Goal: Task Accomplishment & Management: Manage account settings

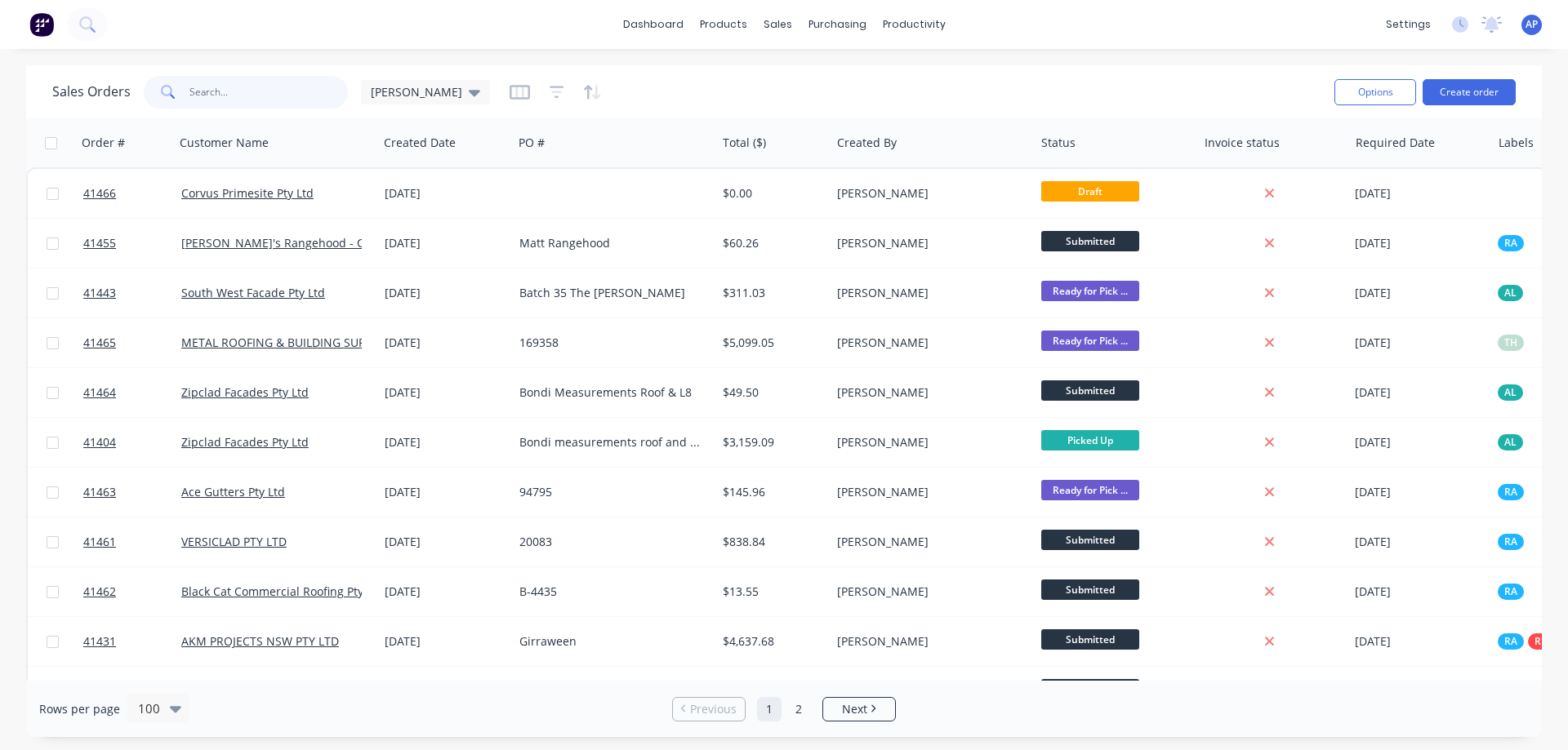
click at [284, 96] on input "text" at bounding box center [269, 92] width 159 height 32
type input "AKM"
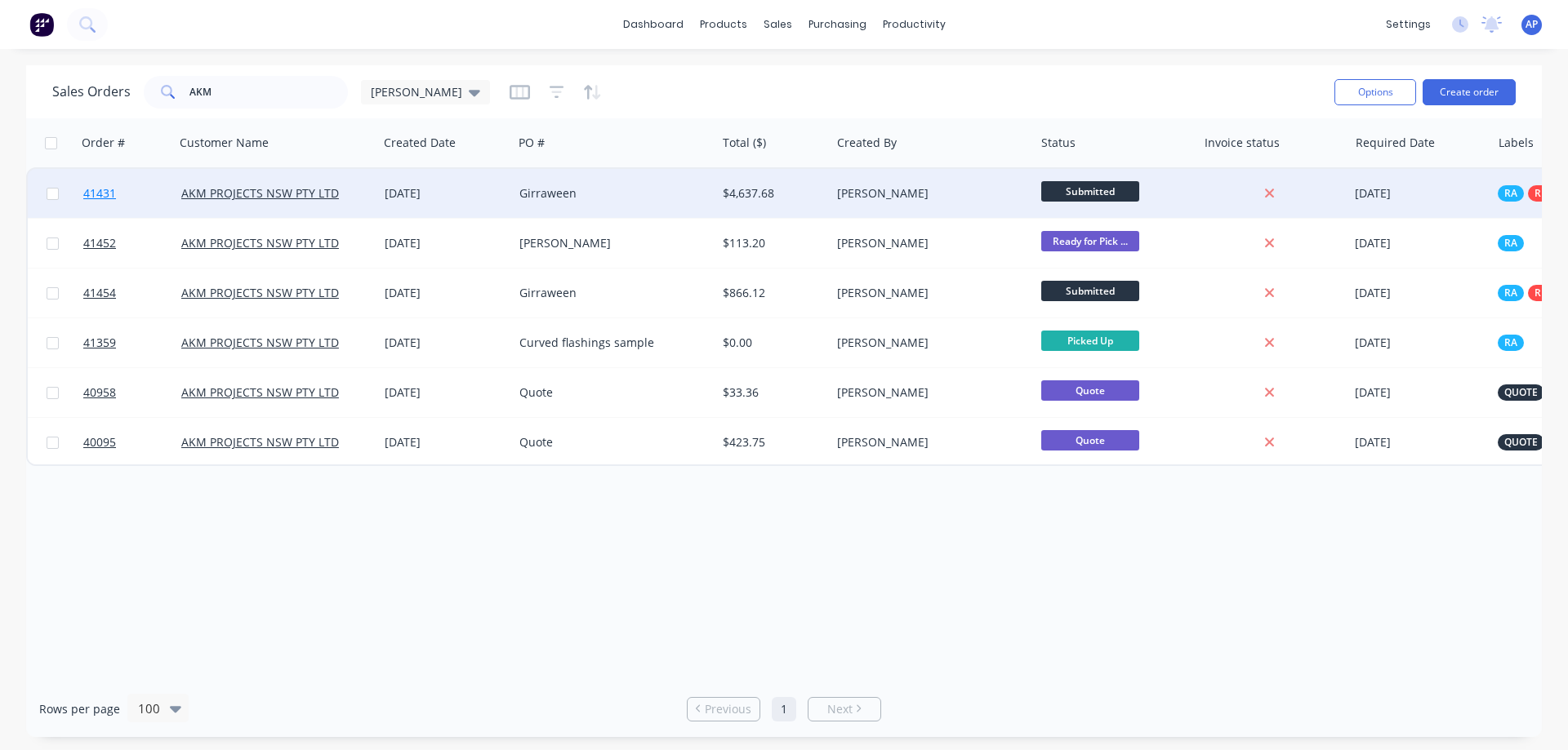
click at [103, 195] on span "41431" at bounding box center [99, 194] width 32 height 17
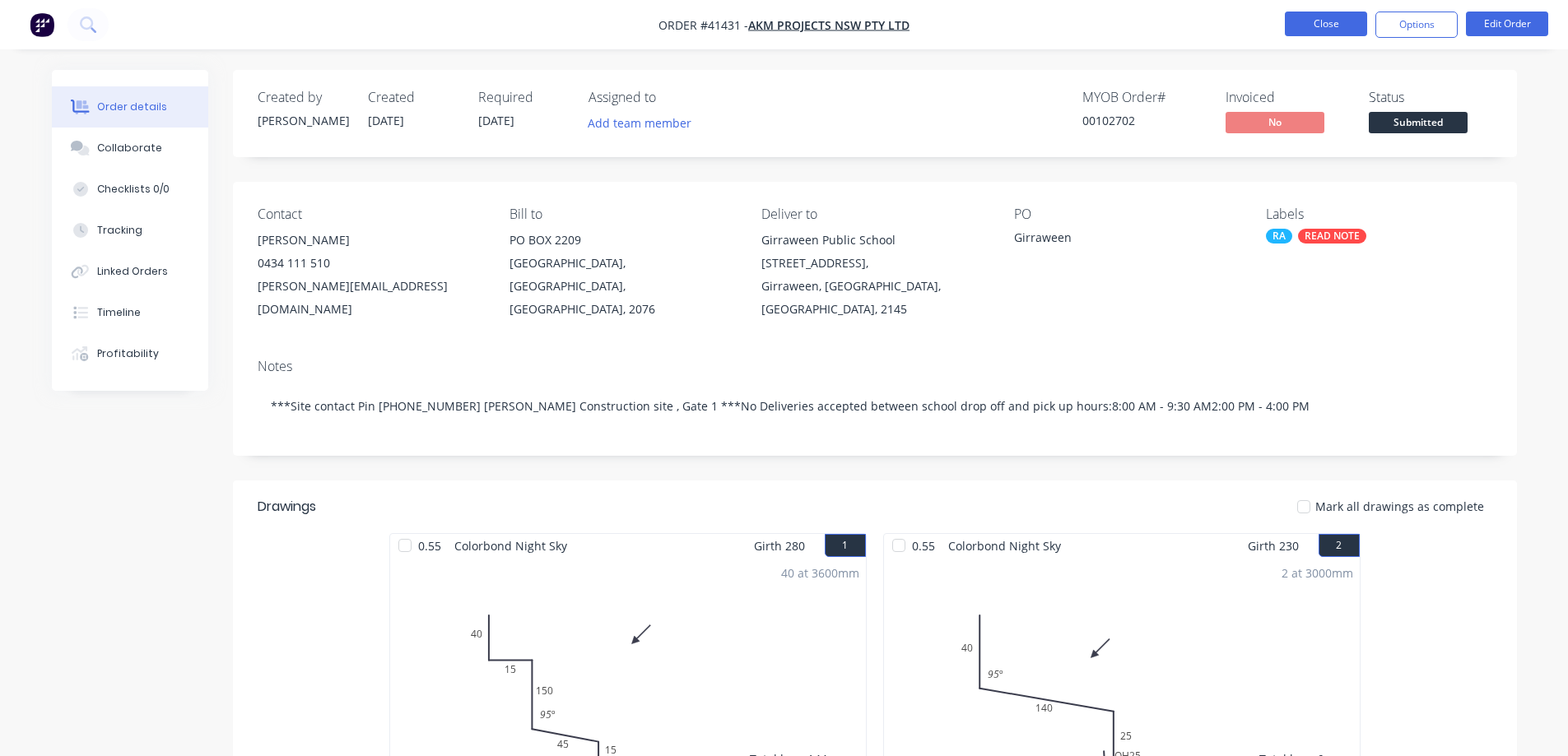
click at [1302, 23] on button "Close" at bounding box center [1326, 24] width 83 height 25
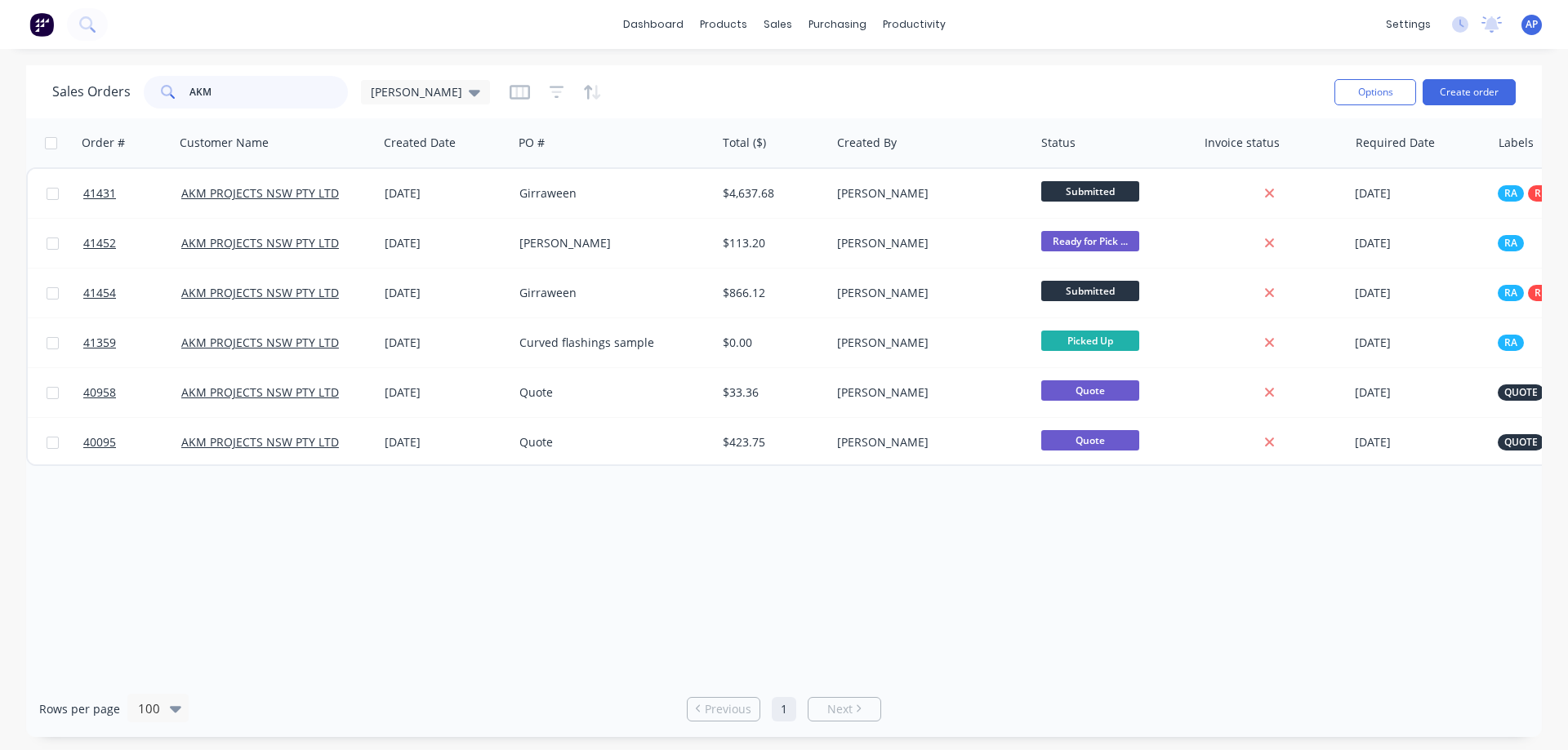
drag, startPoint x: 219, startPoint y: 92, endPoint x: 185, endPoint y: 95, distance: 34.1
click at [185, 95] on div "AKM" at bounding box center [246, 92] width 204 height 32
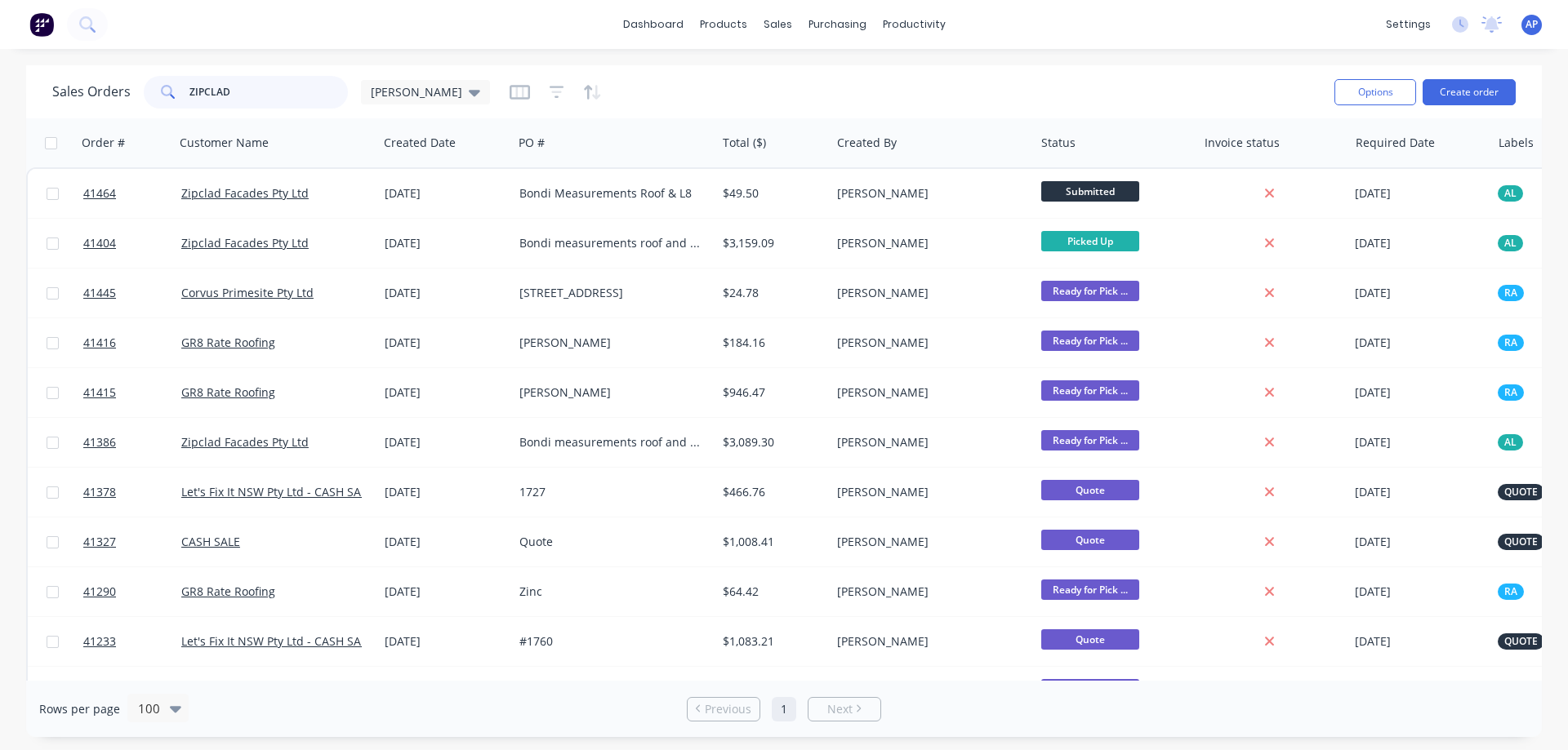
type input "ZIPCLAD"
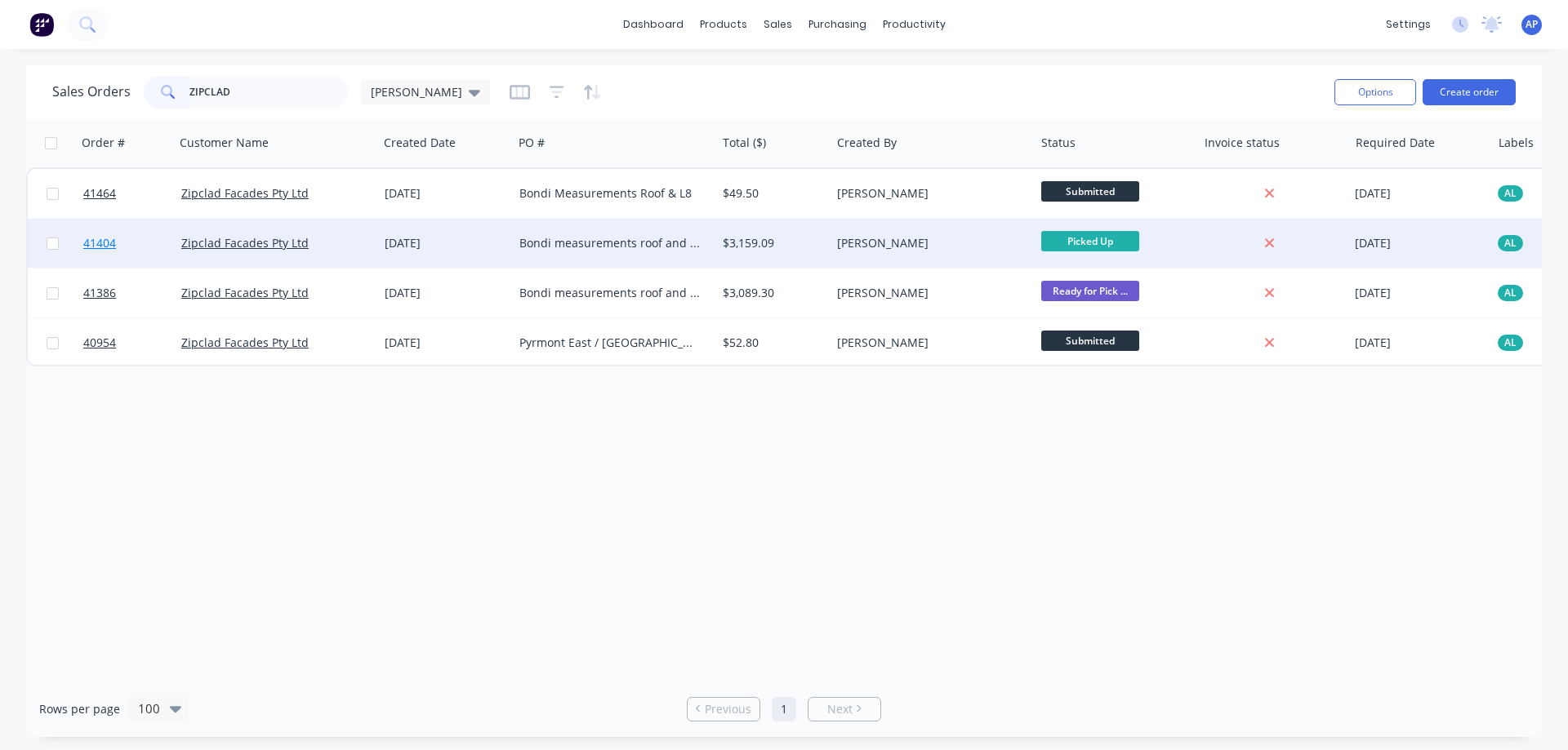
click at [97, 243] on span "41404" at bounding box center [99, 243] width 32 height 17
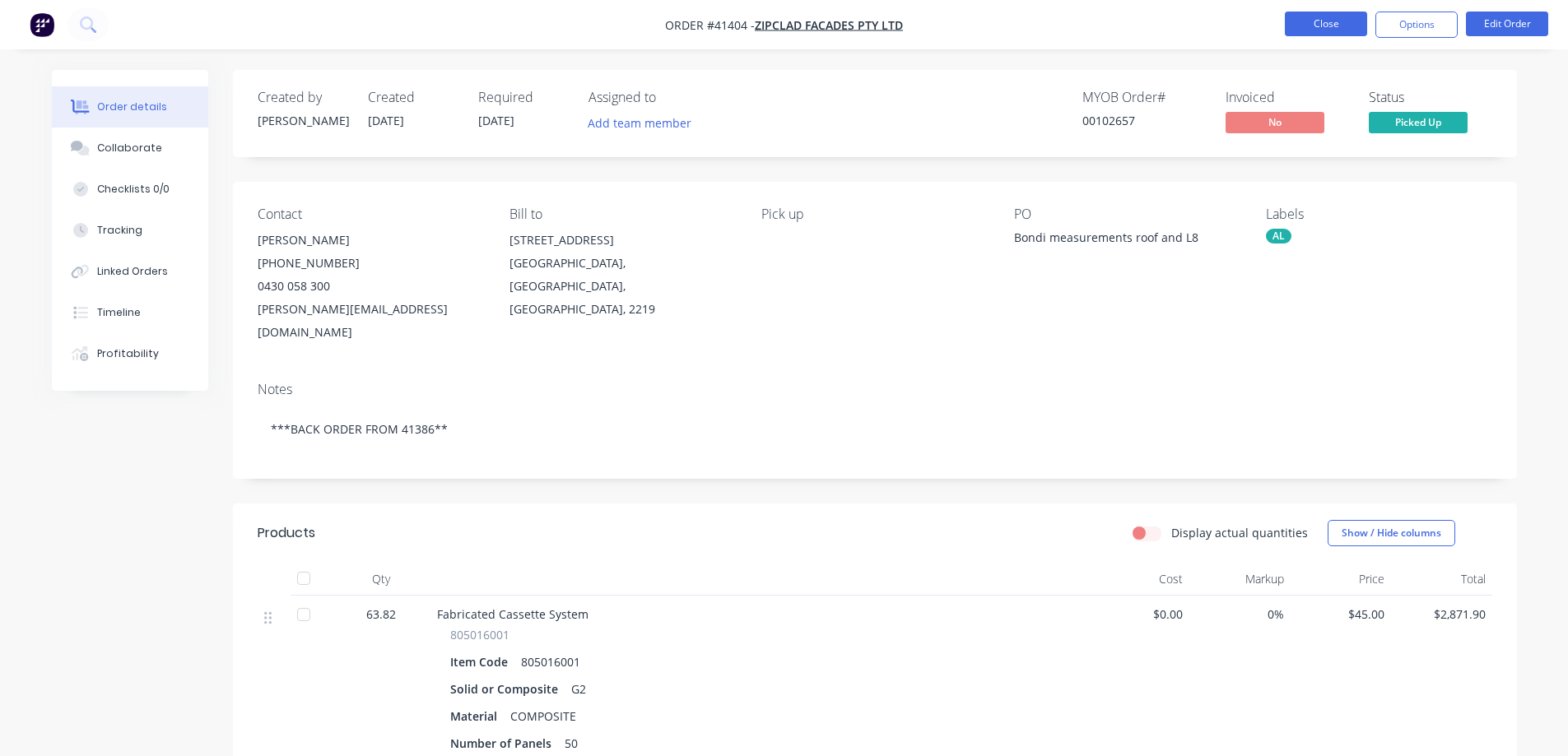
click at [1301, 26] on button "Close" at bounding box center [1326, 24] width 83 height 25
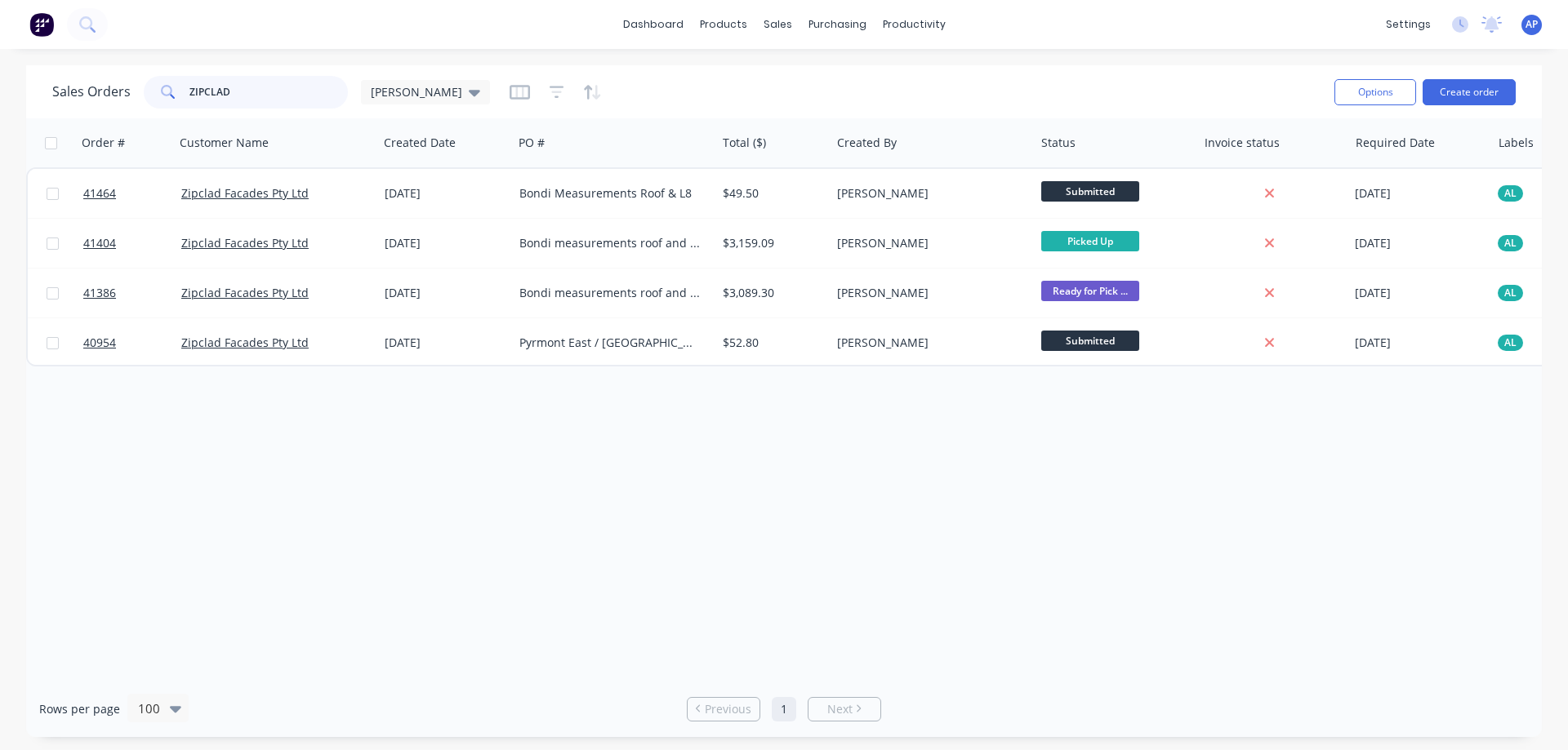
drag, startPoint x: 234, startPoint y: 97, endPoint x: 185, endPoint y: 97, distance: 49.0
click at [185, 97] on div "ZIPCLAD" at bounding box center [246, 92] width 204 height 32
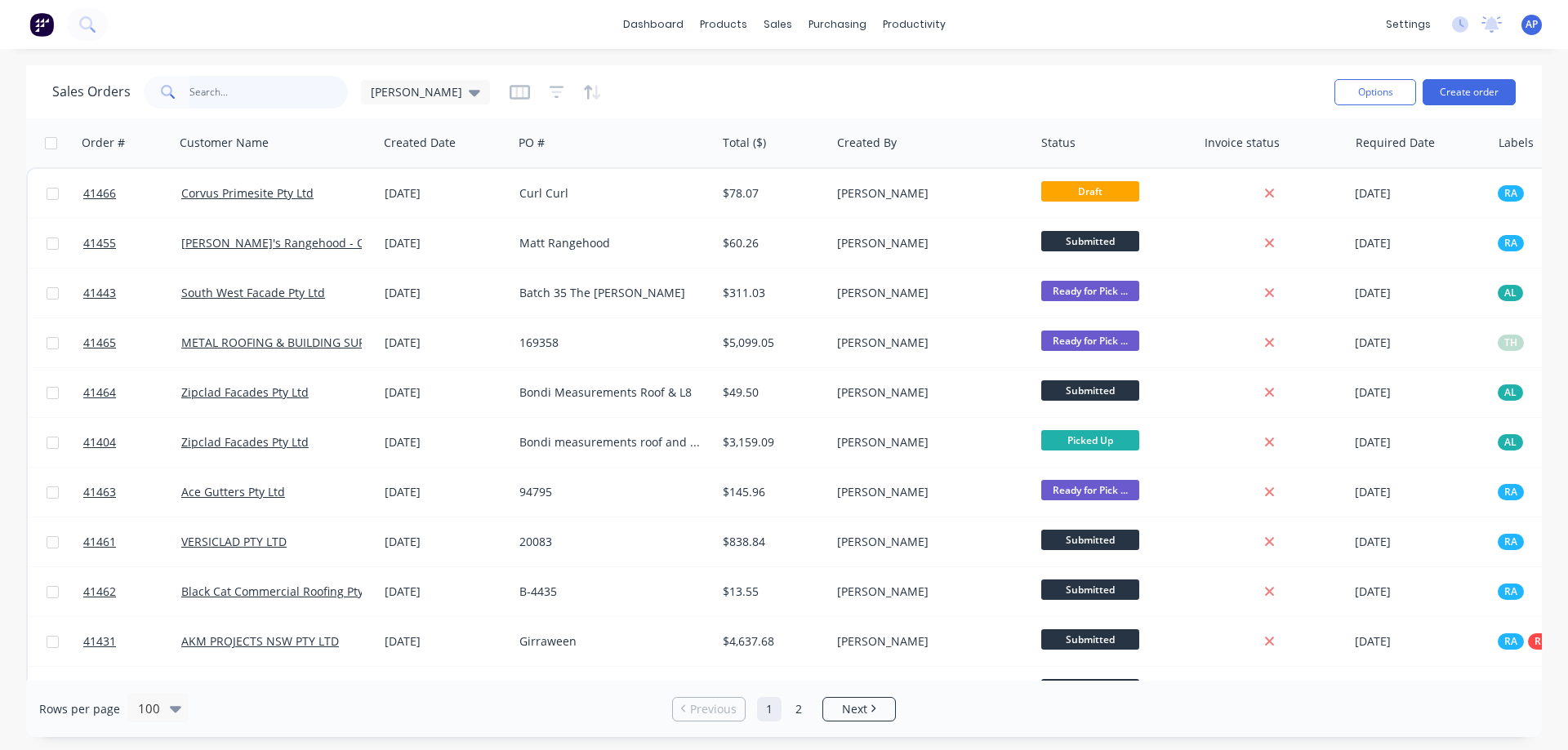
click at [226, 92] on input "text" at bounding box center [269, 92] width 159 height 32
type input "CORVUS"
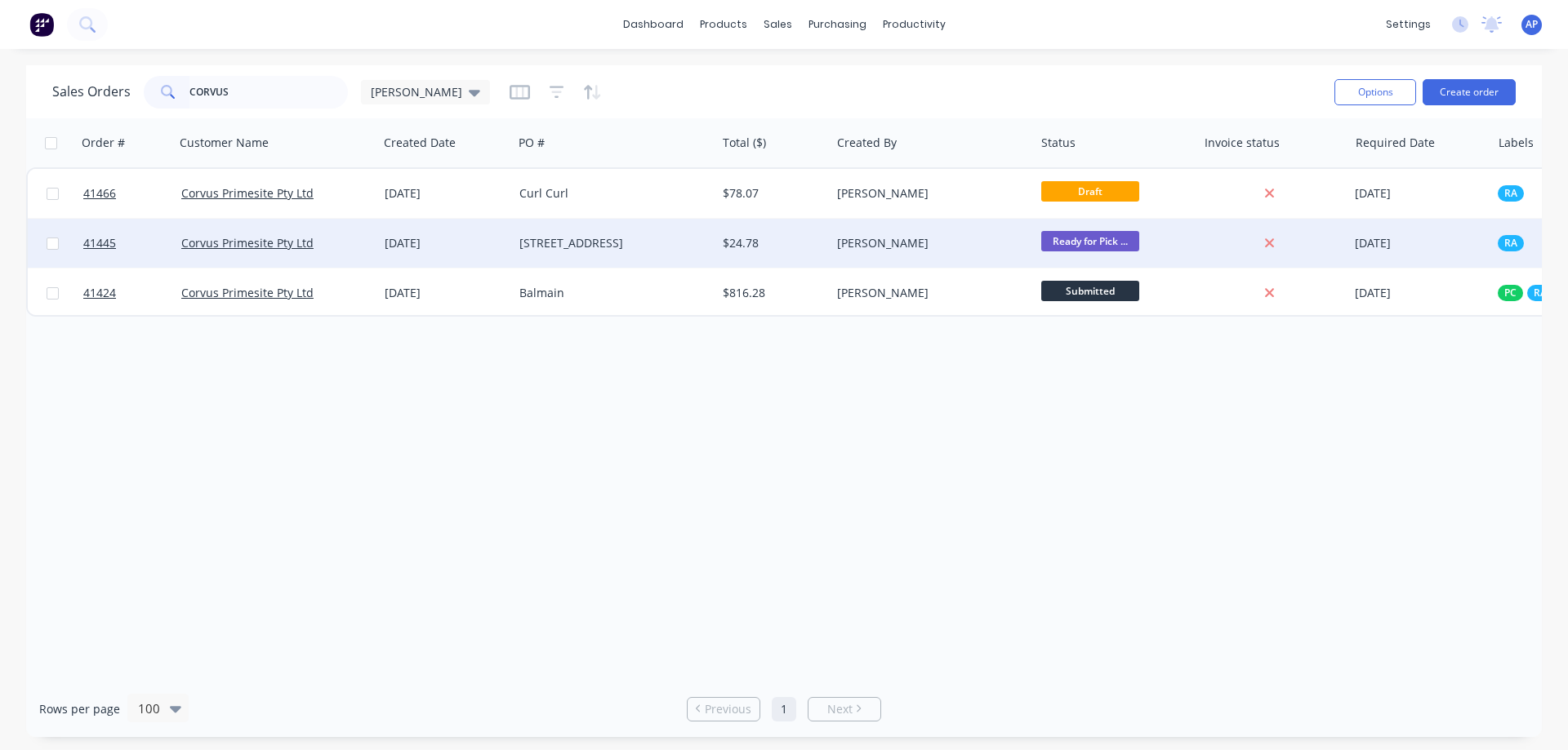
click at [465, 250] on div "01 Sep 2025" at bounding box center [445, 243] width 122 height 17
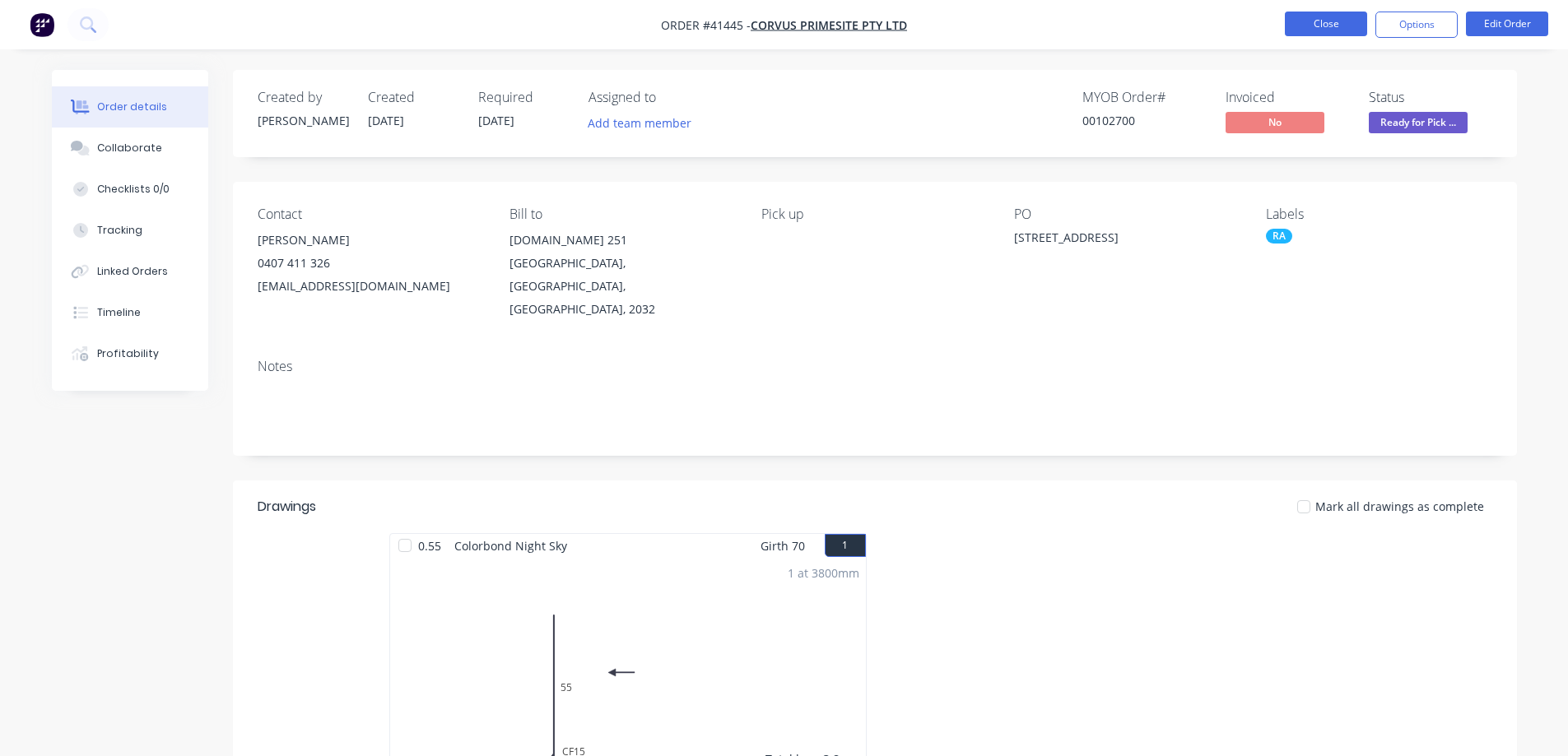
click at [1303, 24] on button "Close" at bounding box center [1326, 24] width 83 height 25
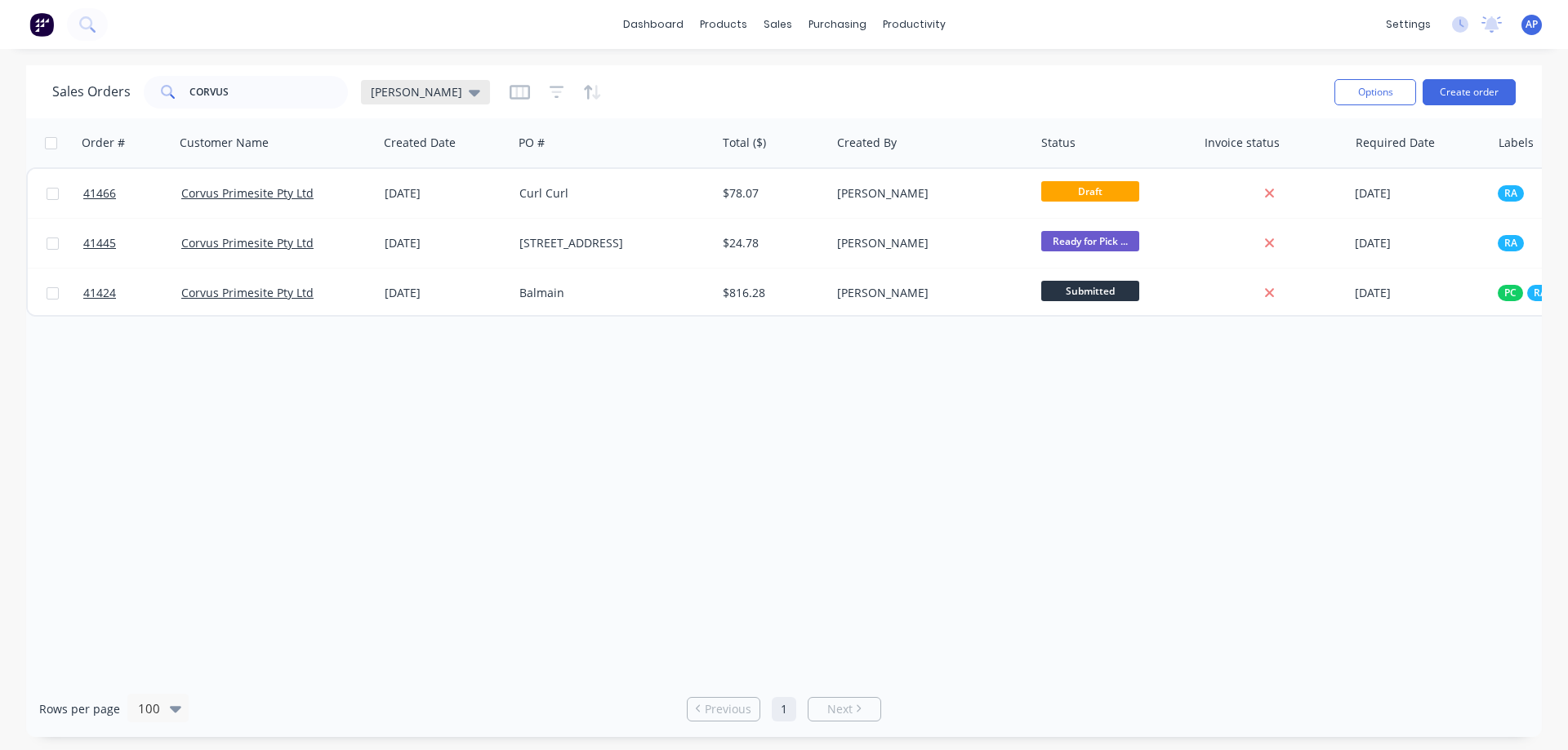
click at [469, 98] on icon at bounding box center [475, 93] width 12 height 18
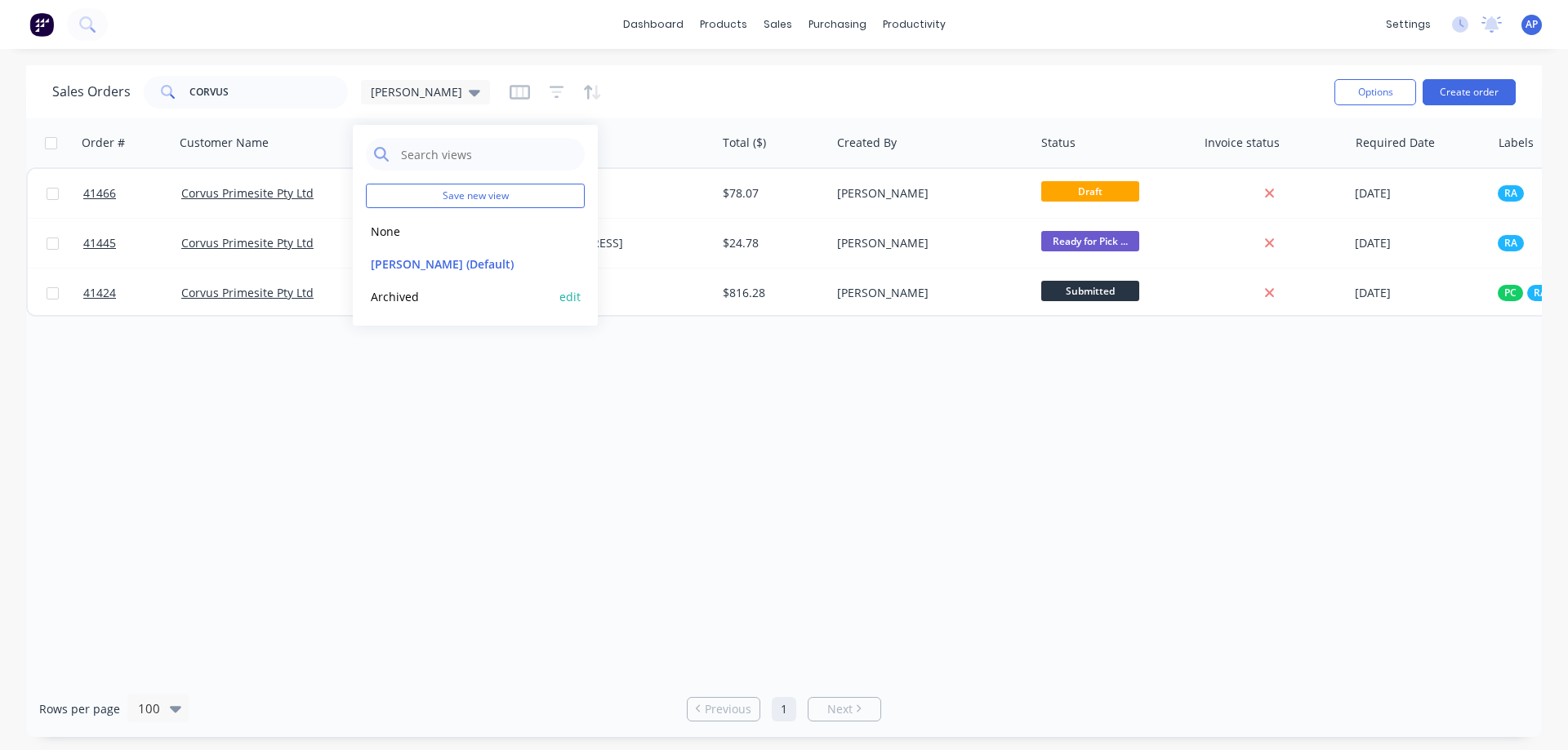
click at [406, 296] on button "Archived" at bounding box center [459, 296] width 186 height 19
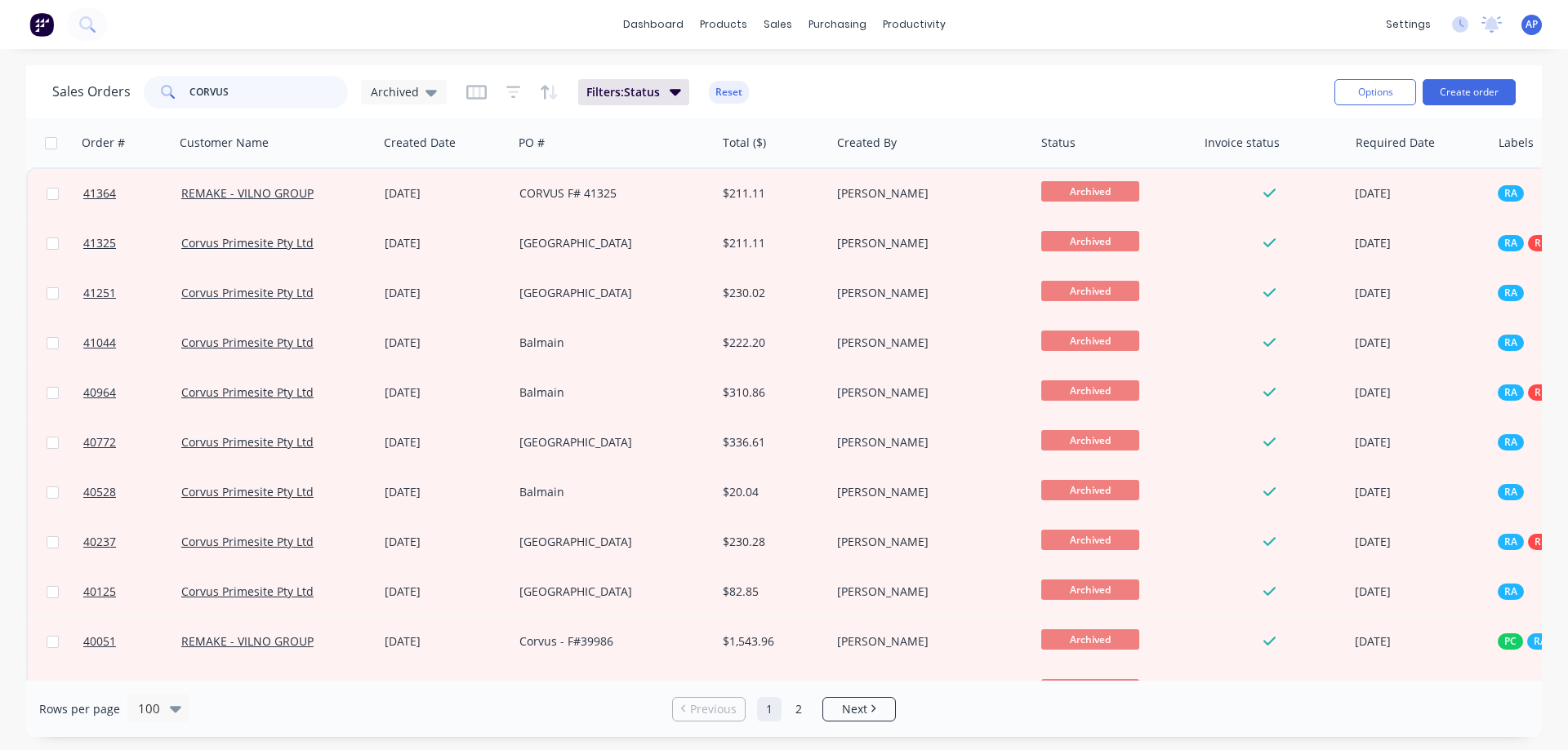
drag, startPoint x: 240, startPoint y: 100, endPoint x: 162, endPoint y: 103, distance: 78.1
click at [162, 103] on div "CORVUS" at bounding box center [246, 92] width 204 height 32
type input "SEAN"
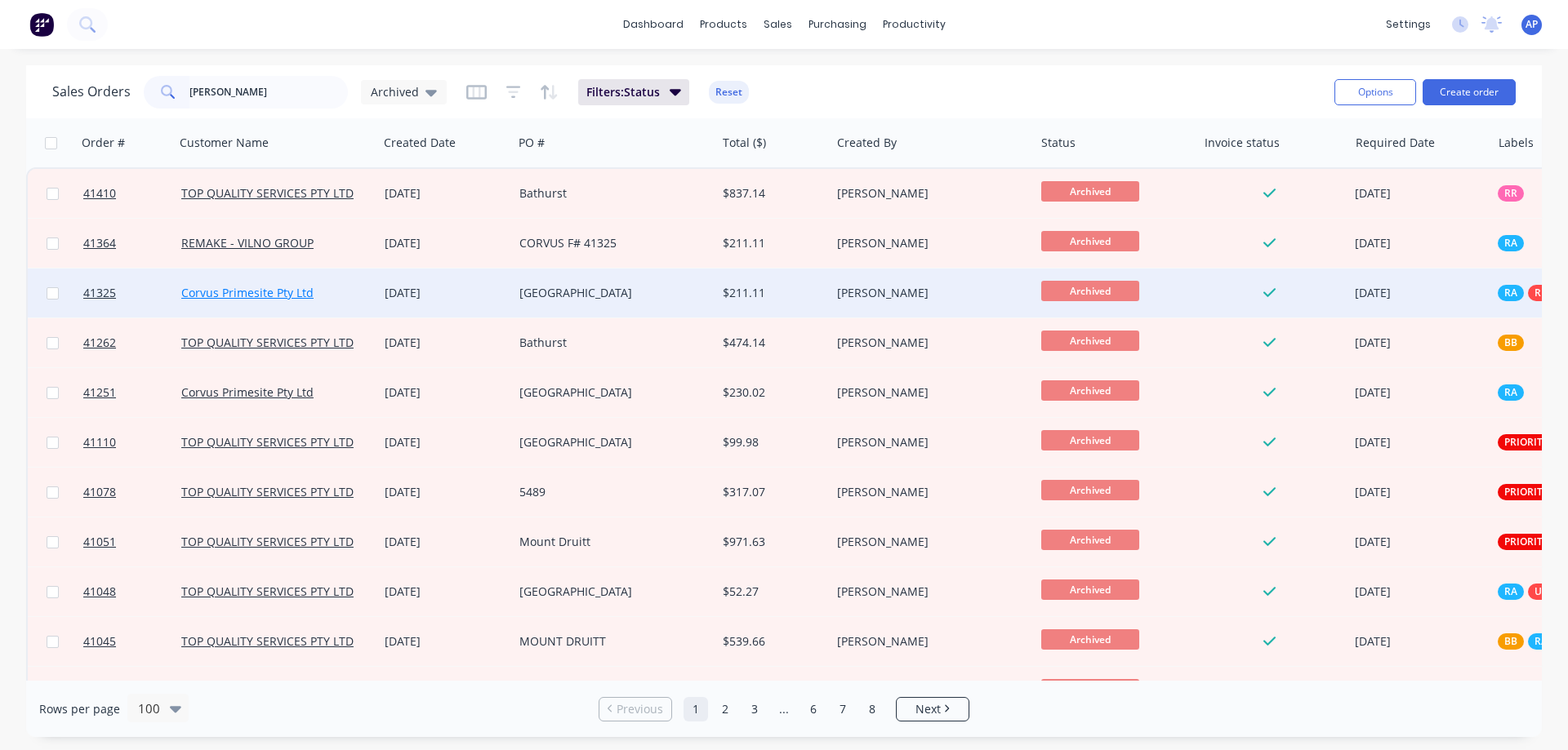
click at [299, 296] on link "Corvus Primesite Pty Ltd" at bounding box center [248, 292] width 133 height 16
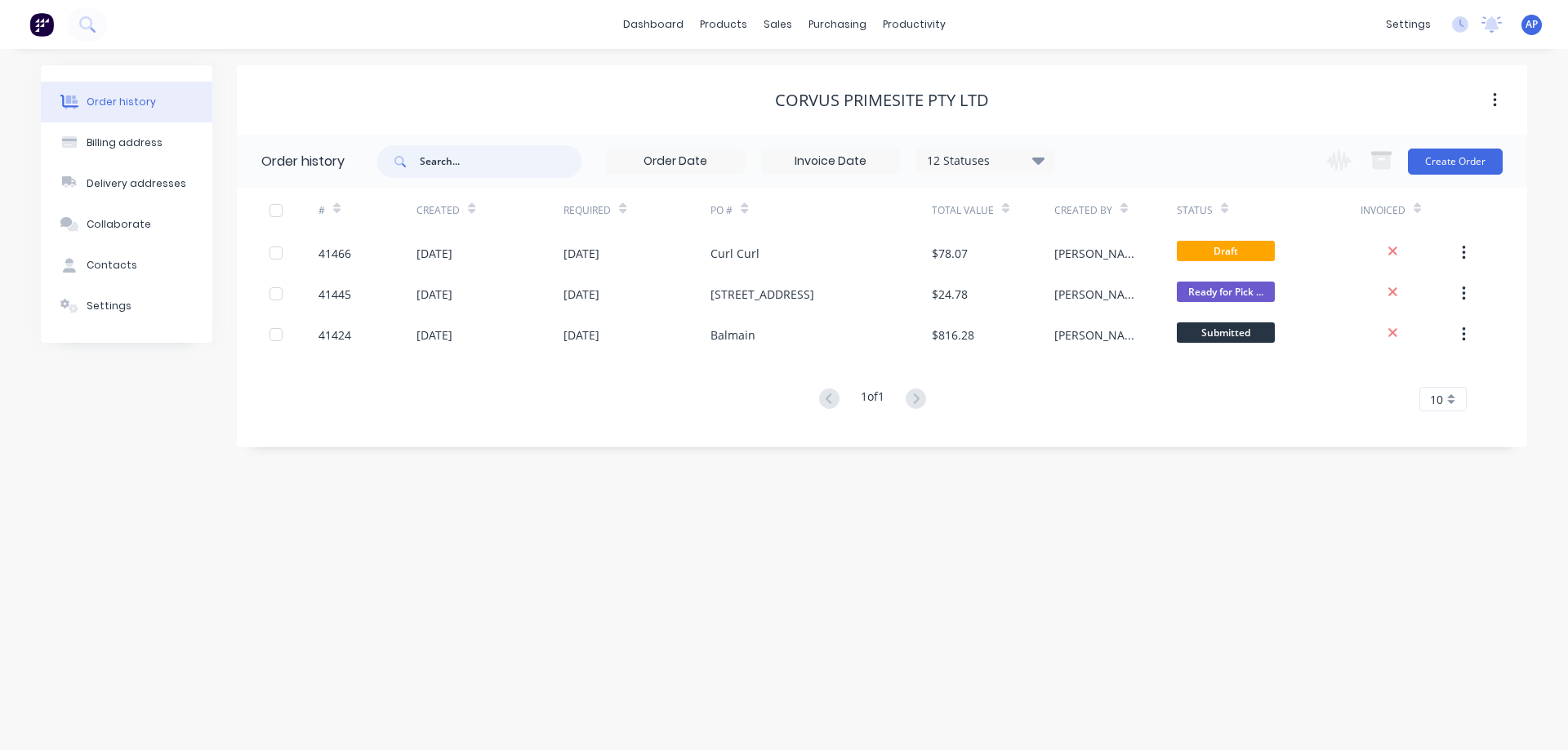
click at [457, 166] on input "text" at bounding box center [500, 161] width 162 height 32
type input "16 ALKOO"
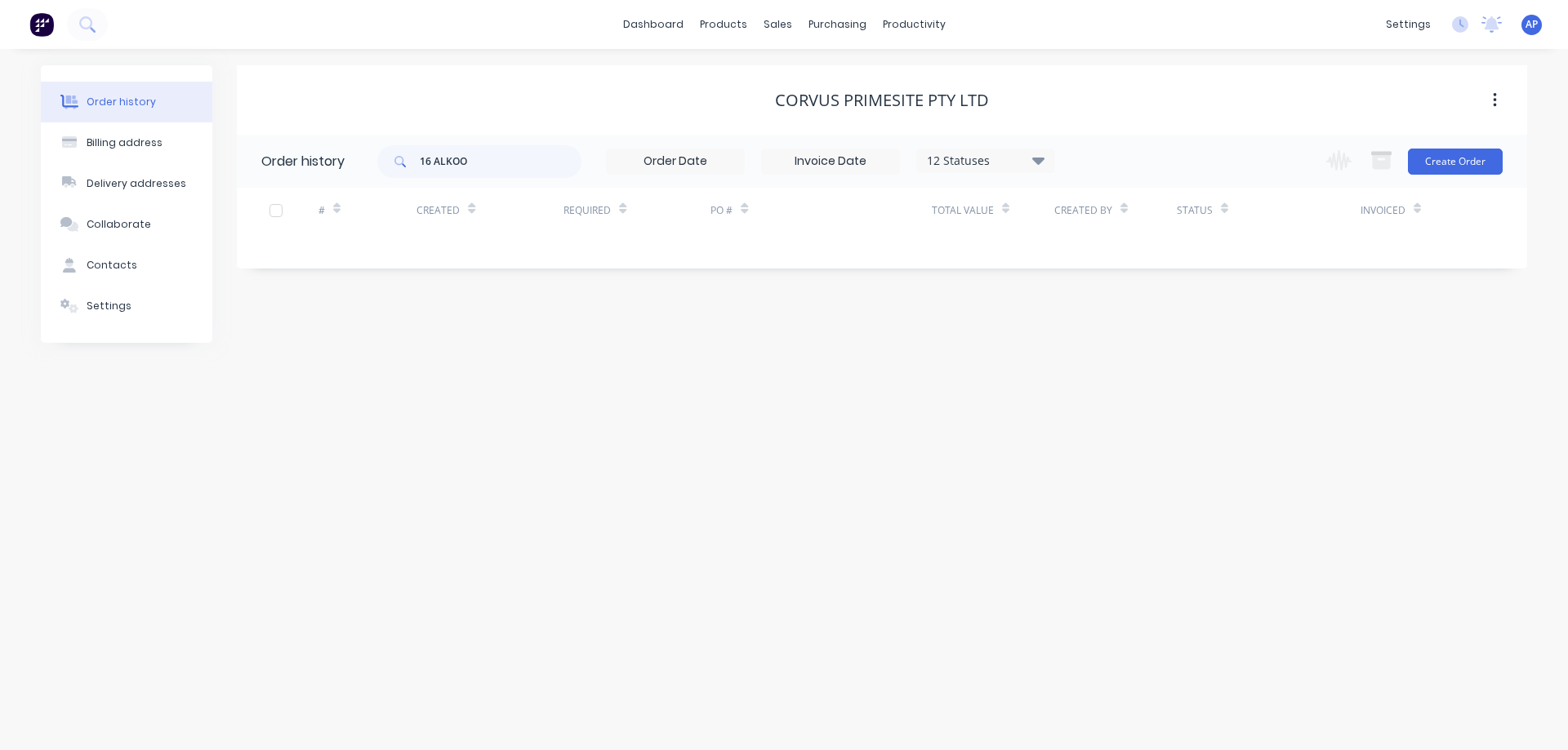
click at [1037, 161] on icon at bounding box center [1038, 160] width 12 height 7
click at [1121, 349] on label at bounding box center [1121, 349] width 0 height 0
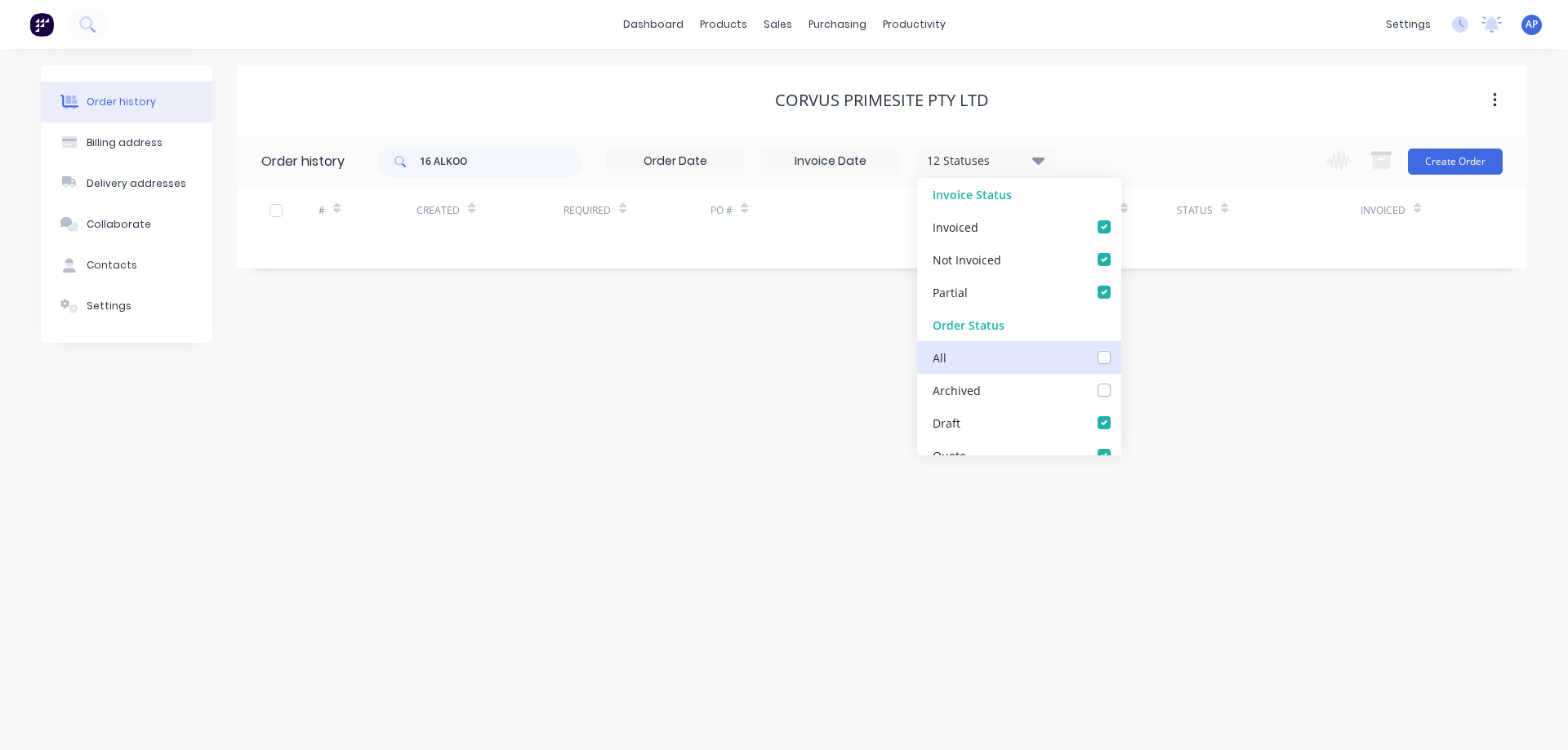
click at [1121, 355] on input "checkbox" at bounding box center [1127, 356] width 13 height 16
checkbox input "true"
drag, startPoint x: 1220, startPoint y: 380, endPoint x: 1230, endPoint y: 379, distance: 10.0
click at [1222, 380] on div "Order history Billing address Delivery addresses Collaborate Contacts Settings …" at bounding box center [784, 399] width 1568 height 701
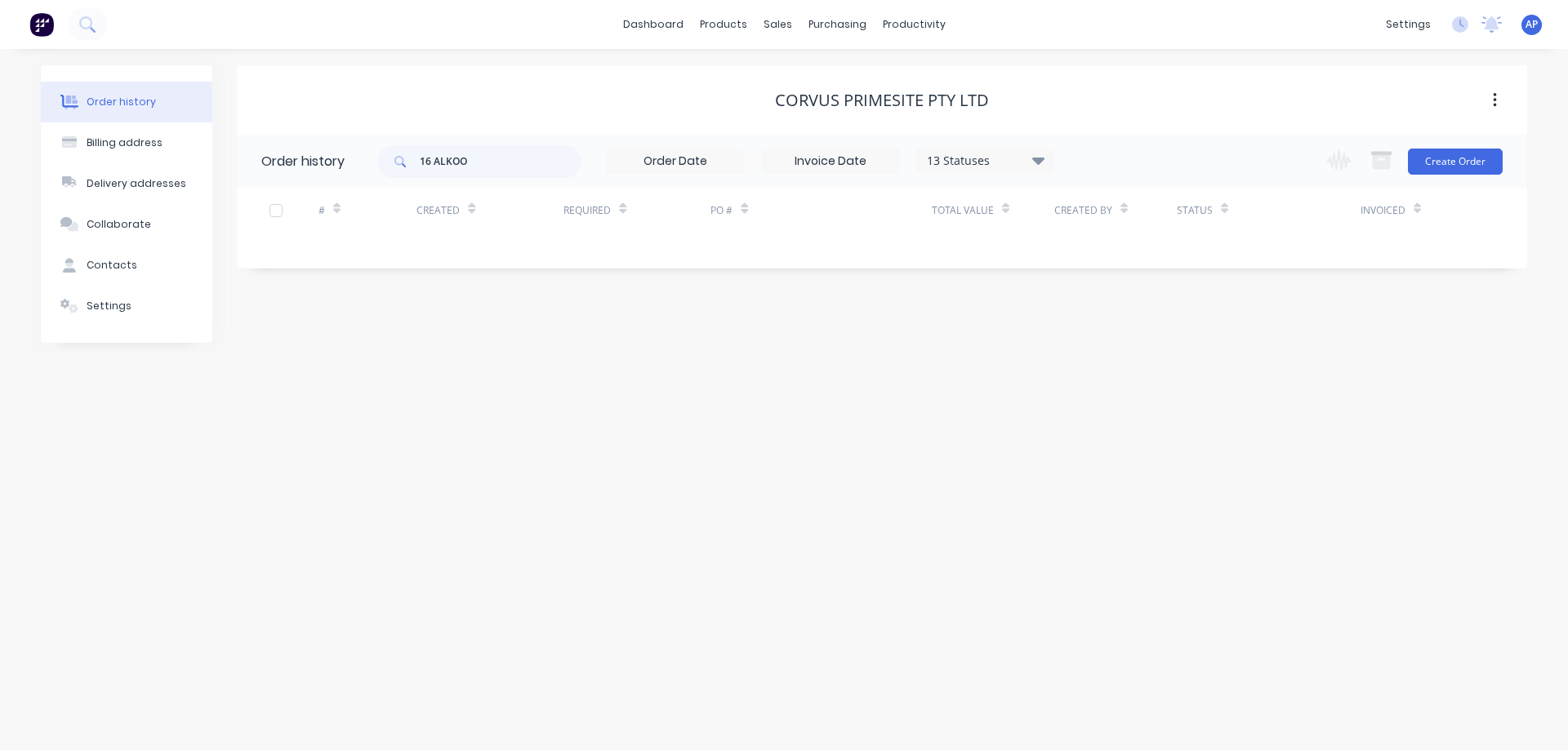
click at [1037, 162] on icon at bounding box center [1038, 160] width 12 height 7
drag, startPoint x: 484, startPoint y: 170, endPoint x: 406, endPoint y: 166, distance: 78.1
click at [406, 166] on div "16 ALKOO" at bounding box center [480, 161] width 204 height 32
type input "SEAN"
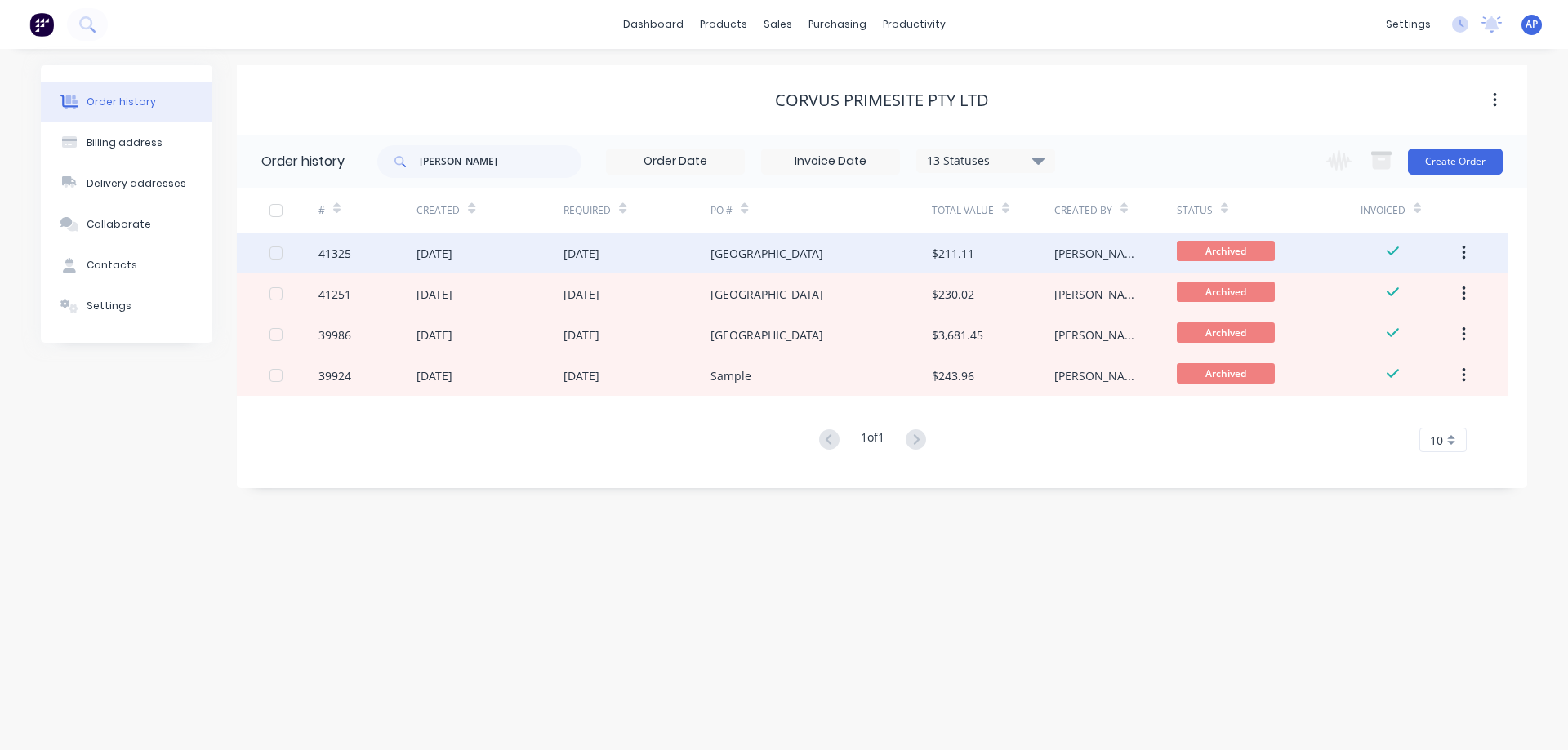
click at [533, 250] on div "26 Aug 2025" at bounding box center [490, 252] width 147 height 41
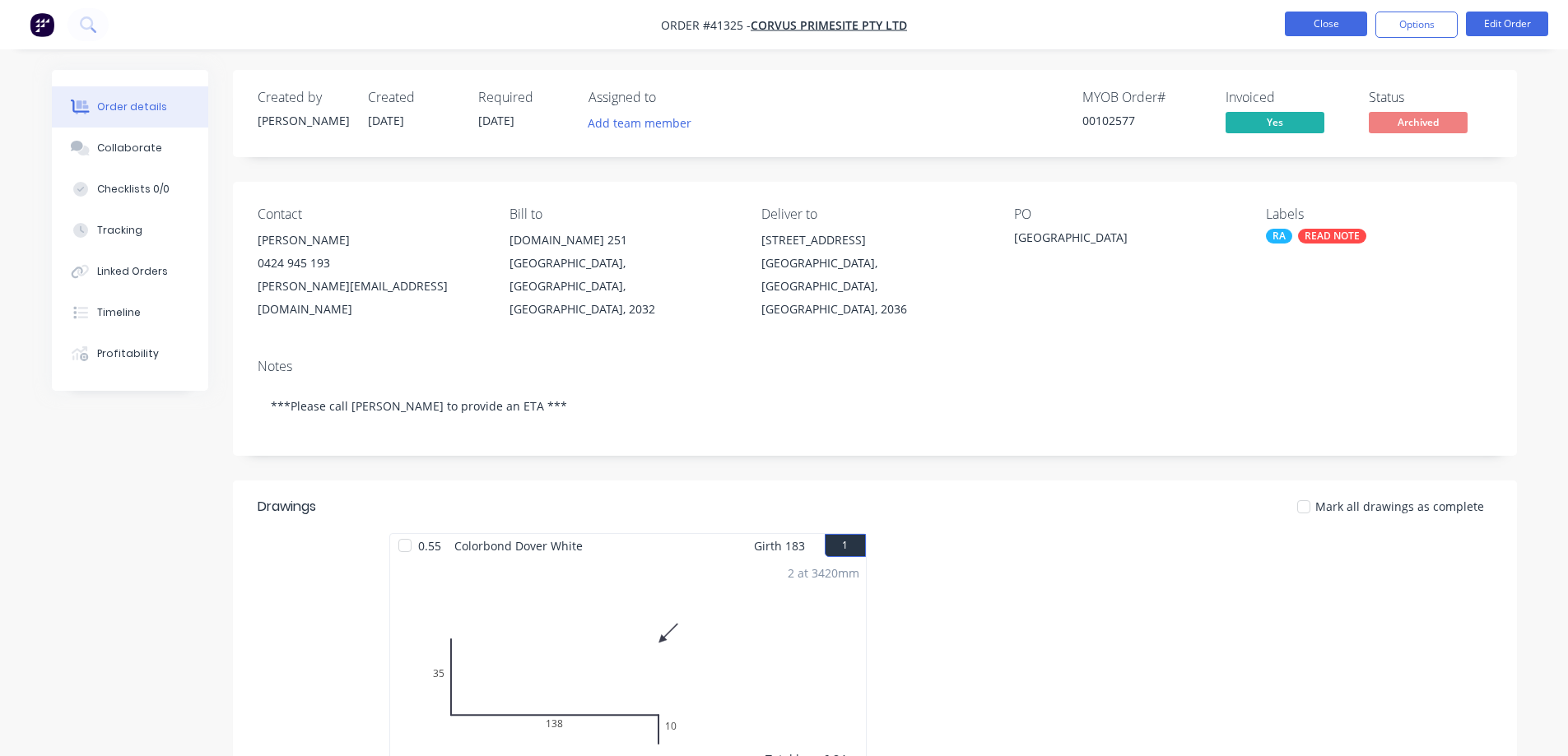
click at [1308, 26] on button "Close" at bounding box center [1326, 24] width 83 height 25
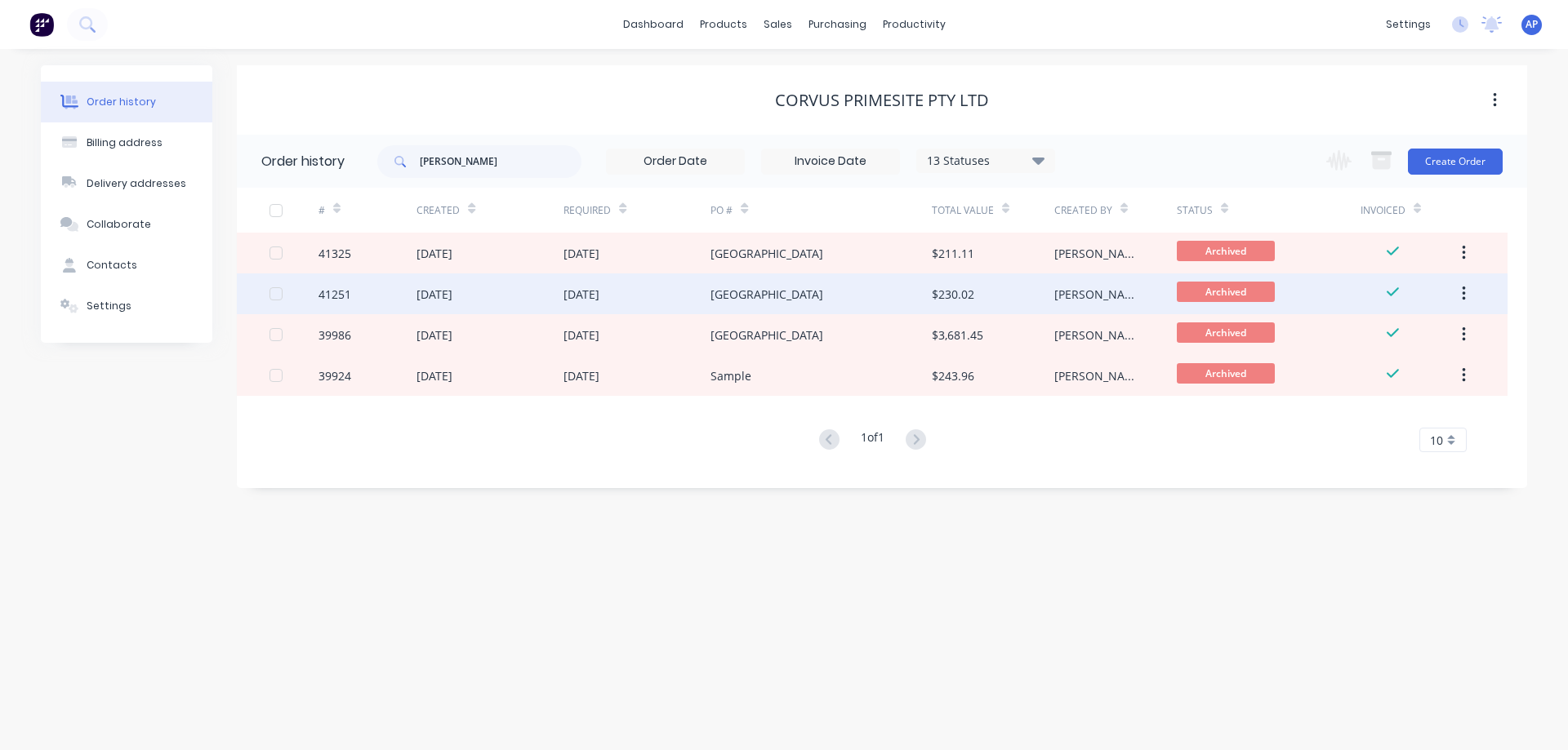
click at [583, 300] on div "21 Aug 2025" at bounding box center [581, 294] width 36 height 17
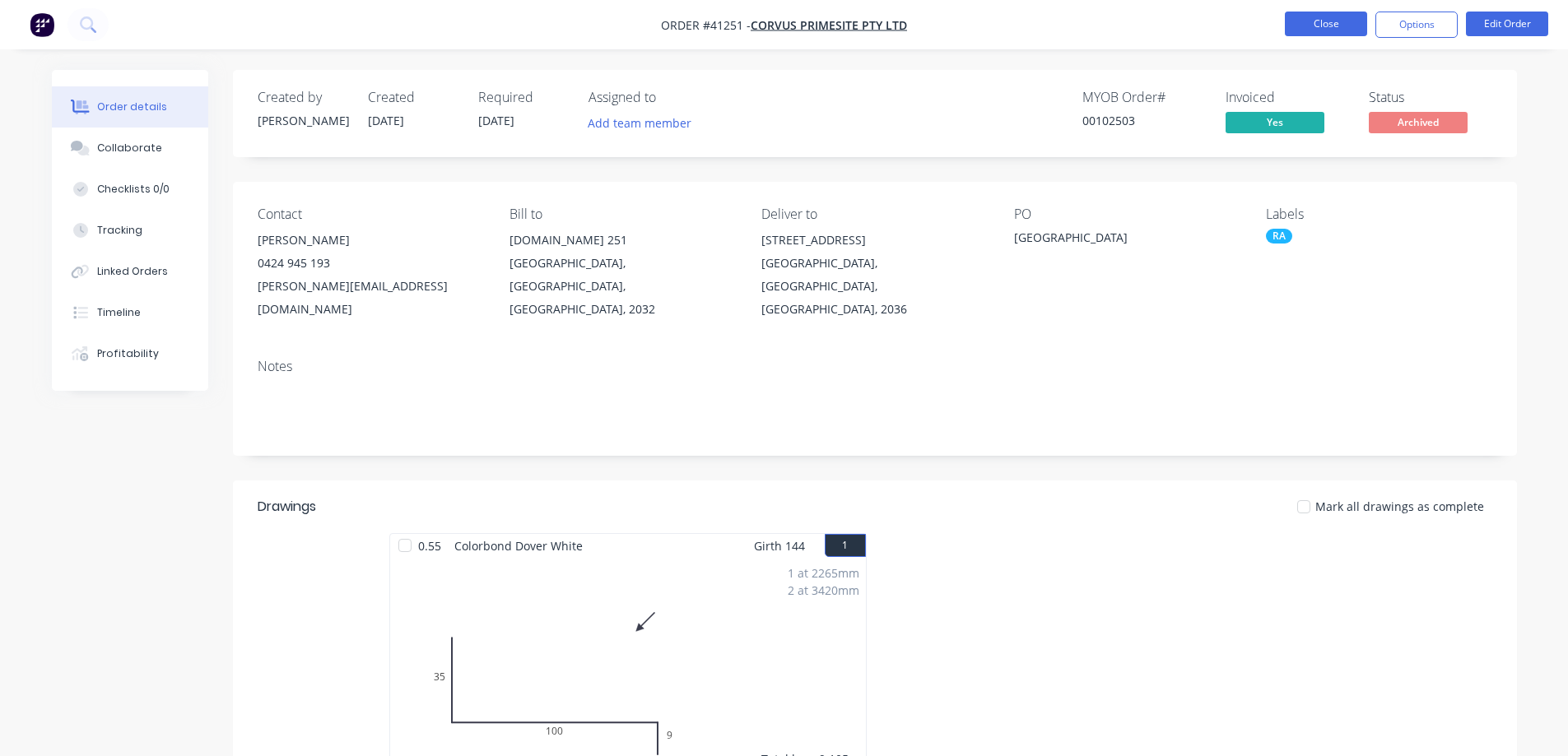
click at [1302, 15] on button "Close" at bounding box center [1326, 24] width 83 height 25
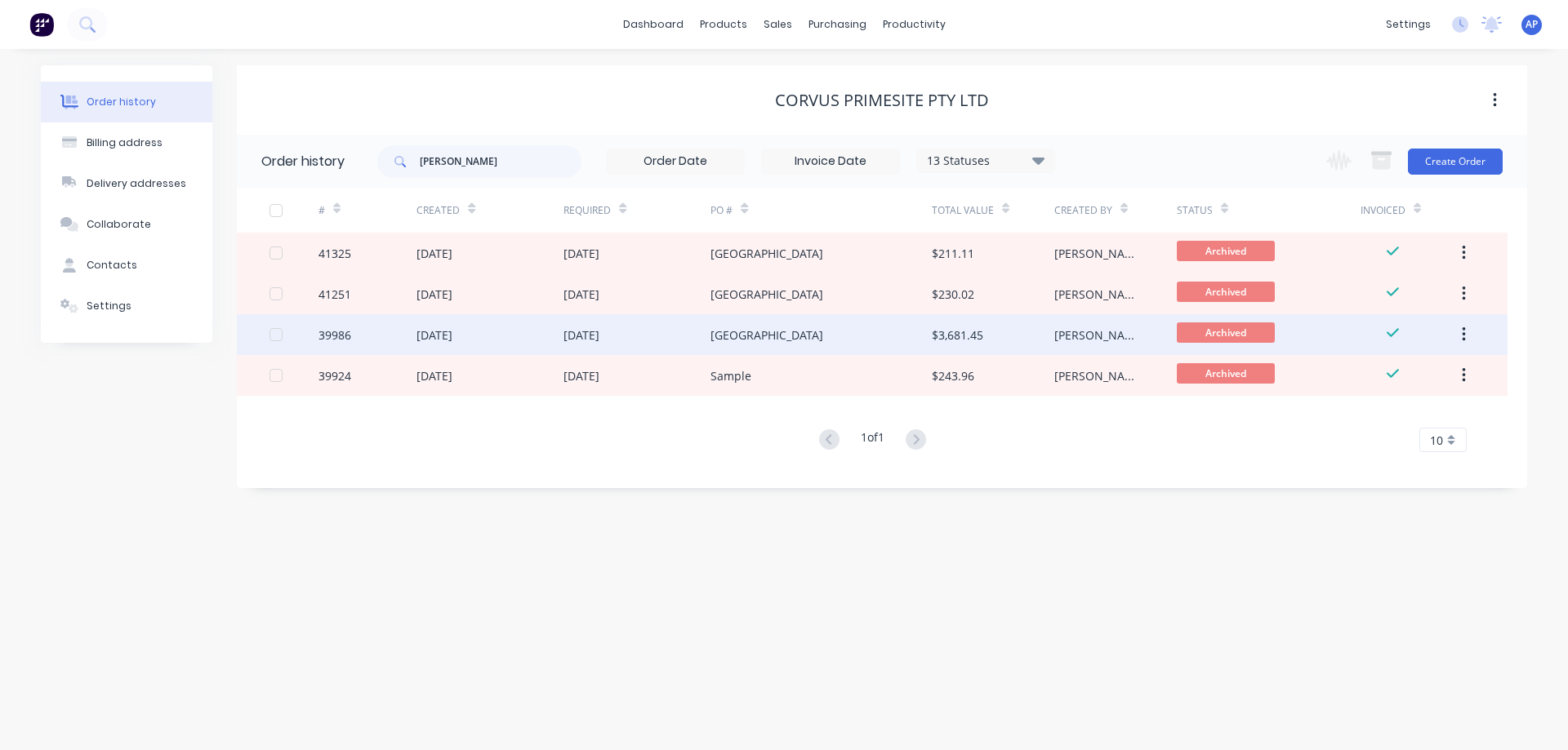
click at [588, 336] on div "13 Jun 2025" at bounding box center [581, 334] width 36 height 17
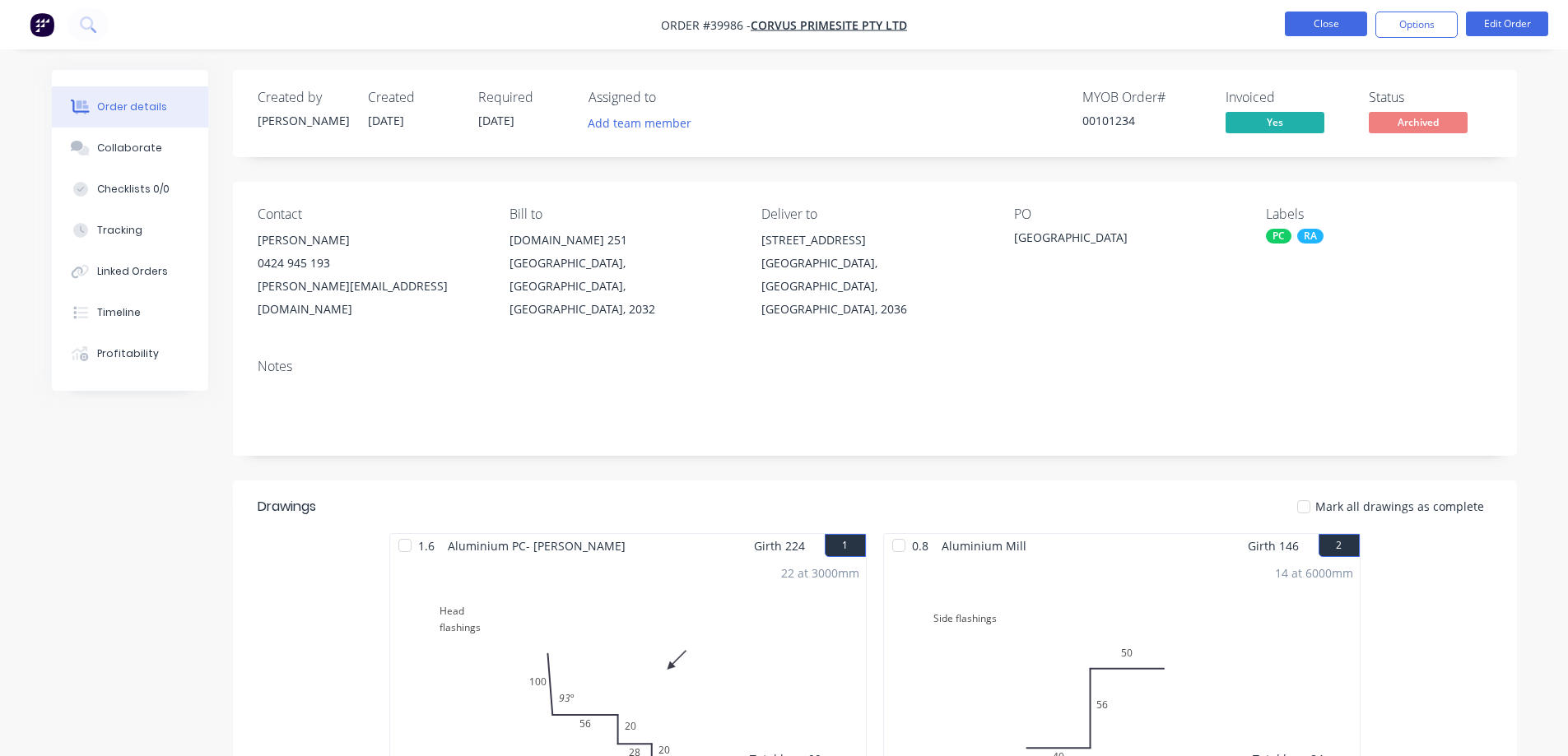
click at [1298, 24] on button "Close" at bounding box center [1326, 24] width 83 height 25
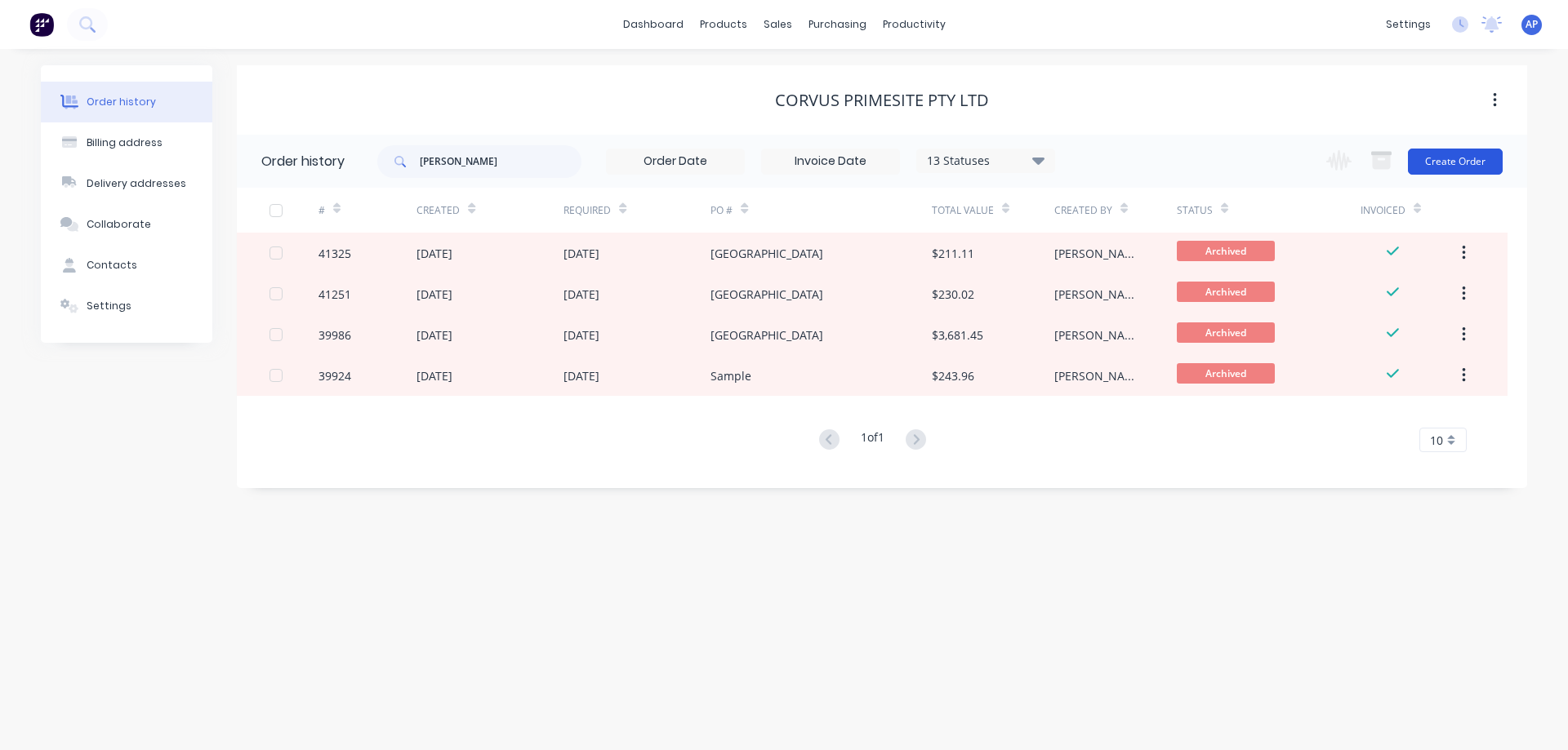
click at [1430, 156] on button "Create Order" at bounding box center [1455, 161] width 94 height 26
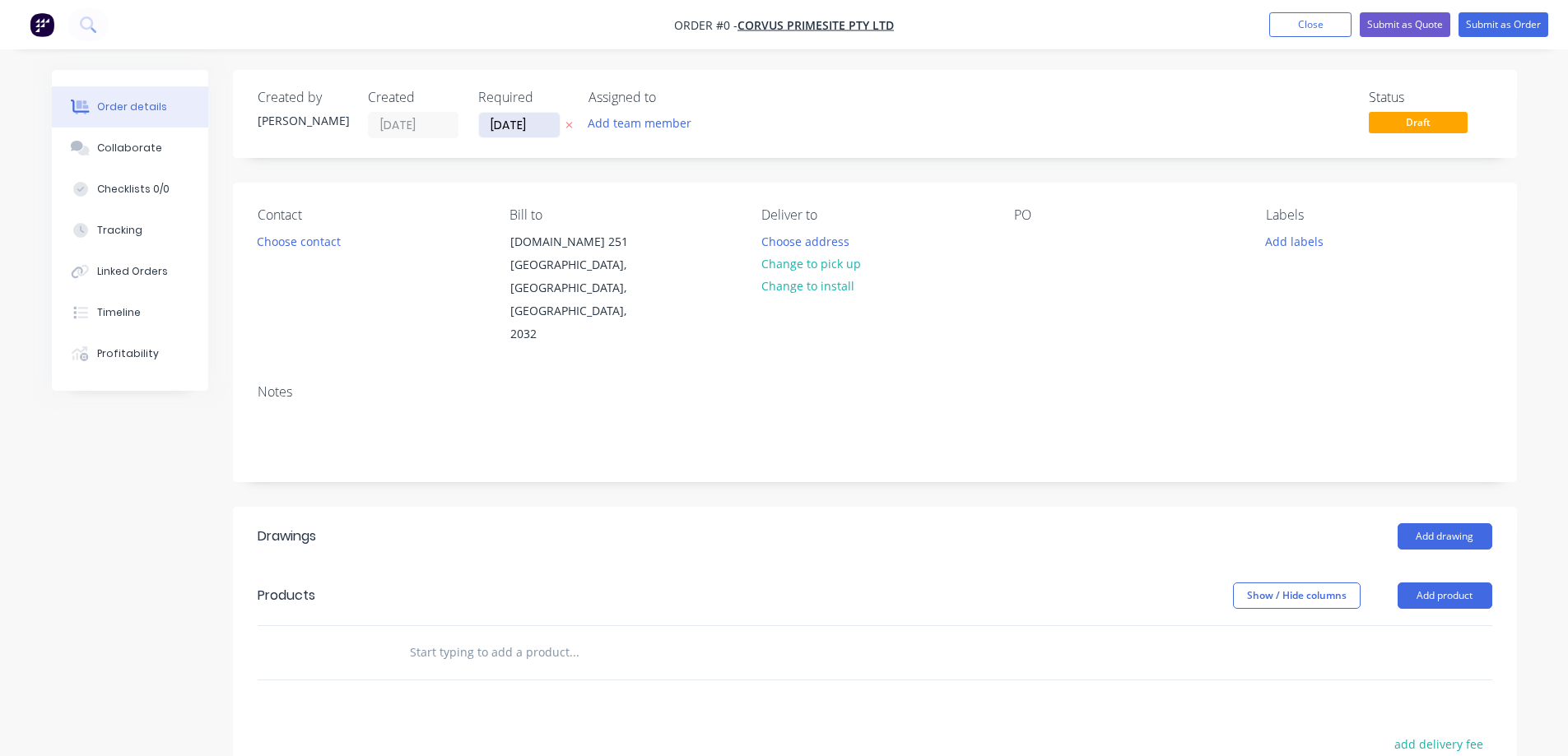
click at [500, 123] on input "02/09/25" at bounding box center [519, 125] width 81 height 25
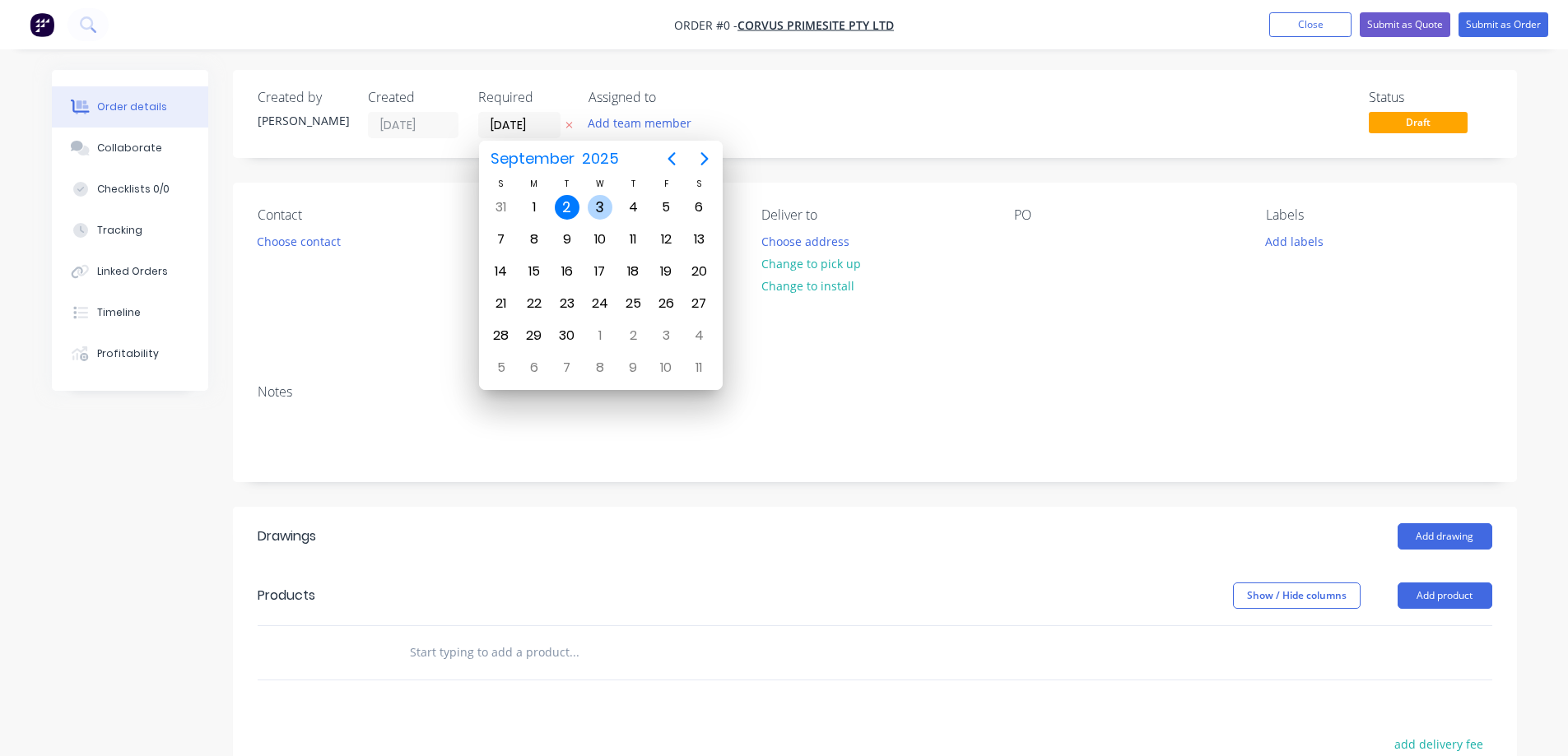
click at [603, 204] on div "3" at bounding box center [600, 208] width 25 height 25
type input "[DATE]"
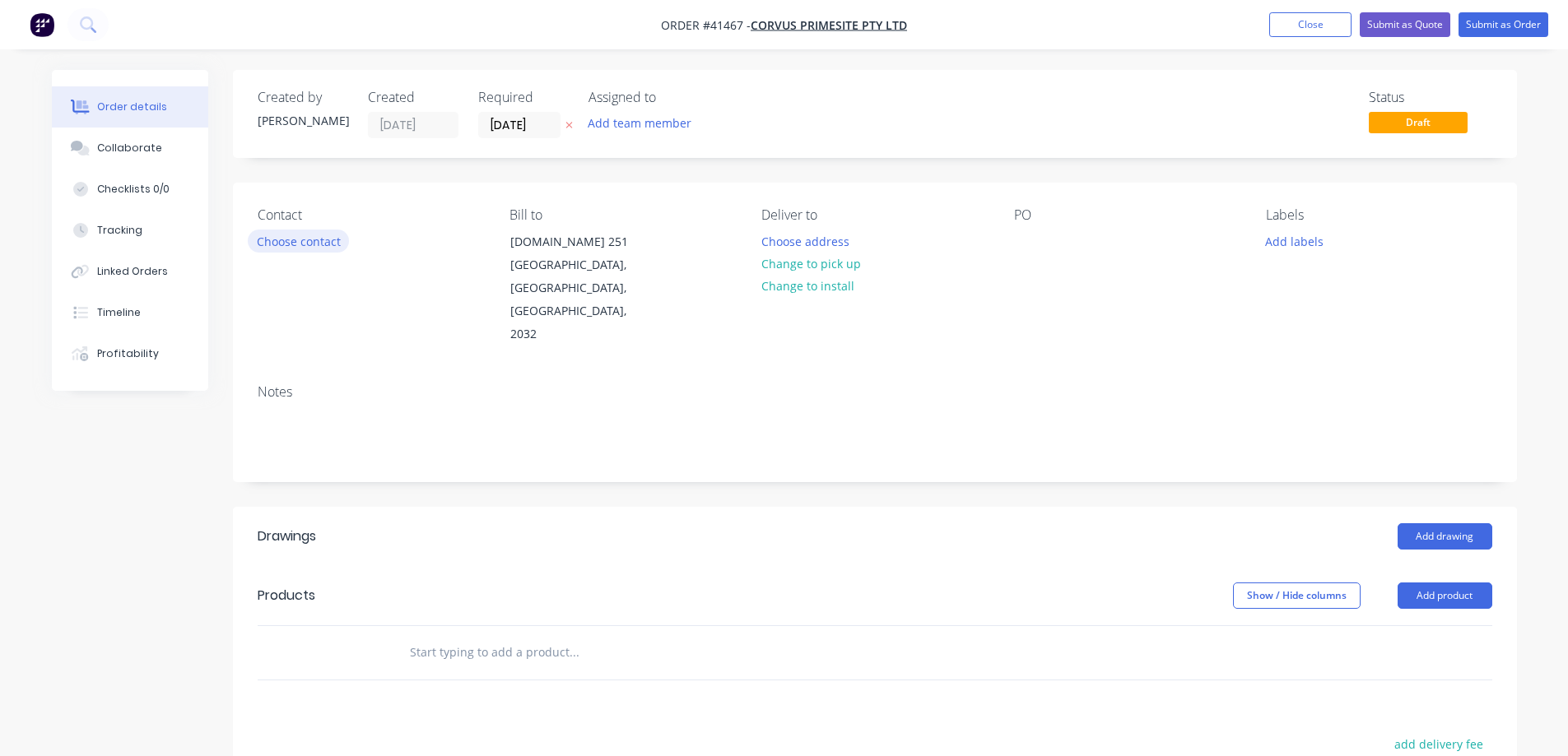
click at [331, 247] on button "Choose contact" at bounding box center [298, 240] width 101 height 23
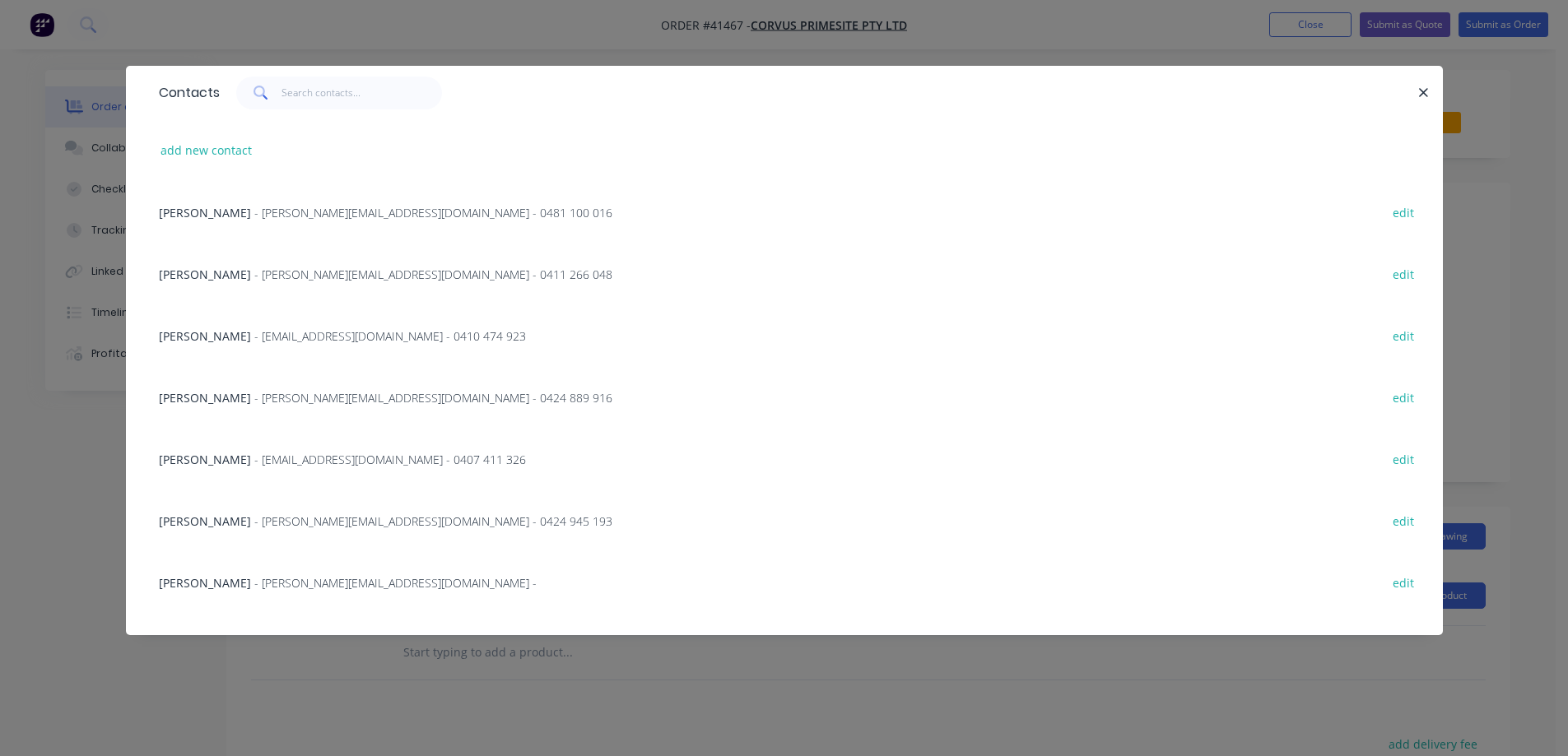
scroll to position [658, 0]
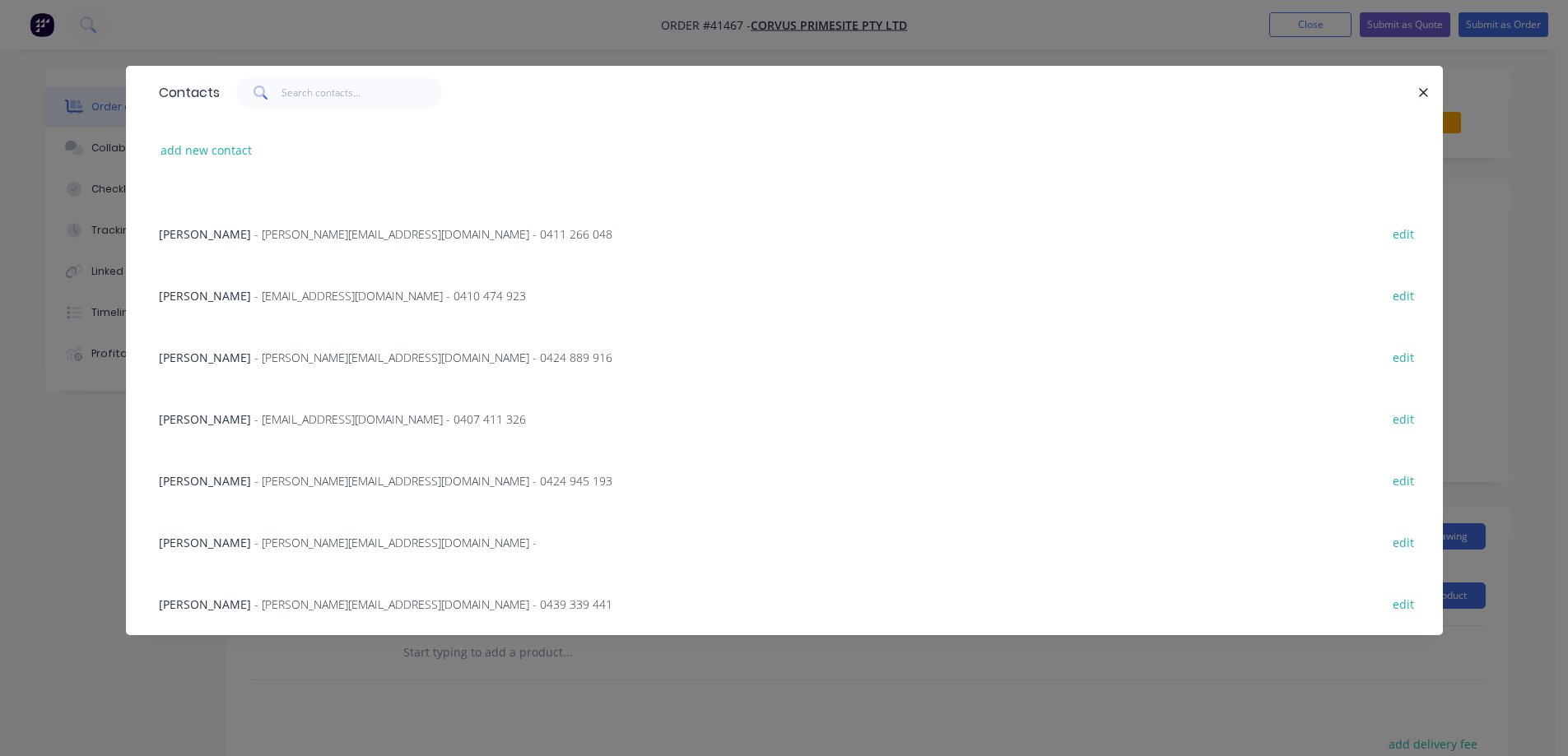
click at [358, 478] on span "- sean@corvusprimesite.com.au - 0424 945 193" at bounding box center [433, 481] width 358 height 16
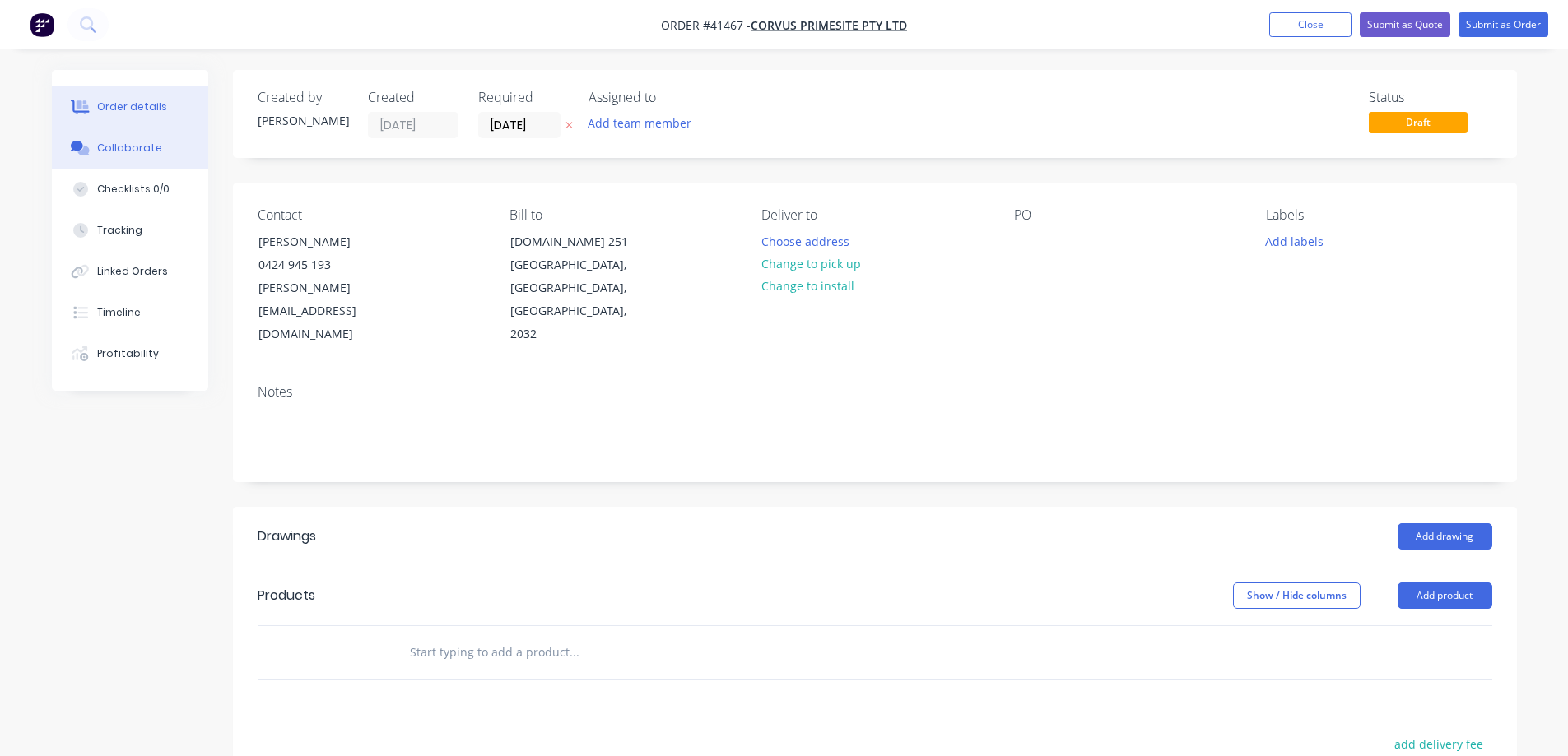
click at [146, 145] on div "Collaborate" at bounding box center [129, 149] width 65 height 15
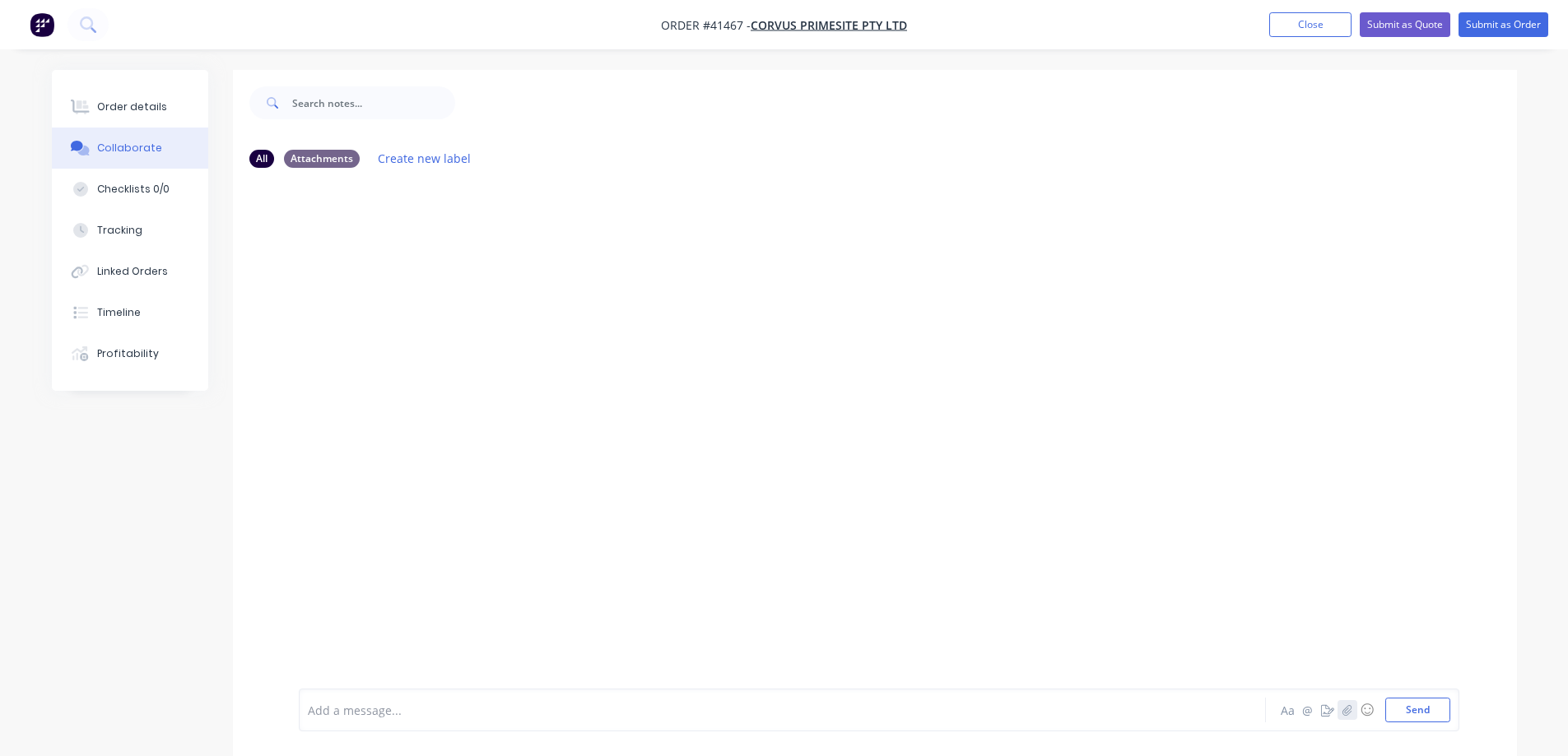
click at [1347, 709] on icon "button" at bounding box center [1347, 709] width 9 height 11
click at [1341, 708] on button "button" at bounding box center [1348, 710] width 20 height 20
click at [1414, 713] on button "Send" at bounding box center [1418, 710] width 65 height 25
click at [121, 108] on div "Order details" at bounding box center [132, 107] width 70 height 15
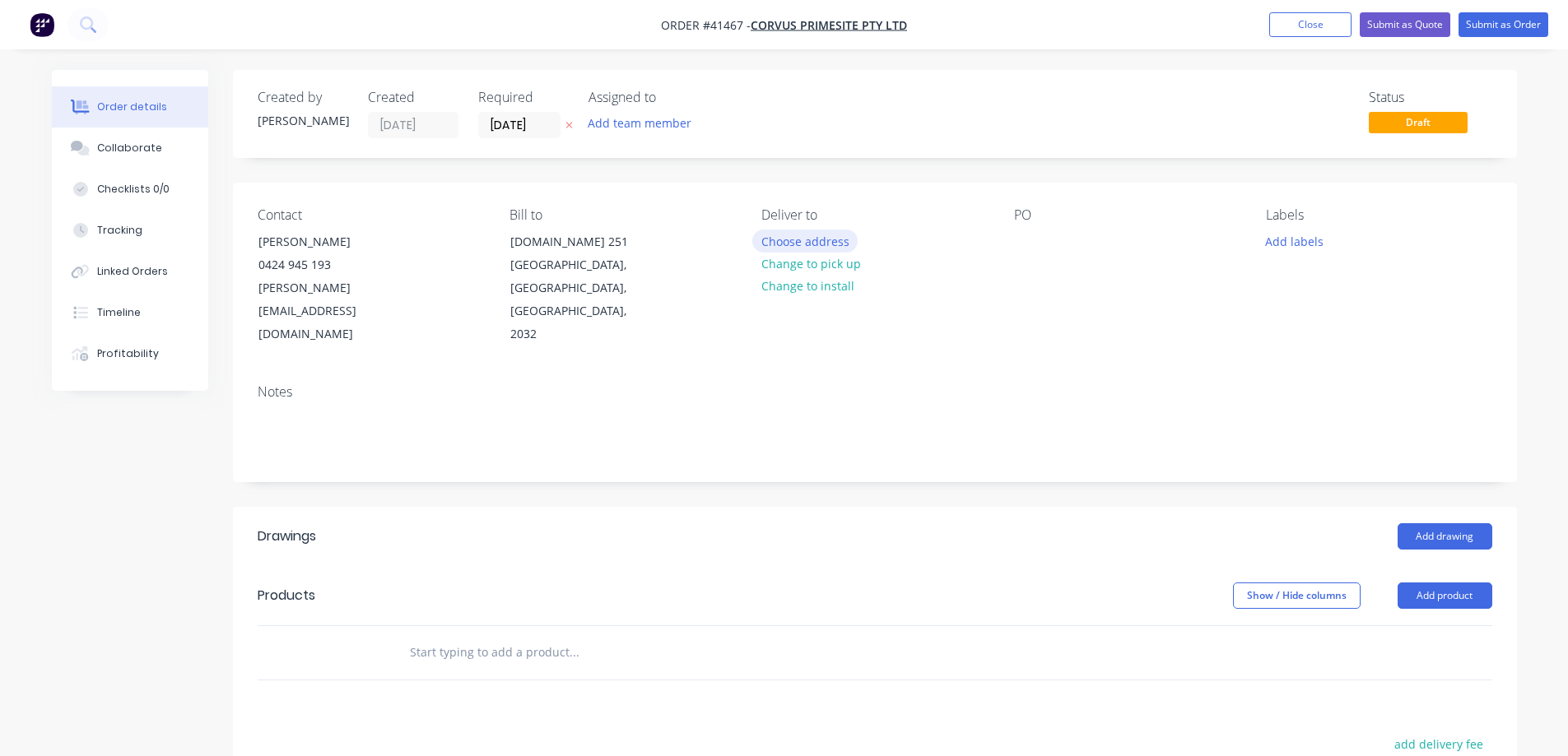
click at [813, 239] on button "Choose address" at bounding box center [805, 240] width 105 height 23
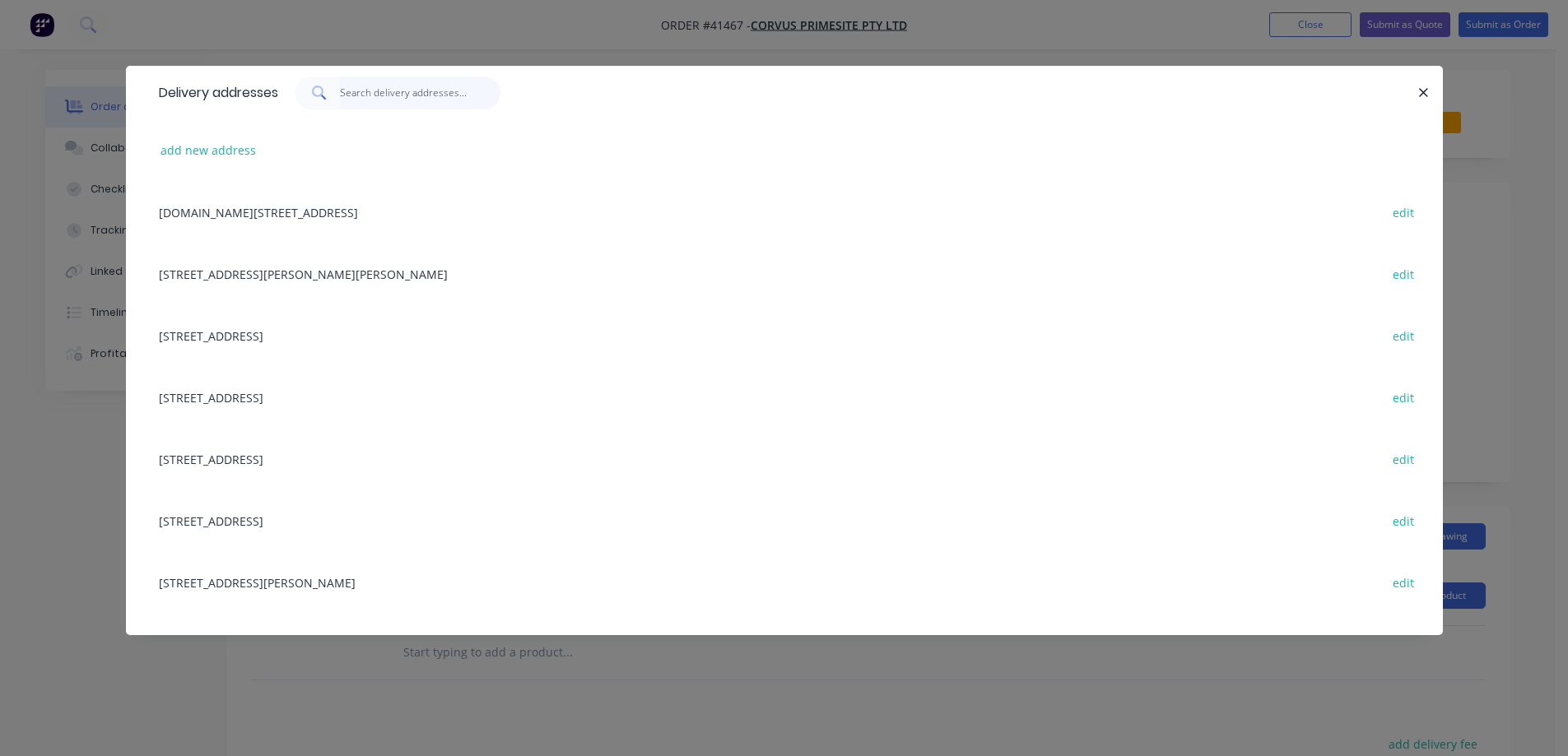
drag, startPoint x: 443, startPoint y: 108, endPoint x: 443, endPoint y: 100, distance: 8.0
click at [443, 102] on input "text" at bounding box center [420, 93] width 160 height 33
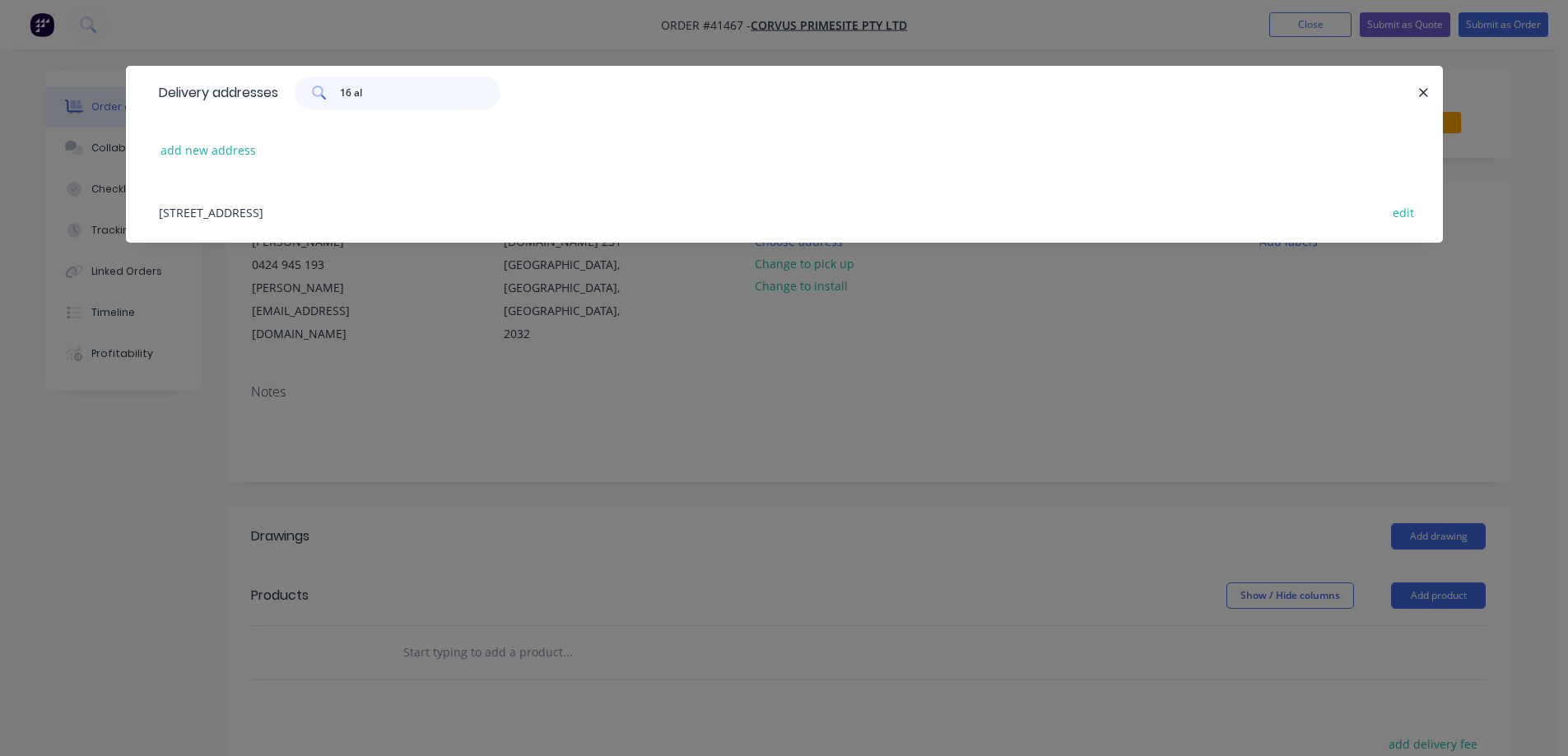
type input "16 al"
click at [454, 211] on div "16 Alkoo Ave, Little Bay, New South Wales, Australia, 2036 edit" at bounding box center [784, 212] width 1267 height 62
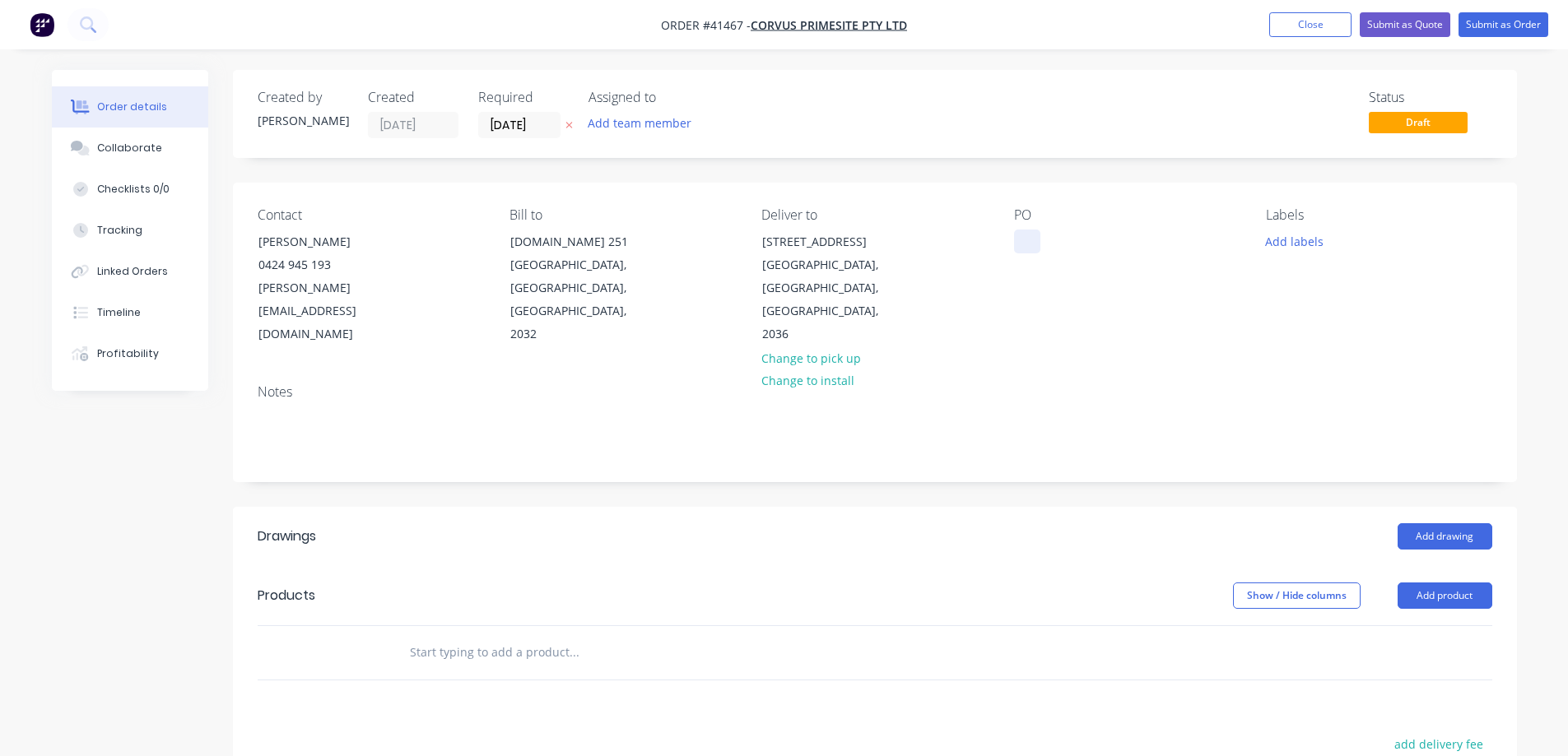
click at [1017, 239] on div at bounding box center [1028, 241] width 27 height 24
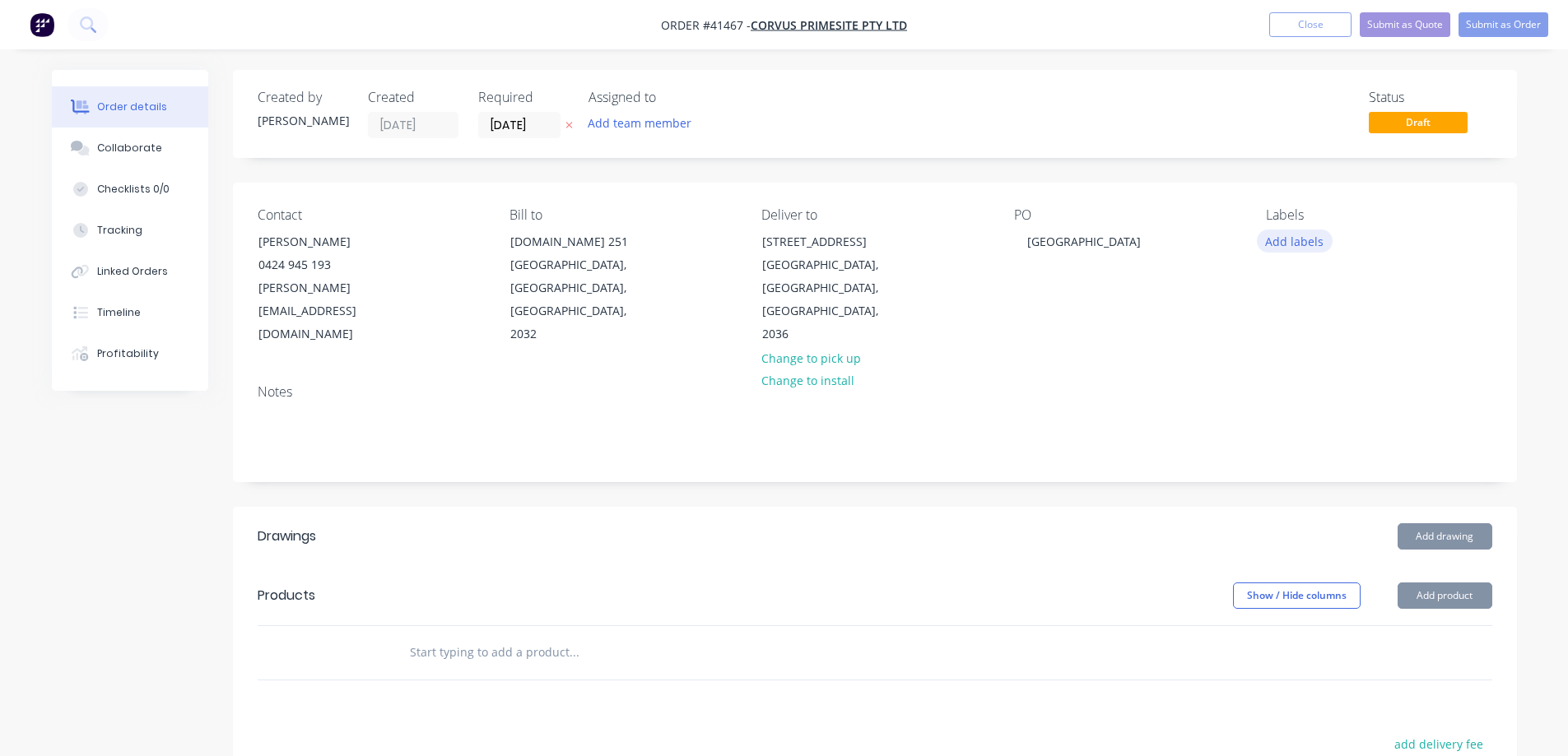
click at [1264, 233] on button "Add labels" at bounding box center [1295, 240] width 76 height 23
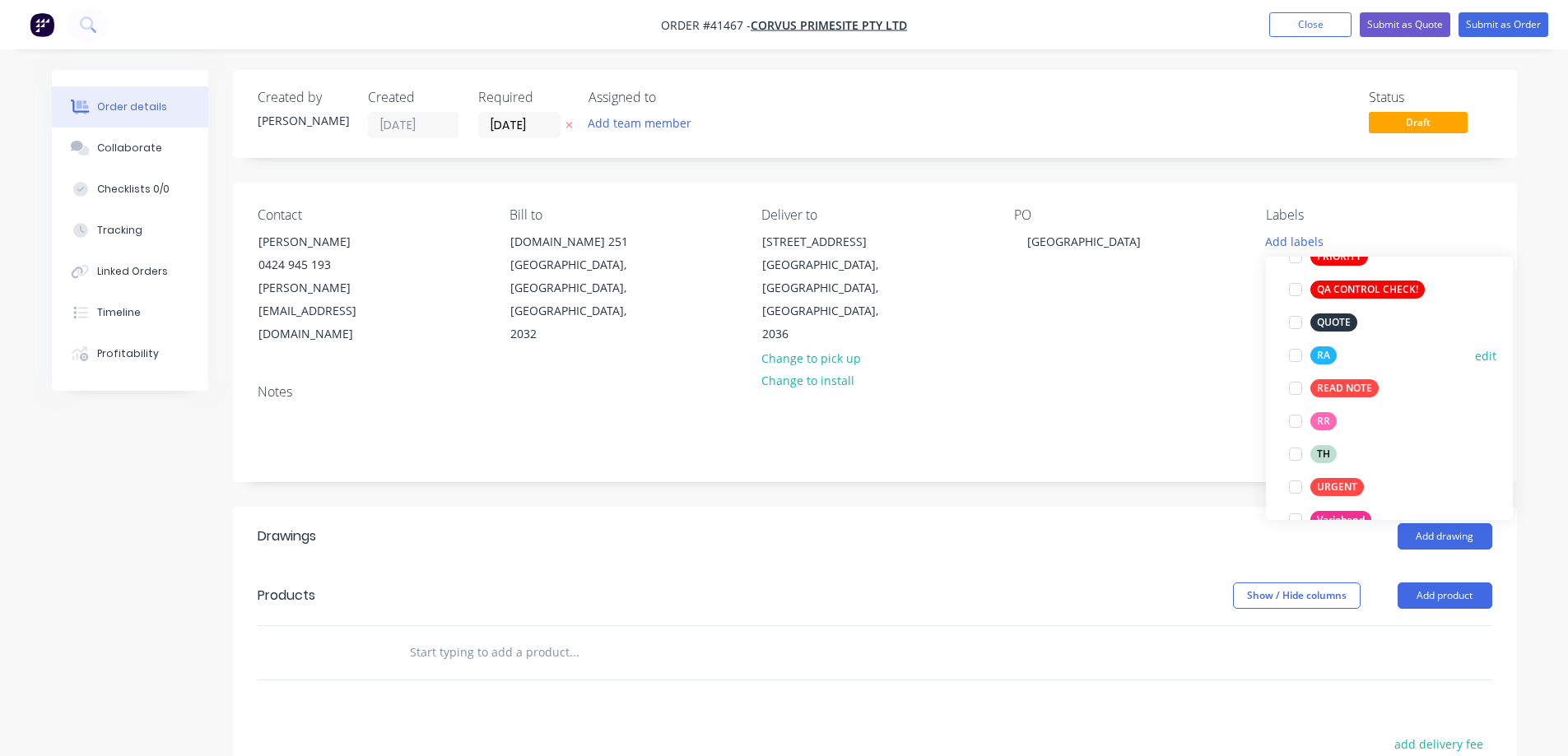
click at [1294, 352] on div at bounding box center [1295, 355] width 33 height 33
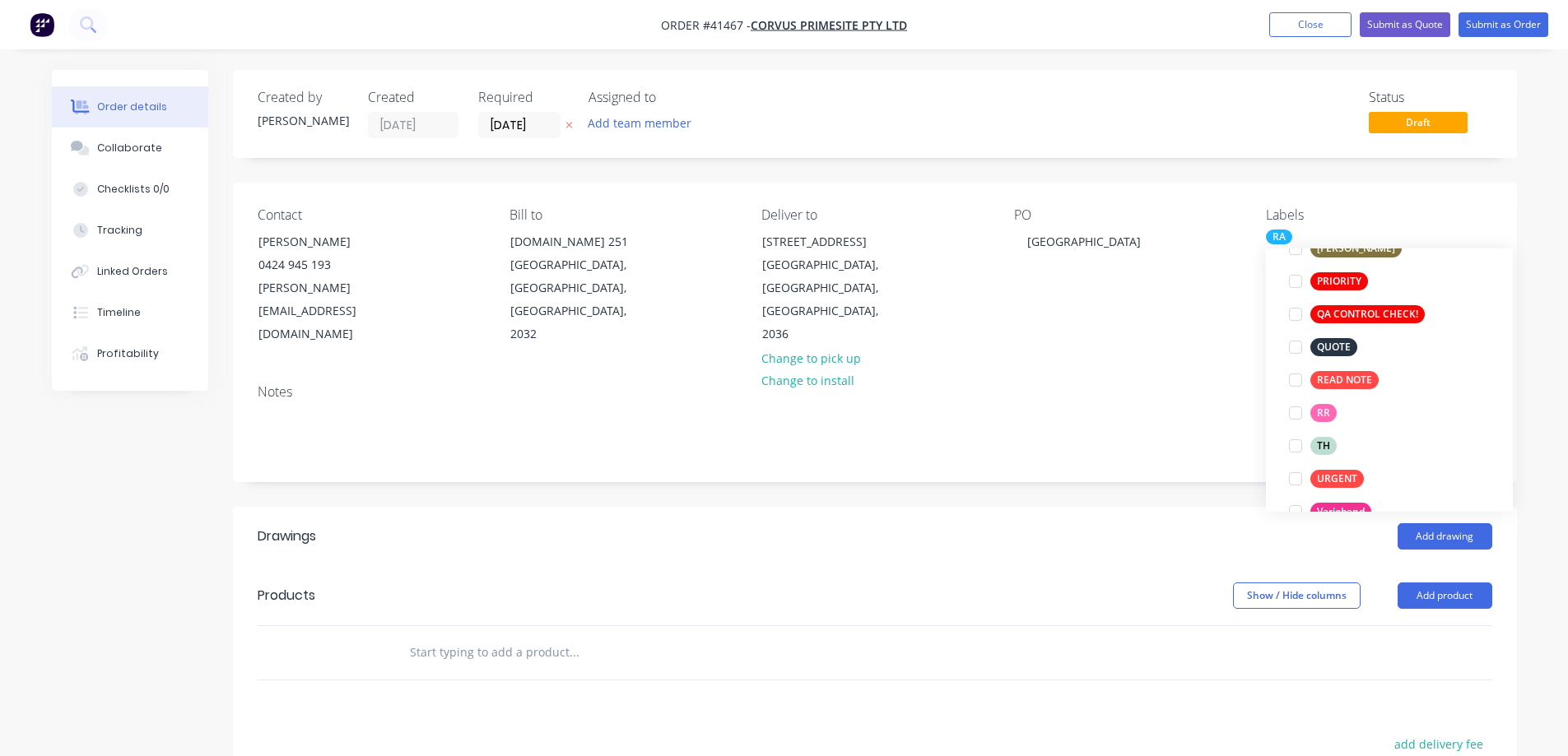
scroll to position [33, 0]
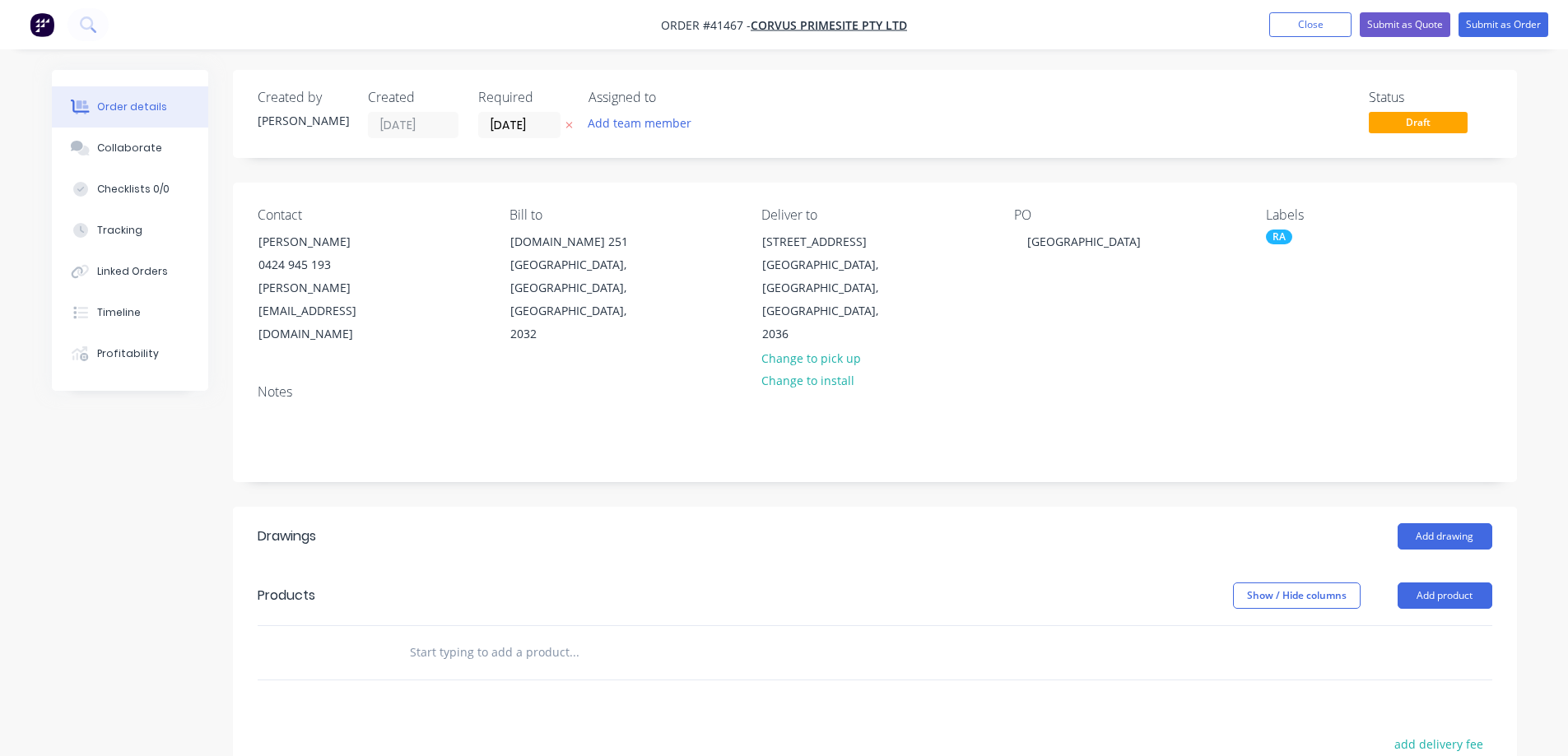
click at [1140, 508] on header "Drawings Add drawing" at bounding box center [875, 536] width 1284 height 59
click at [1481, 523] on button "Add drawing" at bounding box center [1444, 537] width 94 height 27
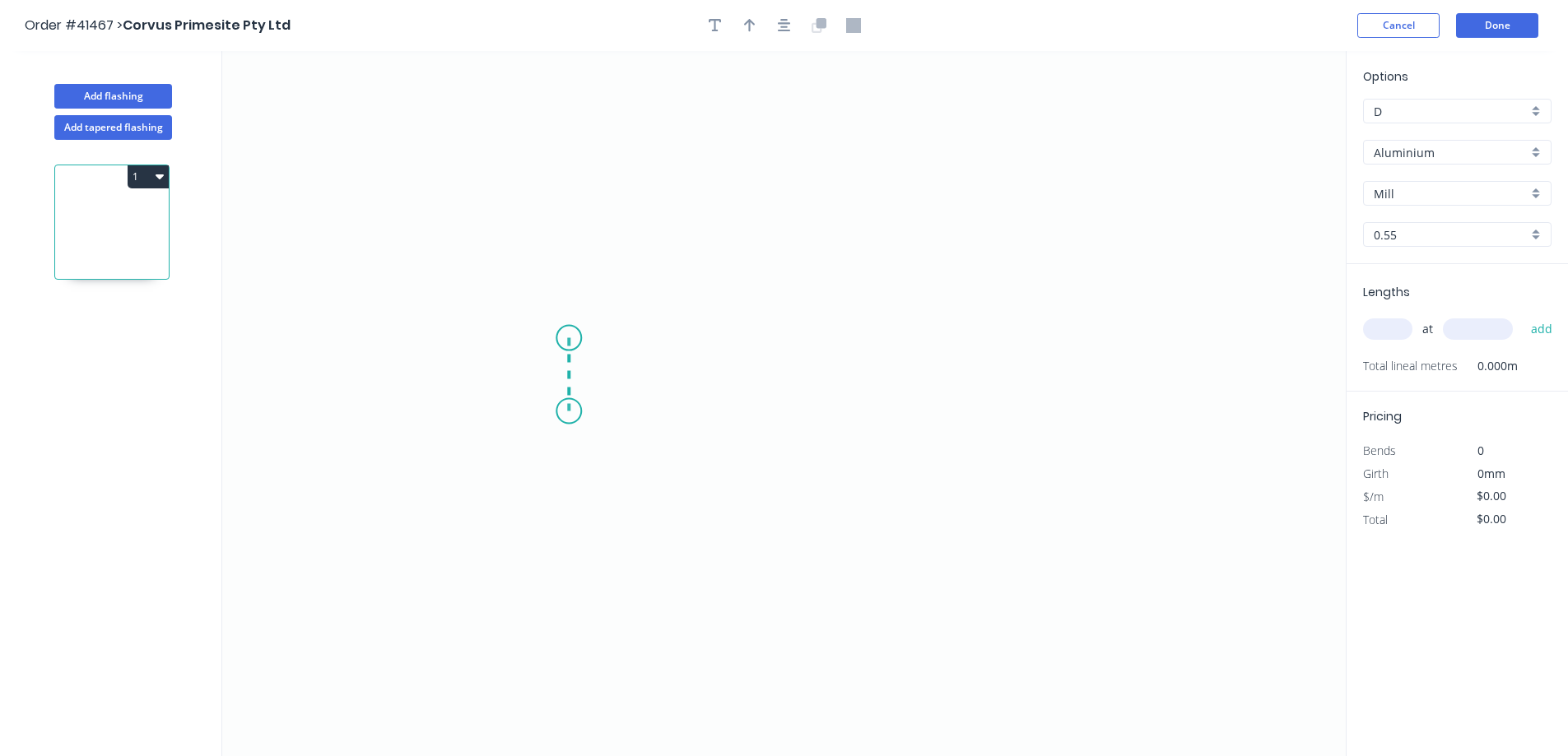
drag, startPoint x: 569, startPoint y: 337, endPoint x: 567, endPoint y: 411, distance: 74.0
click at [567, 411] on icon "0" at bounding box center [784, 403] width 1124 height 705
drag, startPoint x: 674, startPoint y: 417, endPoint x: 966, endPoint y: 411, distance: 292.1
click at [966, 411] on icon "0 ?" at bounding box center [784, 403] width 1124 height 705
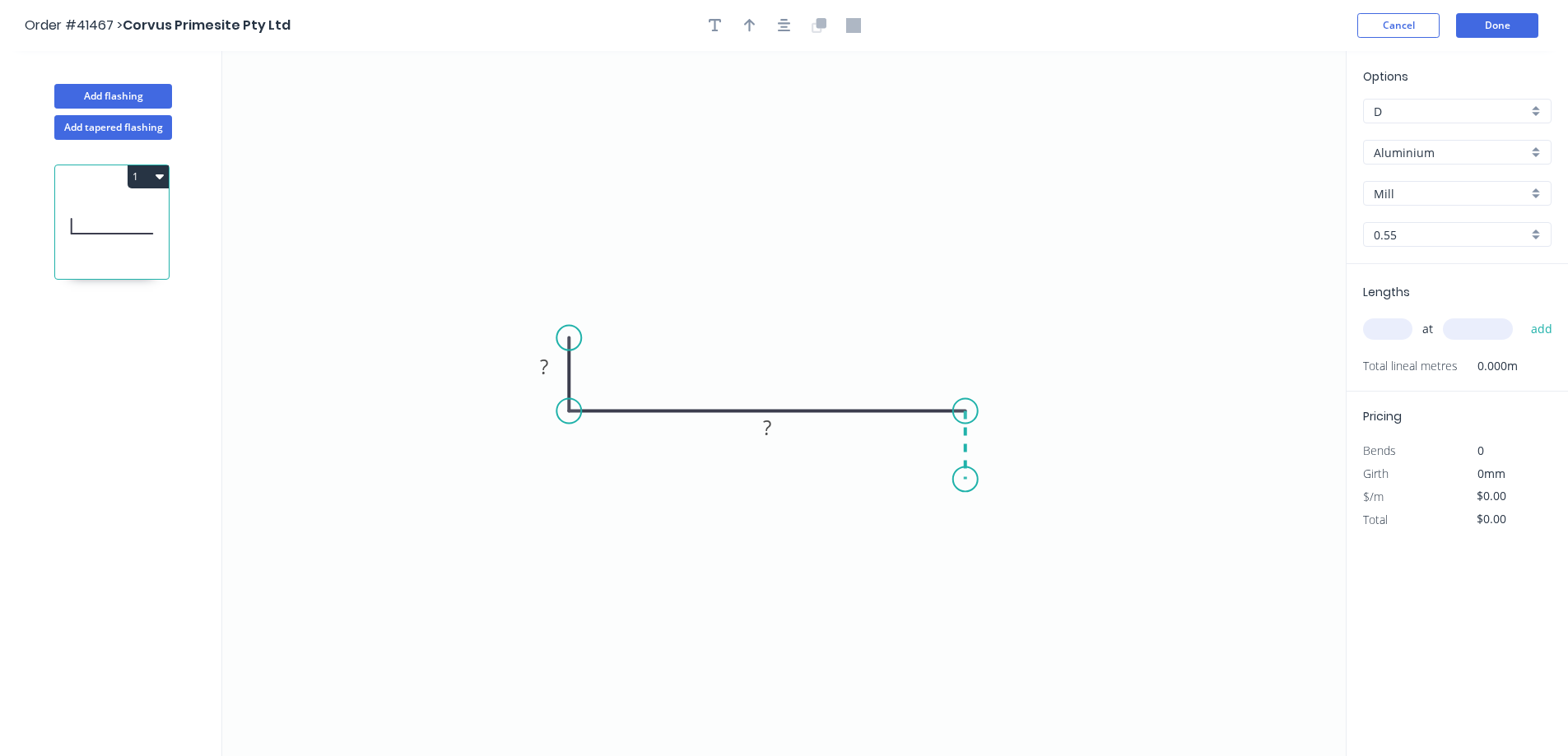
drag, startPoint x: 966, startPoint y: 411, endPoint x: 964, endPoint y: 480, distance: 69.0
click at [964, 480] on icon "0 ? ?" at bounding box center [784, 403] width 1124 height 705
click at [962, 481] on circle at bounding box center [966, 479] width 25 height 25
drag, startPoint x: 962, startPoint y: 481, endPoint x: 836, endPoint y: 446, distance: 130.8
click at [964, 481] on circle at bounding box center [966, 479] width 25 height 25
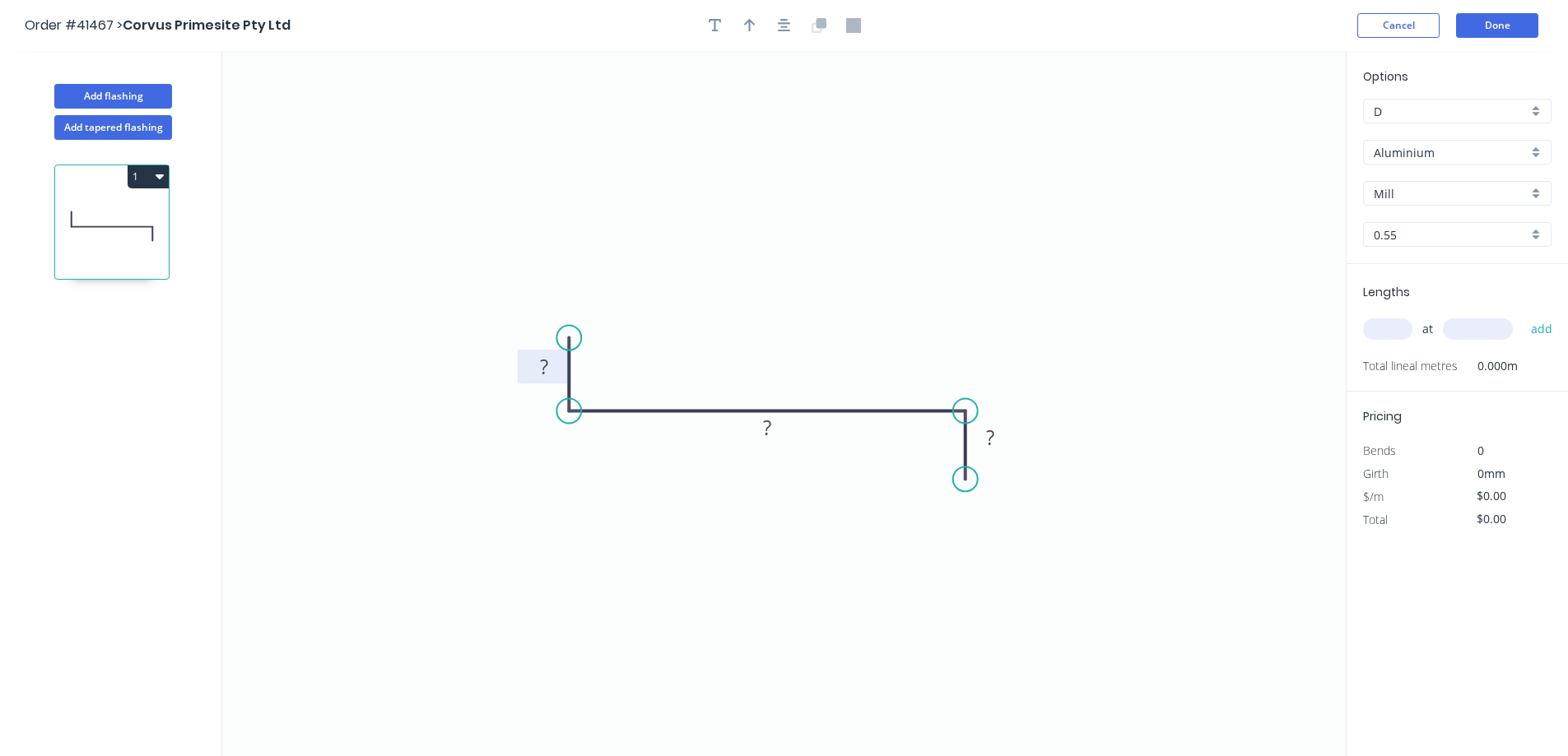
click at [553, 366] on rect at bounding box center [544, 368] width 33 height 23
type input "$9.42"
click at [750, 21] on icon "button" at bounding box center [750, 26] width 12 height 13
drag, startPoint x: 1262, startPoint y: 129, endPoint x: 984, endPoint y: 275, distance: 314.0
click at [984, 275] on icon at bounding box center [985, 255] width 15 height 53
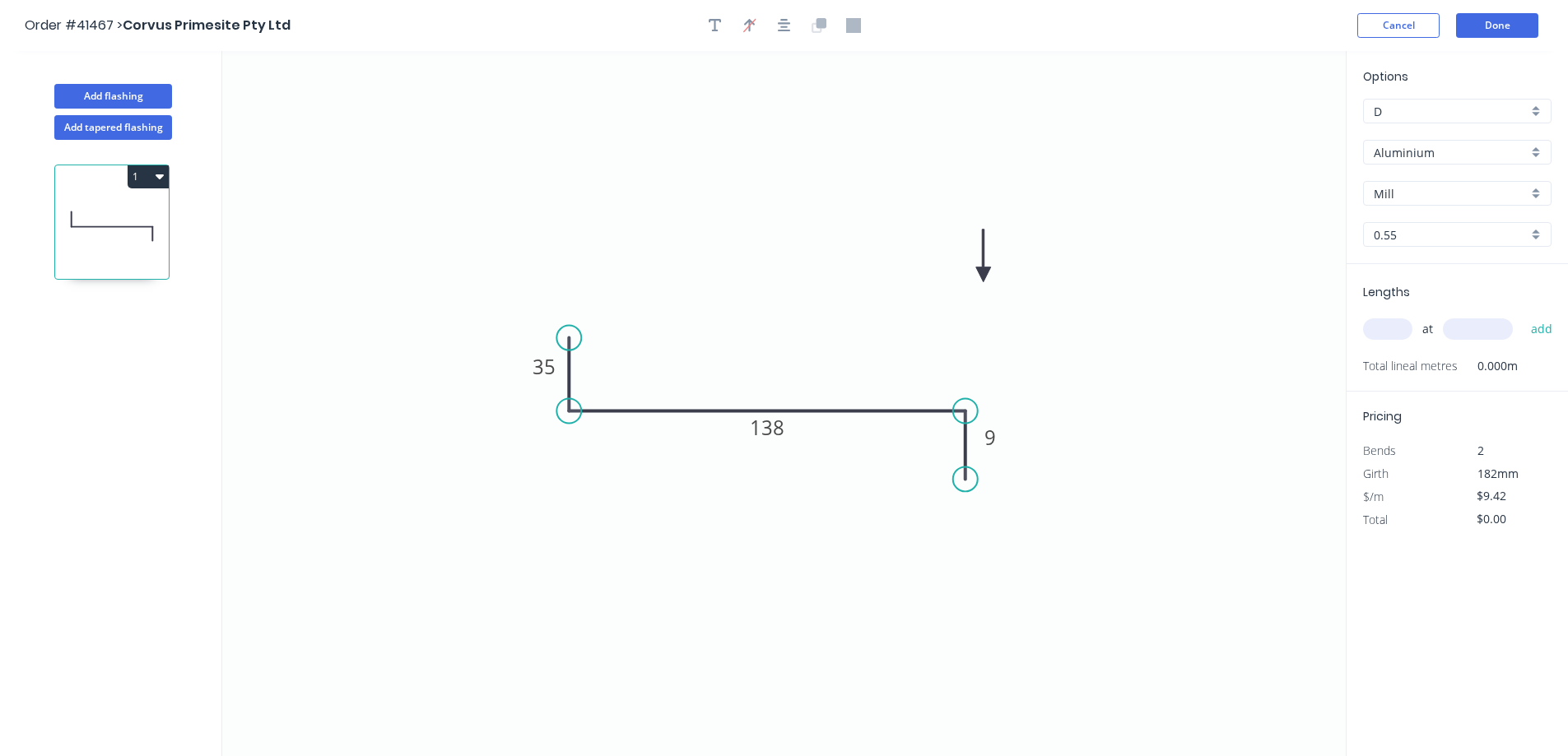
click at [984, 275] on icon at bounding box center [984, 255] width 15 height 53
click at [1519, 149] on input "Aluminium" at bounding box center [1451, 153] width 154 height 18
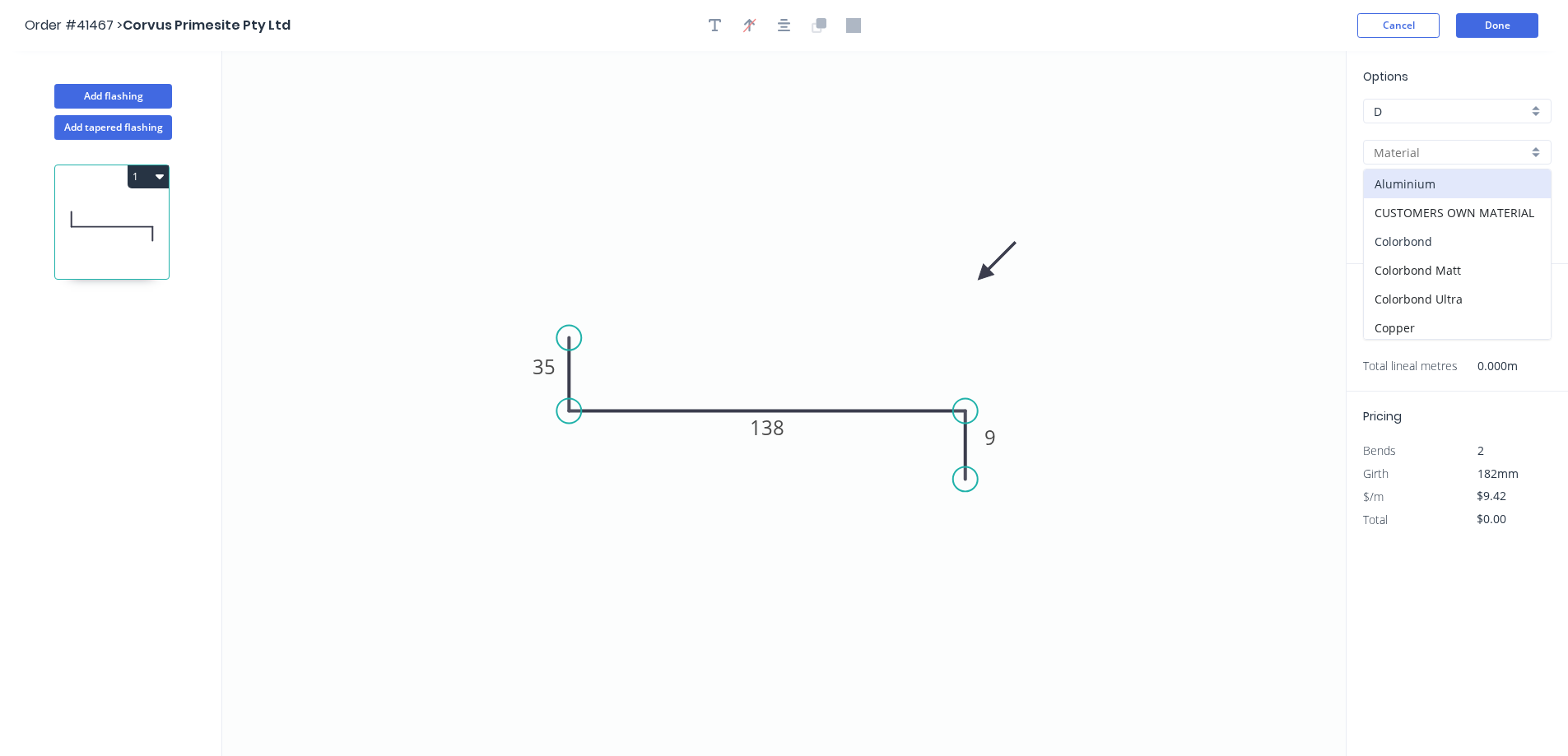
click at [1450, 233] on div "Colorbond" at bounding box center [1458, 241] width 187 height 29
type input "Colorbond"
type input "Basalt"
type input "$7.59"
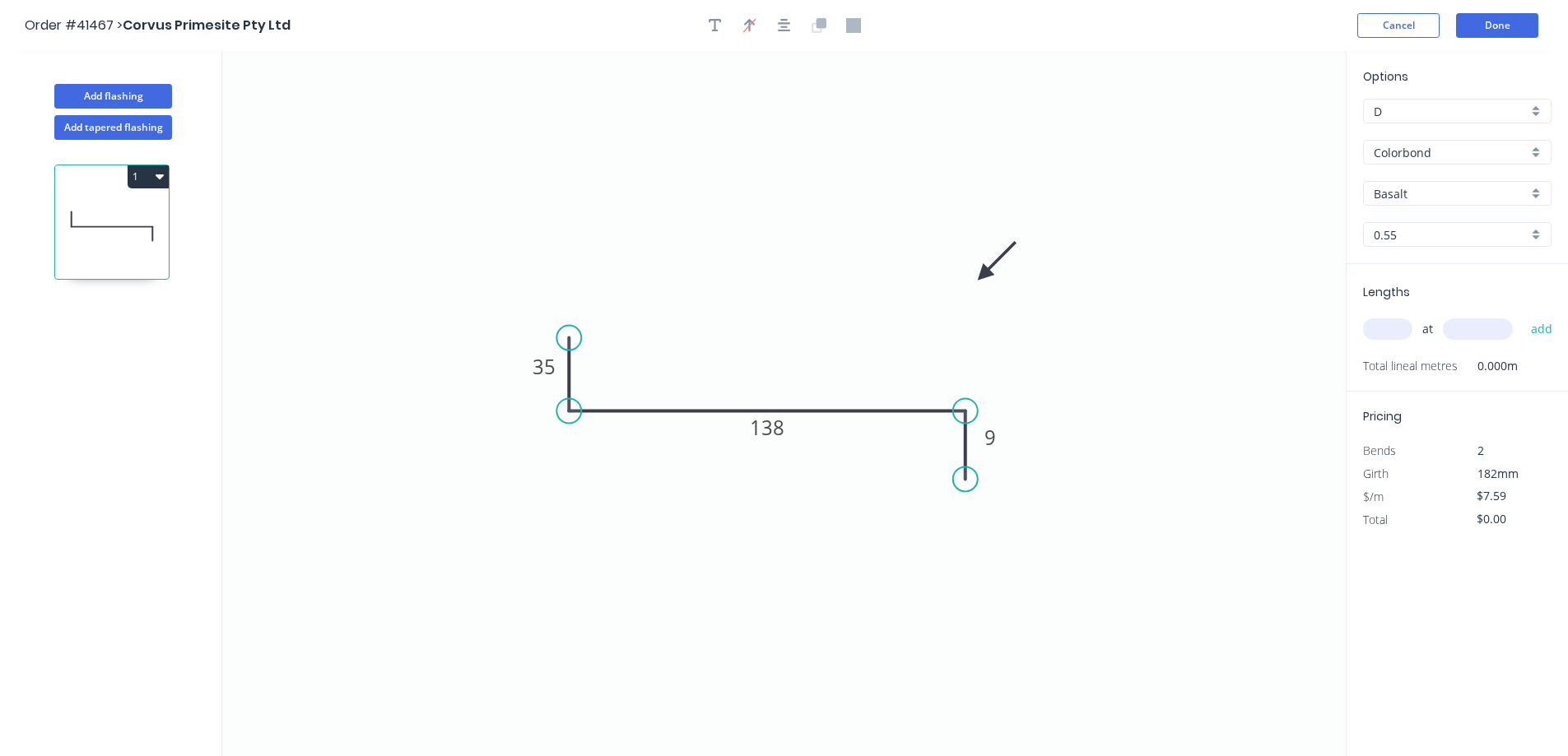
click at [1537, 192] on div "Basalt" at bounding box center [1458, 194] width 189 height 25
click at [1439, 285] on div "Dover White" at bounding box center [1458, 286] width 187 height 29
type input "Dover White"
click at [1394, 325] on input "text" at bounding box center [1388, 330] width 49 height 22
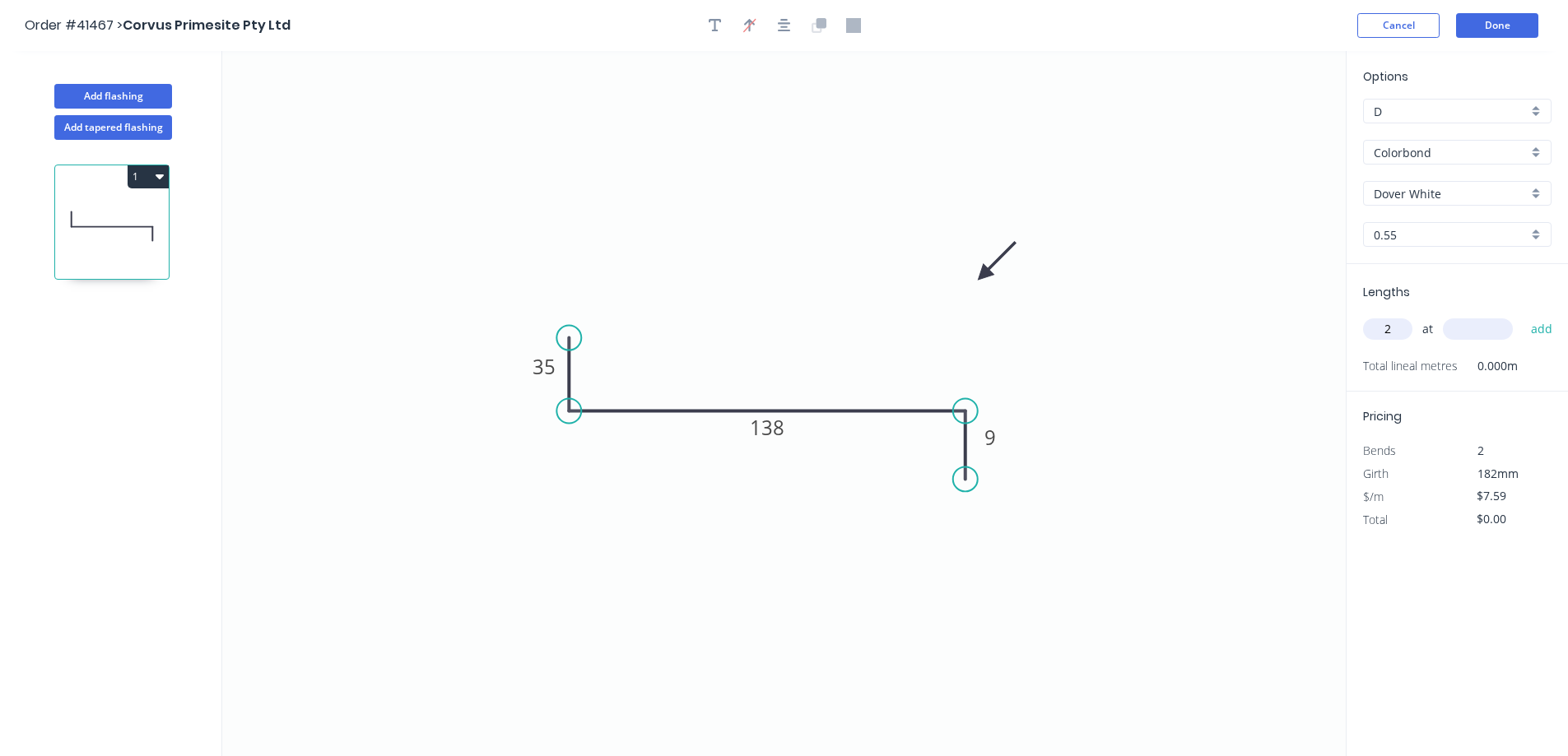
type input "2"
type input "2670"
click at [1523, 315] on button "add" at bounding box center [1542, 330] width 38 height 28
click at [164, 176] on button "1" at bounding box center [148, 177] width 41 height 23
click at [150, 215] on div "Duplicate" at bounding box center [91, 217] width 127 height 24
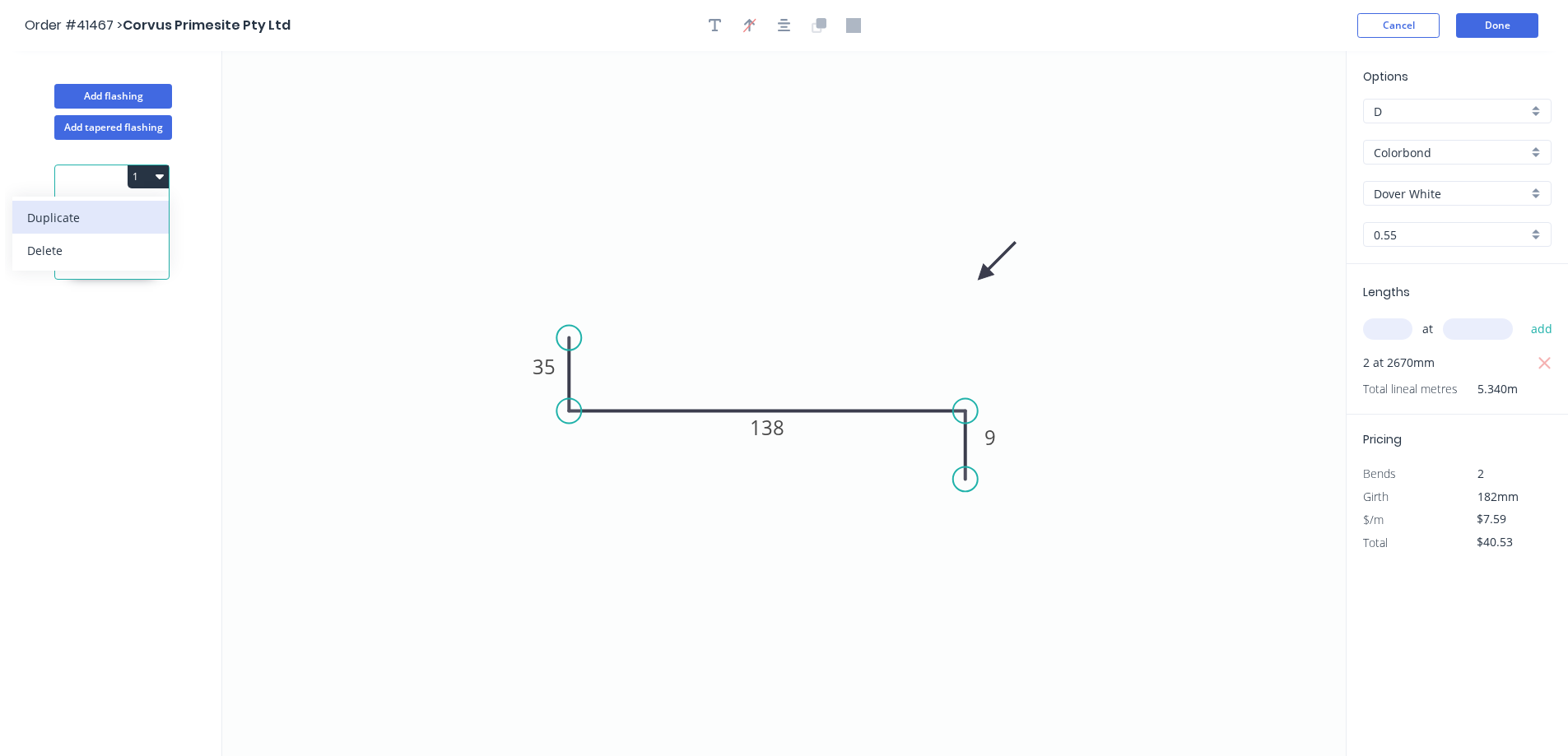
type input "$0.00"
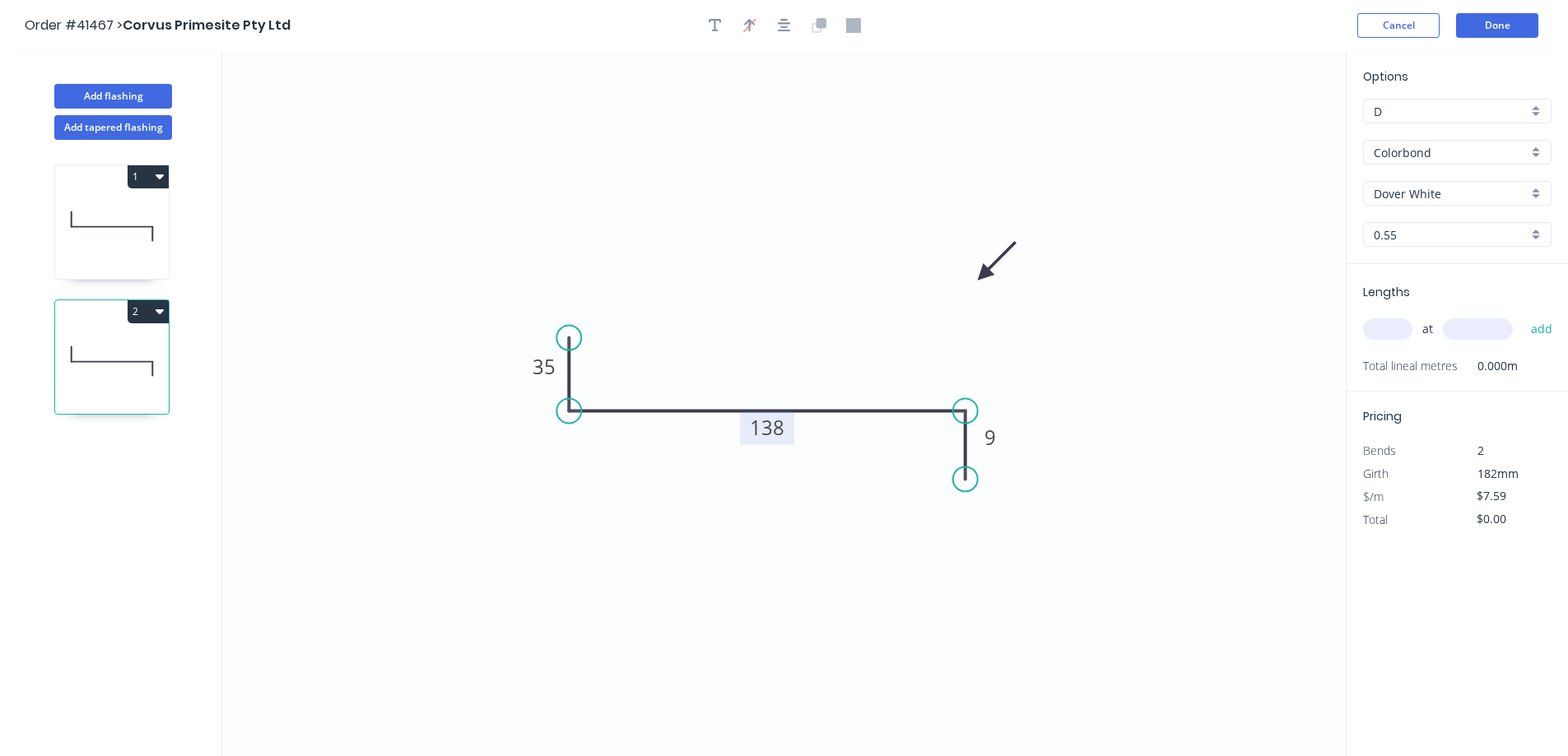
click at [776, 422] on tspan "138" at bounding box center [766, 427] width 34 height 28
click at [1085, 403] on icon "0 35 164 9" at bounding box center [784, 403] width 1124 height 705
type input "$9.79"
click at [1387, 330] on input "text" at bounding box center [1388, 330] width 49 height 22
type input "1"
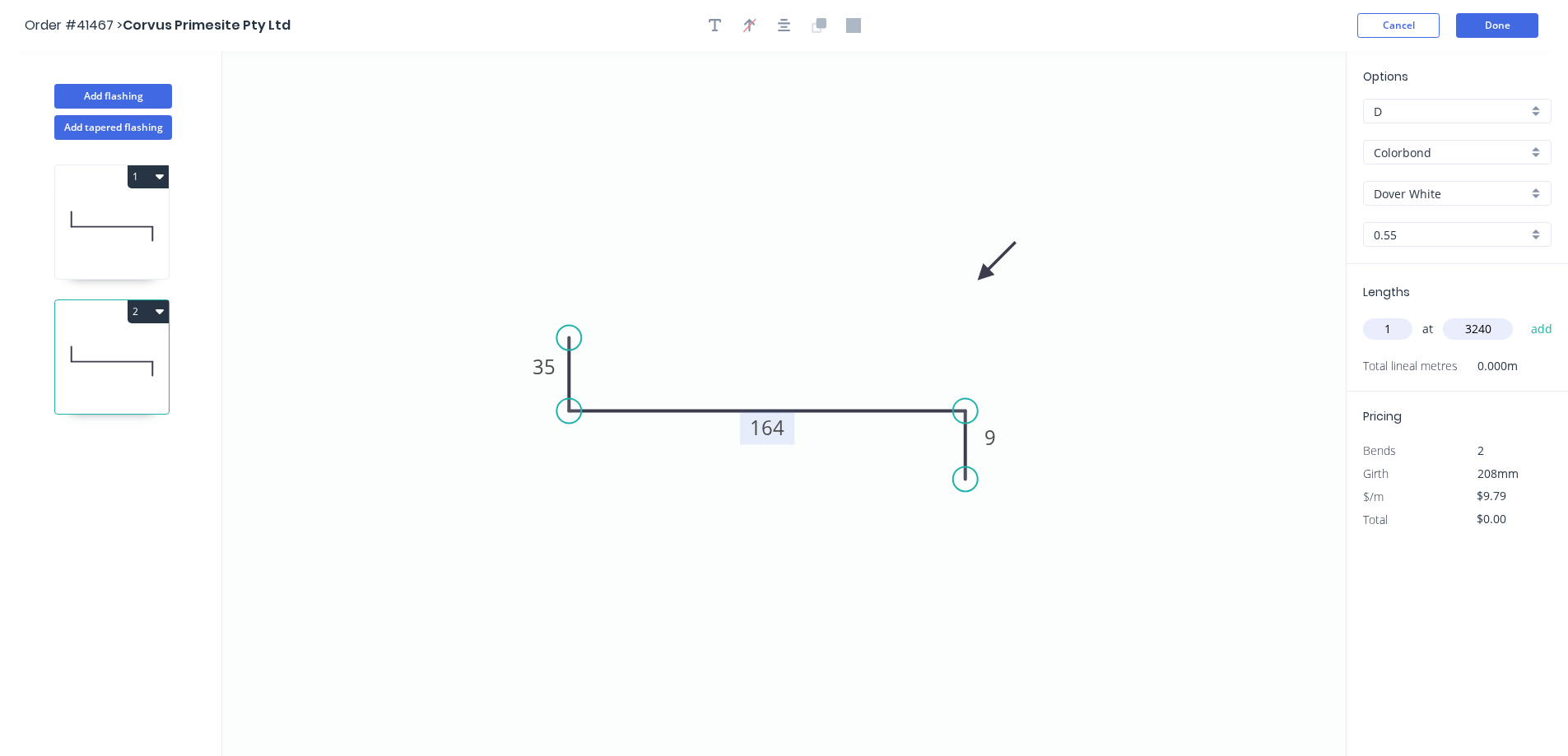
type input "3240"
click at [1523, 315] on button "add" at bounding box center [1542, 330] width 38 height 28
type input "$31.72"
drag, startPoint x: 138, startPoint y: 93, endPoint x: 172, endPoint y: 92, distance: 34.0
click at [138, 92] on button "Add flashing" at bounding box center [113, 97] width 118 height 25
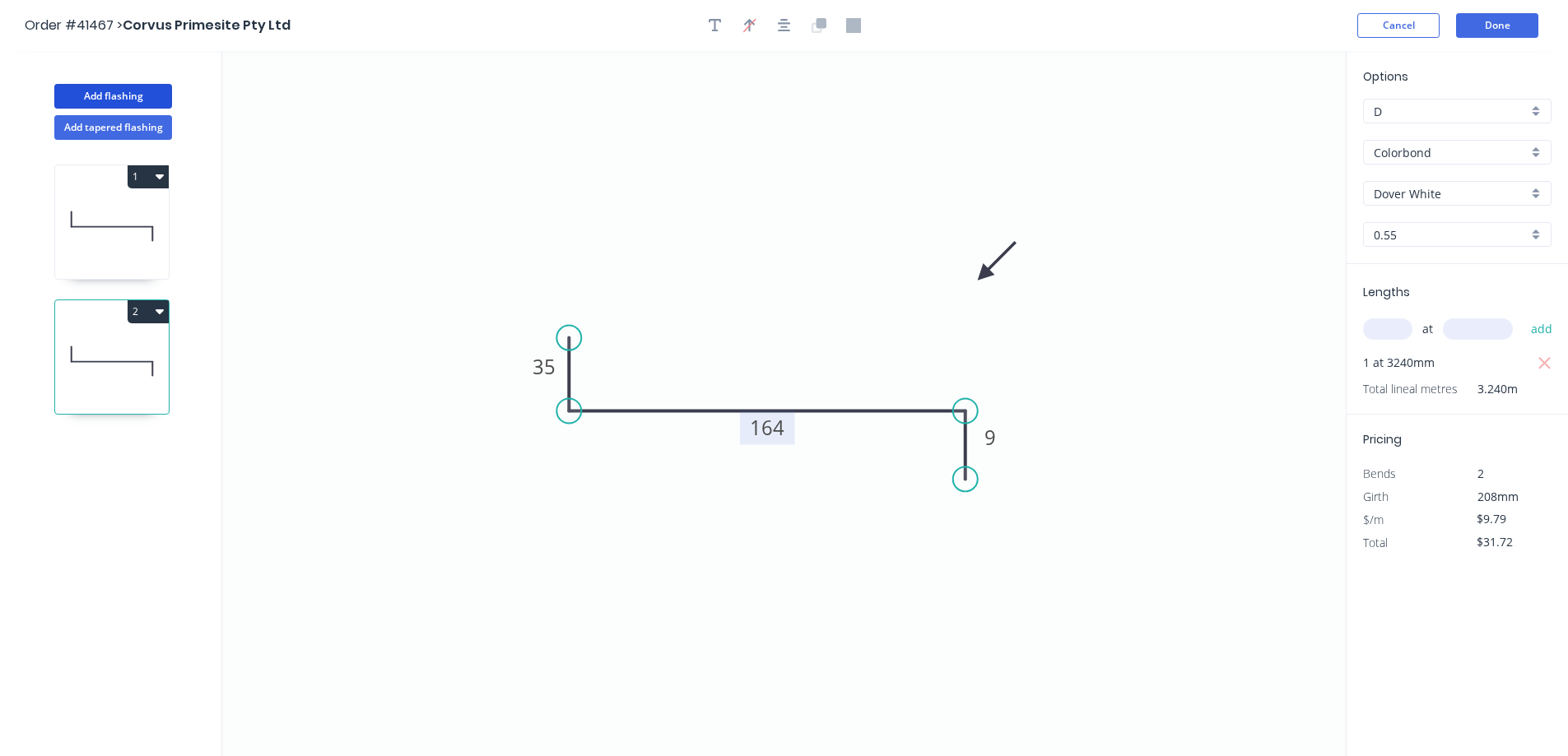
type input "$0.00"
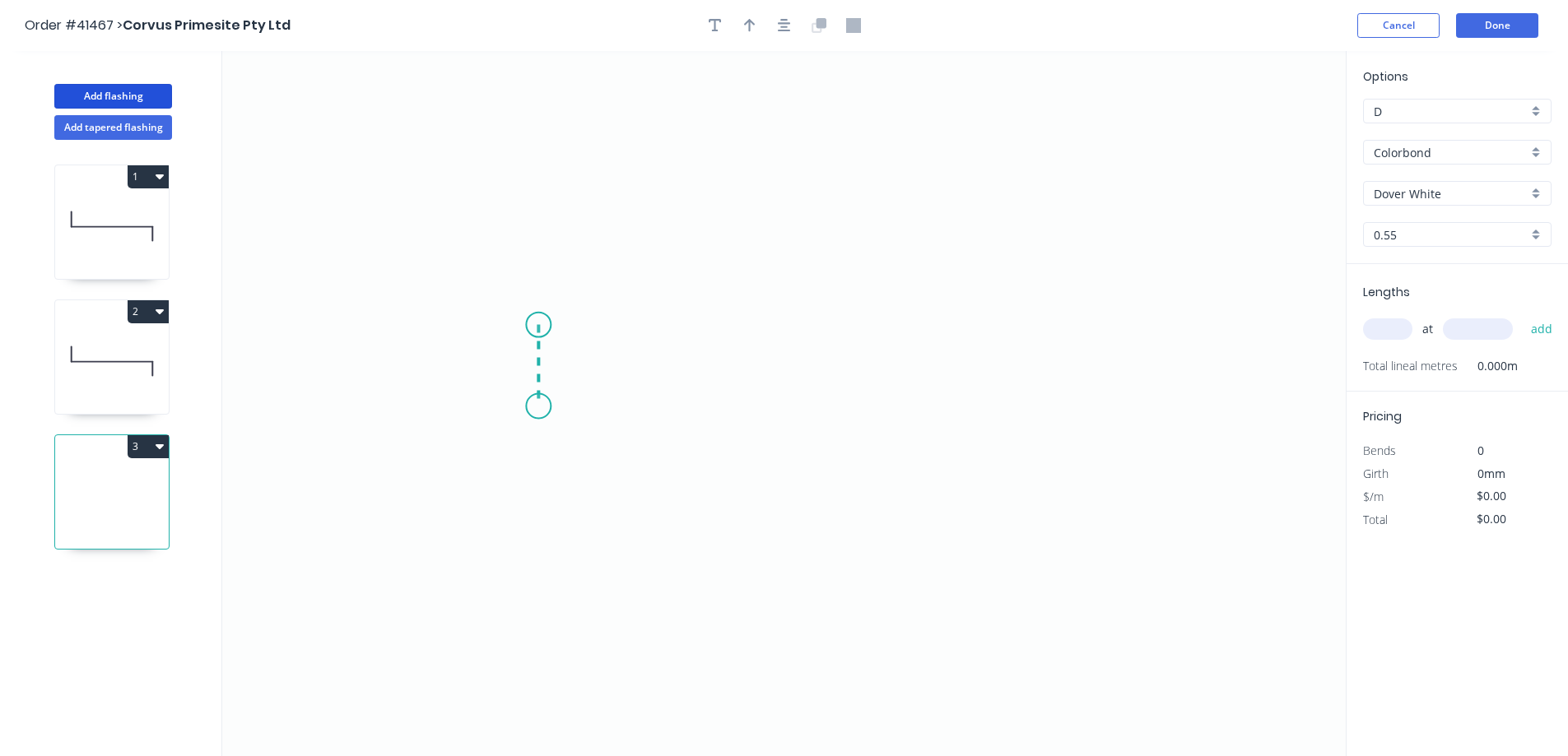
drag, startPoint x: 539, startPoint y: 325, endPoint x: 539, endPoint y: 406, distance: 81.0
click at [539, 406] on icon "0" at bounding box center [784, 403] width 1124 height 705
drag, startPoint x: 539, startPoint y: 406, endPoint x: 849, endPoint y: 399, distance: 310.1
click at [849, 399] on icon "0 ?" at bounding box center [784, 403] width 1124 height 705
click at [849, 399] on circle at bounding box center [850, 406] width 25 height 25
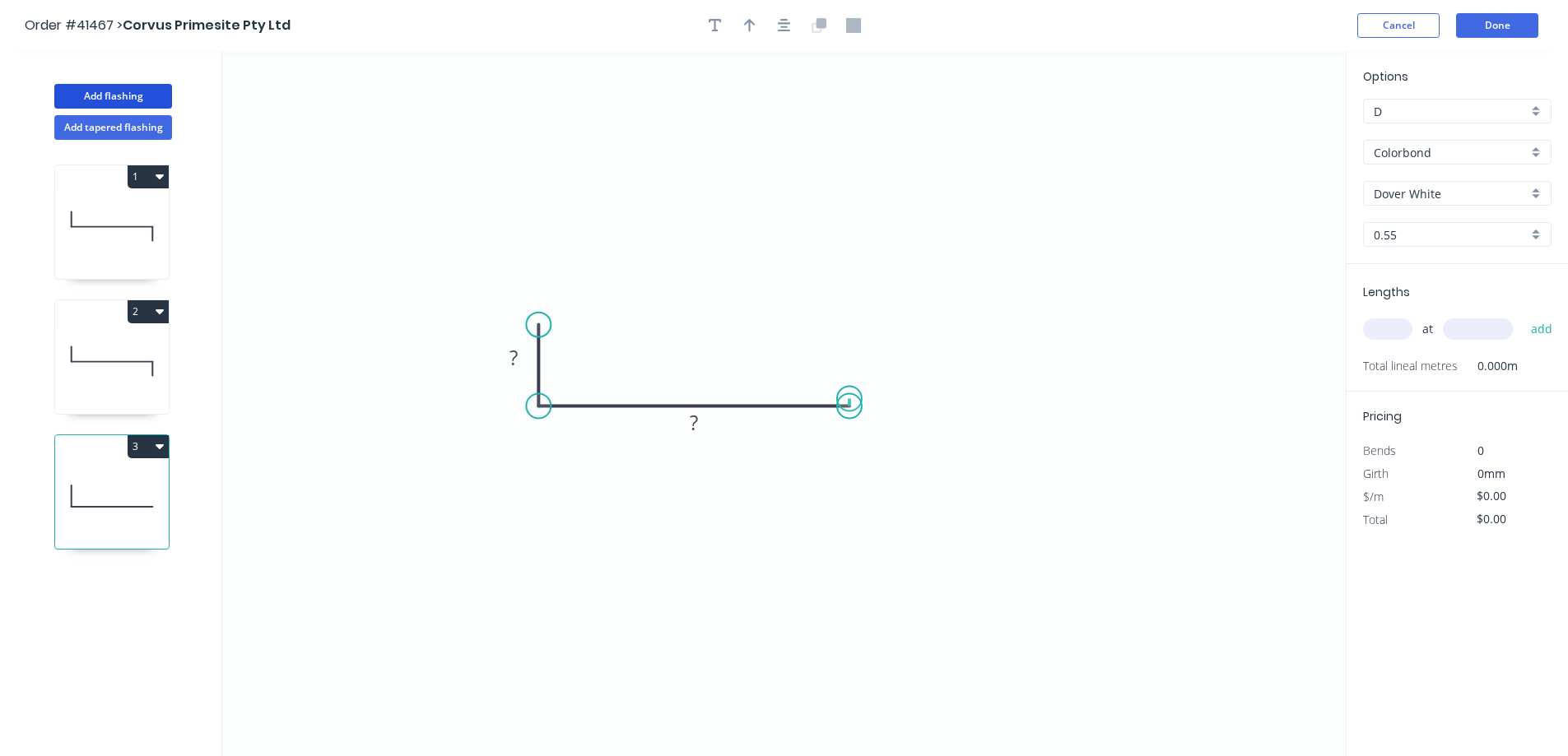
click at [849, 399] on circle at bounding box center [850, 406] width 25 height 25
click at [523, 350] on rect at bounding box center [513, 359] width 33 height 23
type input "$5.93"
click at [1386, 332] on input "text" at bounding box center [1388, 330] width 49 height 22
type input "2"
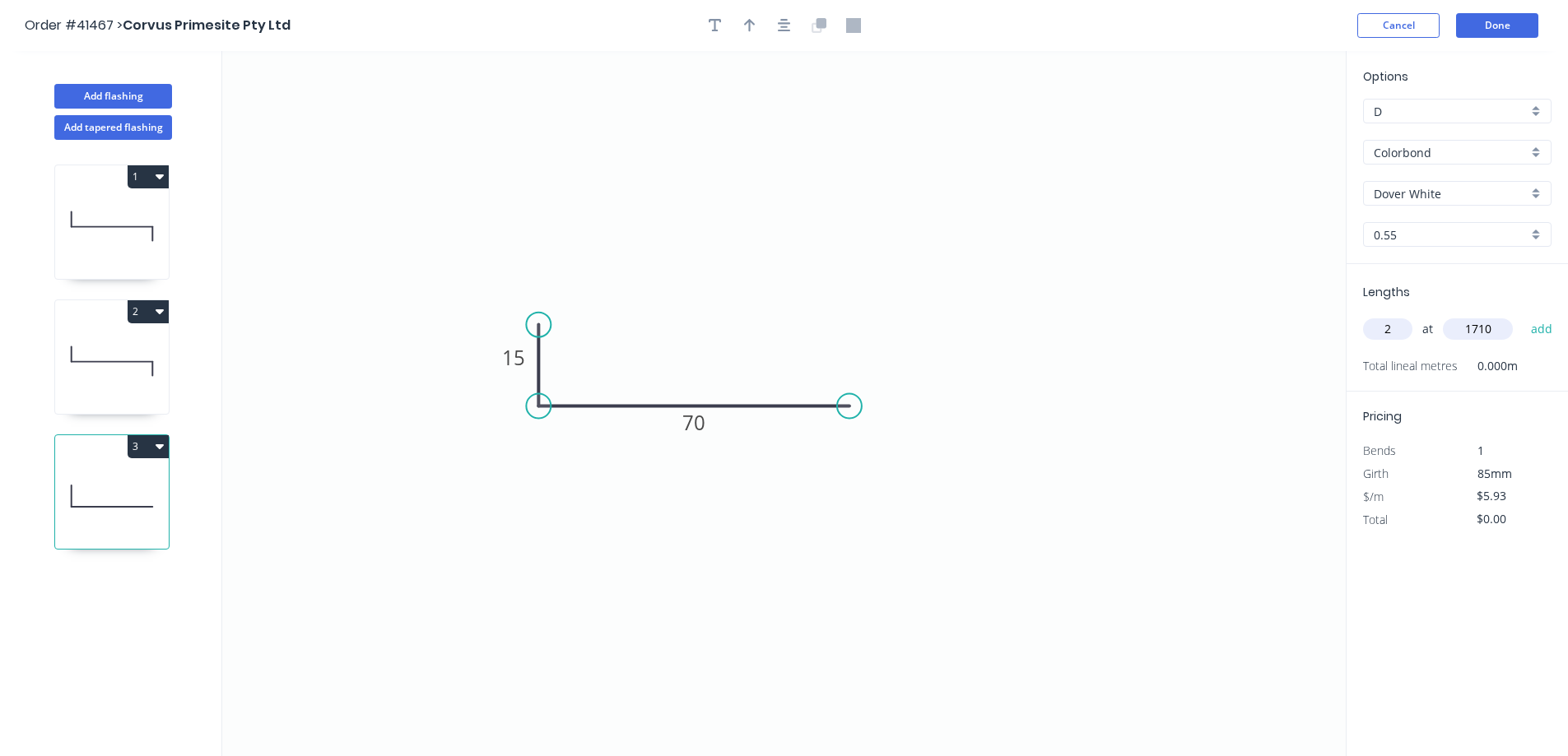
type input "1710"
click at [1523, 315] on button "add" at bounding box center [1542, 330] width 38 height 28
type input "$20.28"
type input "1"
type input "1320"
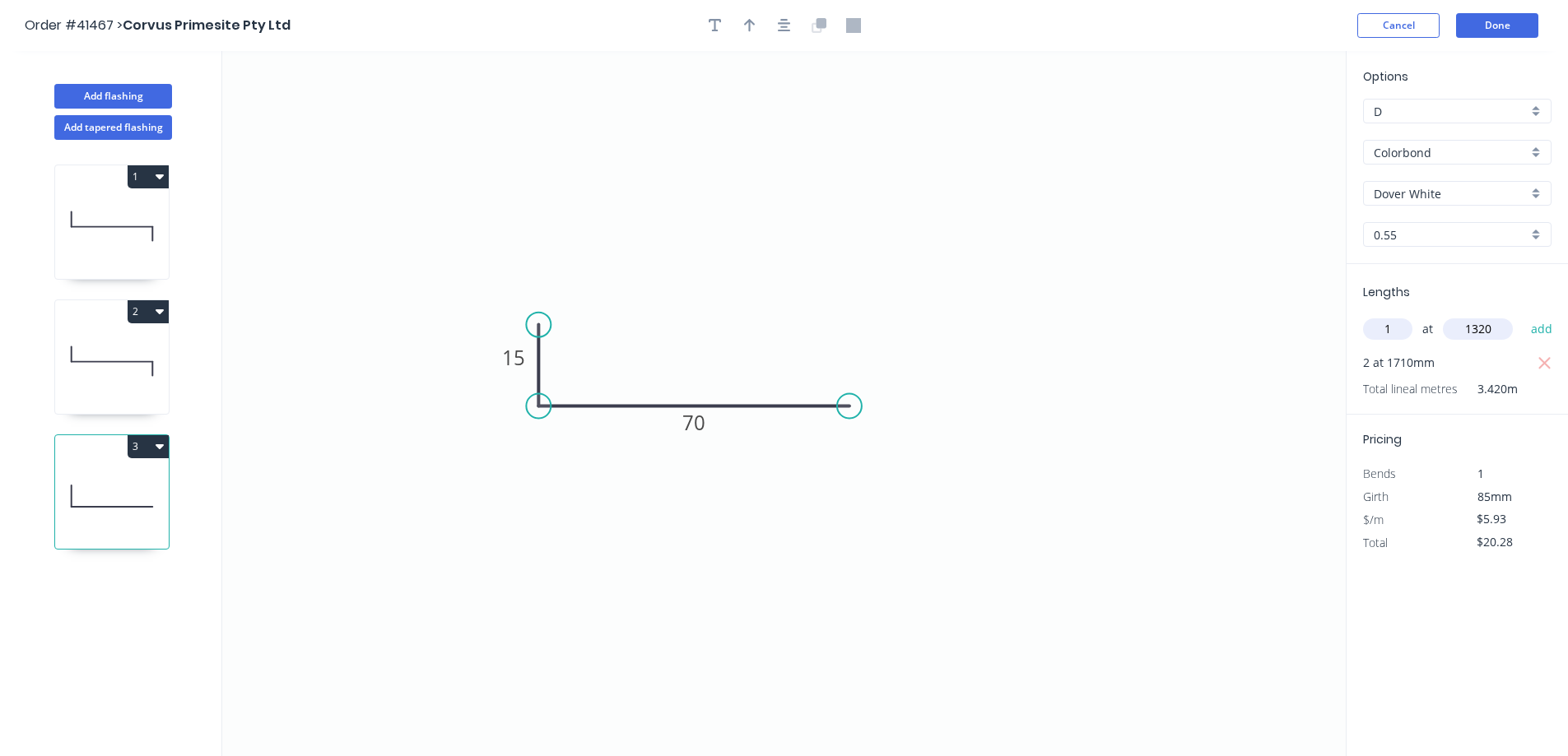
click at [1523, 315] on button "add" at bounding box center [1542, 330] width 38 height 28
type input "$28.11"
click at [1510, 24] on button "Done" at bounding box center [1497, 26] width 83 height 25
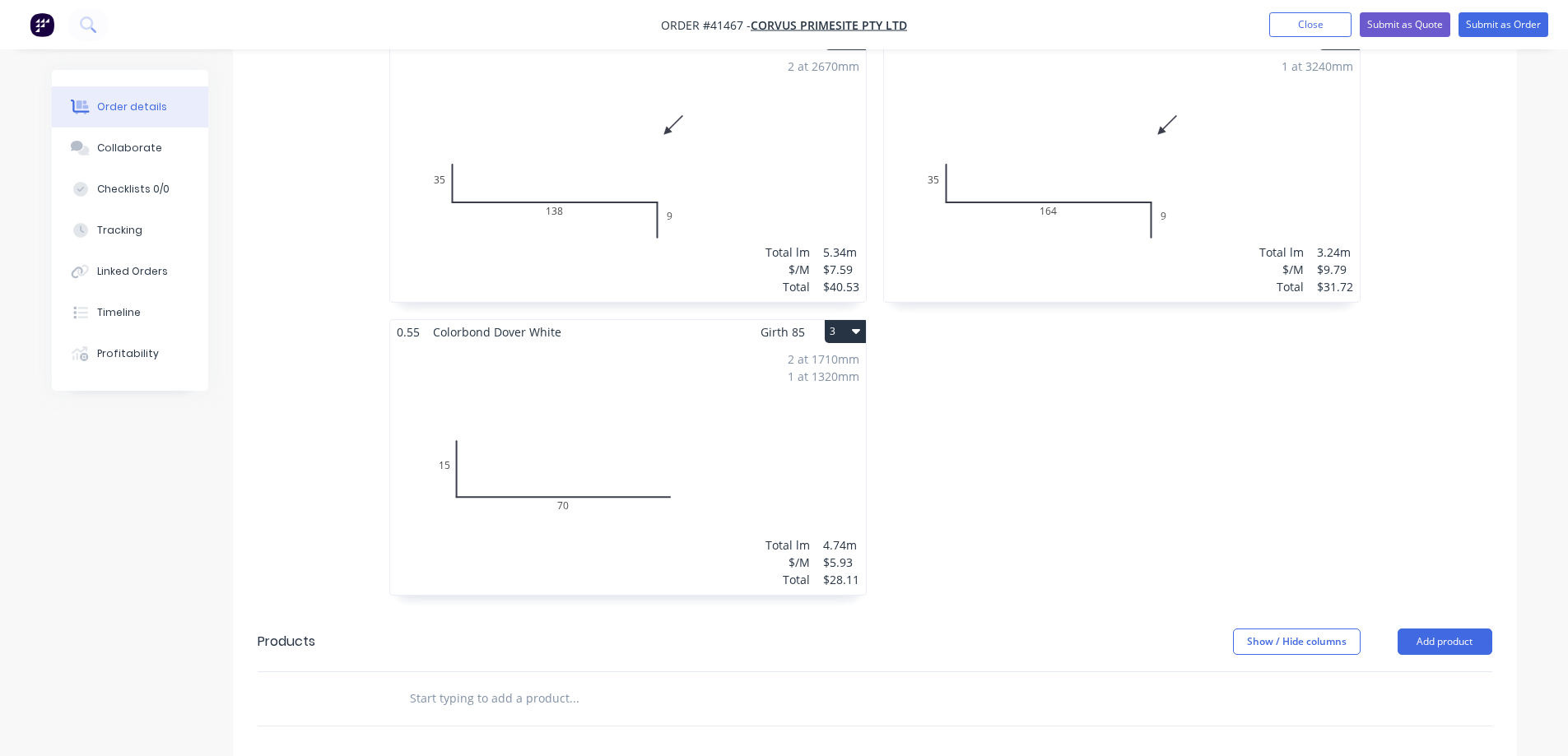
scroll to position [576, 0]
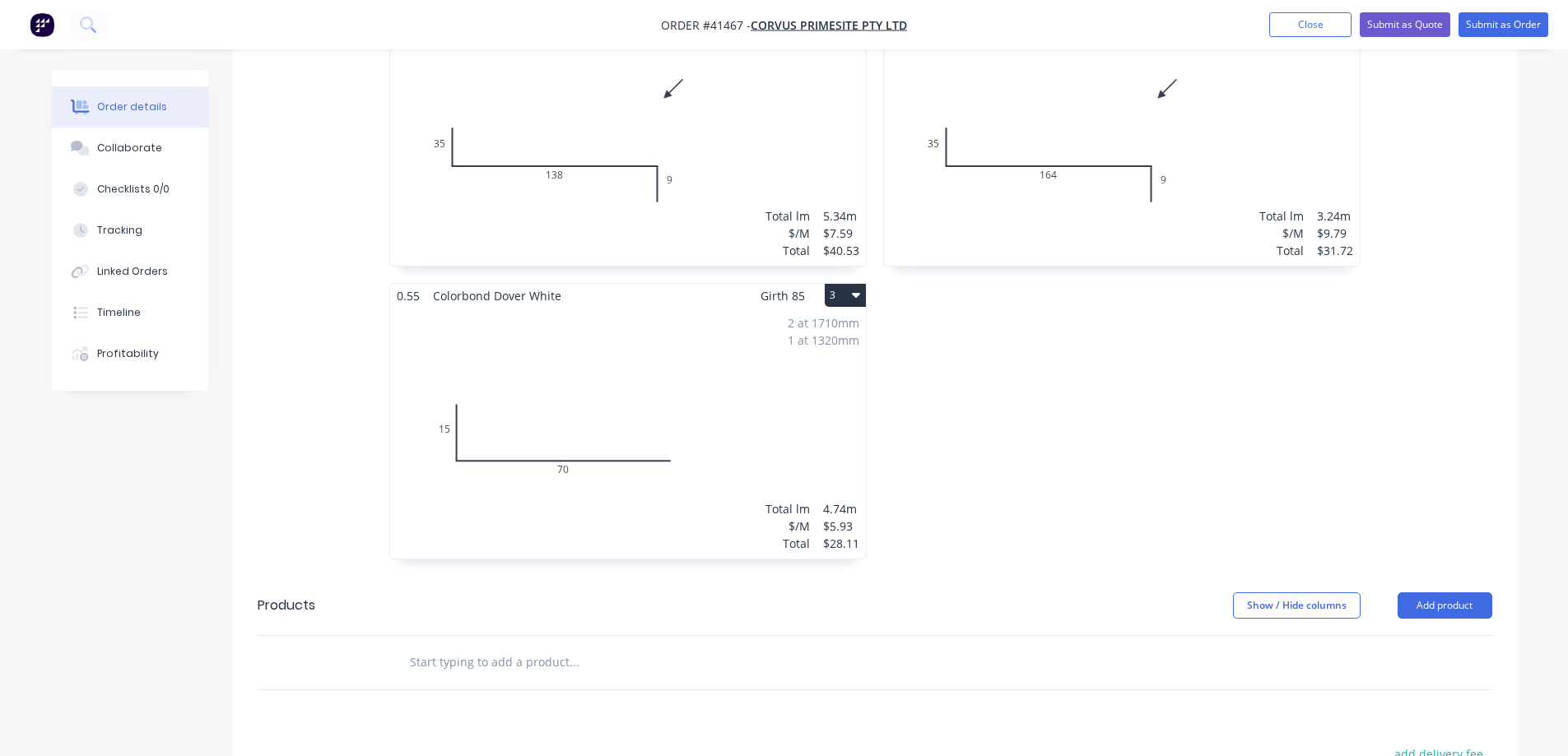
click at [533, 370] on div "2 at 1710mm 1 at 1320mm Total lm $/M Total 4.74m $5.93 $28.11" at bounding box center [628, 433] width 476 height 251
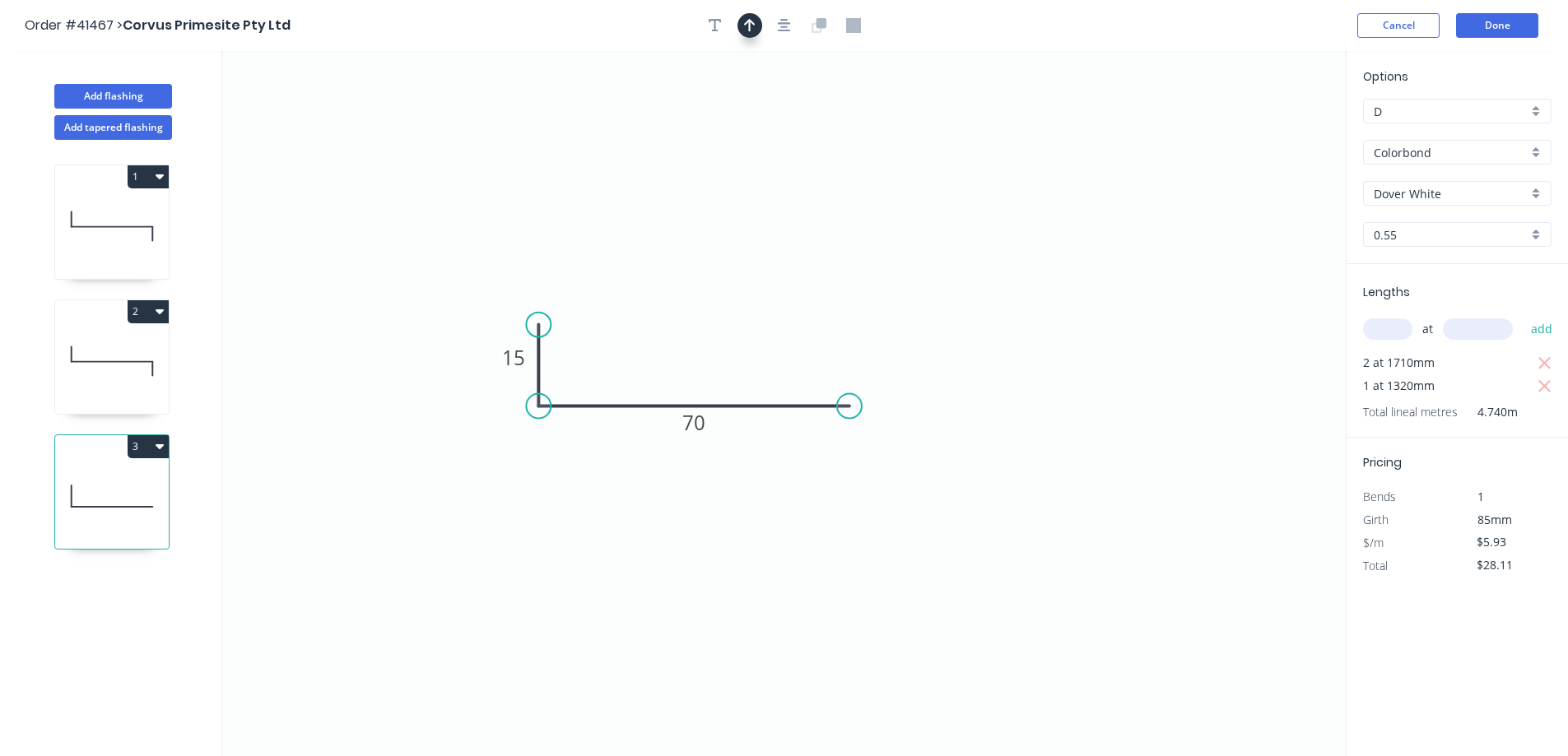
click at [751, 20] on icon "button" at bounding box center [750, 26] width 12 height 13
drag, startPoint x: 1267, startPoint y: 131, endPoint x: 797, endPoint y: 312, distance: 503.6
click at [797, 312] on icon at bounding box center [798, 292] width 15 height 53
click at [1481, 29] on button "Done" at bounding box center [1497, 26] width 83 height 25
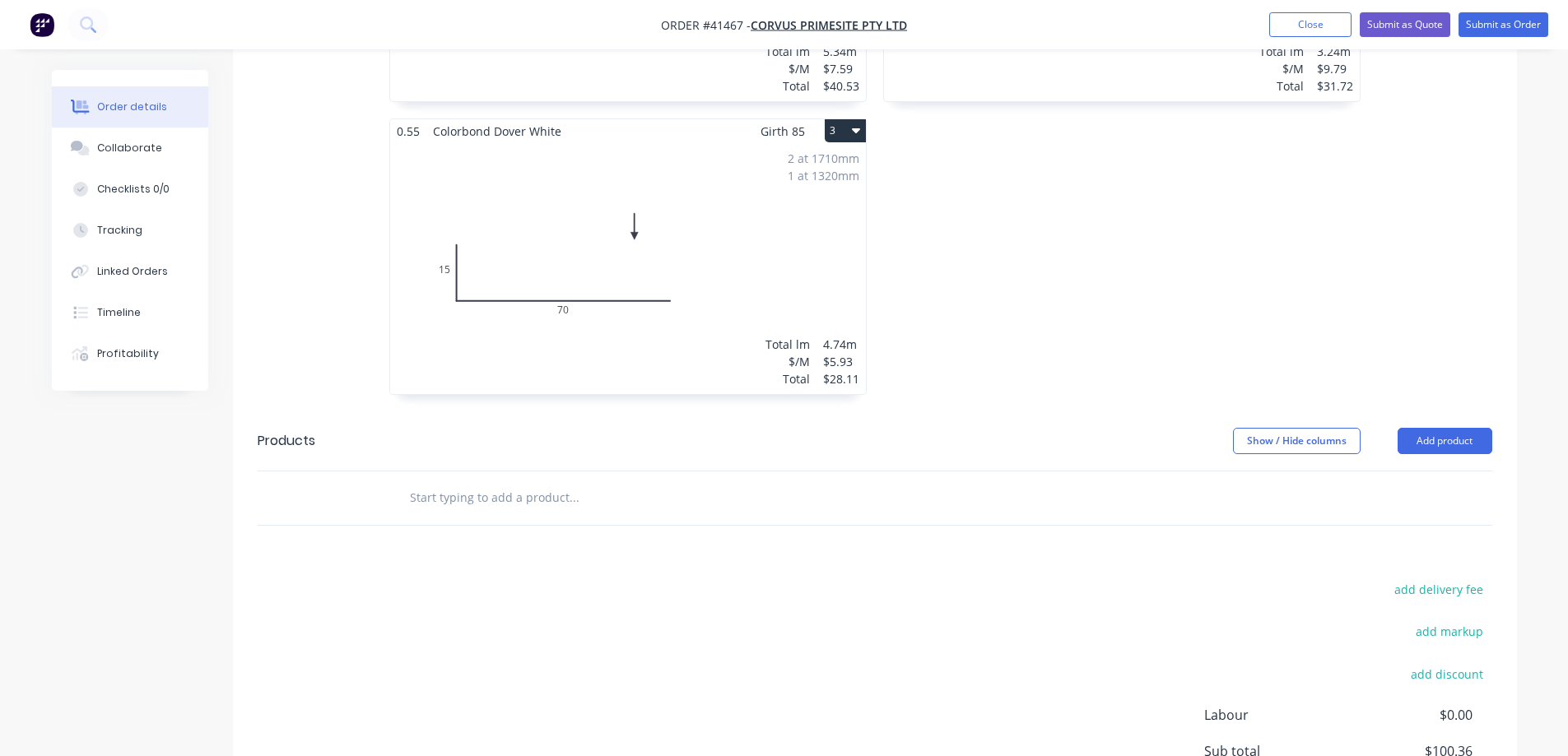
scroll to position [884, 0]
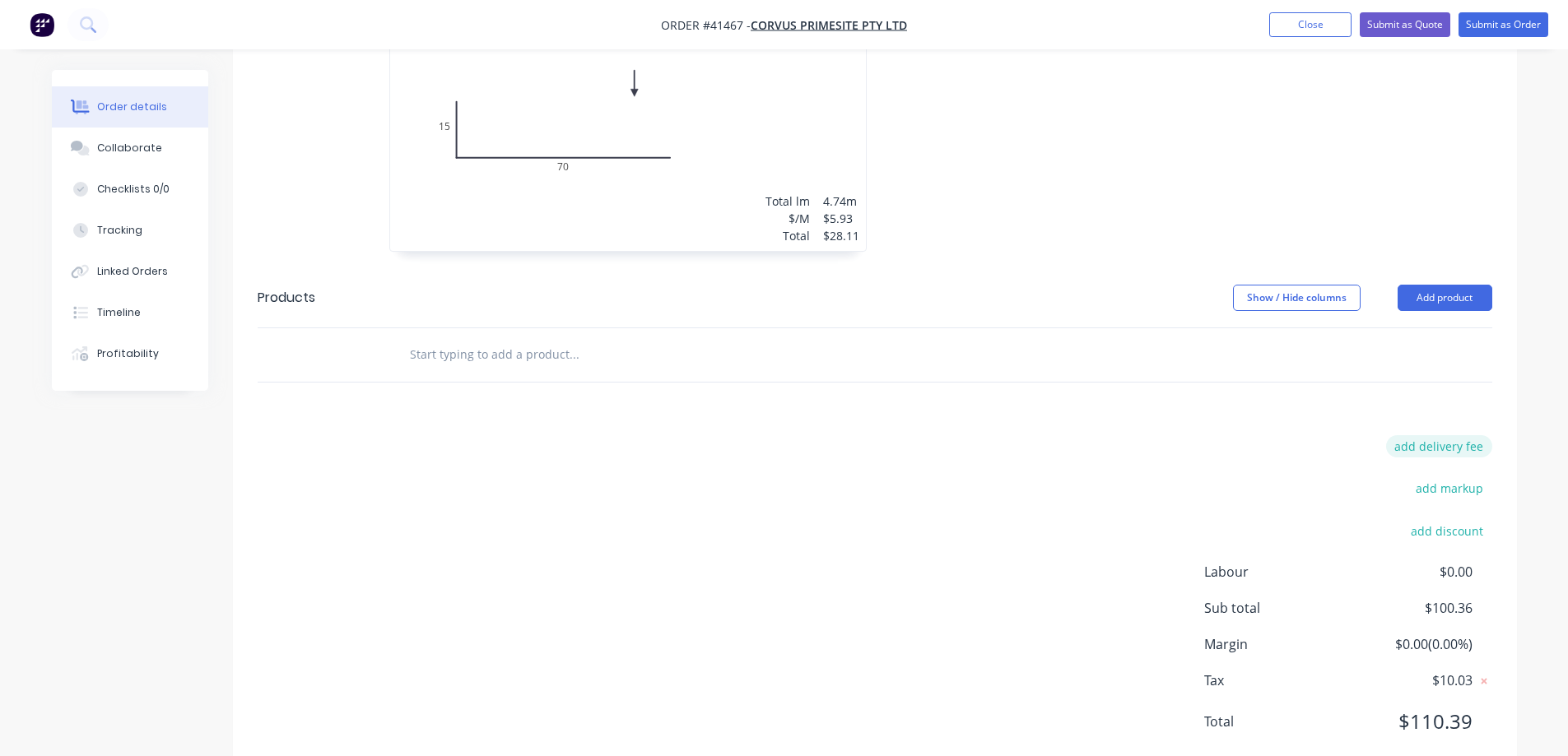
click at [1424, 436] on button "add delivery fee" at bounding box center [1439, 446] width 106 height 23
type input "140"
click input "submit" at bounding box center [0, 0] width 0 height 0
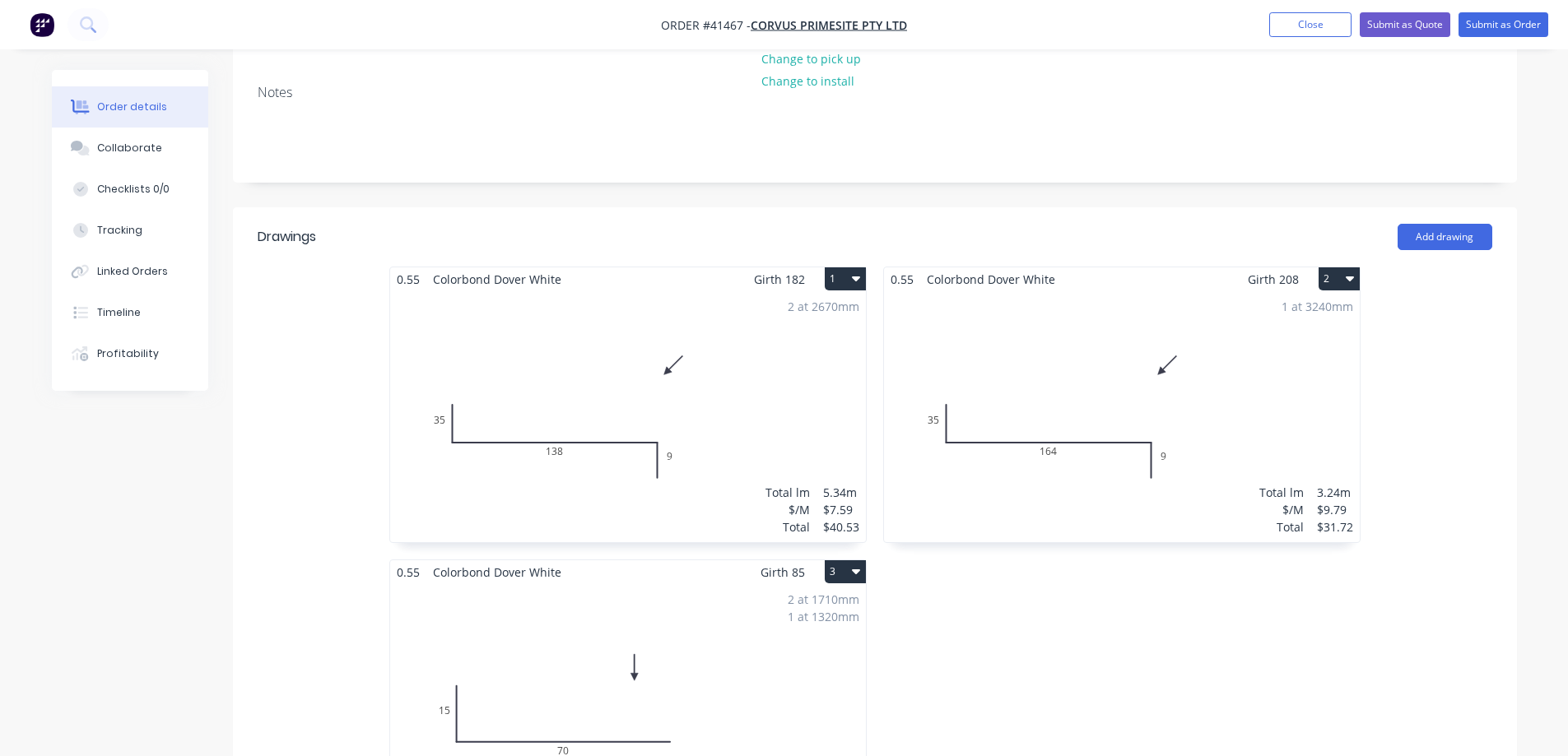
scroll to position [0, 0]
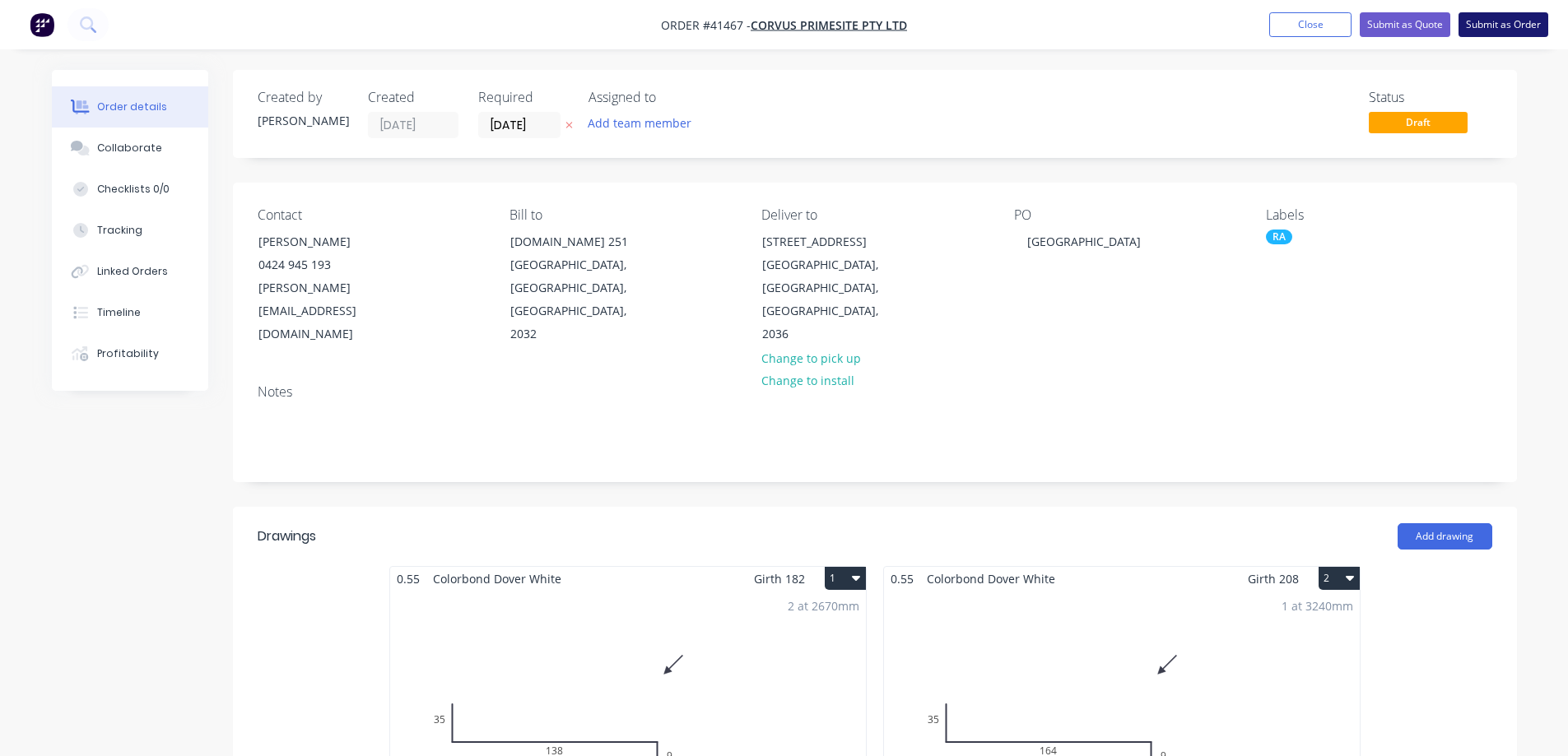
click at [1481, 32] on button "Submit as Order" at bounding box center [1503, 25] width 89 height 25
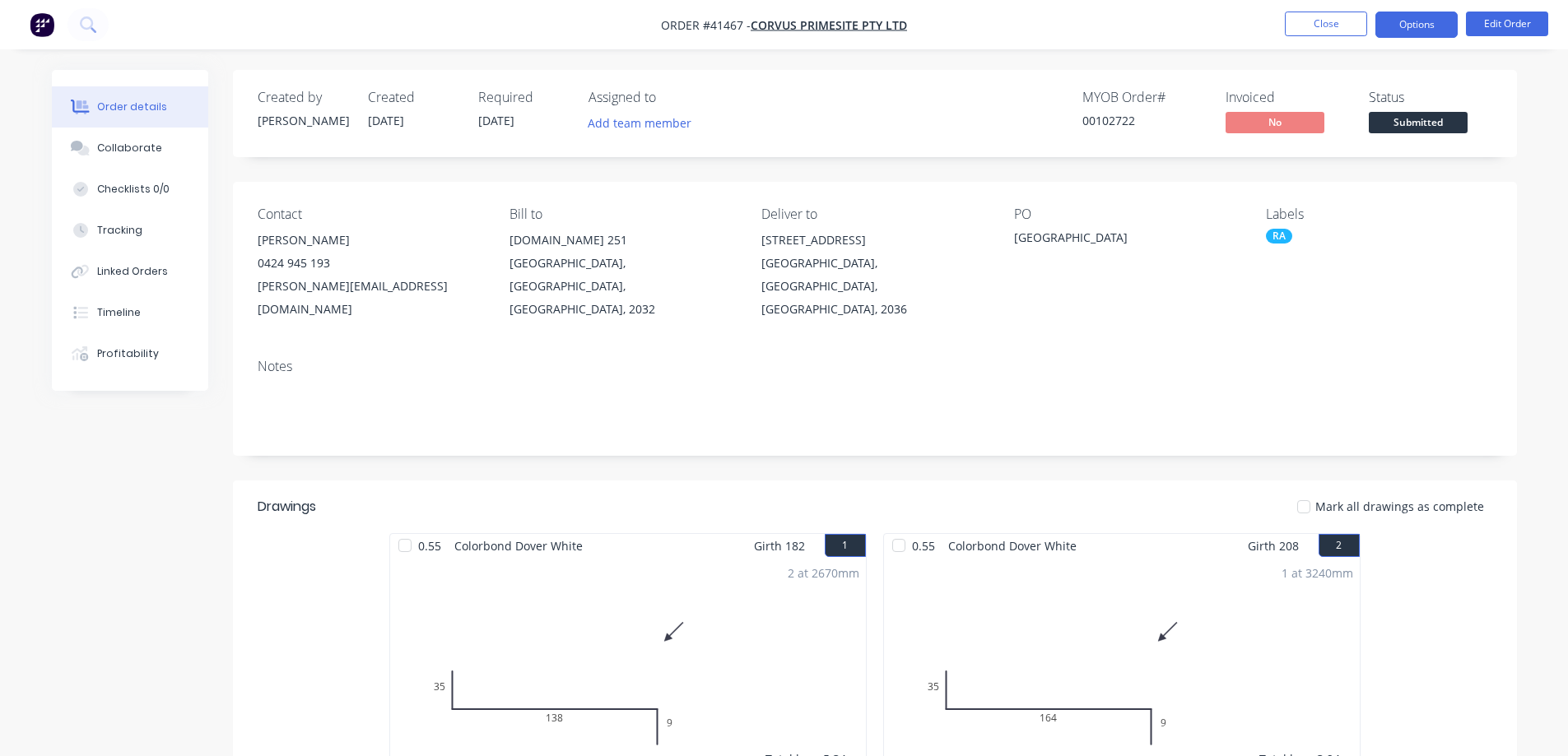
click at [1393, 28] on button "Options" at bounding box center [1417, 25] width 83 height 27
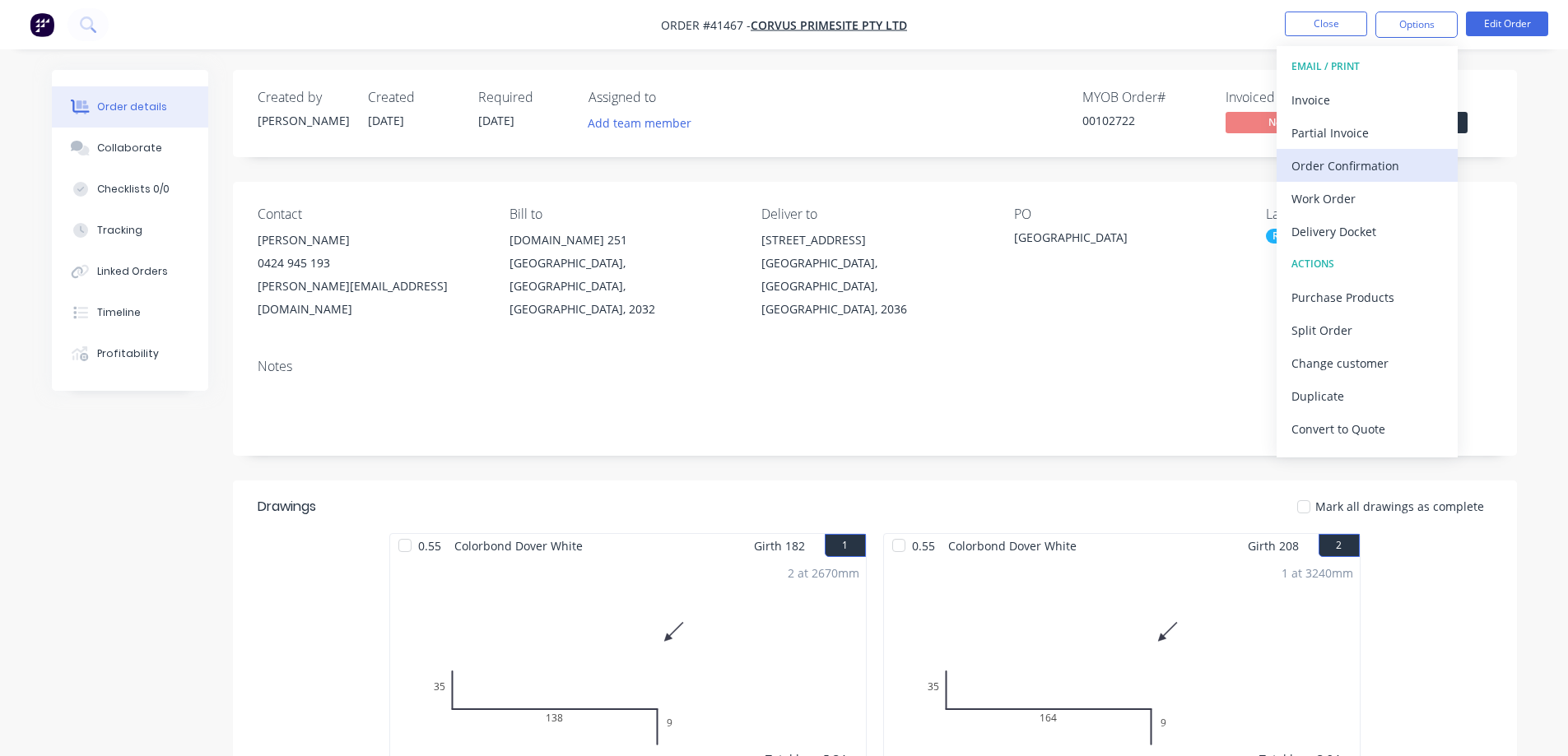
click at [1376, 159] on div "Order Confirmation" at bounding box center [1367, 165] width 151 height 24
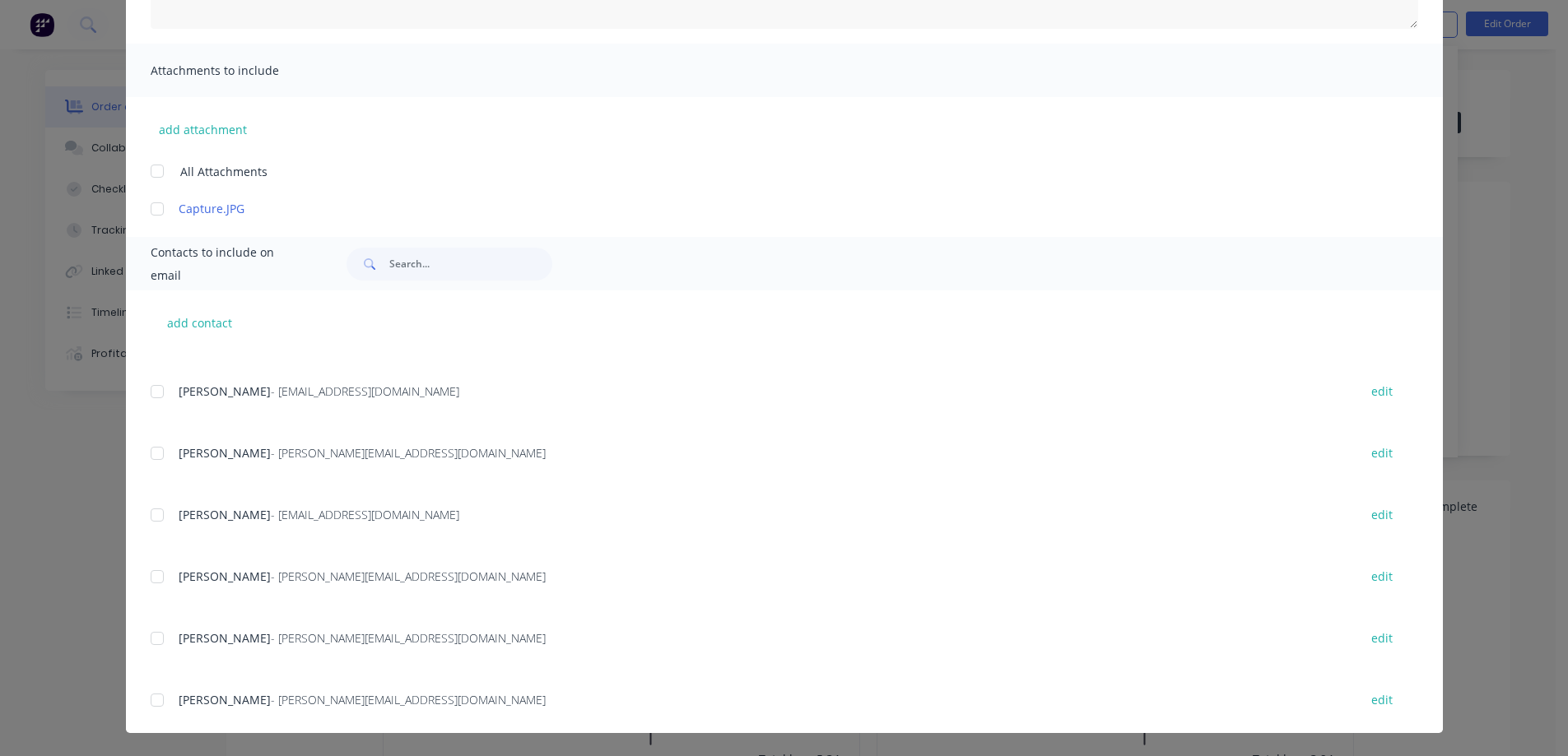
scroll to position [732, 0]
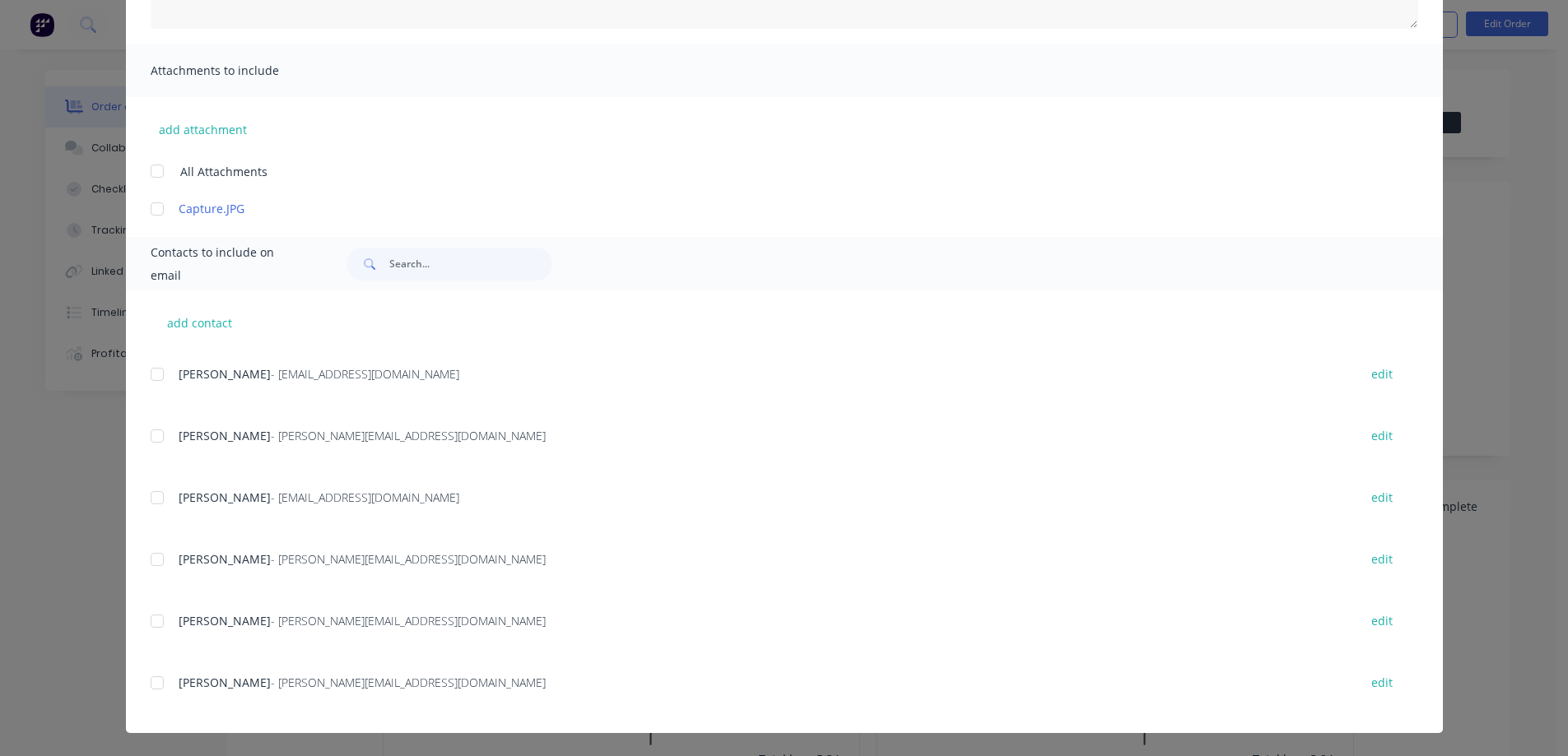
drag, startPoint x: 149, startPoint y: 559, endPoint x: 250, endPoint y: 562, distance: 101.0
click at [149, 558] on div at bounding box center [157, 559] width 33 height 33
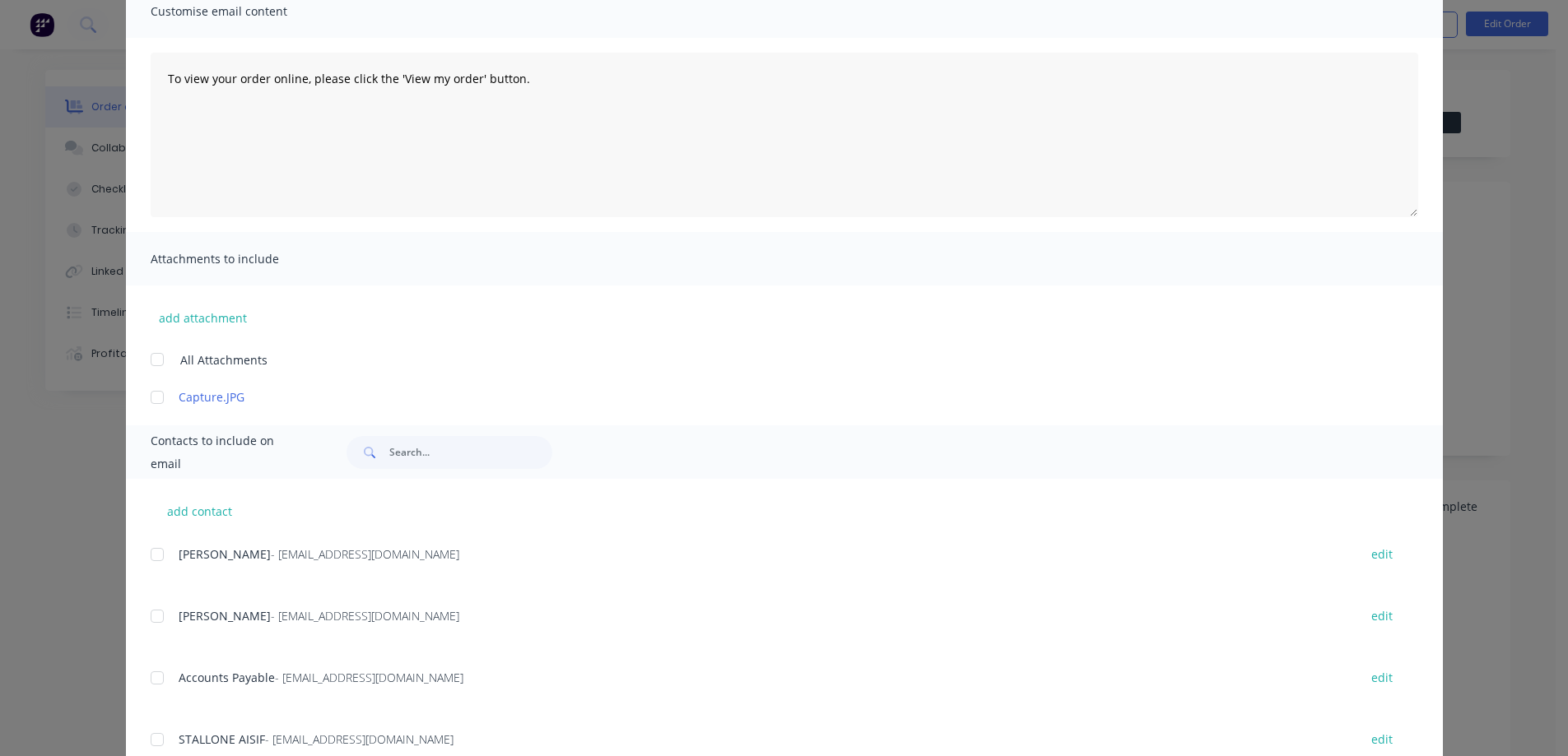
scroll to position [0, 0]
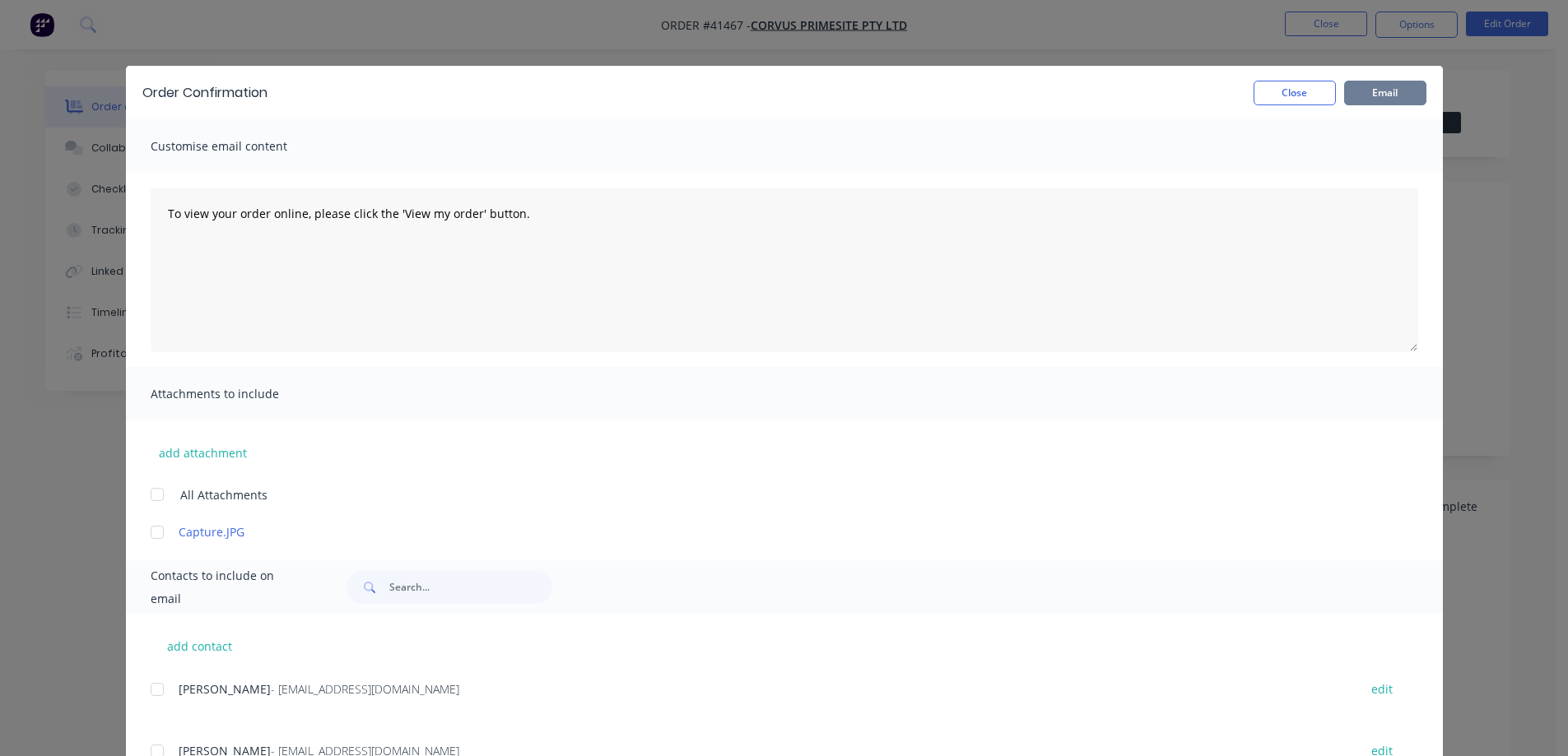
click at [1369, 93] on button "Email" at bounding box center [1385, 93] width 83 height 25
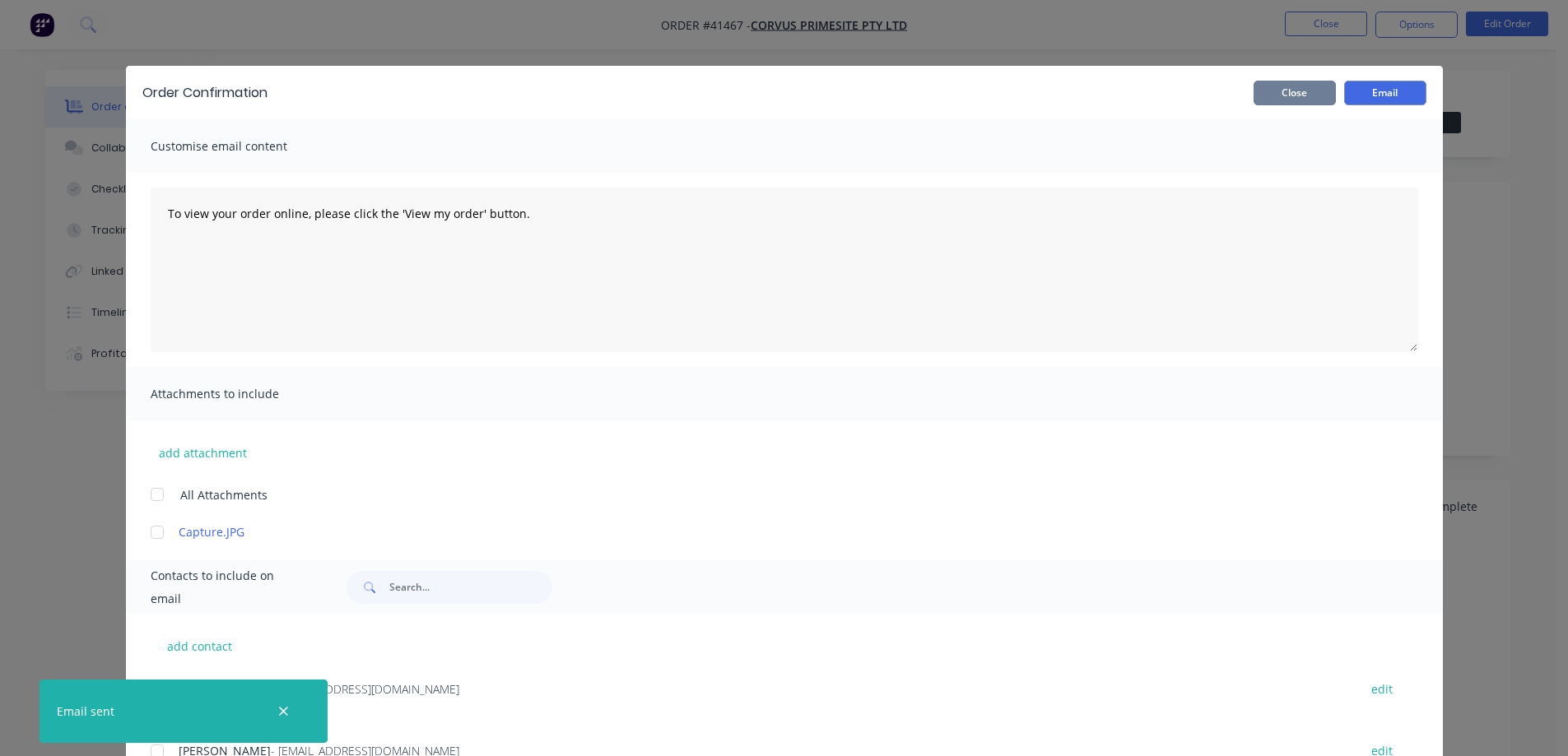
click at [1318, 94] on button "Close" at bounding box center [1295, 93] width 83 height 25
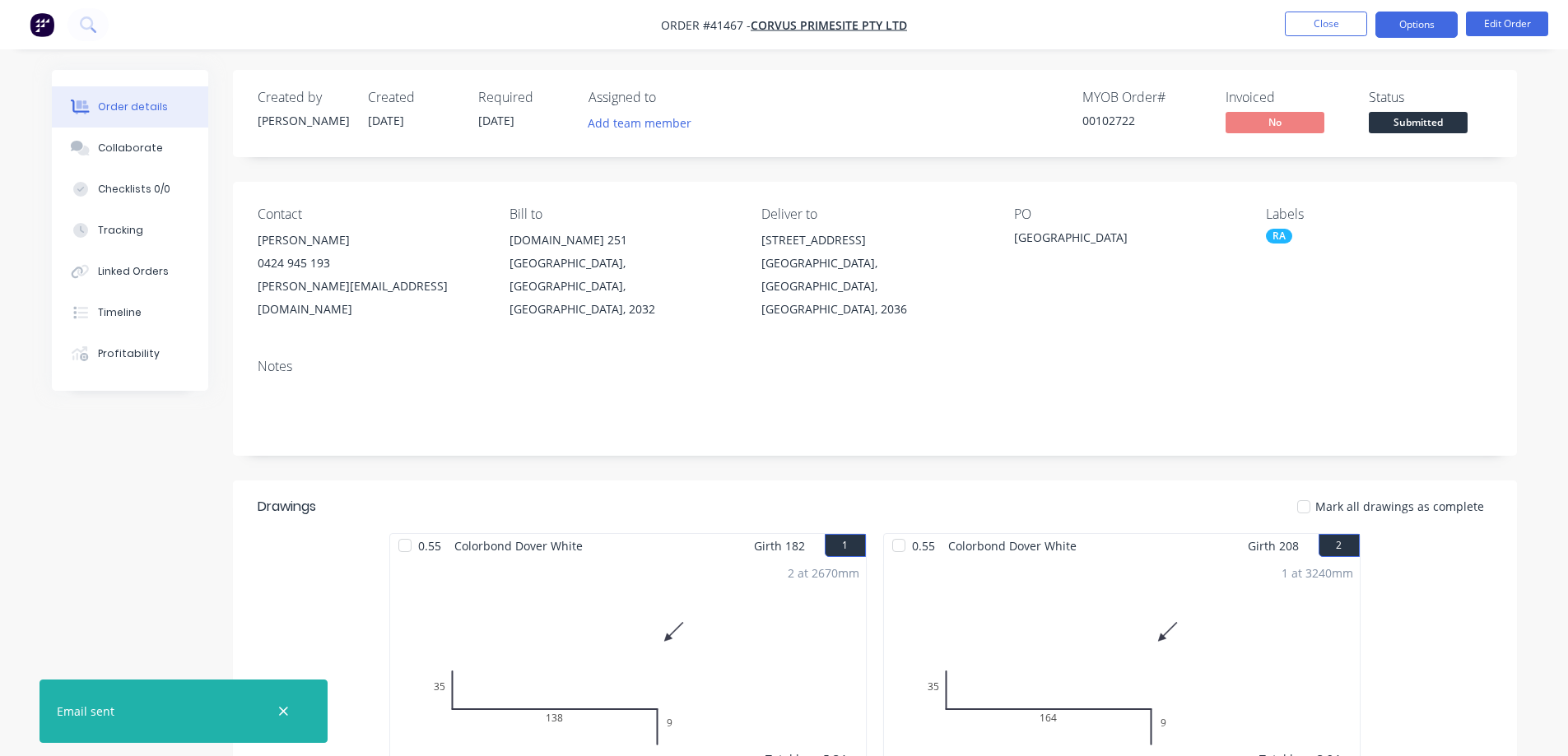
click at [1399, 21] on button "Options" at bounding box center [1417, 25] width 83 height 27
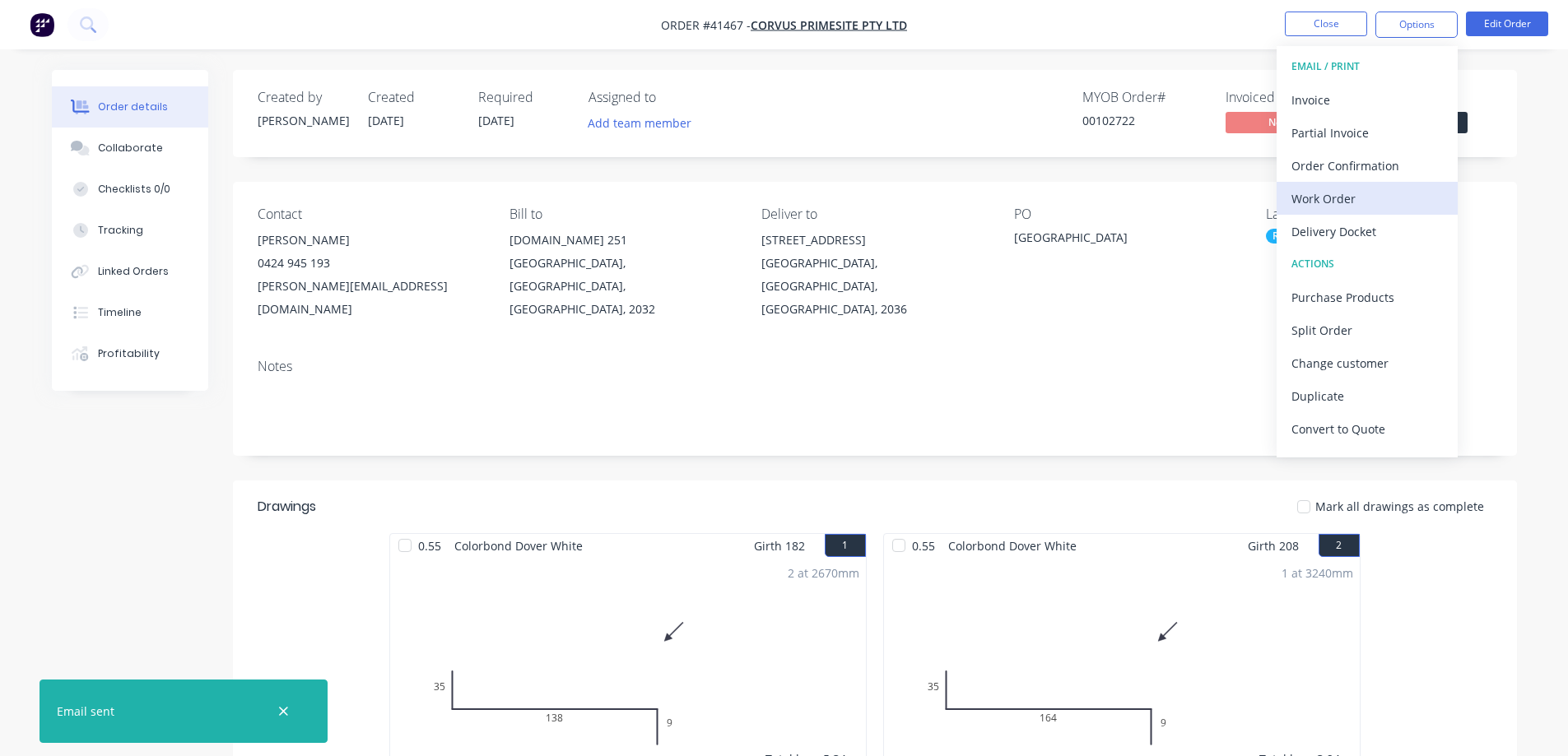
click at [1356, 192] on div "Work Order" at bounding box center [1367, 199] width 151 height 24
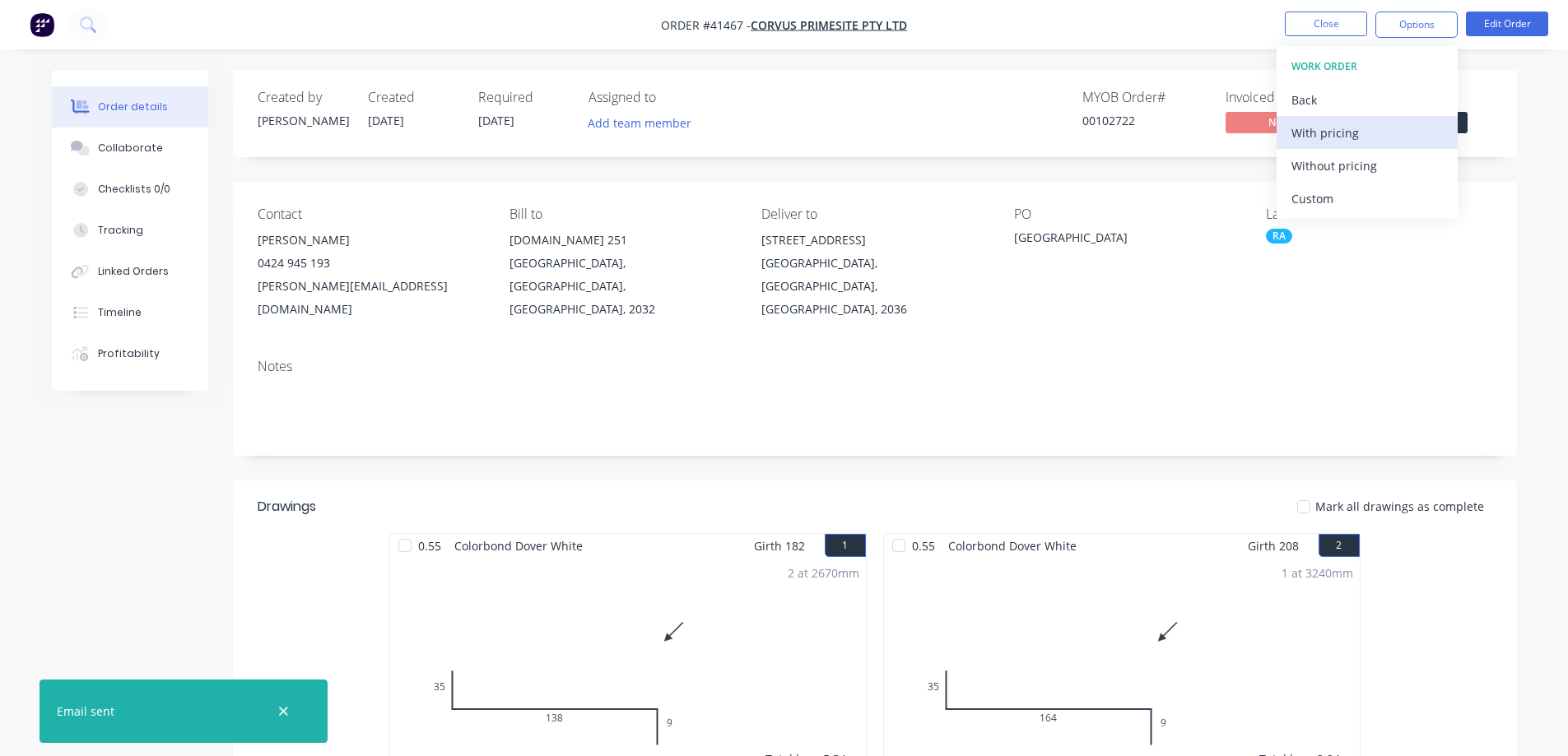
click at [1368, 139] on div "With pricing" at bounding box center [1367, 133] width 151 height 24
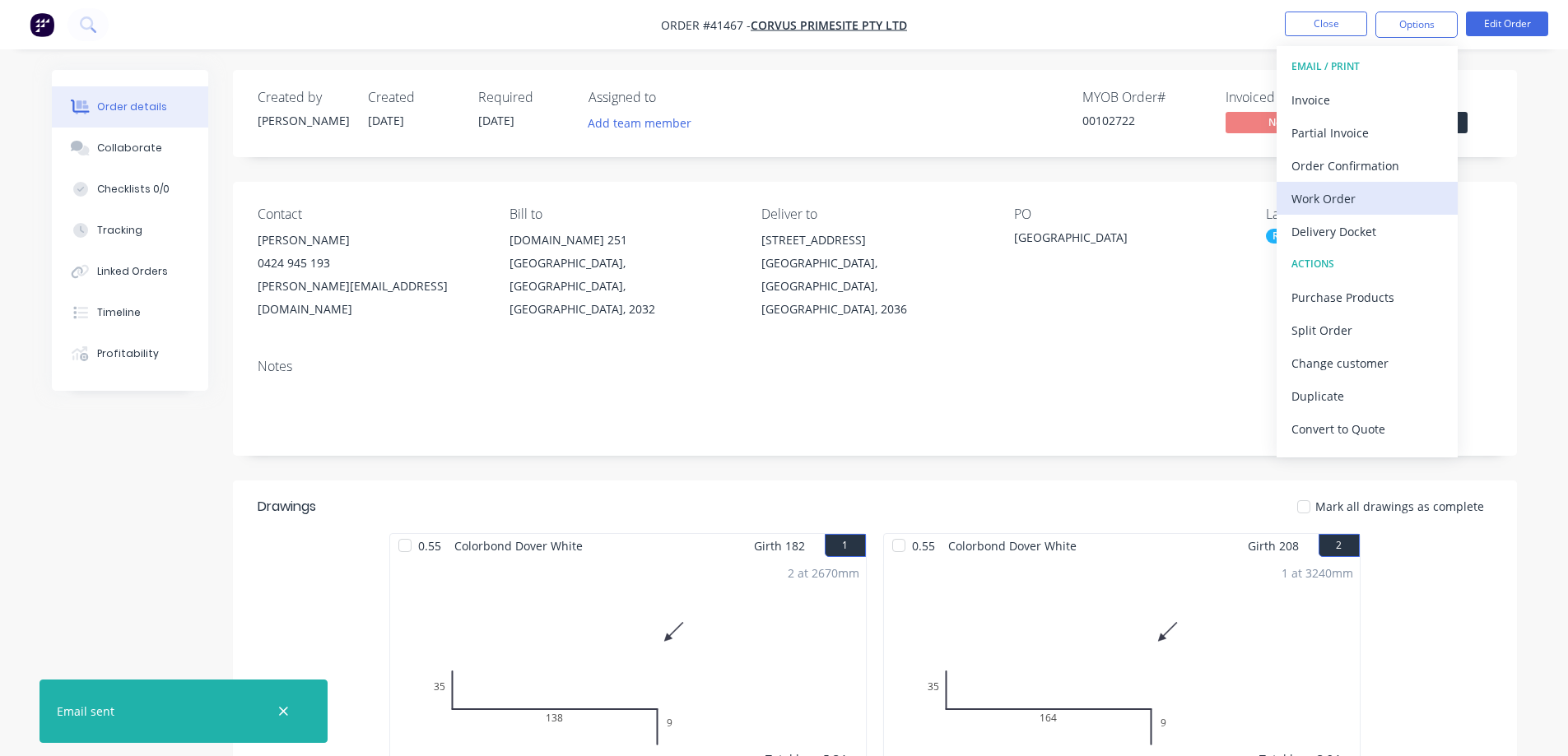
click at [1303, 197] on div "Work Order" at bounding box center [1367, 199] width 151 height 24
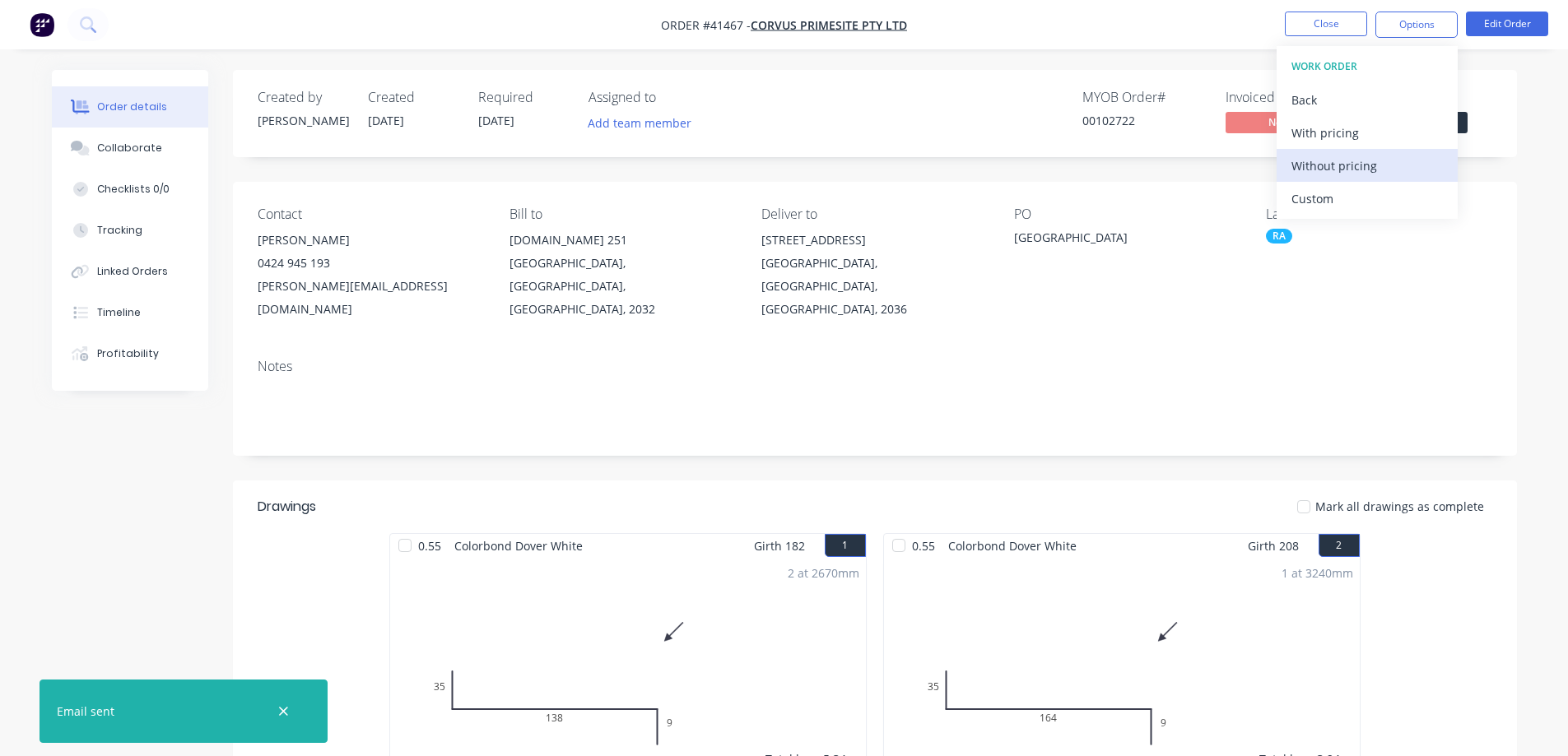
click at [1338, 167] on div "Without pricing" at bounding box center [1367, 165] width 151 height 24
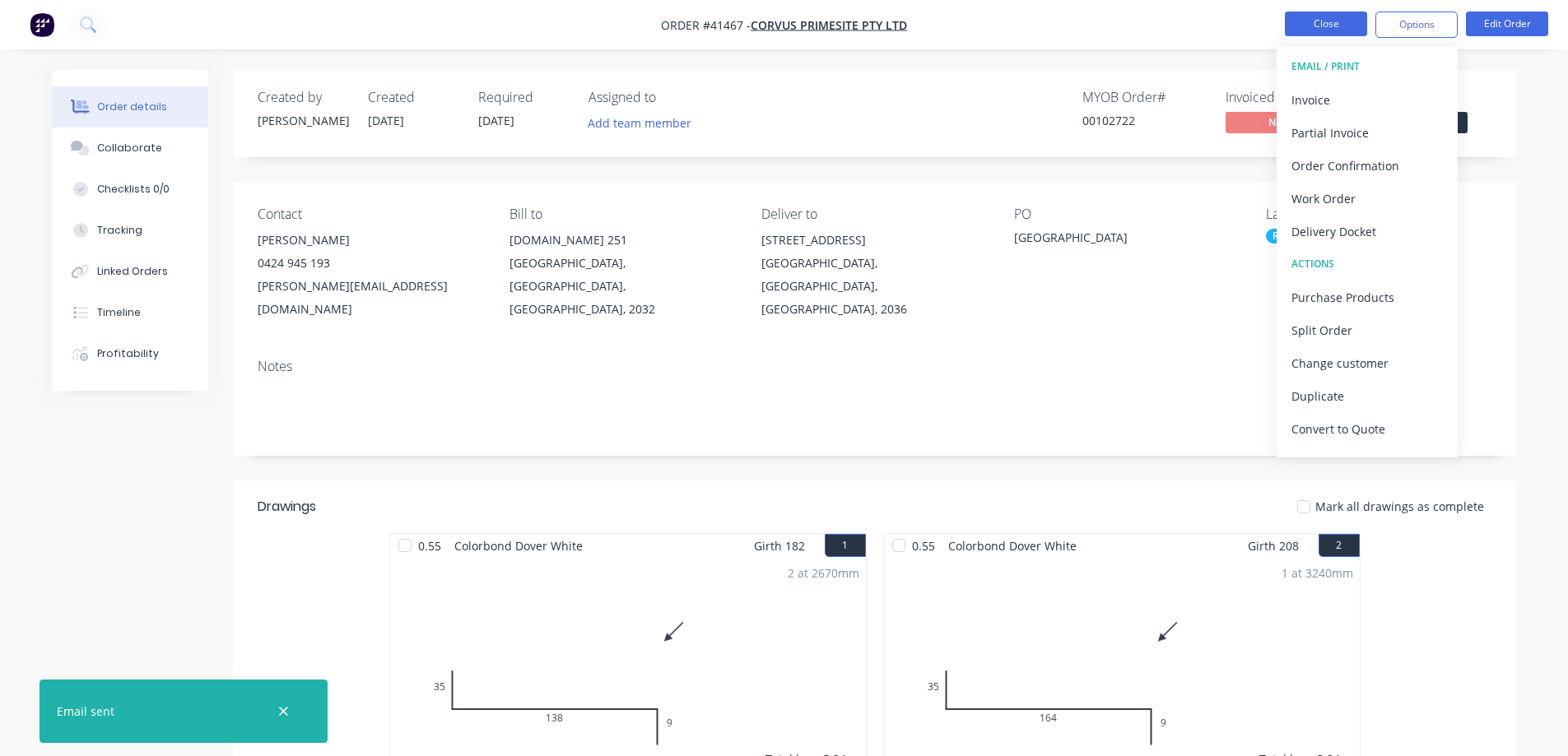
click at [1318, 26] on button "Close" at bounding box center [1326, 24] width 83 height 25
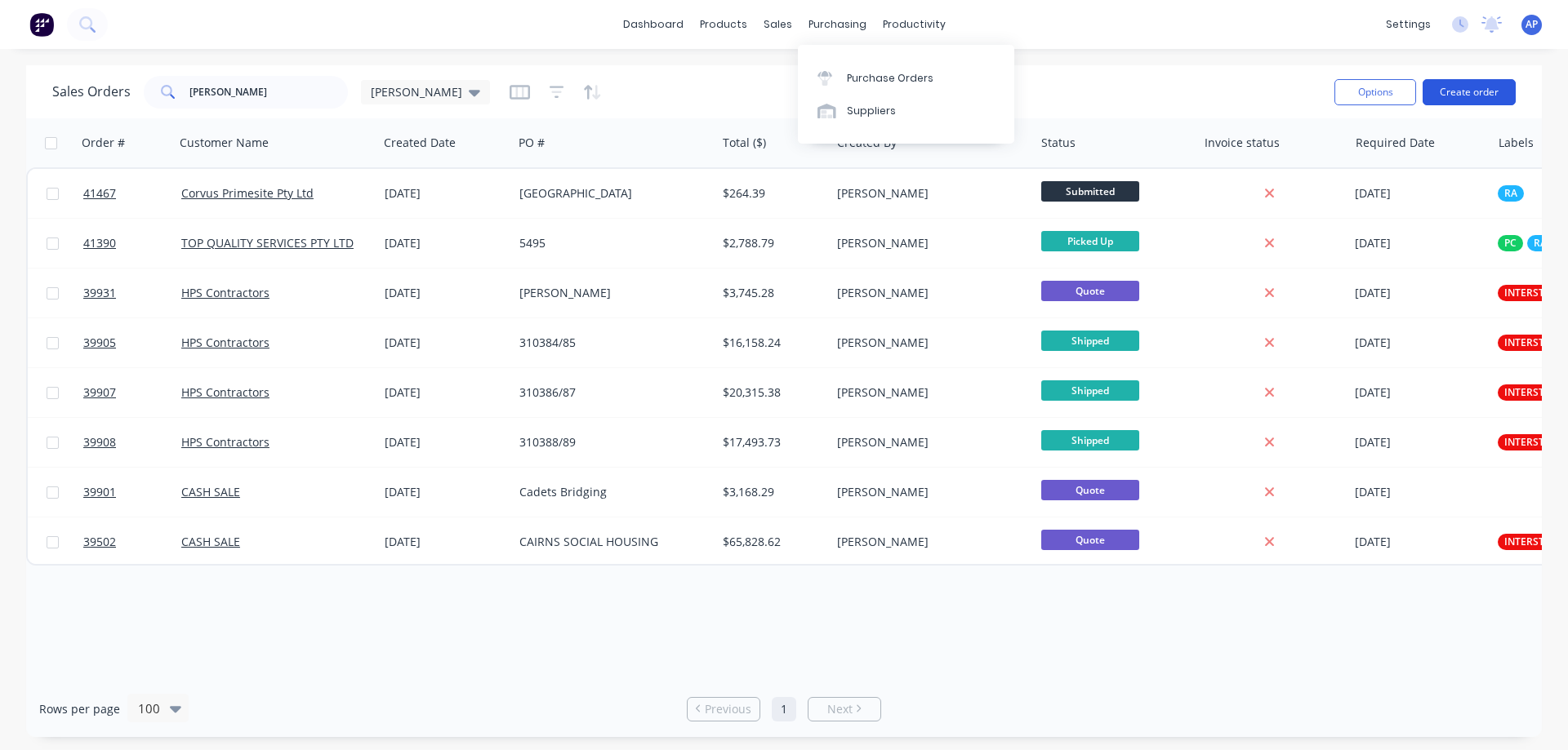
click at [1480, 89] on button "Create order" at bounding box center [1469, 93] width 93 height 26
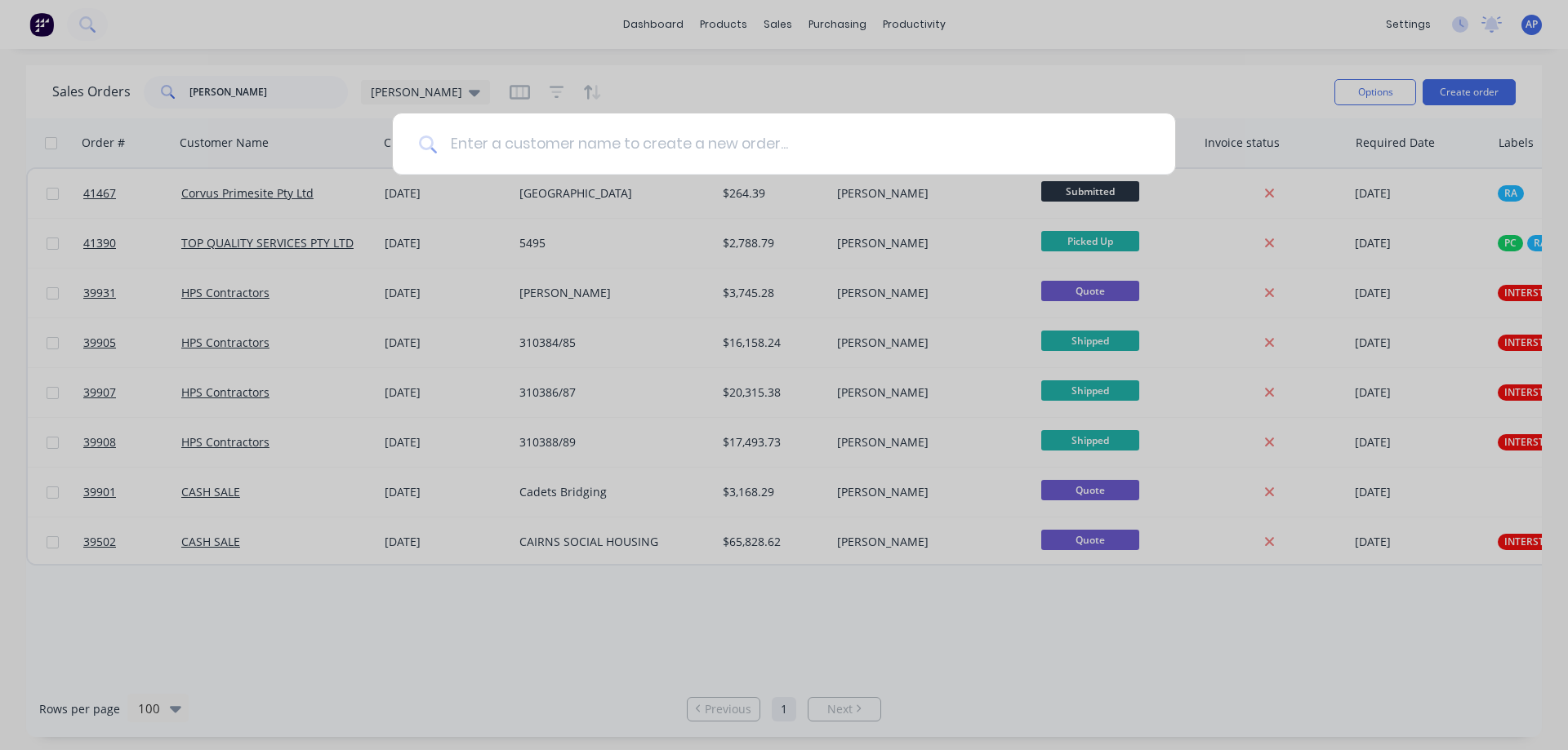
click at [672, 136] on input at bounding box center [793, 144] width 712 height 61
click at [502, 147] on input at bounding box center [793, 144] width 712 height 61
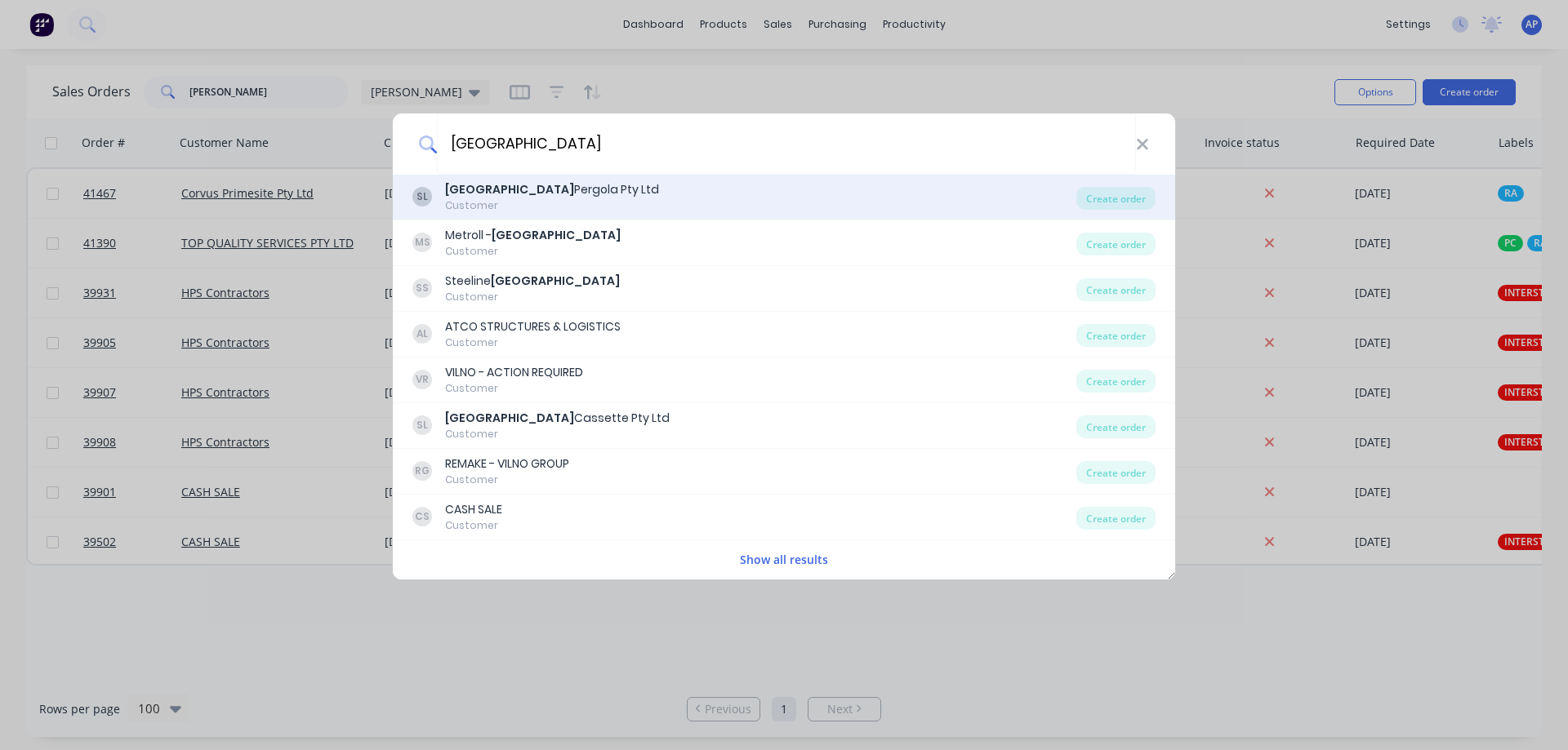
type input "sydney"
click at [501, 189] on div "Sydney Pergola Pty Ltd" at bounding box center [552, 190] width 214 height 17
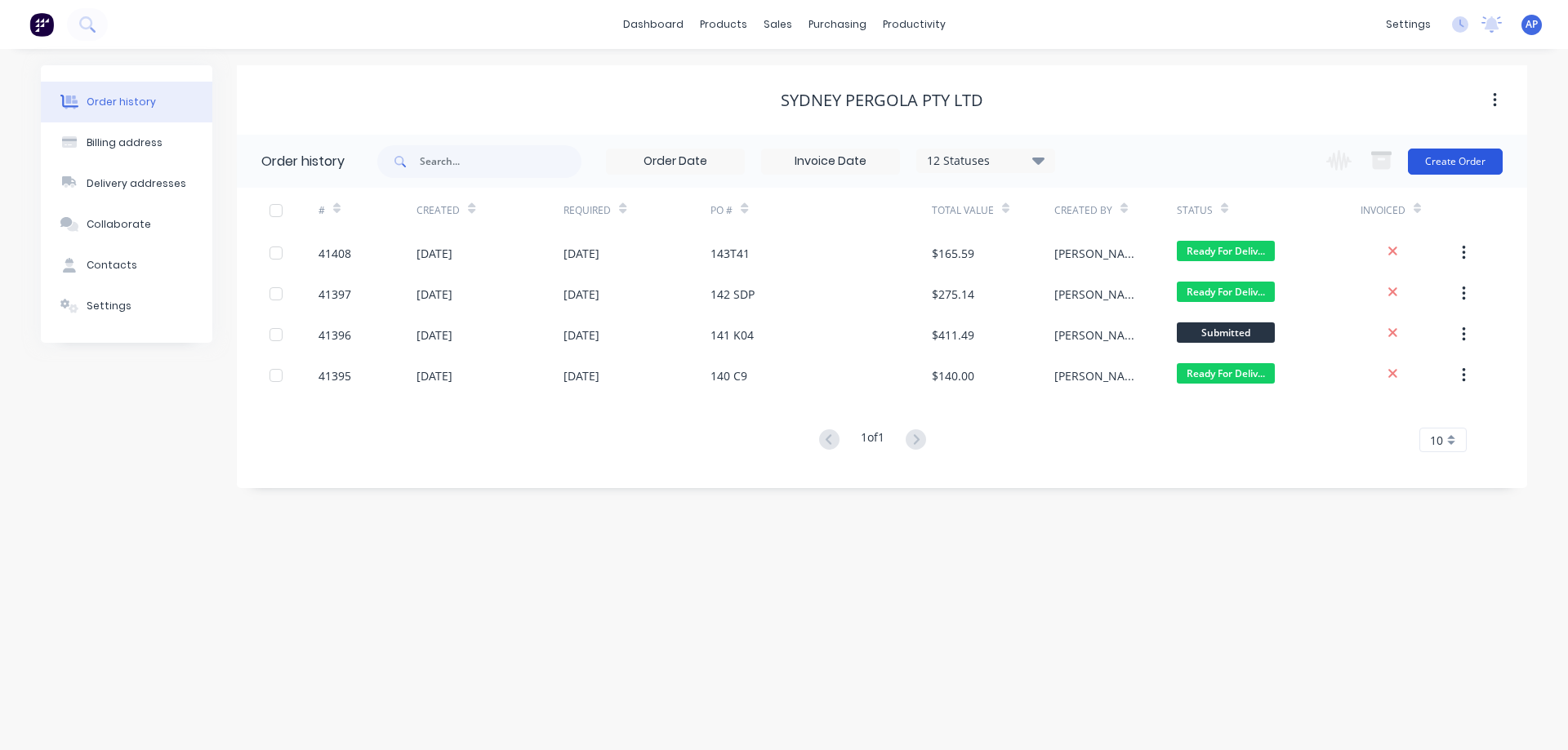
click at [1472, 156] on button "Create Order" at bounding box center [1455, 161] width 94 height 26
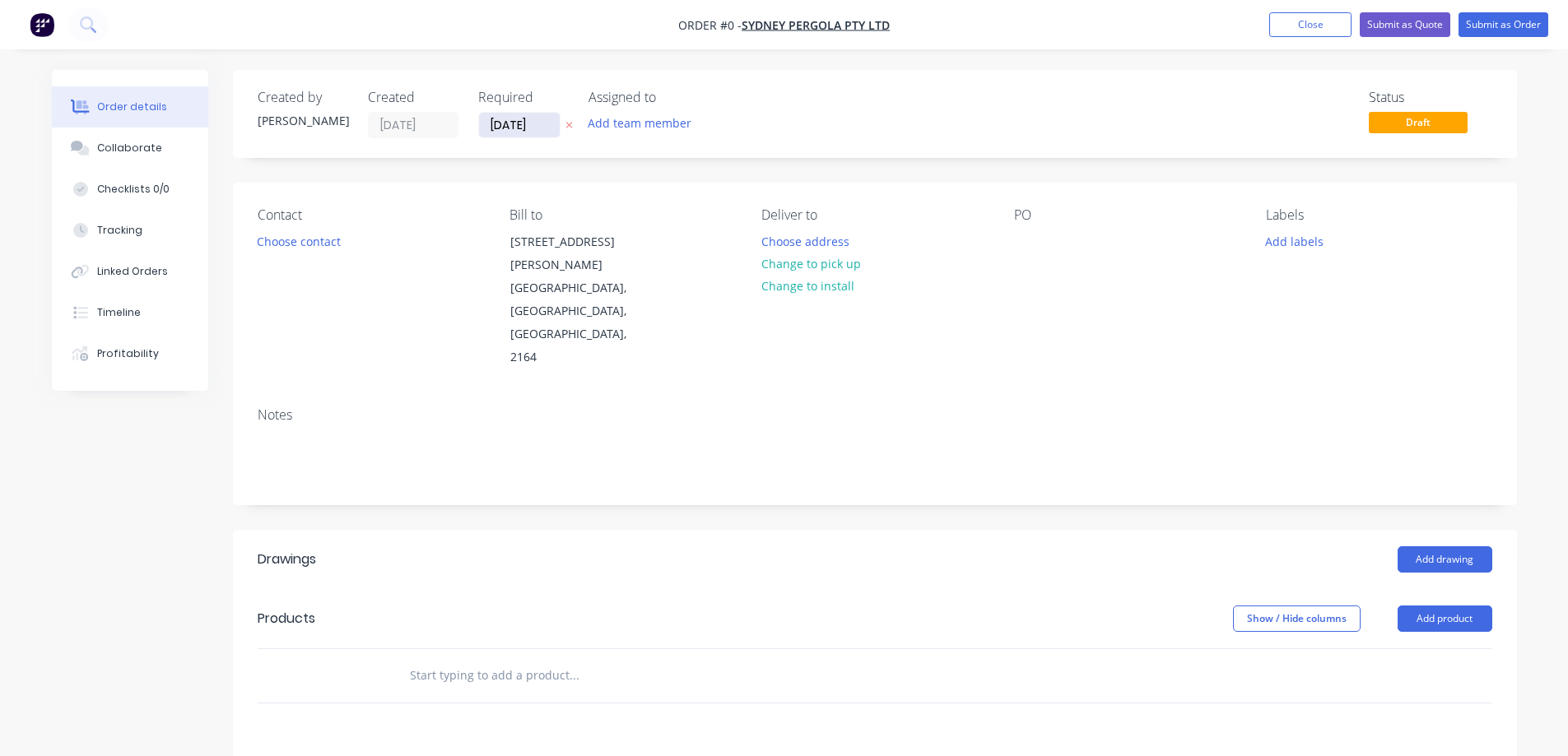
click at [523, 129] on input "02/09/25" at bounding box center [519, 125] width 81 height 25
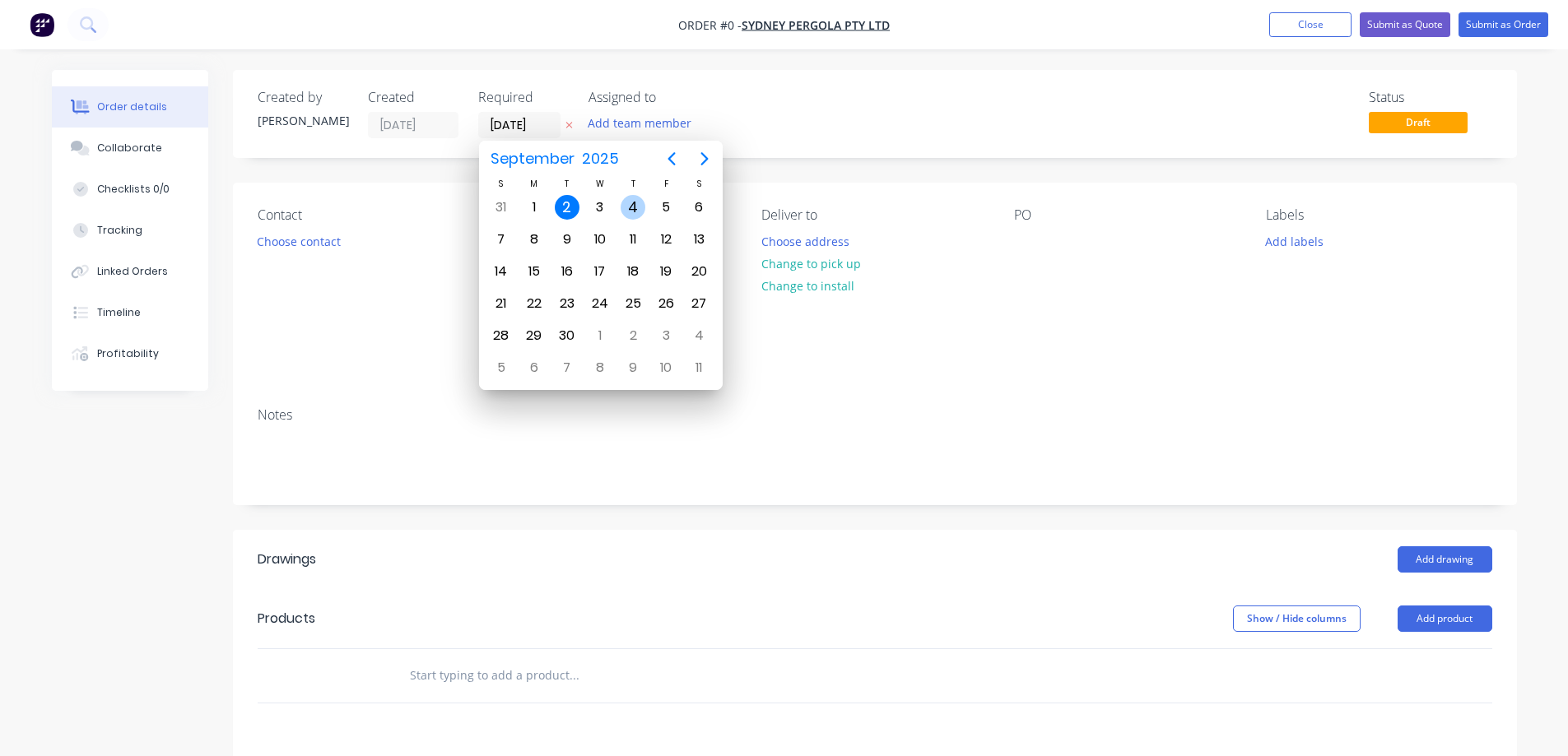
click at [631, 209] on div "4" at bounding box center [633, 208] width 25 height 25
type input "04/09/25"
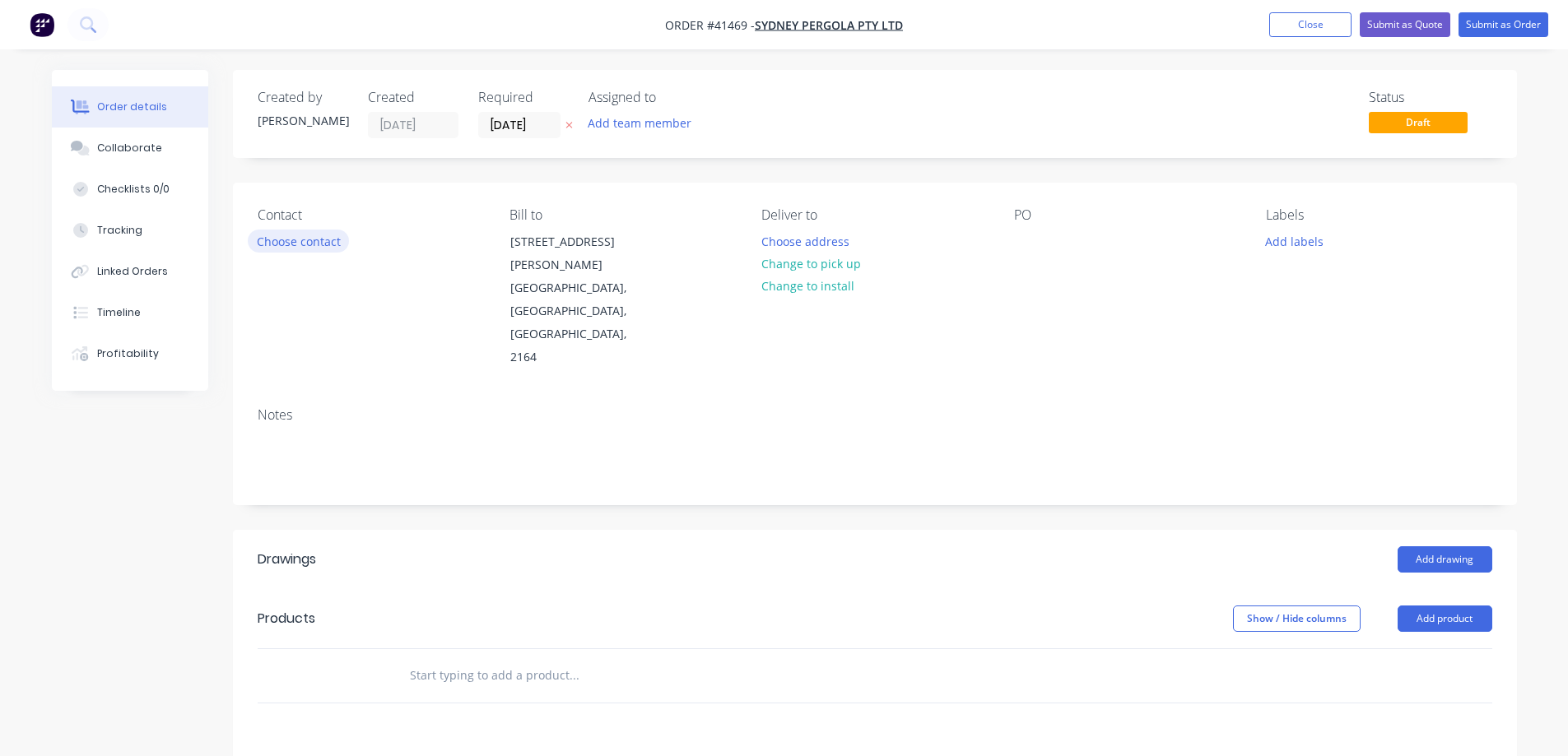
click at [307, 242] on button "Choose contact" at bounding box center [298, 240] width 101 height 23
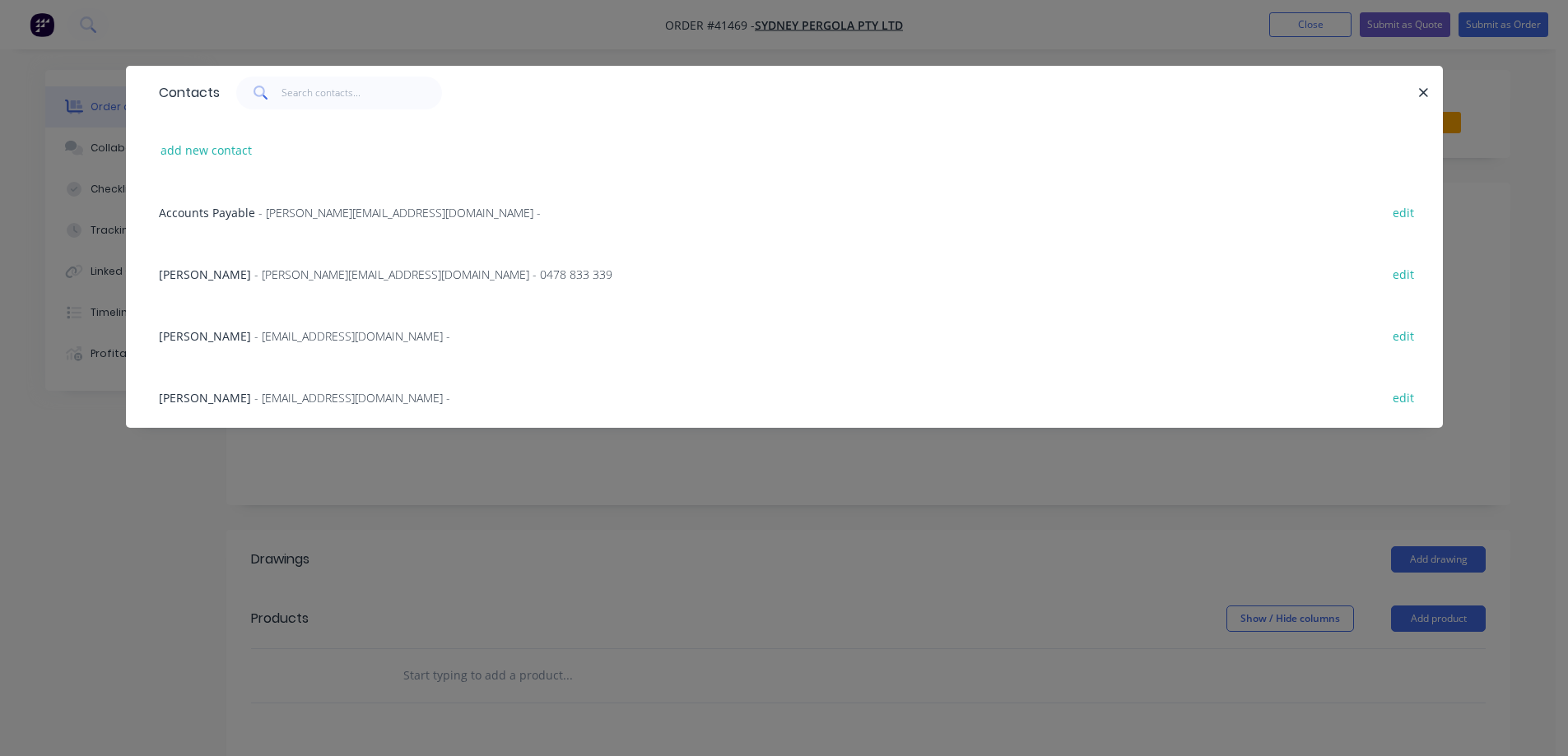
click at [270, 278] on span "- allan@sydneypergolaservices.com.au - 0478 833 339" at bounding box center [433, 274] width 358 height 16
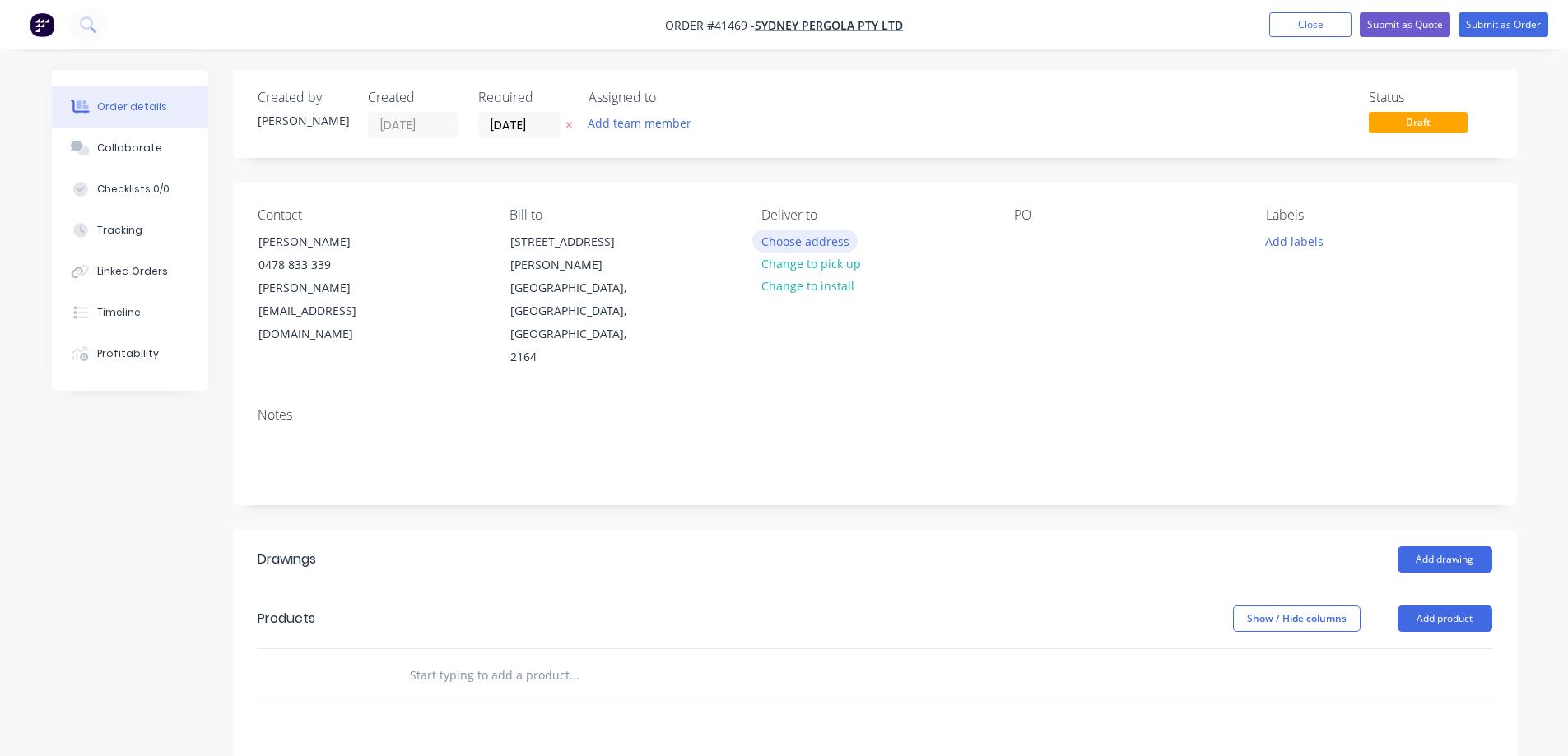
click at [771, 243] on button "Choose address" at bounding box center [805, 240] width 105 height 23
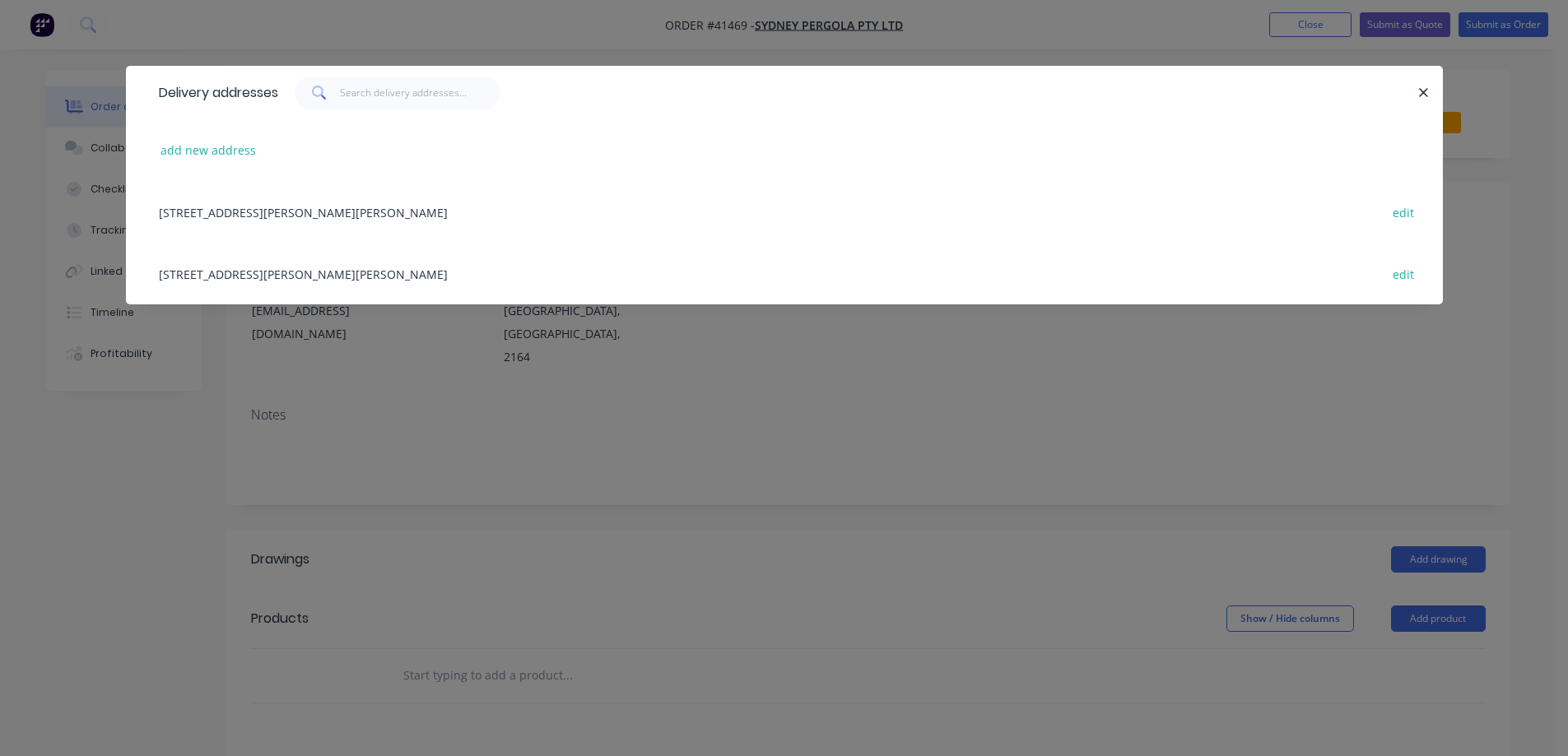
click at [406, 209] on div "5/132-136 Newton rd, WETHERILL PARK, New South Wales, Australia, 2164 edit" at bounding box center [784, 212] width 1267 height 62
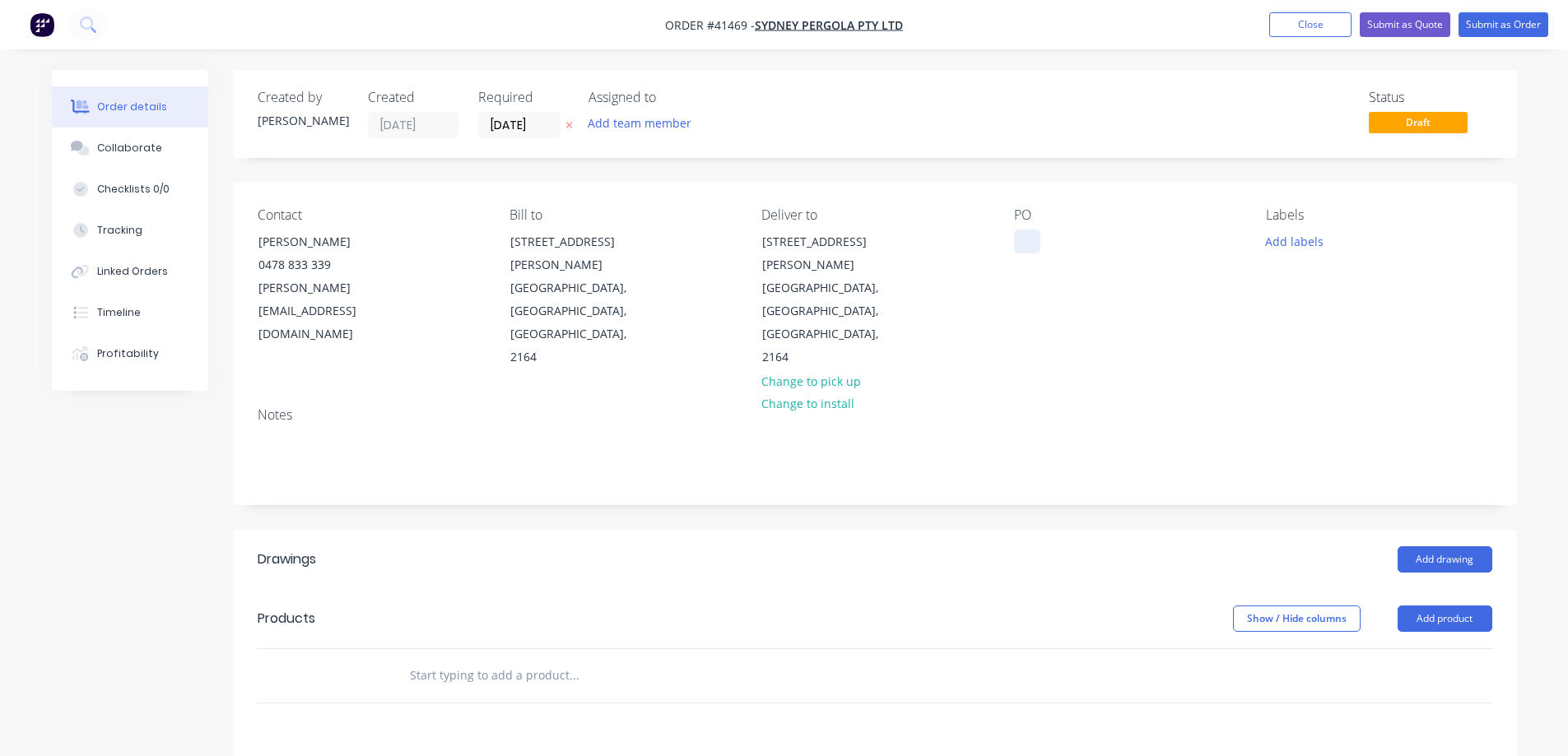
click at [1027, 242] on div at bounding box center [1028, 241] width 27 height 24
click at [1299, 240] on button "Add labels" at bounding box center [1295, 240] width 76 height 23
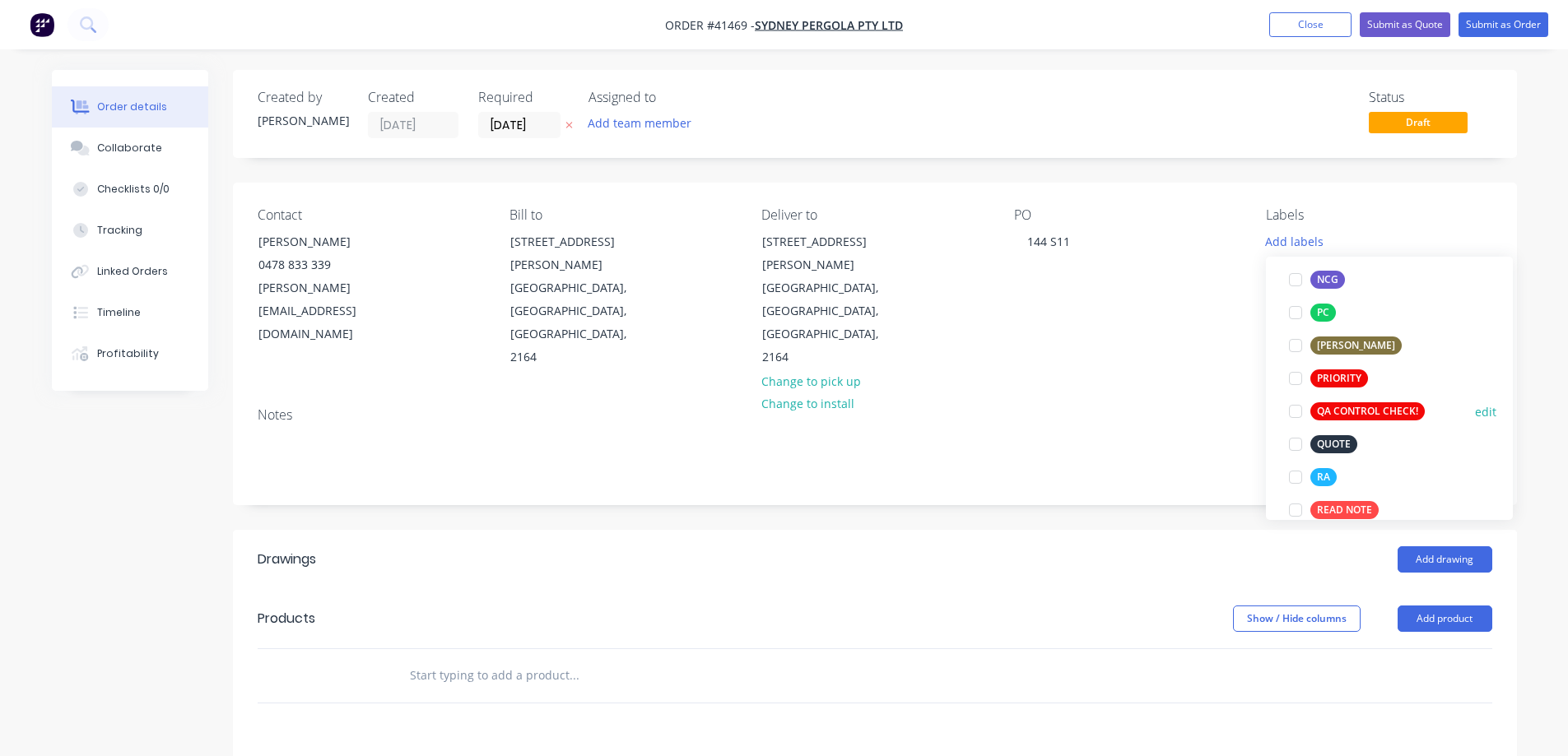
scroll to position [411, 0]
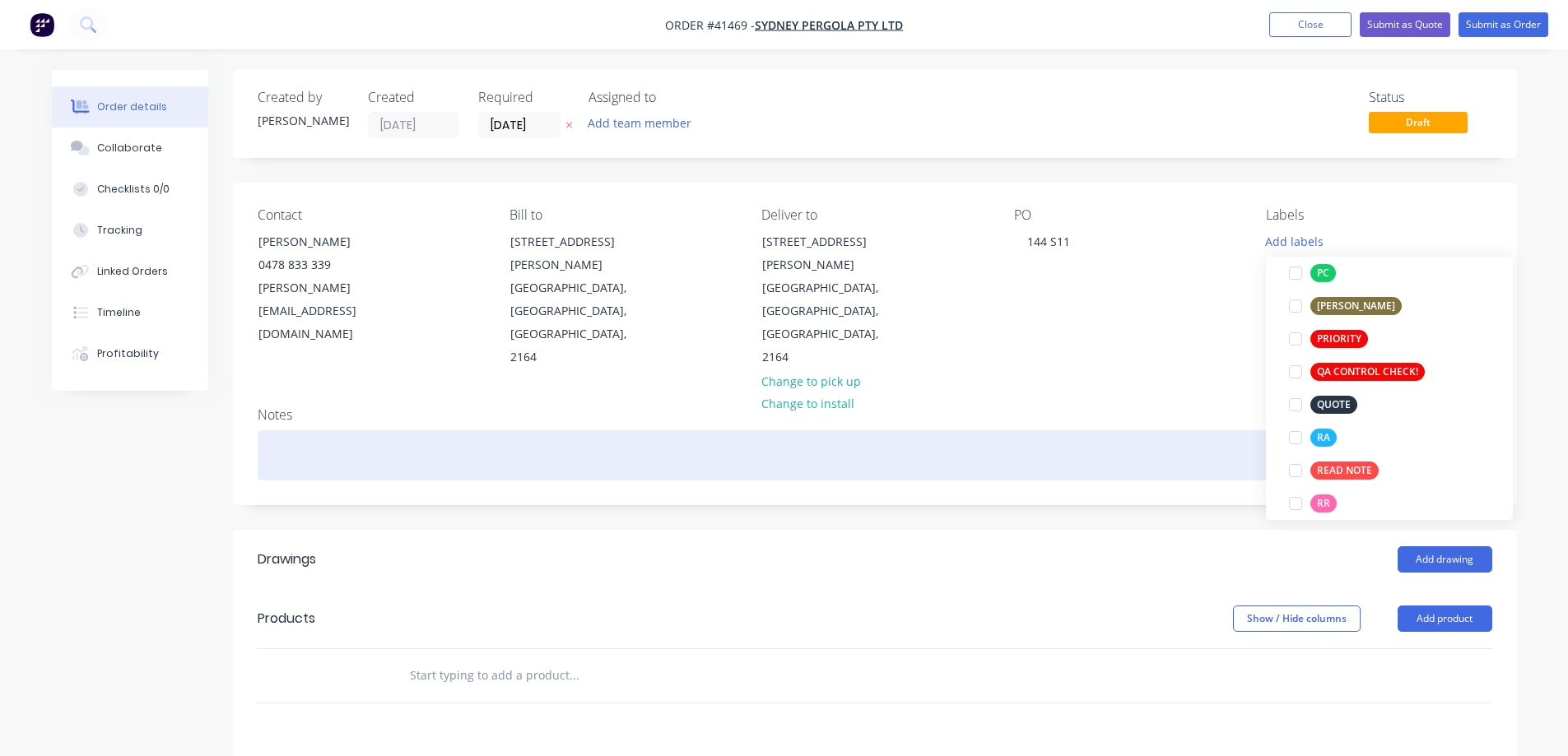
drag, startPoint x: 1298, startPoint y: 437, endPoint x: 1258, endPoint y: 421, distance: 43.1
click at [1298, 436] on div at bounding box center [1295, 437] width 33 height 33
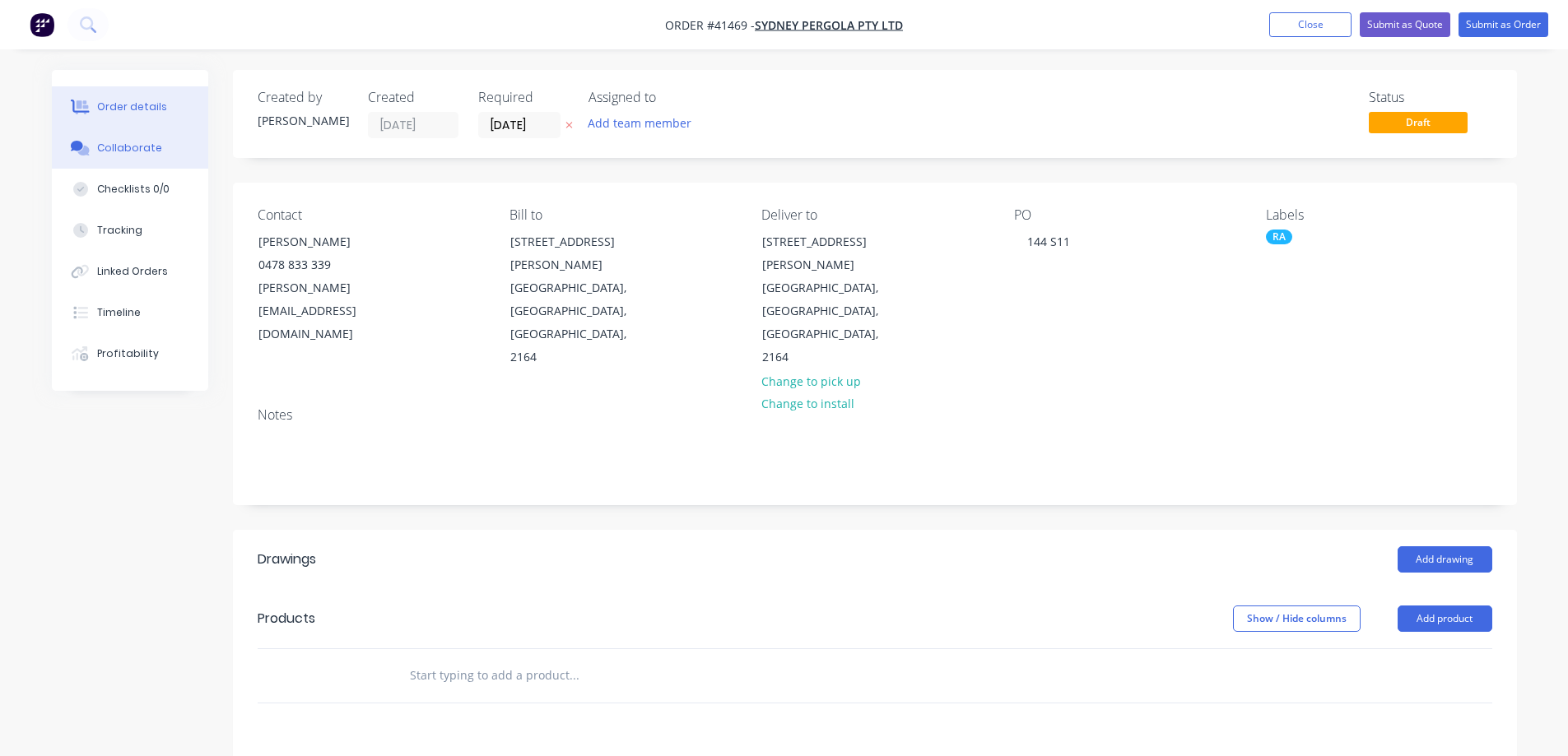
click at [153, 147] on div "Collaborate" at bounding box center [129, 149] width 65 height 15
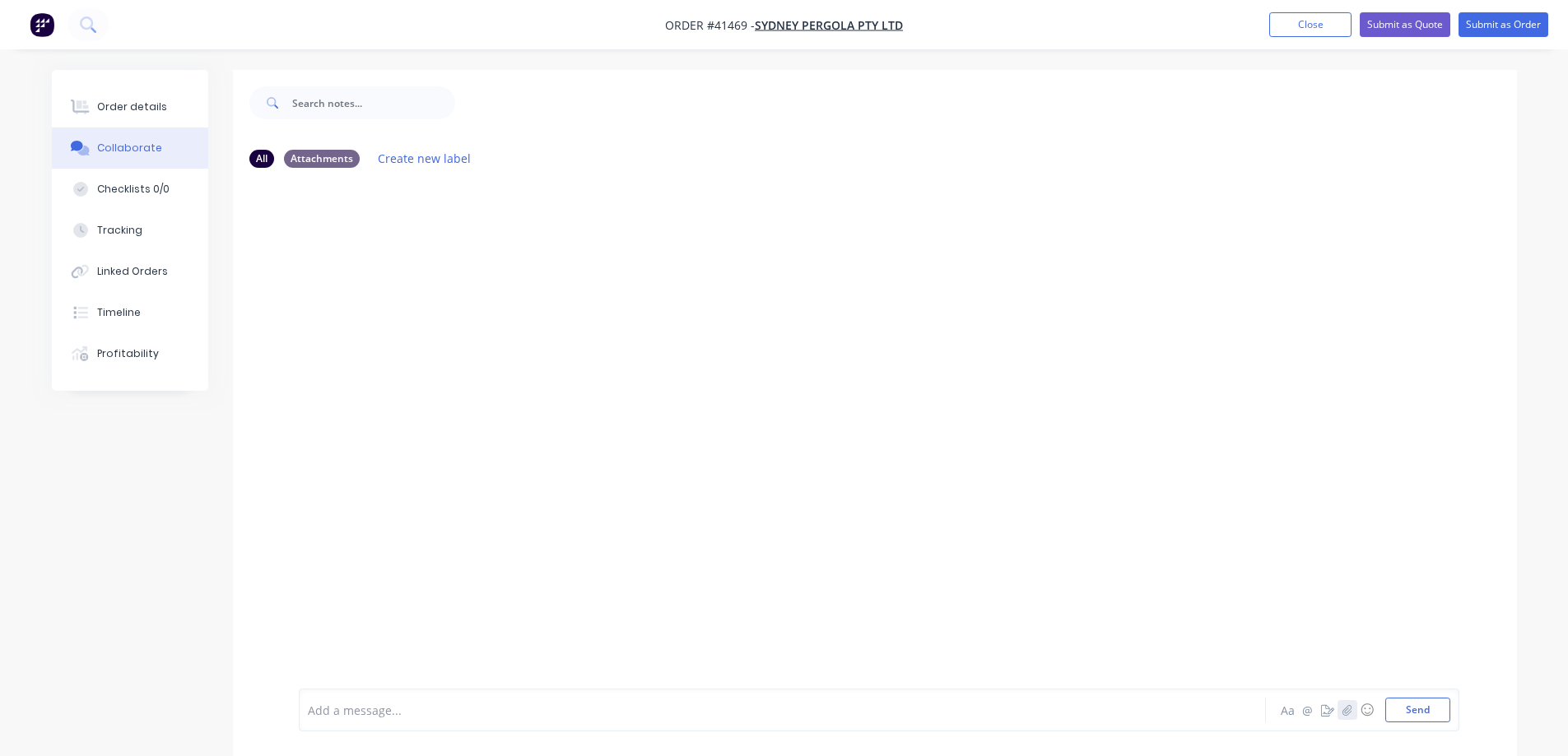
click at [1346, 708] on icon "button" at bounding box center [1347, 709] width 9 height 11
click at [1345, 708] on icon "button" at bounding box center [1347, 710] width 10 height 12
click at [1426, 709] on button "Send" at bounding box center [1418, 710] width 65 height 25
click at [1348, 713] on icon "button" at bounding box center [1347, 710] width 10 height 12
click at [1424, 707] on button "Send" at bounding box center [1418, 710] width 65 height 25
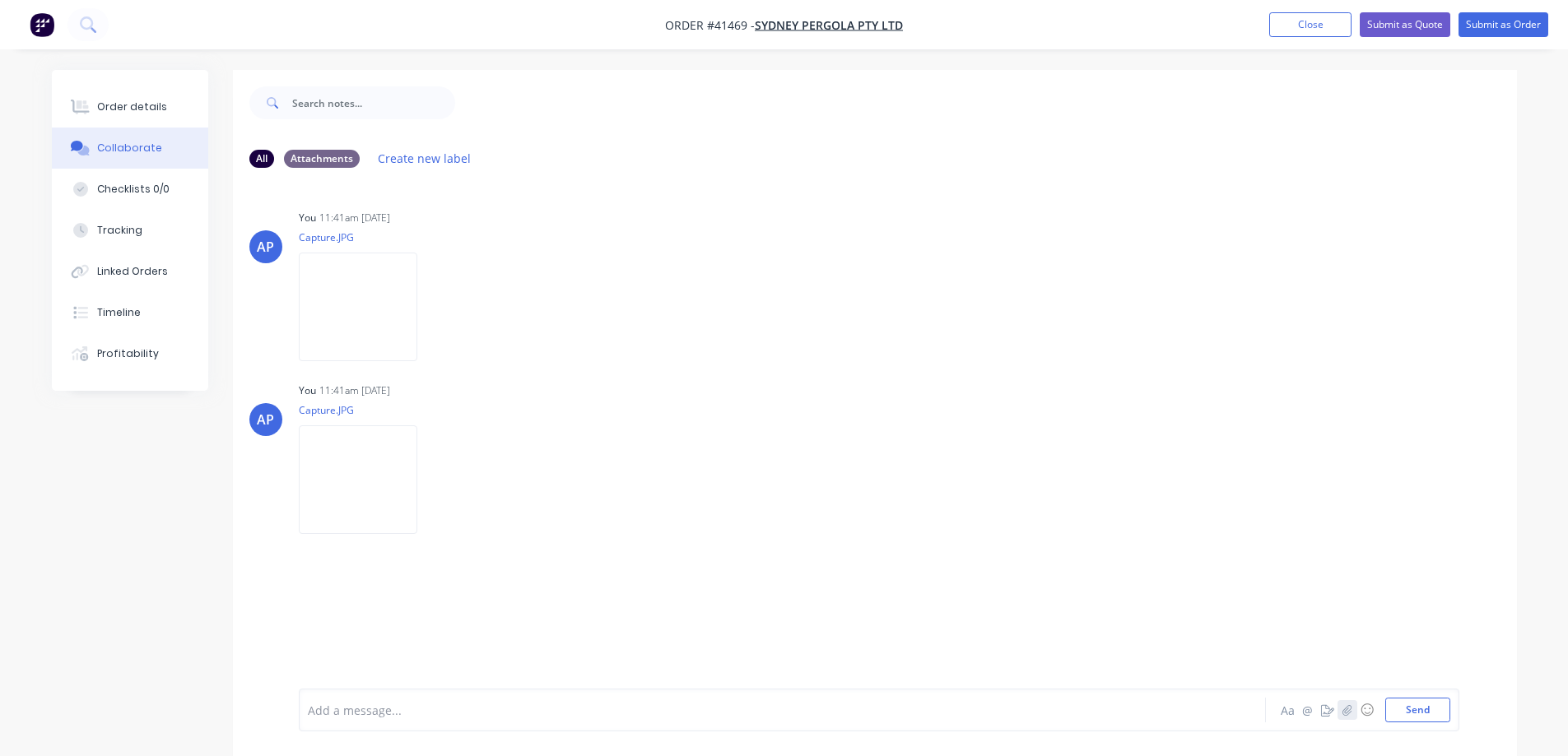
click at [1346, 708] on icon "button" at bounding box center [1347, 710] width 10 height 12
click at [1419, 706] on button "Send" at bounding box center [1418, 710] width 65 height 25
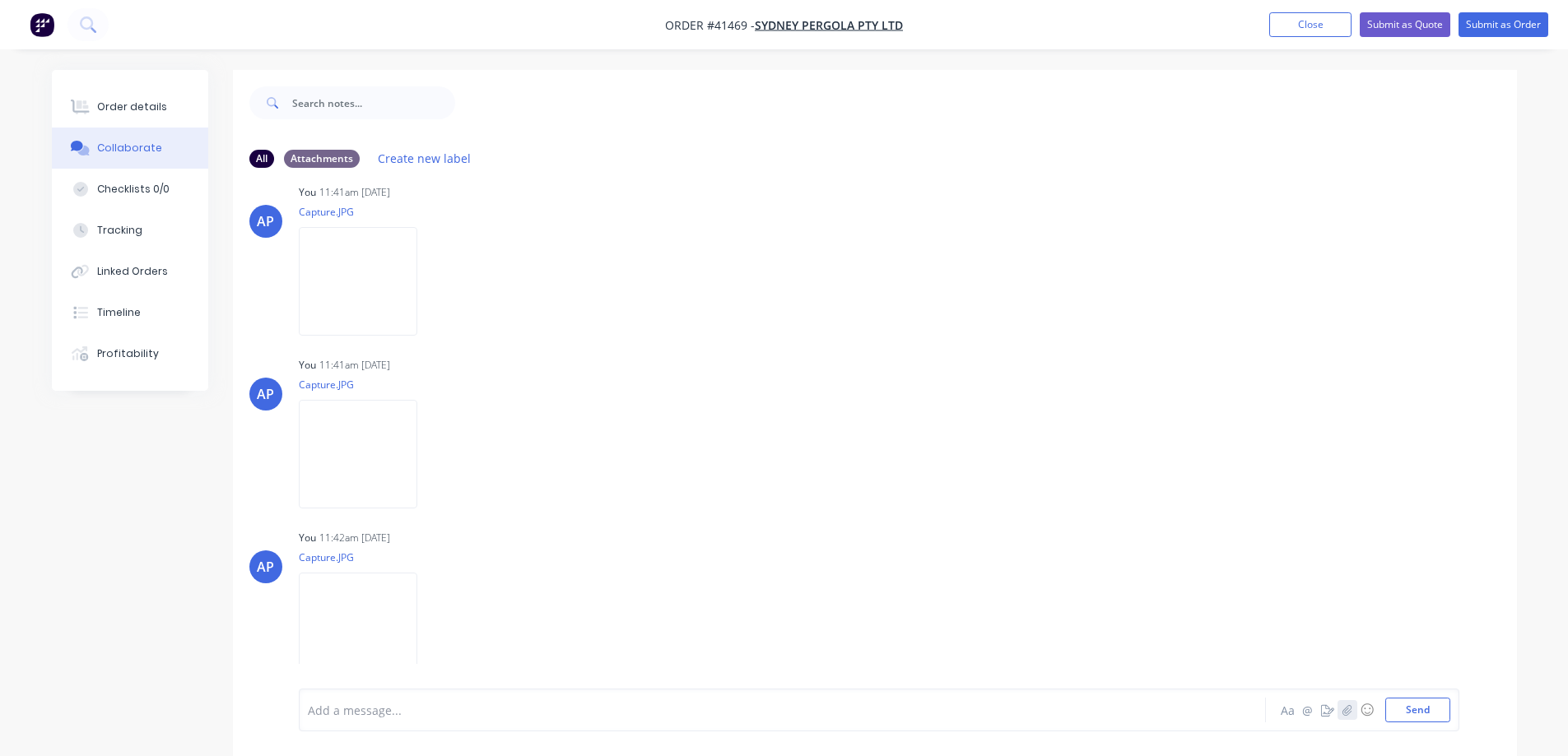
click at [1345, 710] on icon "button" at bounding box center [1347, 710] width 10 height 12
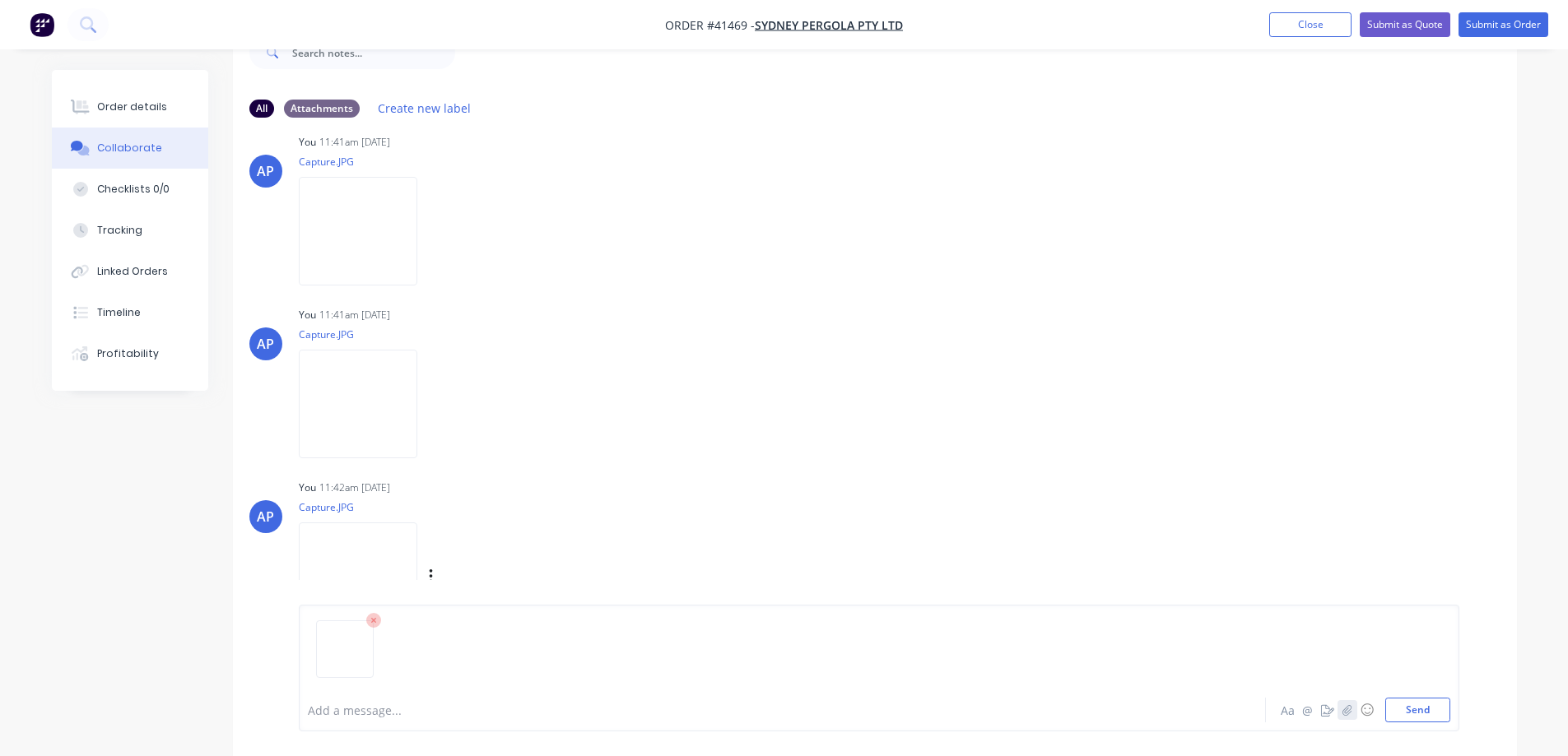
scroll to position [108, 0]
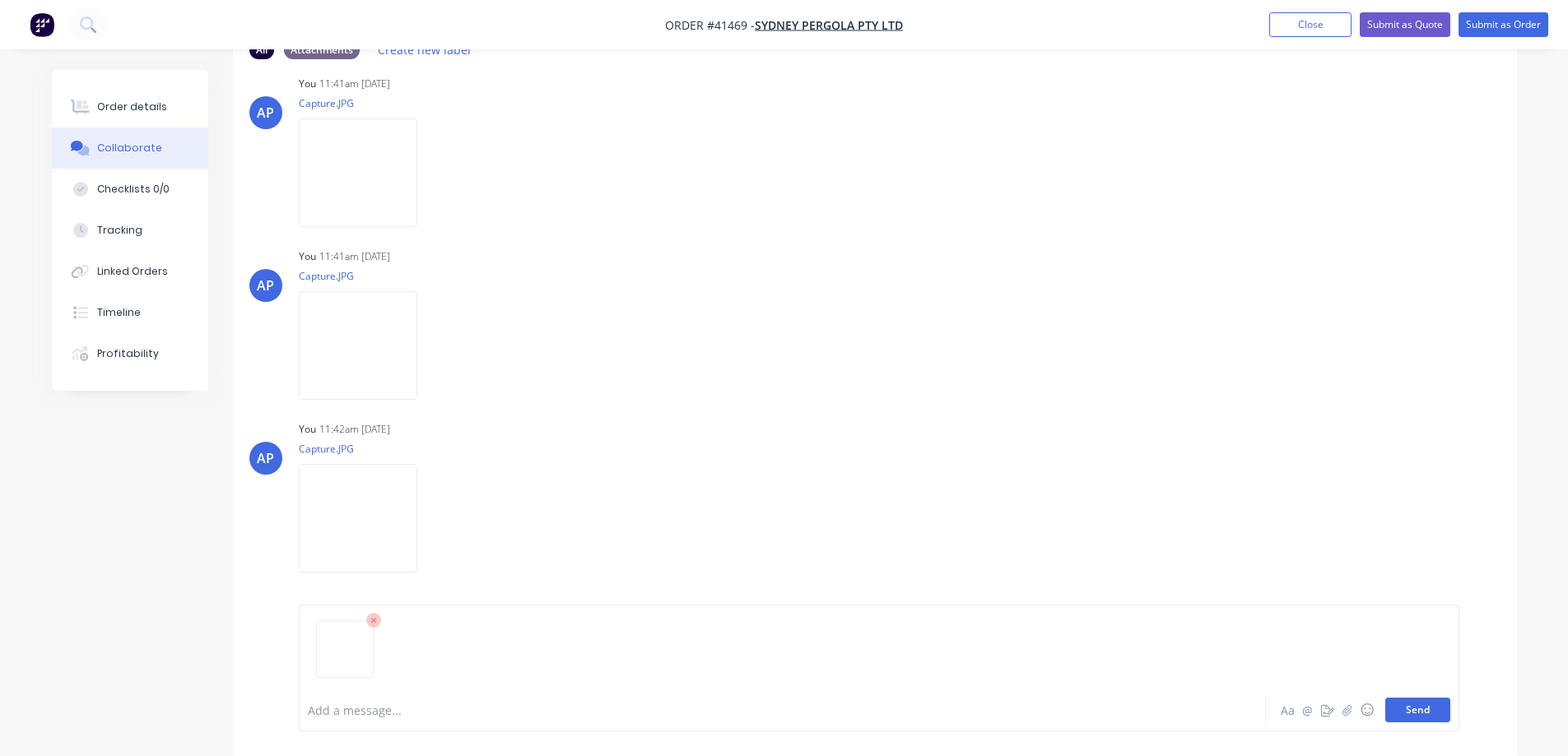
click at [1402, 715] on button "Send" at bounding box center [1418, 710] width 65 height 25
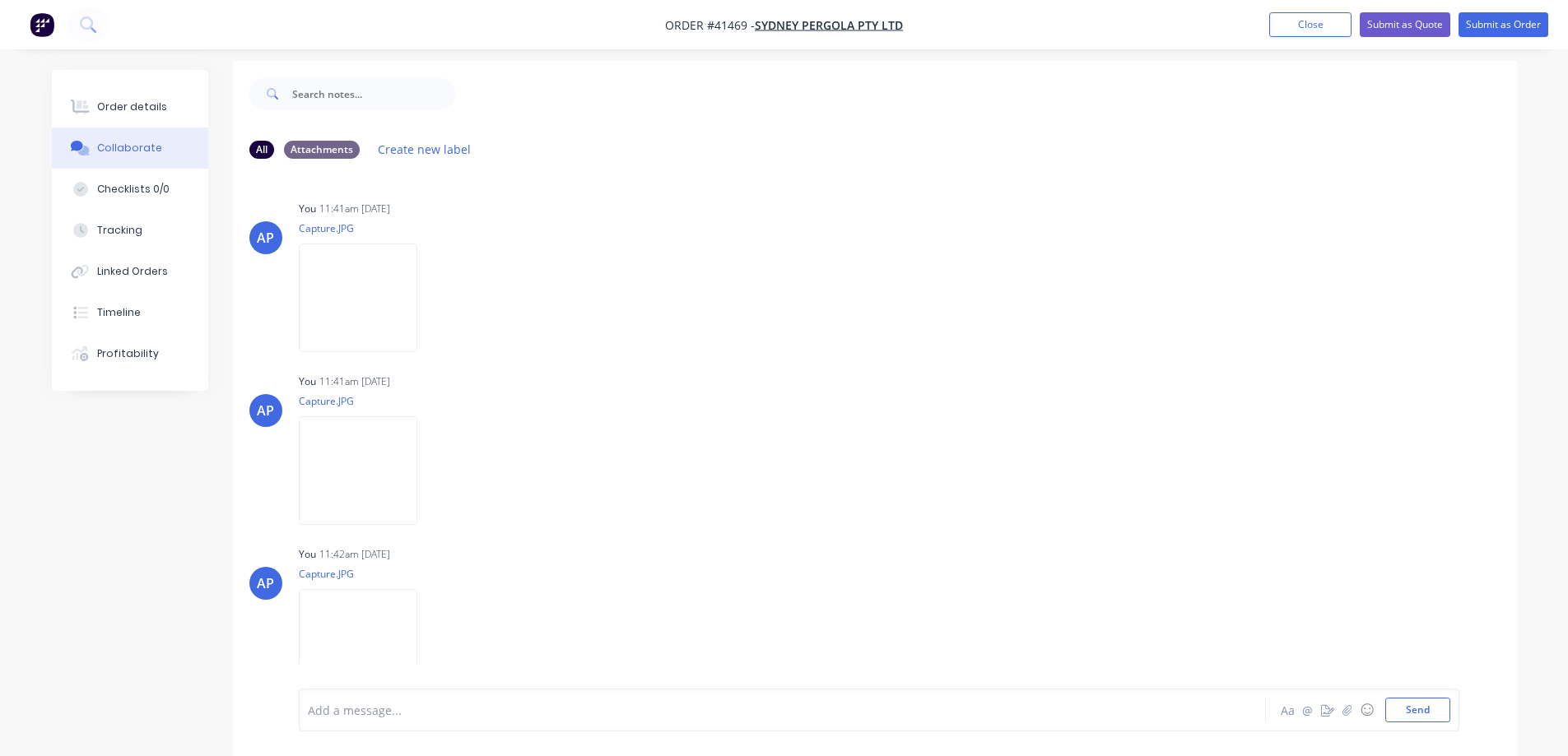
scroll to position [0, 0]
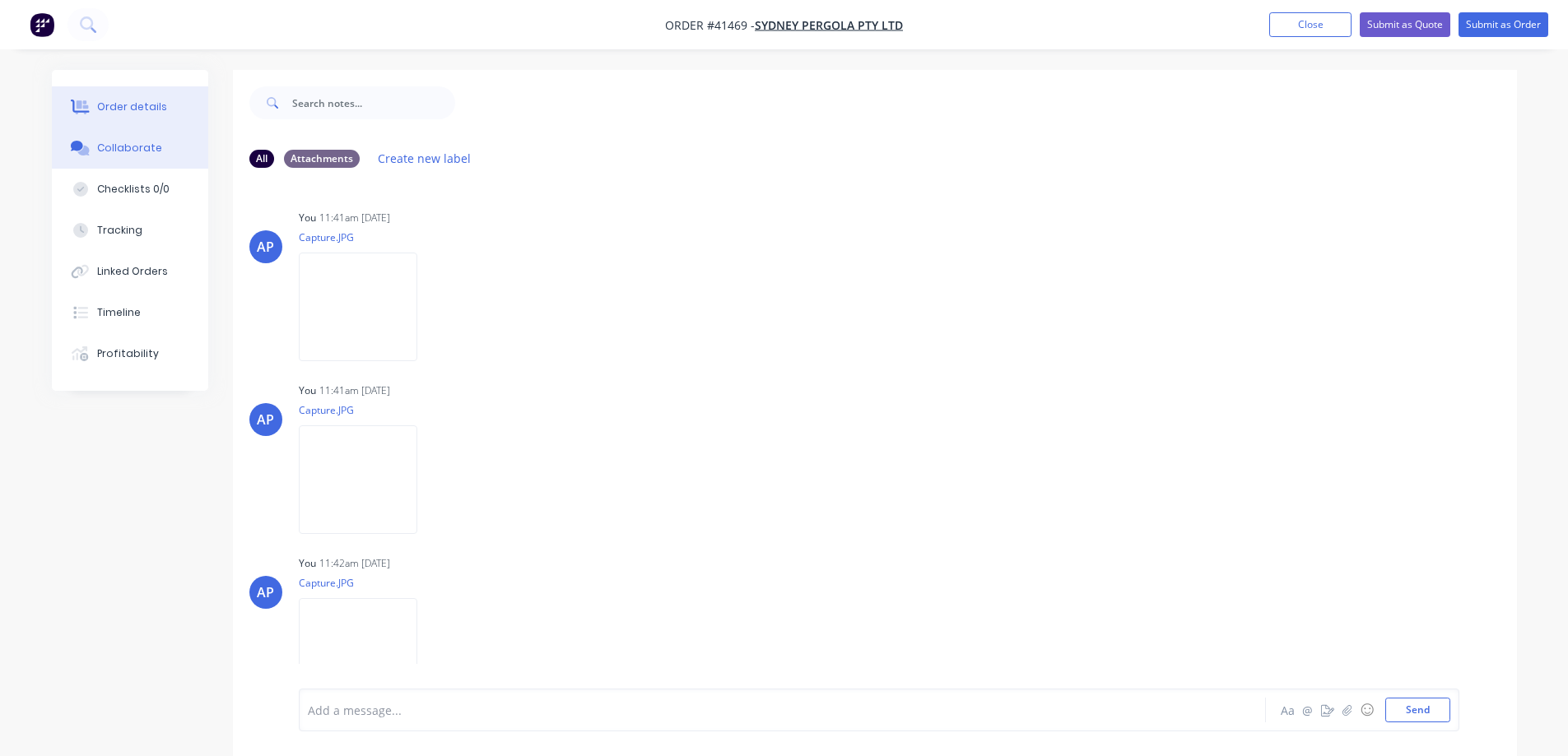
click at [139, 112] on div "Order details" at bounding box center [132, 107] width 70 height 15
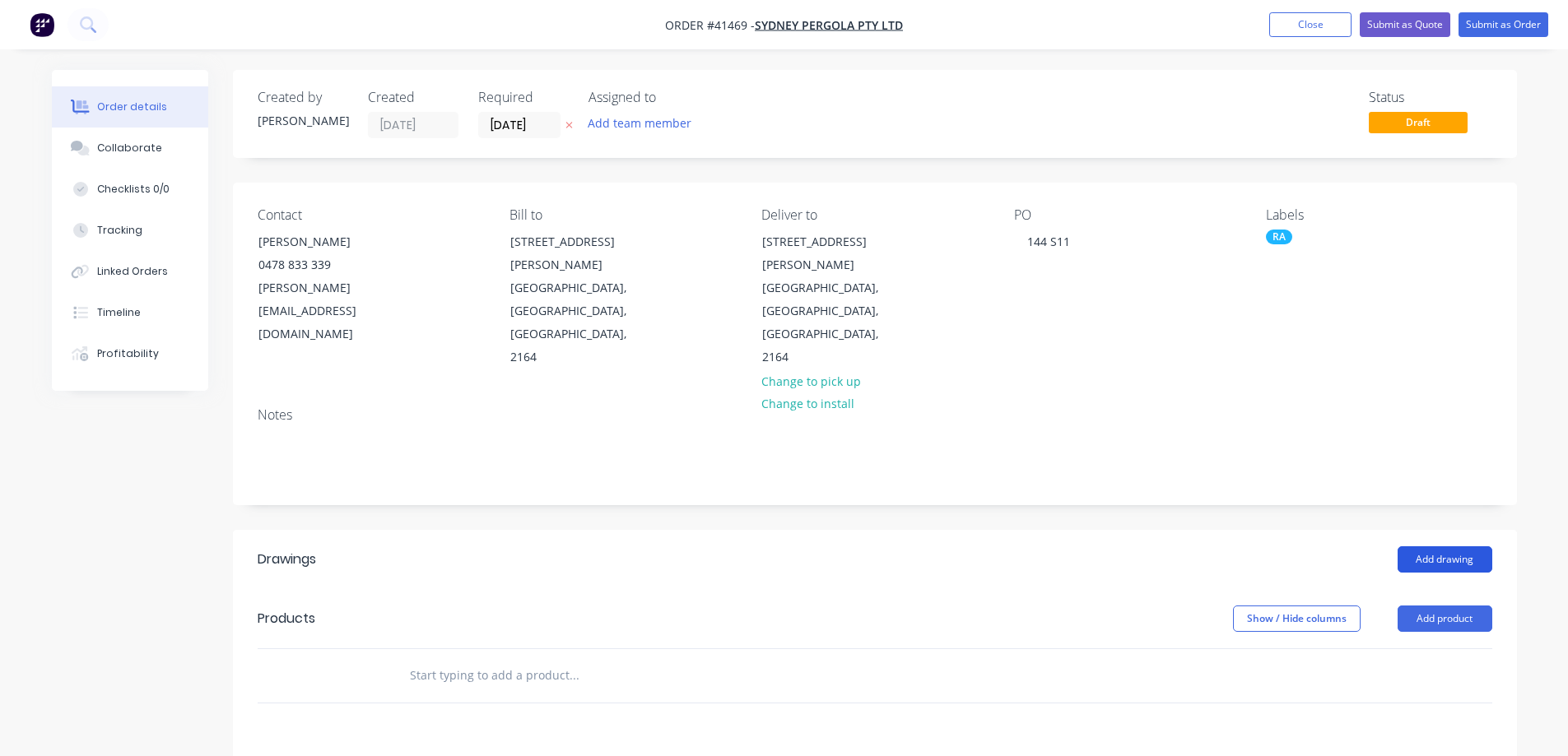
click at [1407, 547] on button "Add drawing" at bounding box center [1444, 560] width 94 height 27
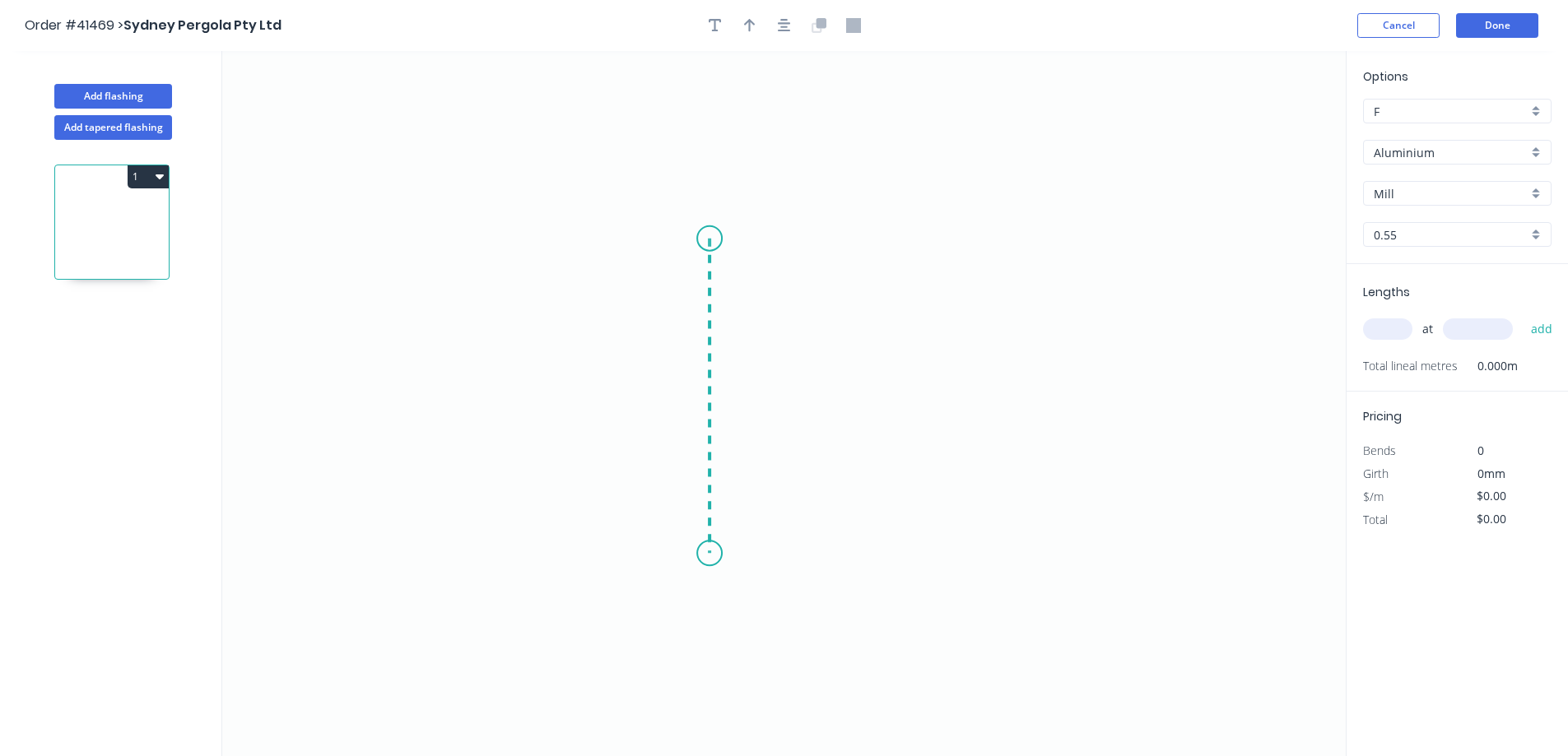
drag, startPoint x: 710, startPoint y: 239, endPoint x: 719, endPoint y: 554, distance: 315.1
click at [719, 554] on icon "0" at bounding box center [784, 403] width 1124 height 705
drag, startPoint x: 719, startPoint y: 554, endPoint x: 976, endPoint y: 553, distance: 257.0
click at [976, 553] on icon "0 ?" at bounding box center [784, 403] width 1124 height 705
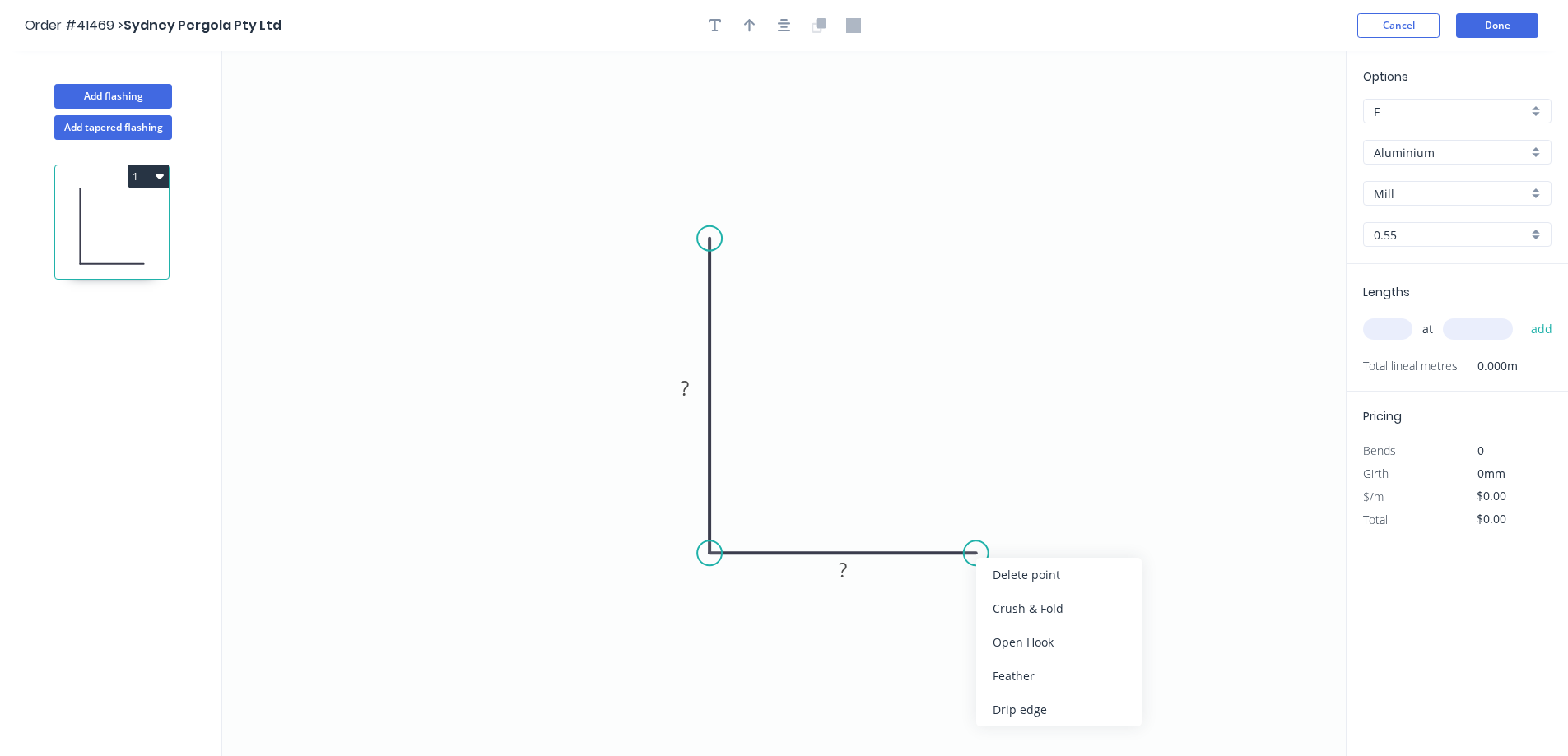
drag, startPoint x: 1022, startPoint y: 605, endPoint x: 981, endPoint y: 552, distance: 67.0
click at [1022, 604] on div "Crush & Fold" at bounding box center [1059, 608] width 165 height 33
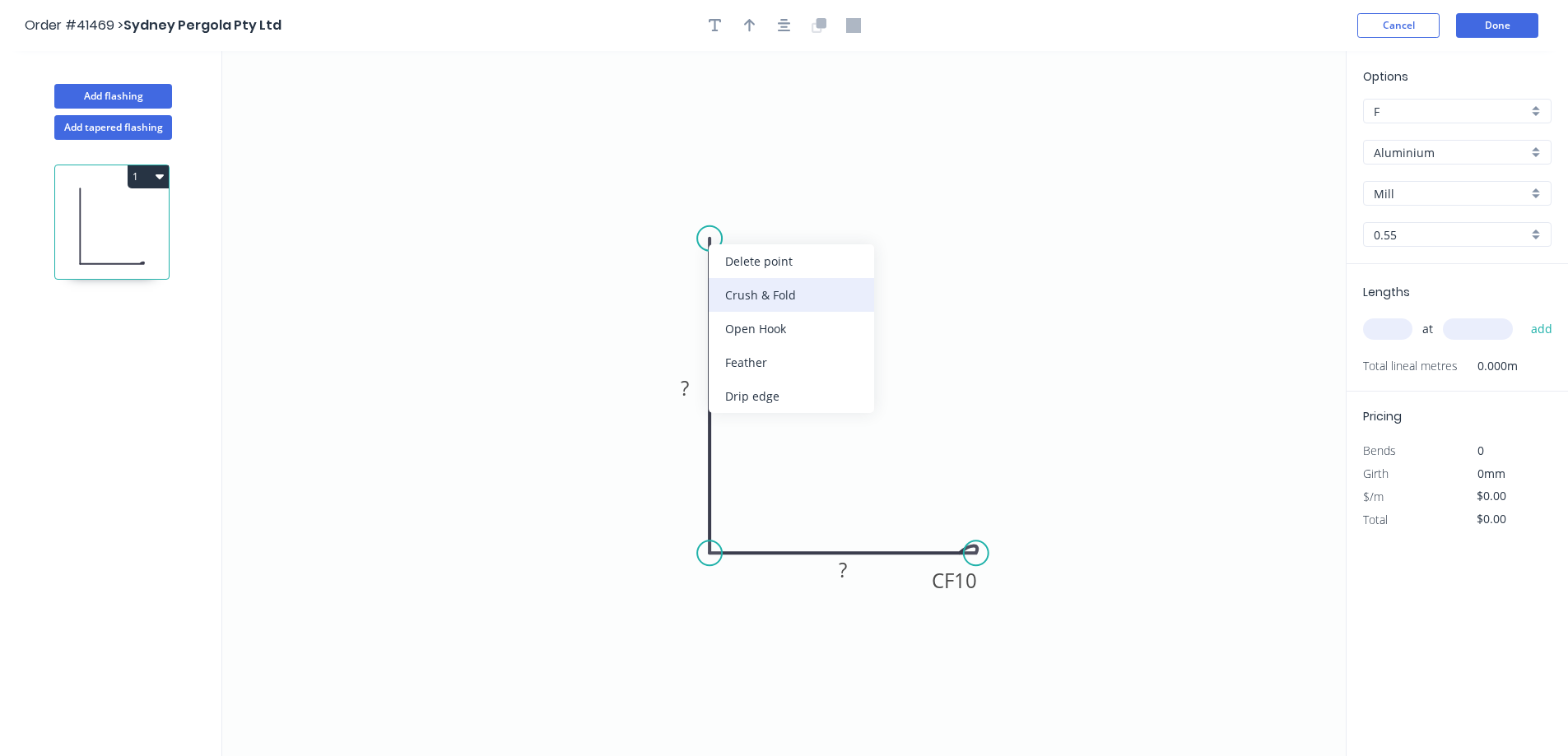
click at [746, 299] on div "Crush & Fold" at bounding box center [792, 295] width 165 height 33
click at [753, 291] on div "Flip bend" at bounding box center [797, 291] width 165 height 33
click at [697, 255] on tspan "10" at bounding box center [685, 252] width 23 height 28
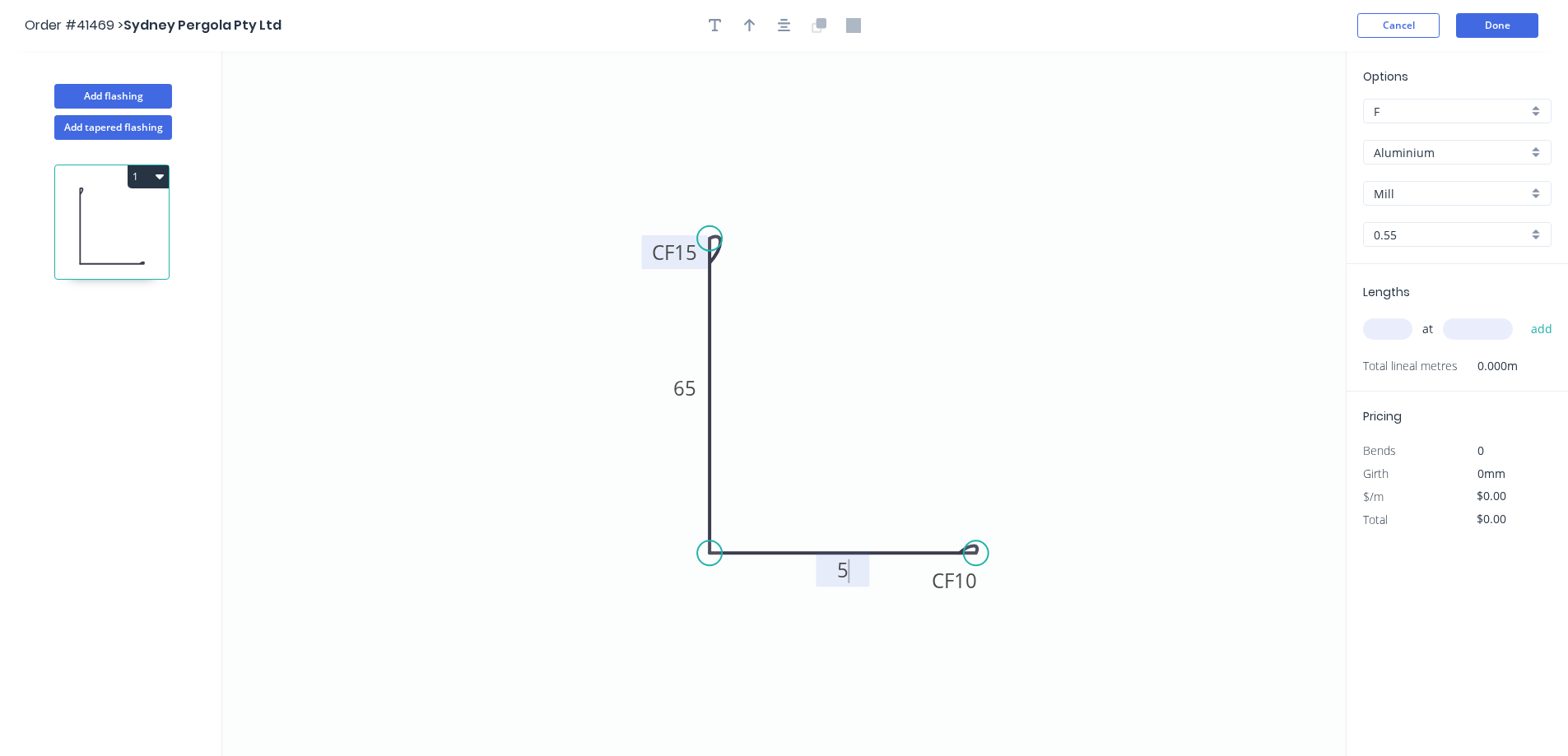
type input "$9.85"
click at [752, 22] on icon "button" at bounding box center [750, 26] width 12 height 13
drag, startPoint x: 1114, startPoint y: 406, endPoint x: 723, endPoint y: 639, distance: 455.2
click at [723, 639] on icon at bounding box center [723, 619] width 15 height 53
click at [724, 638] on icon at bounding box center [723, 619] width 15 height 53
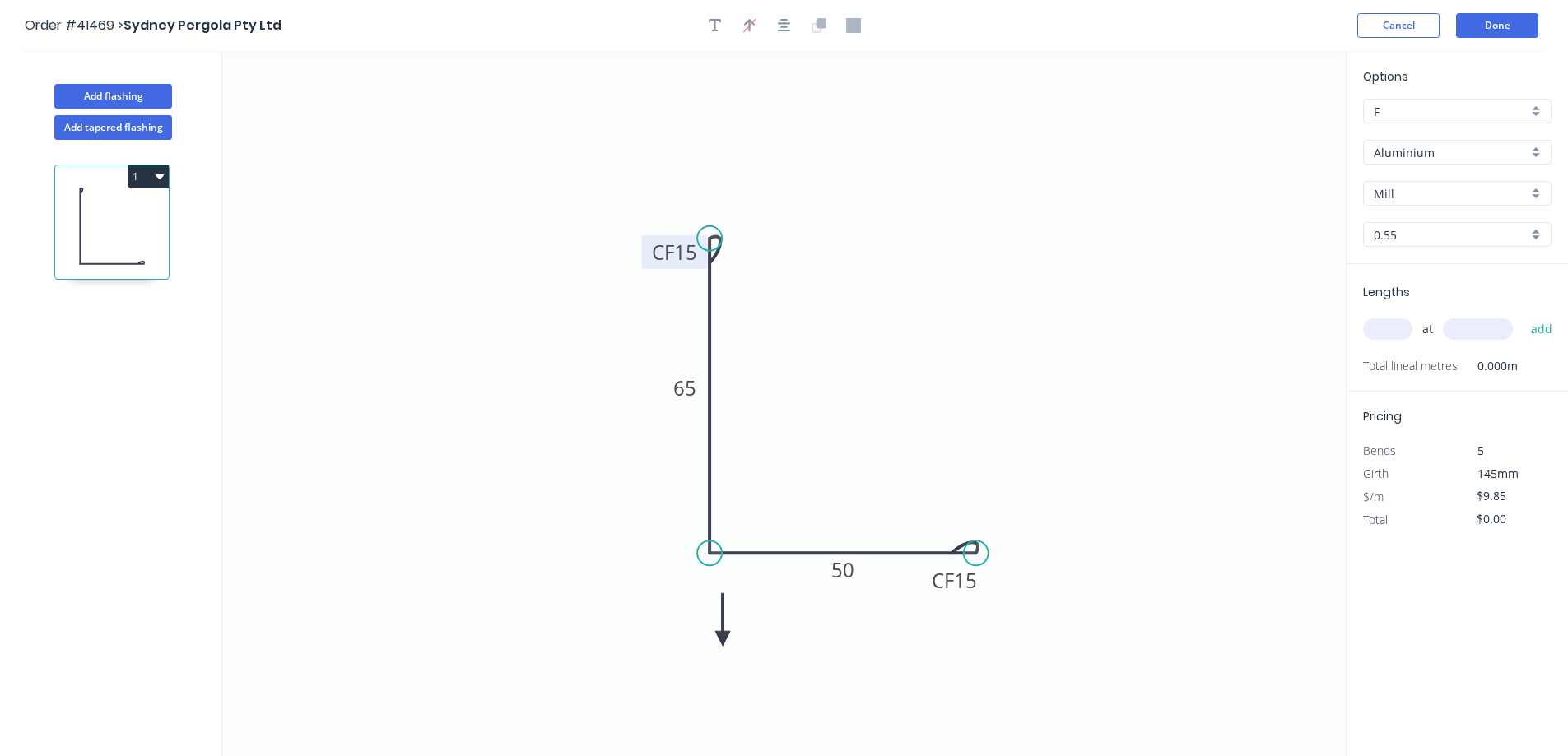
click at [724, 638] on icon at bounding box center [723, 619] width 15 height 53
click at [724, 638] on icon at bounding box center [741, 638] width 53 height 15
click at [724, 638] on icon at bounding box center [723, 657] width 15 height 53
drag, startPoint x: 724, startPoint y: 638, endPoint x: 722, endPoint y: 603, distance: 35.1
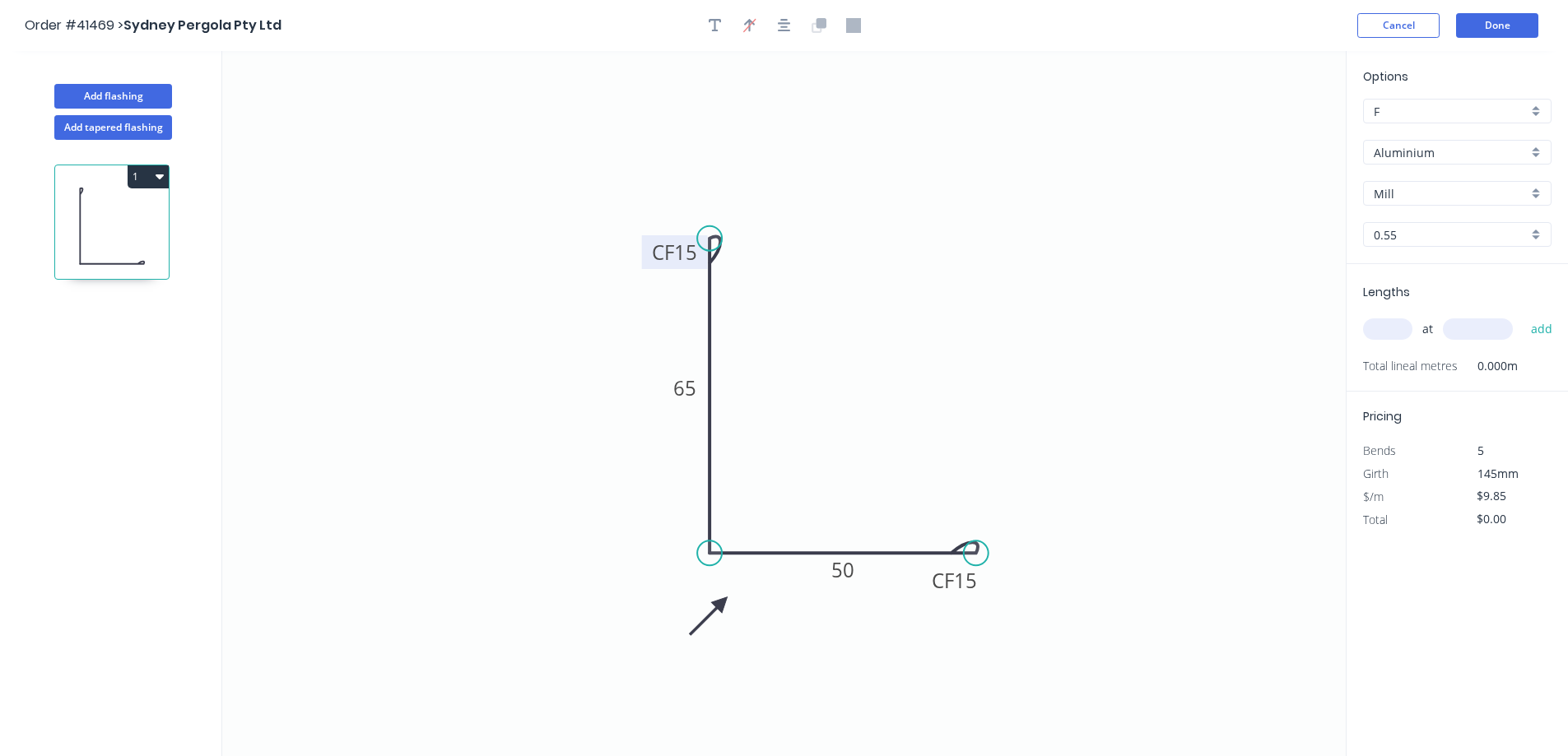
click at [722, 603] on icon at bounding box center [708, 616] width 48 height 48
click at [1538, 154] on div "Aluminium" at bounding box center [1458, 153] width 189 height 25
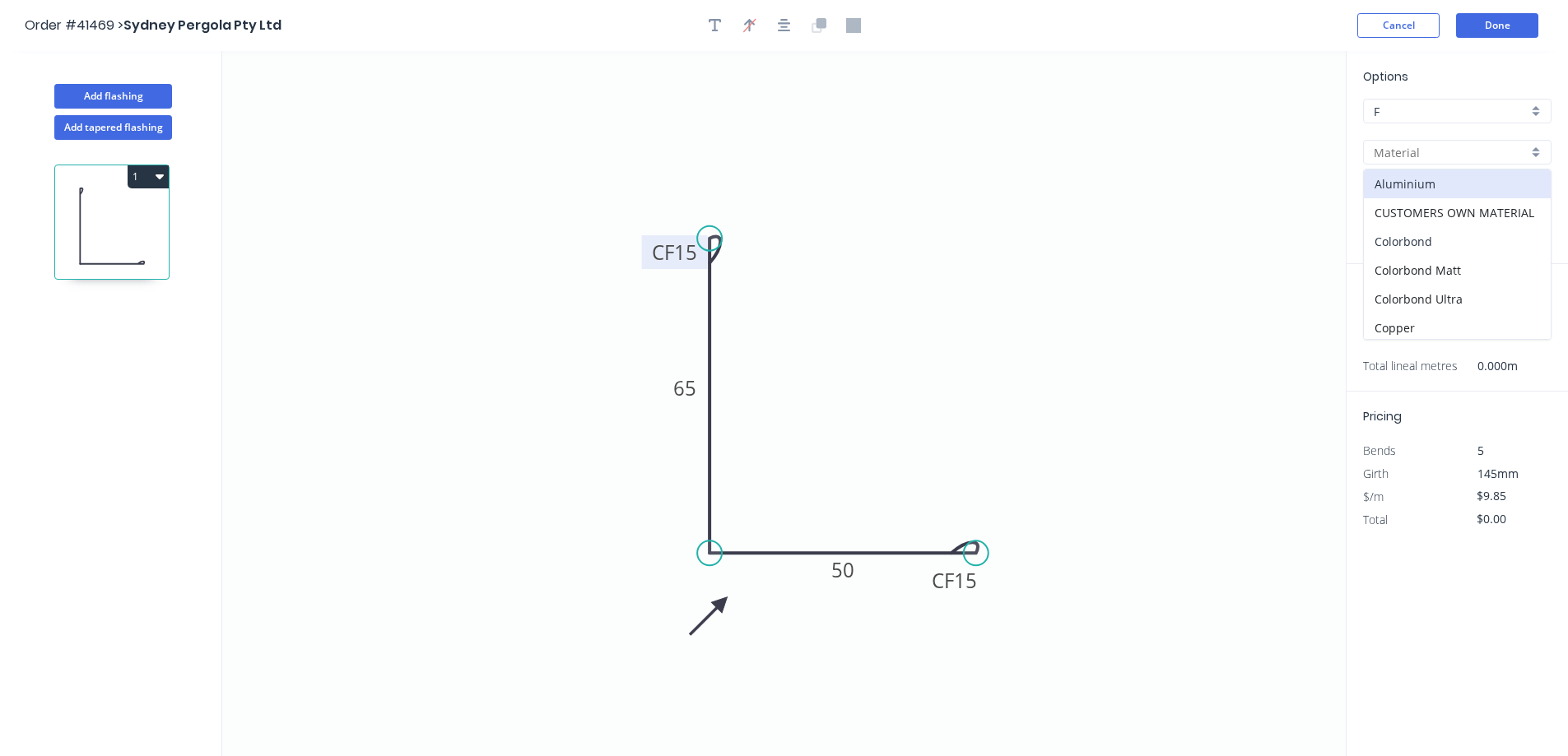
click at [1474, 237] on div "Colorbond" at bounding box center [1458, 241] width 187 height 29
type input "Colorbond"
type input "Basalt"
type input "$6.90"
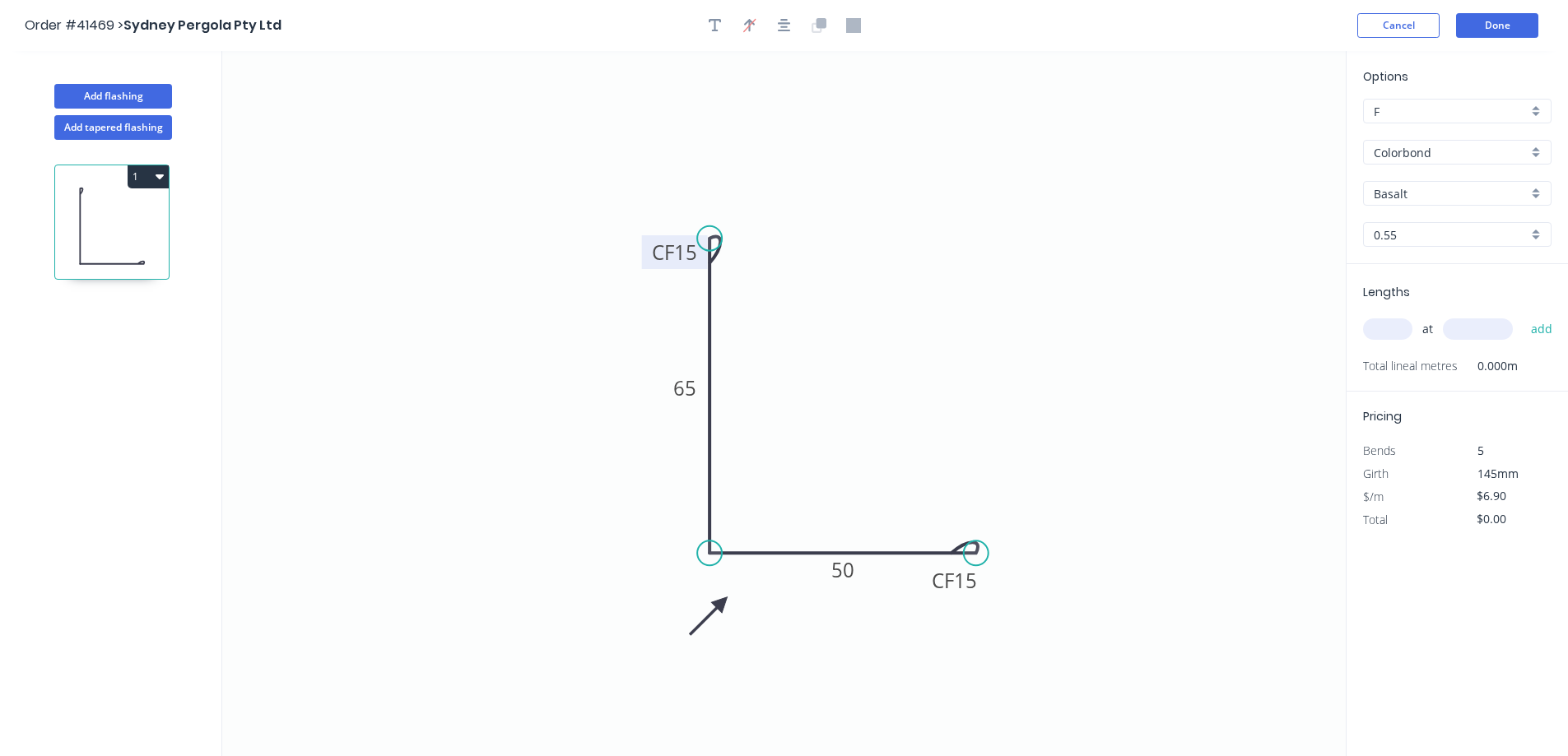
click at [1535, 192] on div "Basalt" at bounding box center [1458, 194] width 189 height 25
click at [1422, 329] on div "Surfmist" at bounding box center [1458, 332] width 187 height 29
type input "Surfmist"
click at [1396, 332] on input "text" at bounding box center [1388, 330] width 49 height 22
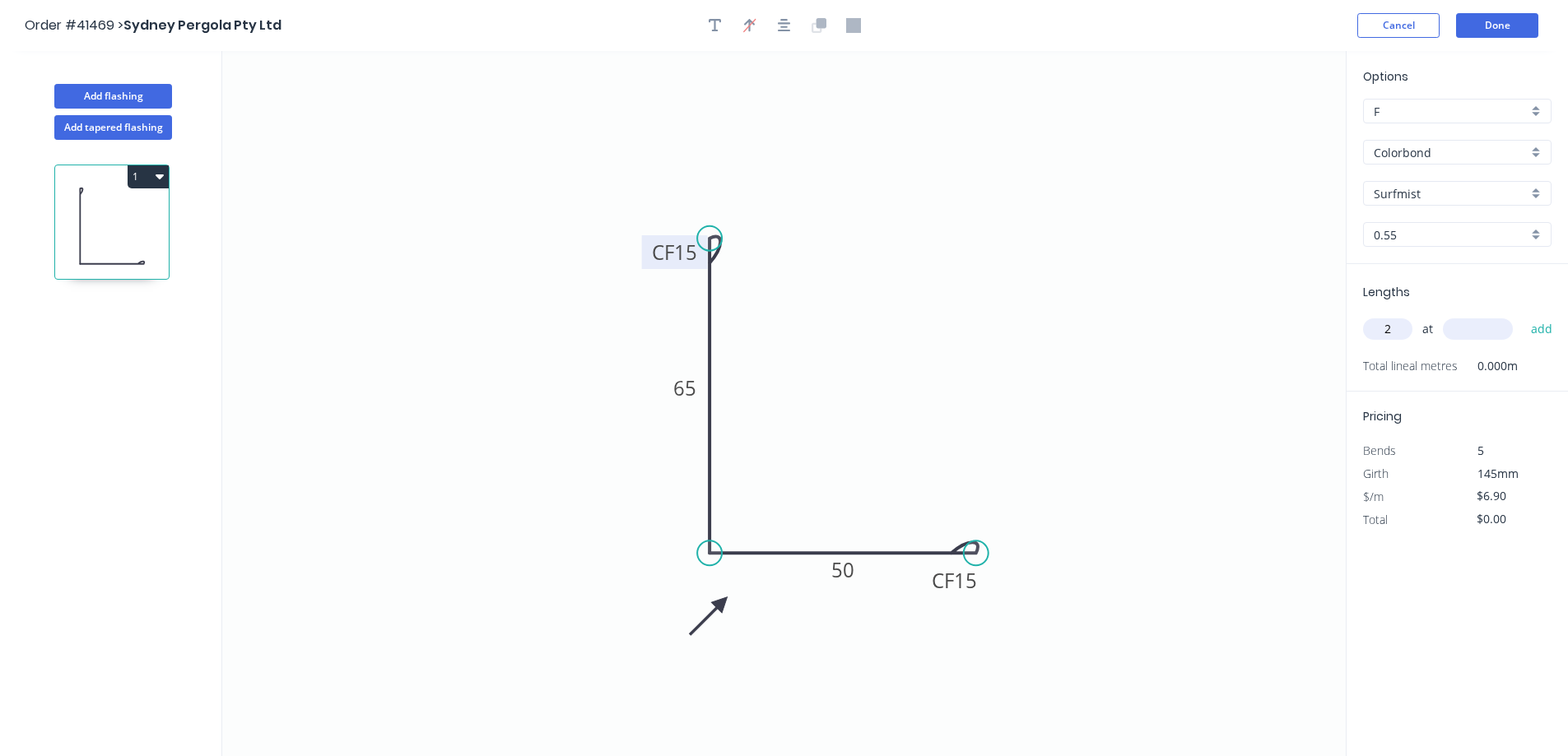
type input "2"
type input "1200"
click at [1523, 315] on button "add" at bounding box center [1542, 330] width 38 height 28
type input "$16.56"
click at [154, 93] on button "Add flashing" at bounding box center [113, 97] width 118 height 25
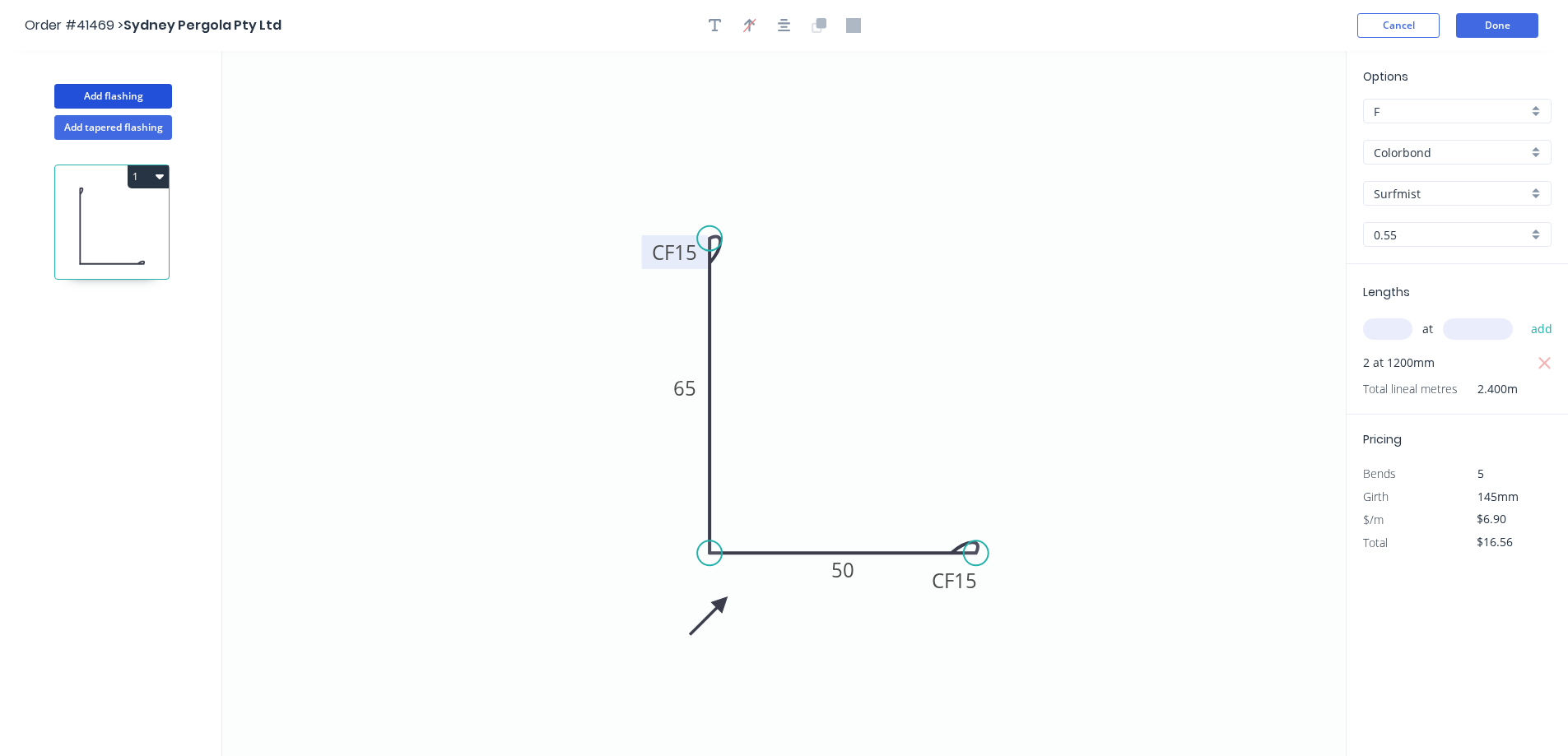
type input "$0.00"
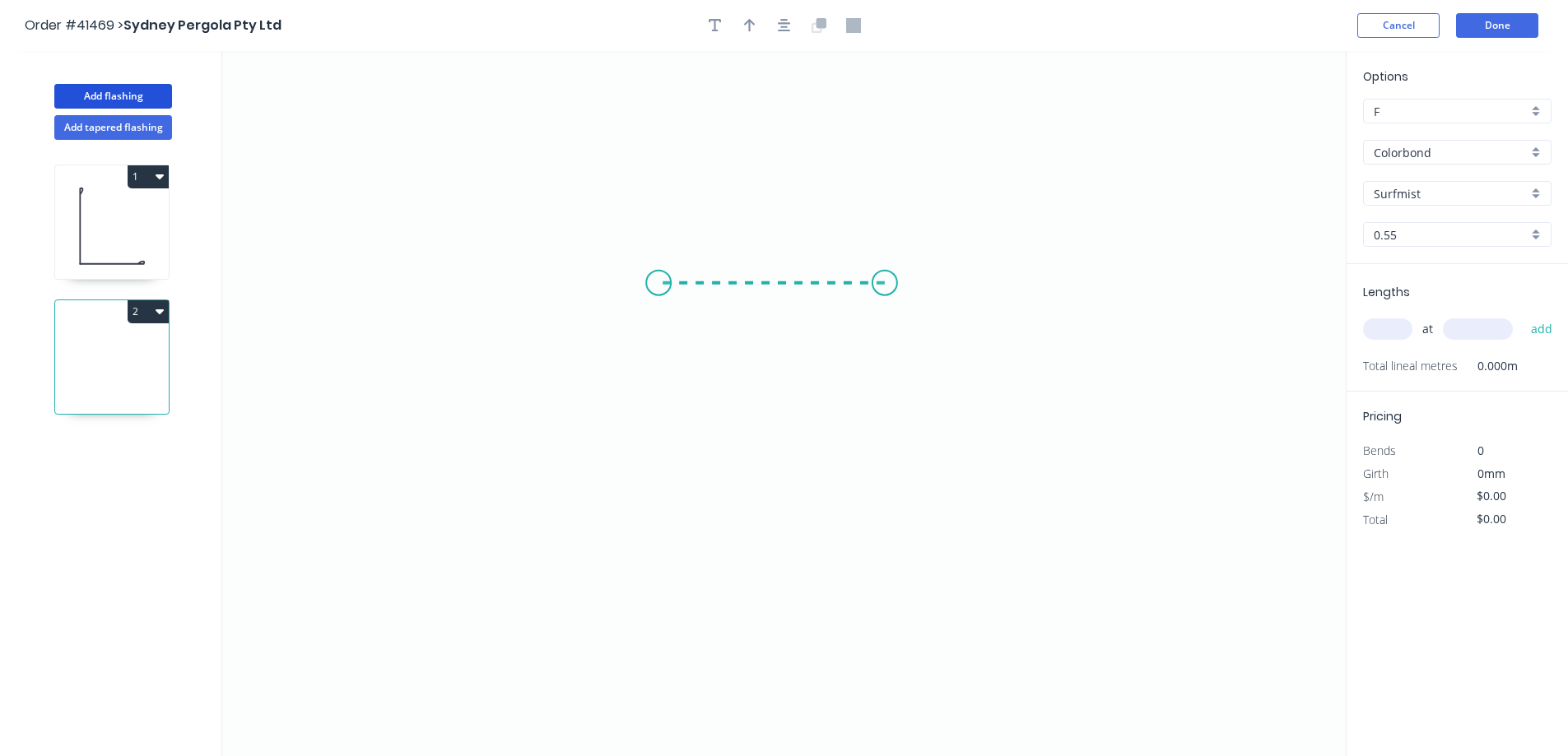
drag, startPoint x: 871, startPoint y: 283, endPoint x: 659, endPoint y: 284, distance: 212.0
click at [659, 284] on icon "0" at bounding box center [784, 403] width 1124 height 705
drag, startPoint x: 659, startPoint y: 284, endPoint x: 655, endPoint y: 507, distance: 223.0
click at [655, 507] on icon "0 ?" at bounding box center [784, 403] width 1124 height 705
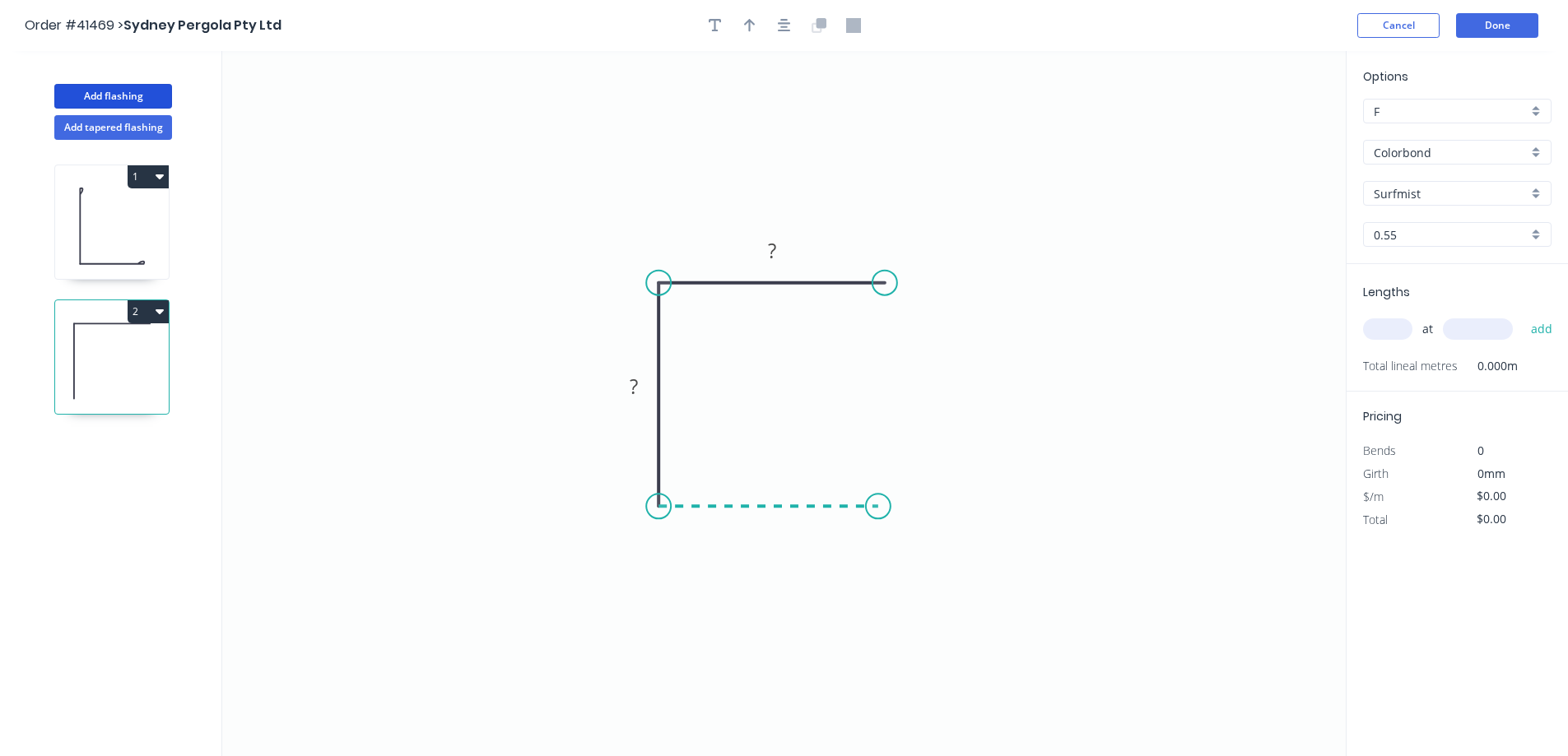
click at [878, 505] on icon "0 ? ?" at bounding box center [784, 403] width 1124 height 705
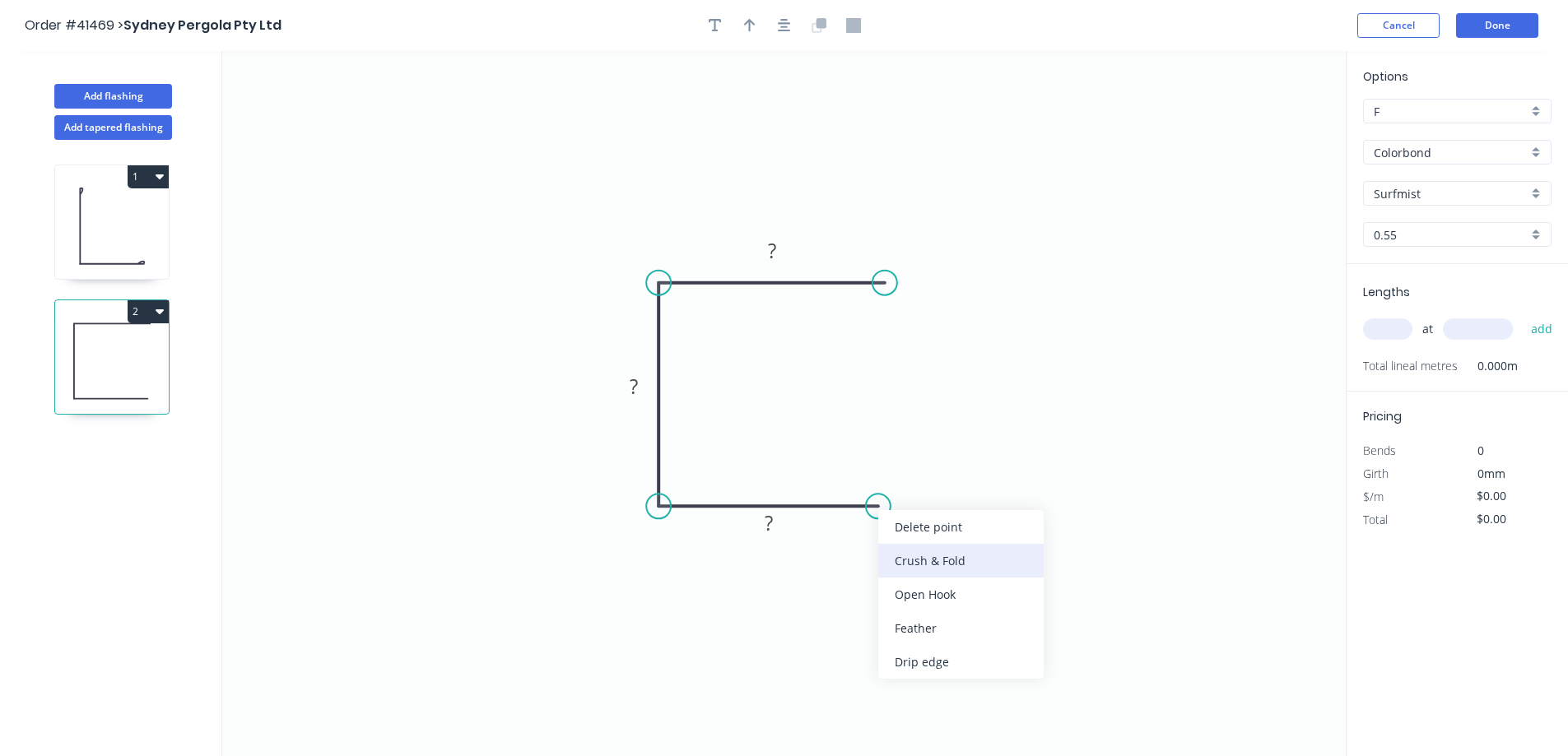
click at [924, 562] on div "Crush & Fold" at bounding box center [961, 561] width 165 height 33
click at [892, 502] on circle at bounding box center [892, 507] width 25 height 25
click at [892, 527] on rect at bounding box center [868, 533] width 66 height 33
click at [886, 533] on tspan "10" at bounding box center [879, 533] width 23 height 28
type input "$6.64"
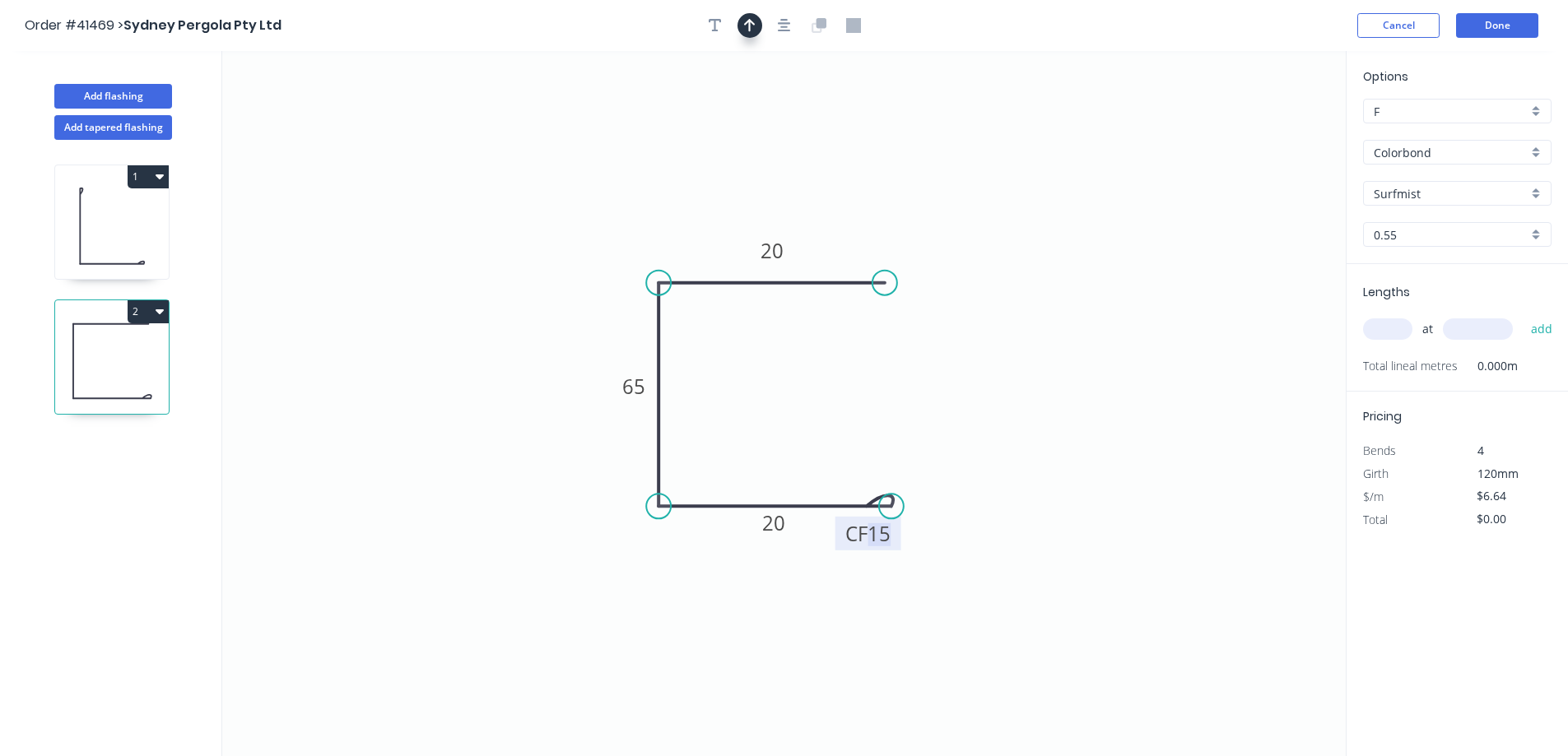
click at [749, 28] on icon "button" at bounding box center [750, 26] width 12 height 13
drag, startPoint x: 1261, startPoint y: 130, endPoint x: 706, endPoint y: 226, distance: 563.2
click at [706, 226] on icon at bounding box center [711, 204] width 15 height 53
click at [1400, 322] on input "text" at bounding box center [1388, 330] width 49 height 22
type input "4"
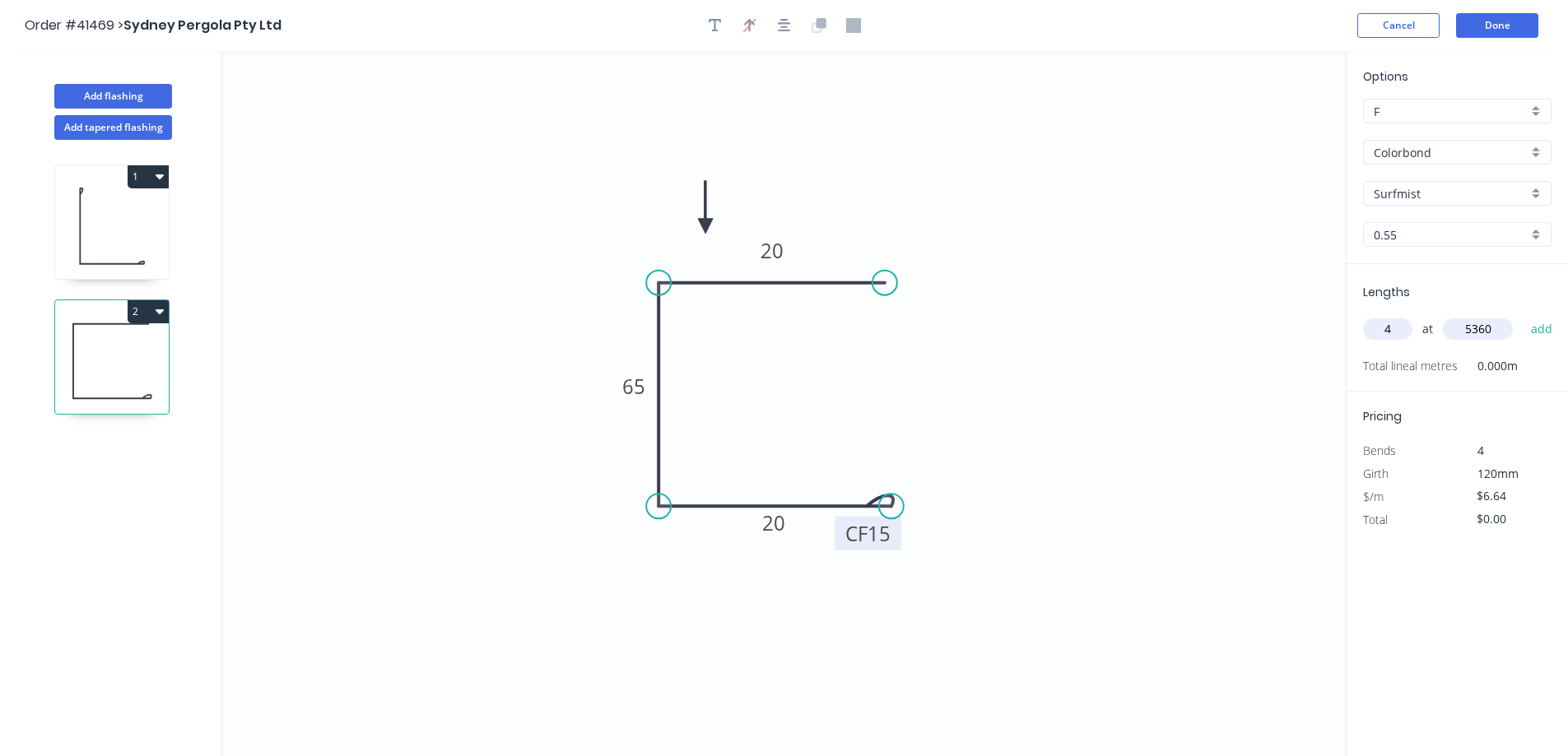
type input "5360"
click at [1523, 315] on button "add" at bounding box center [1542, 330] width 38 height 28
type input "$142.36"
click at [159, 96] on button "Add flashing" at bounding box center [113, 97] width 118 height 25
type input "$0.00"
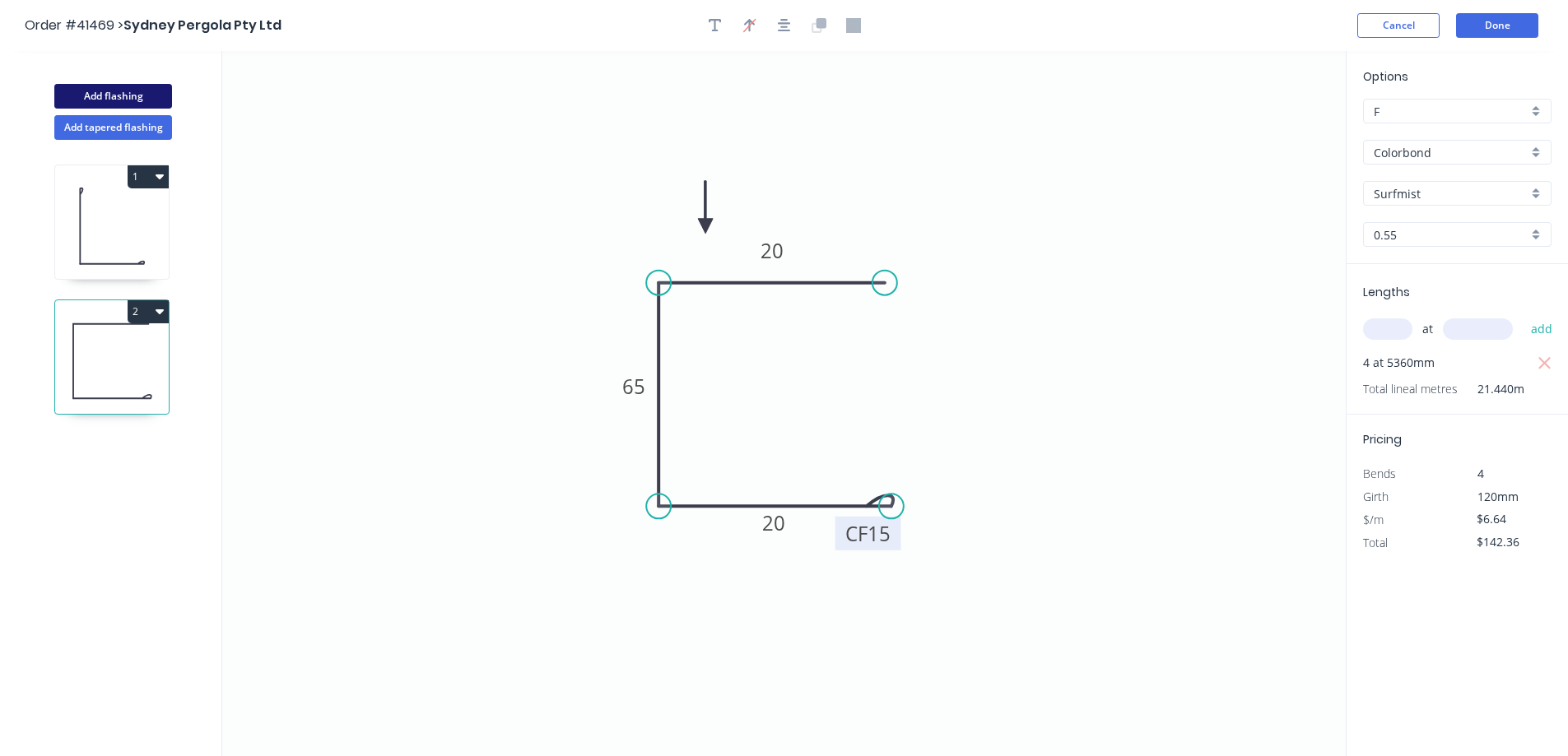
type input "$0.00"
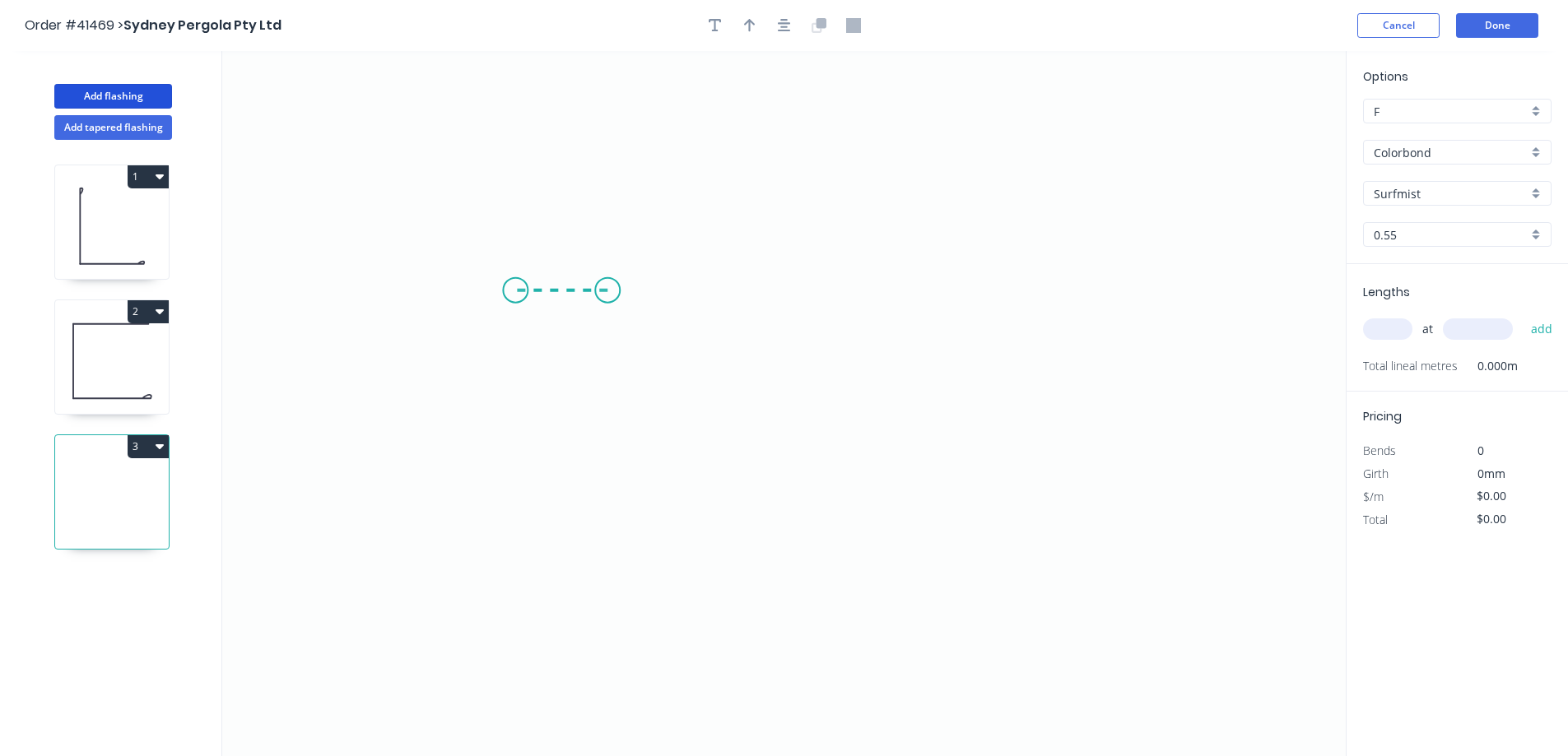
drag, startPoint x: 608, startPoint y: 290, endPoint x: 515, endPoint y: 291, distance: 93.0
click at [515, 291] on icon "0" at bounding box center [784, 403] width 1124 height 705
drag, startPoint x: 507, startPoint y: 358, endPoint x: 535, endPoint y: 539, distance: 183.2
click at [516, 538] on icon "0 ?" at bounding box center [784, 403] width 1124 height 705
drag, startPoint x: 535, startPoint y: 539, endPoint x: 825, endPoint y: 542, distance: 290.0
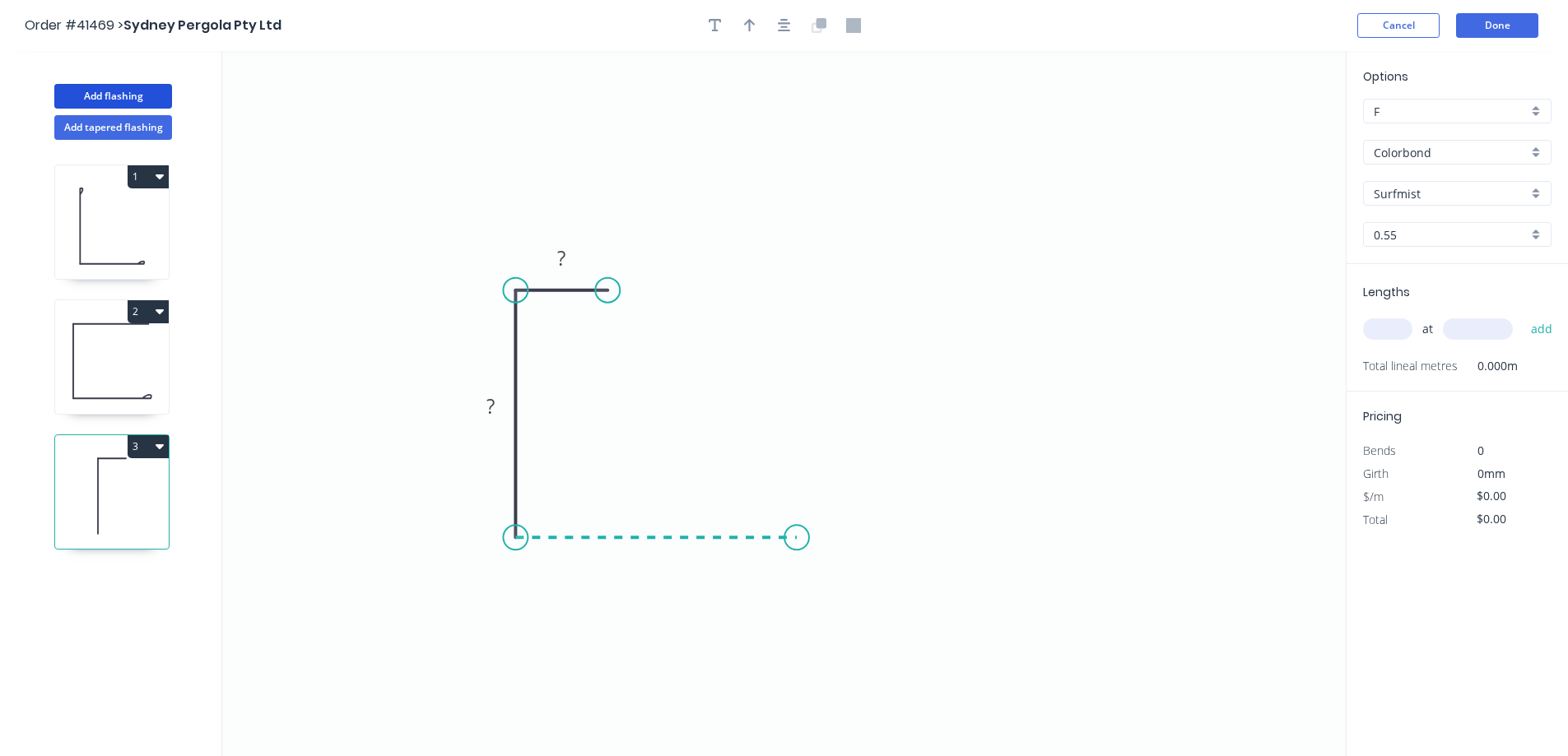
click at [825, 542] on icon "0 ? ?" at bounding box center [784, 403] width 1124 height 705
drag, startPoint x: 938, startPoint y: 451, endPoint x: 988, endPoint y: 426, distance: 55.9
click at [988, 426] on icon "0 ? ? ?" at bounding box center [784, 403] width 1124 height 705
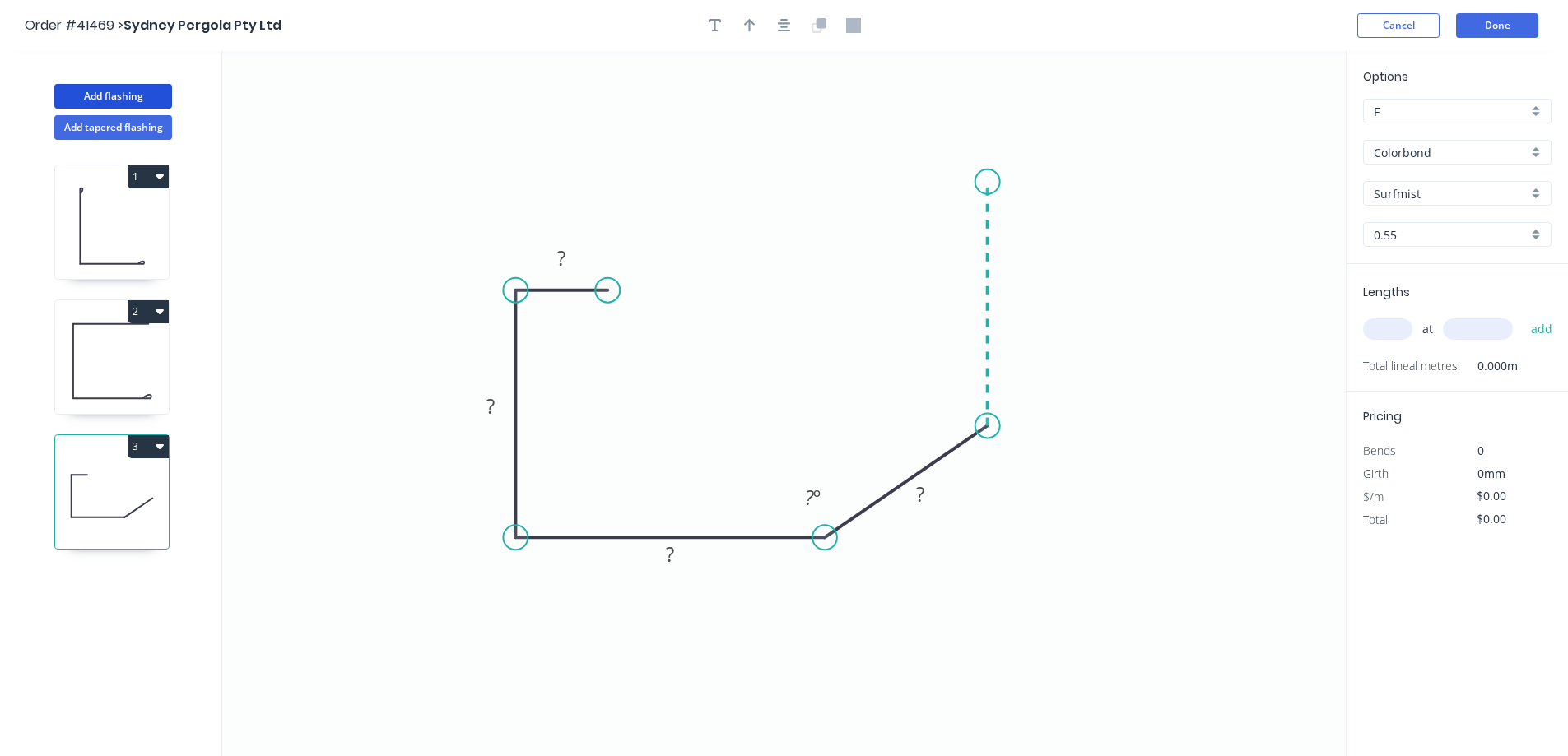
drag, startPoint x: 988, startPoint y: 426, endPoint x: 986, endPoint y: 179, distance: 247.0
click at [986, 179] on icon "0 ? ? ? ? ? º" at bounding box center [784, 403] width 1124 height 705
click at [888, 174] on icon "0 ? ? ? ? ? ? º ? º" at bounding box center [784, 403] width 1124 height 705
click at [887, 230] on icon "0 ? ? ? ? ? ? ? º ? º" at bounding box center [784, 403] width 1124 height 705
click at [887, 230] on circle at bounding box center [888, 230] width 25 height 25
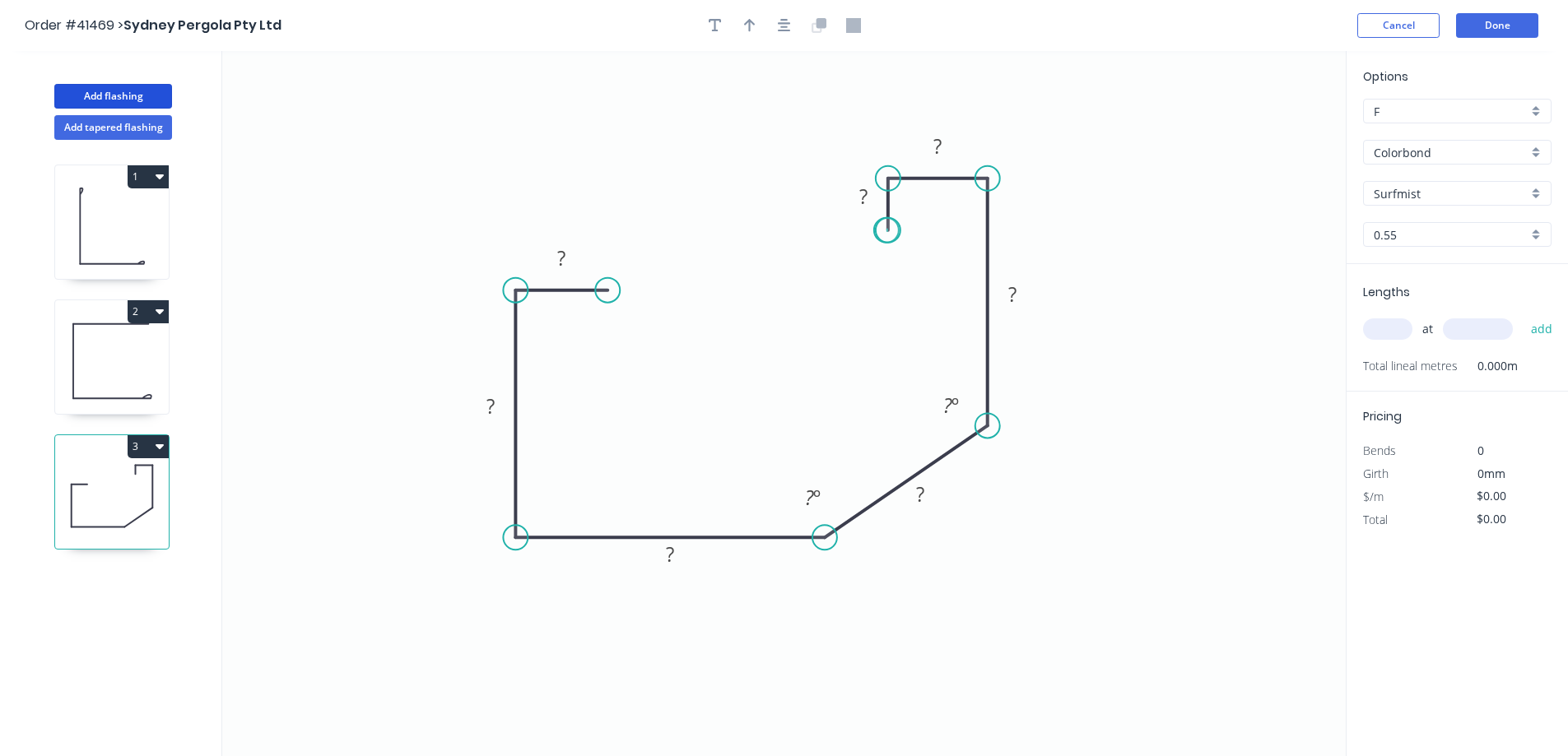
click at [887, 230] on circle at bounding box center [888, 230] width 25 height 25
click at [576, 262] on rect at bounding box center [561, 260] width 33 height 23
click at [942, 416] on tspan "1401" at bounding box center [947, 405] width 43 height 28
type input "$11.58"
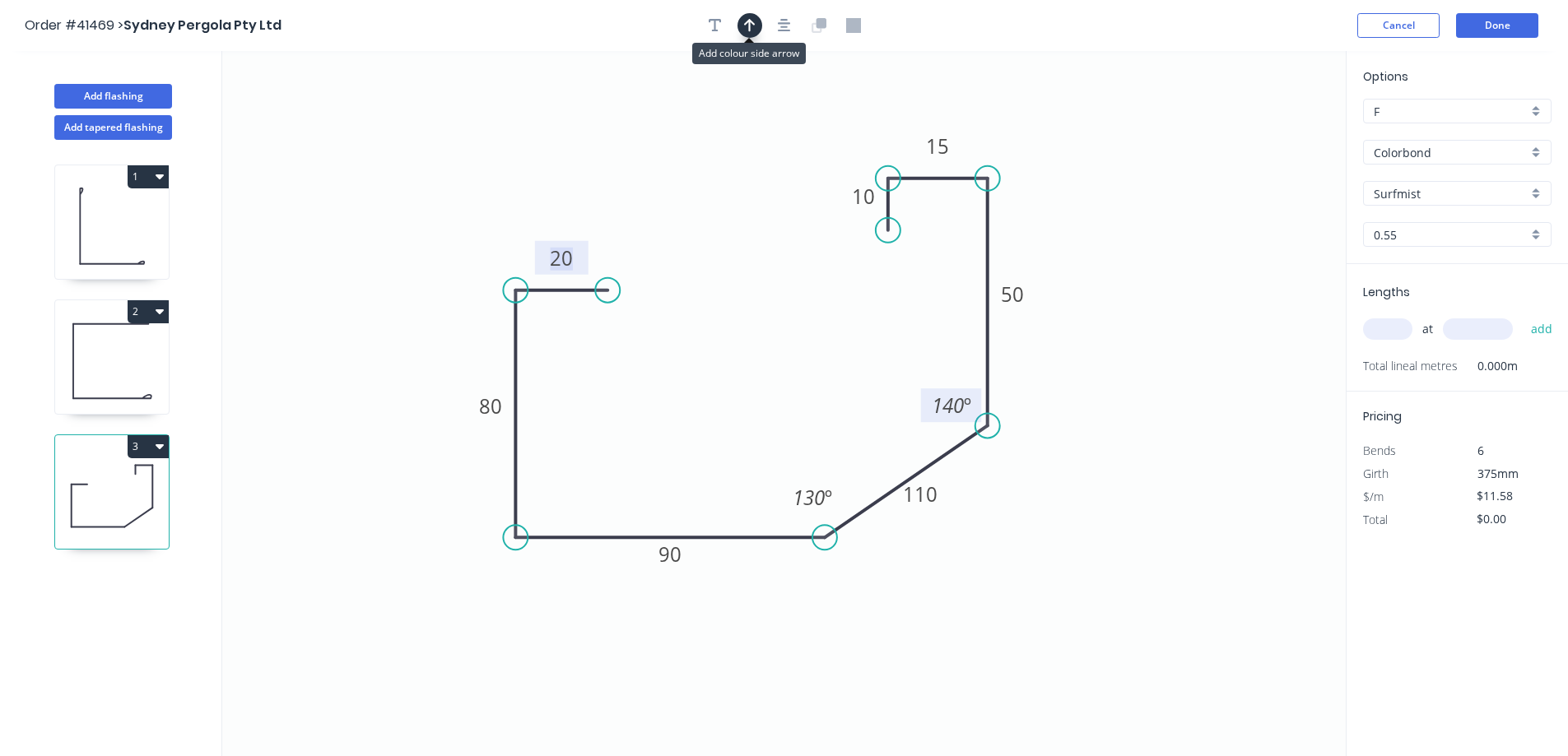
click at [746, 29] on icon "button" at bounding box center [750, 26] width 12 height 15
drag, startPoint x: 1262, startPoint y: 134, endPoint x: 1194, endPoint y: 333, distance: 210.3
click at [1194, 333] on icon at bounding box center [1197, 308] width 15 height 53
click at [1194, 333] on icon at bounding box center [1193, 314] width 15 height 53
click at [1194, 333] on icon at bounding box center [1206, 319] width 48 height 48
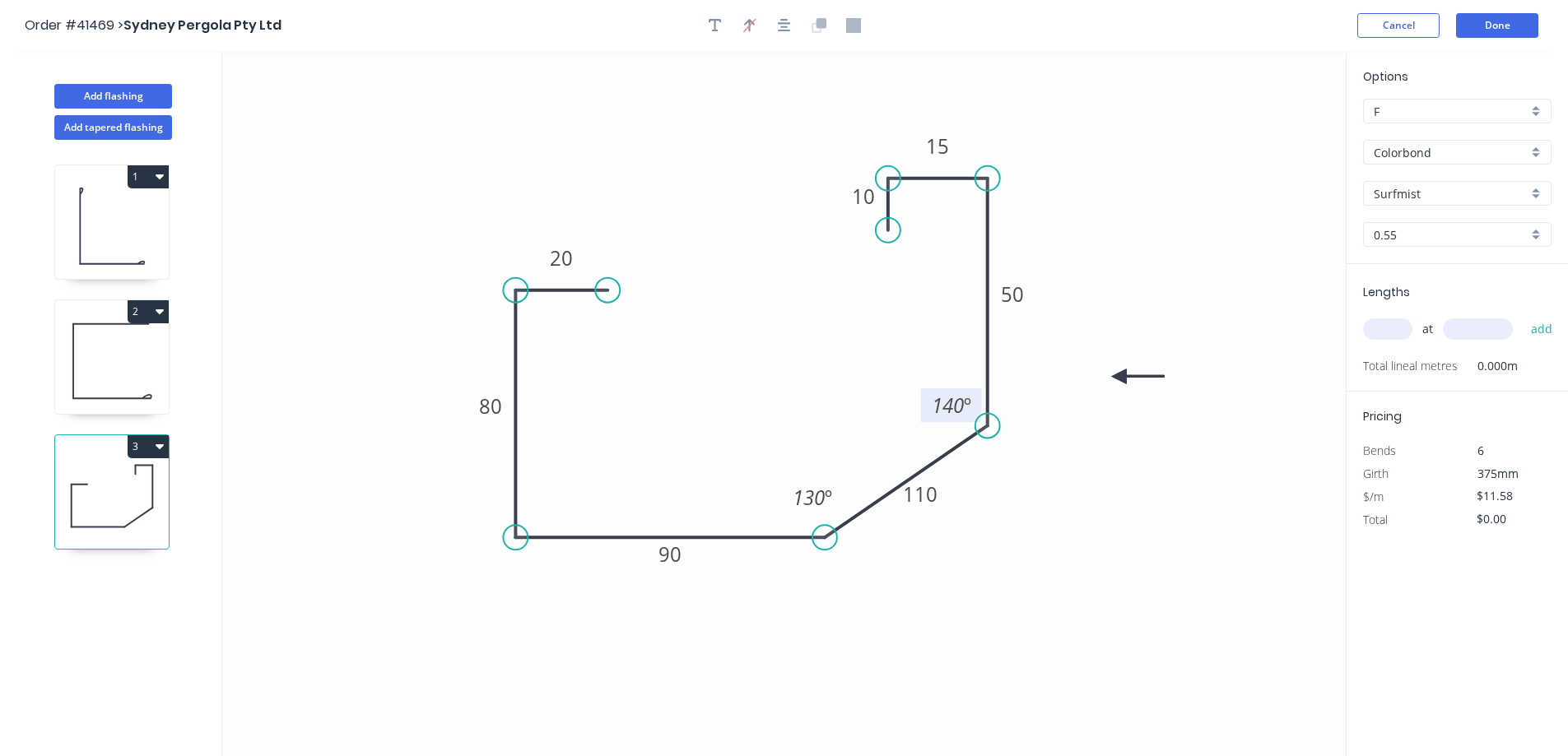
drag, startPoint x: 1194, startPoint y: 333, endPoint x: 1120, endPoint y: 377, distance: 86.1
click at [1120, 377] on icon at bounding box center [1138, 377] width 53 height 15
click at [1391, 330] on input "text" at bounding box center [1388, 330] width 49 height 22
type input "2"
type input "5800"
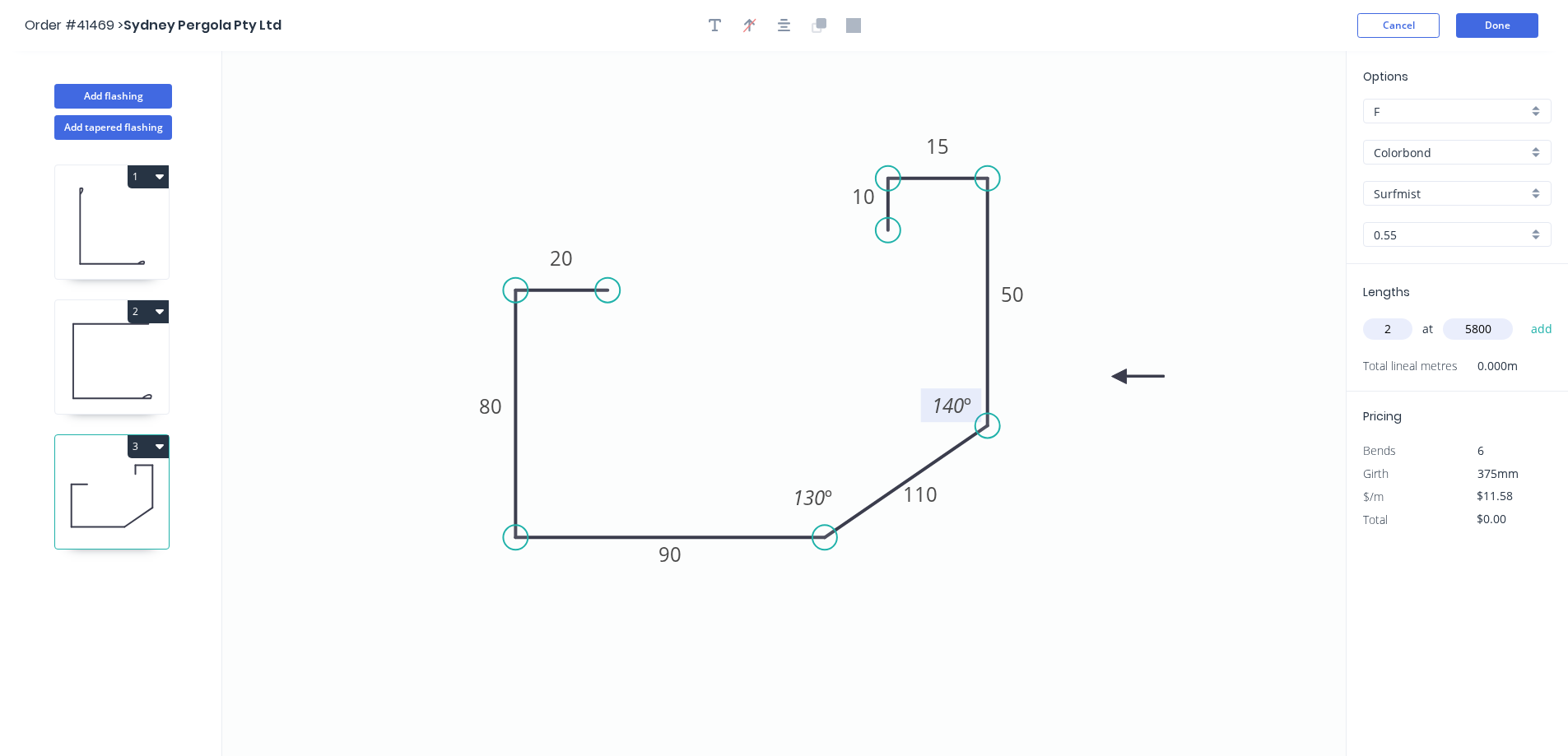
click at [1523, 315] on button "add" at bounding box center [1542, 330] width 38 height 28
type input "$134.33"
type input "1"
type input "8000"
click at [1523, 315] on button "add" at bounding box center [1542, 330] width 38 height 28
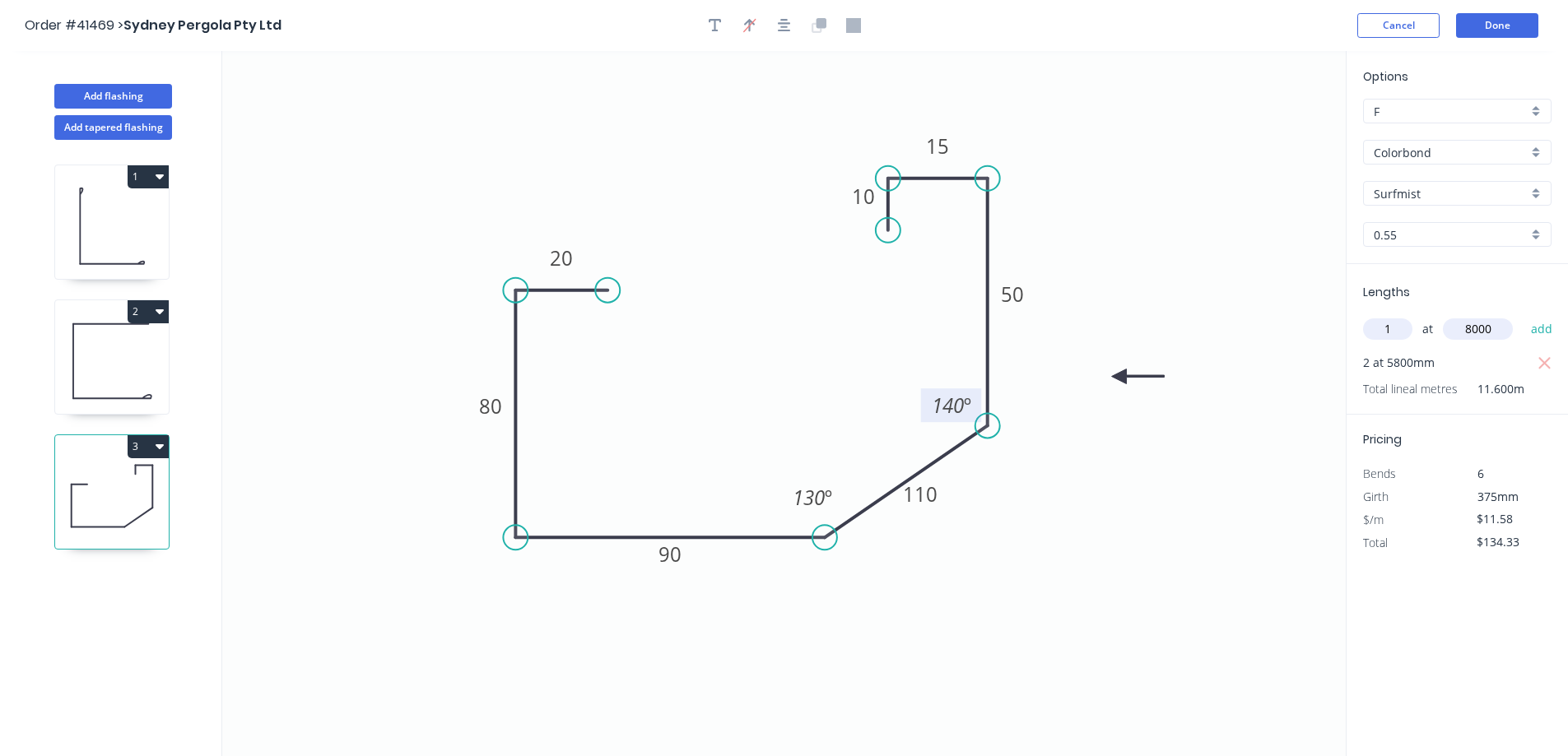
type input "$226.97"
drag, startPoint x: 147, startPoint y: 91, endPoint x: 166, endPoint y: 90, distance: 19.0
click at [148, 90] on button "Add flashing" at bounding box center [113, 97] width 118 height 25
type input "$0.00"
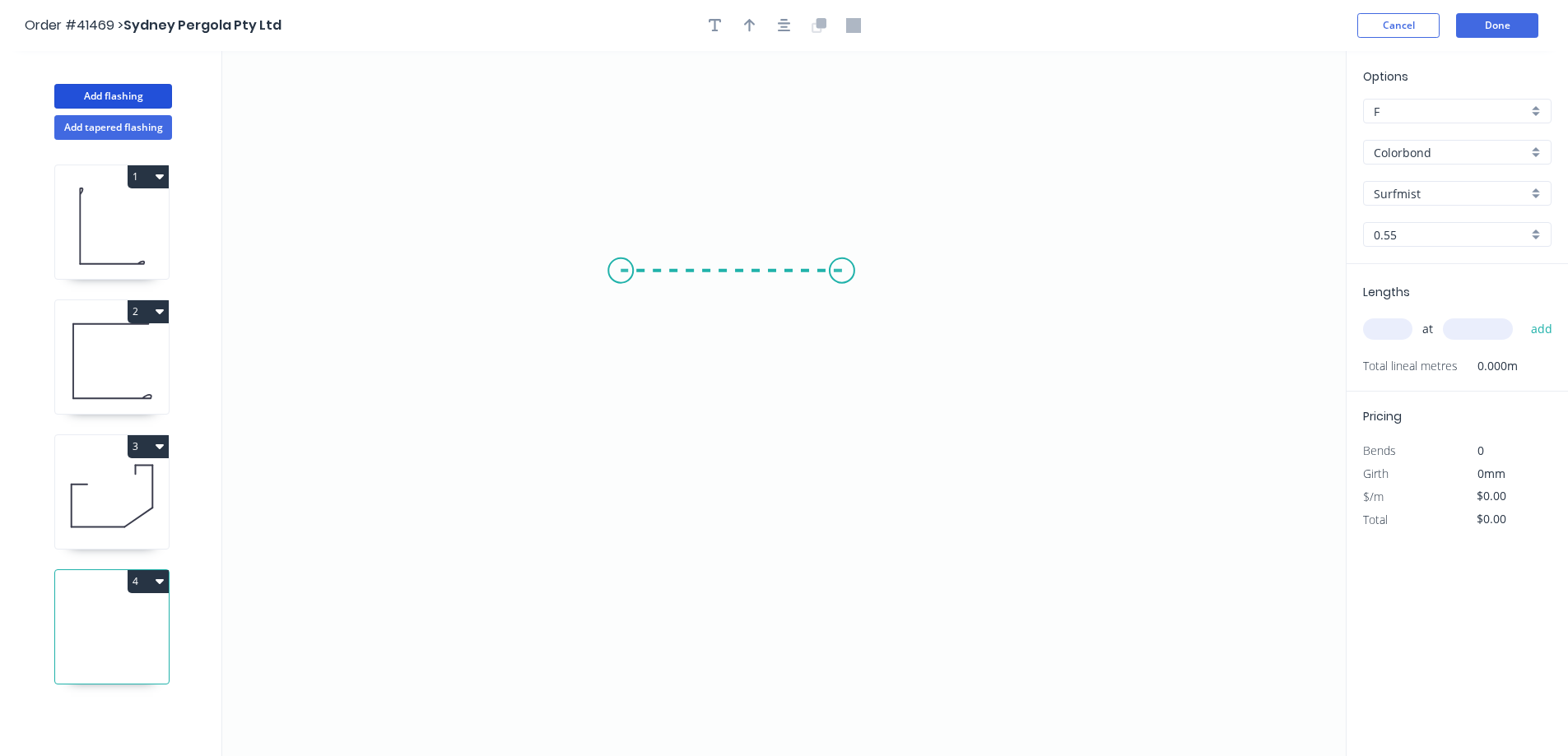
drag, startPoint x: 842, startPoint y: 270, endPoint x: 620, endPoint y: 267, distance: 222.0
click at [620, 267] on icon "0" at bounding box center [784, 403] width 1124 height 705
drag, startPoint x: 620, startPoint y: 267, endPoint x: 615, endPoint y: 607, distance: 340.0
click at [615, 607] on icon "0 ?" at bounding box center [784, 403] width 1124 height 705
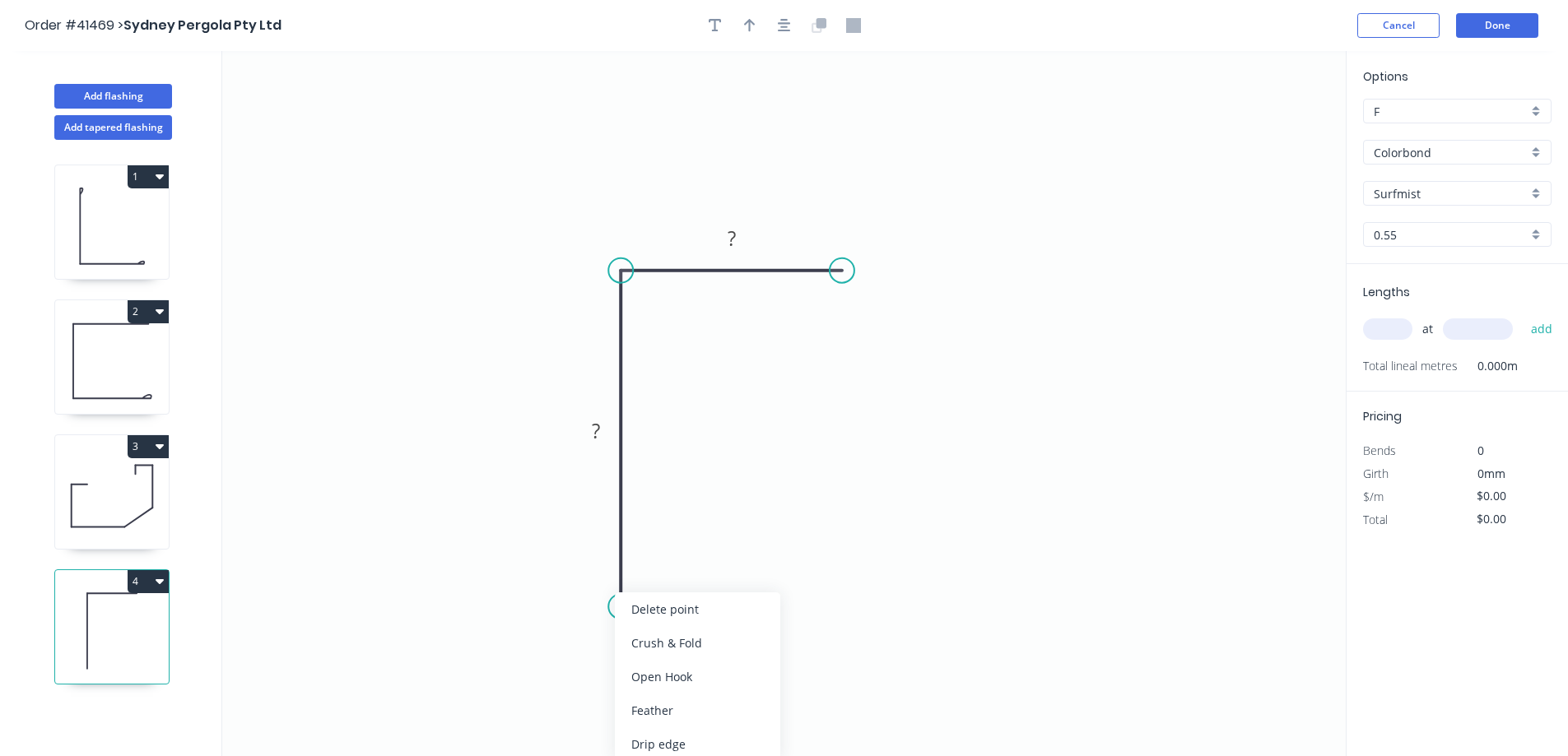
click at [655, 639] on div "Crush & Fold" at bounding box center [697, 643] width 165 height 33
click at [607, 576] on tspan "10" at bounding box center [597, 577] width 23 height 28
type input "$8.22"
drag, startPoint x: 754, startPoint y: 19, endPoint x: 771, endPoint y: 21, distance: 17.1
click at [755, 20] on icon "button" at bounding box center [750, 26] width 12 height 15
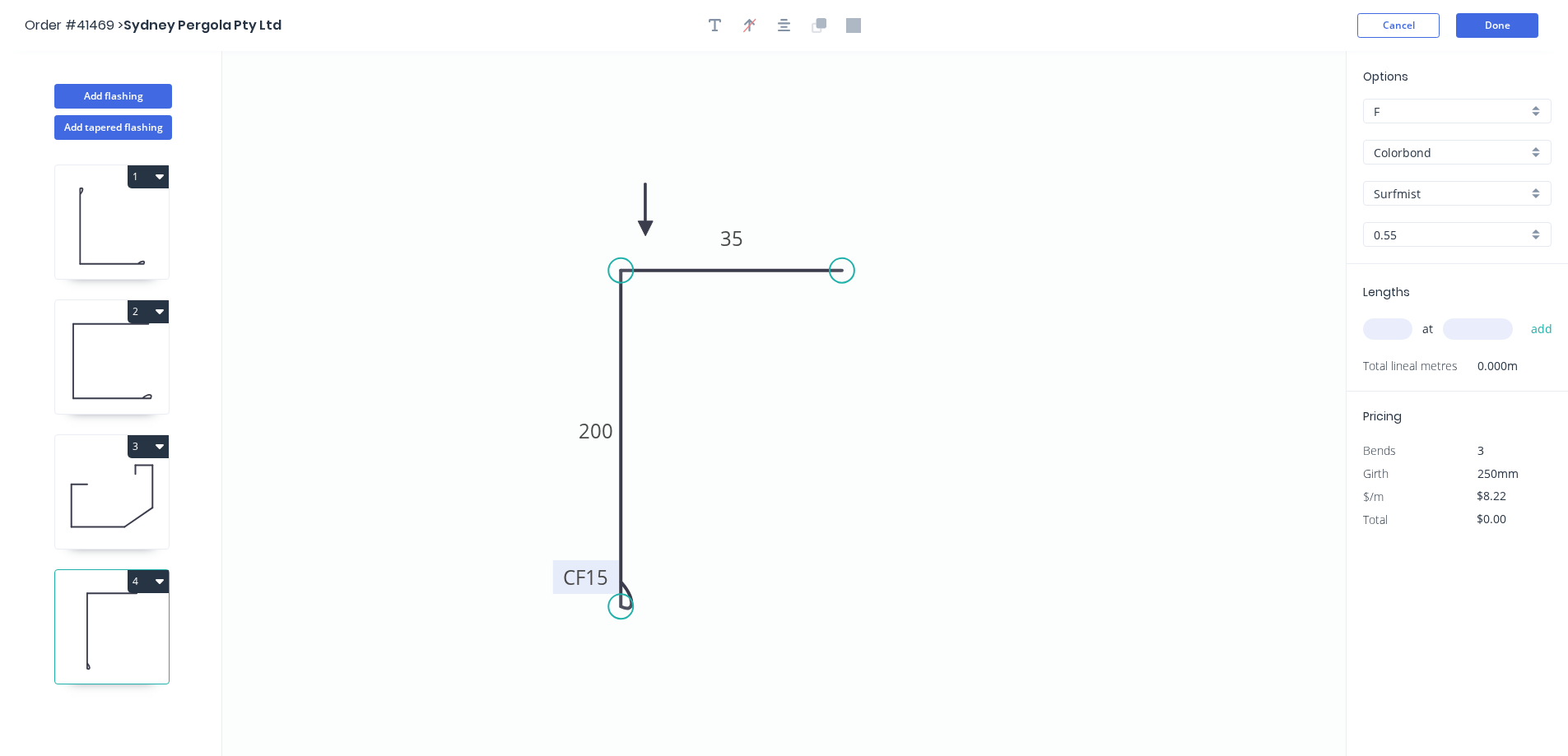
drag, startPoint x: 1260, startPoint y: 129, endPoint x: 1149, endPoint y: 260, distance: 171.7
click at [647, 229] on icon at bounding box center [645, 209] width 15 height 53
click at [1378, 322] on input "text" at bounding box center [1388, 330] width 49 height 22
type input "1"
type input "7800"
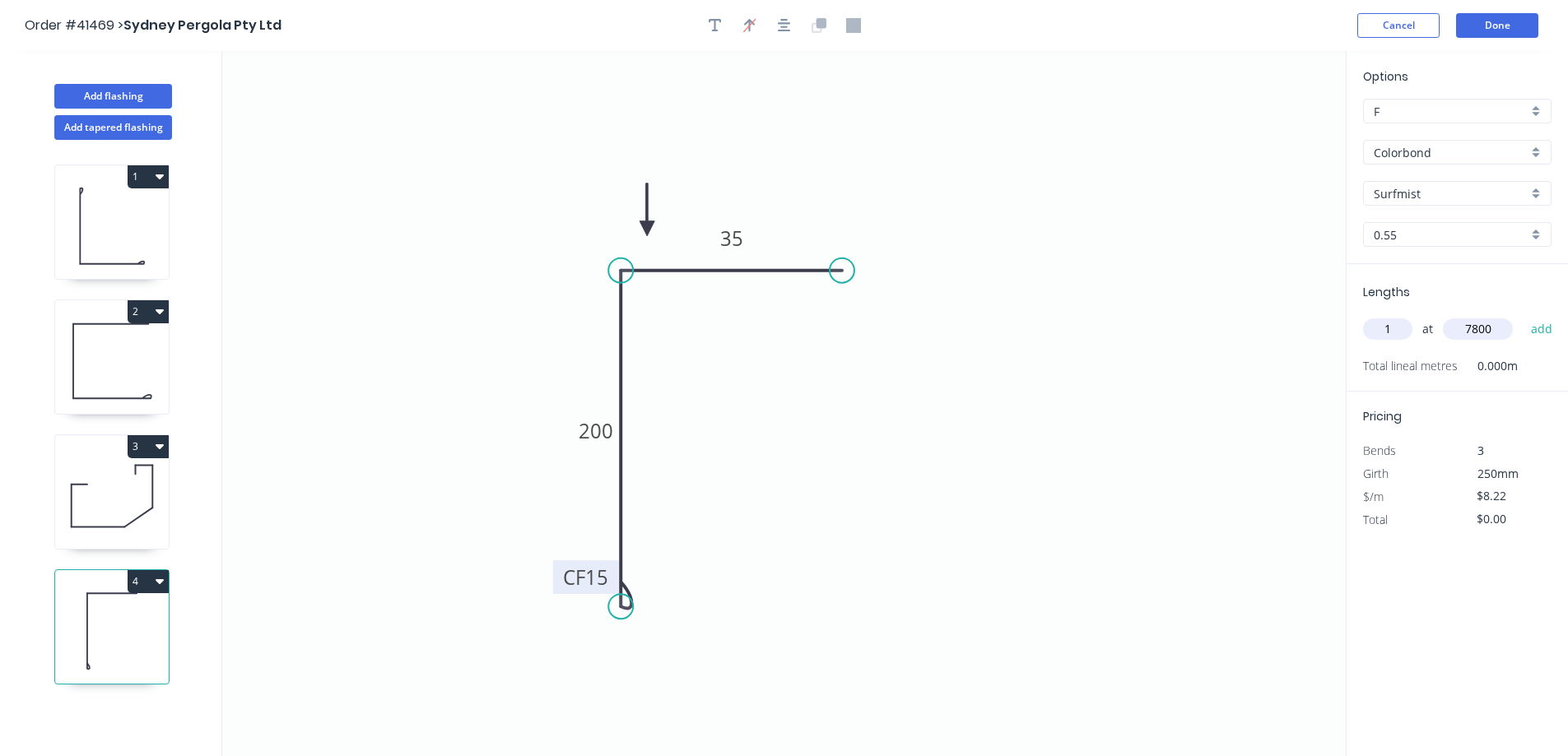
click at [1523, 315] on button "add" at bounding box center [1542, 330] width 38 height 28
type input "$64.12"
click at [1533, 196] on div "Surfmist" at bounding box center [1458, 194] width 189 height 25
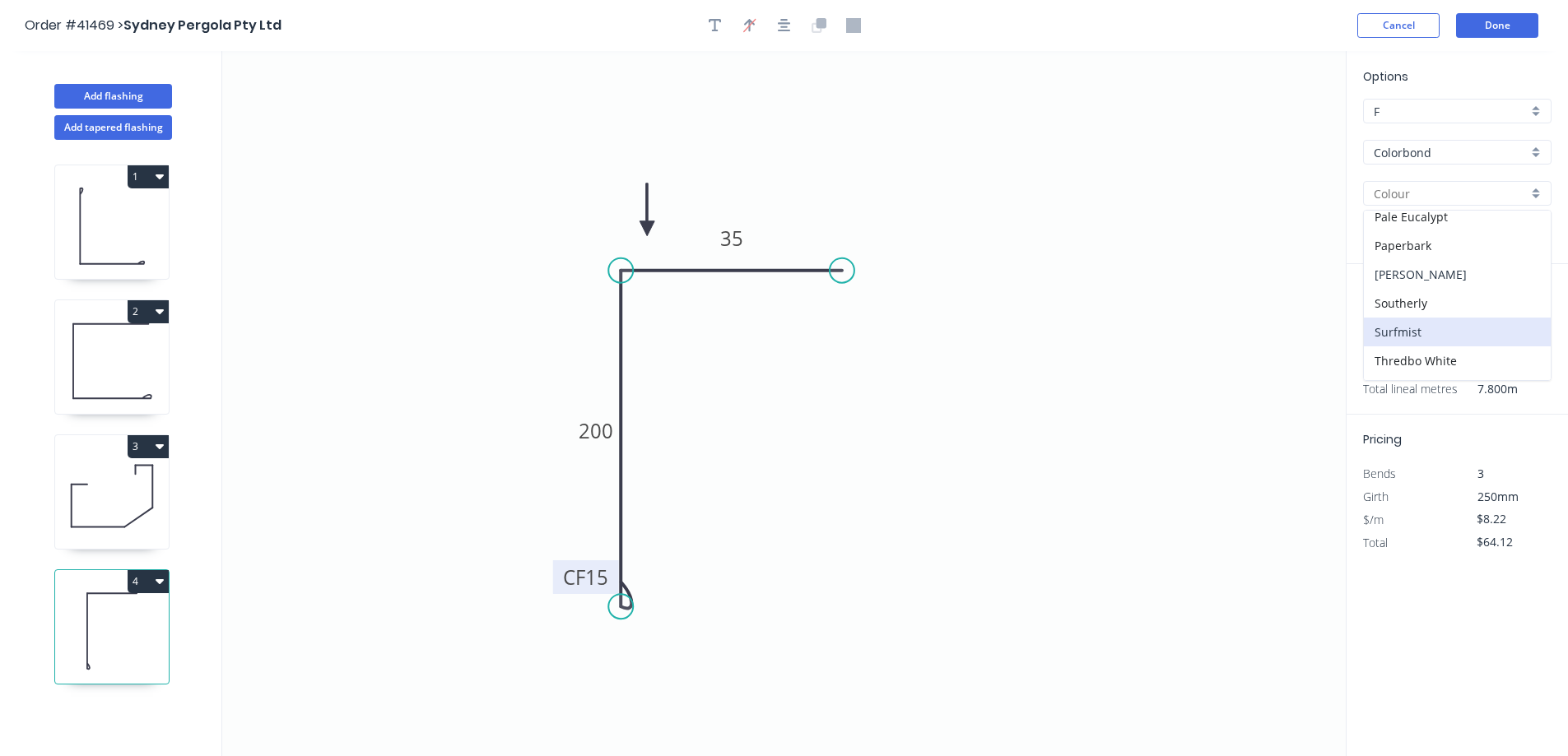
click at [1442, 272] on div "Shale Grey" at bounding box center [1458, 275] width 187 height 29
type input "Shale Grey"
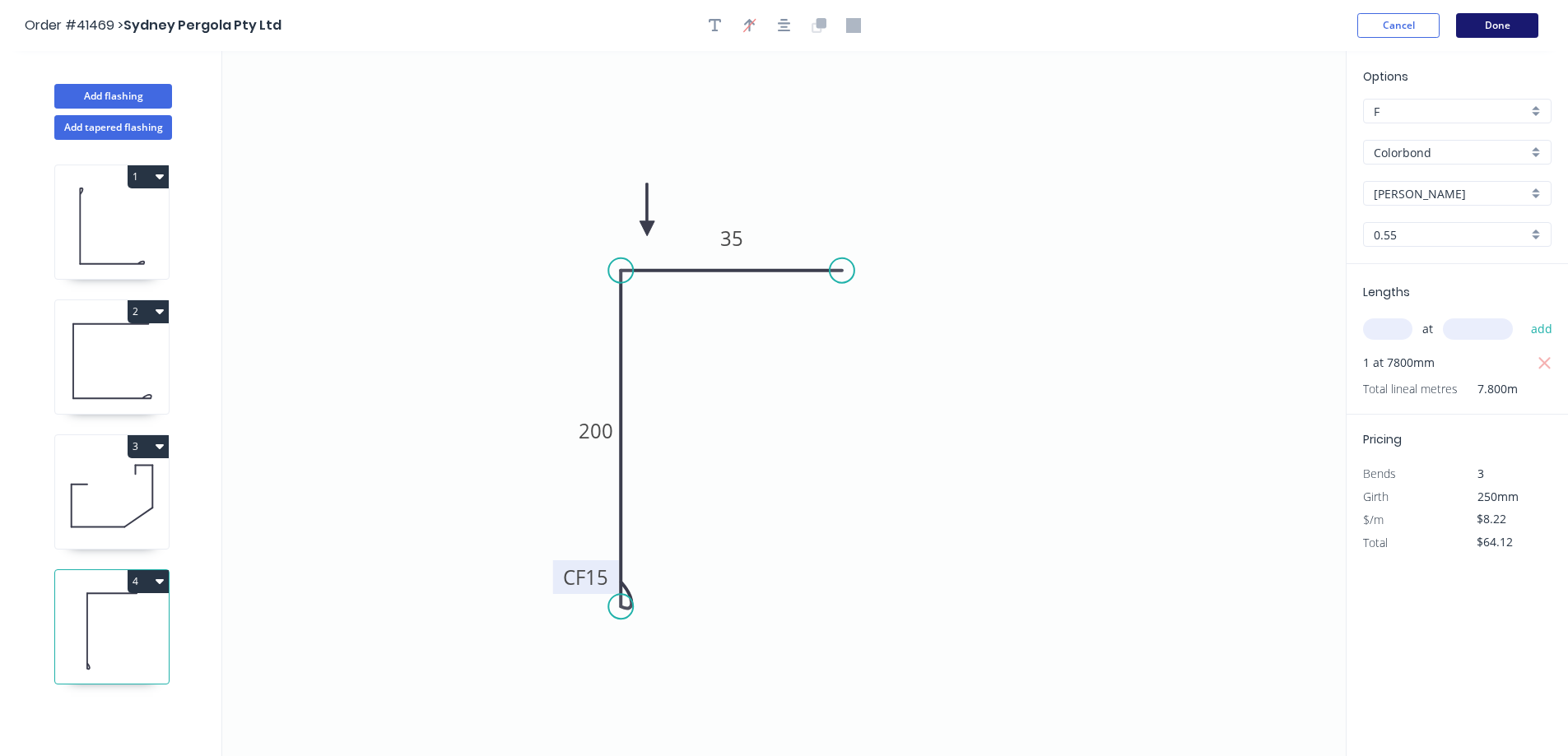
click at [1505, 25] on button "Done" at bounding box center [1497, 26] width 83 height 25
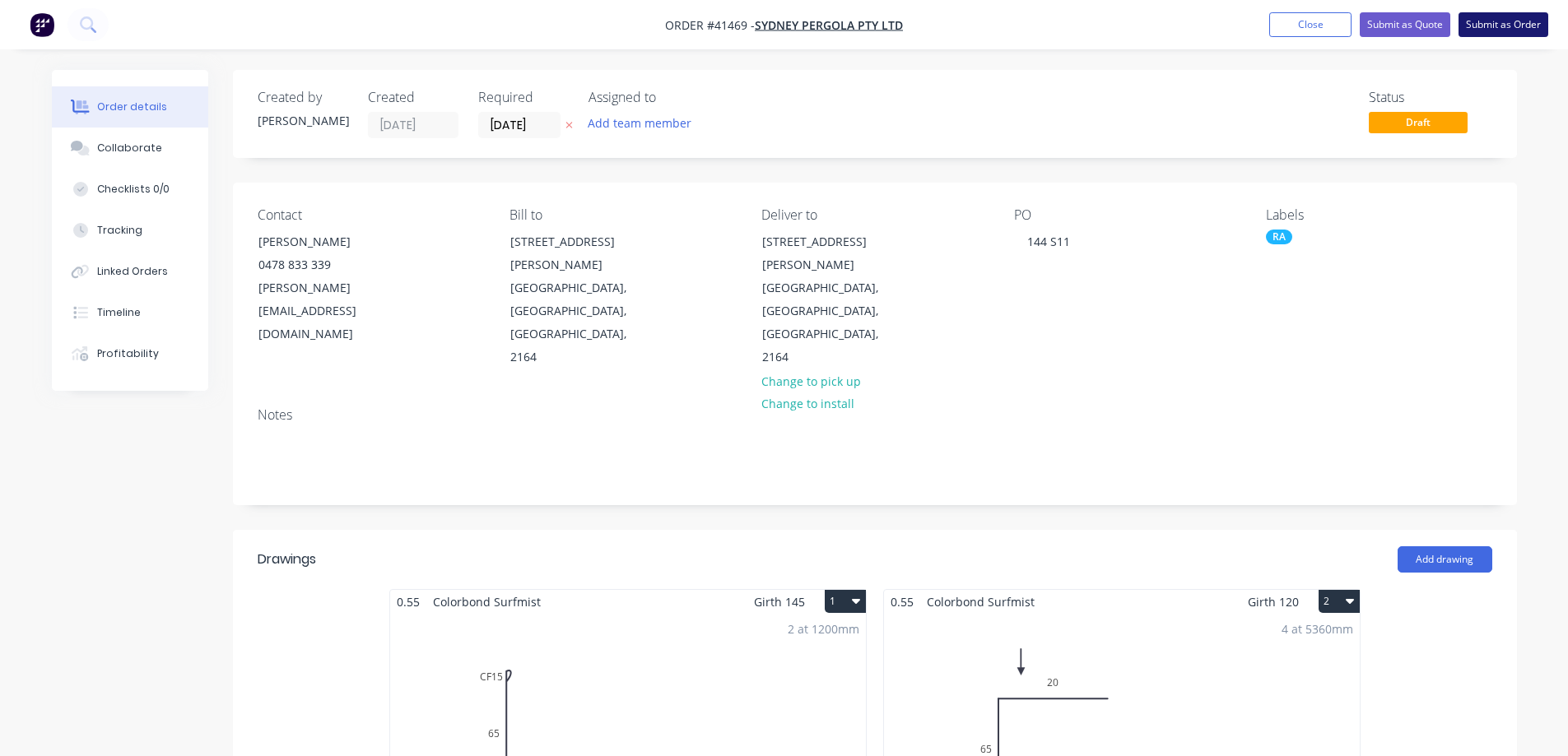
click at [1486, 27] on button "Submit as Order" at bounding box center [1503, 25] width 89 height 25
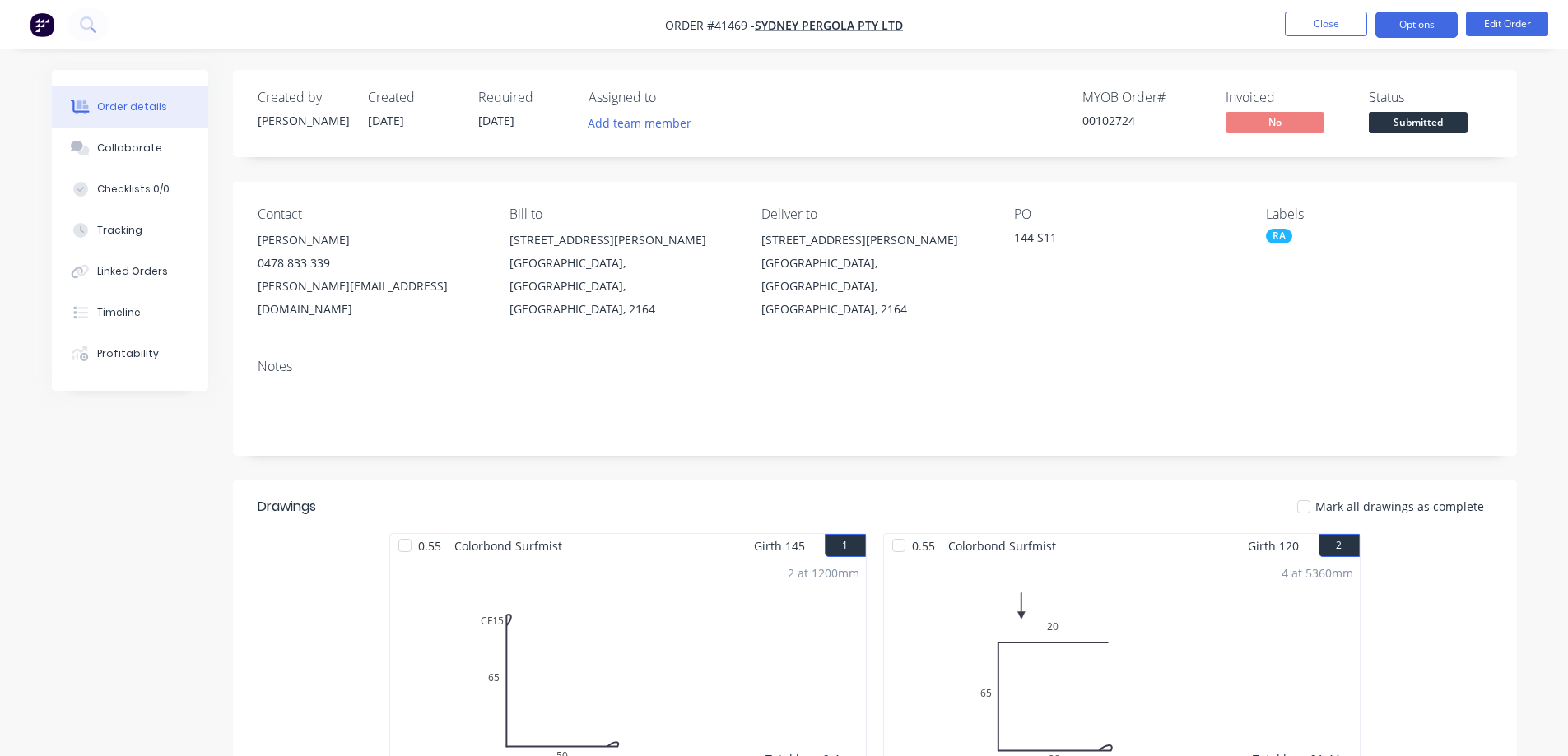
click at [1412, 21] on button "Options" at bounding box center [1417, 25] width 83 height 27
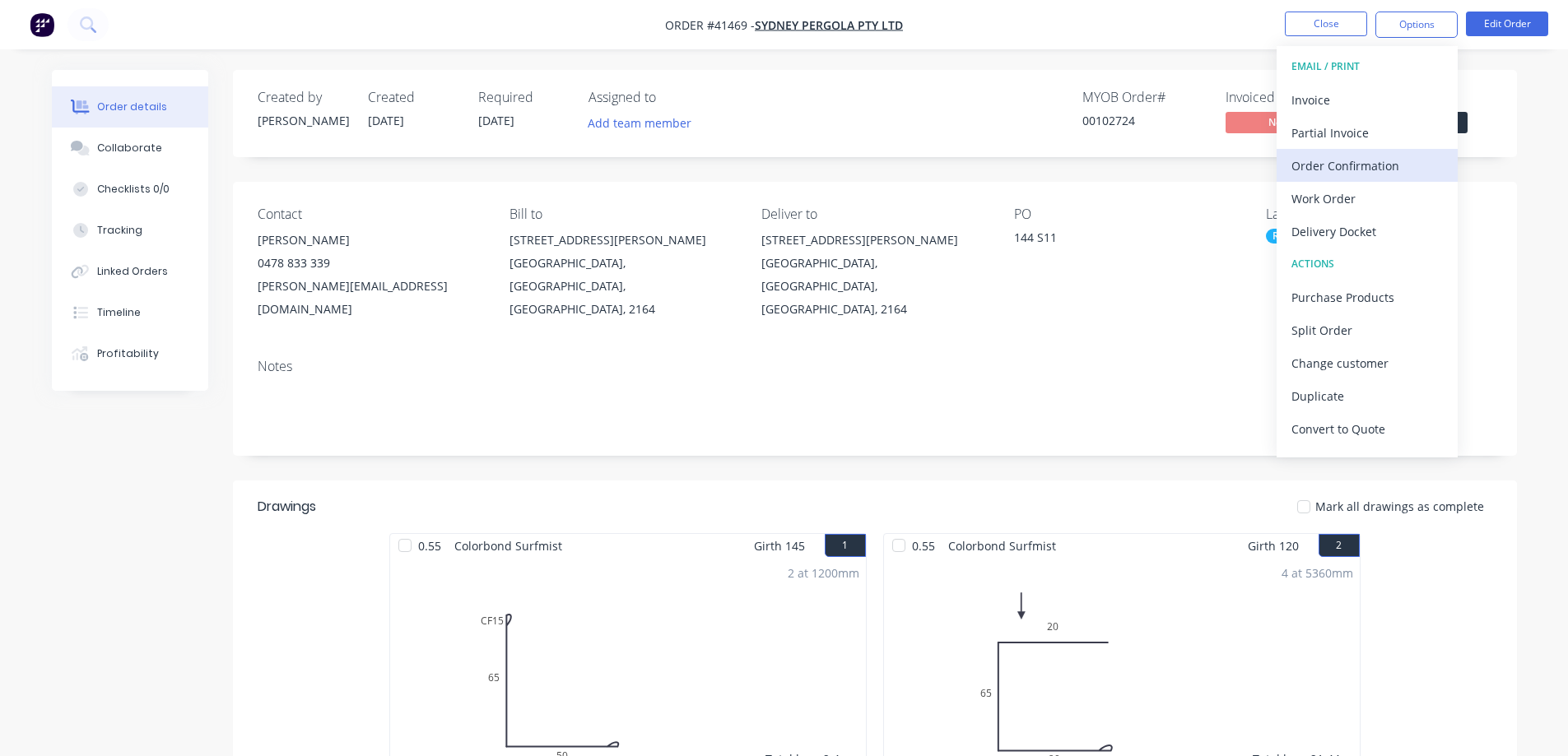
click at [1385, 161] on div "Order Confirmation" at bounding box center [1367, 165] width 151 height 24
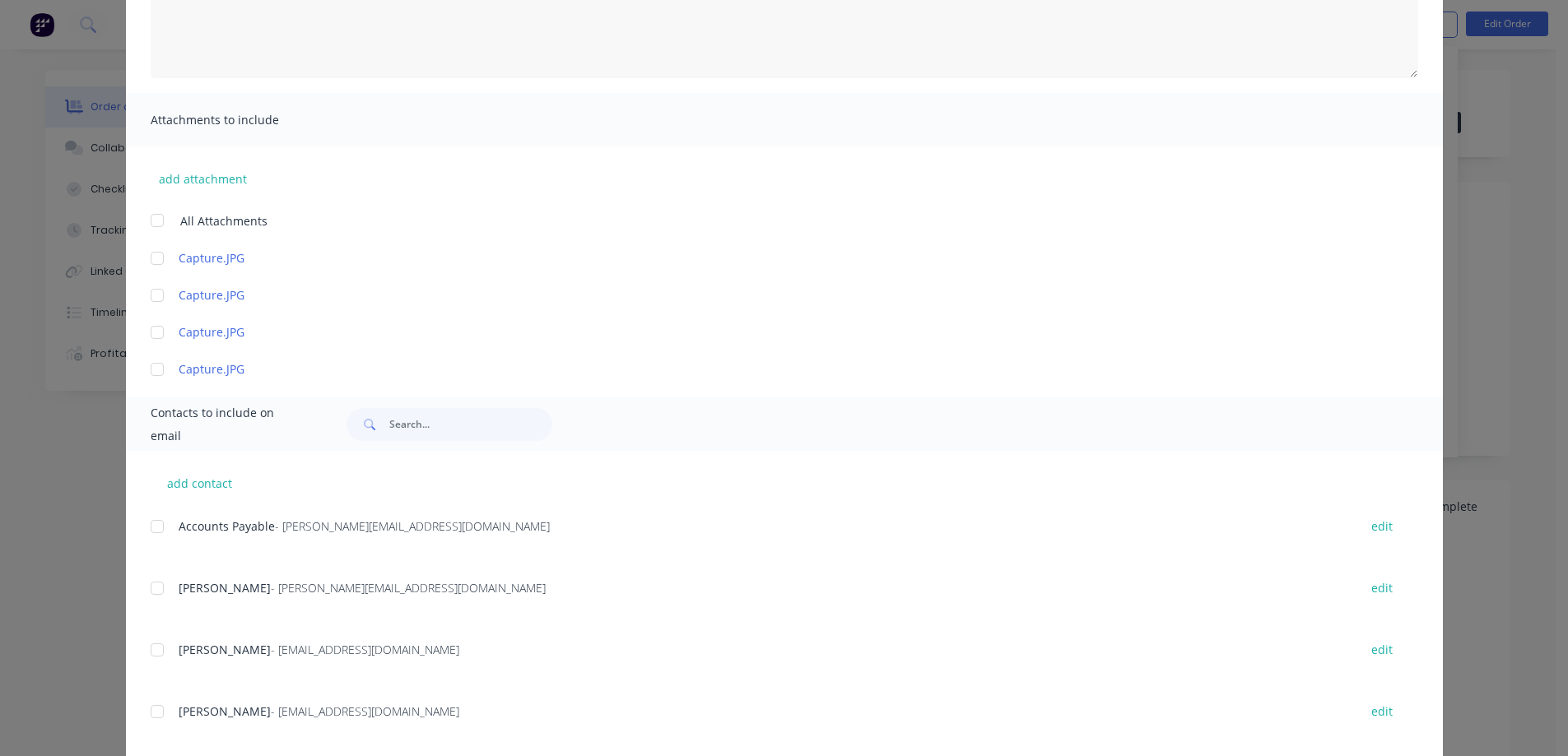
scroll to position [303, 0]
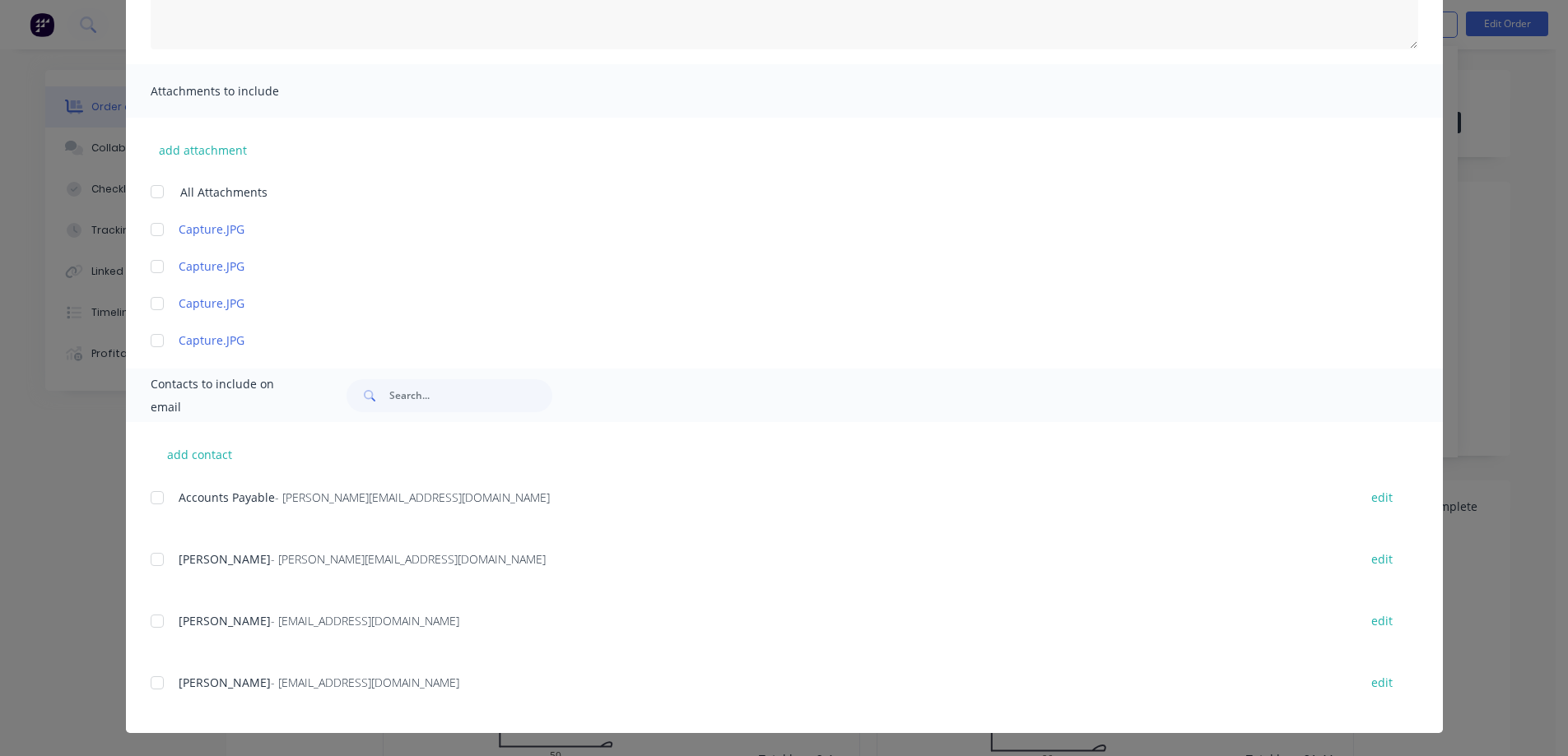
click at [155, 556] on div at bounding box center [157, 559] width 33 height 33
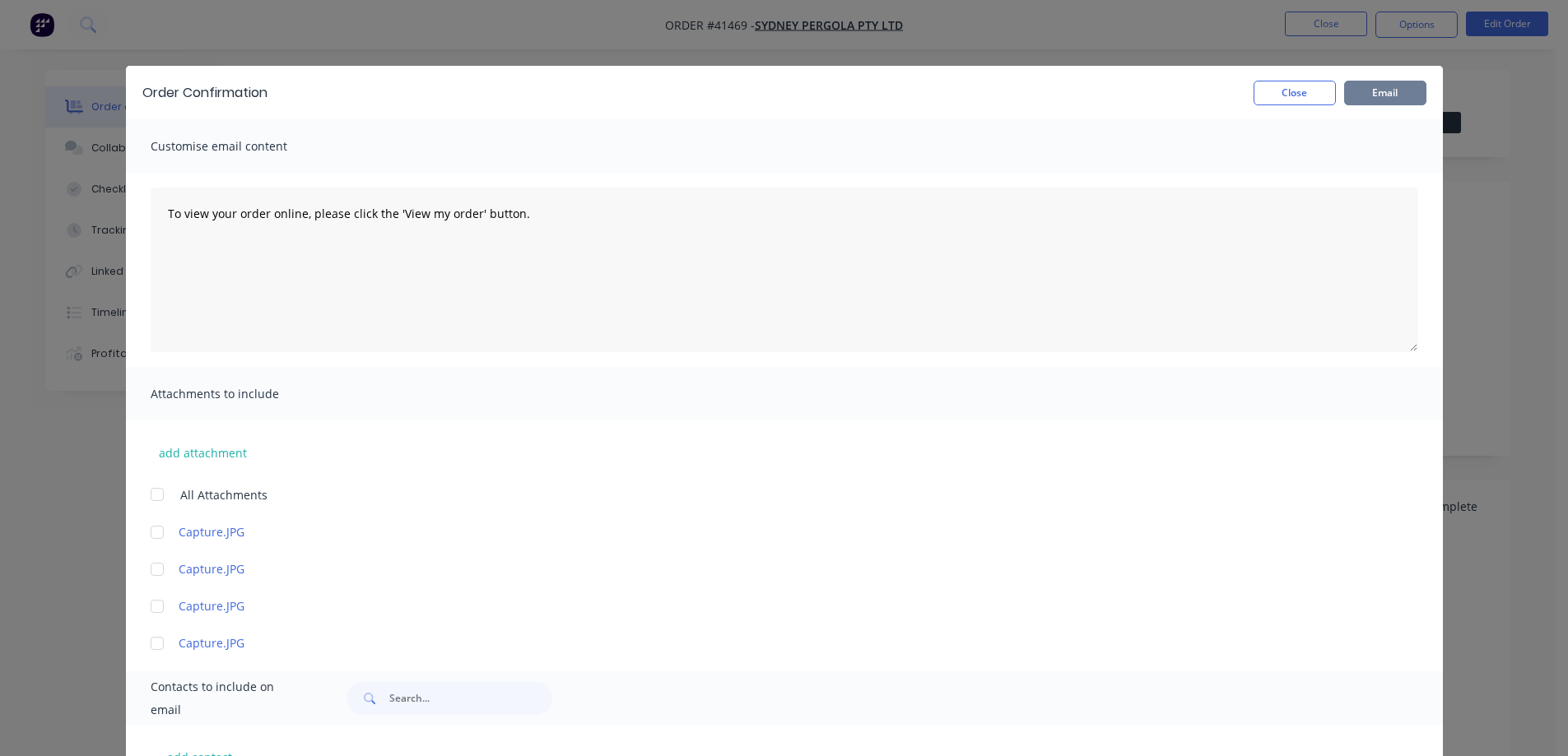
click at [1392, 94] on button "Email" at bounding box center [1385, 93] width 83 height 25
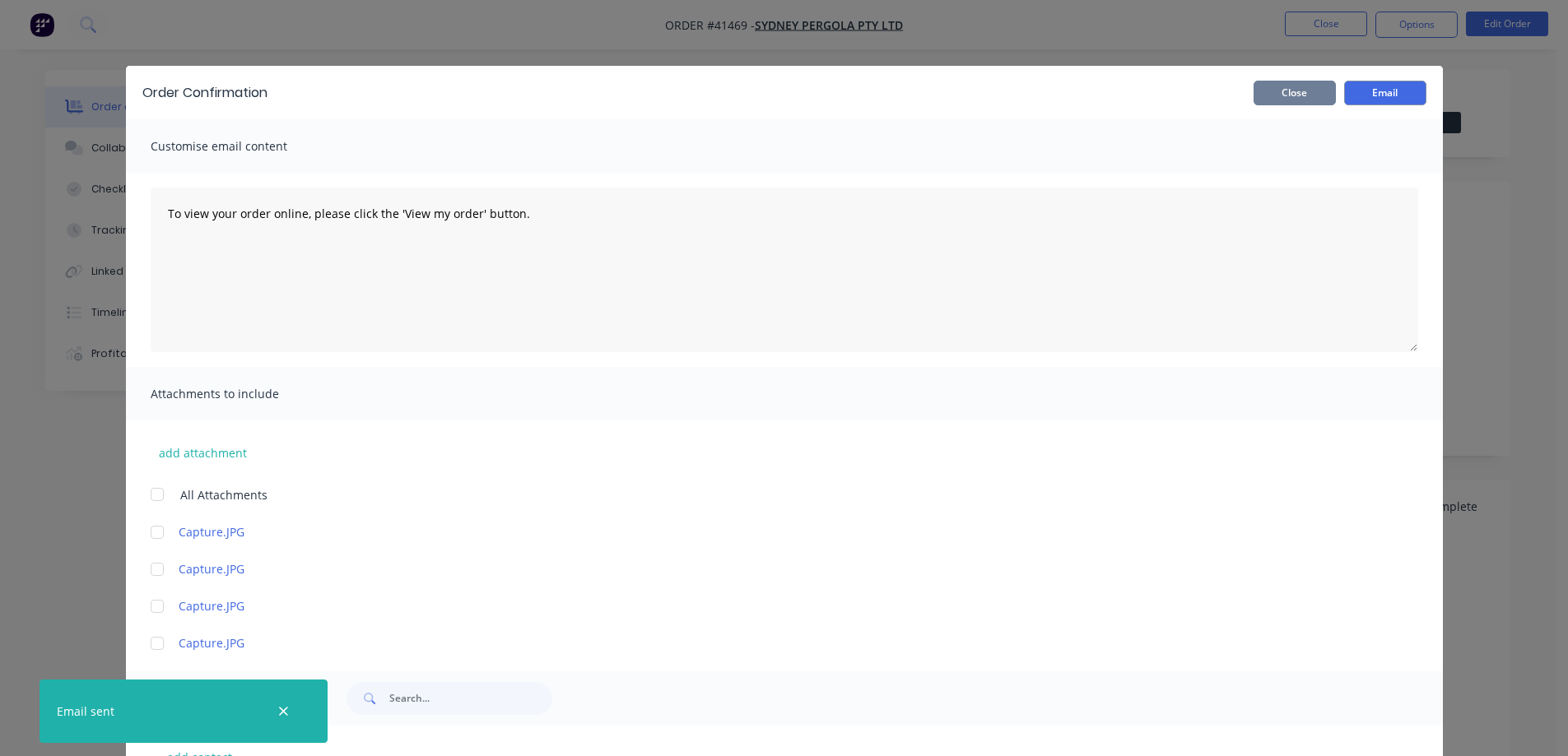
click at [1322, 94] on button "Close" at bounding box center [1295, 93] width 83 height 25
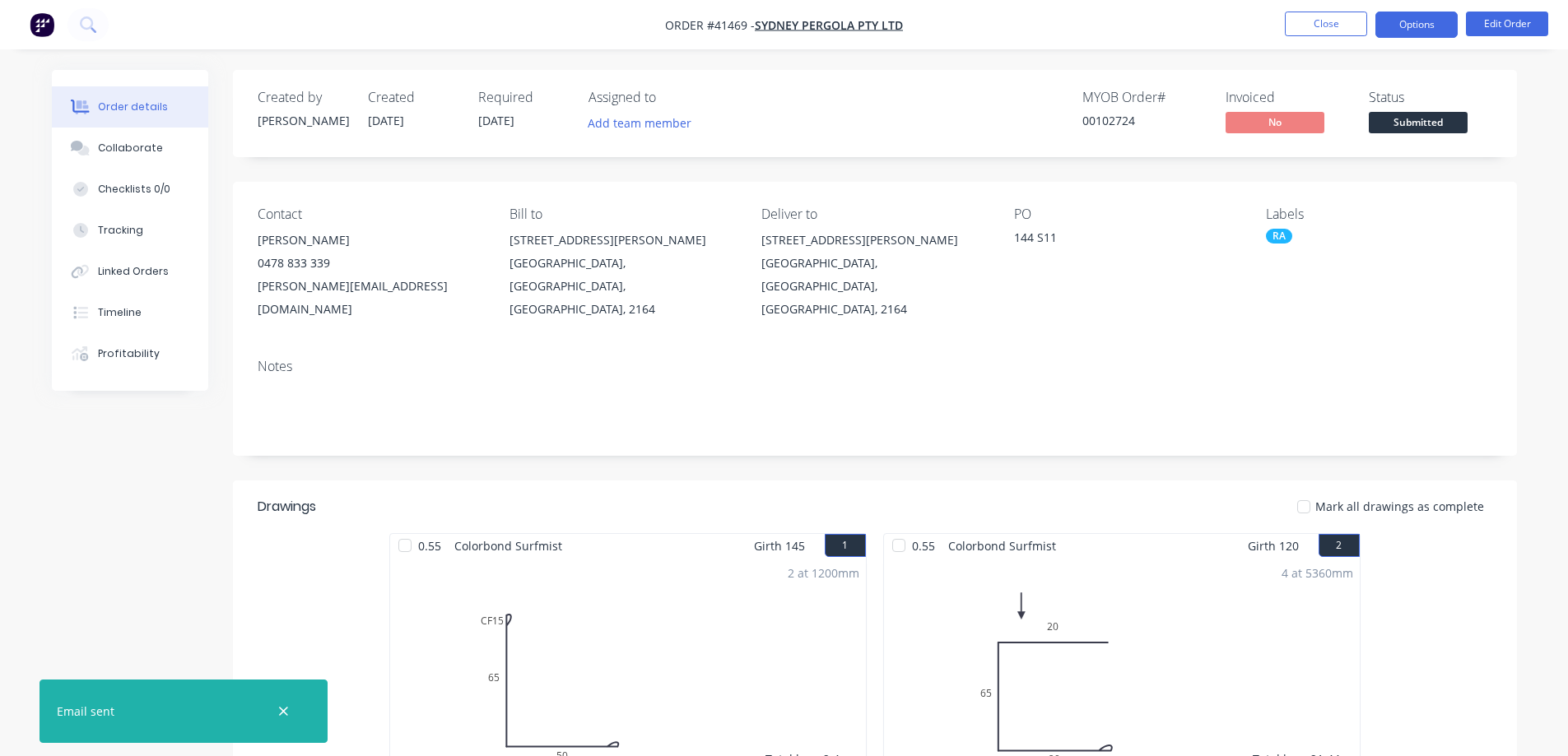
click at [1394, 23] on button "Options" at bounding box center [1417, 25] width 83 height 27
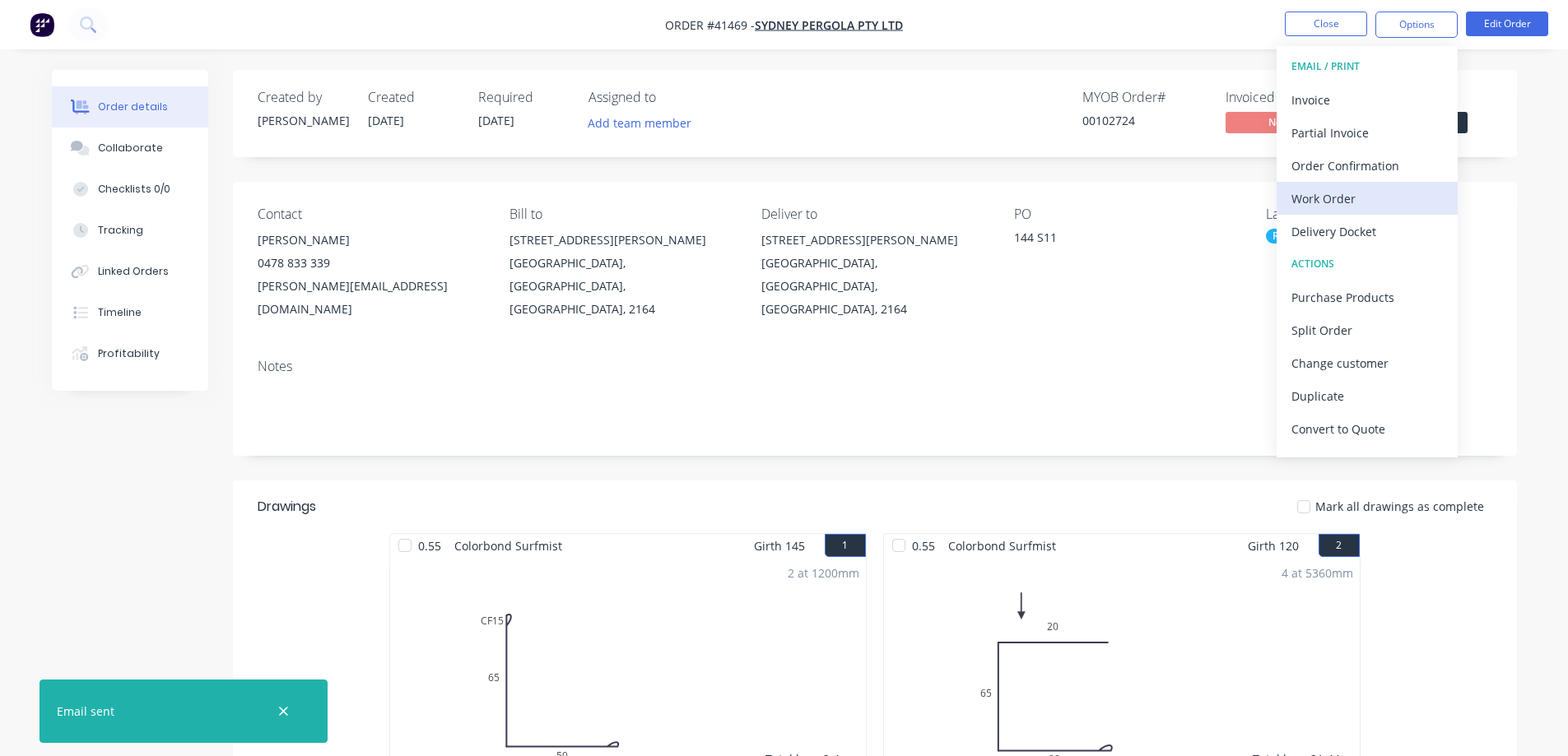
click at [1359, 200] on div "Work Order" at bounding box center [1367, 199] width 151 height 24
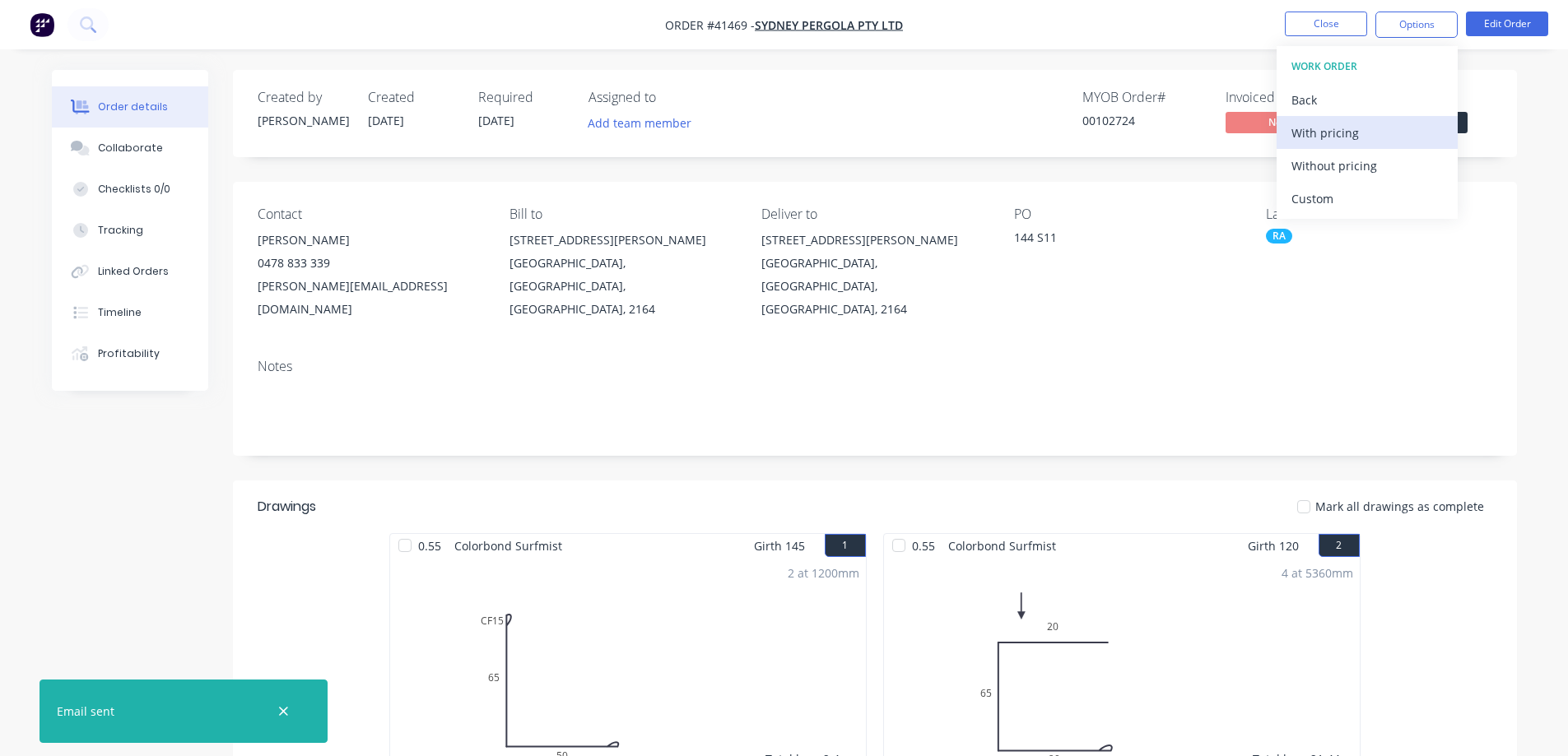
click at [1378, 136] on div "With pricing" at bounding box center [1367, 133] width 151 height 24
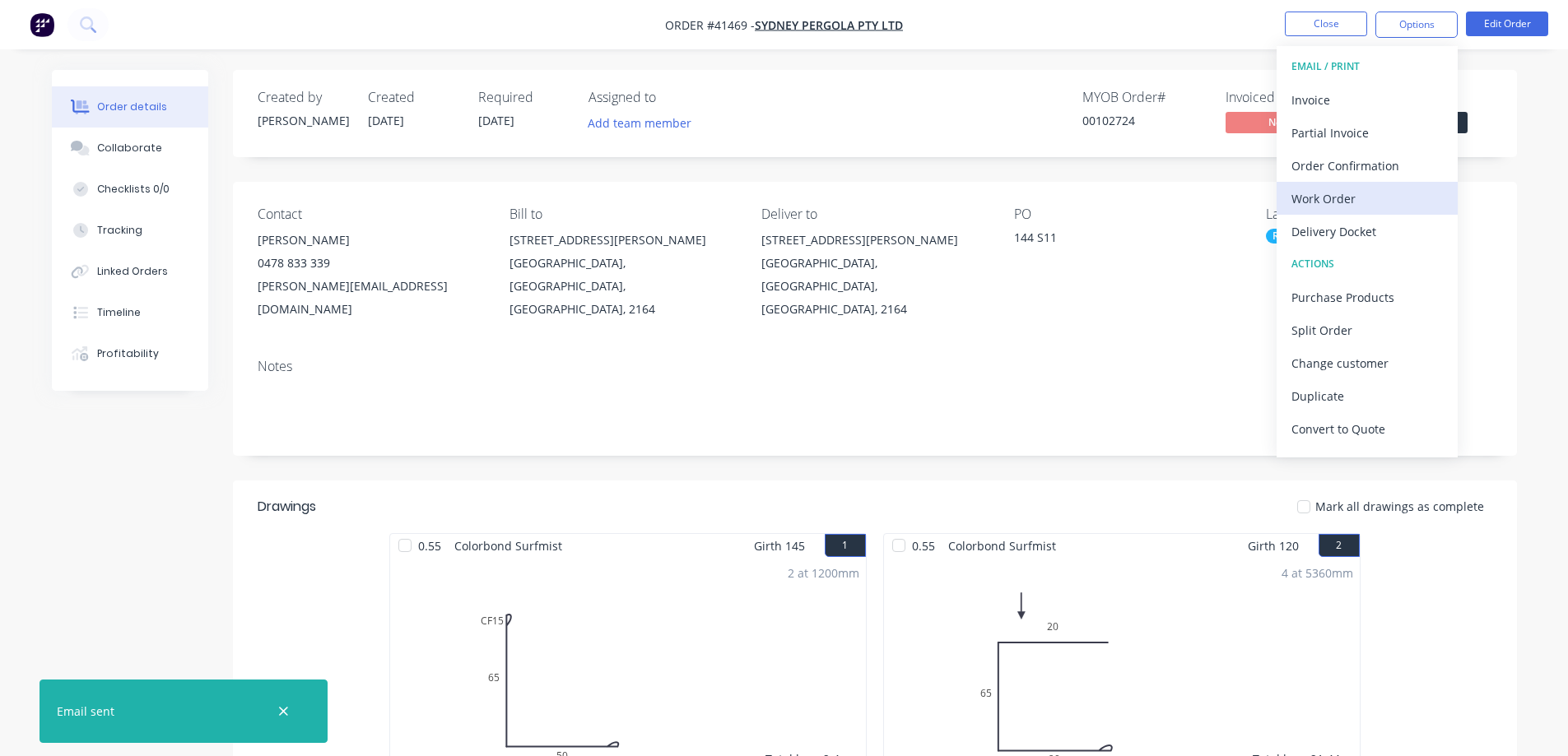
click at [1348, 197] on div "Work Order" at bounding box center [1367, 199] width 151 height 24
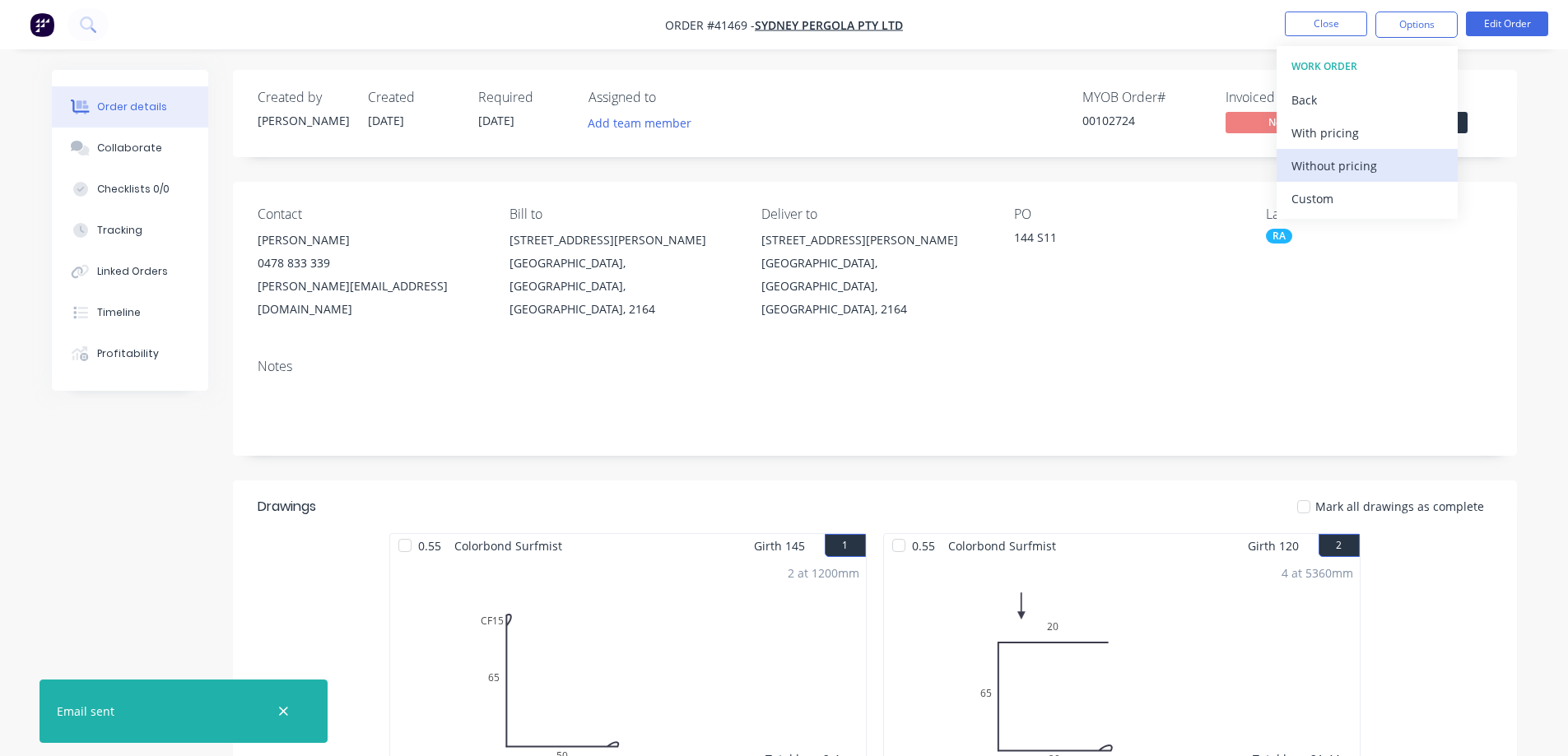
click at [1370, 166] on div "Without pricing" at bounding box center [1367, 165] width 151 height 24
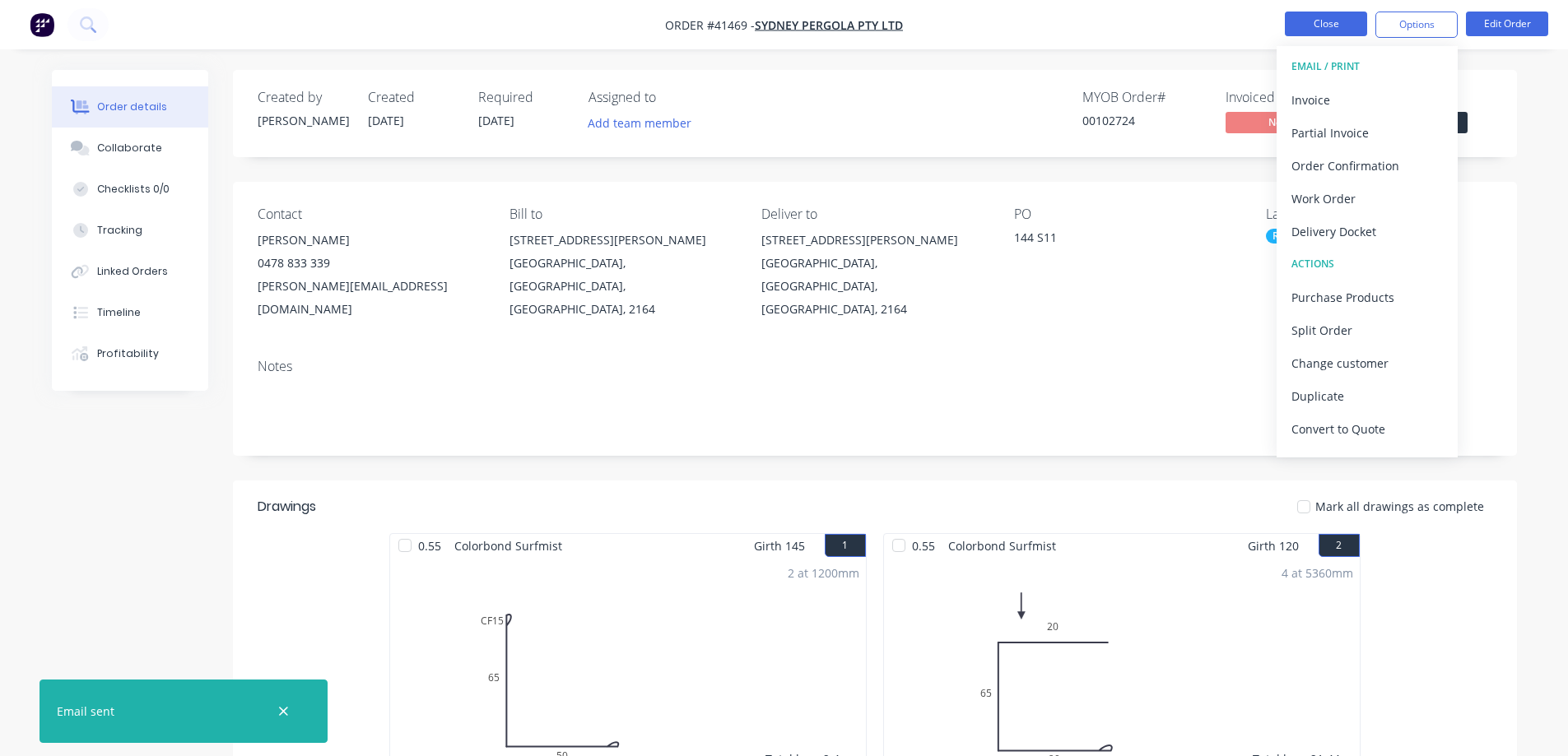
click at [1327, 23] on button "Close" at bounding box center [1326, 24] width 83 height 25
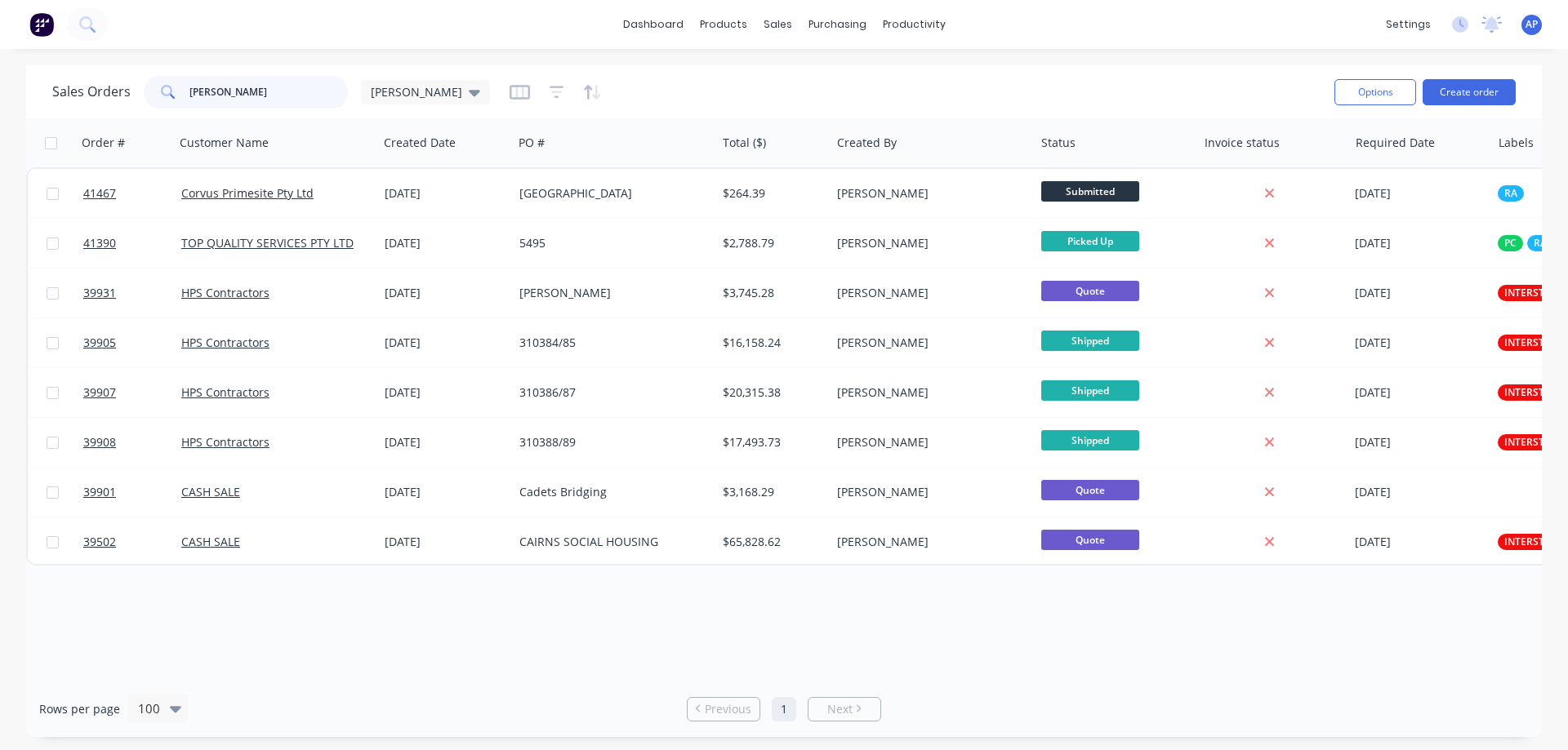
drag, startPoint x: 239, startPoint y: 93, endPoint x: 185, endPoint y: 99, distance: 54.3
click at [185, 99] on div "SEAN" at bounding box center [246, 92] width 204 height 32
type input "ACE"
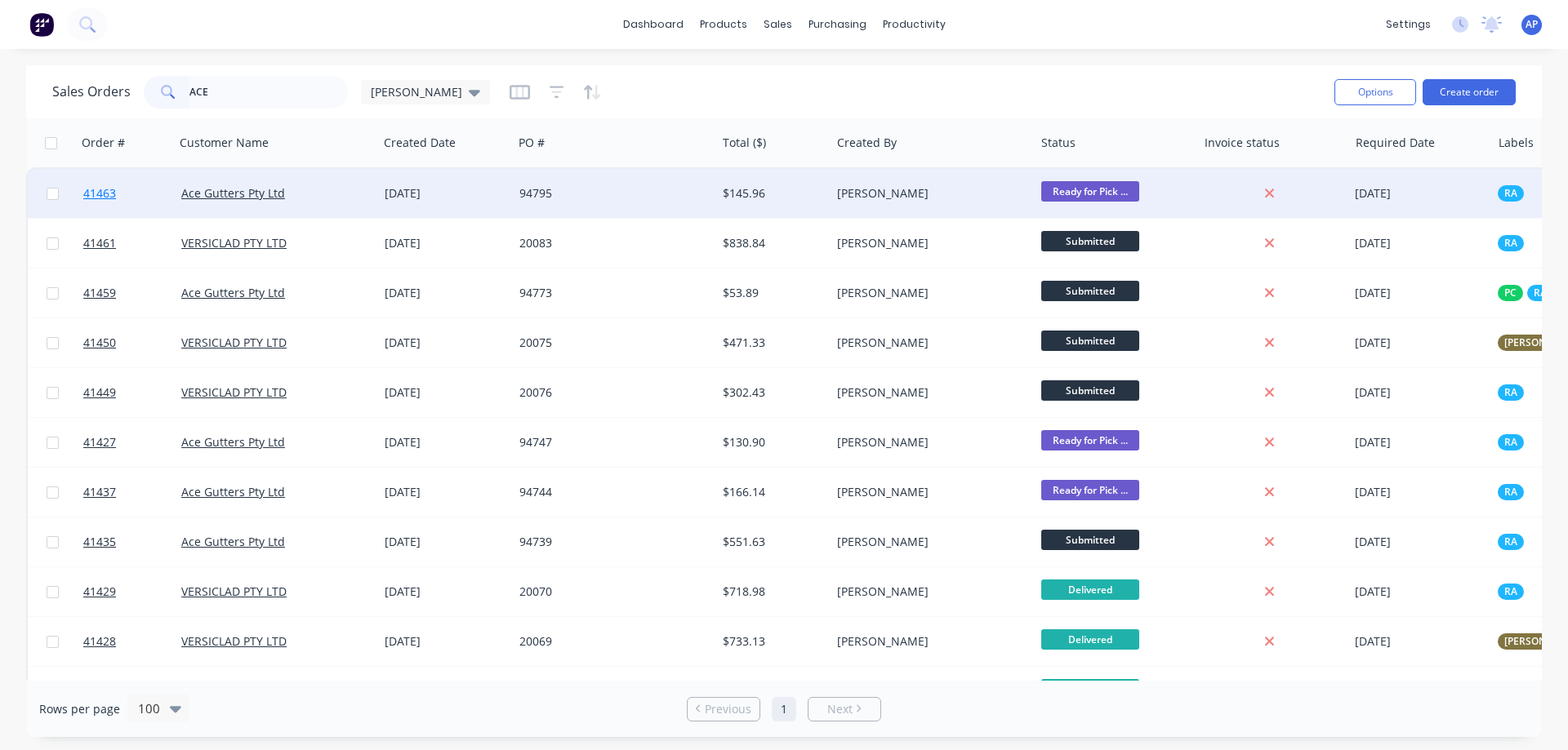
click at [106, 194] on span "41463" at bounding box center [99, 194] width 32 height 17
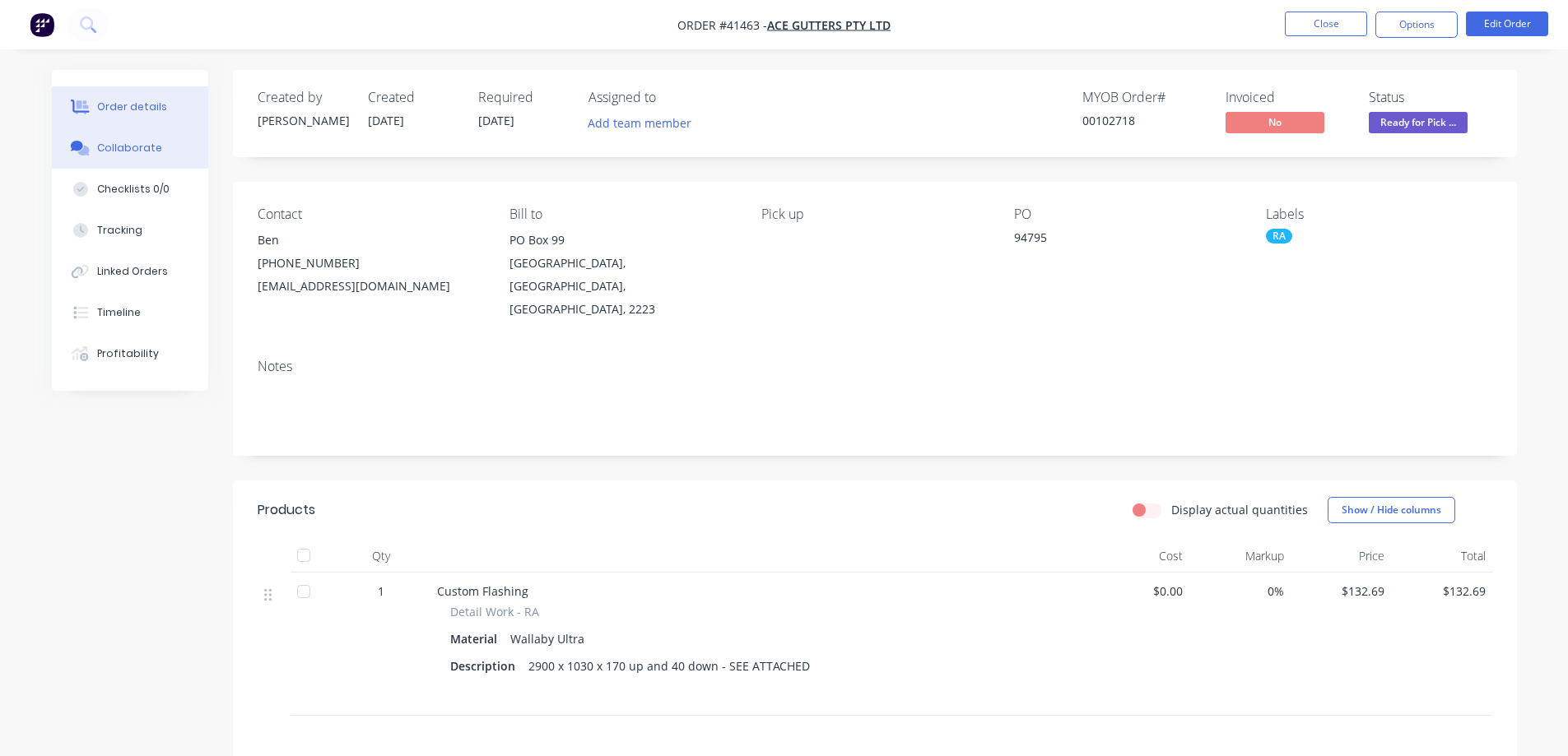
click at [139, 142] on div "Collaborate" at bounding box center [129, 149] width 65 height 15
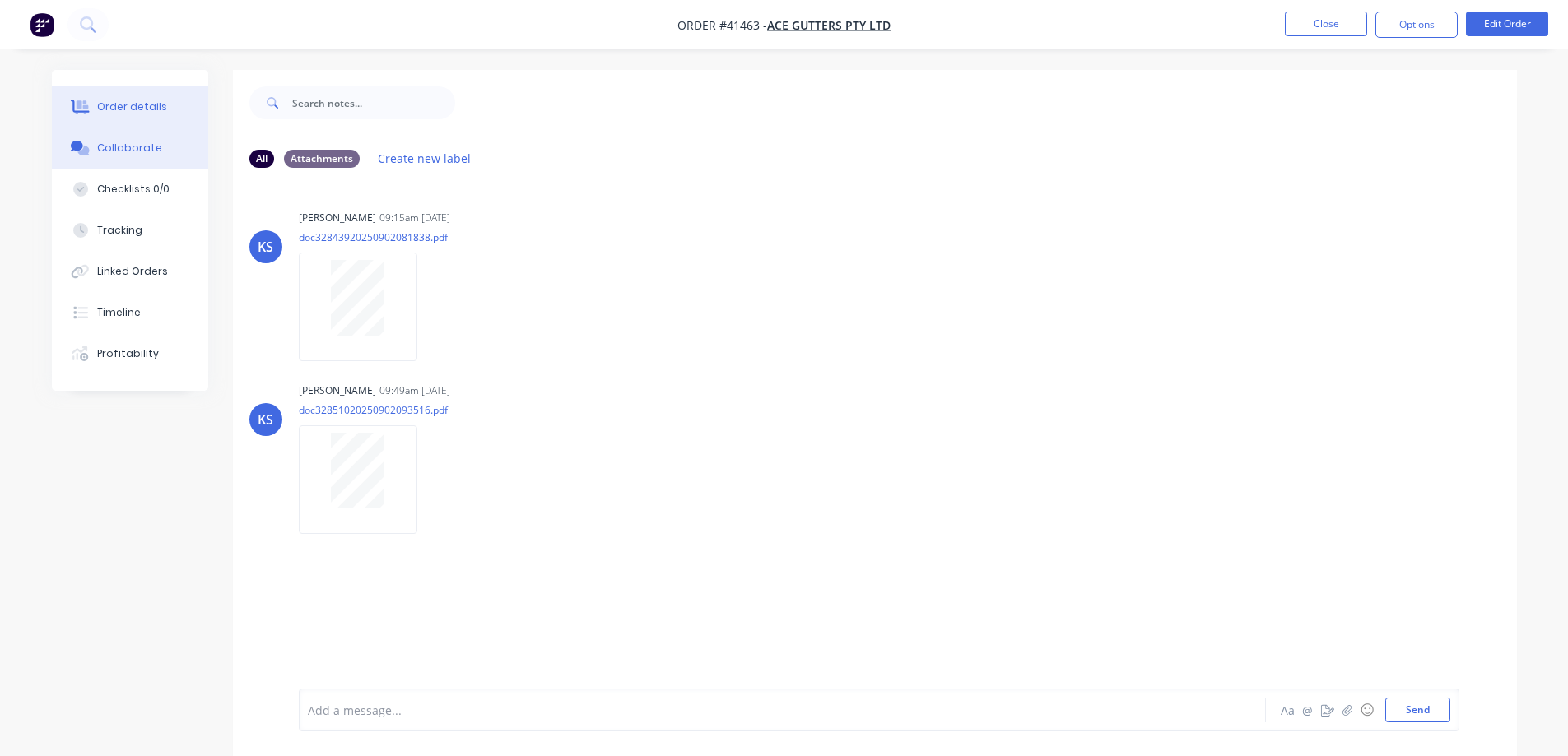
click at [157, 107] on div "Order details" at bounding box center [132, 107] width 70 height 15
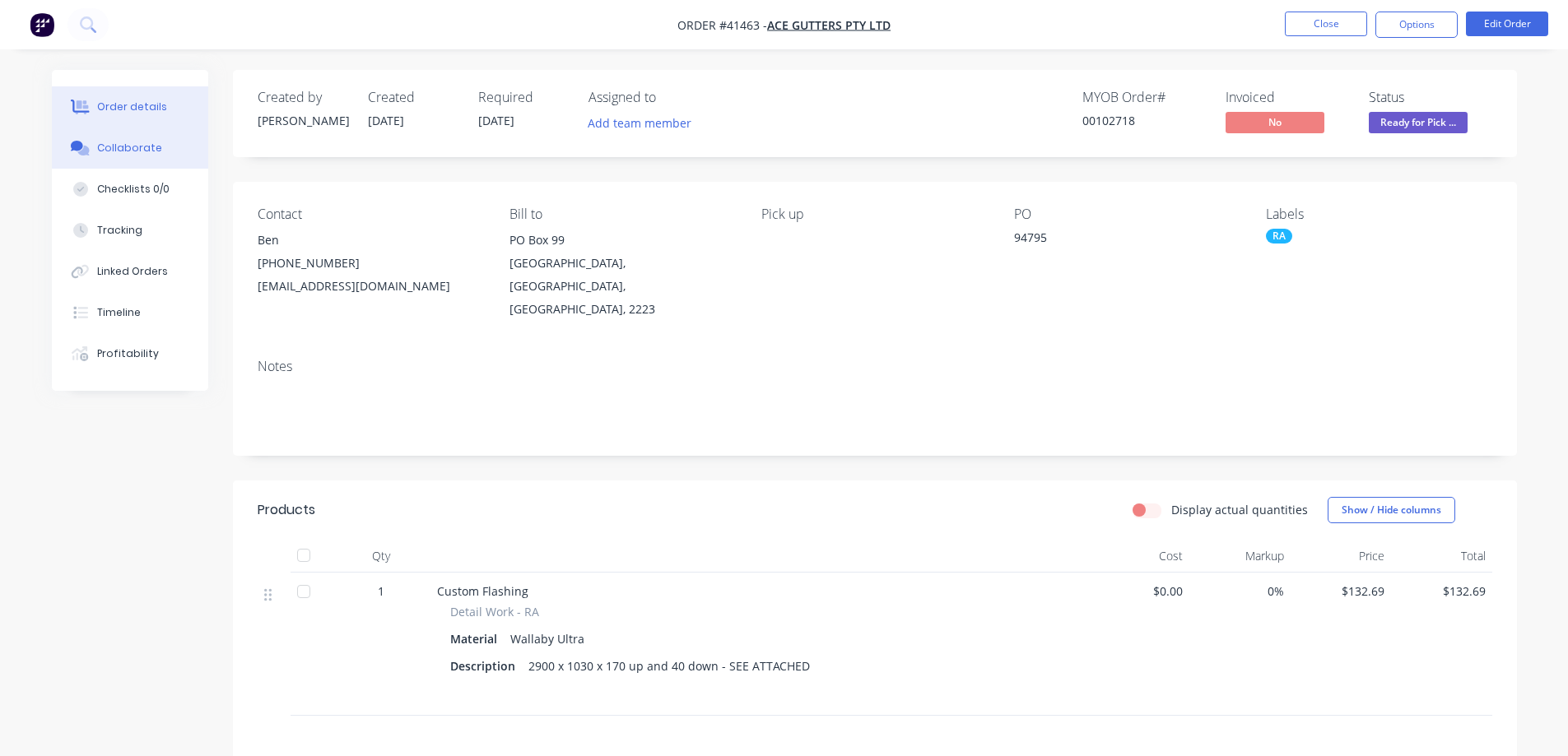
click at [146, 146] on div "Collaborate" at bounding box center [129, 149] width 65 height 15
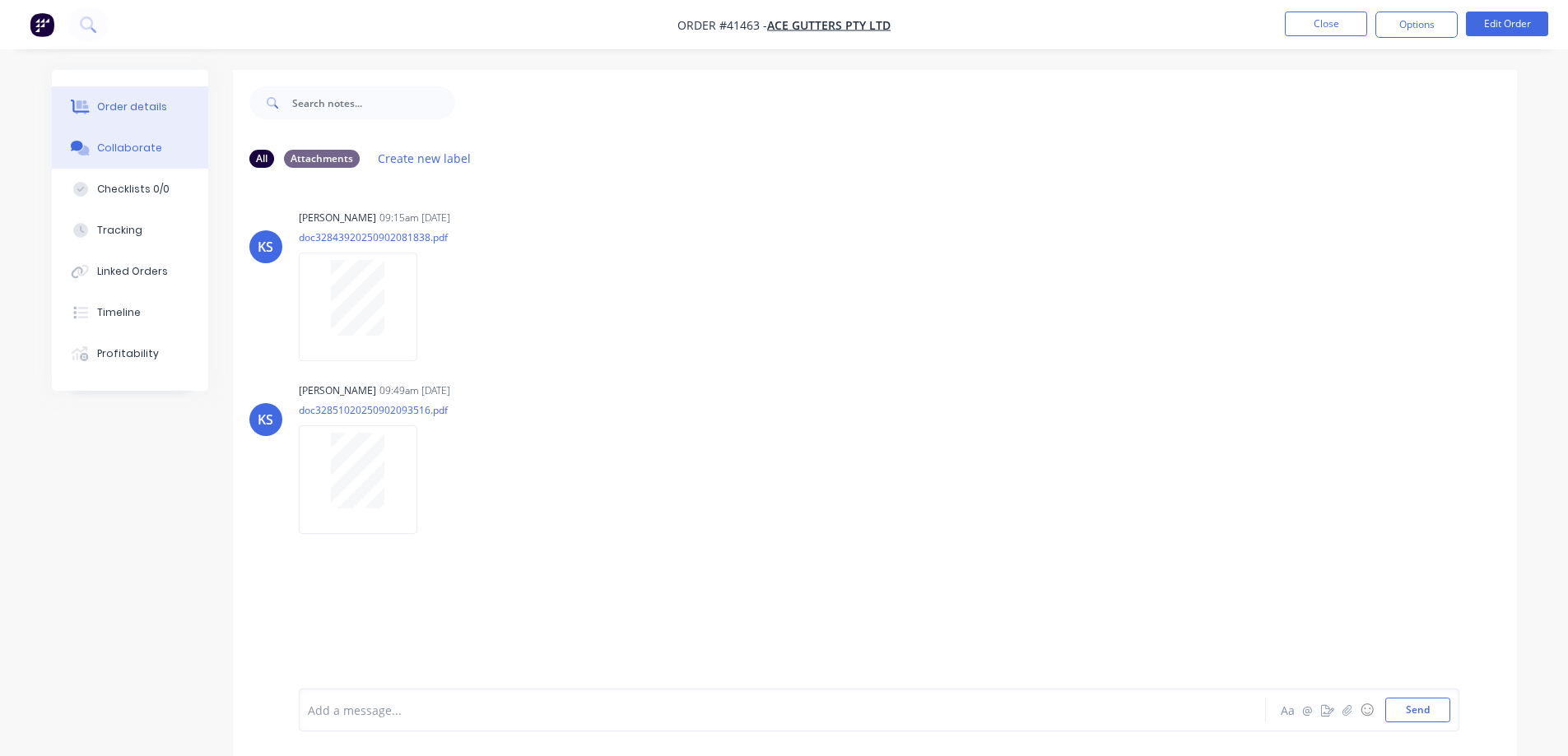
click at [169, 107] on button "Order details" at bounding box center [129, 107] width 156 height 41
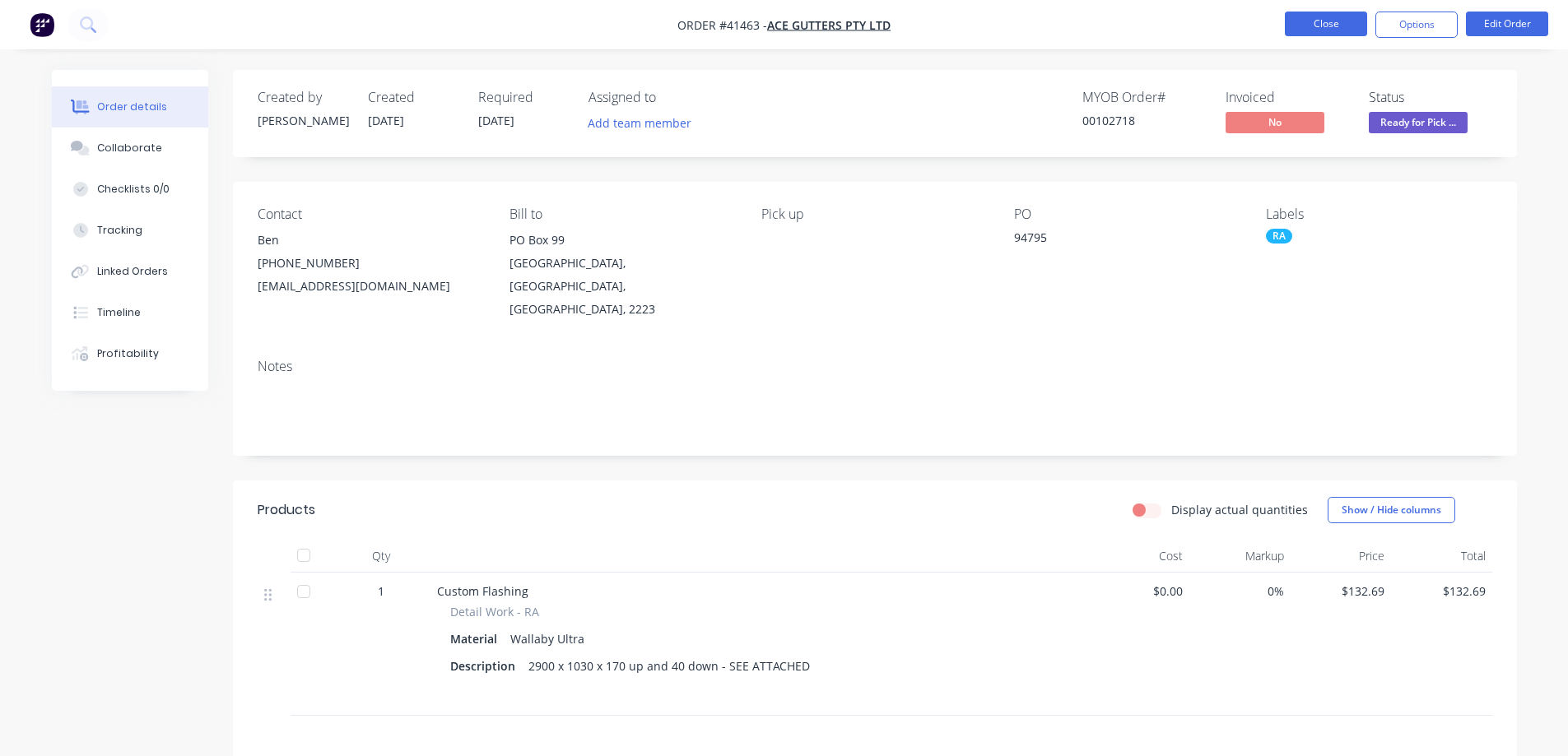
click at [1328, 28] on button "Close" at bounding box center [1326, 24] width 83 height 25
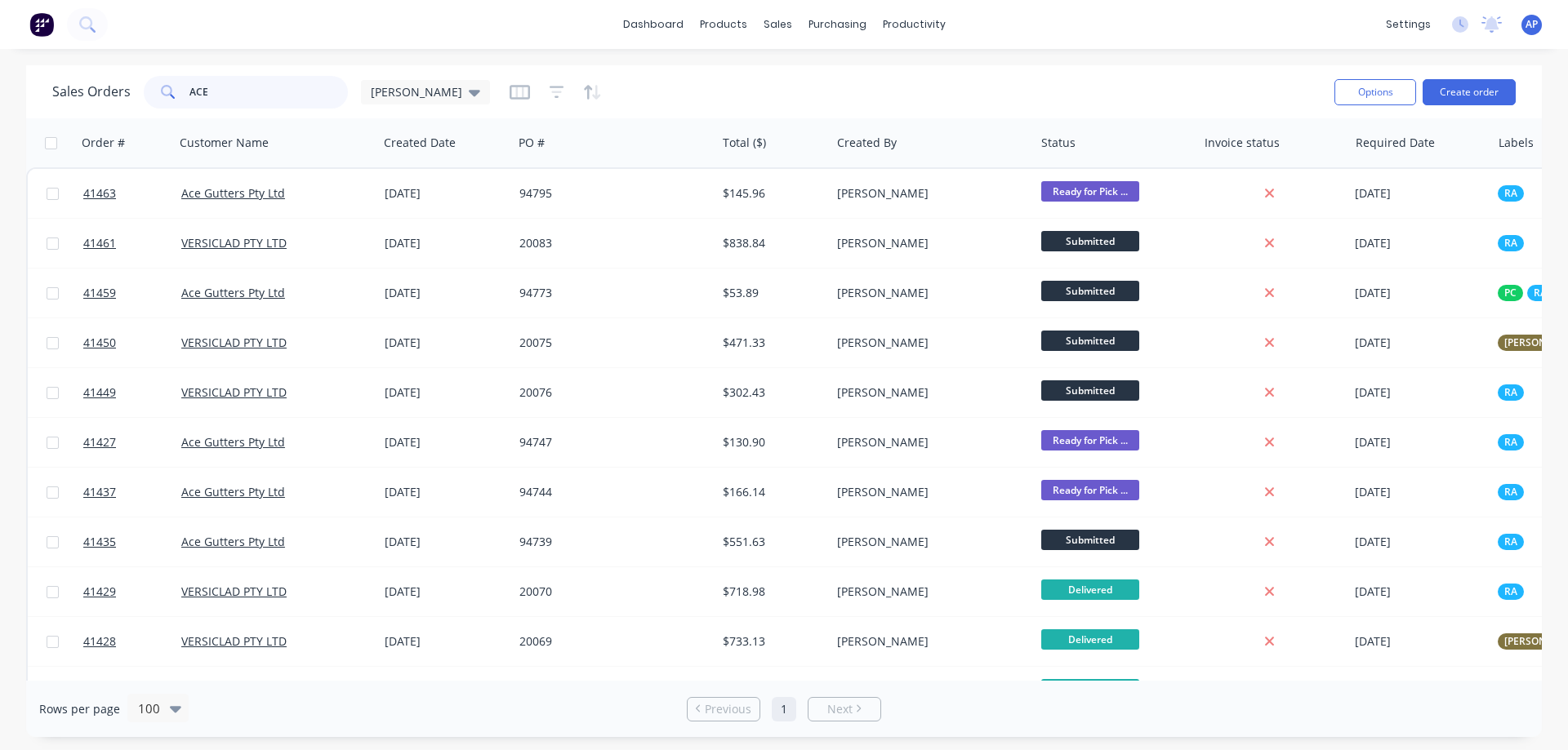
drag, startPoint x: 214, startPoint y: 98, endPoint x: 191, endPoint y: 101, distance: 23.2
click at [191, 101] on input "ACE" at bounding box center [269, 92] width 159 height 32
type input "A"
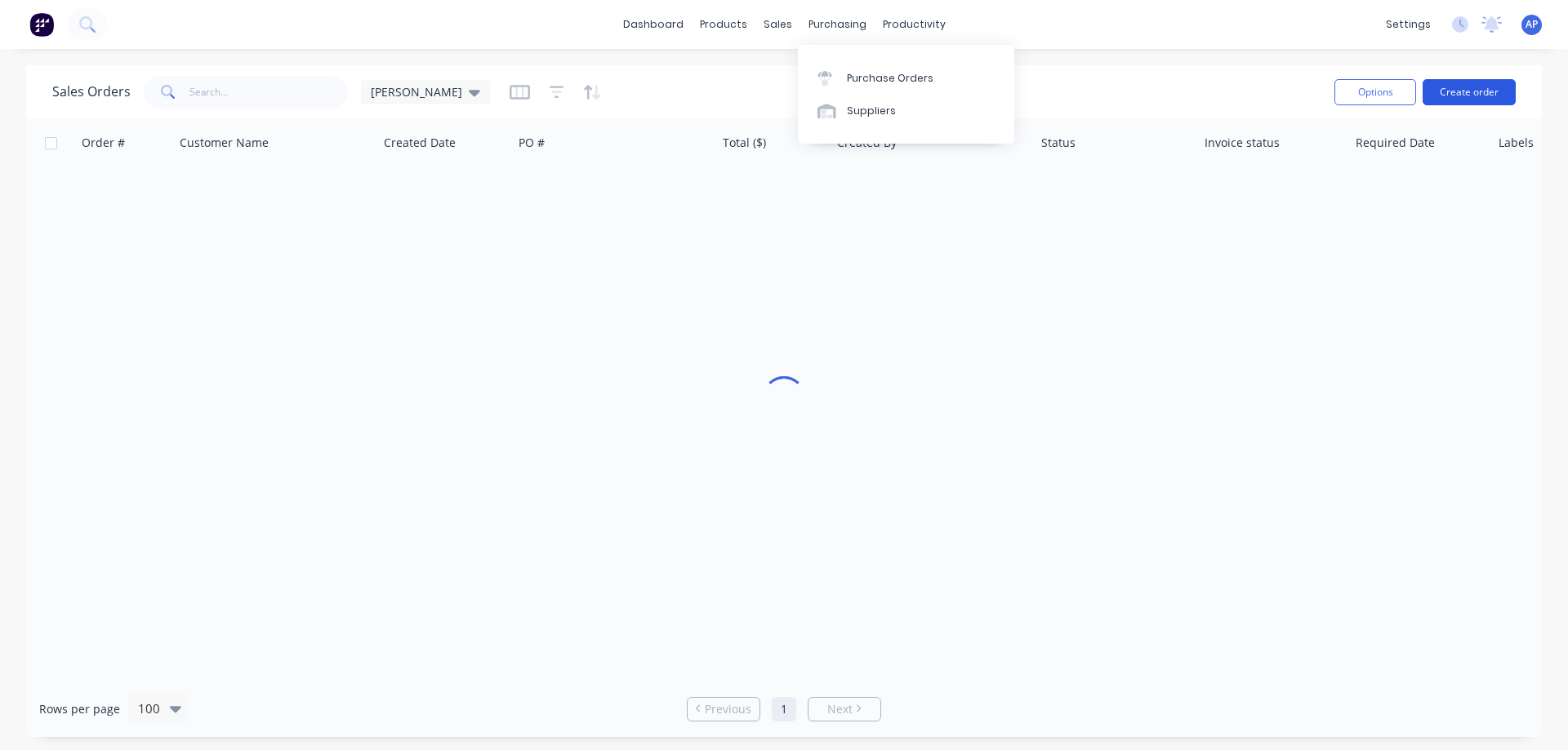
click at [1458, 99] on button "Create order" at bounding box center [1469, 93] width 93 height 26
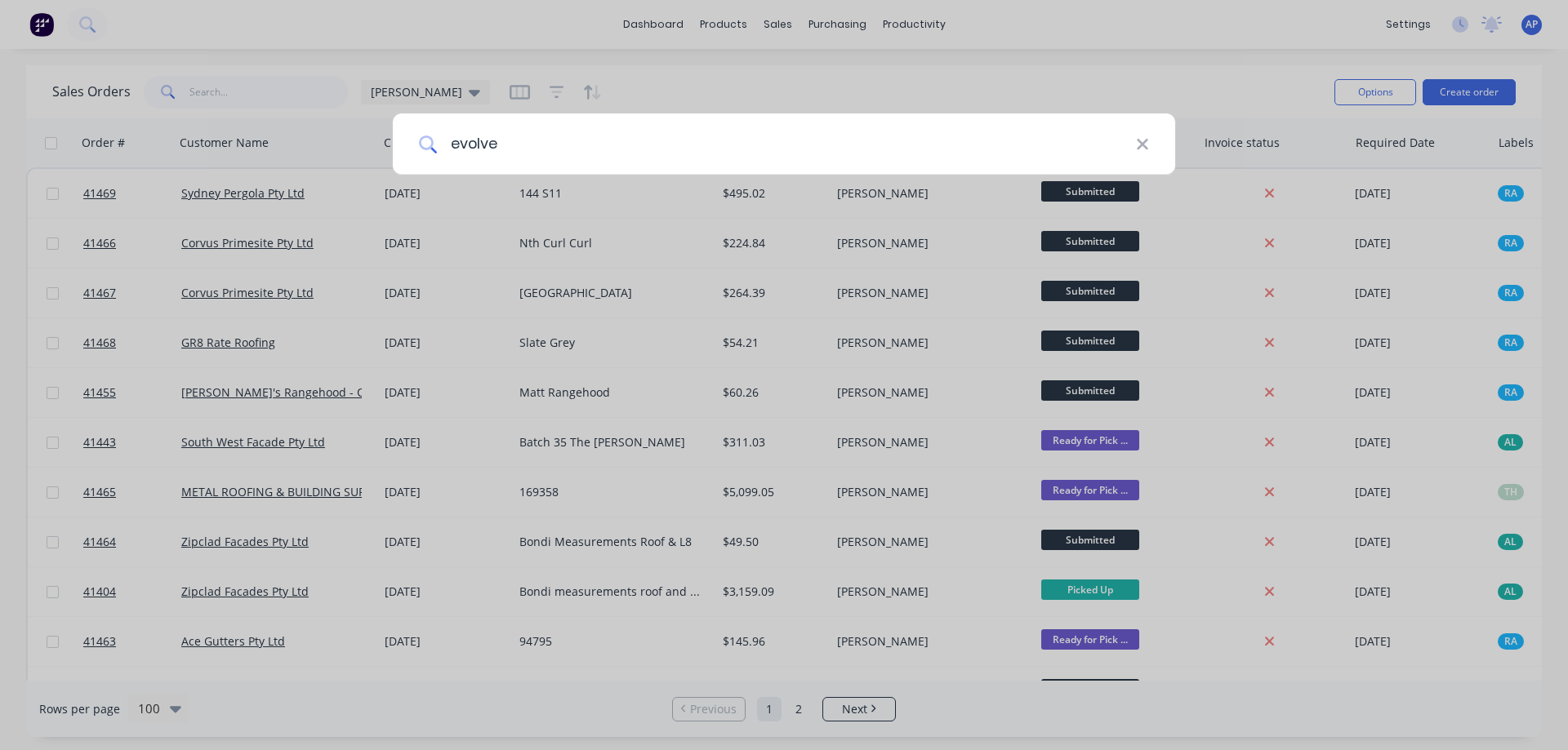
type input "evolve"
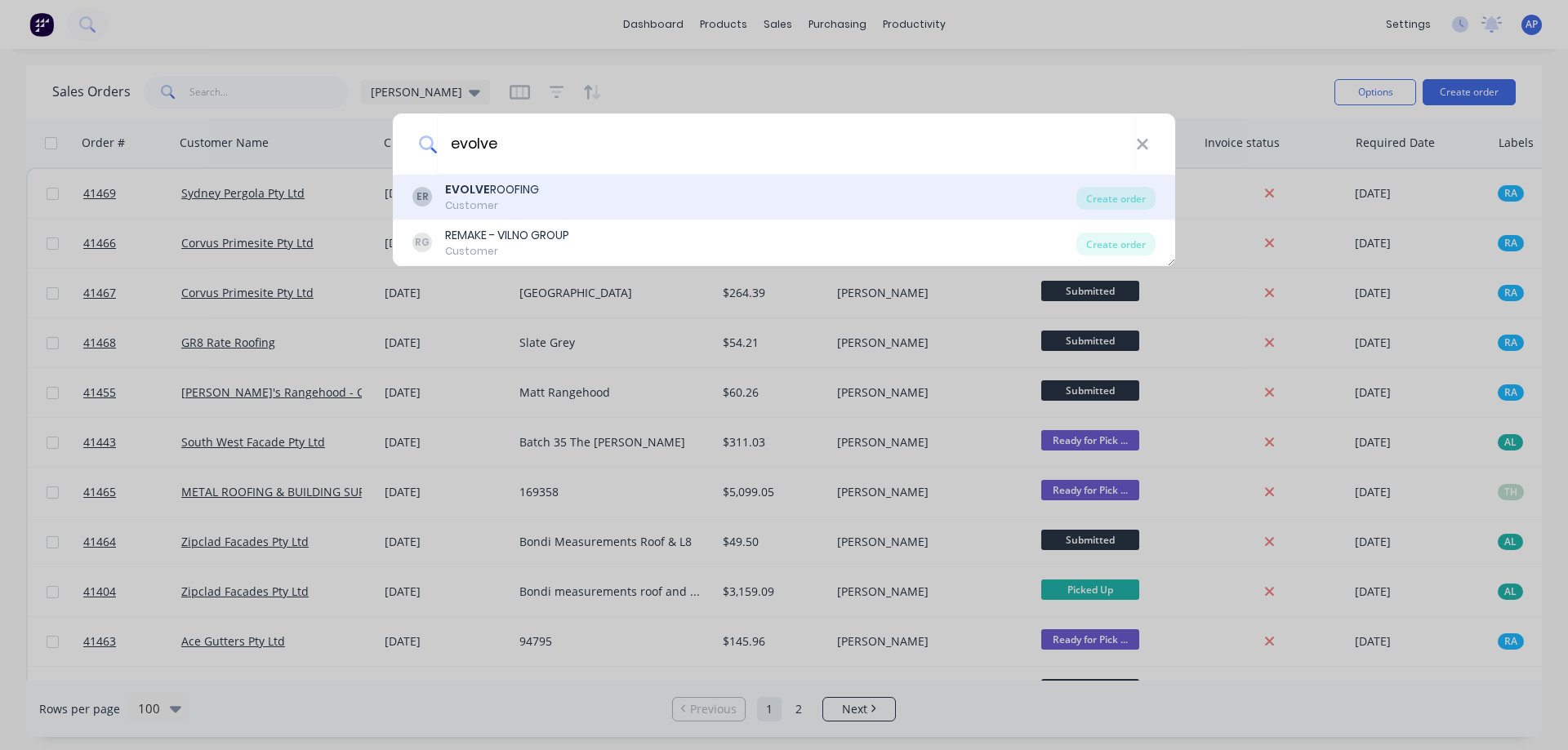
click at [514, 185] on div "EVOLVE ROOFING" at bounding box center [491, 190] width 94 height 17
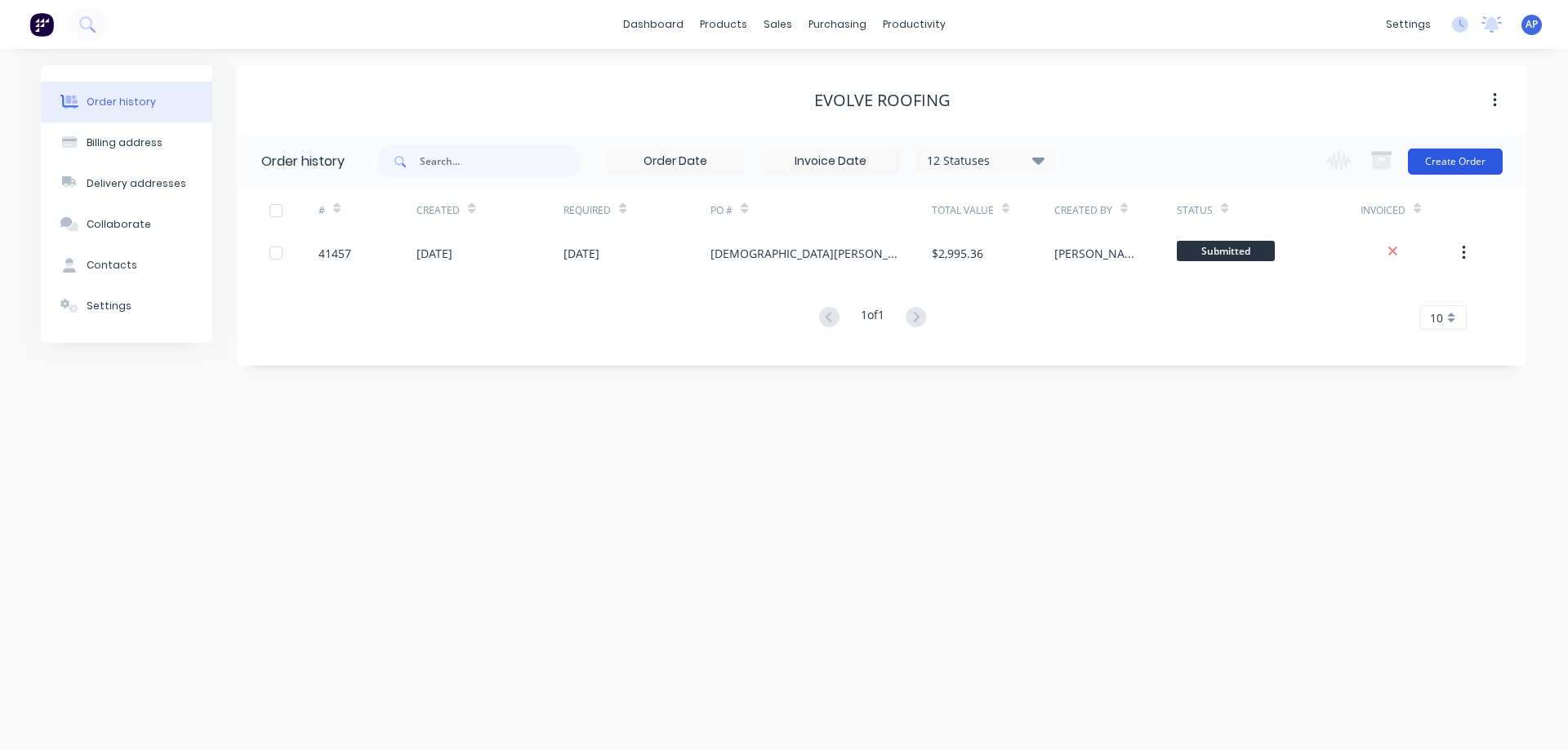
click at [1437, 160] on button "Create Order" at bounding box center [1455, 161] width 94 height 26
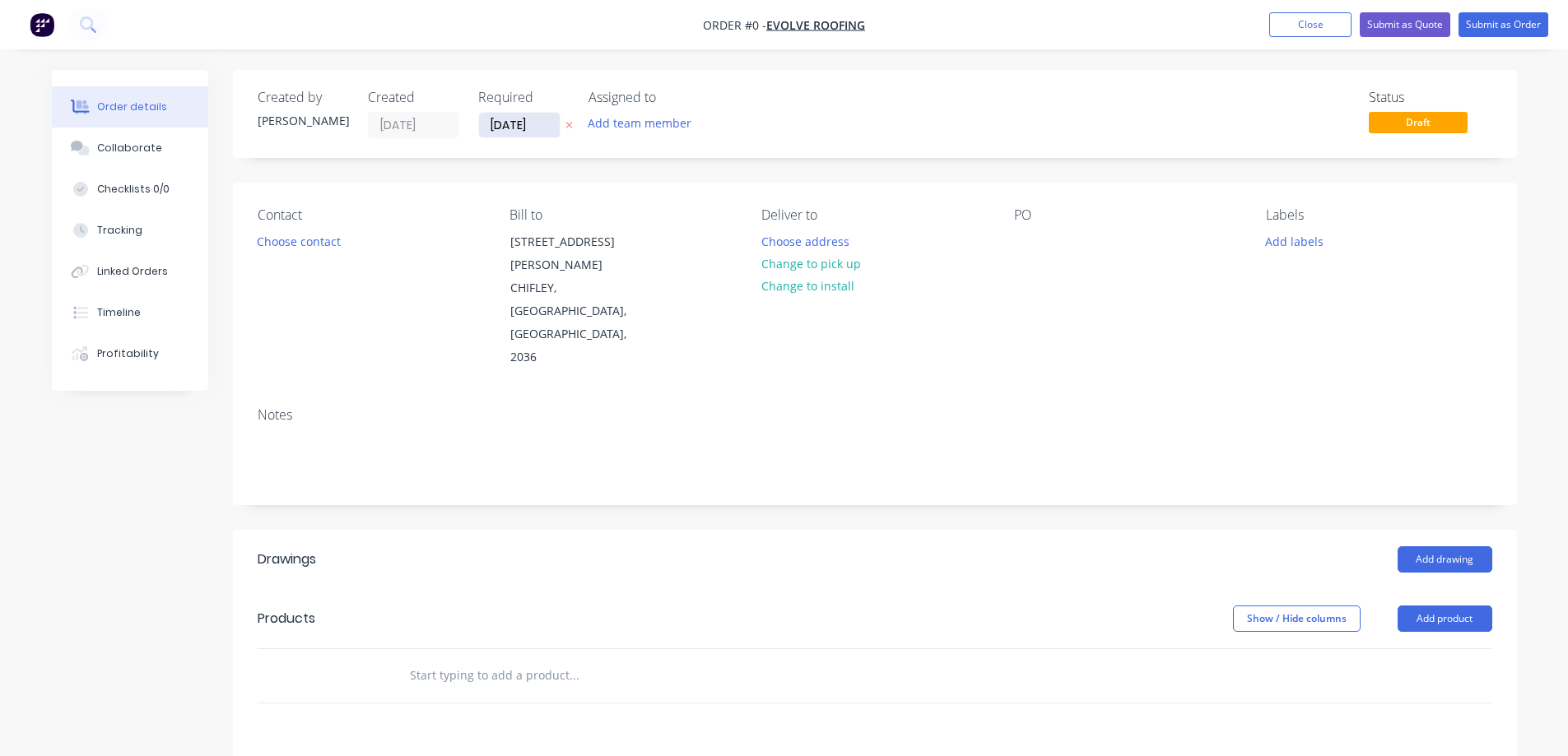
click at [517, 123] on input "02/09/25" at bounding box center [519, 125] width 81 height 25
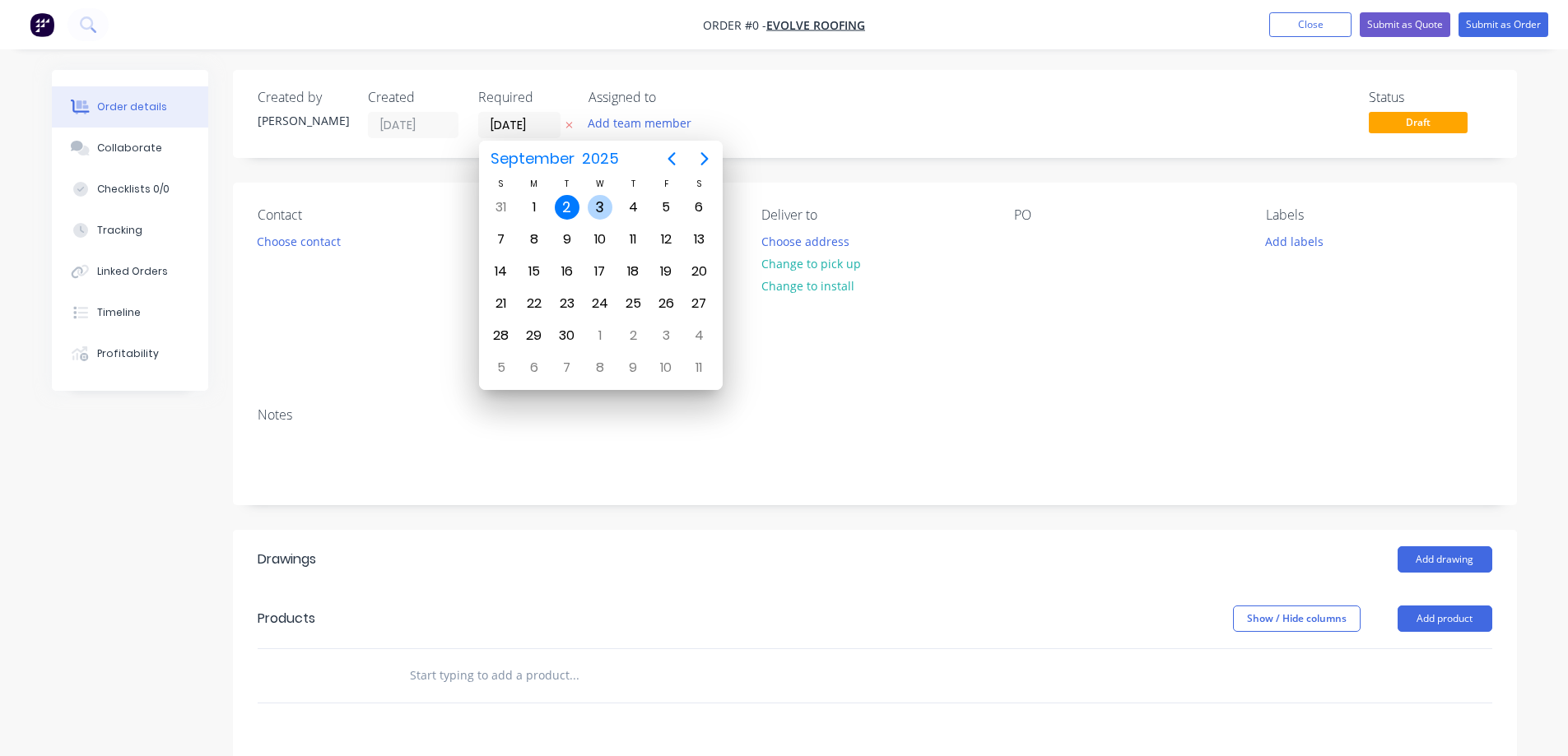
click at [599, 206] on div "3" at bounding box center [600, 208] width 25 height 25
type input "[DATE]"
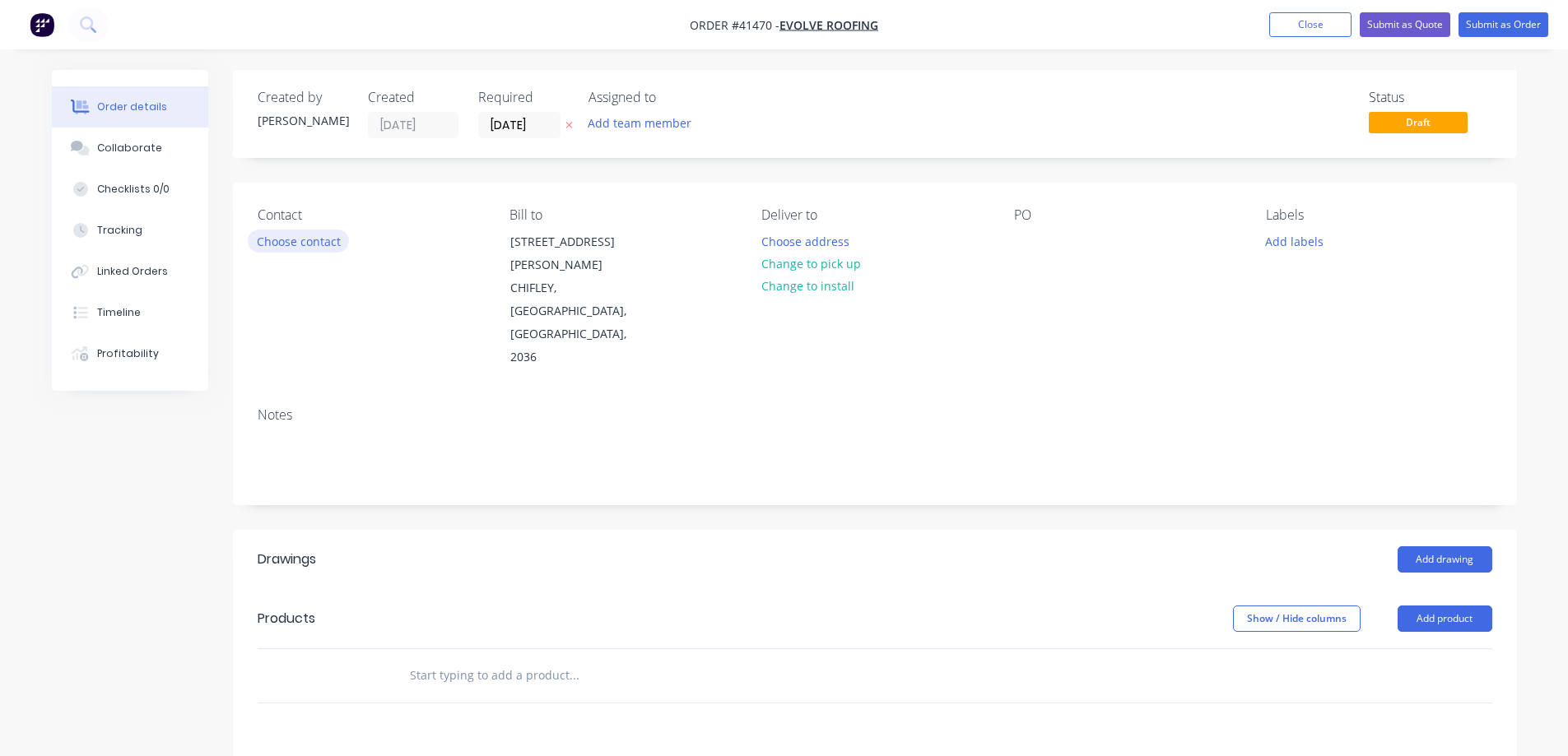
click at [320, 234] on button "Choose contact" at bounding box center [298, 240] width 101 height 23
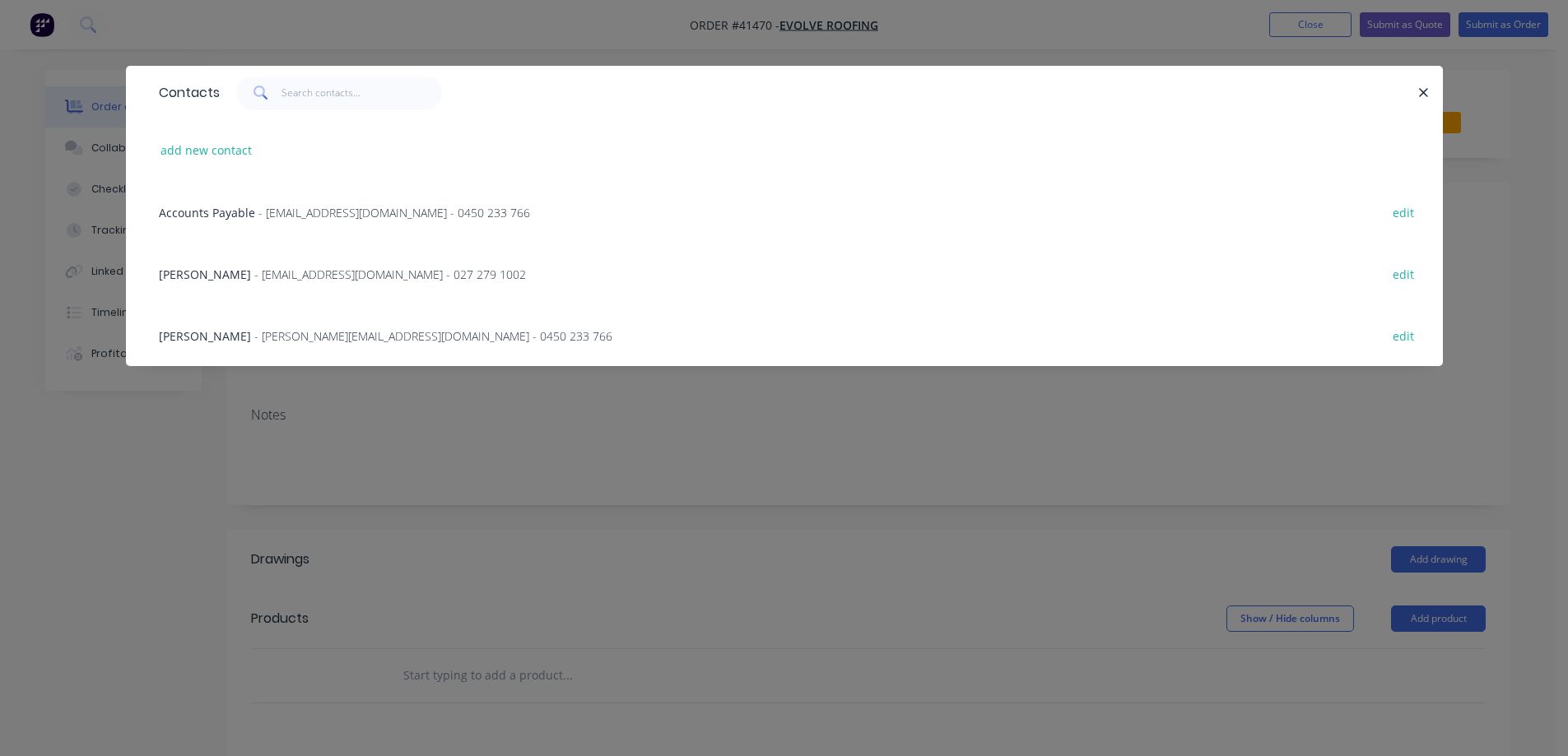
click at [284, 338] on span "- nathan@evolveroofing.com.au - 0450 233 766" at bounding box center [433, 335] width 358 height 16
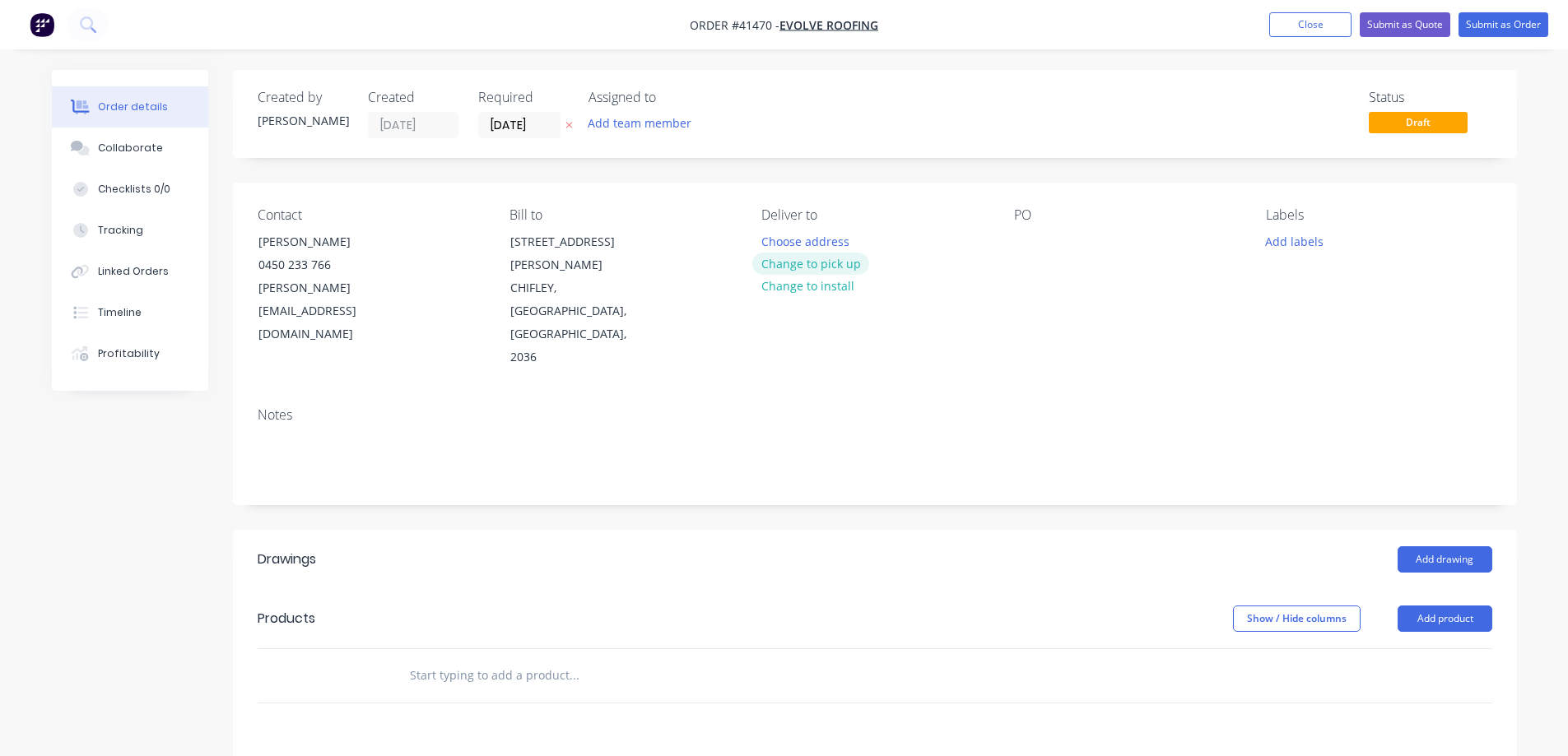
click at [790, 264] on button "Change to pick up" at bounding box center [811, 264] width 117 height 23
click at [1026, 236] on div at bounding box center [1028, 241] width 27 height 24
paste div
click at [1292, 245] on button "Add labels" at bounding box center [1295, 240] width 76 height 23
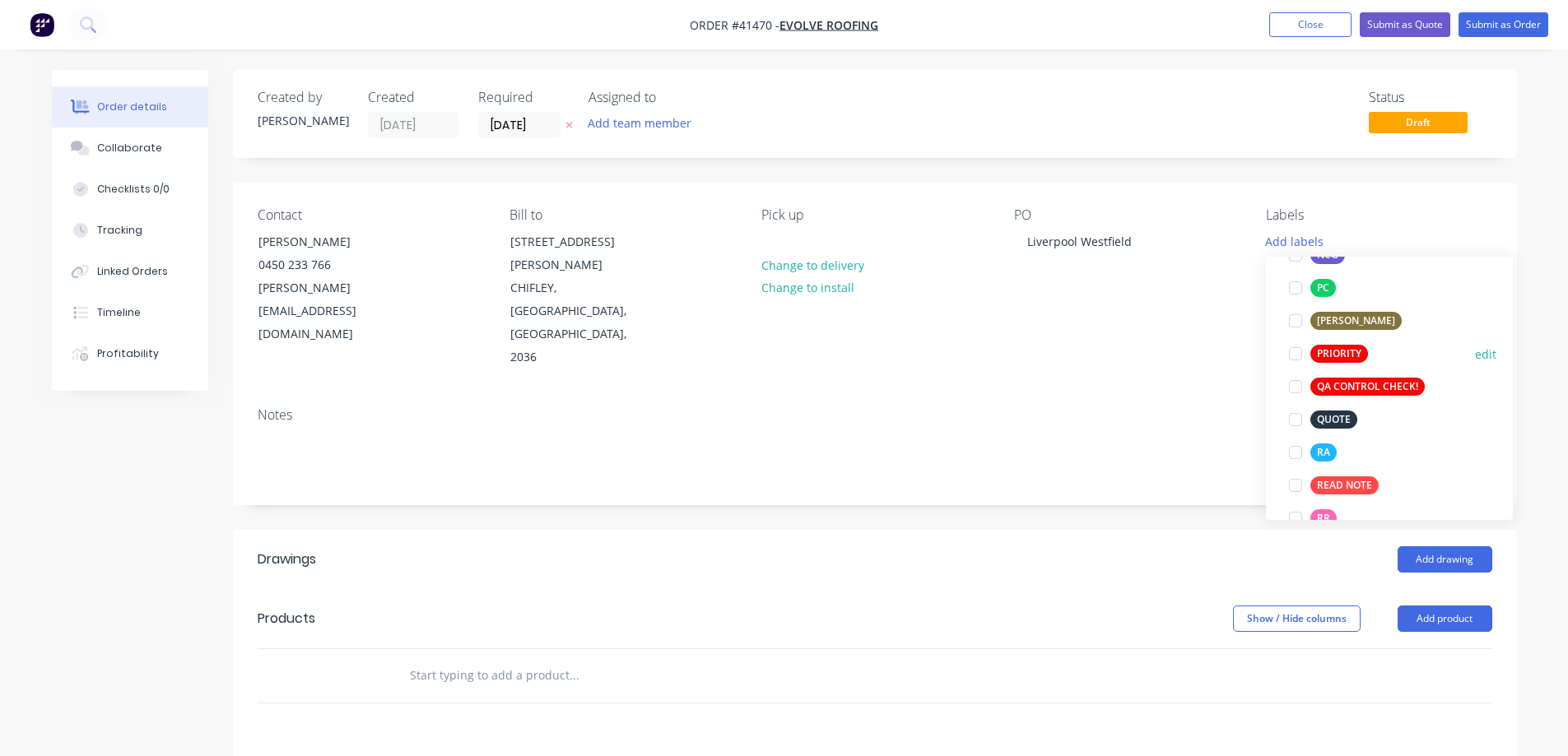
scroll to position [411, 0]
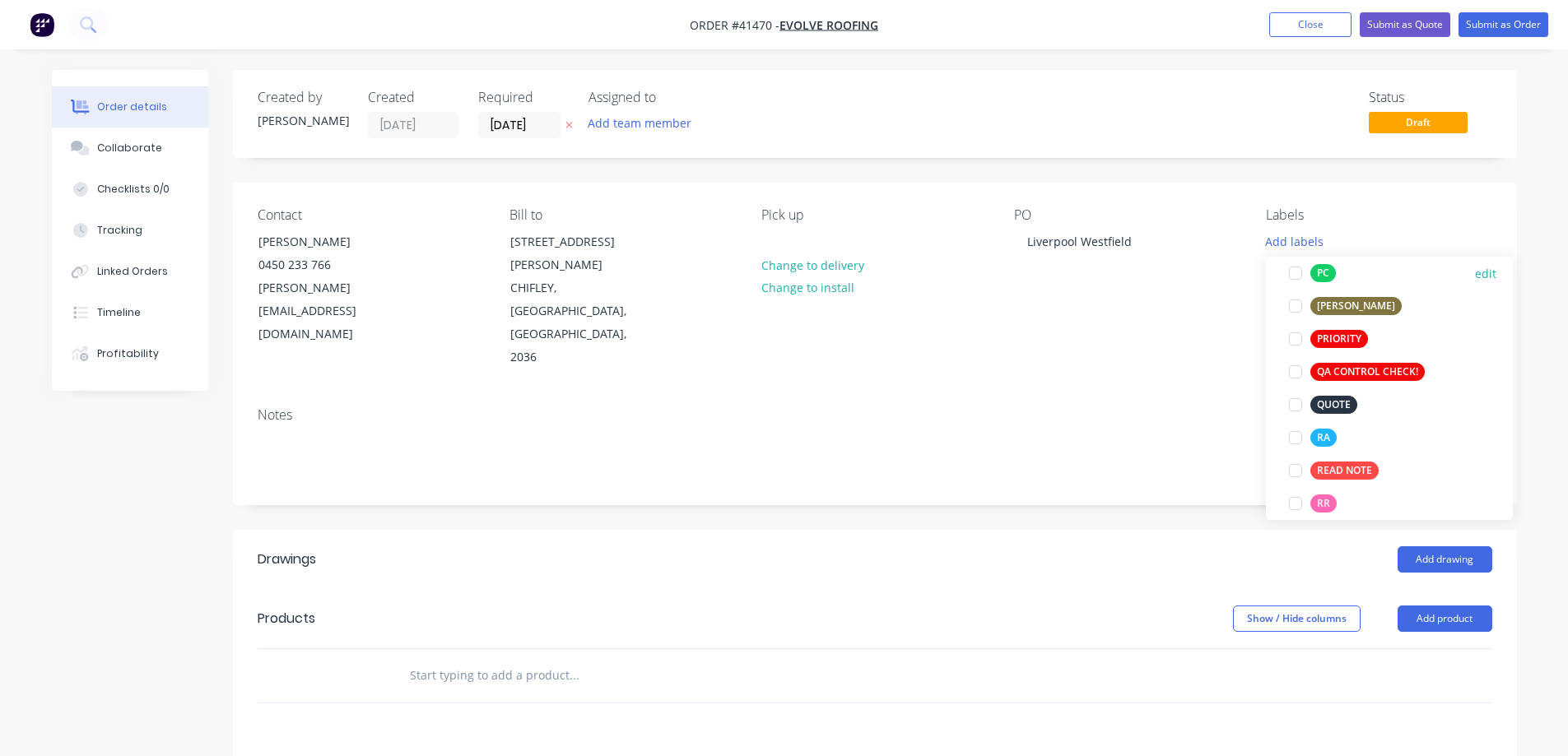
click at [1293, 274] on div at bounding box center [1295, 273] width 33 height 33
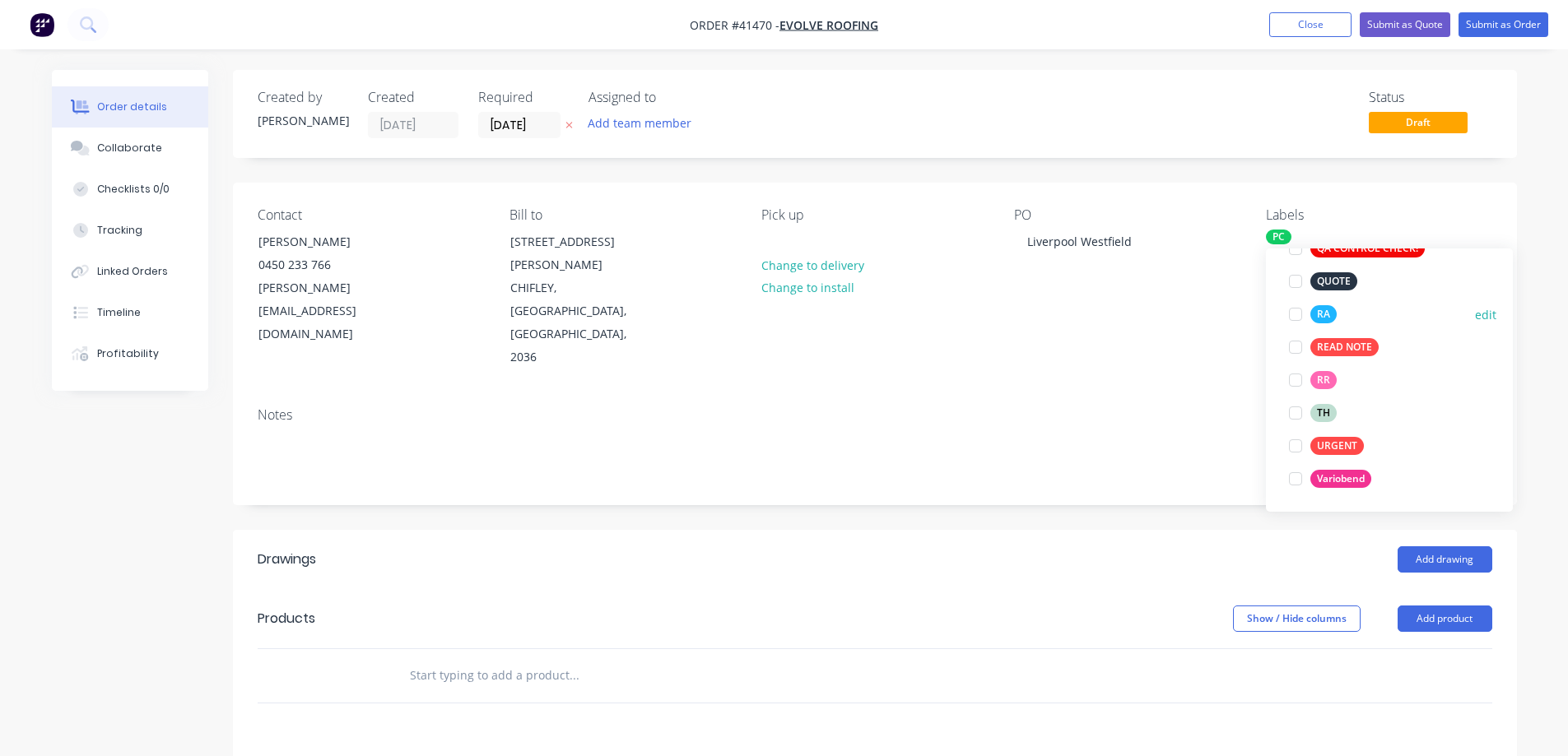
click at [1293, 314] on div at bounding box center [1295, 314] width 33 height 33
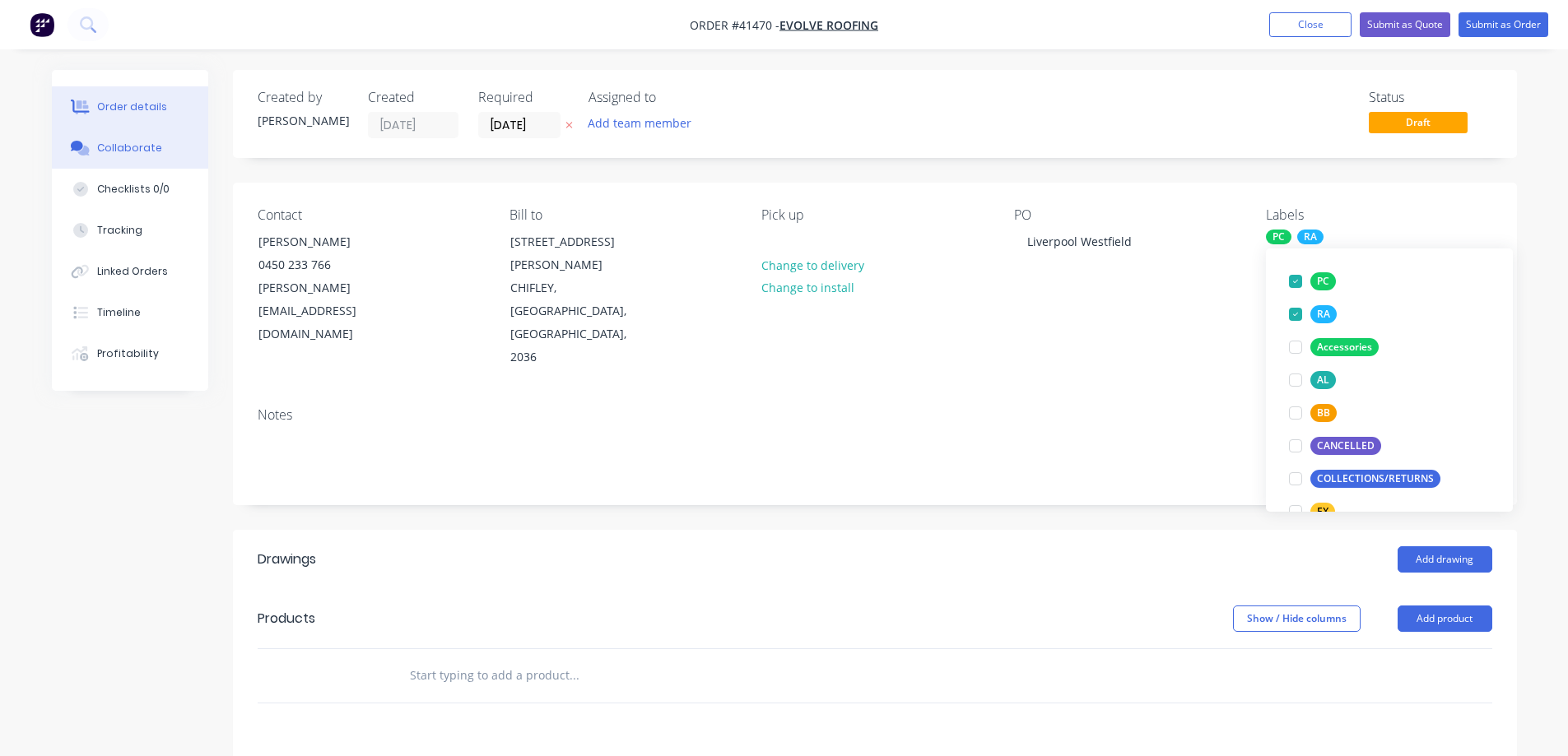
click at [149, 143] on div "Collaborate" at bounding box center [129, 149] width 65 height 15
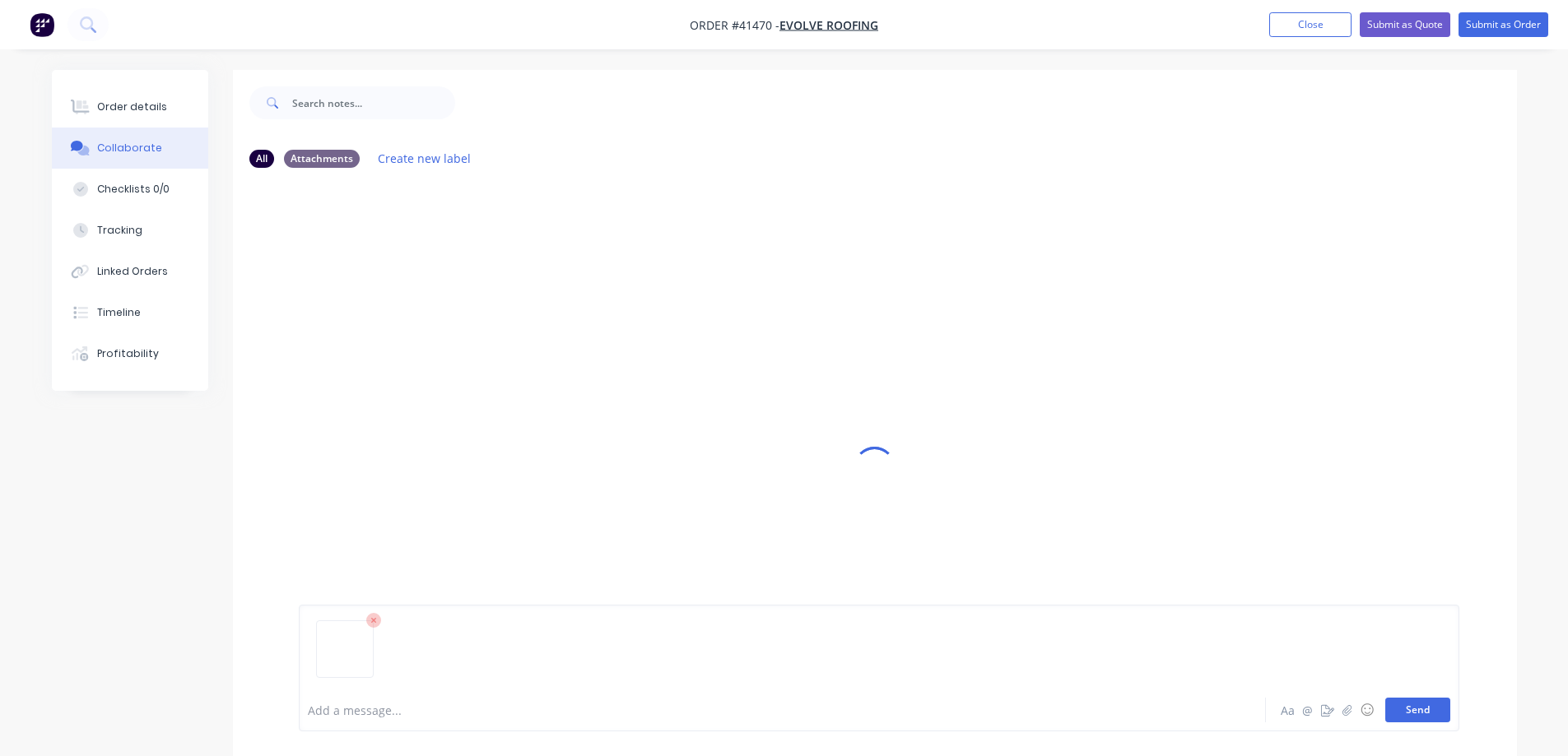
click at [1404, 704] on button "Send" at bounding box center [1418, 710] width 65 height 25
click at [1344, 705] on icon "button" at bounding box center [1347, 710] width 10 height 12
click at [1346, 708] on icon "button" at bounding box center [1347, 709] width 9 height 11
click at [1430, 717] on button "Send" at bounding box center [1418, 710] width 65 height 25
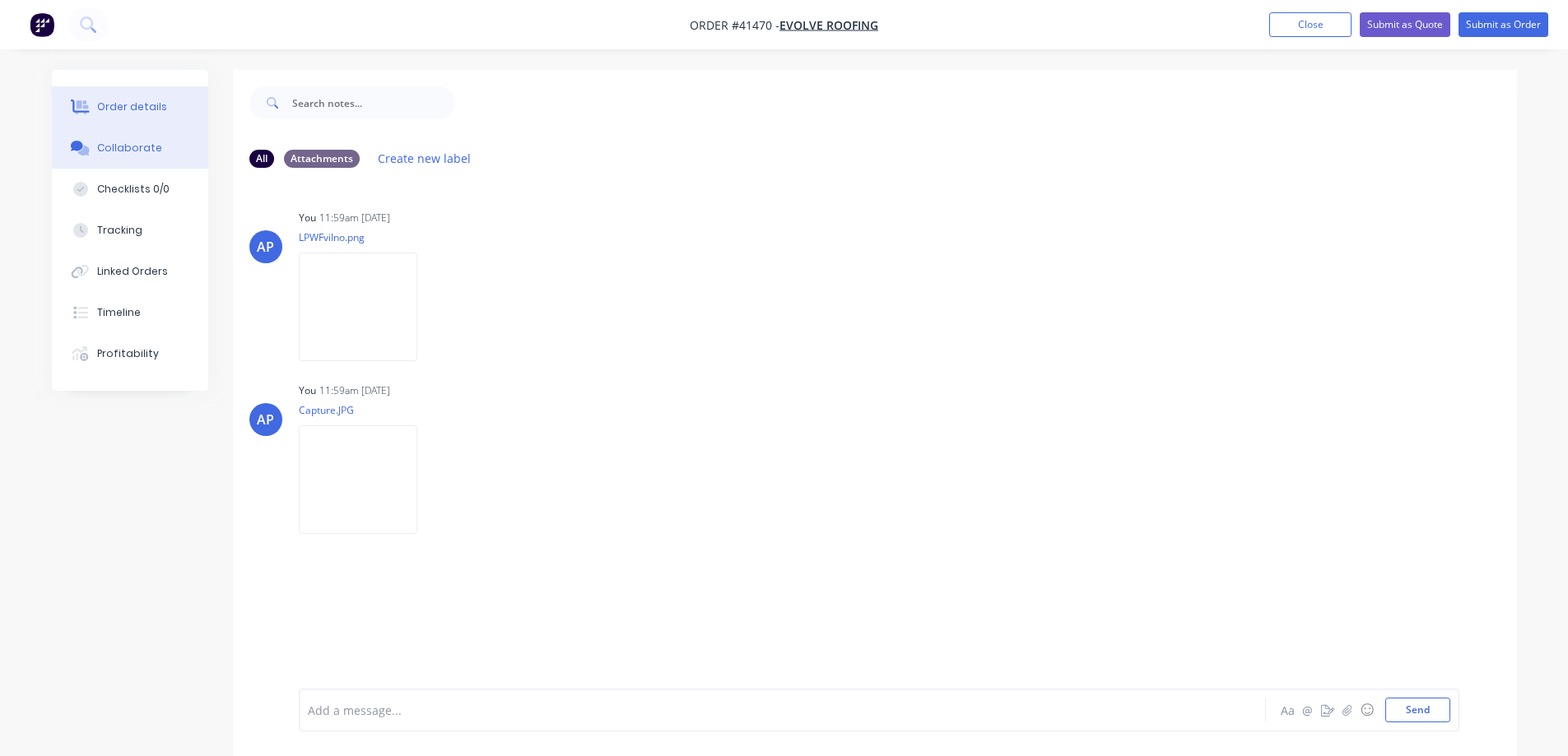
click at [126, 104] on div "Order details" at bounding box center [132, 107] width 70 height 15
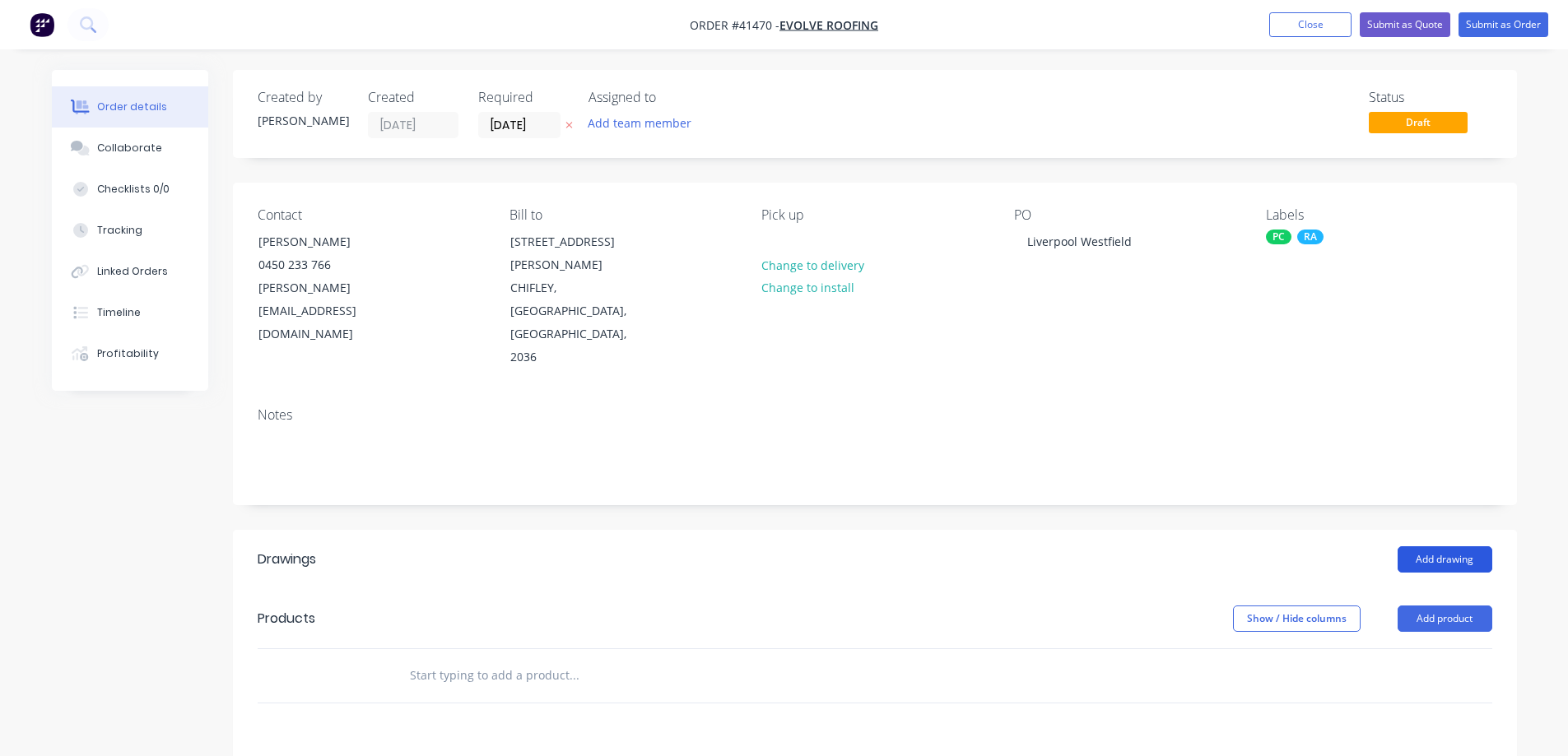
click at [1422, 547] on button "Add drawing" at bounding box center [1444, 560] width 94 height 27
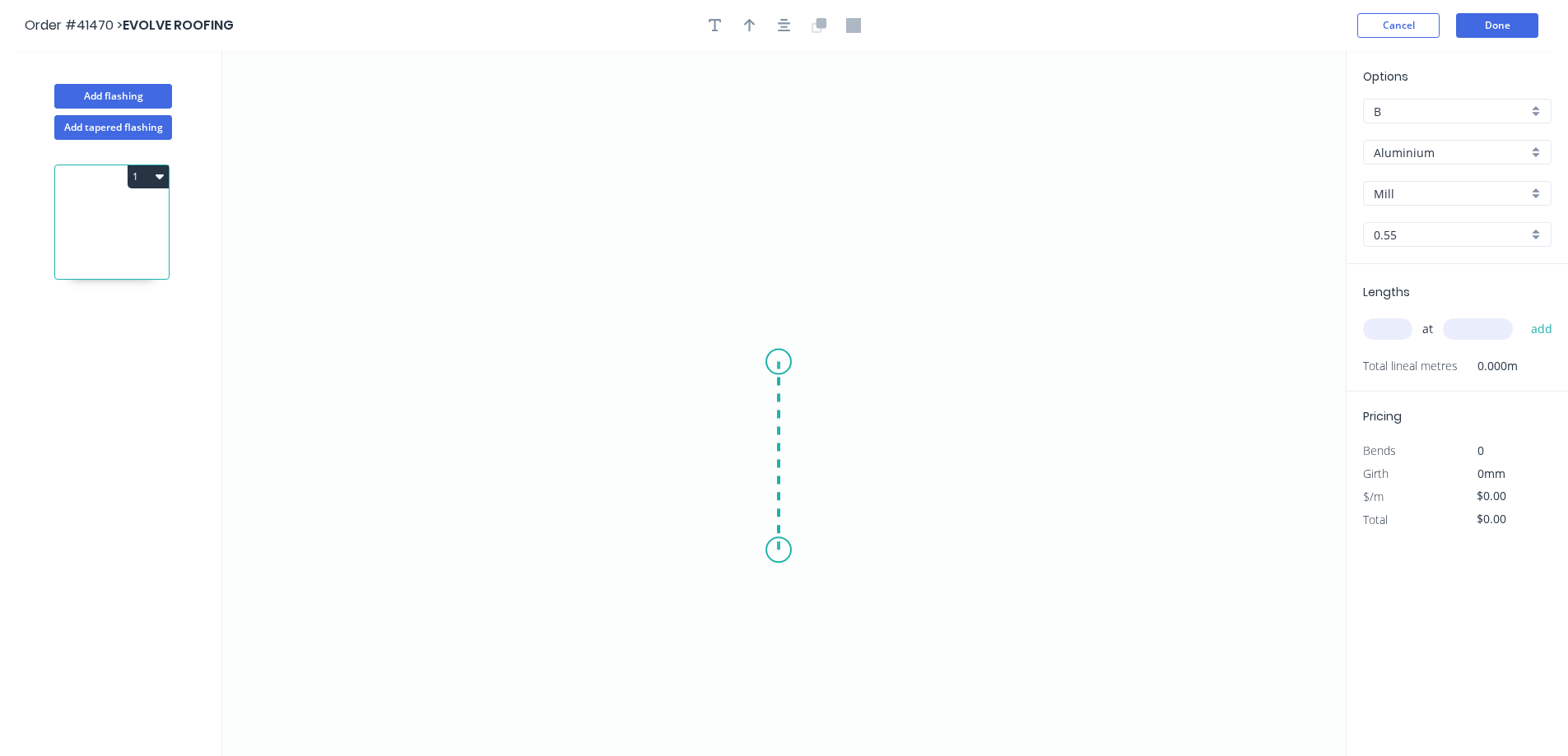
drag, startPoint x: 779, startPoint y: 551, endPoint x: 791, endPoint y: 362, distance: 189.4
click at [791, 362] on icon "0" at bounding box center [784, 403] width 1124 height 705
click at [731, 311] on icon "0 ?" at bounding box center [784, 403] width 1124 height 705
drag, startPoint x: 731, startPoint y: 311, endPoint x: 732, endPoint y: 209, distance: 102.0
click at [732, 209] on icon "0 ? ?" at bounding box center [784, 403] width 1124 height 705
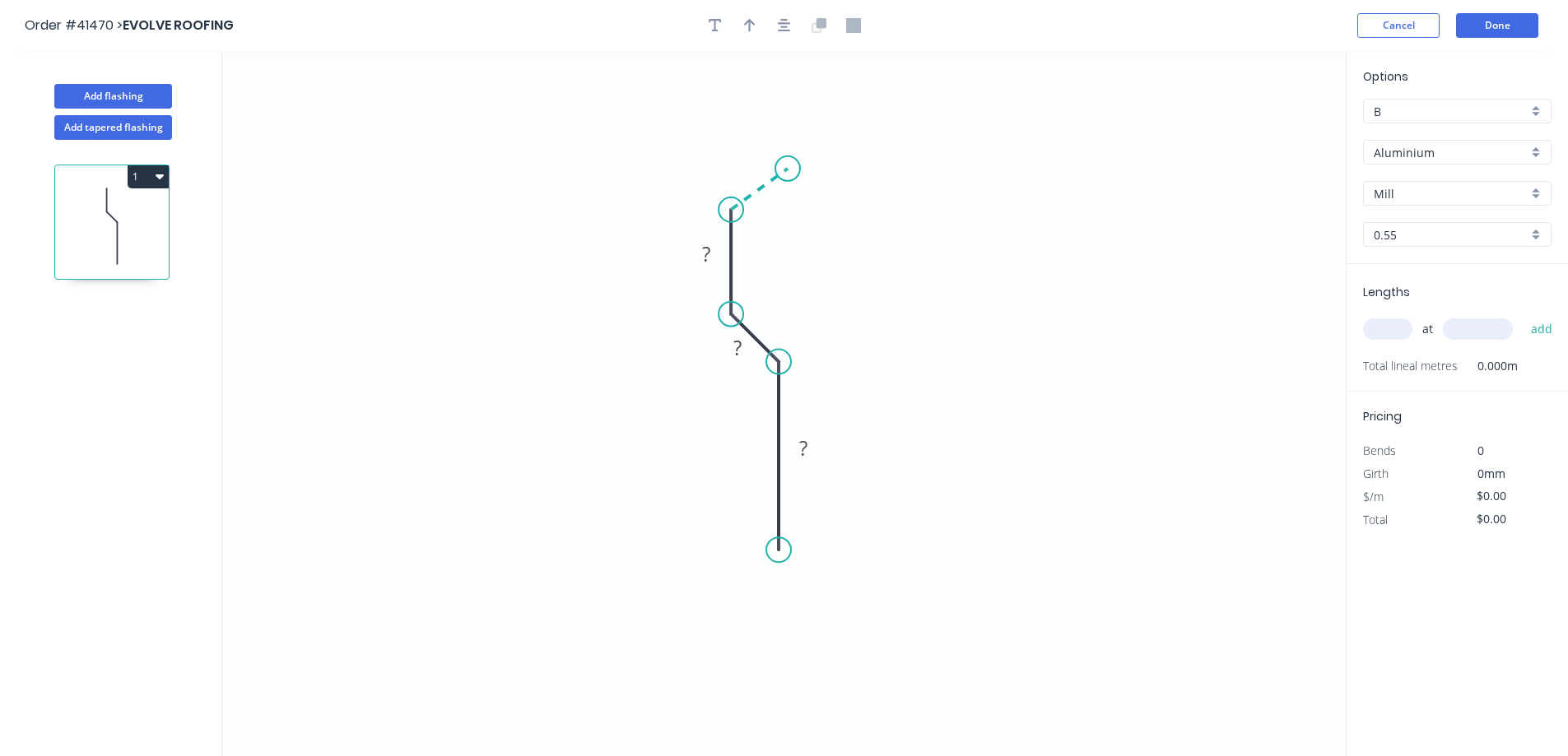
click at [788, 169] on icon "0 ? ? ?" at bounding box center [784, 403] width 1124 height 705
click at [789, 70] on icon "0 ? ? ? ? ? º" at bounding box center [784, 403] width 1124 height 705
drag, startPoint x: 789, startPoint y: 70, endPoint x: 1035, endPoint y: 76, distance: 246.1
click at [1035, 76] on icon "0 ? ? ? ? ? ? º ? º" at bounding box center [784, 403] width 1124 height 705
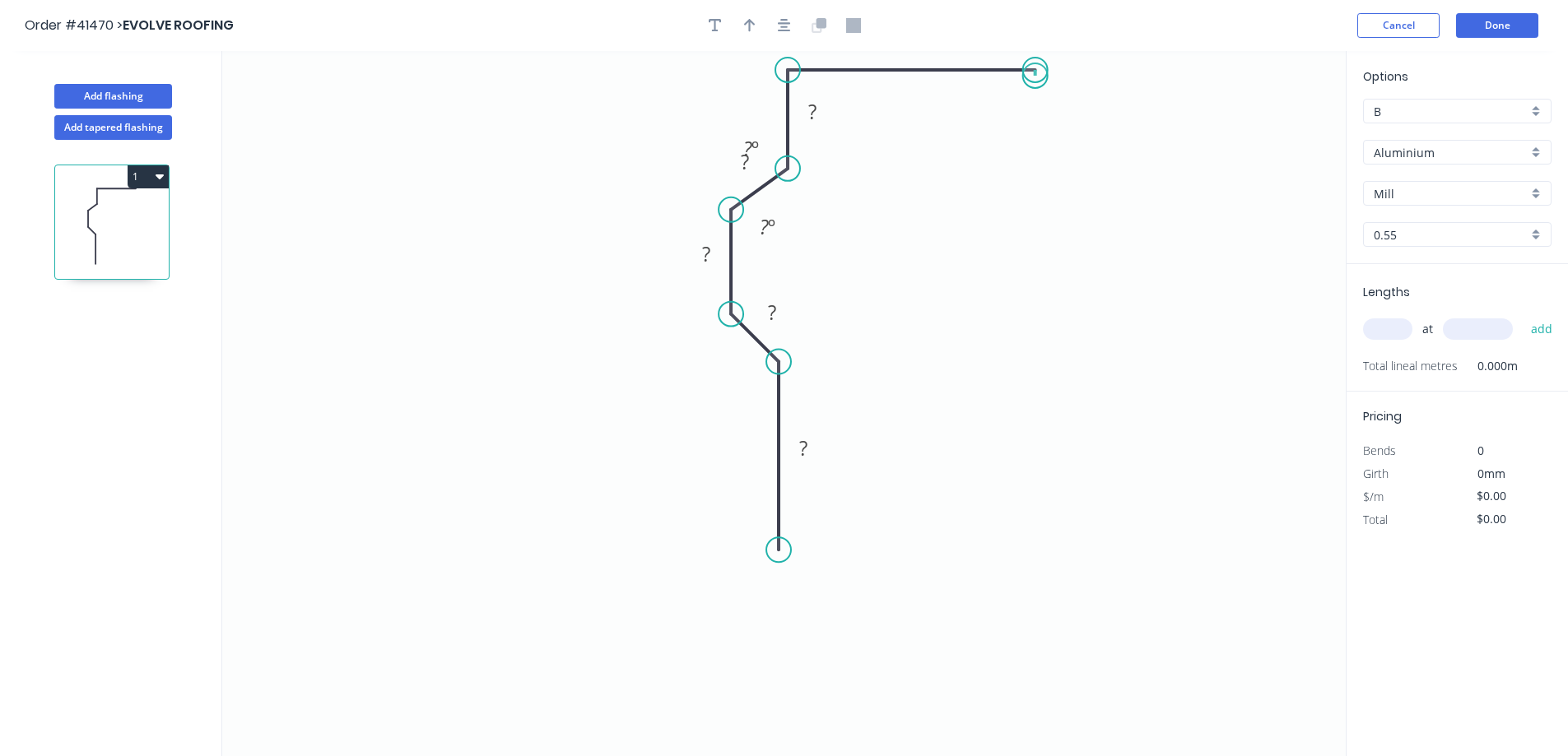
click at [1035, 76] on circle at bounding box center [1036, 70] width 25 height 25
click at [1035, 74] on circle at bounding box center [1036, 70] width 25 height 25
click at [785, 25] on icon "button" at bounding box center [785, 26] width 13 height 15
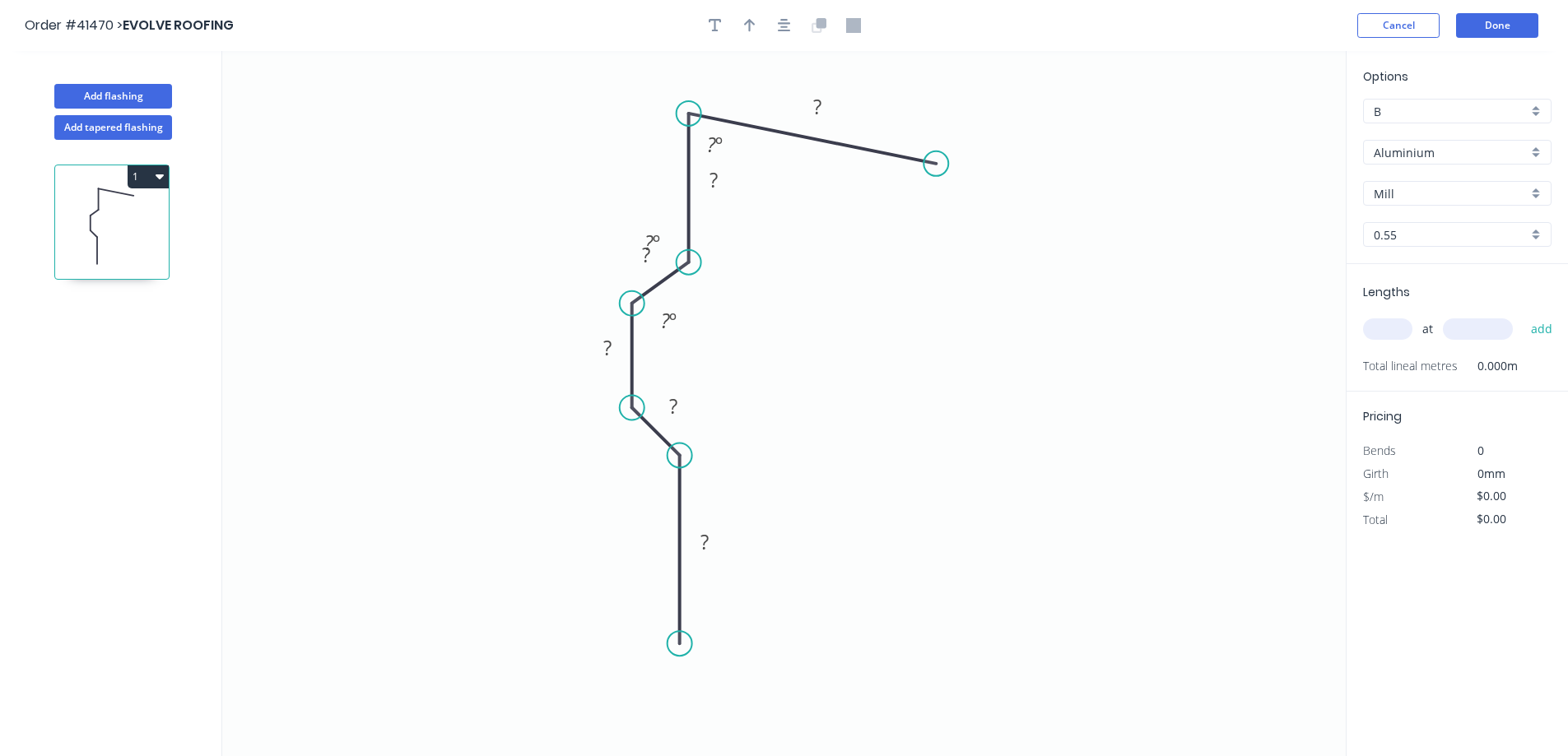
drag, startPoint x: 692, startPoint y: 164, endPoint x: 728, endPoint y: 120, distance: 56.9
click at [701, 113] on circle at bounding box center [689, 113] width 25 height 25
drag, startPoint x: 948, startPoint y: 127, endPoint x: 938, endPoint y: 108, distance: 21.5
click at [938, 108] on circle at bounding box center [938, 113] width 25 height 25
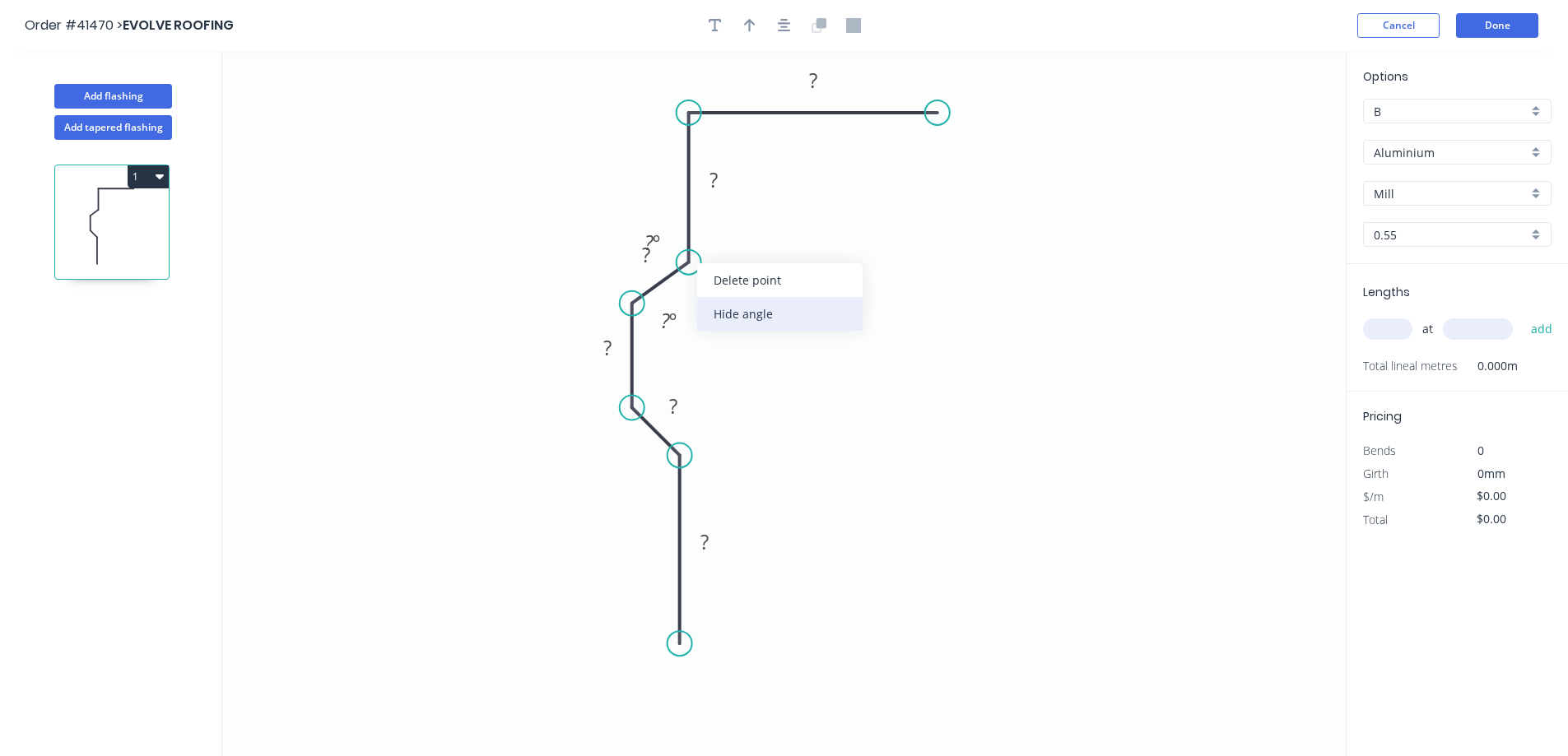
click at [761, 310] on div "Hide angle" at bounding box center [780, 314] width 165 height 33
click at [690, 360] on div "Hide angle" at bounding box center [719, 361] width 165 height 33
click at [731, 356] on icon "0 ? ? ? ? ? ?" at bounding box center [784, 403] width 1124 height 705
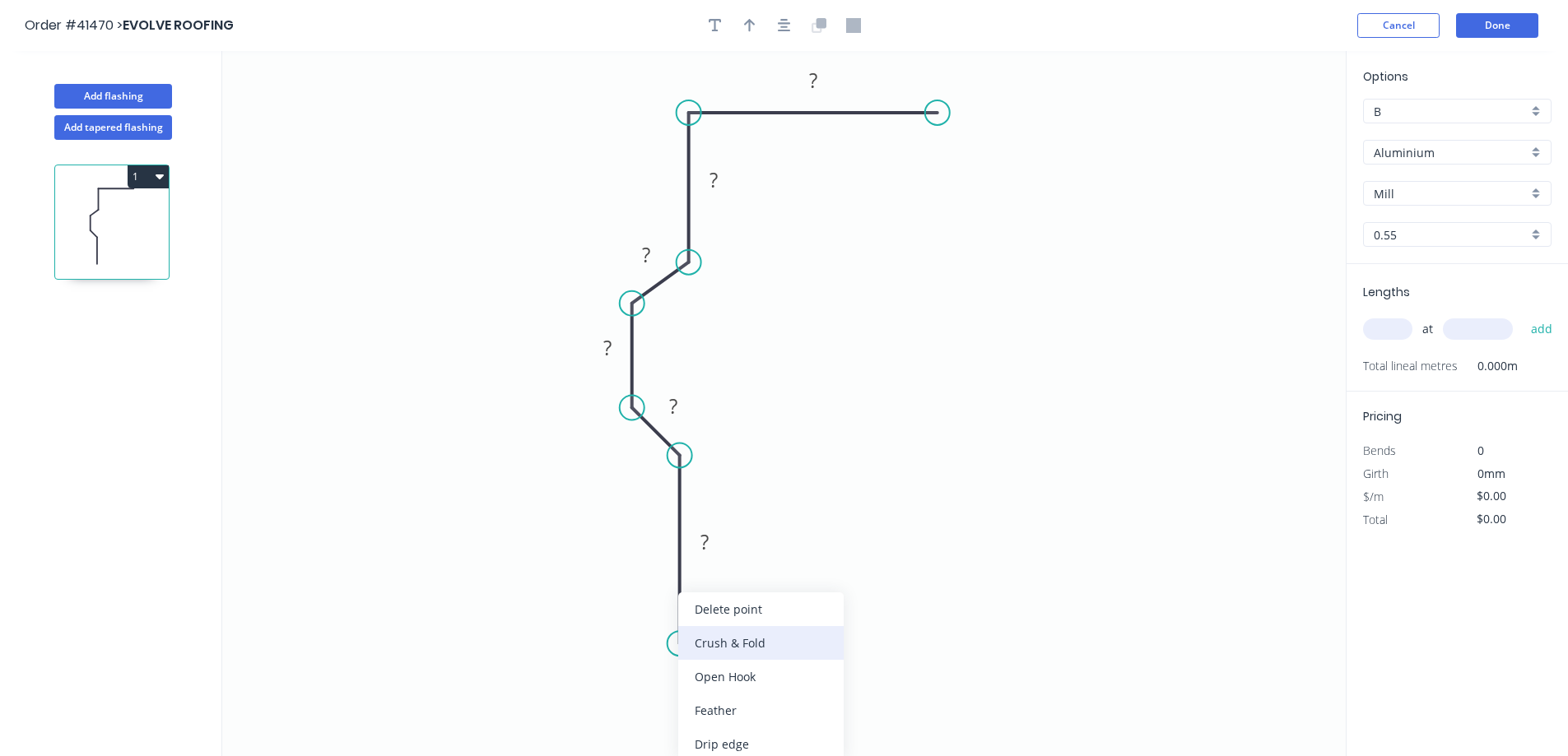
click at [732, 640] on div "Crush & Fold" at bounding box center [761, 643] width 165 height 33
click at [664, 617] on tspan "10" at bounding box center [656, 614] width 23 height 28
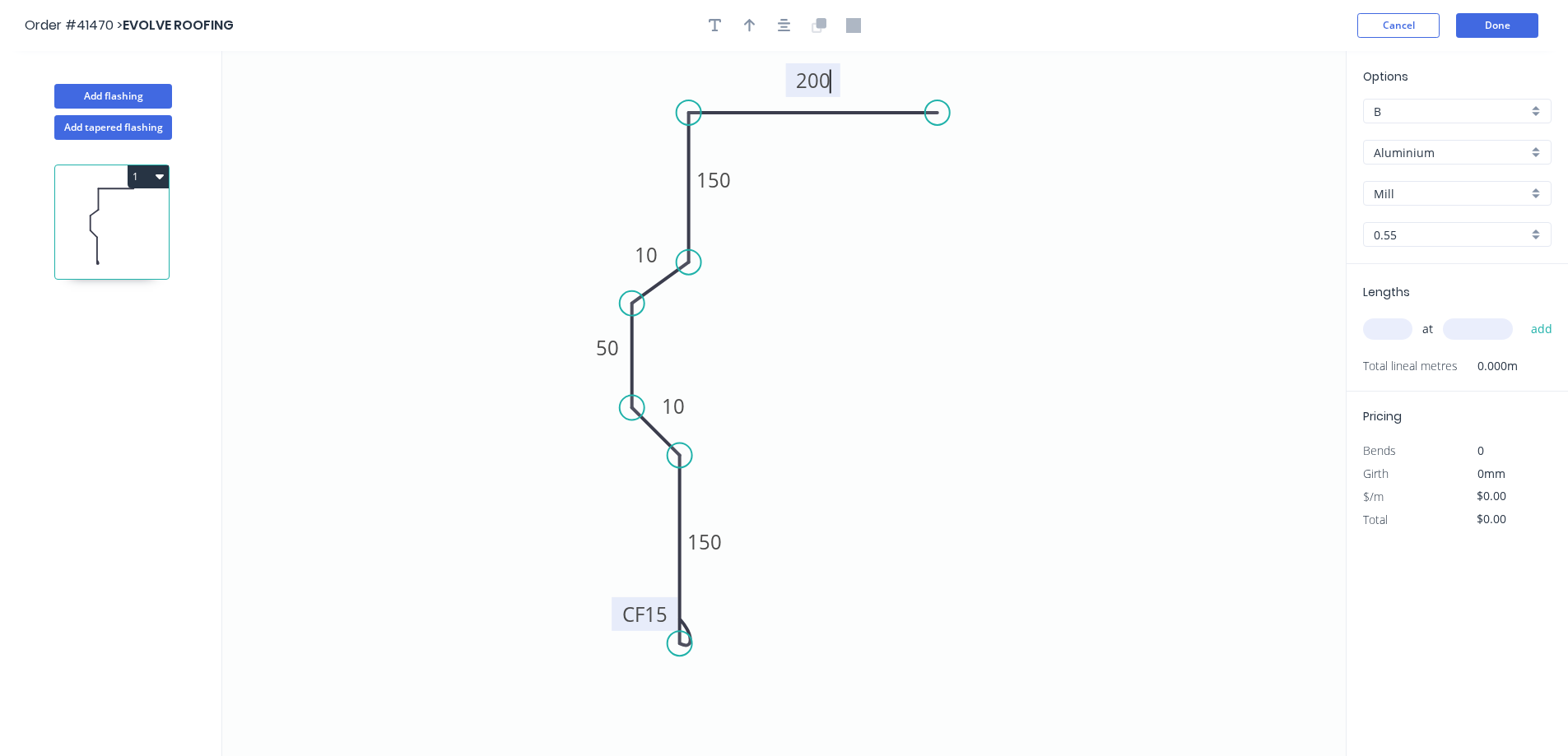
type input "$20.11"
click at [746, 17] on button "button" at bounding box center [750, 26] width 25 height 25
drag, startPoint x: 1260, startPoint y: 129, endPoint x: 591, endPoint y: 208, distance: 673.6
click at [592, 208] on icon at bounding box center [594, 189] width 15 height 53
click at [591, 208] on icon at bounding box center [592, 189] width 15 height 53
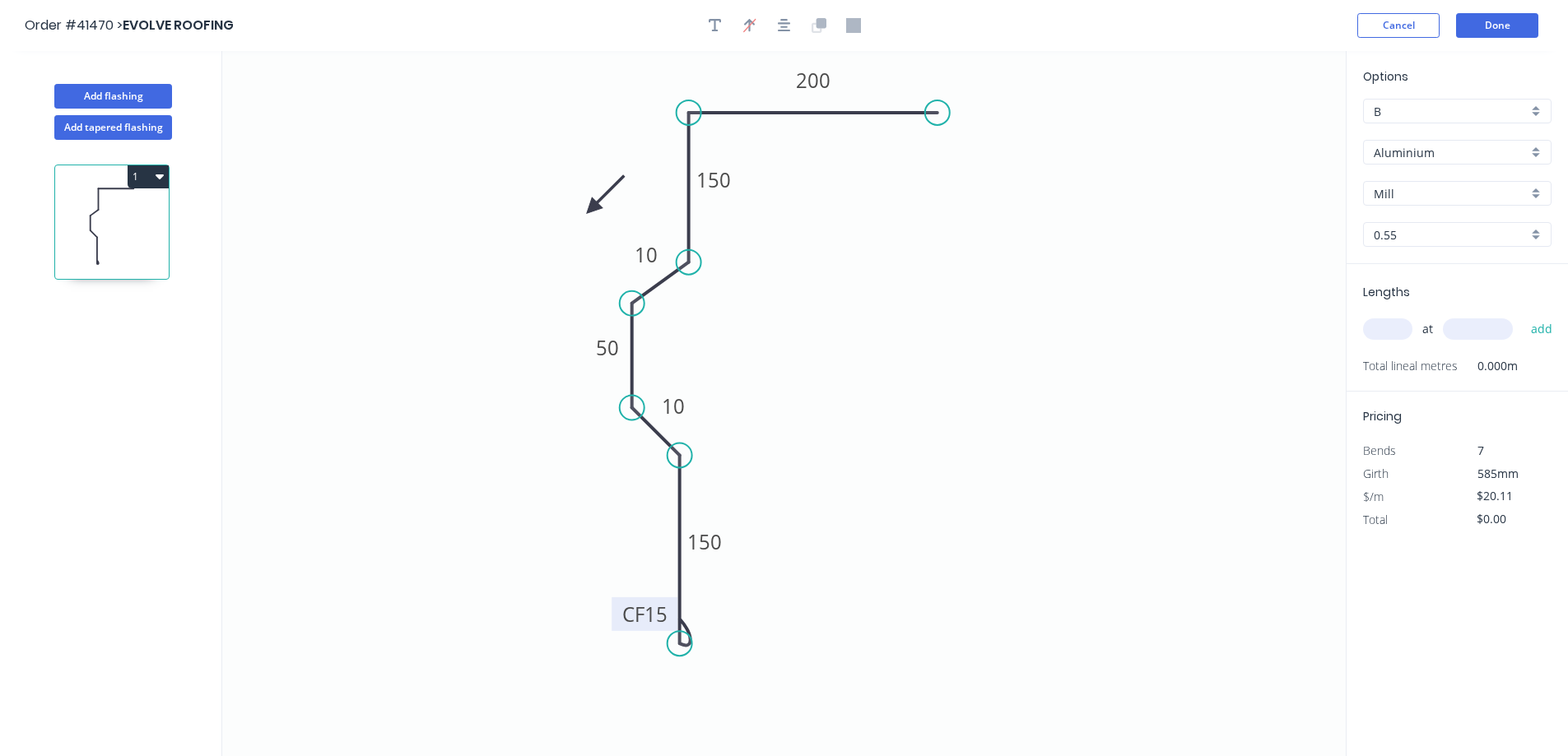
click at [591, 208] on icon at bounding box center [605, 194] width 48 height 48
click at [591, 208] on icon at bounding box center [605, 221] width 48 height 48
click at [591, 208] on icon at bounding box center [592, 227] width 15 height 53
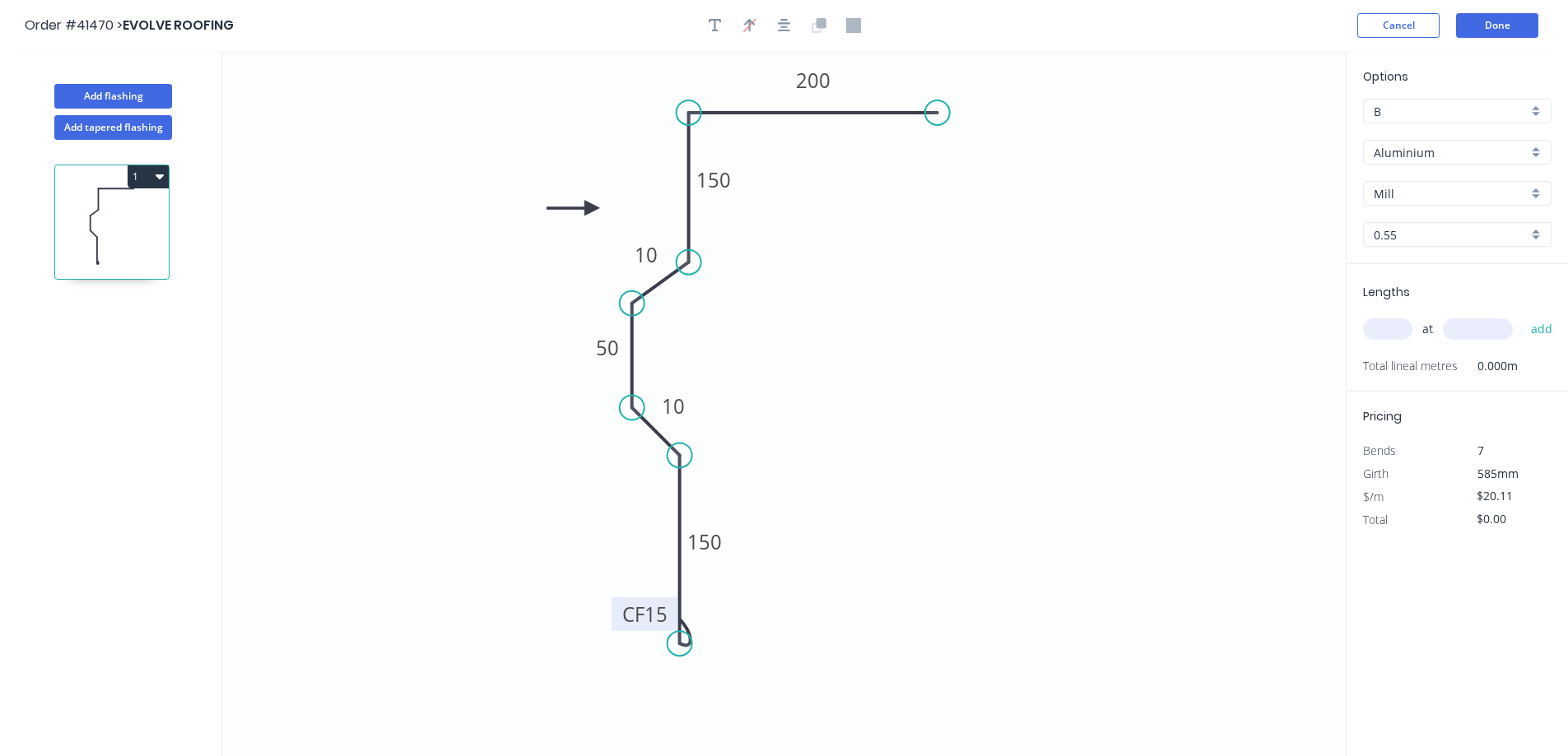
click at [591, 208] on icon at bounding box center [573, 209] width 53 height 15
click at [1533, 154] on div "Aluminium" at bounding box center [1458, 153] width 189 height 25
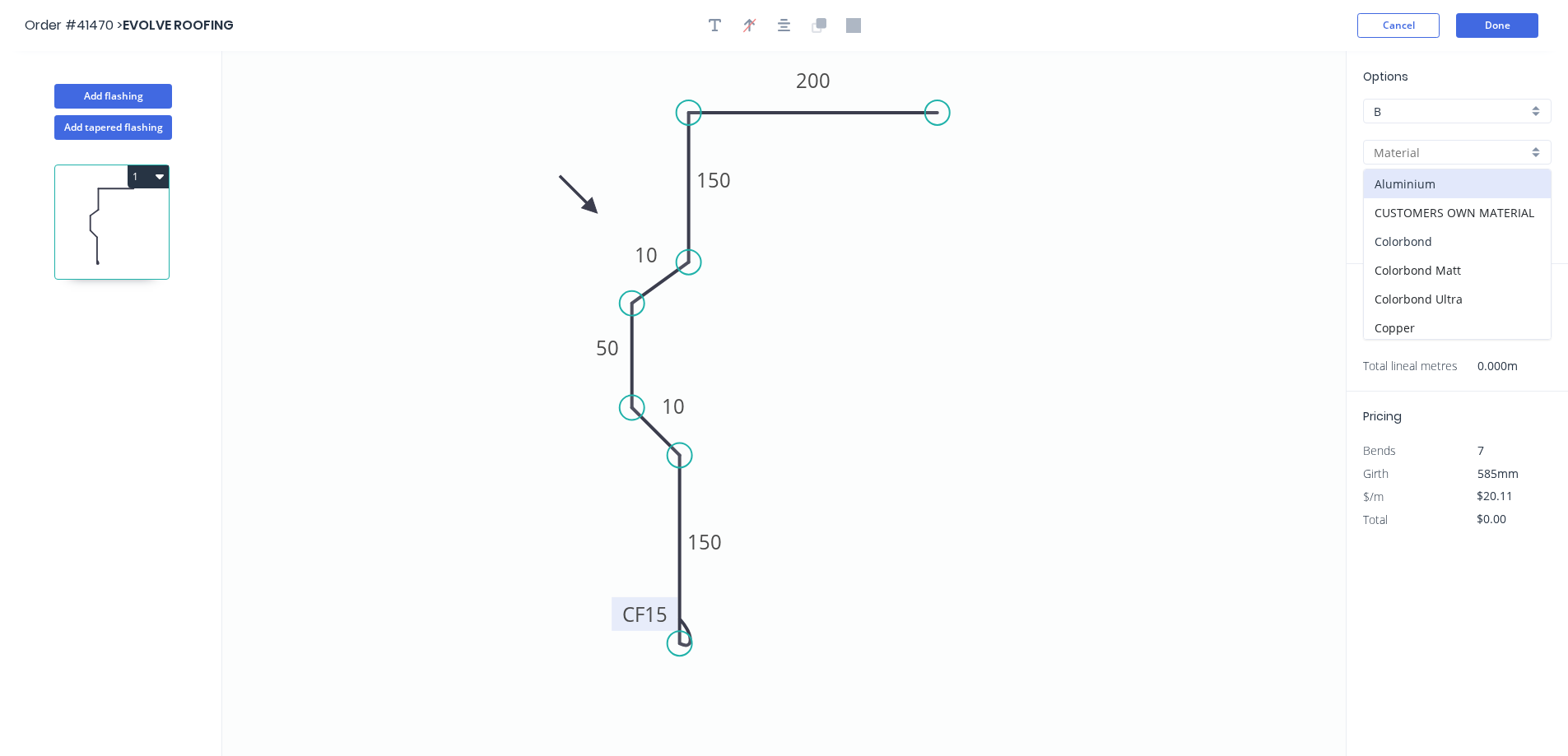
click at [1456, 238] on div "Colorbond" at bounding box center [1458, 241] width 187 height 29
type input "Colorbond"
type input "Basalt"
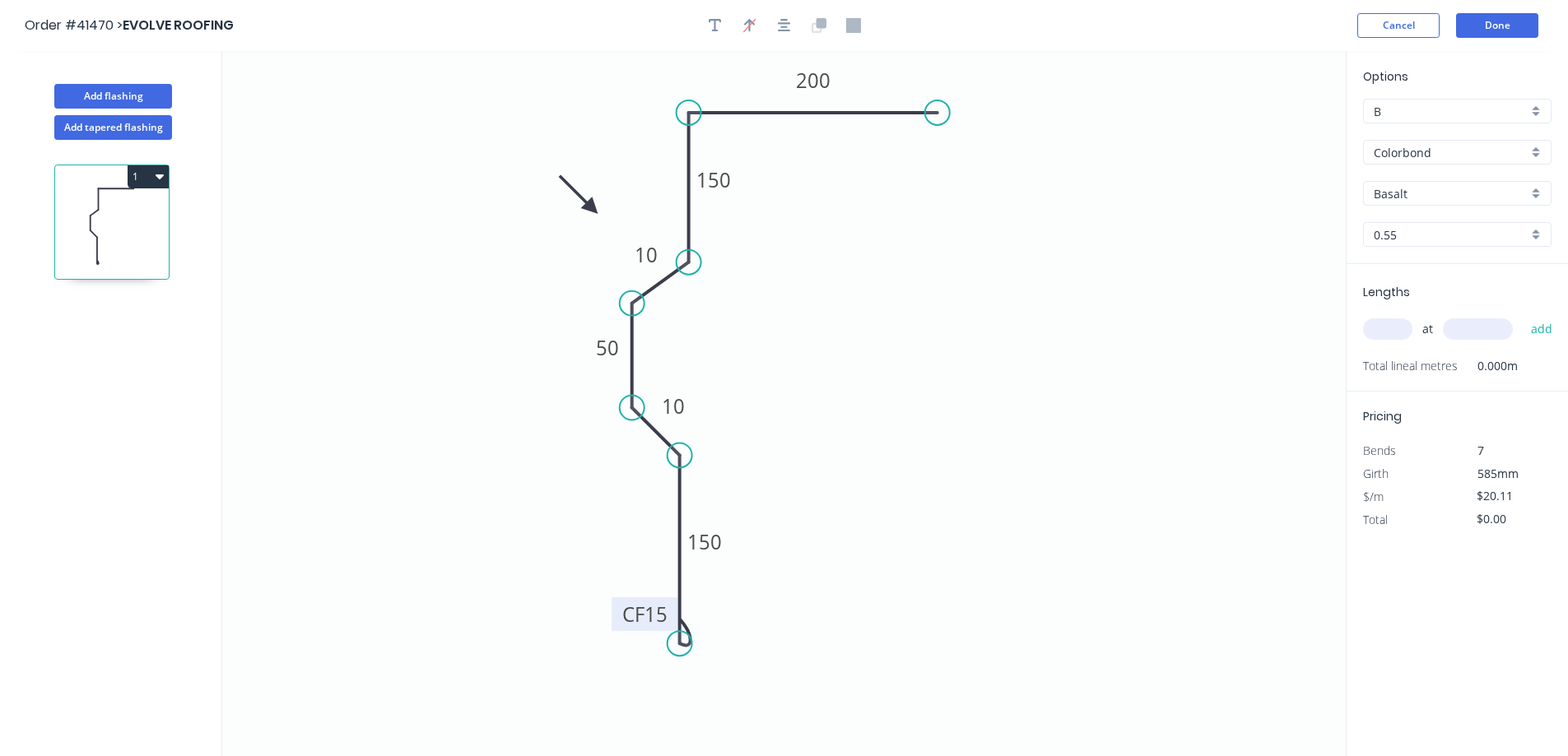
type input "$18.55"
click at [1538, 191] on div "Basalt" at bounding box center [1458, 194] width 189 height 25
click at [1433, 322] on div "Surfmist" at bounding box center [1458, 332] width 187 height 29
type input "Surfmist"
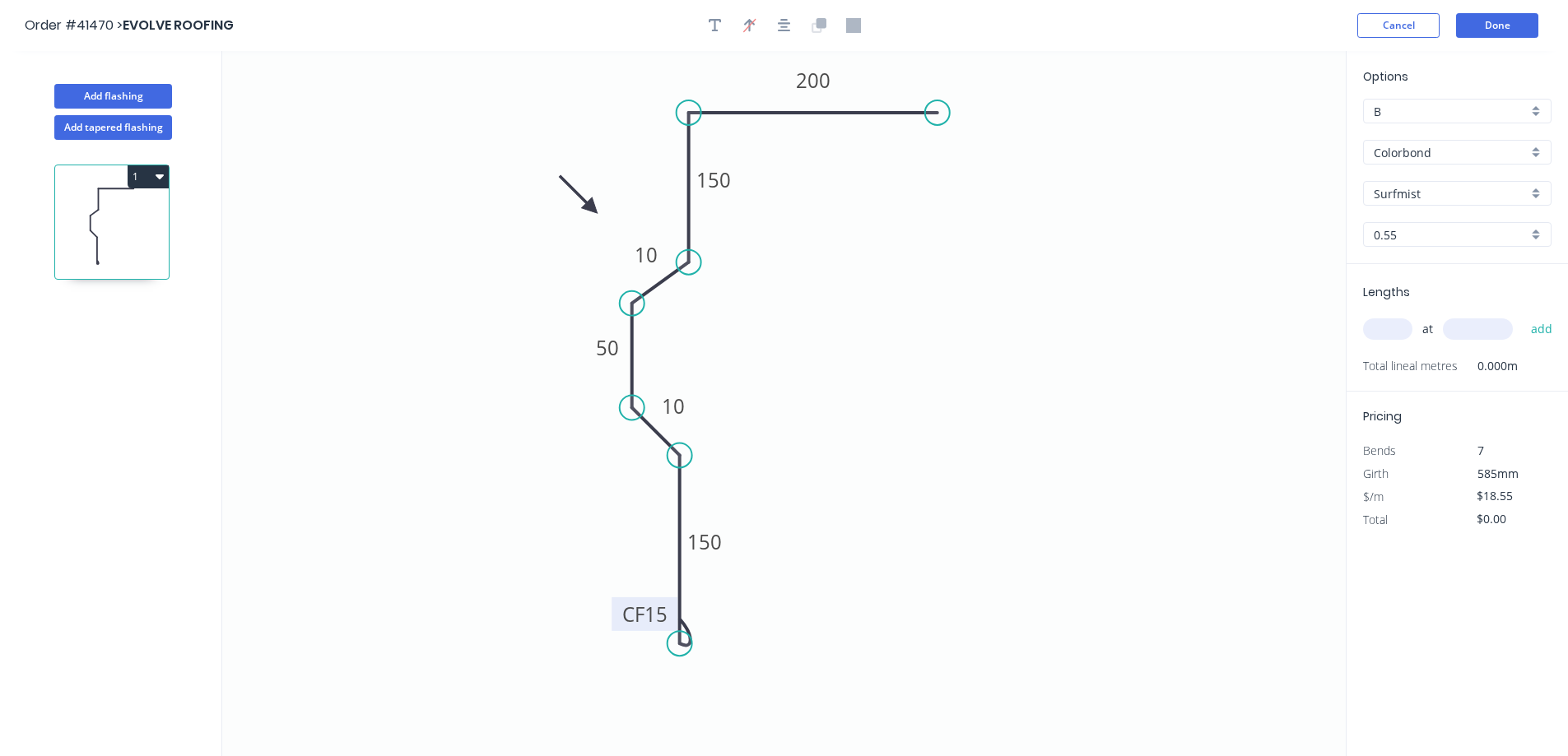
click at [1393, 329] on input "text" at bounding box center [1388, 330] width 49 height 22
type input "2"
type input "3200"
click at [1523, 315] on button "add" at bounding box center [1542, 330] width 38 height 28
type input "$118.72"
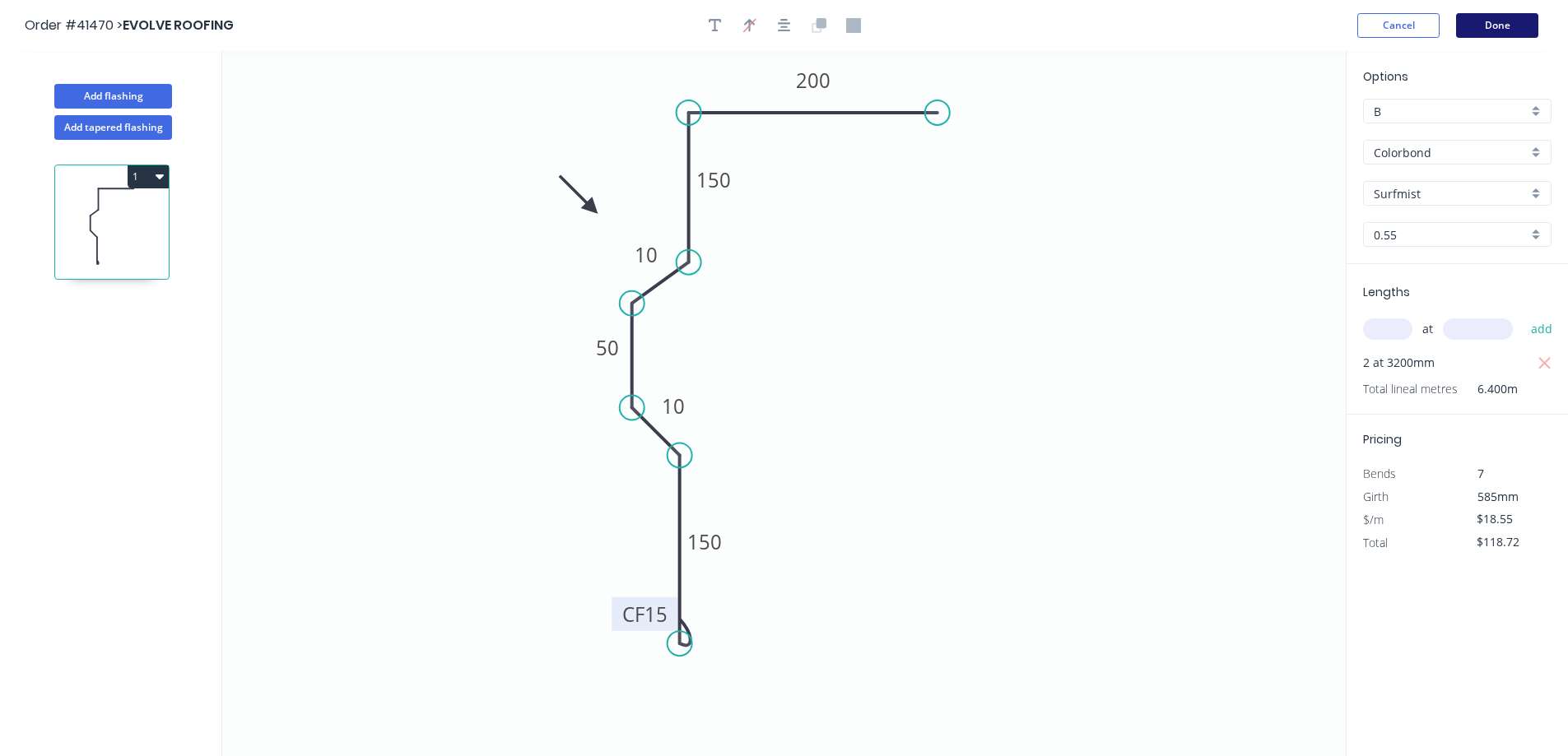
click at [1474, 24] on button "Done" at bounding box center [1497, 26] width 83 height 25
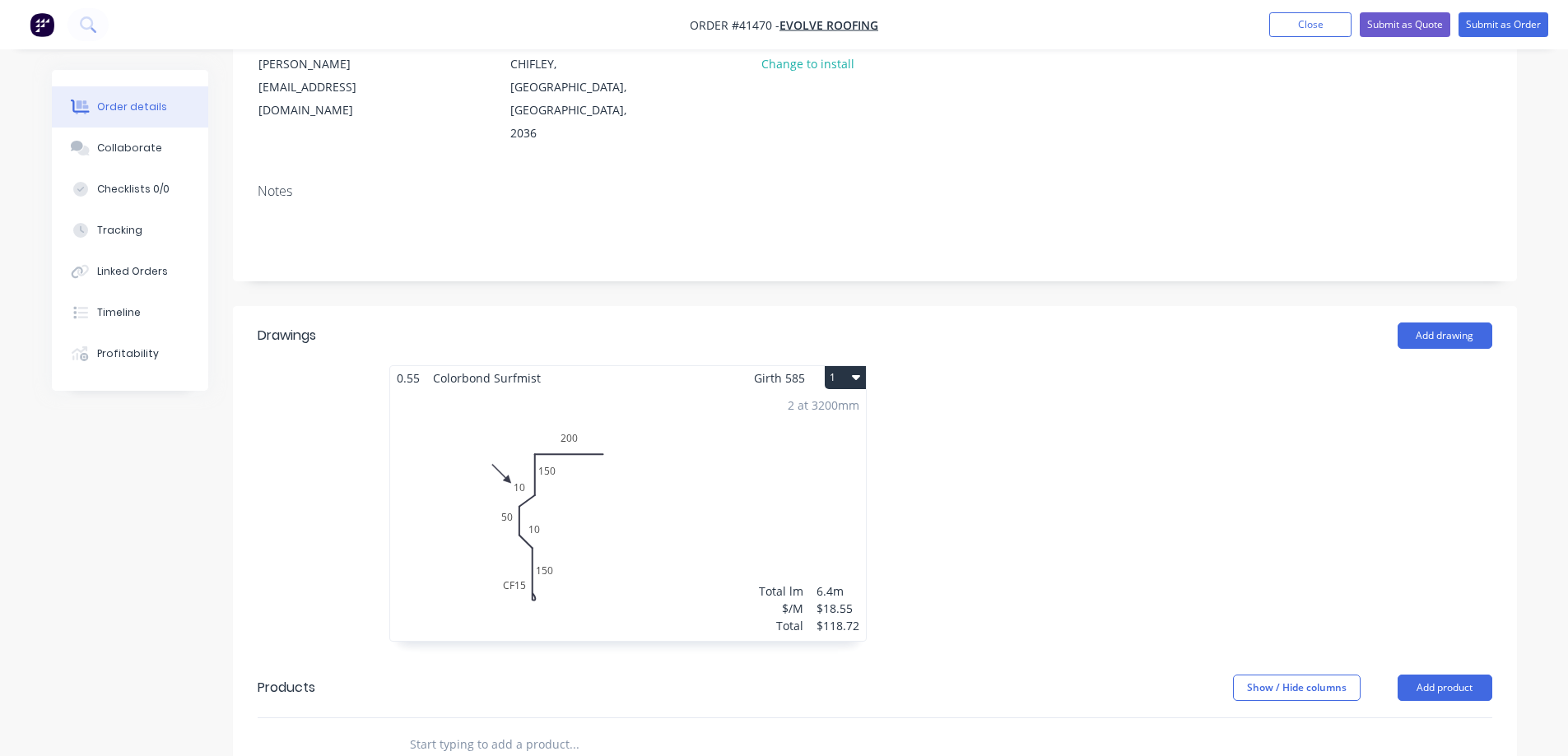
scroll to position [247, 0]
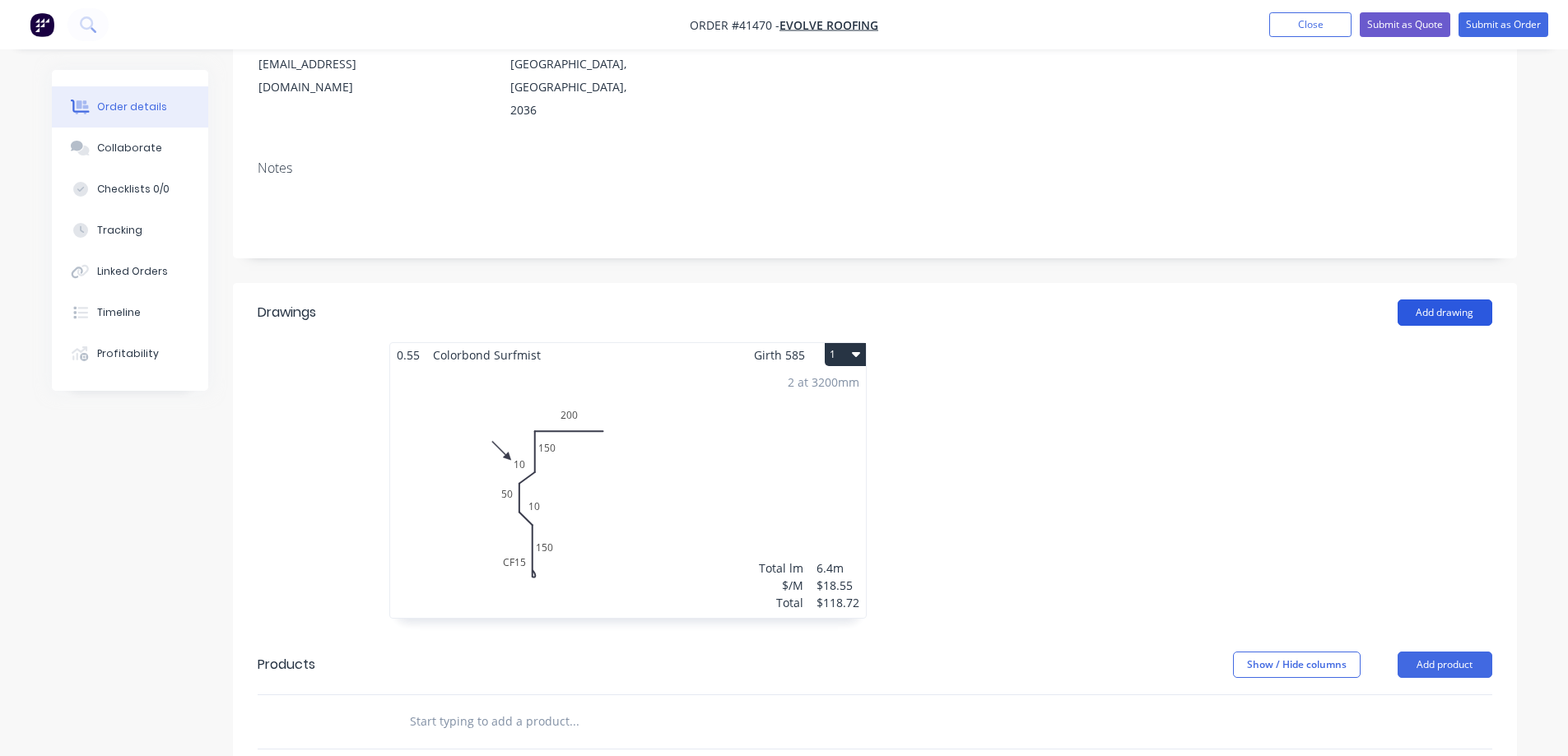
click at [1459, 300] on button "Add drawing" at bounding box center [1444, 313] width 94 height 27
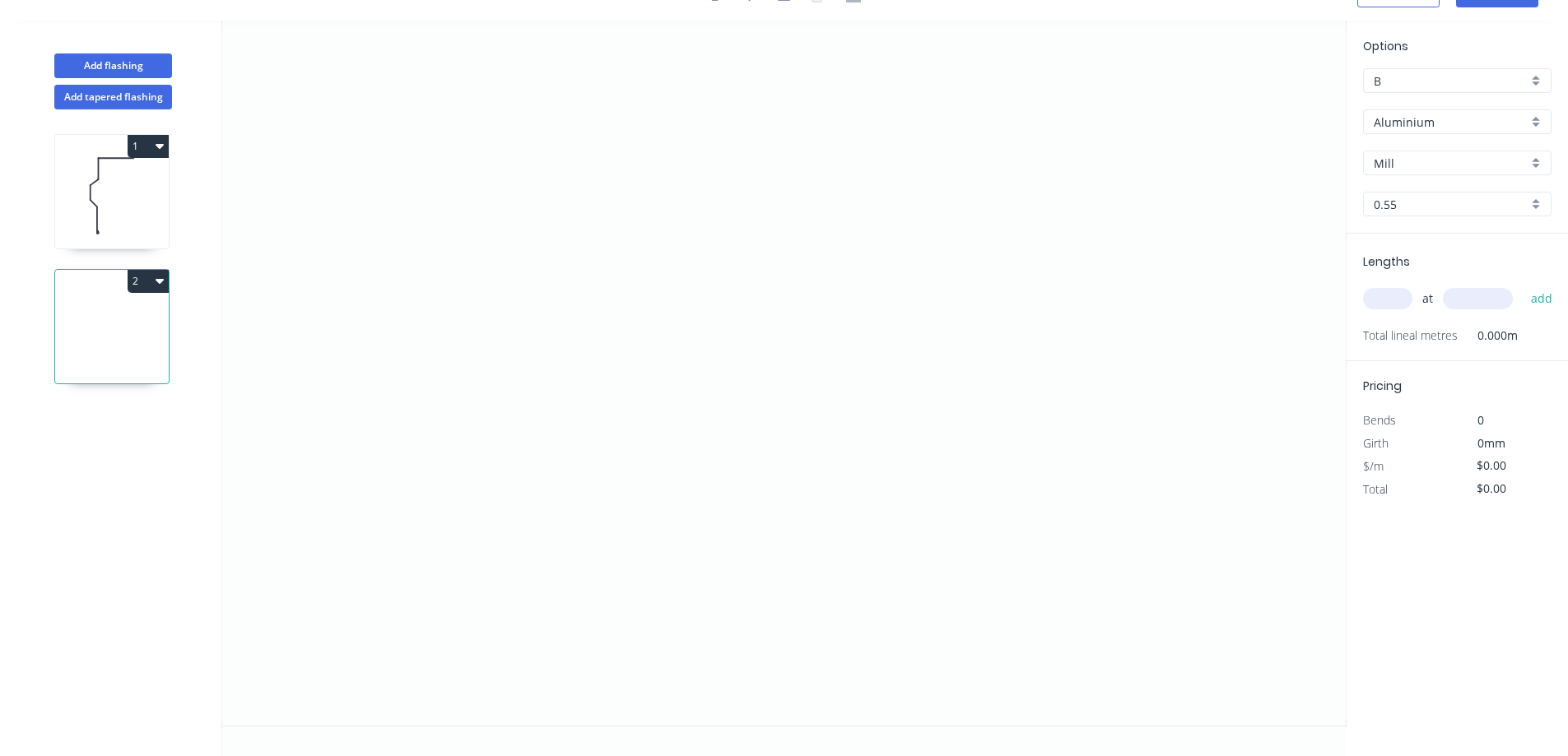
scroll to position [30, 0]
drag, startPoint x: 473, startPoint y: 521, endPoint x: 608, endPoint y: 519, distance: 135.0
click at [608, 519] on icon "0" at bounding box center [784, 373] width 1124 height 705
click at [683, 198] on icon "0 ?" at bounding box center [784, 373] width 1124 height 705
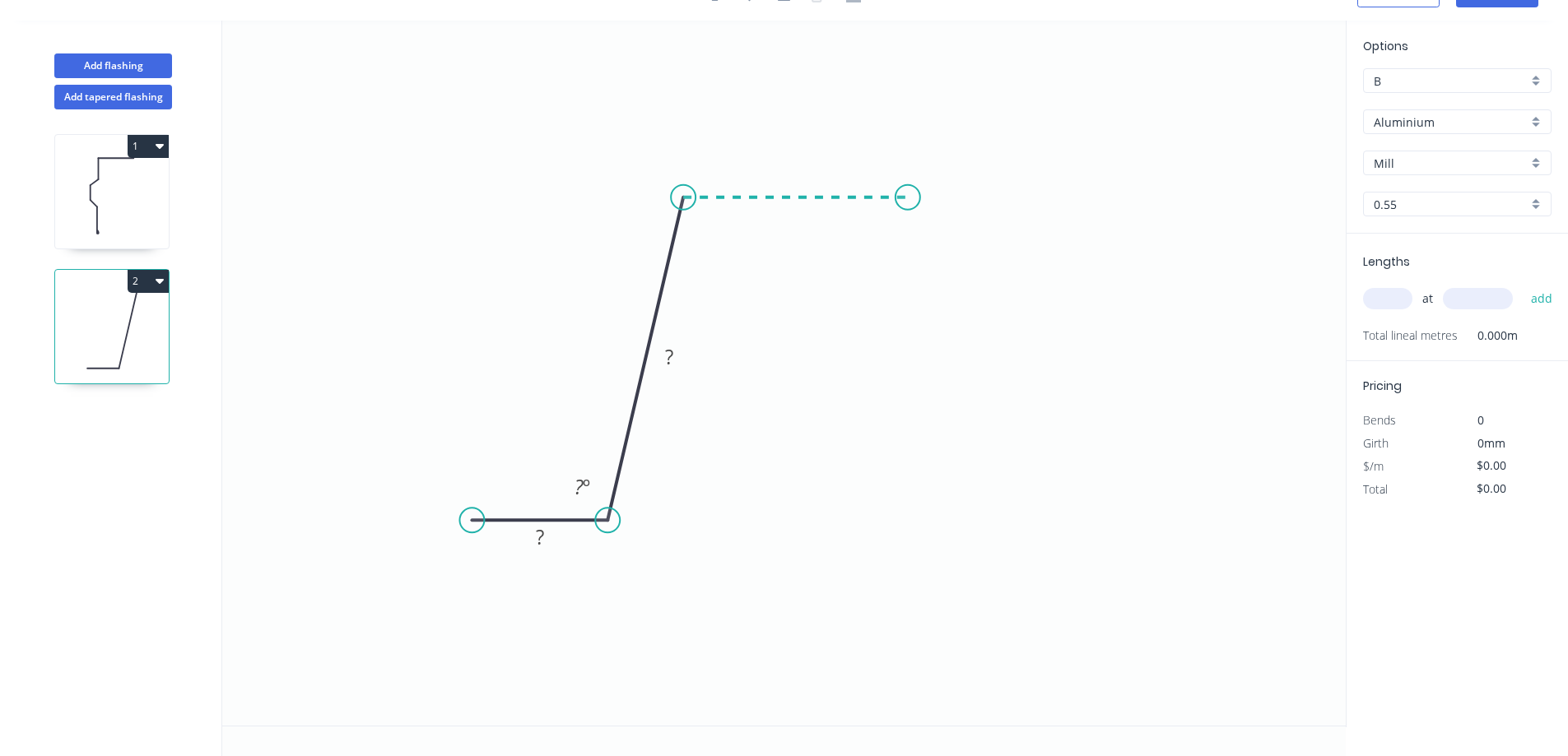
drag, startPoint x: 683, startPoint y: 198, endPoint x: 908, endPoint y: 201, distance: 225.0
click at [908, 201] on icon "0 ? ? ? º" at bounding box center [784, 373] width 1124 height 705
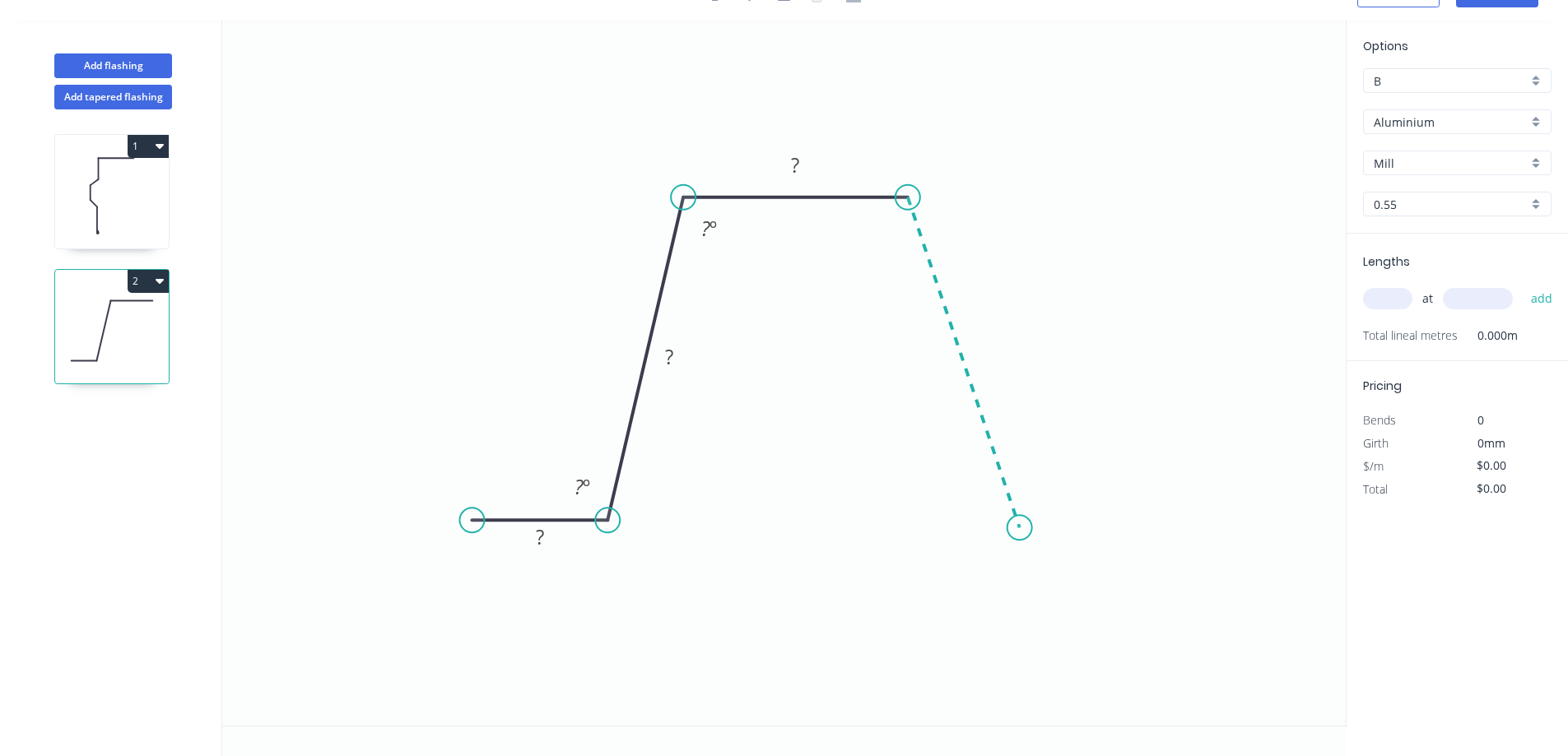
click at [1020, 528] on icon "0 ? ? ? ? º ? º" at bounding box center [784, 373] width 1124 height 705
click at [1142, 536] on icon "0 ? ? ? ? ? º ? º ? º" at bounding box center [784, 373] width 1124 height 705
click at [1143, 531] on circle at bounding box center [1143, 527] width 25 height 25
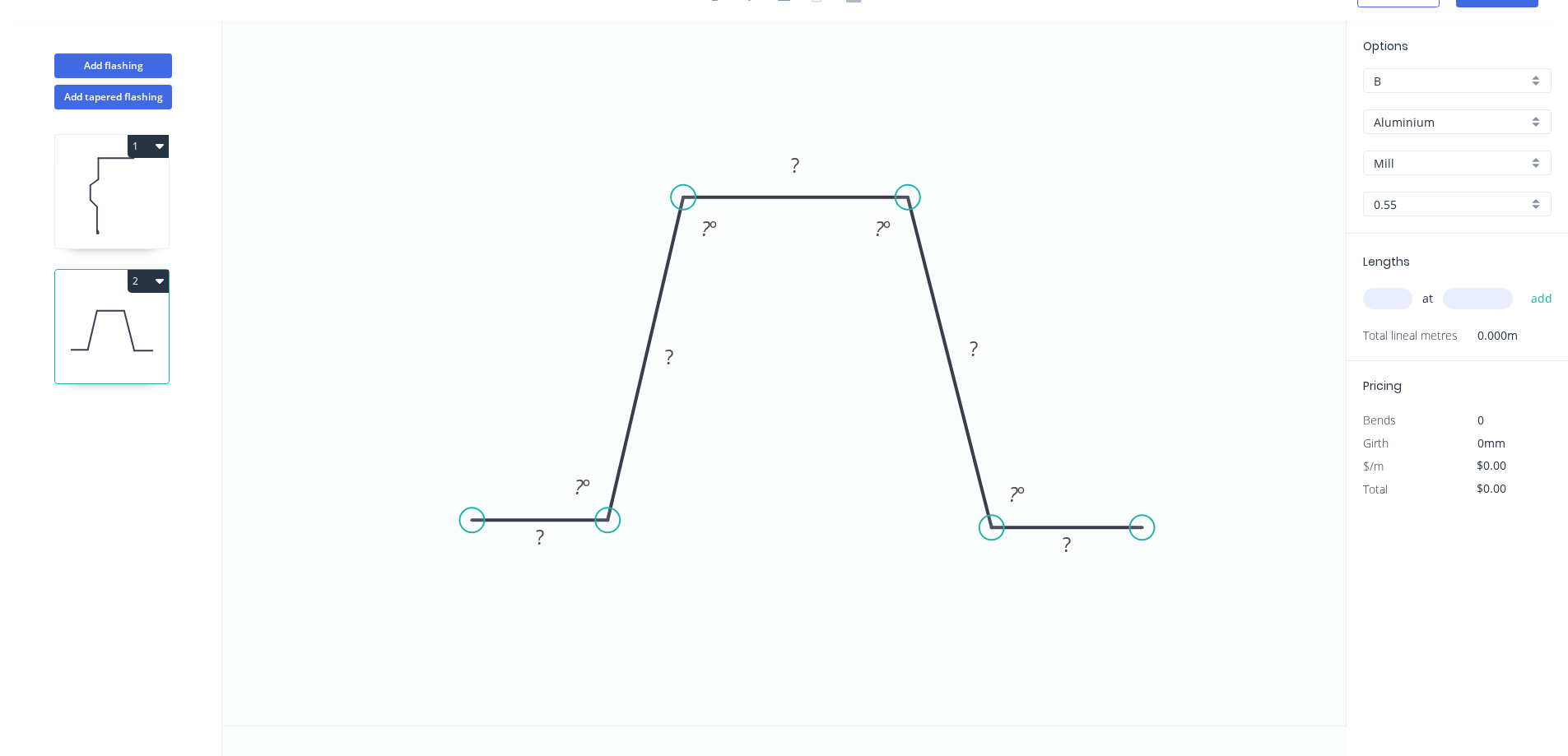
drag, startPoint x: 1010, startPoint y: 524, endPoint x: 992, endPoint y: 524, distance: 18.0
click at [992, 524] on circle at bounding box center [992, 527] width 25 height 25
click at [716, 253] on div "Hide angle" at bounding box center [768, 258] width 165 height 33
click at [926, 258] on div "Hide angle" at bounding box center [982, 261] width 165 height 33
click at [549, 536] on rect at bounding box center [539, 538] width 33 height 23
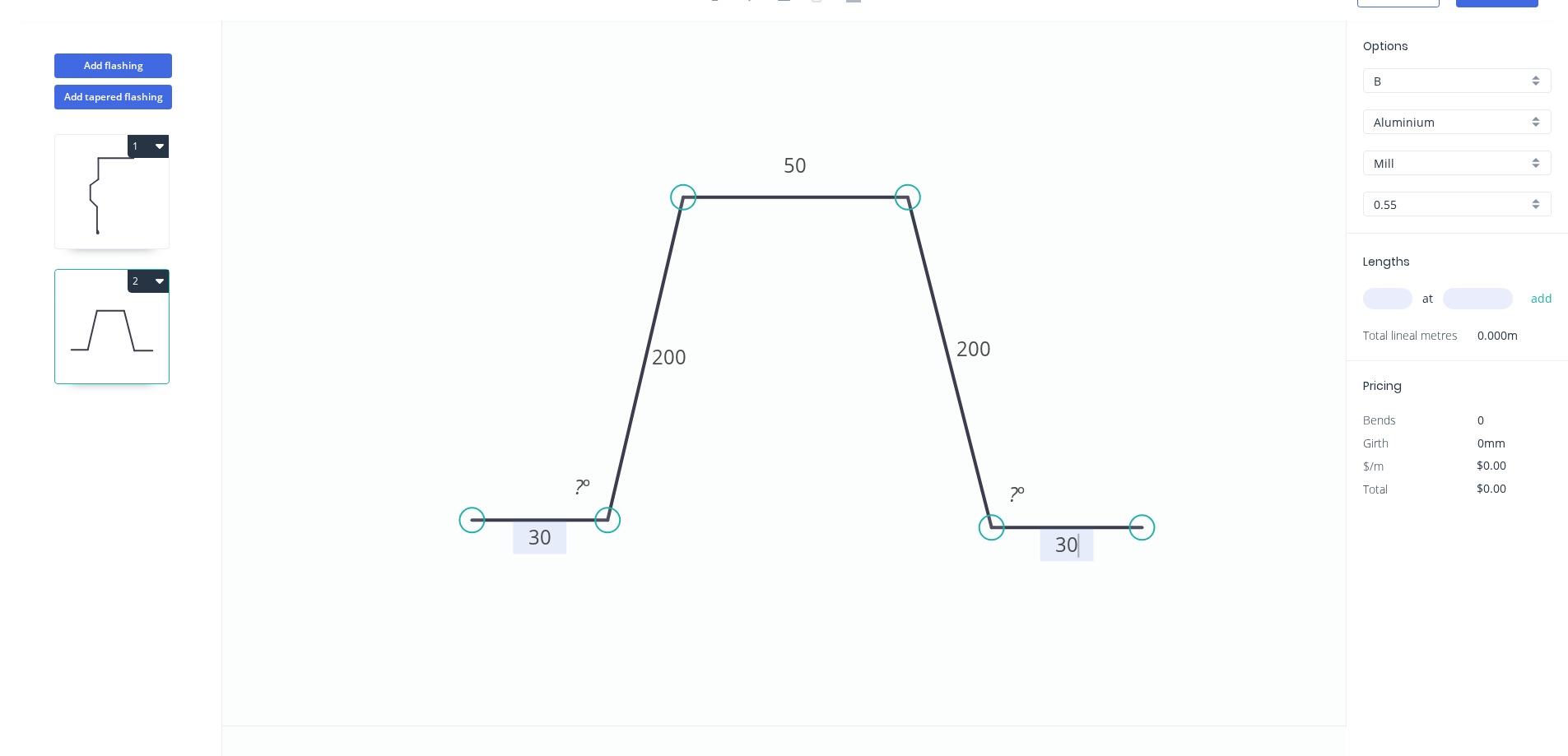
type input "$18.19"
click at [642, 571] on div "Hide angle" at bounding box center [695, 577] width 165 height 33
click at [1018, 575] on div "Hide angle" at bounding box center [1076, 579] width 165 height 33
click at [729, 255] on div "Show angle" at bounding box center [766, 260] width 165 height 33
click at [923, 260] on div "Show angle" at bounding box center [982, 261] width 165 height 33
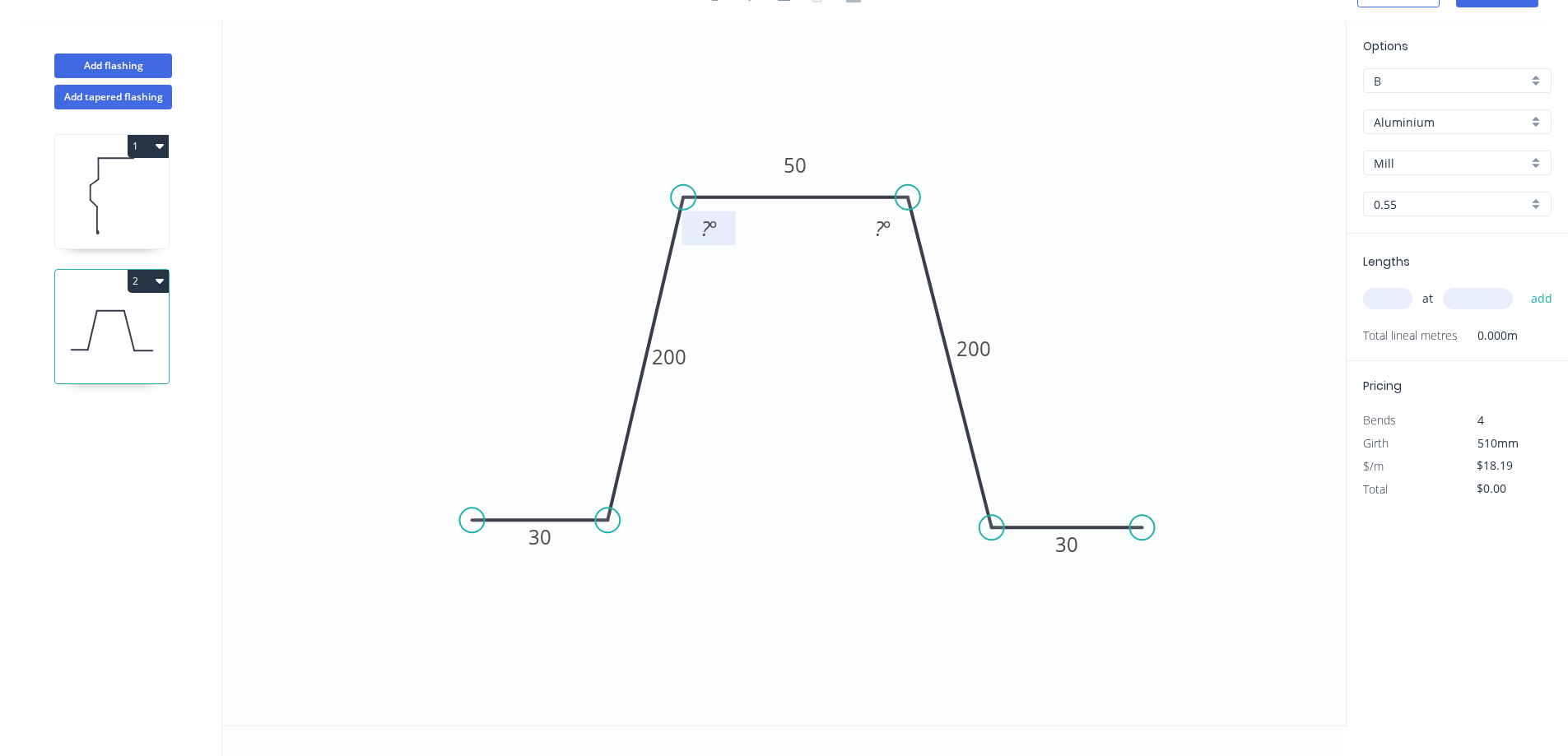
click at [712, 228] on tspan "º" at bounding box center [713, 228] width 8 height 28
click at [1534, 124] on div "Aluminium" at bounding box center [1458, 122] width 189 height 25
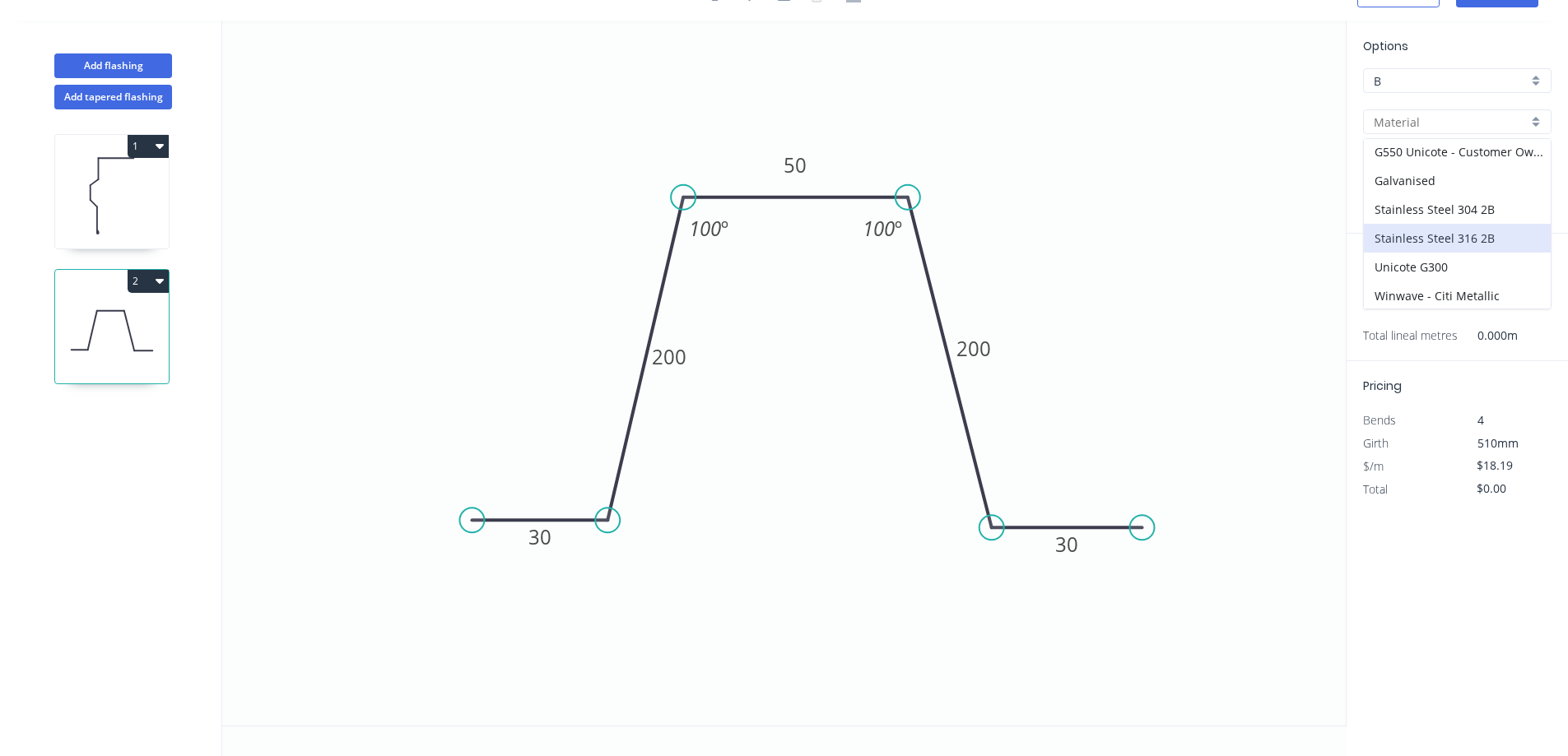
scroll to position [234, 0]
click at [1430, 149] on div "Galvanised" at bounding box center [1458, 150] width 187 height 29
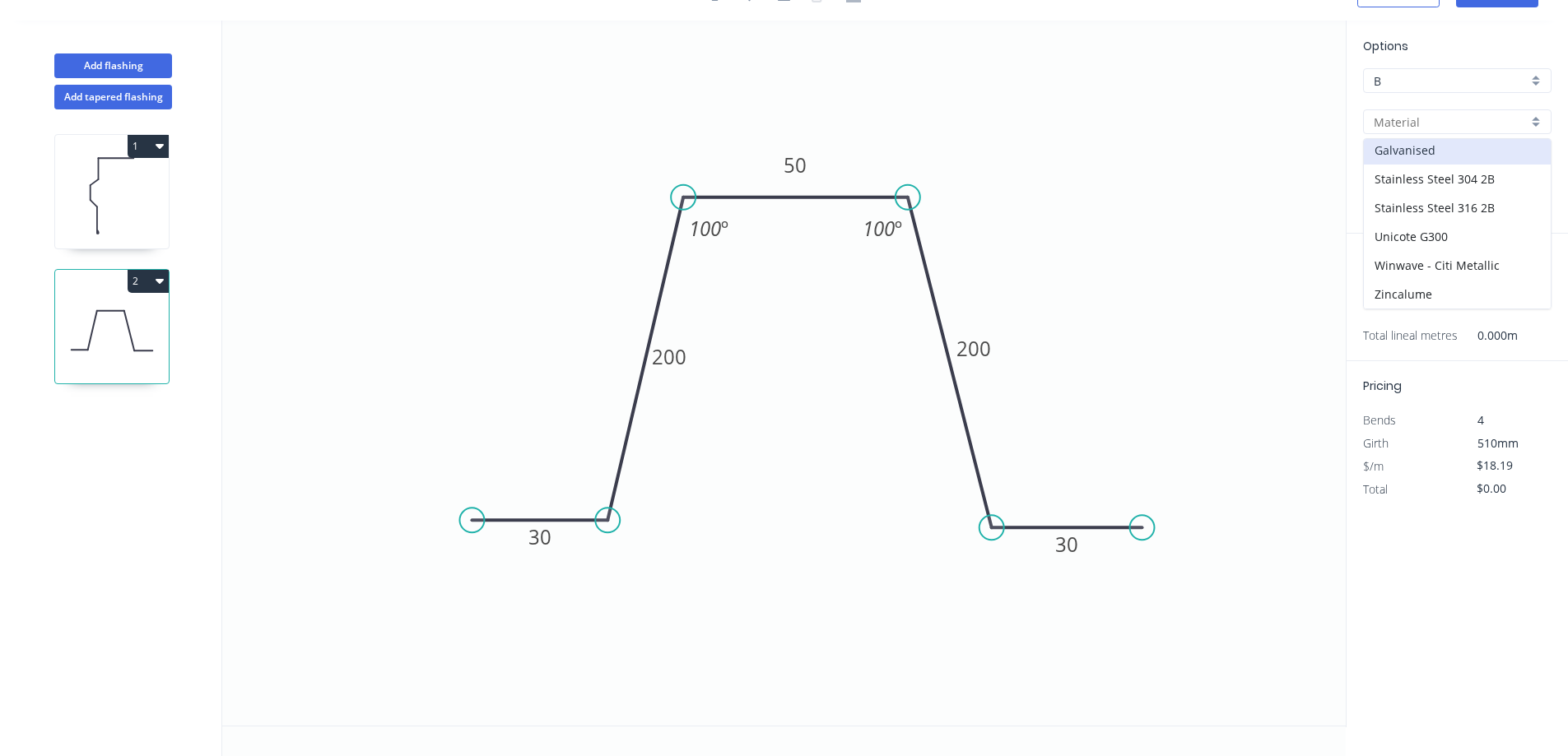
type input "Galvanised"
type input "PC - Custom"
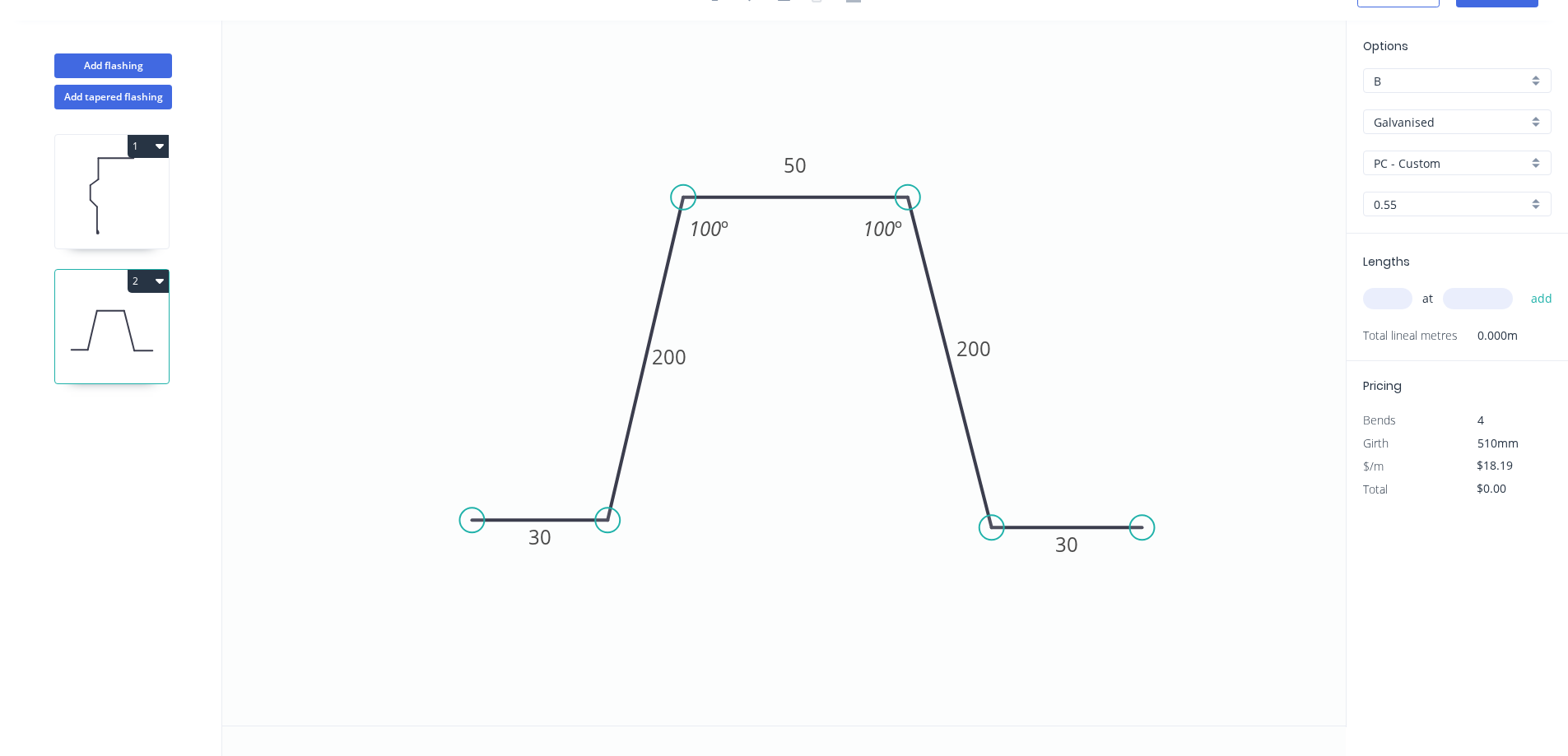
type input "$15.47"
click at [1535, 159] on div "PC - Custom" at bounding box center [1458, 163] width 189 height 25
click at [1450, 246] on div "Standard" at bounding box center [1458, 252] width 187 height 29
type input "Standard"
click at [1533, 196] on div "0.55" at bounding box center [1458, 204] width 189 height 25
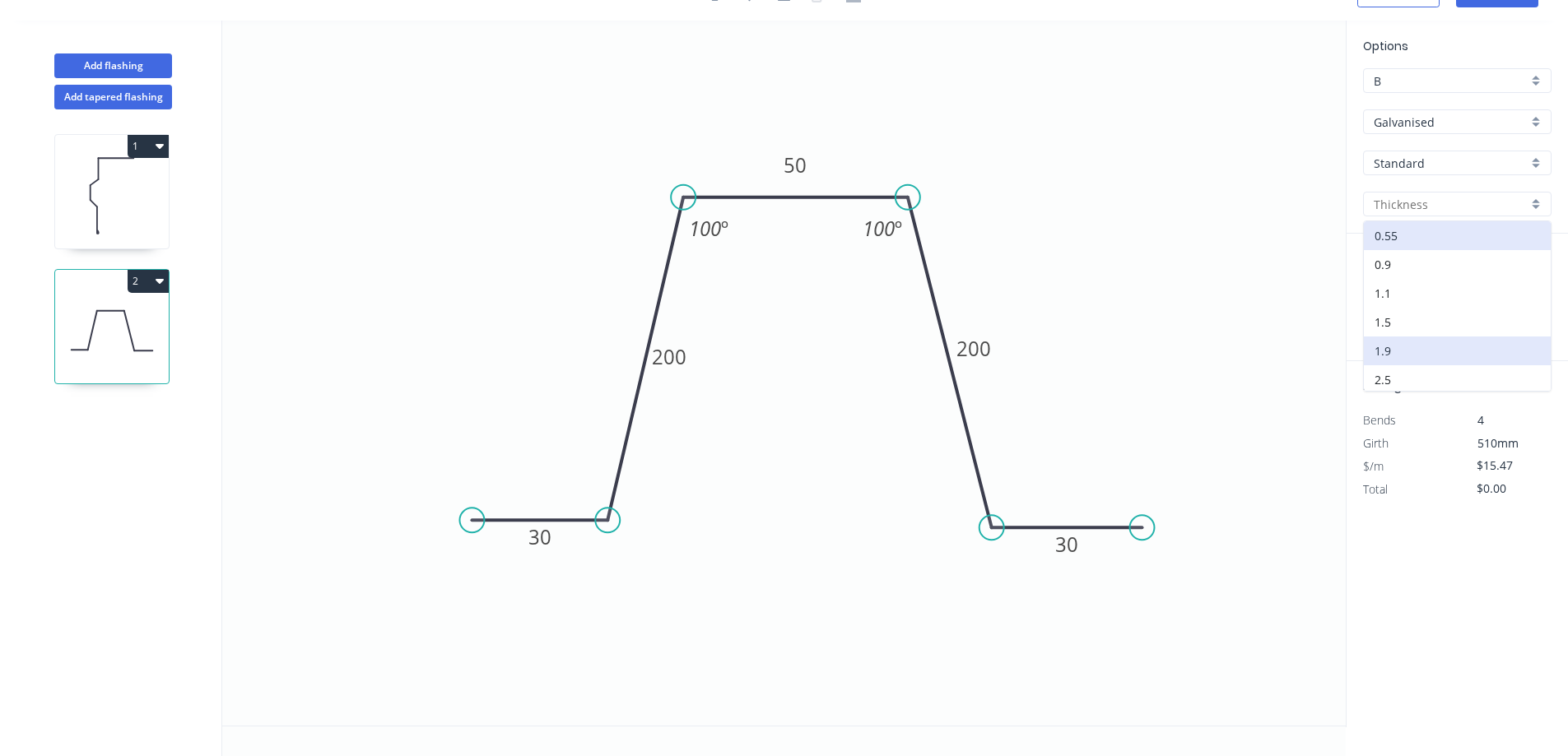
scroll to position [32, 0]
click at [1405, 372] on div "2.9" at bounding box center [1458, 376] width 187 height 29
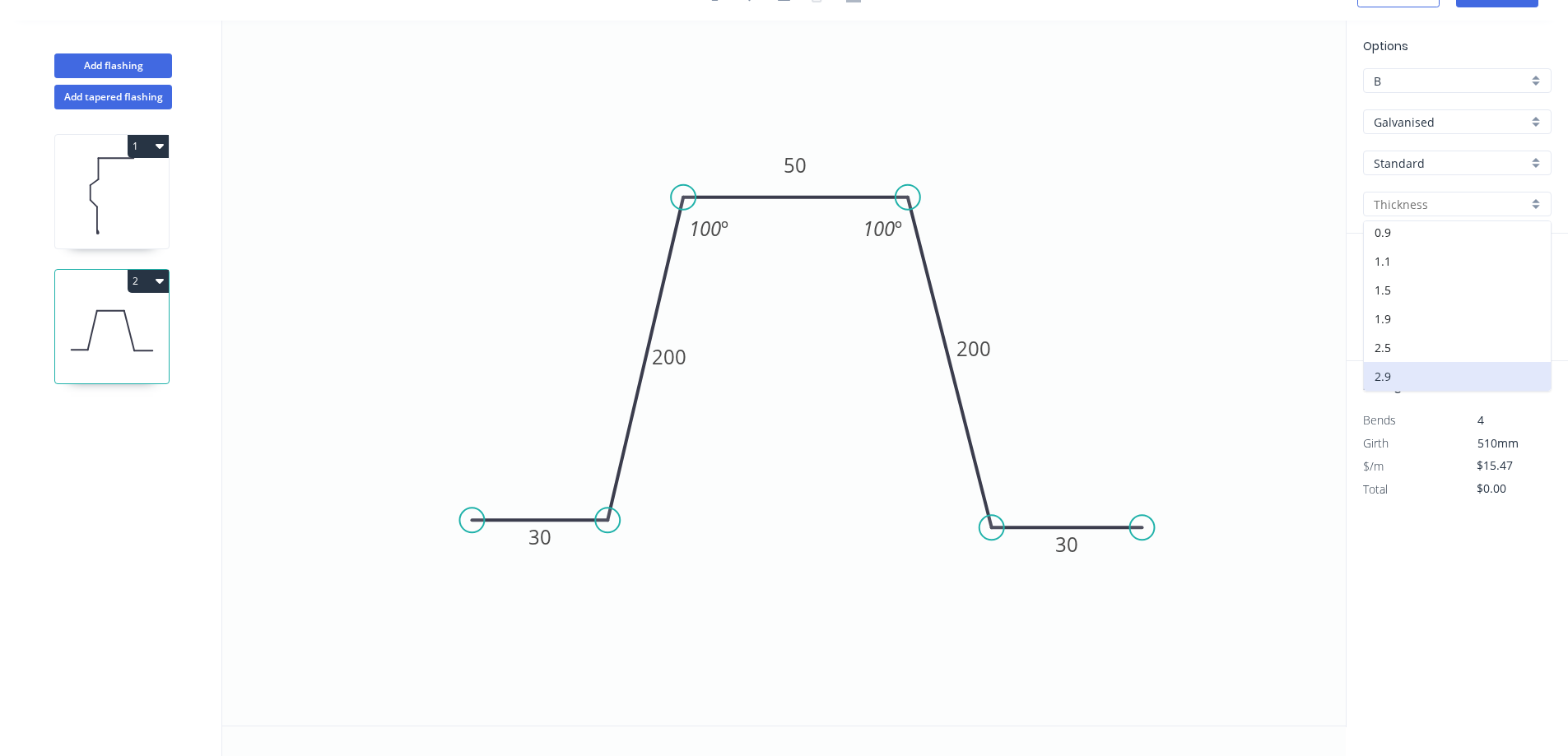
type input "2.9"
type input "$90.92"
click at [1393, 299] on input "text" at bounding box center [1388, 299] width 49 height 22
click at [1393, 303] on input "text" at bounding box center [1388, 299] width 49 height 22
type input "2"
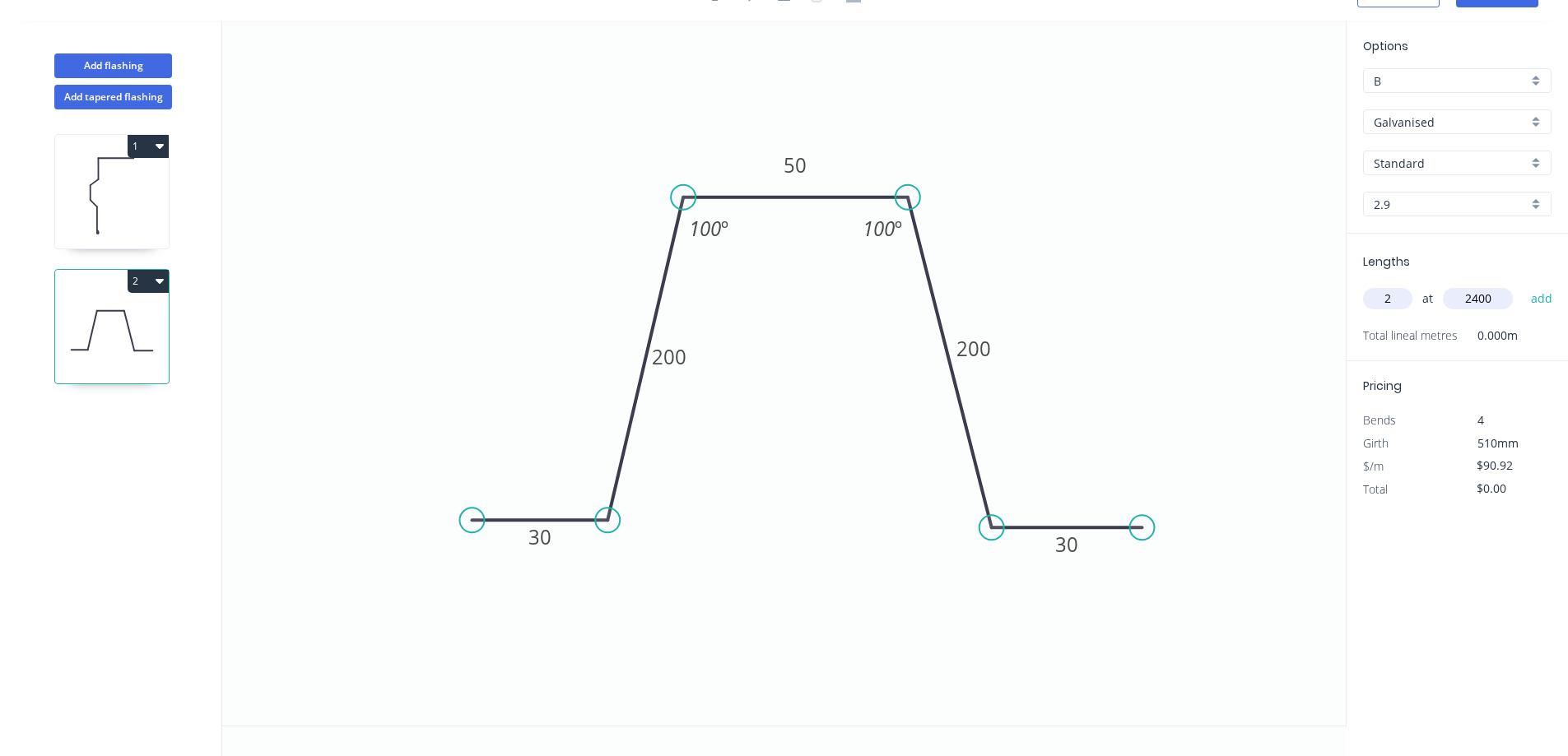
type input "2400"
click at [1523, 285] on button "add" at bounding box center [1542, 299] width 38 height 28
type input "$436.42"
type input "1"
type input "1400"
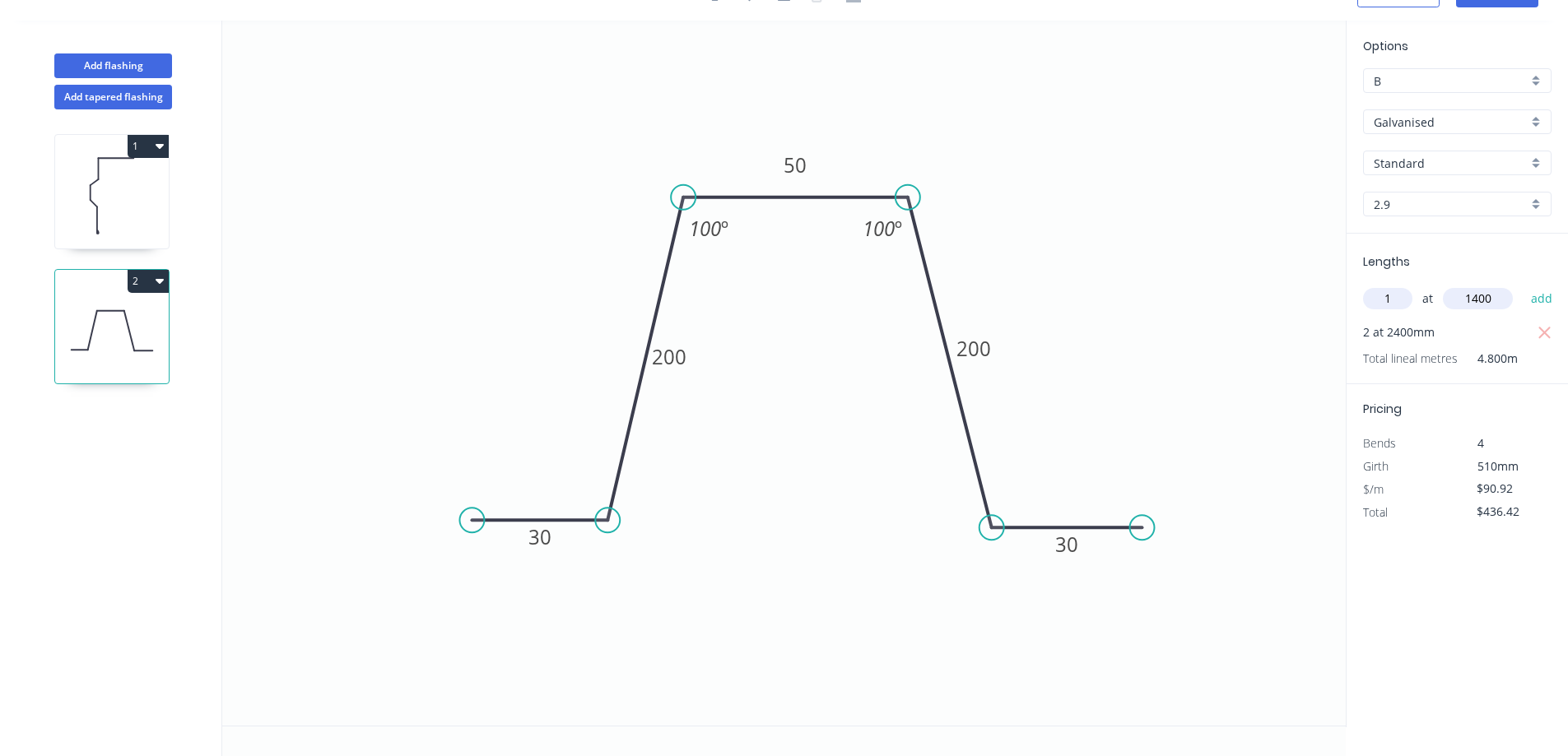
click at [1523, 285] on button "add" at bounding box center [1542, 299] width 38 height 28
click at [155, 276] on icon "button" at bounding box center [159, 280] width 8 height 13
click at [135, 320] on div "Duplicate" at bounding box center [91, 322] width 127 height 24
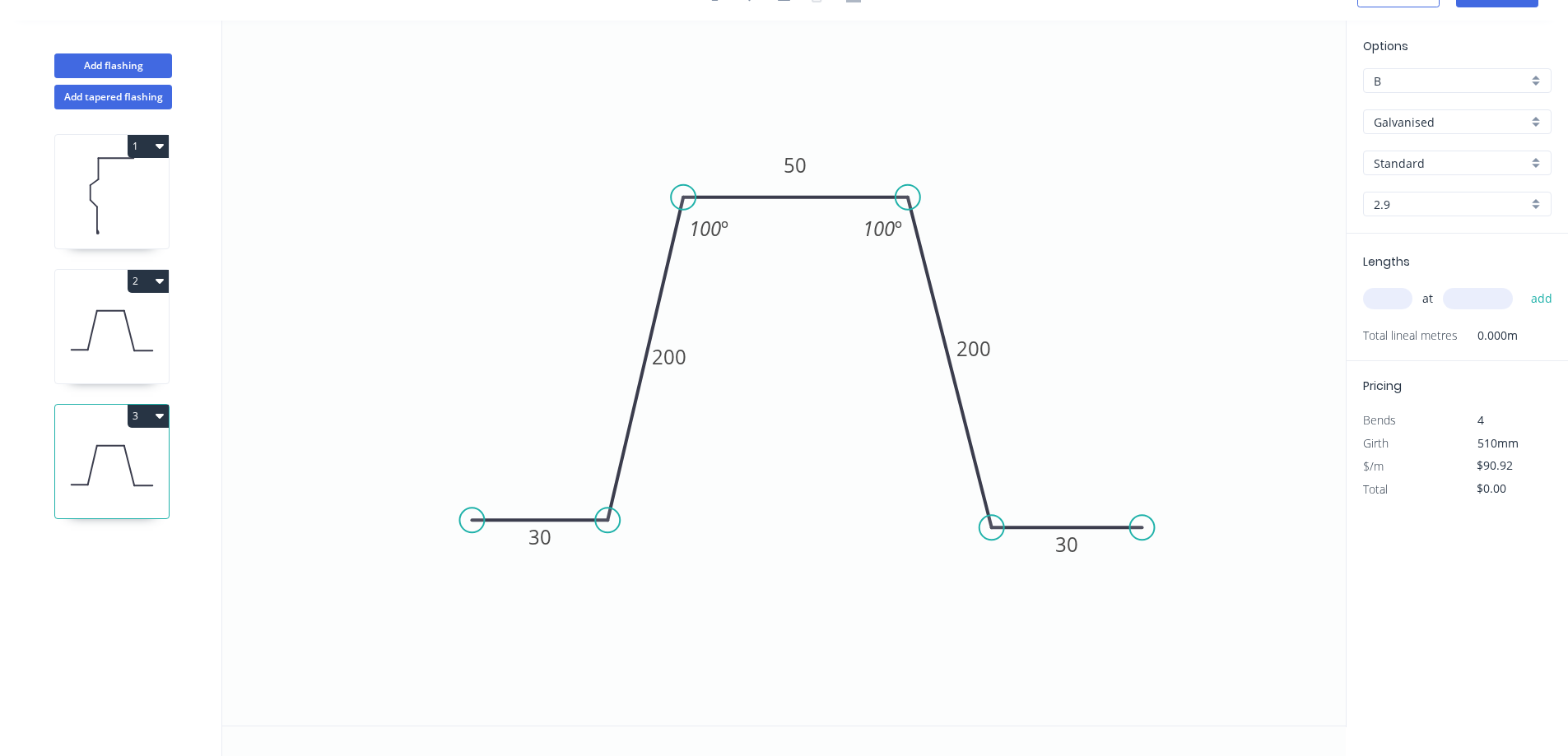
click at [160, 282] on icon "button" at bounding box center [159, 281] width 8 height 5
click at [140, 322] on div "Duplicate" at bounding box center [91, 322] width 127 height 24
click at [163, 281] on icon "button" at bounding box center [159, 280] width 8 height 13
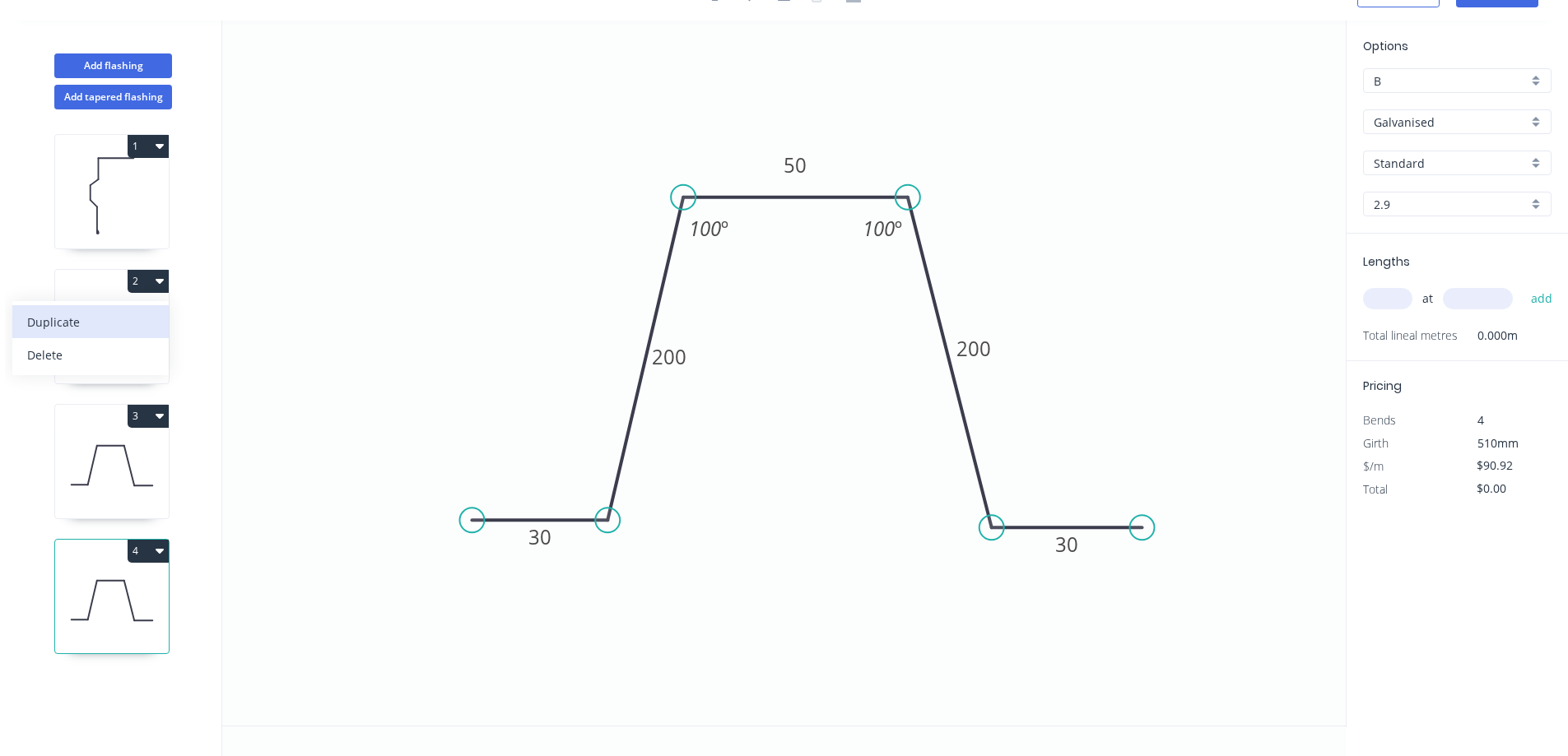
click at [144, 322] on div "Duplicate" at bounding box center [91, 322] width 127 height 24
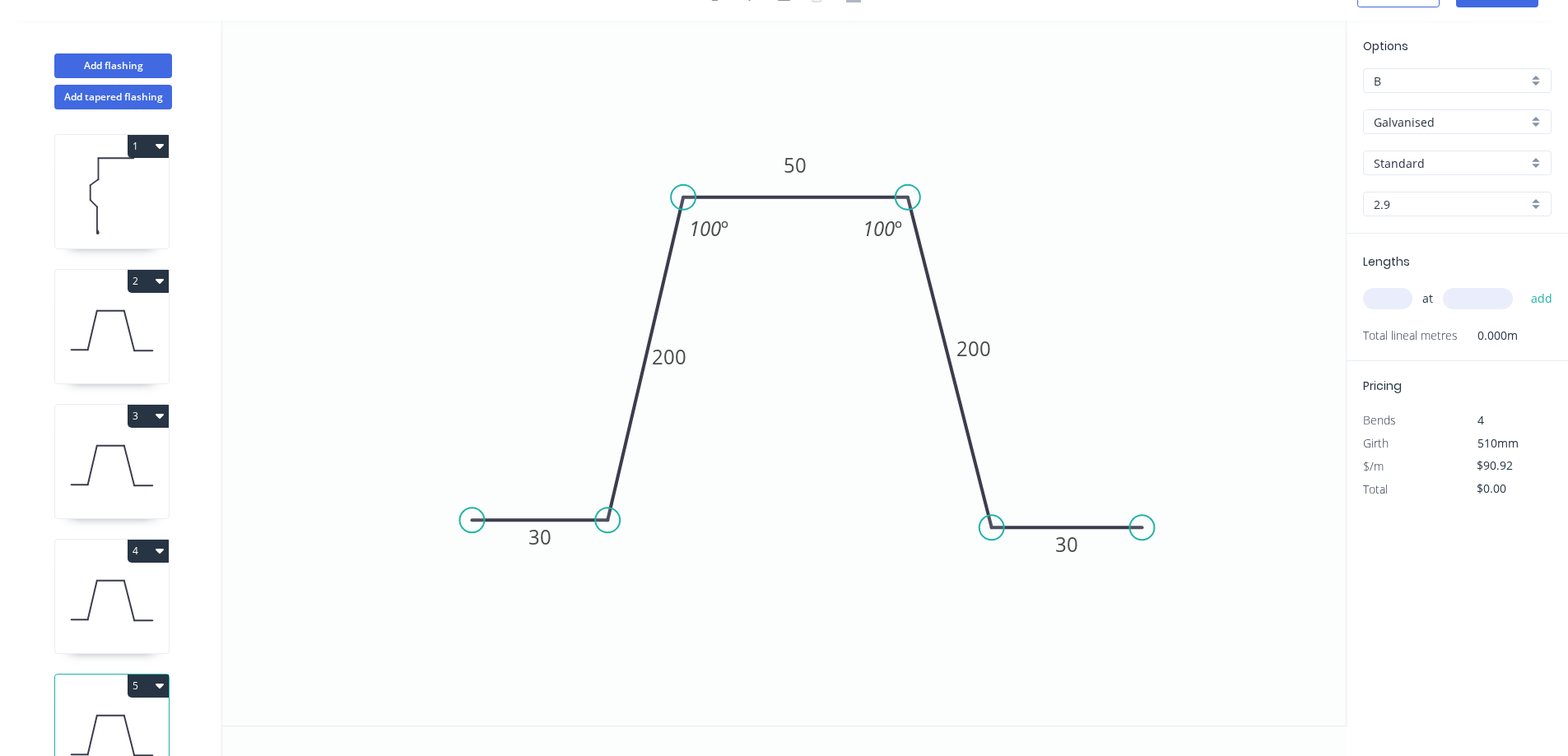
click at [160, 280] on icon "button" at bounding box center [159, 281] width 8 height 5
click at [145, 318] on div "Duplicate" at bounding box center [91, 322] width 127 height 24
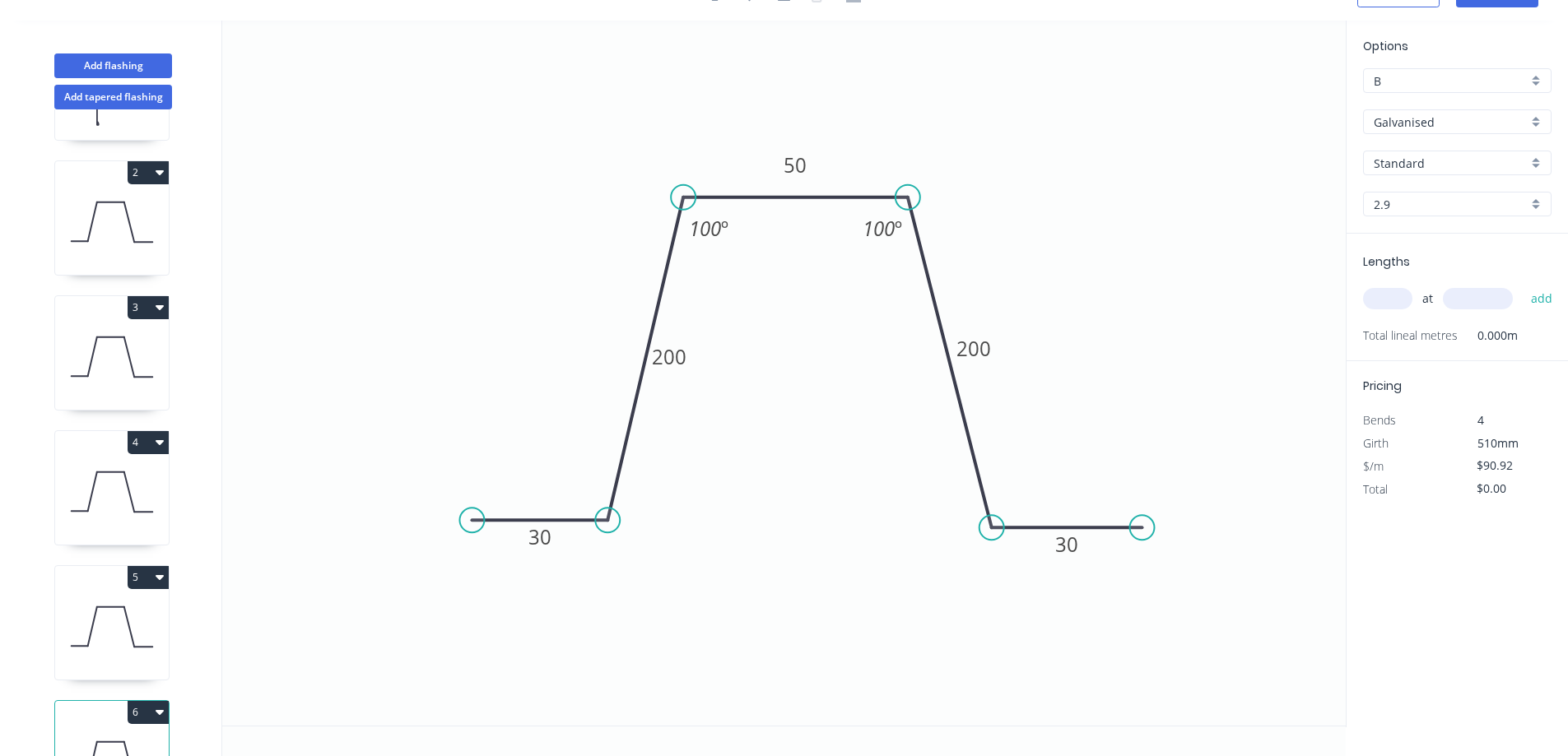
scroll to position [0, 0]
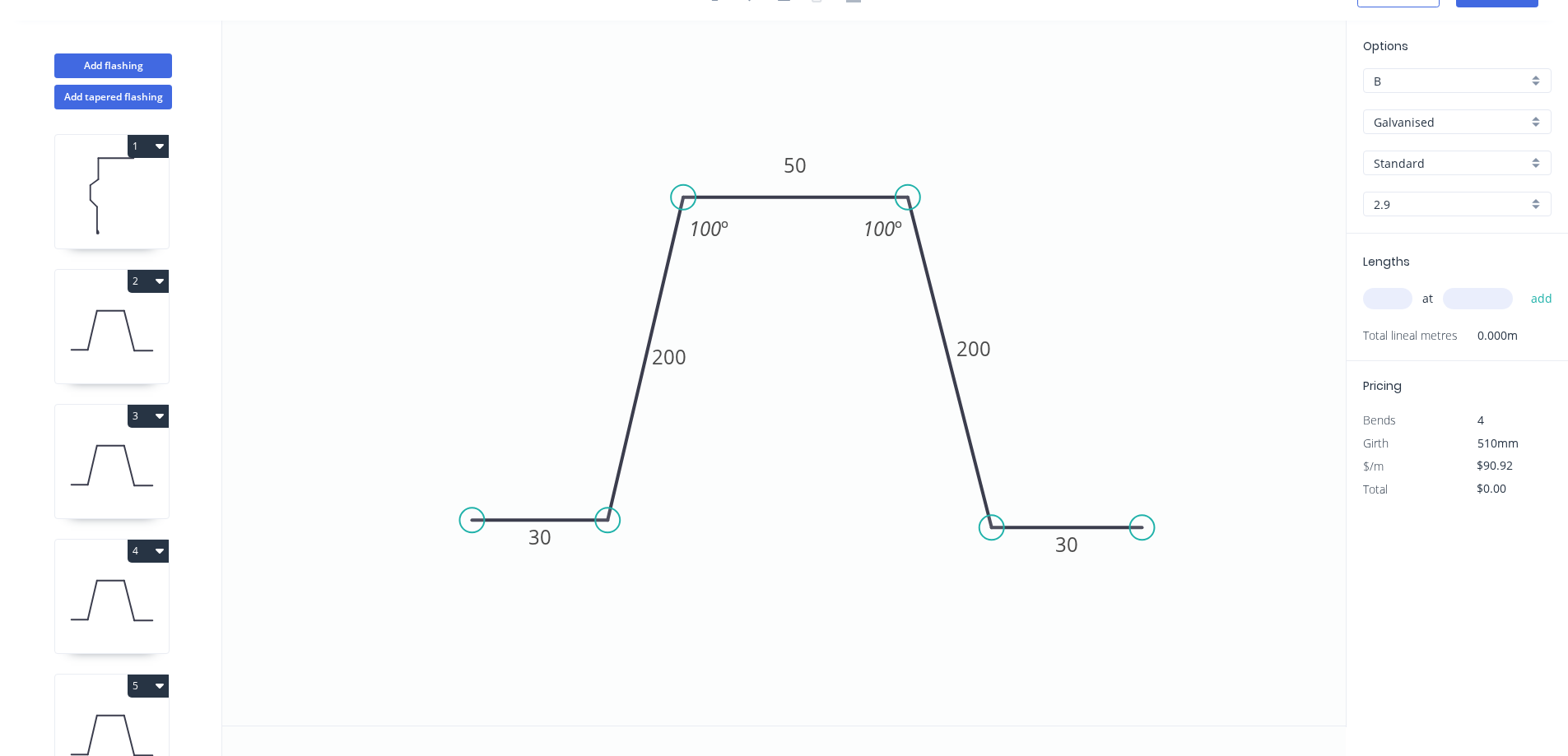
click at [110, 360] on icon at bounding box center [112, 330] width 114 height 105
click at [85, 428] on icon at bounding box center [112, 466] width 114 height 105
type input "$0.00"
click at [1395, 300] on input "text" at bounding box center [1388, 299] width 49 height 22
type input "2"
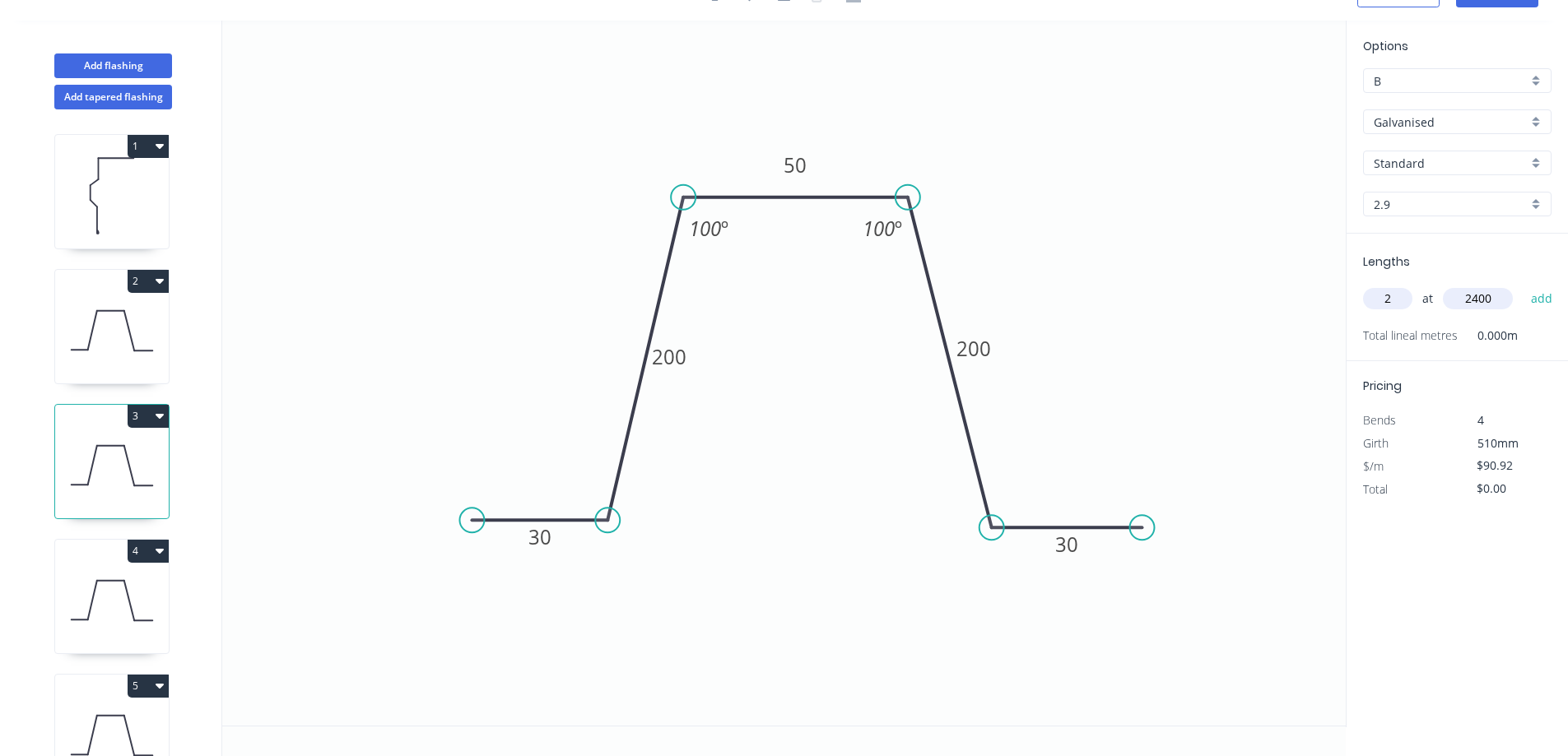
type input "2400"
click at [1523, 285] on button "add" at bounding box center [1542, 299] width 38 height 28
type input "$436.42"
type input "1"
type input "1400"
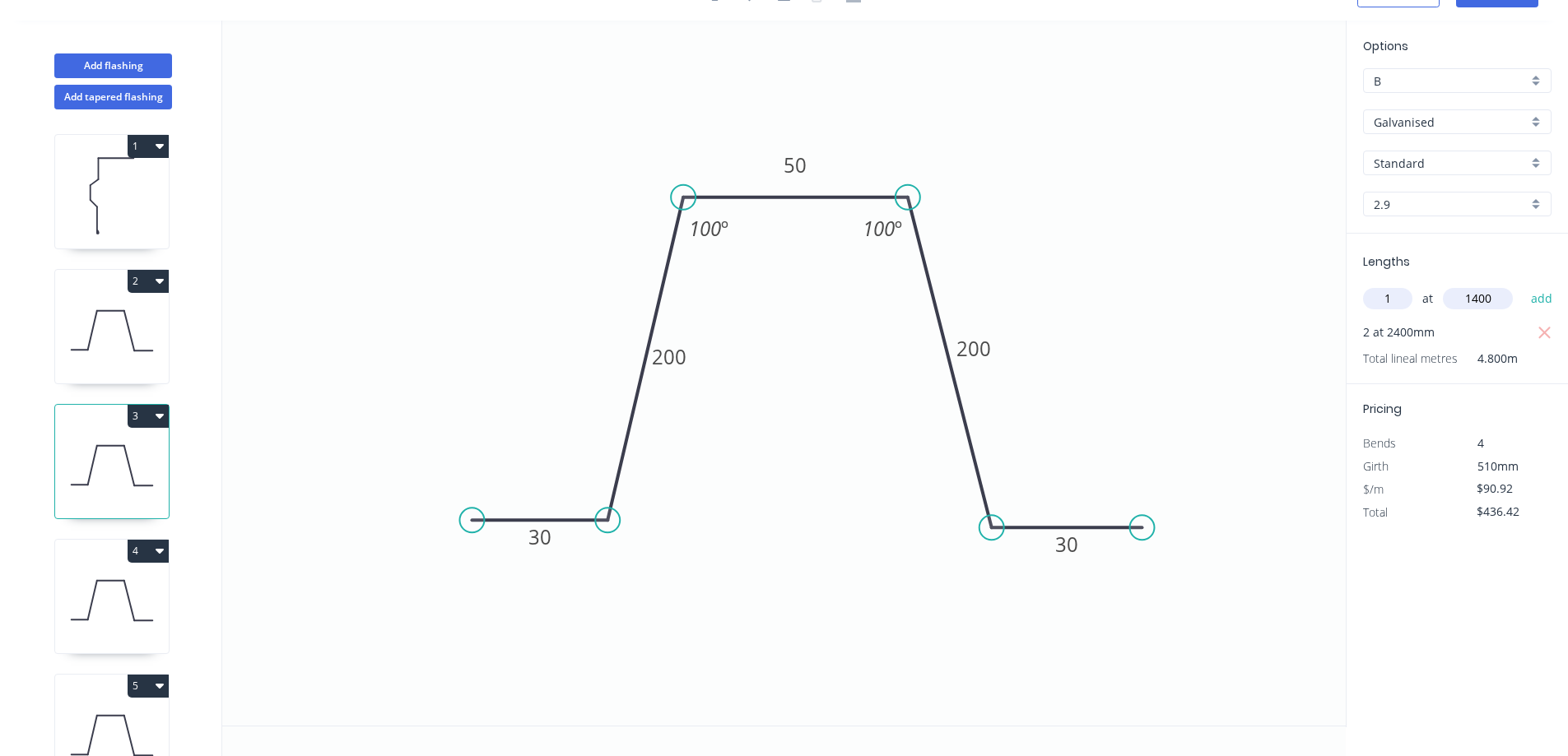
click at [1523, 285] on button "add" at bounding box center [1542, 299] width 38 height 28
click at [162, 581] on icon at bounding box center [112, 601] width 114 height 105
type input "$0.00"
click at [1392, 297] on input "text" at bounding box center [1388, 299] width 49 height 22
type input "2"
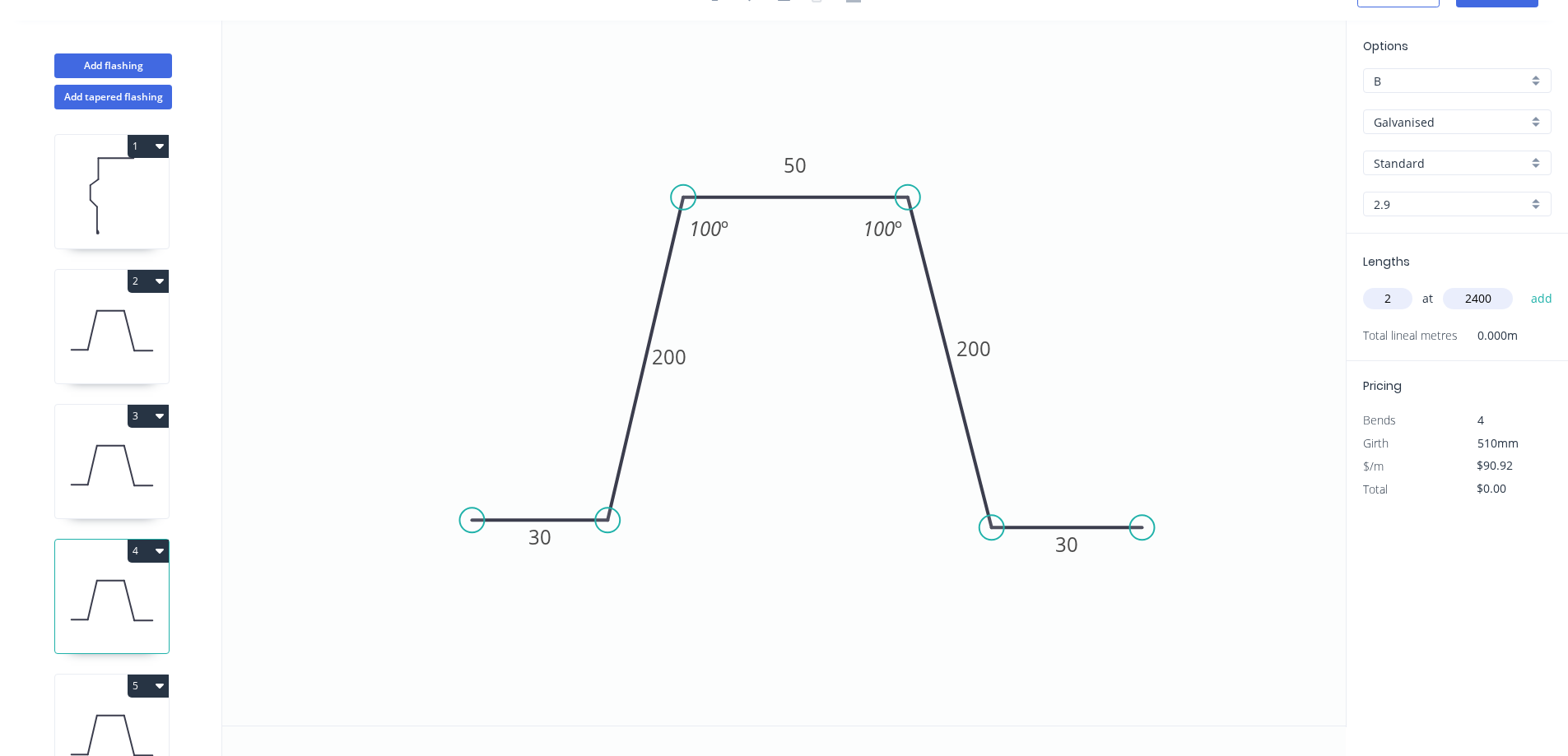
type input "2400"
click at [1523, 285] on button "add" at bounding box center [1542, 299] width 38 height 28
type input "$436.42"
type input "1"
type input "1400"
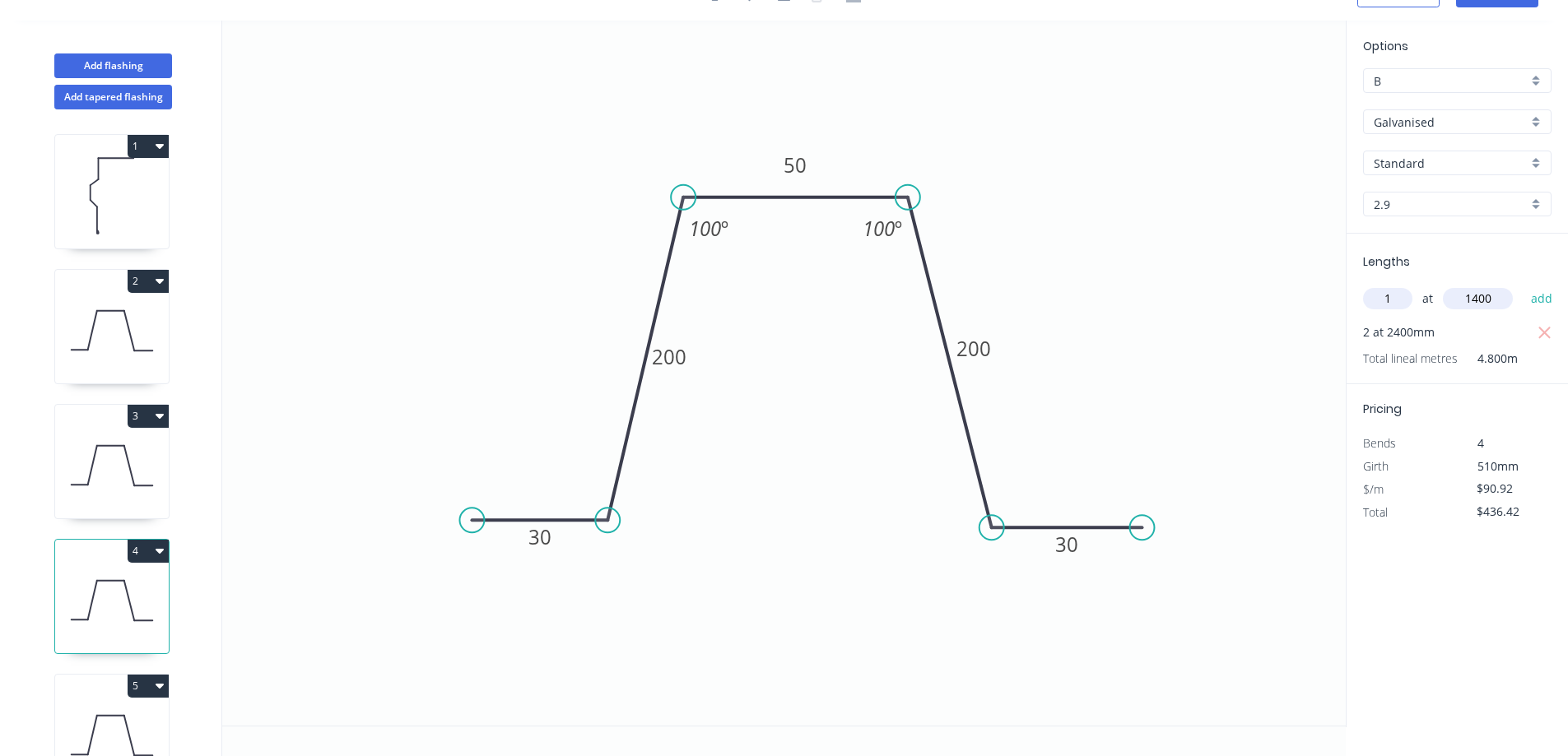
click at [1523, 285] on button "add" at bounding box center [1542, 299] width 38 height 28
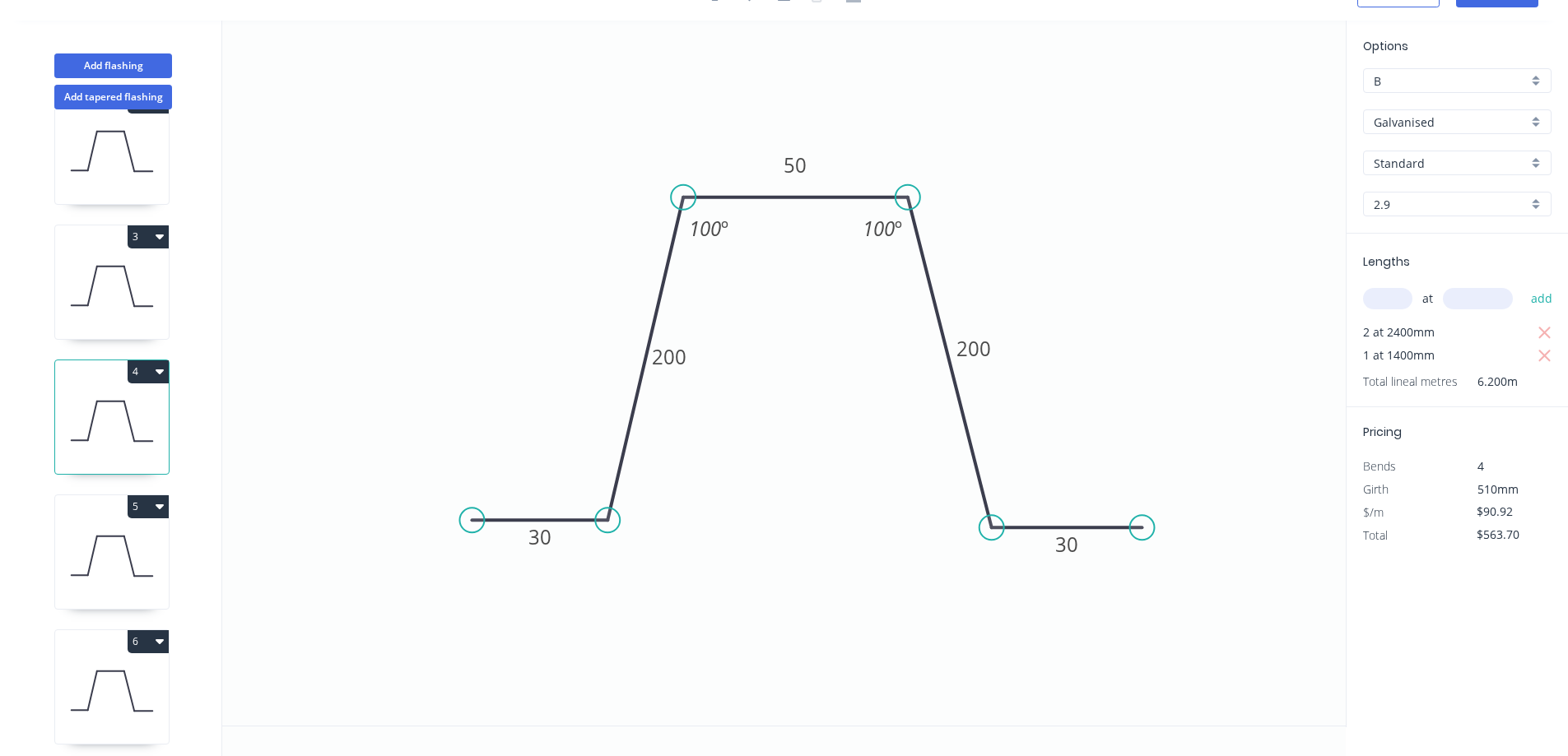
scroll to position [200, 0]
click at [149, 533] on icon at bounding box center [112, 548] width 114 height 105
type input "$0.00"
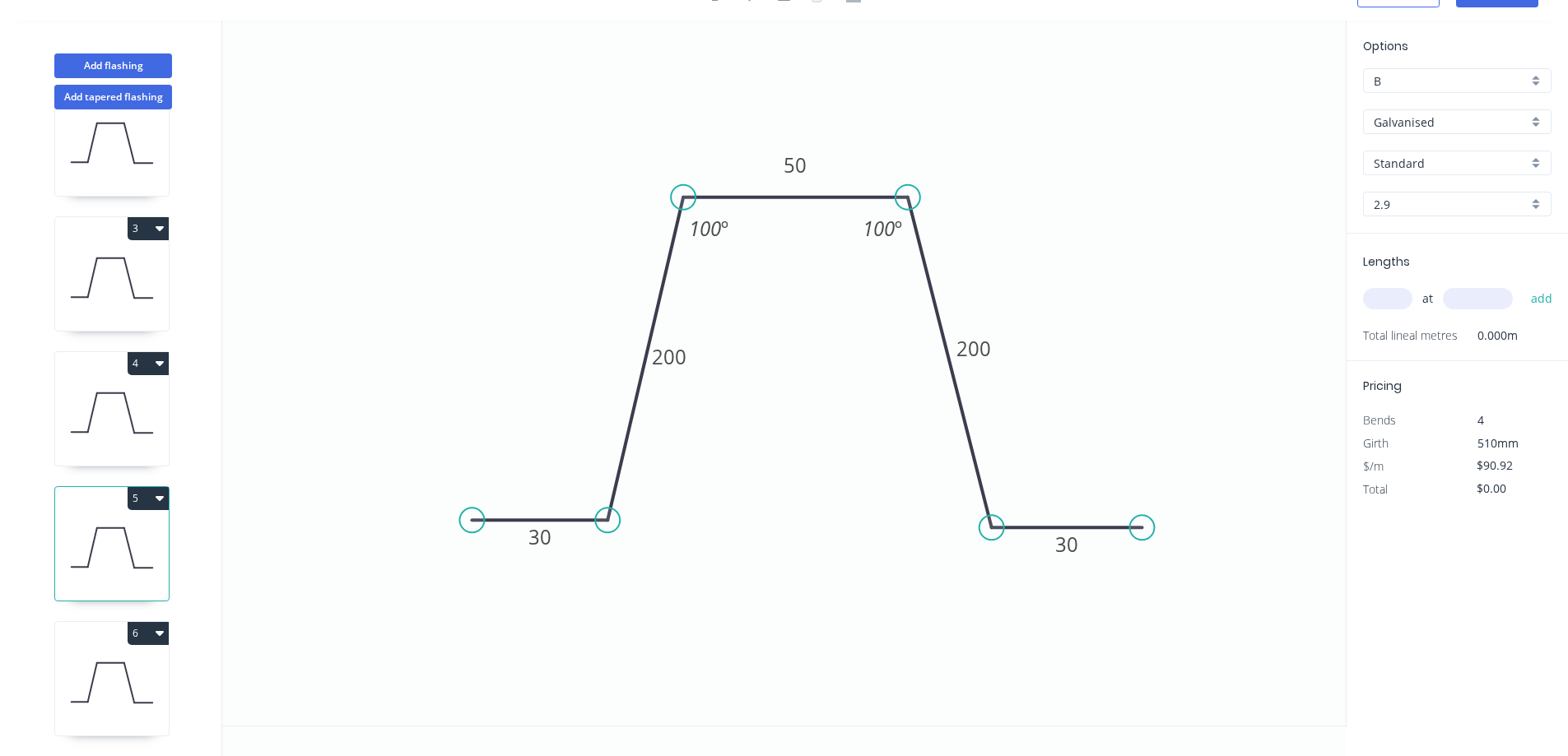
click at [1388, 295] on input "text" at bounding box center [1388, 299] width 49 height 22
type input "2"
type input "2400"
click at [1523, 285] on button "add" at bounding box center [1542, 299] width 38 height 28
type input "$436.42"
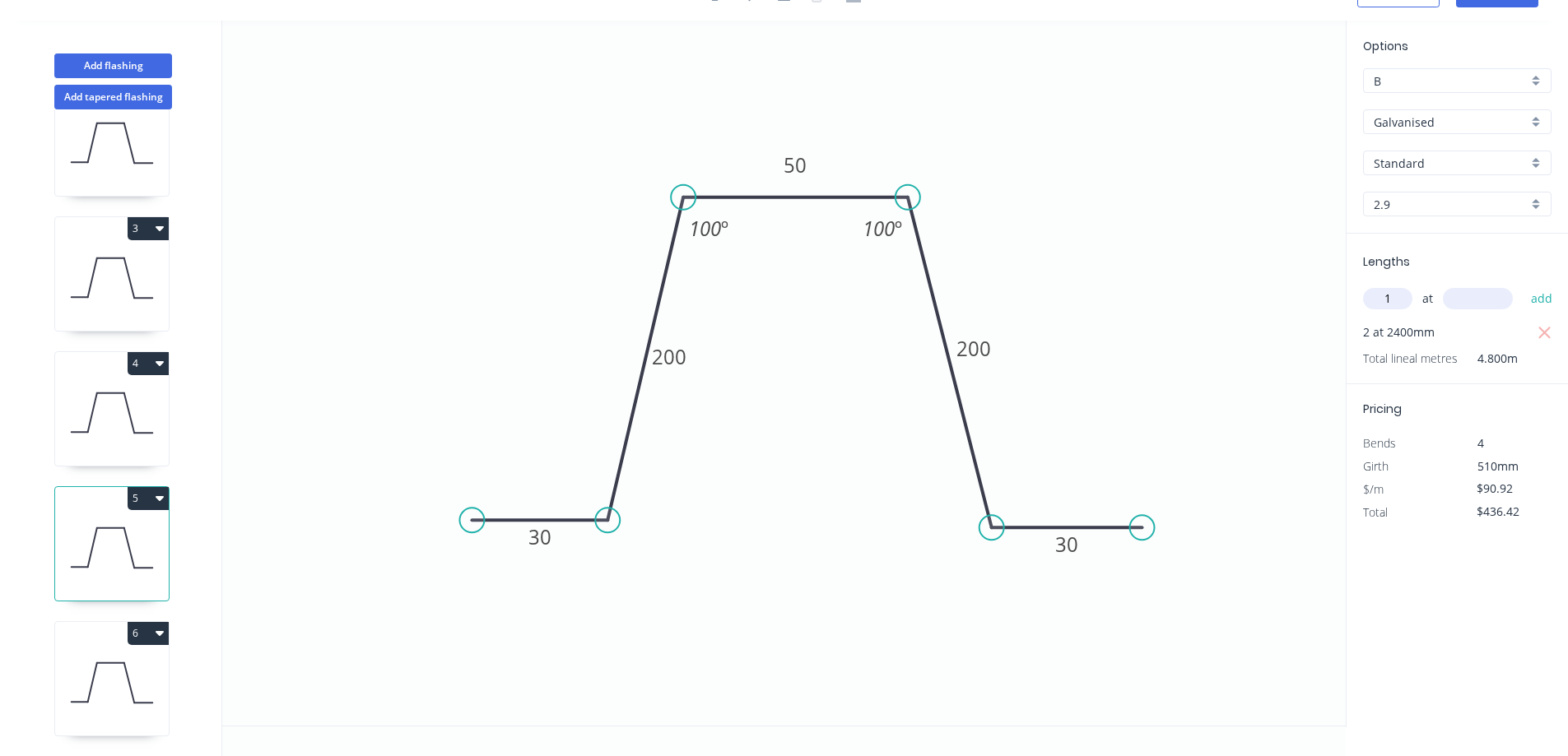
type input "1"
type input "1400"
click at [1523, 285] on button "add" at bounding box center [1542, 299] width 38 height 28
click at [158, 657] on icon at bounding box center [112, 683] width 114 height 105
type input "$0.00"
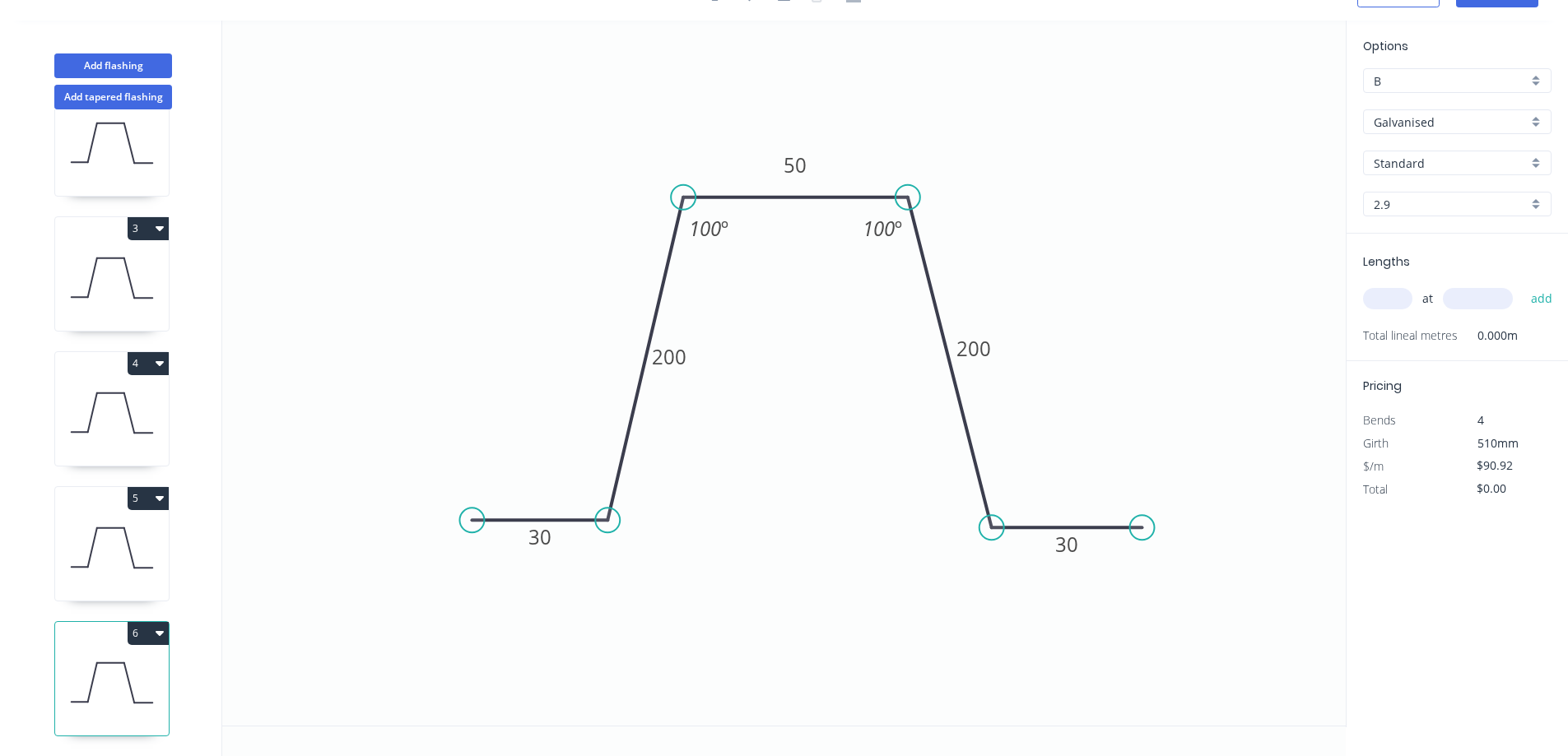
click at [1393, 298] on input "text" at bounding box center [1388, 299] width 49 height 22
type input "2"
type input "2400"
click at [1523, 285] on button "add" at bounding box center [1542, 299] width 38 height 28
type input "$436.42"
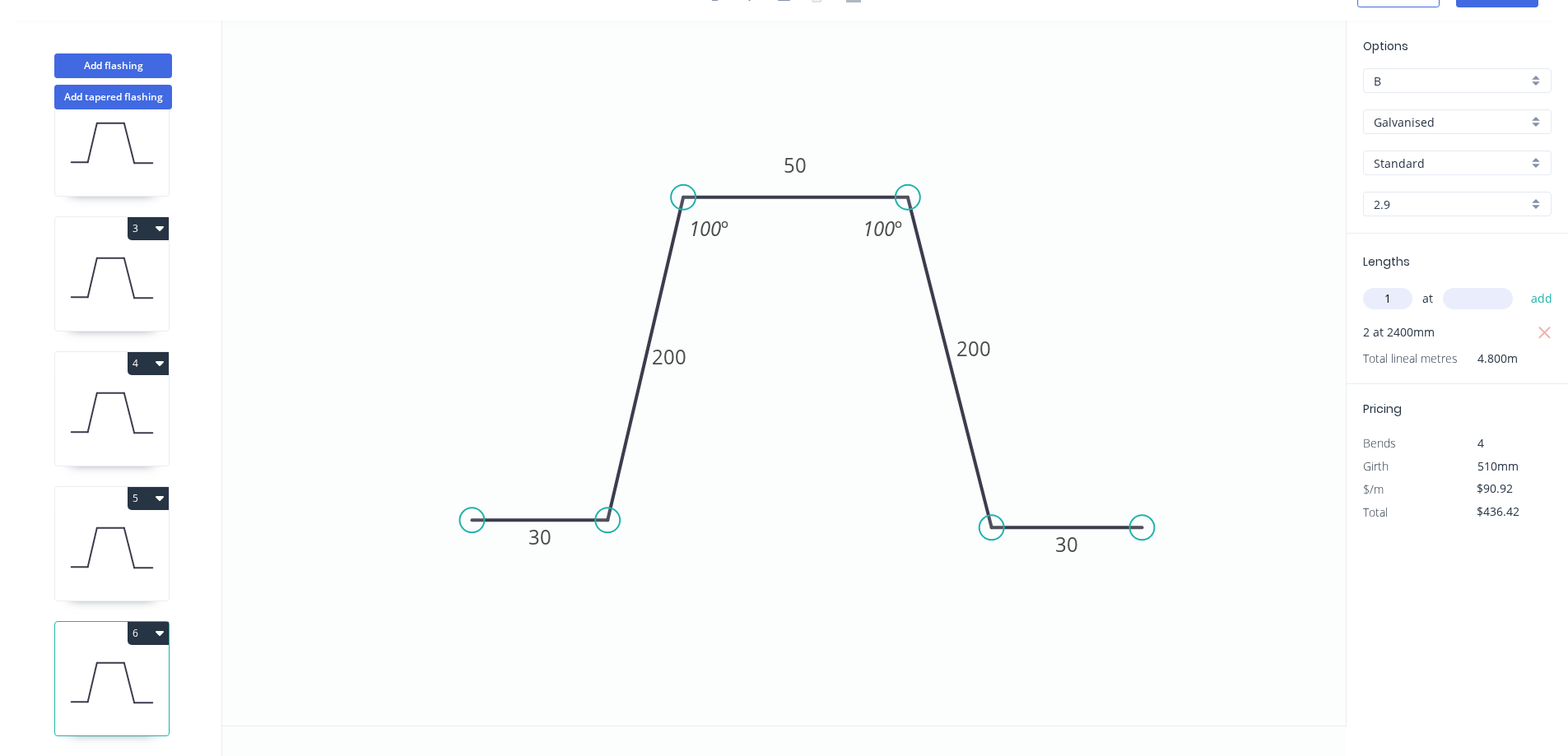
type input "1"
type input "1400"
click at [1523, 285] on button "add" at bounding box center [1542, 299] width 38 height 28
type input "$563.70"
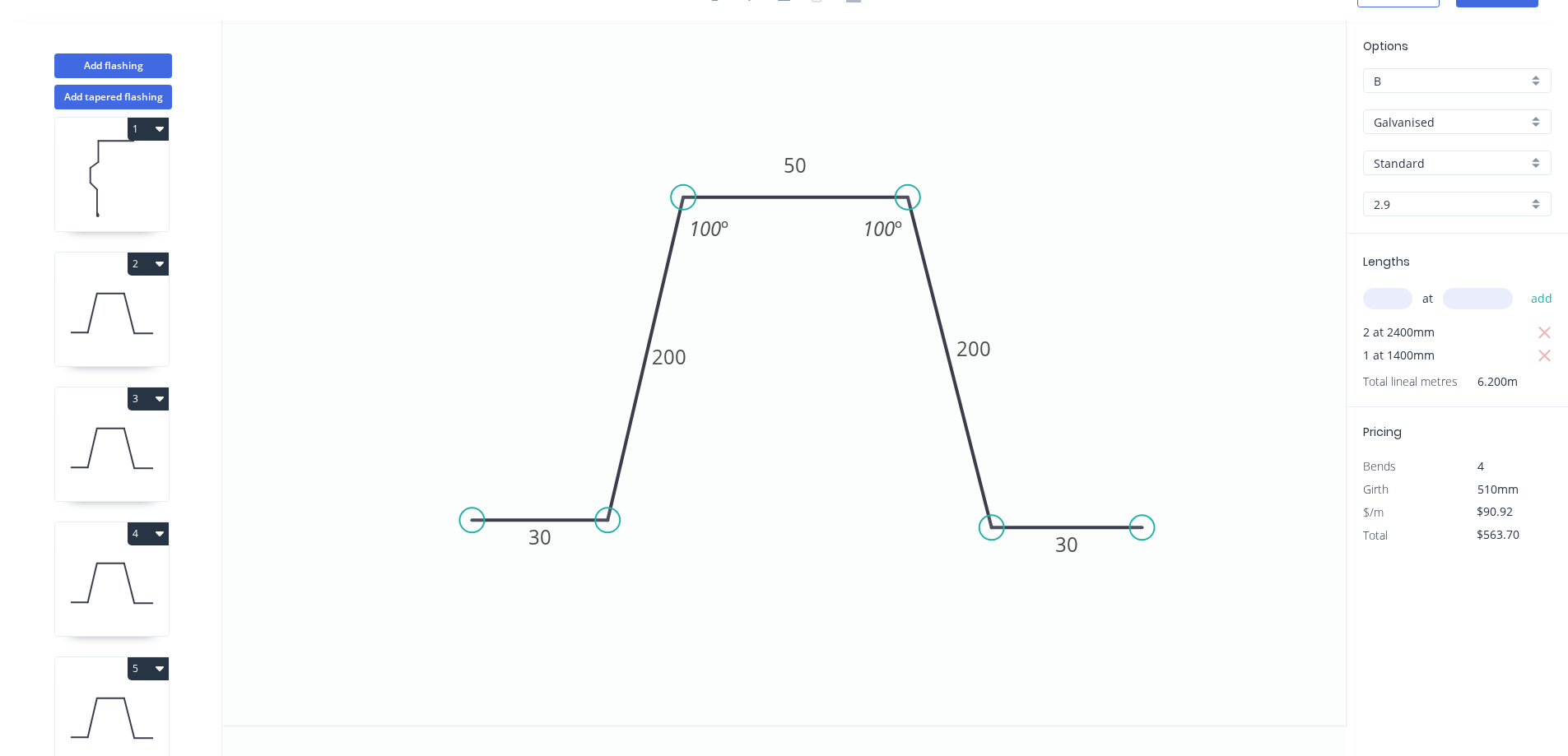
scroll to position [0, 0]
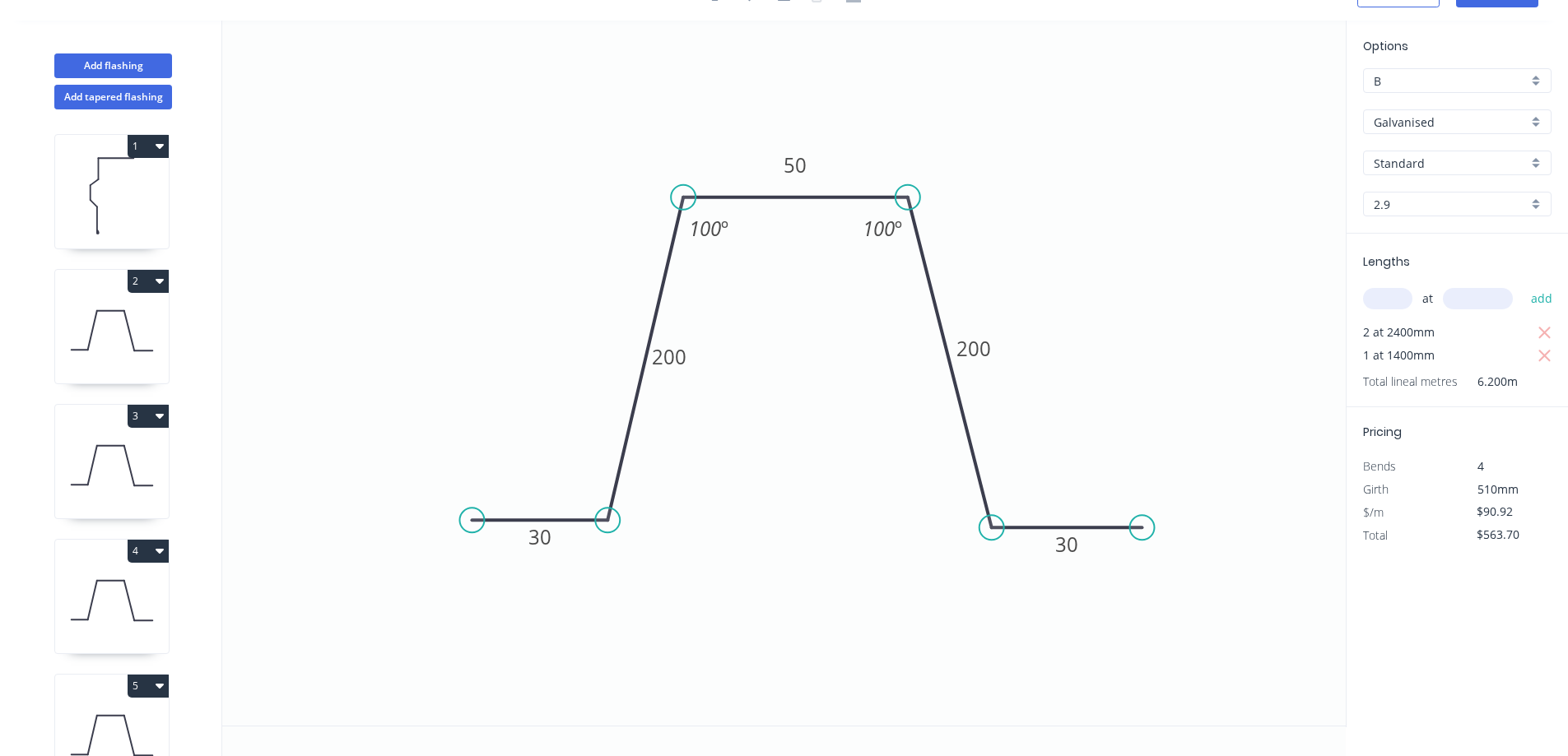
click at [156, 312] on icon at bounding box center [112, 330] width 114 height 105
click at [150, 461] on icon at bounding box center [112, 466] width 114 height 105
click at [676, 353] on tspan "200" at bounding box center [669, 356] width 34 height 28
type input "$133.10"
type input "$825.22"
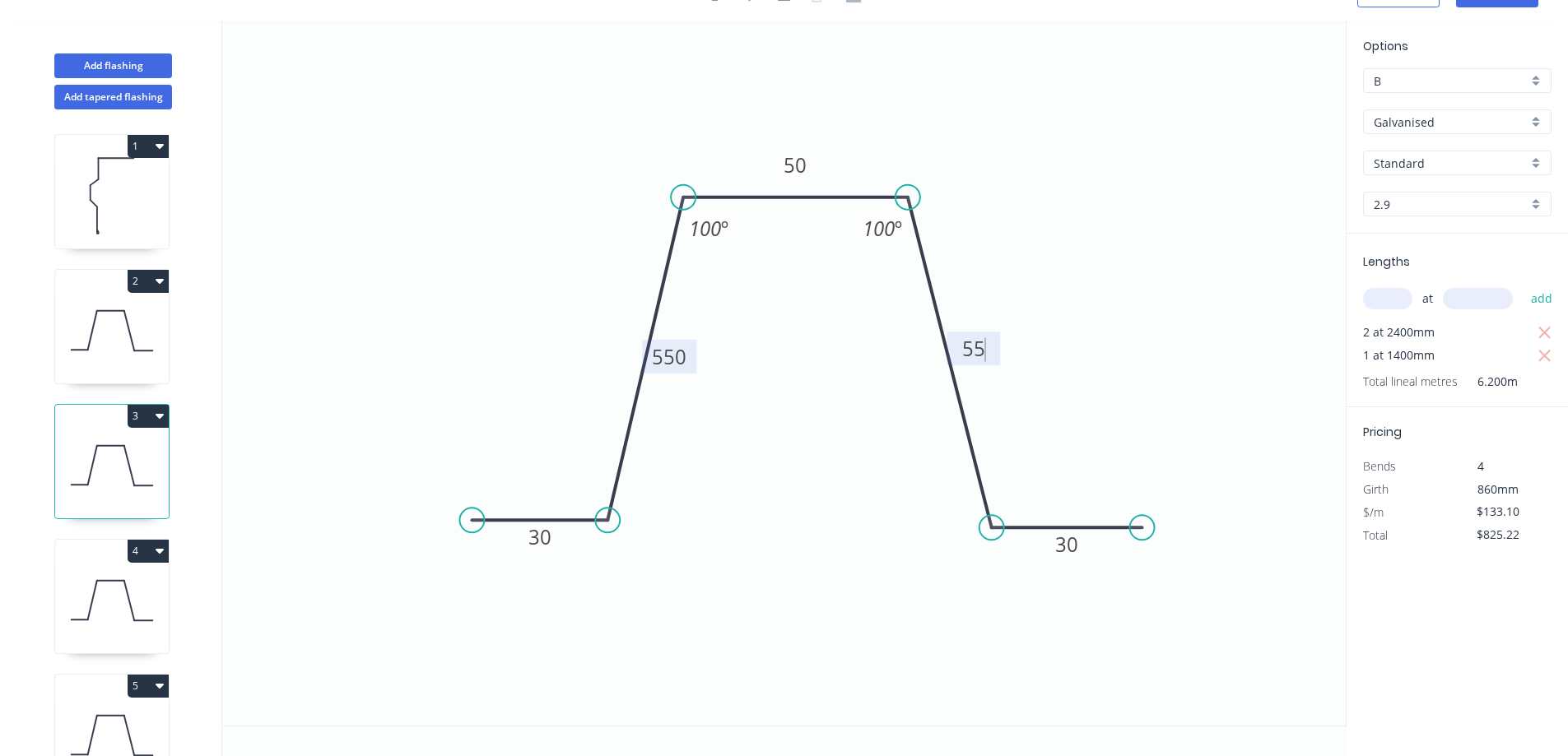
type input "$0.00"
click at [89, 562] on icon at bounding box center [112, 601] width 114 height 105
type input "$90.92"
type input "$563.70"
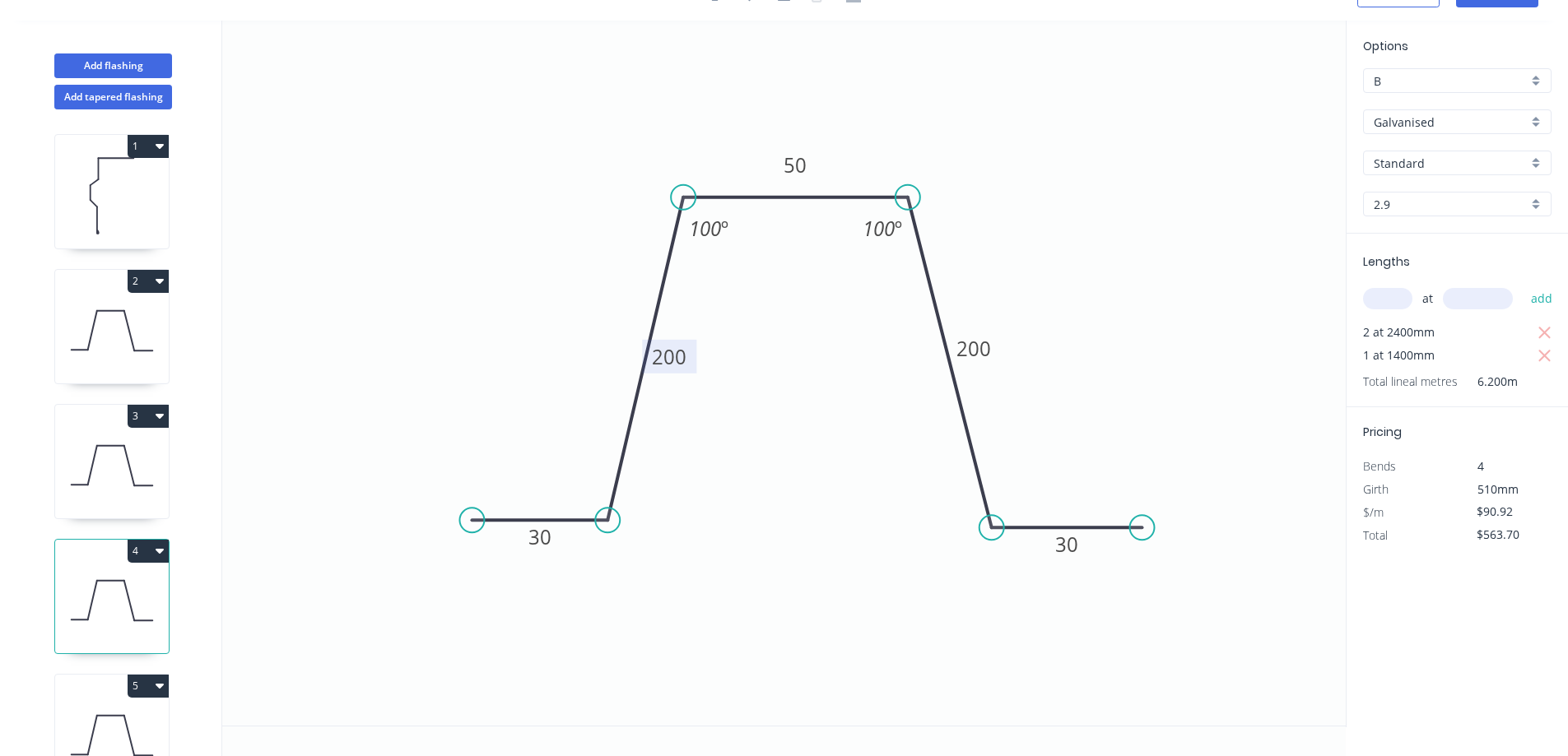
click at [670, 361] on tspan "200" at bounding box center [669, 356] width 34 height 28
type input "$133.10"
type input "$825.22"
click at [969, 346] on tspan "200" at bounding box center [974, 348] width 34 height 28
click at [1055, 381] on icon "0 30 295 50 295 30 100 º 100 º" at bounding box center [784, 373] width 1124 height 705
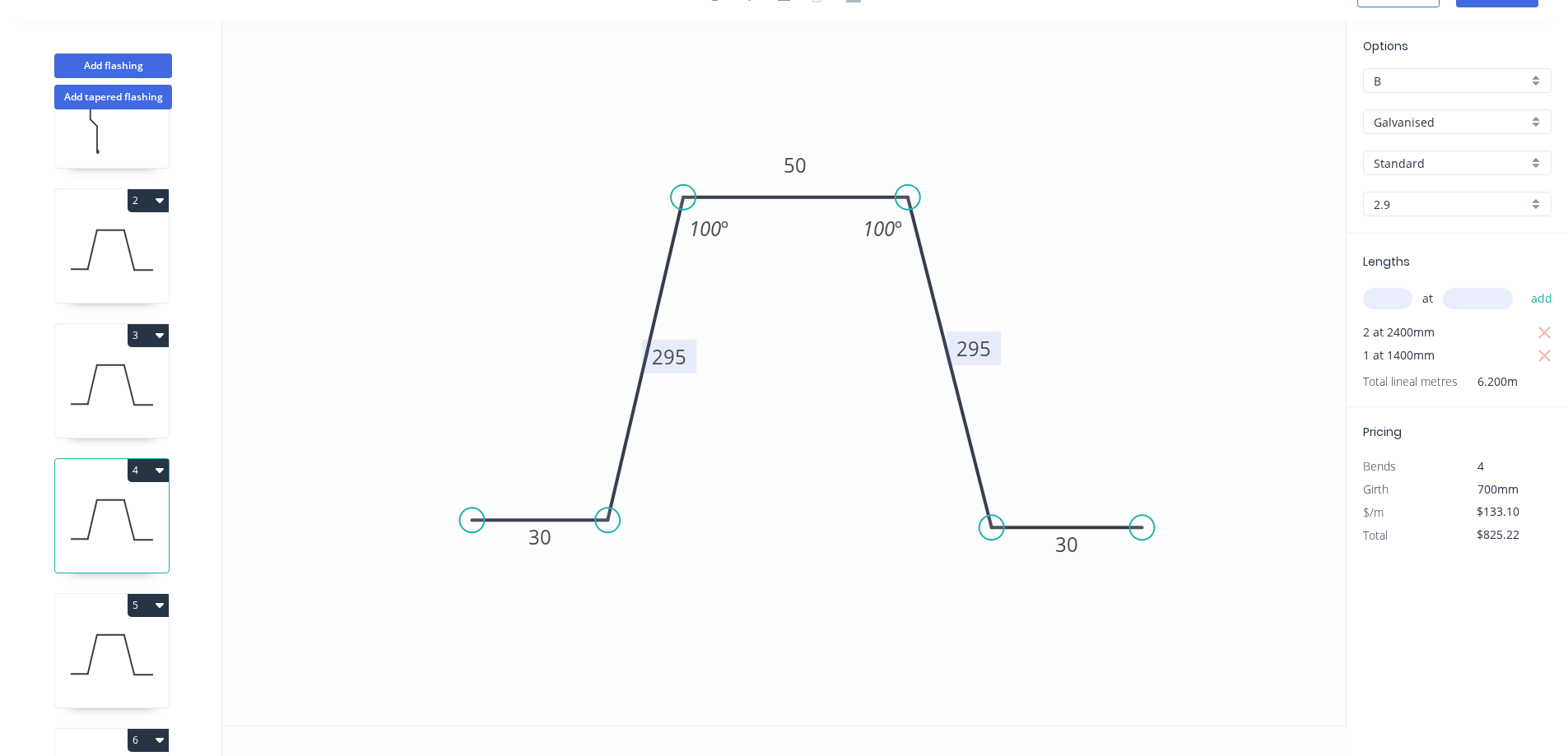
scroll to position [200, 0]
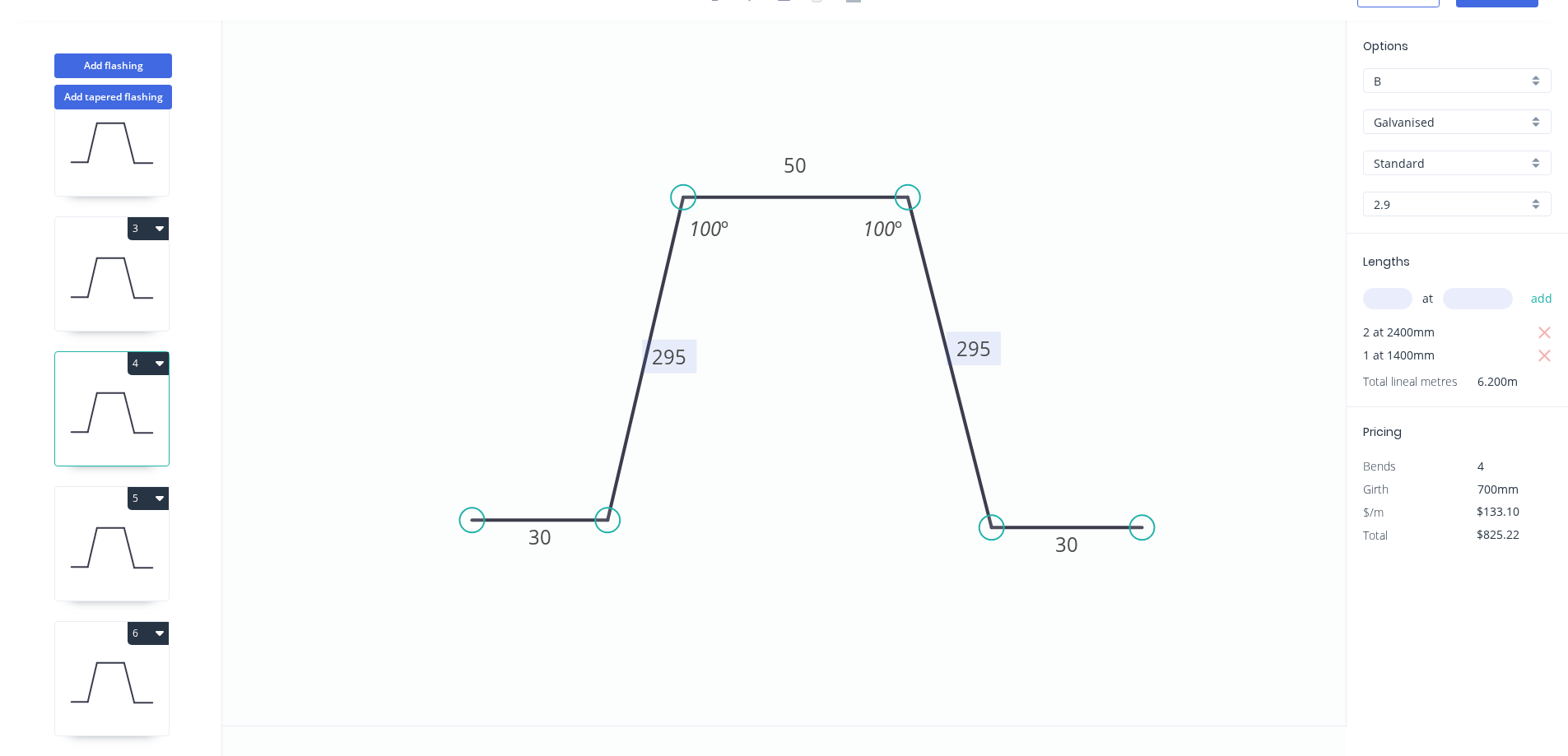
click at [151, 519] on icon at bounding box center [112, 548] width 114 height 105
type input "$90.92"
type input "$563.70"
click at [672, 355] on tspan "200" at bounding box center [669, 356] width 34 height 28
type input "$133.10"
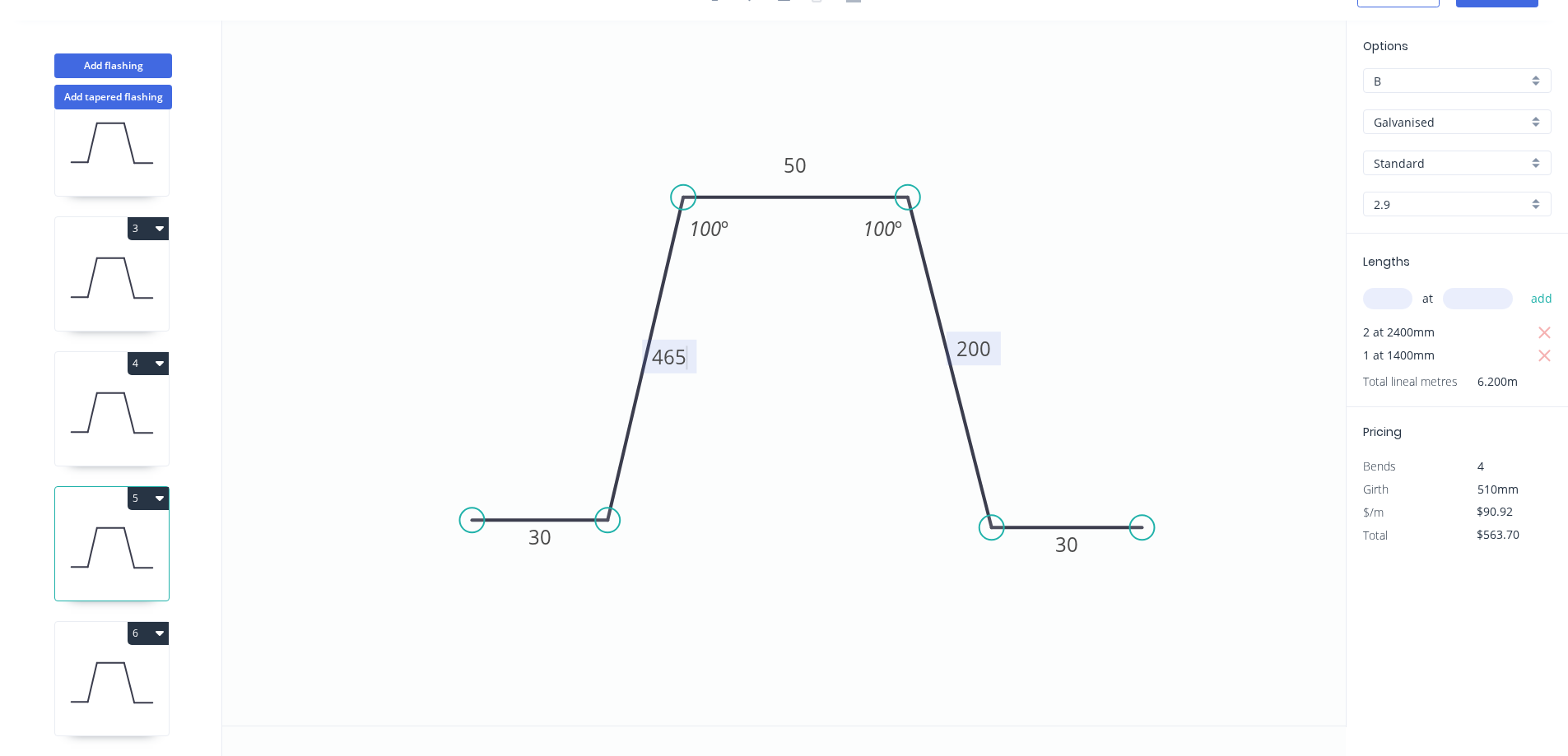
type input "$825.22"
click at [985, 346] on tspan "200" at bounding box center [974, 348] width 34 height 28
click at [1103, 379] on icon "0 30 465 50 465 30 100 º 100 º" at bounding box center [784, 373] width 1124 height 705
type input "$175.27"
type input "$1,086.67"
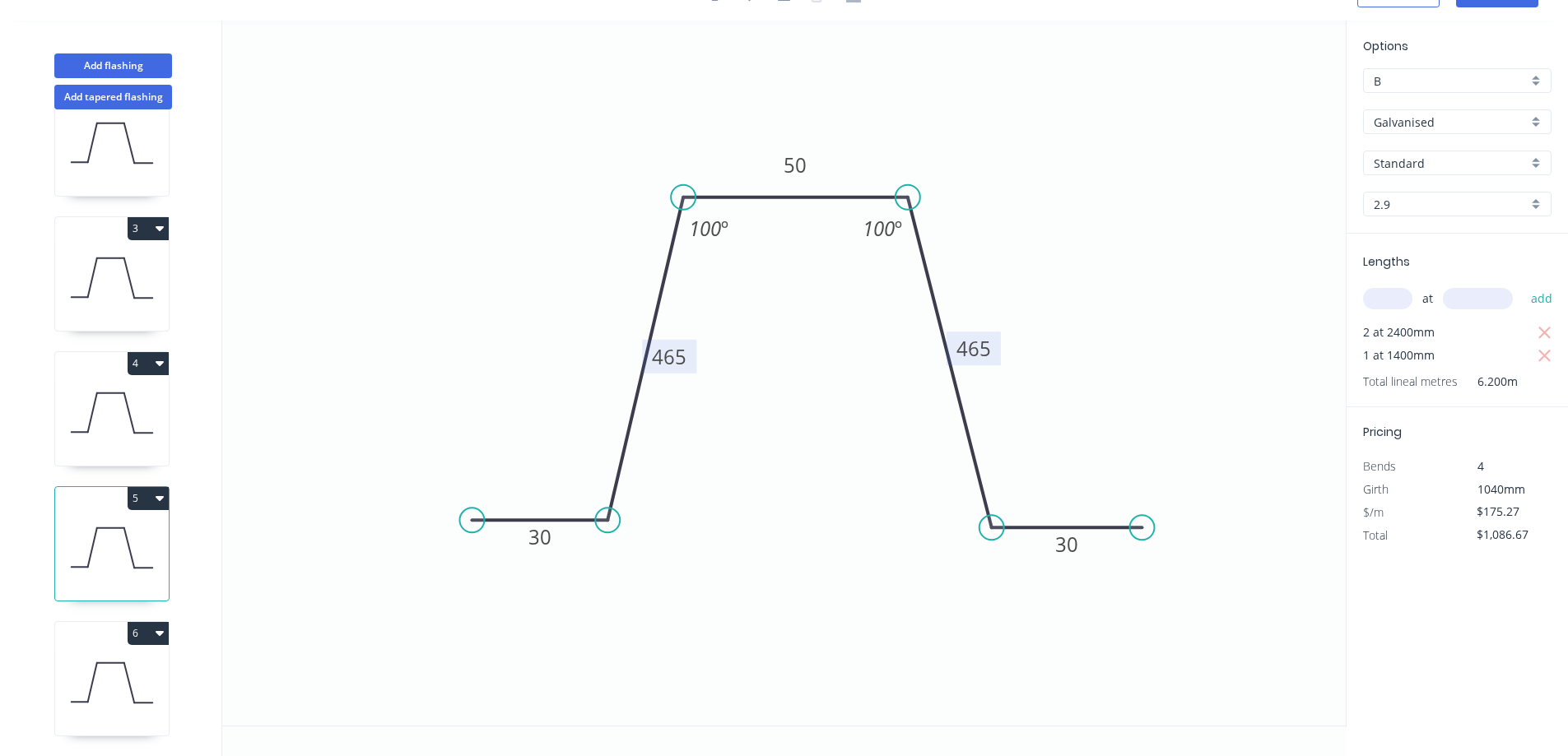
click at [64, 648] on icon at bounding box center [112, 683] width 114 height 105
type input "$90.92"
type input "$563.70"
click at [671, 356] on tspan "200" at bounding box center [669, 356] width 34 height 28
type input "$133.10"
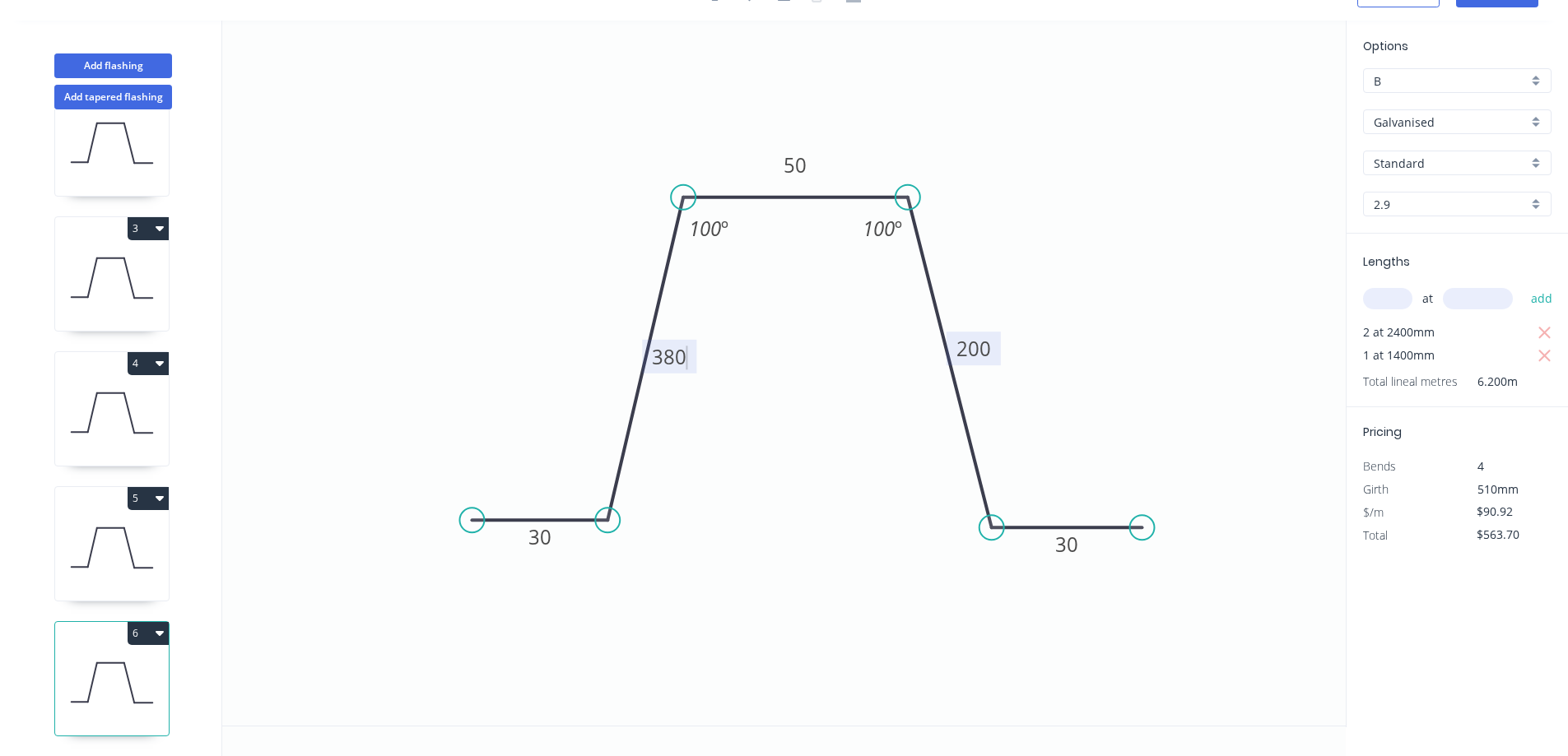
type input "$825.22"
click at [977, 345] on tspan "200" at bounding box center [974, 348] width 34 height 28
click at [1041, 362] on icon "0 30 380 50 380 30 100 º 100 º" at bounding box center [784, 373] width 1124 height 705
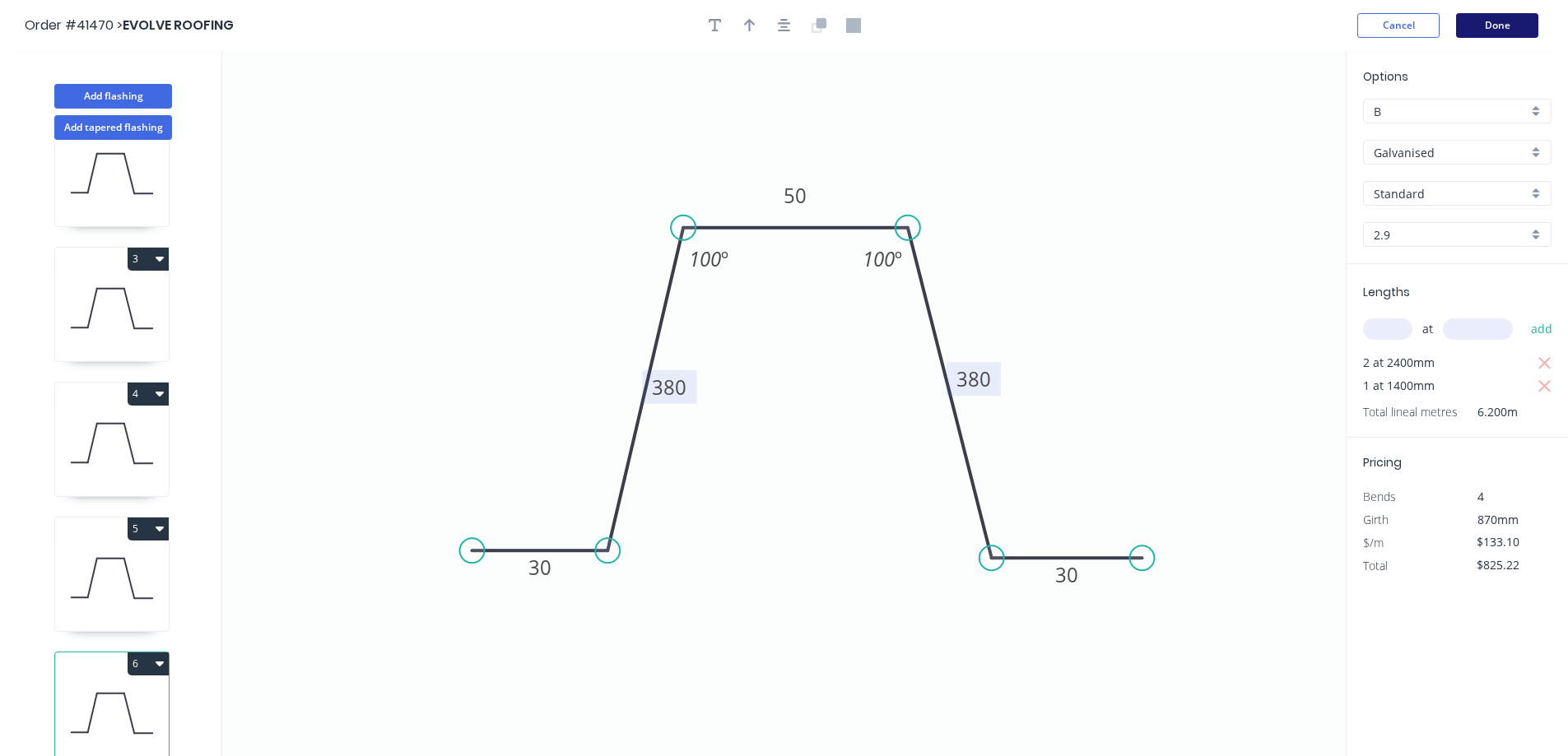
click at [1500, 17] on button "Done" at bounding box center [1497, 26] width 83 height 25
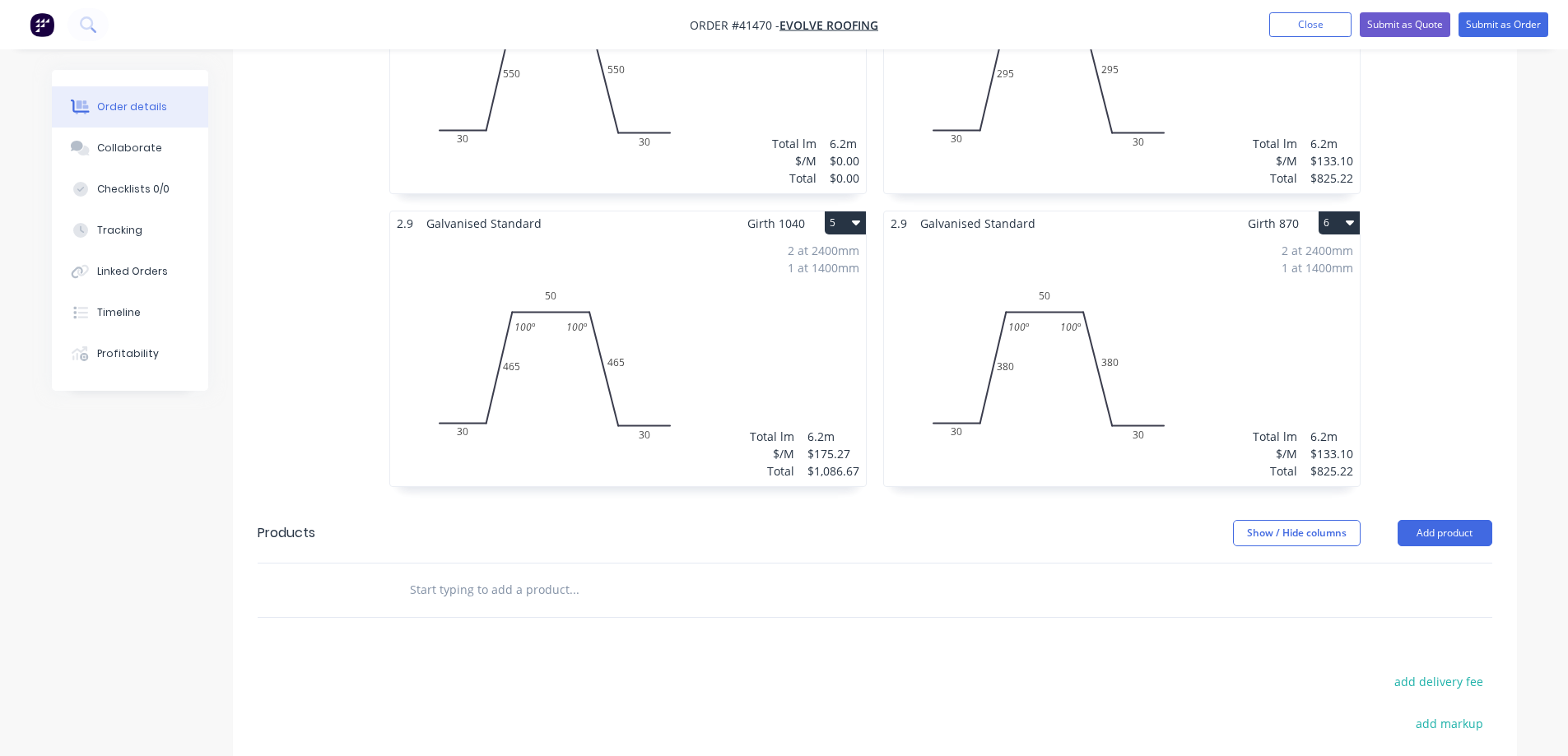
scroll to position [1177, 0]
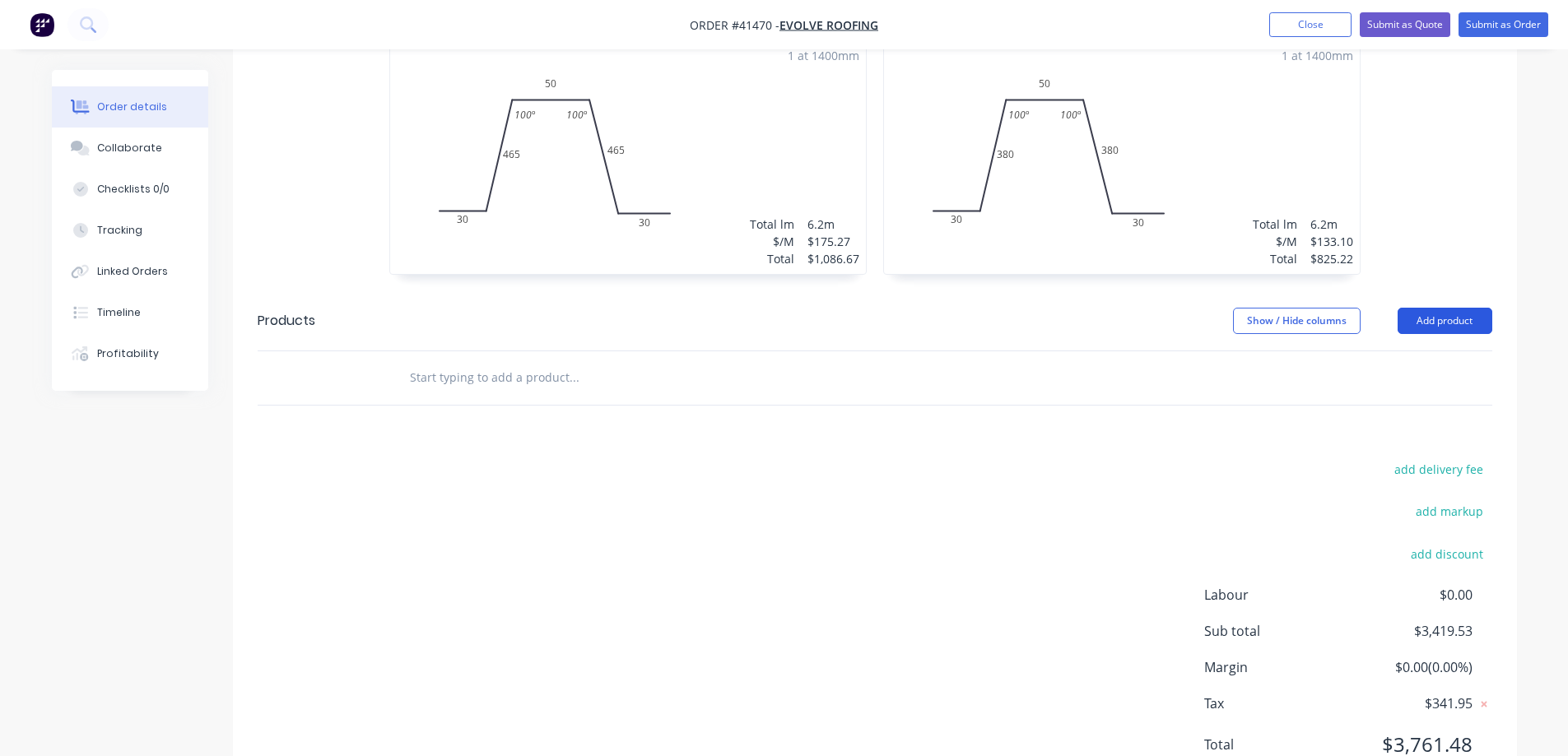
click at [1431, 308] on button "Add product" at bounding box center [1444, 321] width 94 height 27
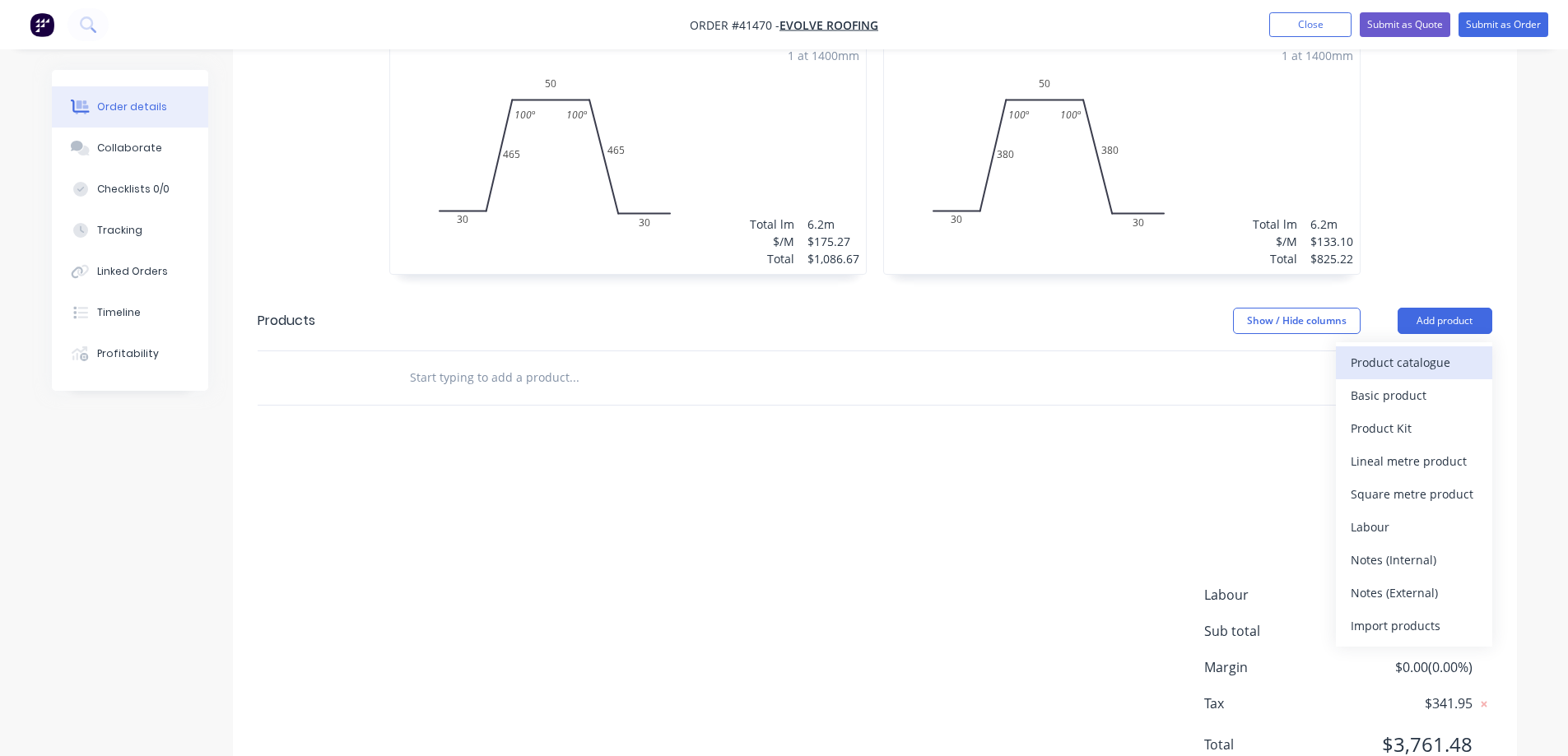
click at [1374, 350] on div "Product catalogue" at bounding box center [1414, 362] width 127 height 24
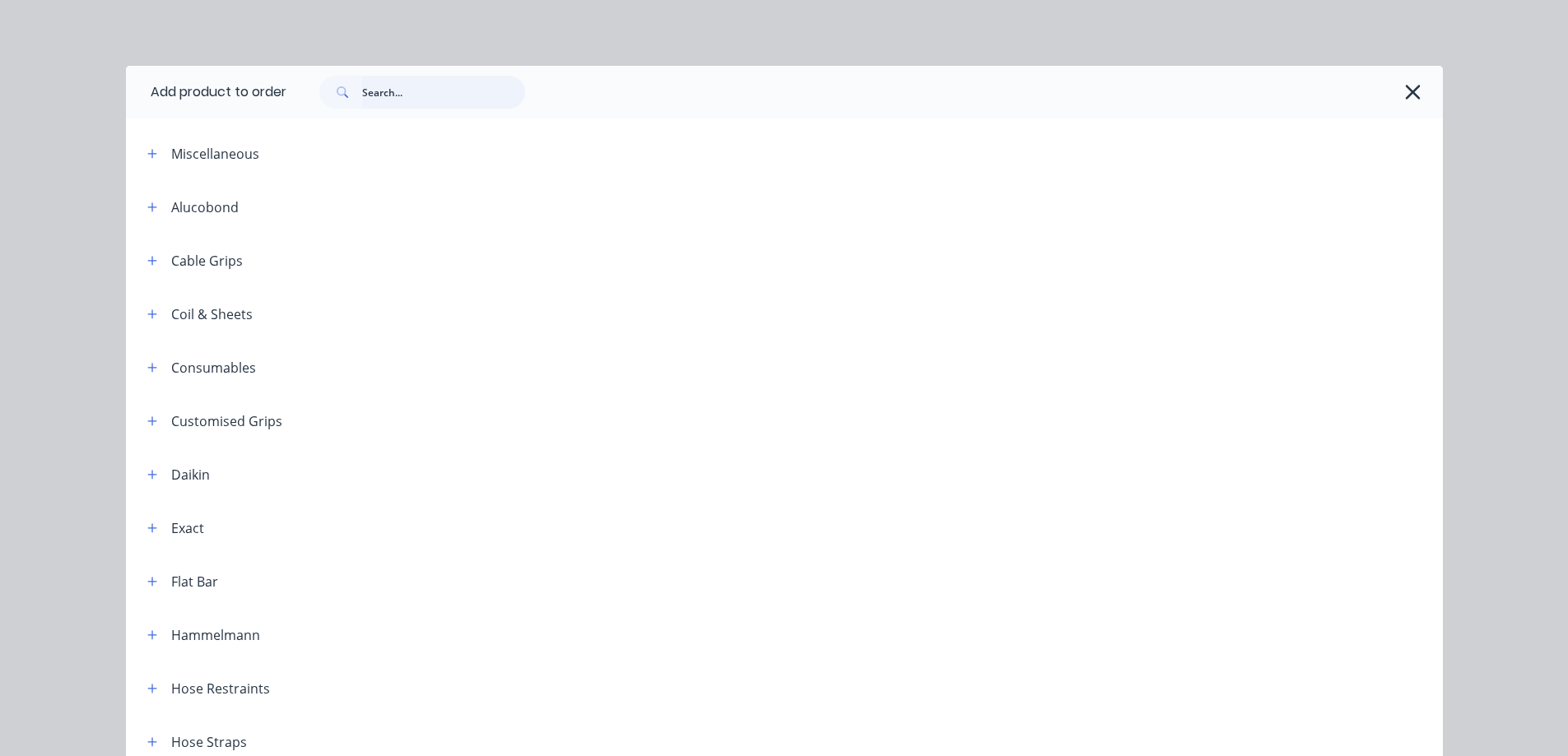
click at [417, 105] on input "text" at bounding box center [443, 92] width 163 height 33
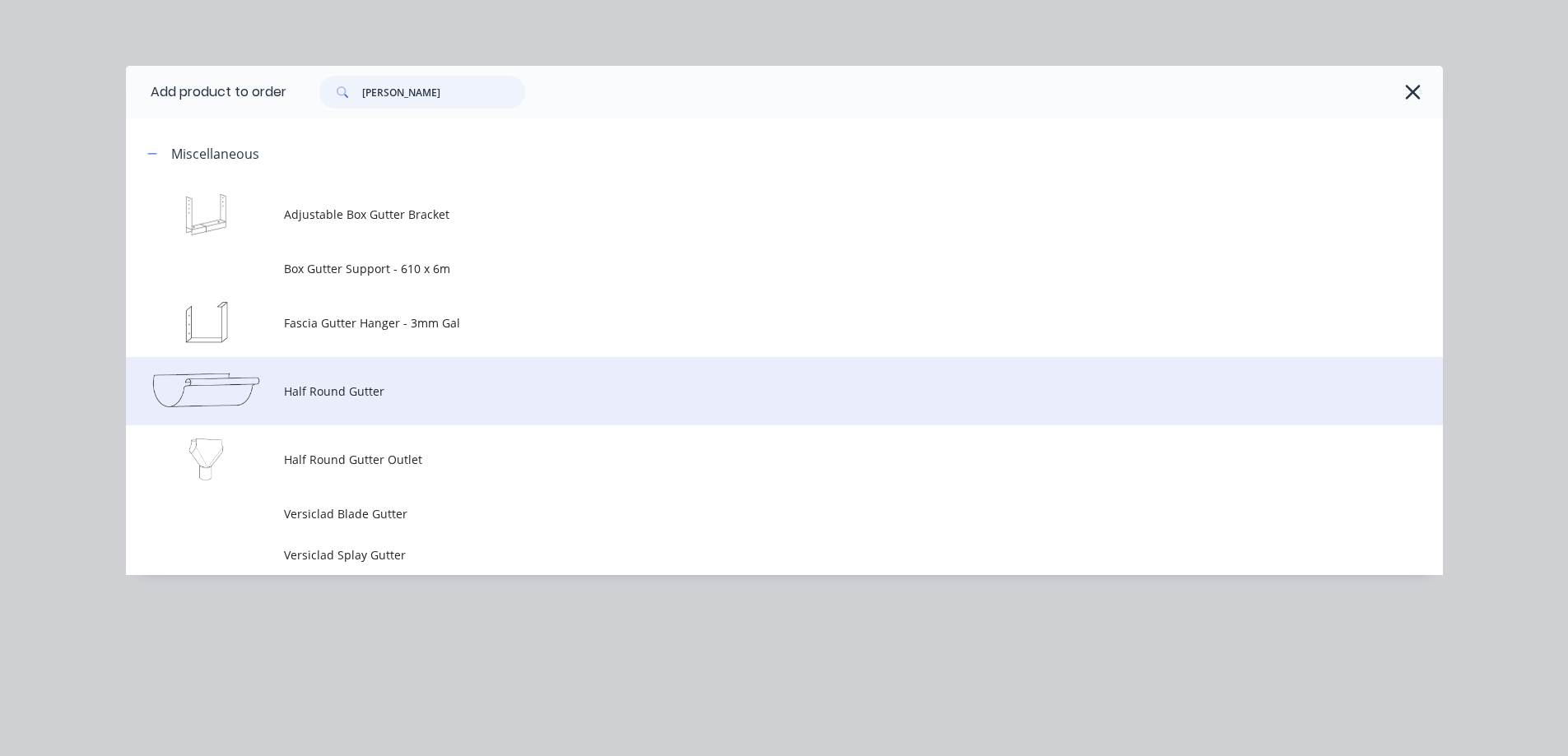
type input "gutt"
click at [339, 383] on span "Half Round Gutter" at bounding box center [747, 391] width 927 height 18
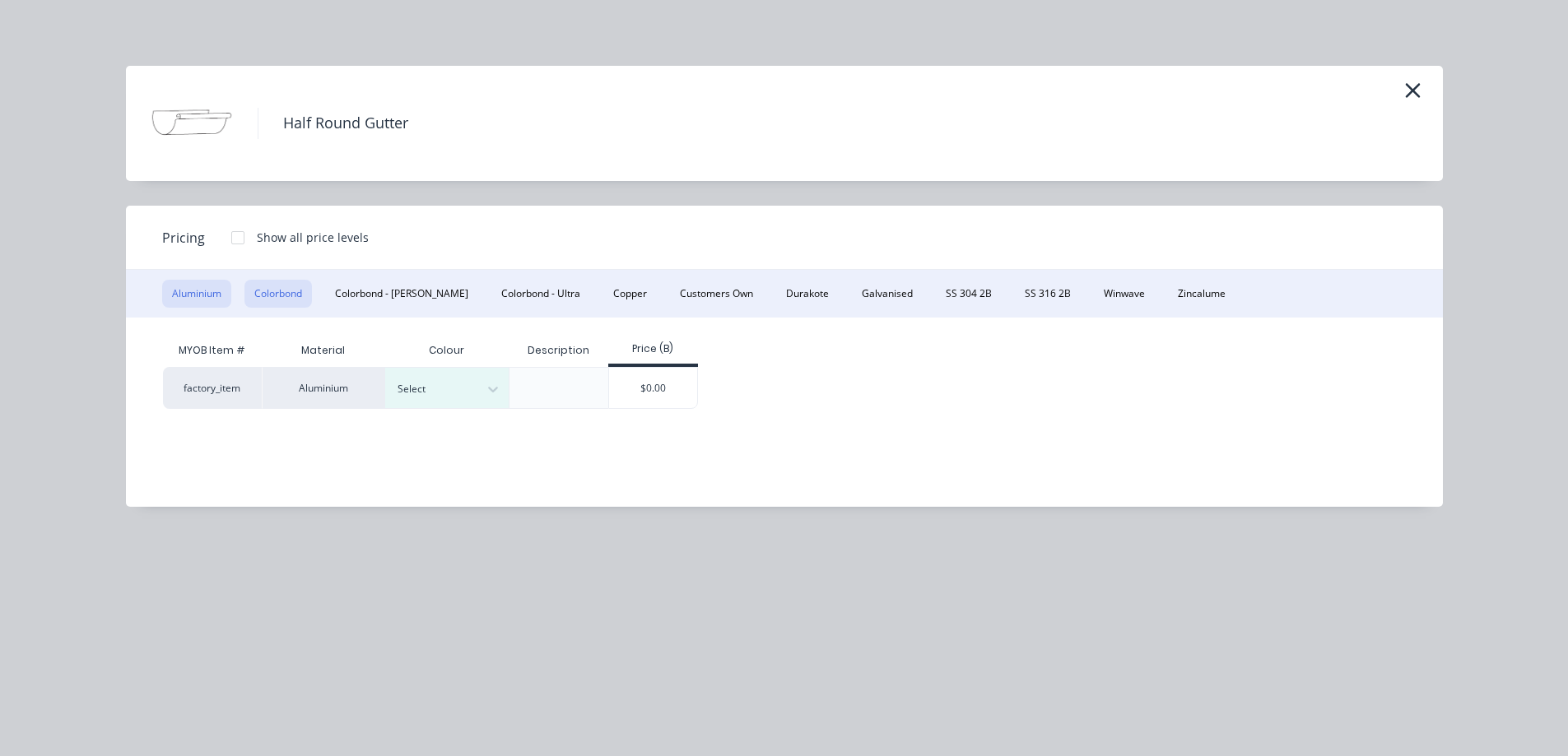
click at [296, 290] on button "Colorbond" at bounding box center [278, 294] width 68 height 28
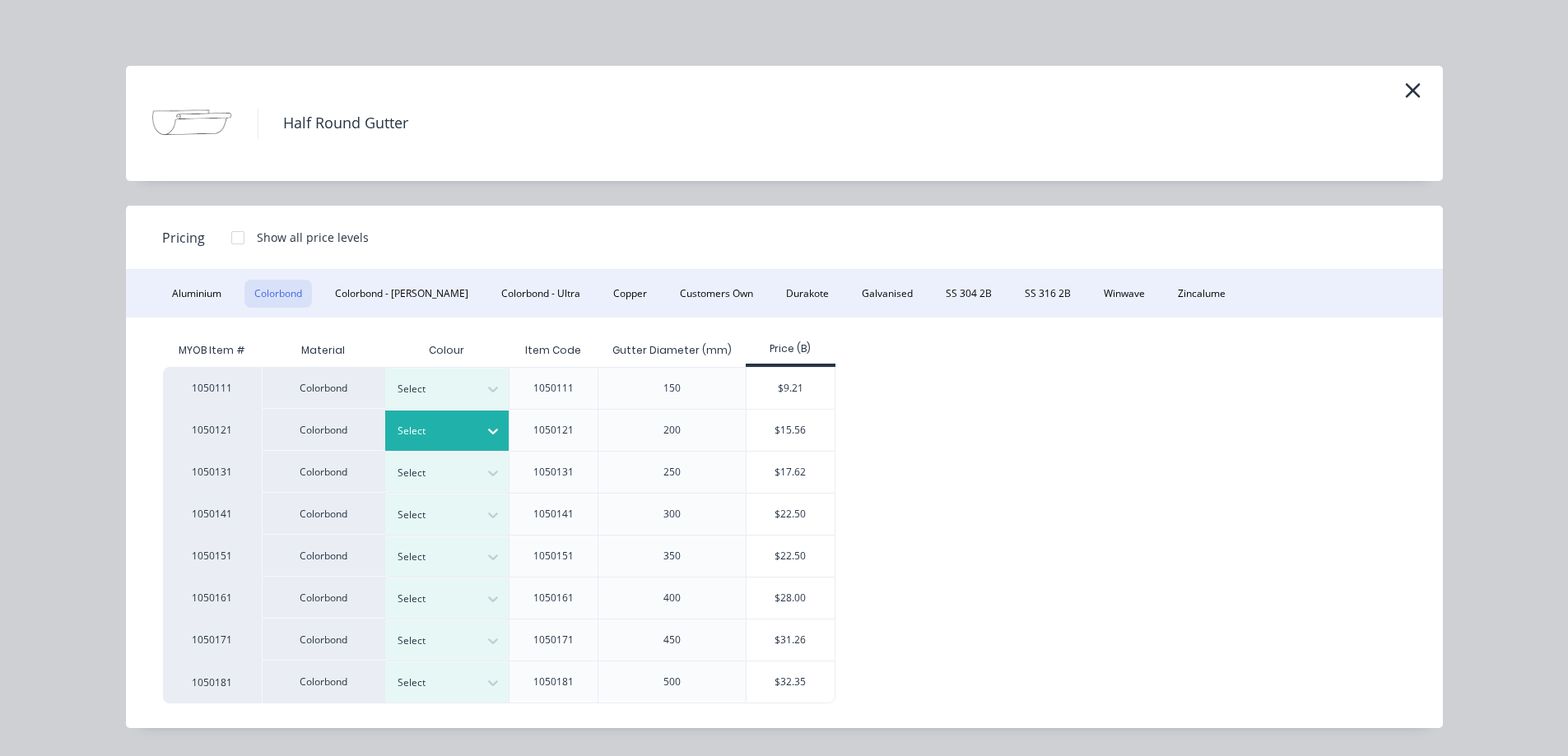
click at [485, 427] on icon at bounding box center [493, 431] width 17 height 17
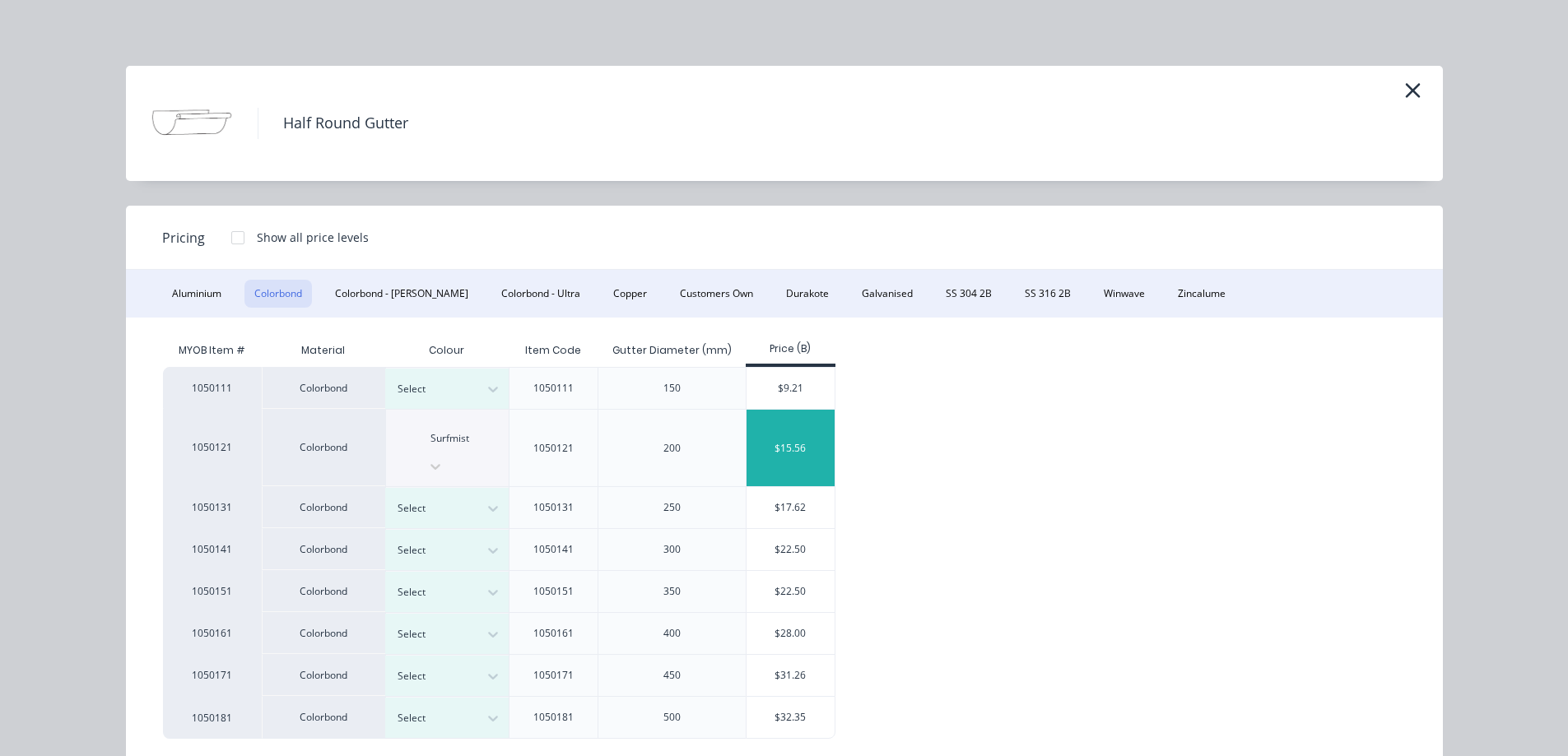
click at [789, 432] on div "$15.56" at bounding box center [790, 448] width 88 height 77
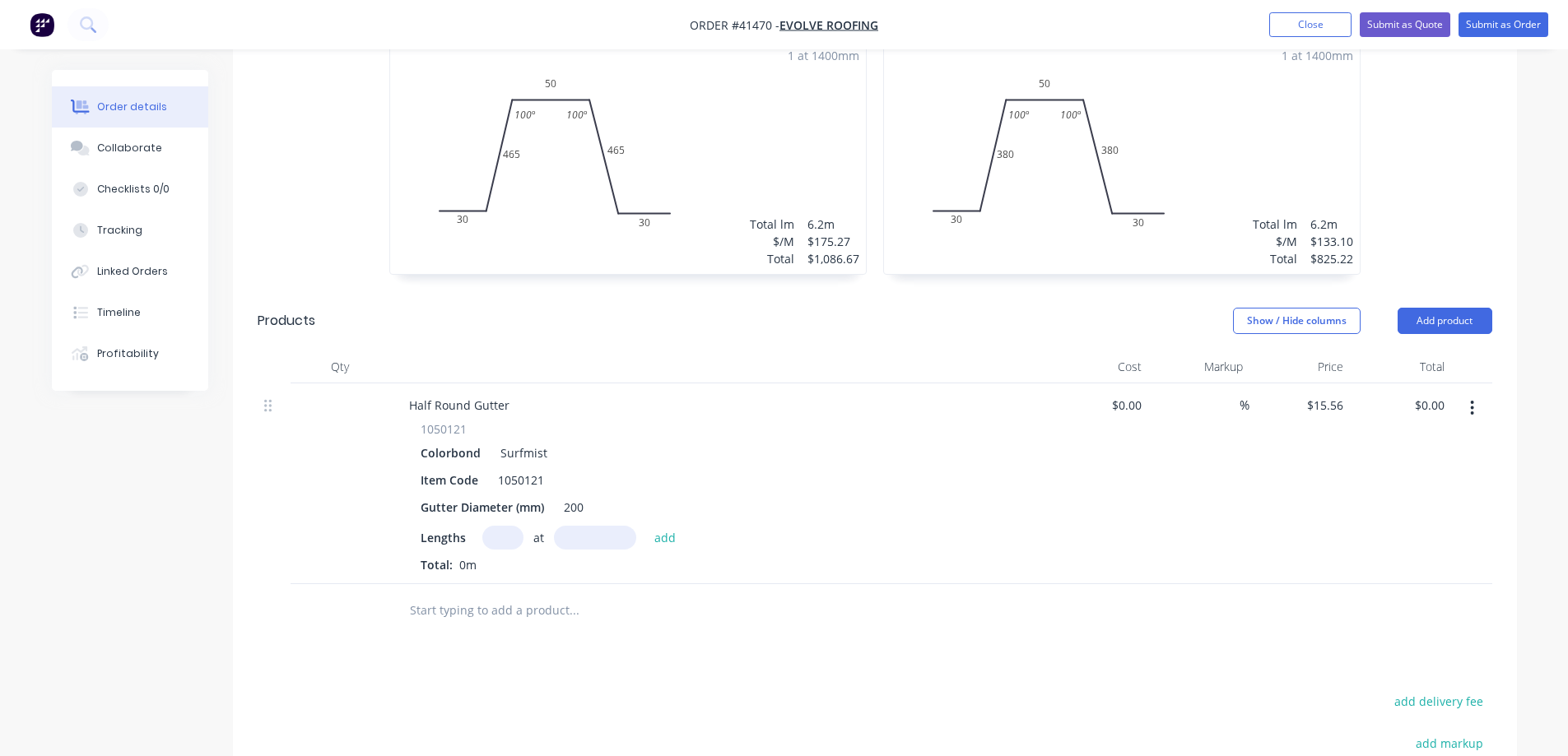
click at [501, 526] on input "text" at bounding box center [503, 537] width 41 height 24
type input "1"
type input "6500"
click at [646, 526] on button "add" at bounding box center [665, 537] width 38 height 23
type input "$101.14"
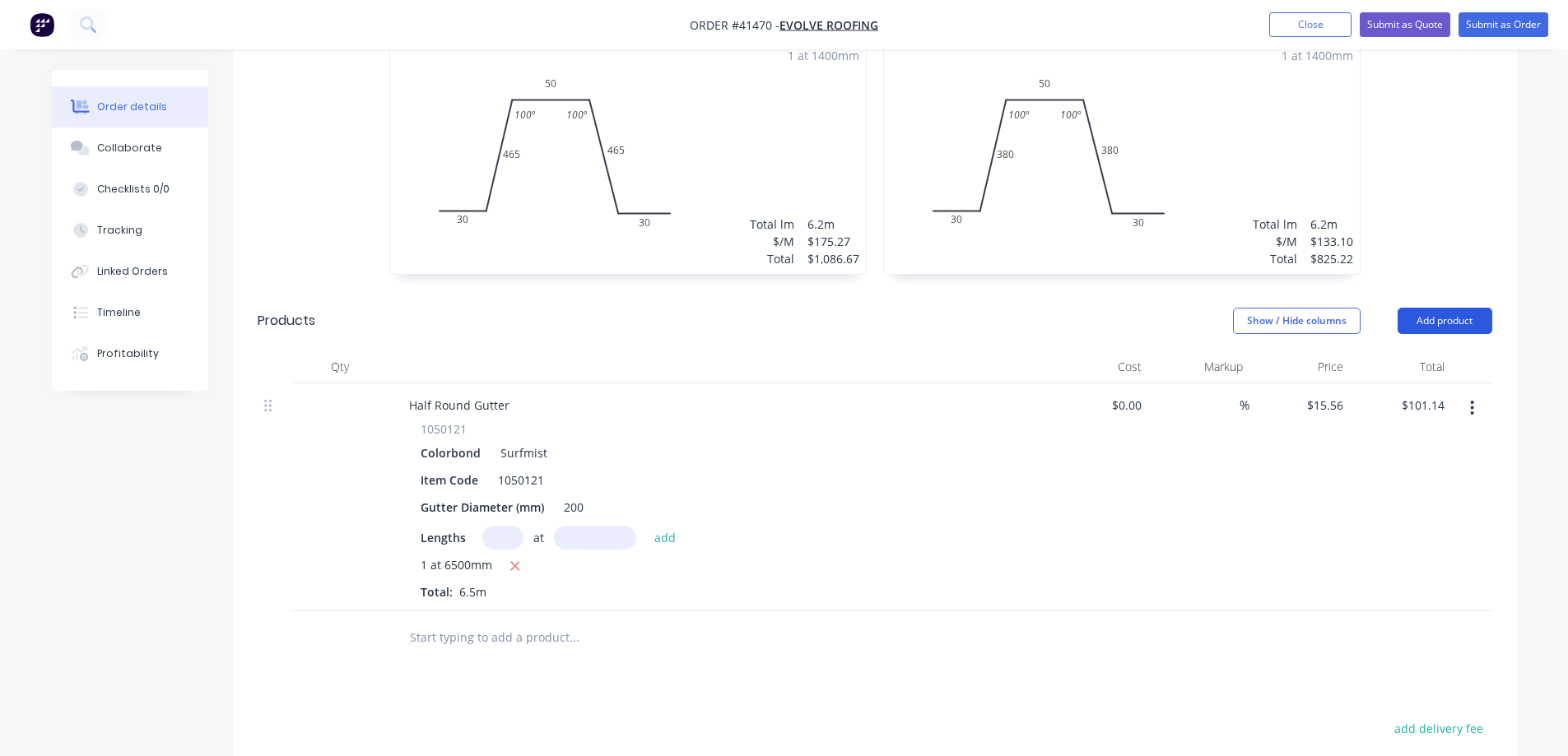
click at [1415, 308] on button "Add product" at bounding box center [1444, 321] width 94 height 27
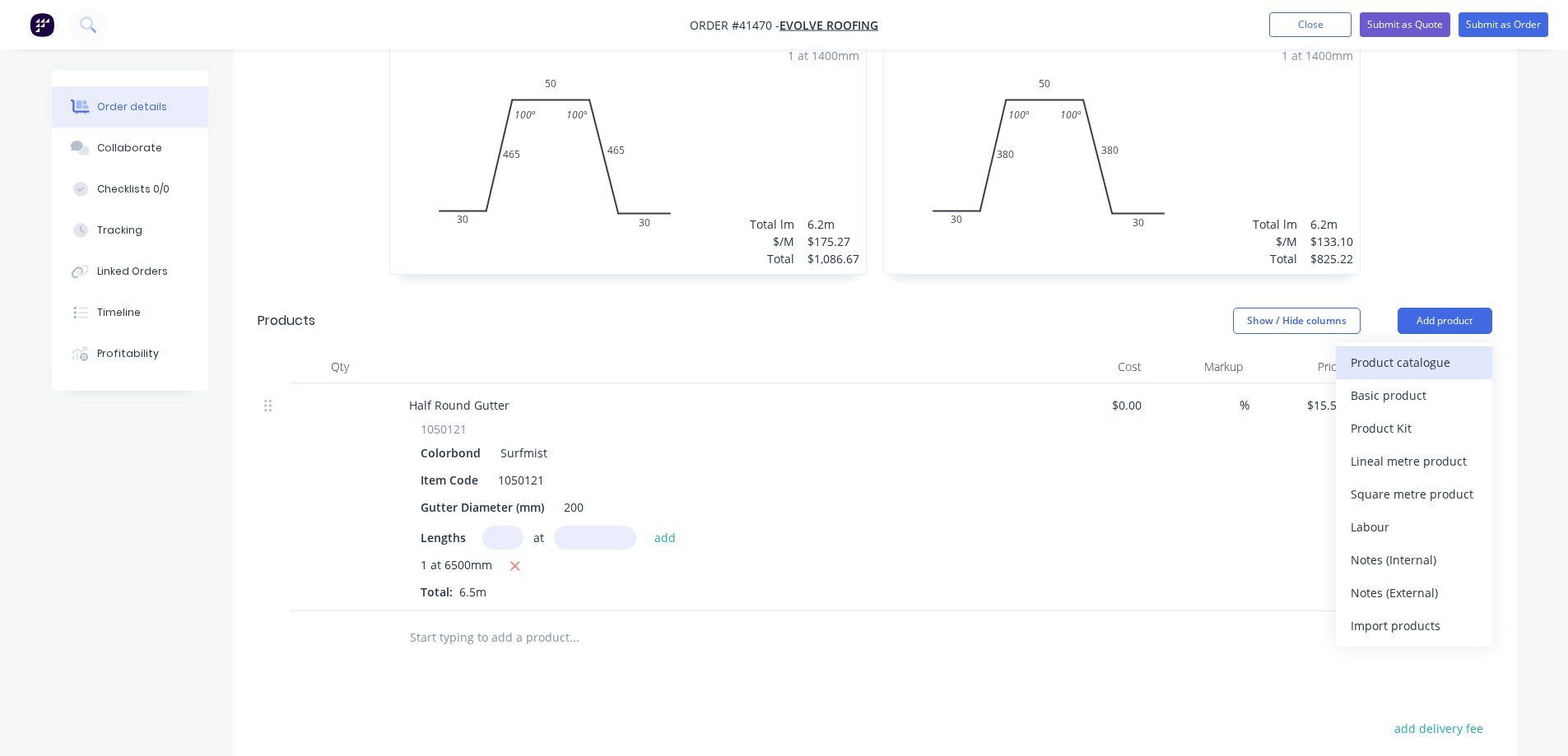
click at [1404, 350] on div "Product catalogue" at bounding box center [1414, 362] width 127 height 24
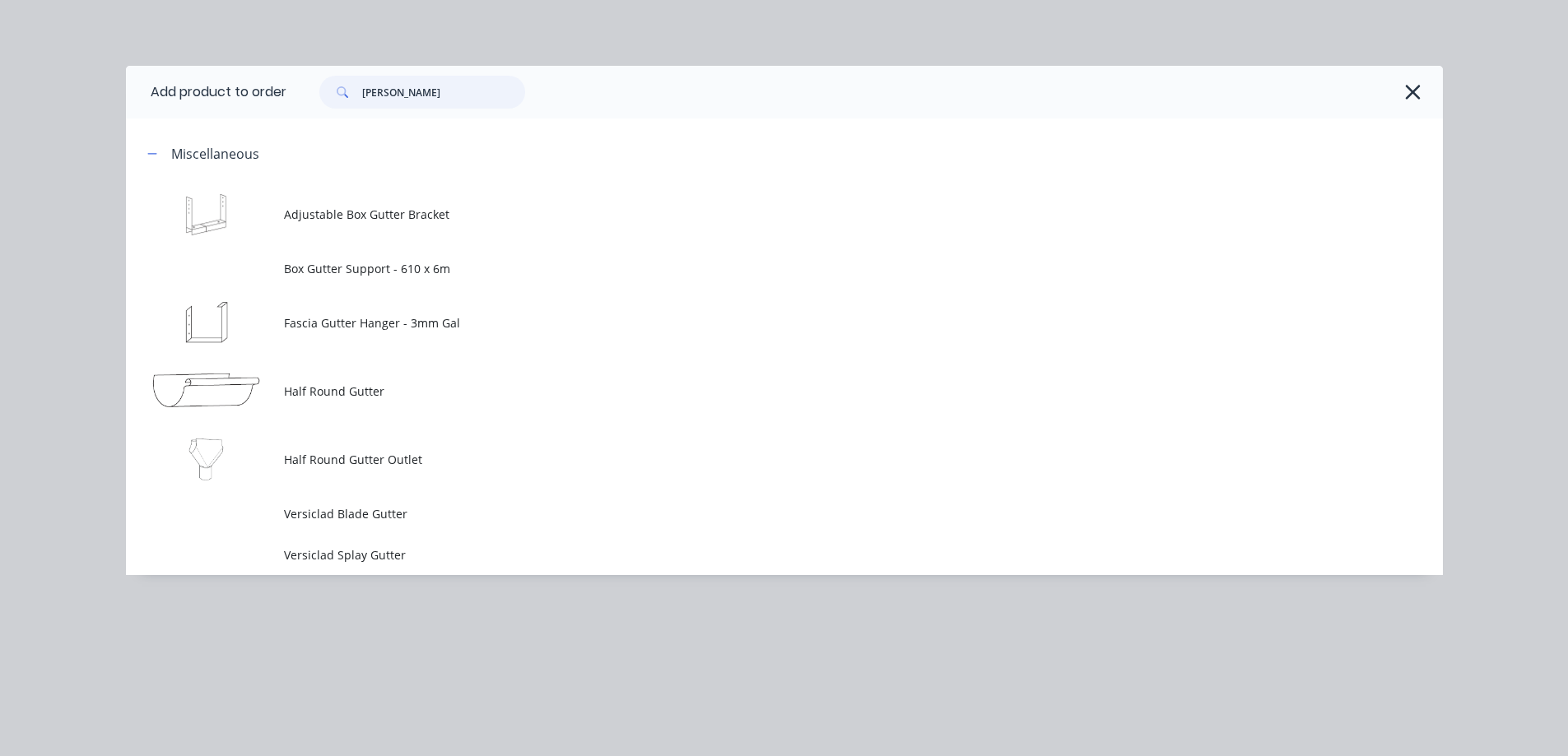
drag, startPoint x: 391, startPoint y: 85, endPoint x: 351, endPoint y: 99, distance: 42.4
click at [351, 99] on div "gutt" at bounding box center [422, 92] width 205 height 33
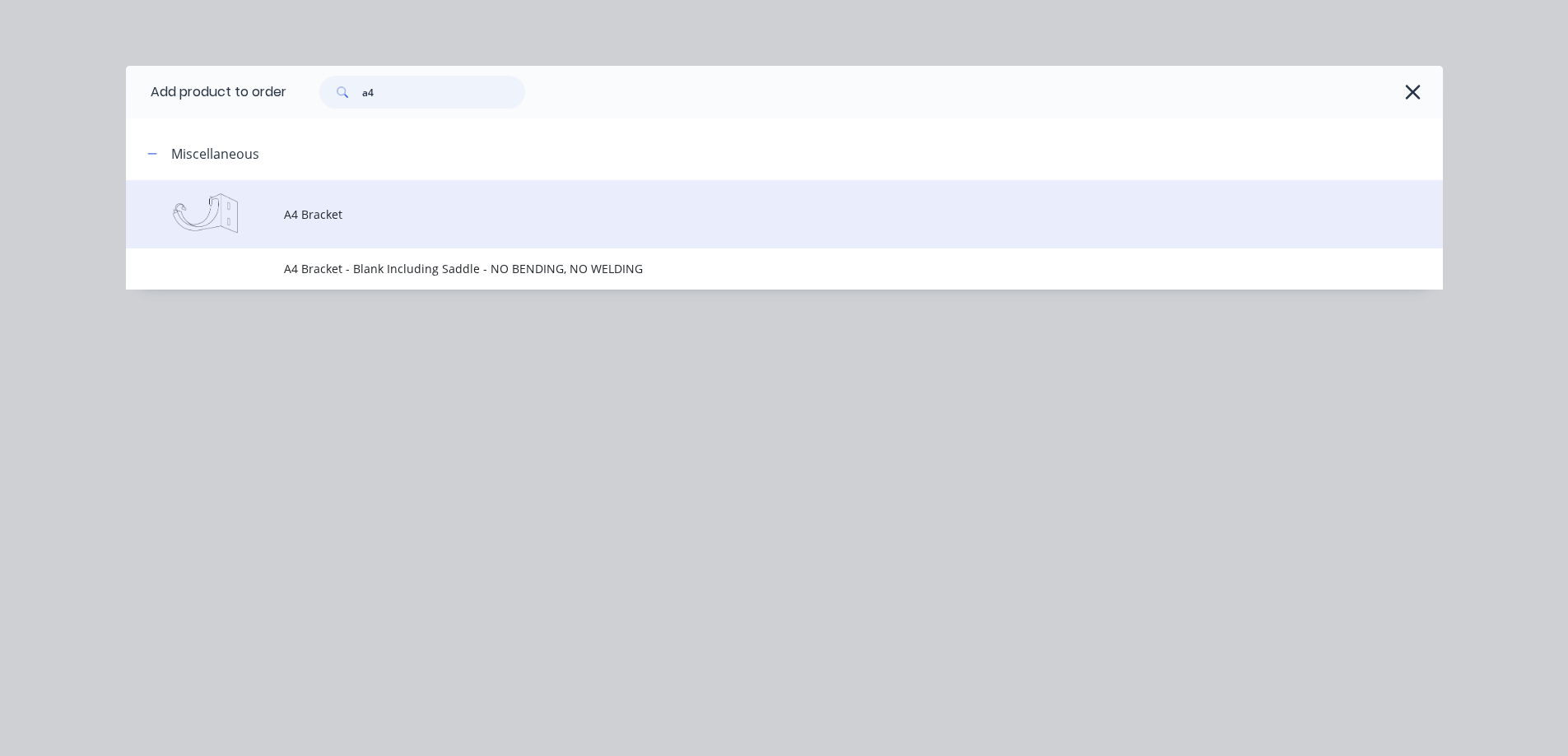
type input "a4"
click at [346, 207] on span "A4 Bracket" at bounding box center [747, 214] width 927 height 18
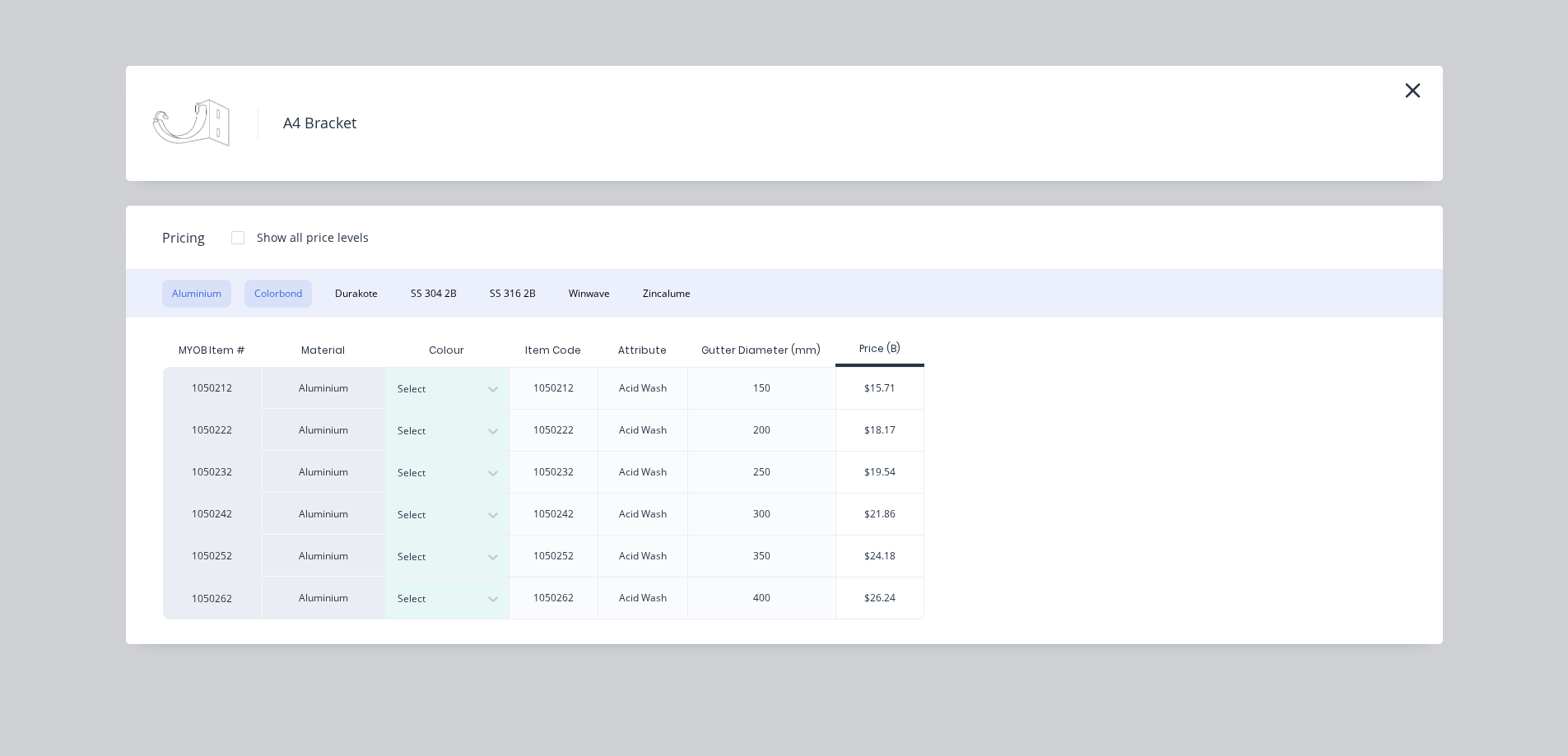
click at [279, 295] on button "Colorbond" at bounding box center [278, 294] width 68 height 28
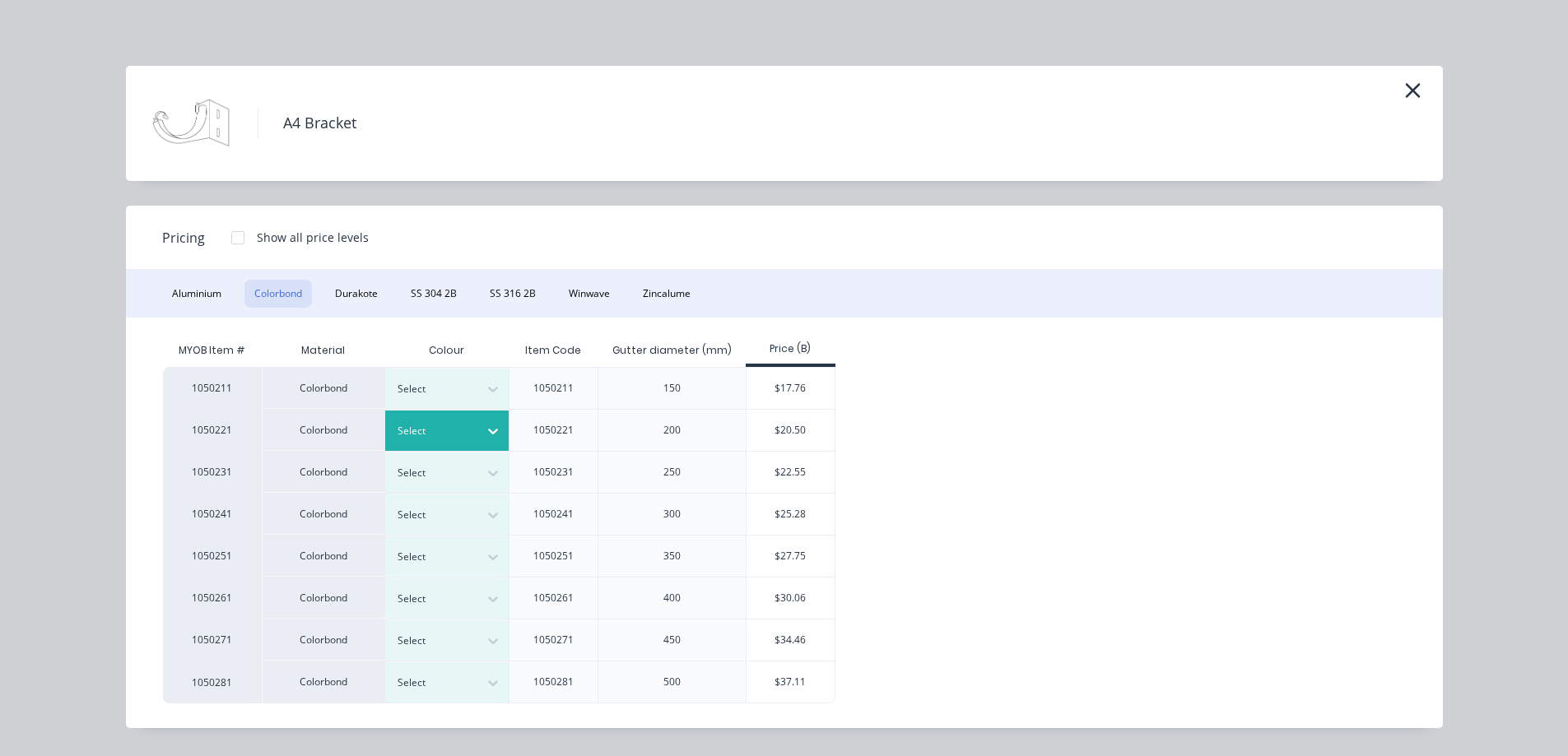
click at [485, 429] on icon at bounding box center [493, 431] width 17 height 17
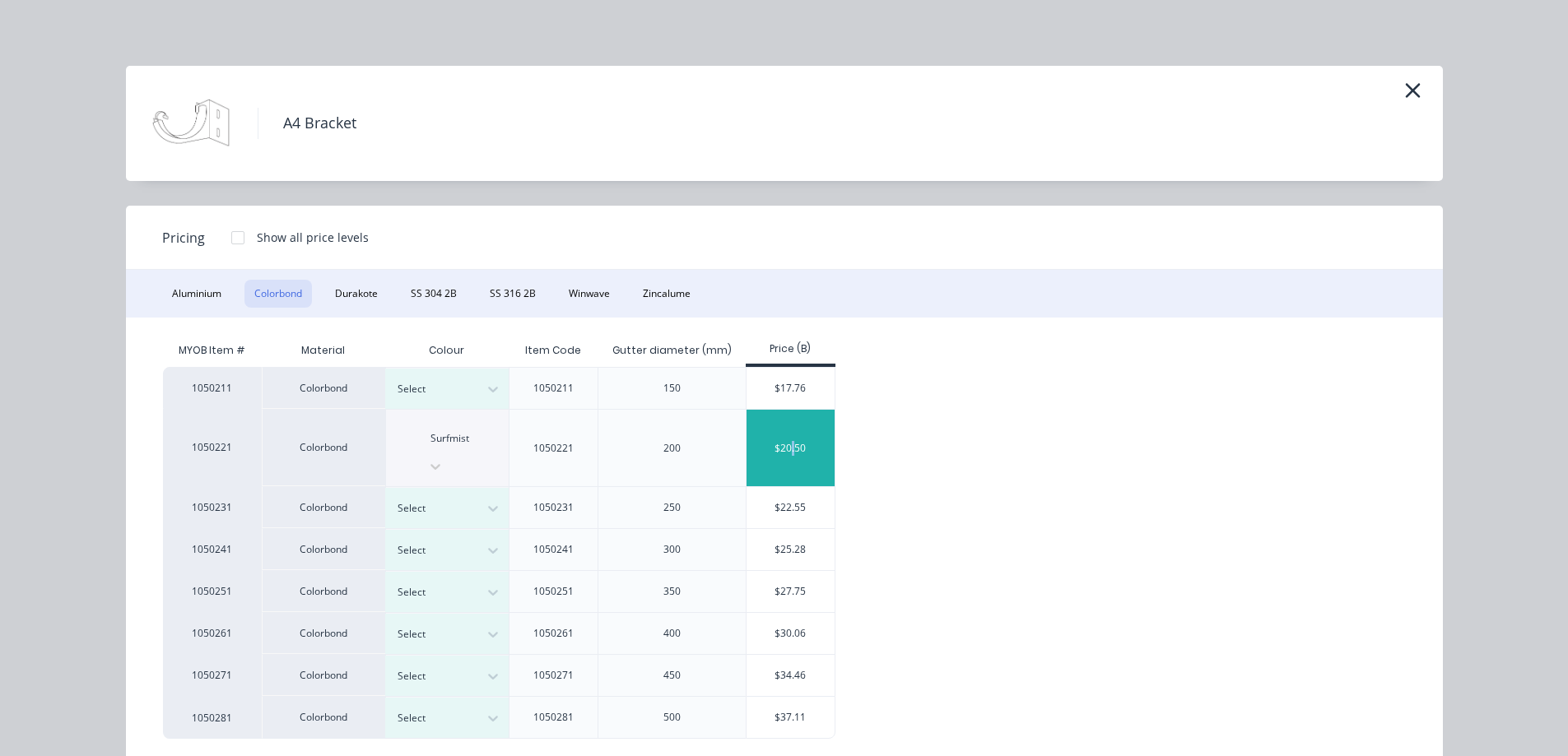
click at [793, 422] on div "$20.50" at bounding box center [790, 448] width 88 height 77
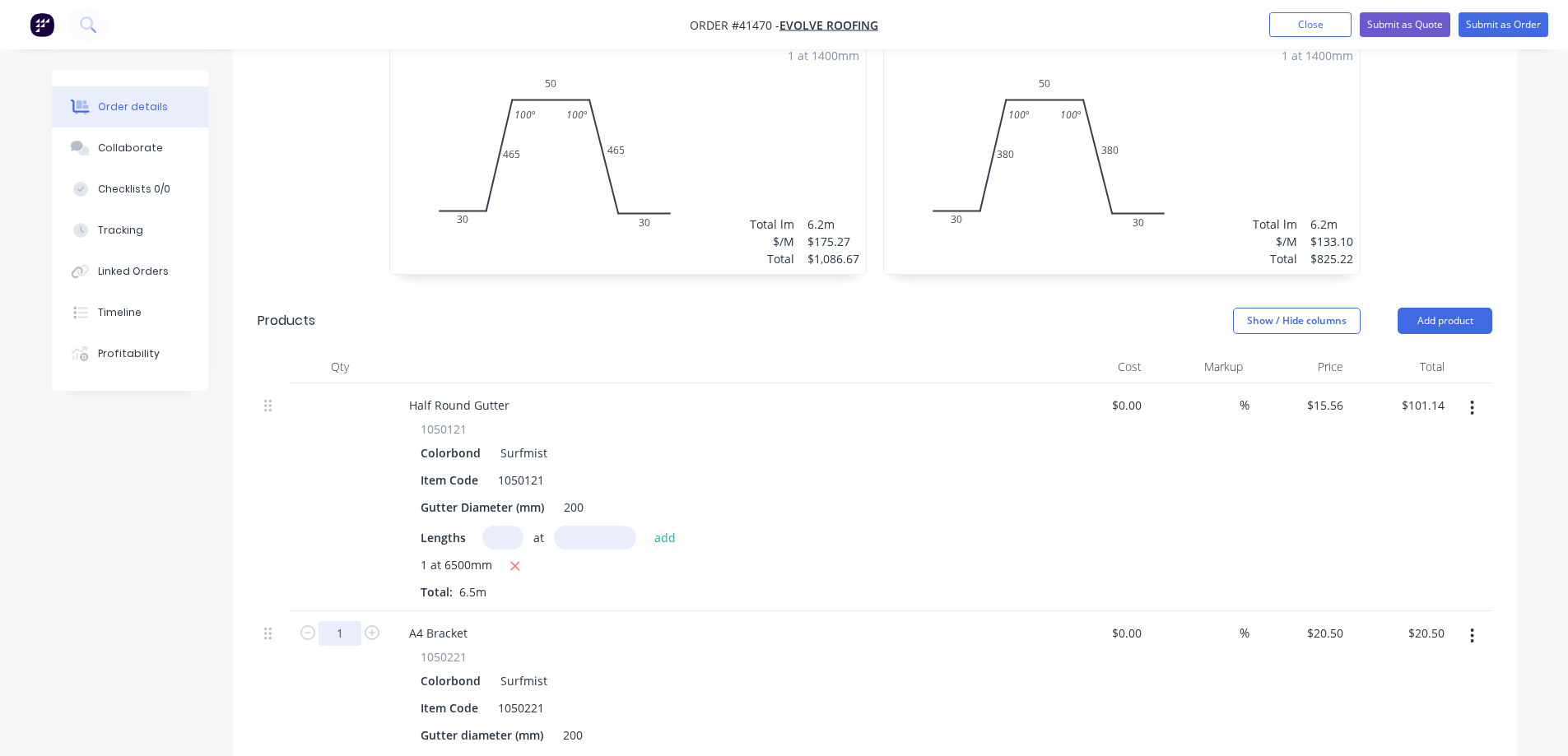
click at [355, 621] on input "1" at bounding box center [340, 633] width 43 height 25
type input "8"
type input "$164.00"
click at [695, 612] on div "A4 Bracket 1050221 Colorbond Surfmist Item Code 1050221 Gutter diameter (mm) 200" at bounding box center [718, 684] width 659 height 146
drag, startPoint x: 1452, startPoint y: 246, endPoint x: 1466, endPoint y: 260, distance: 19.8
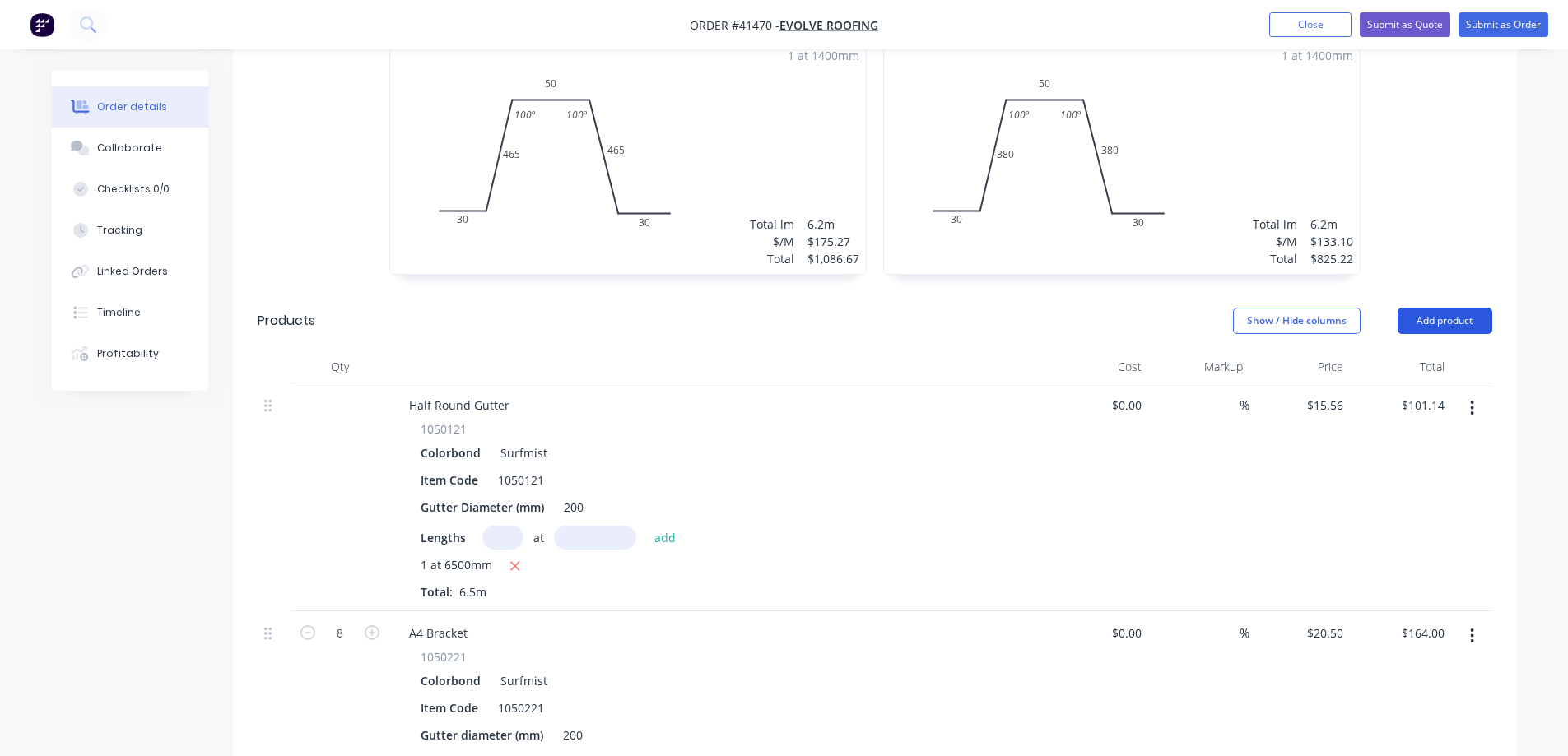
click at [1454, 308] on button "Add product" at bounding box center [1444, 321] width 94 height 27
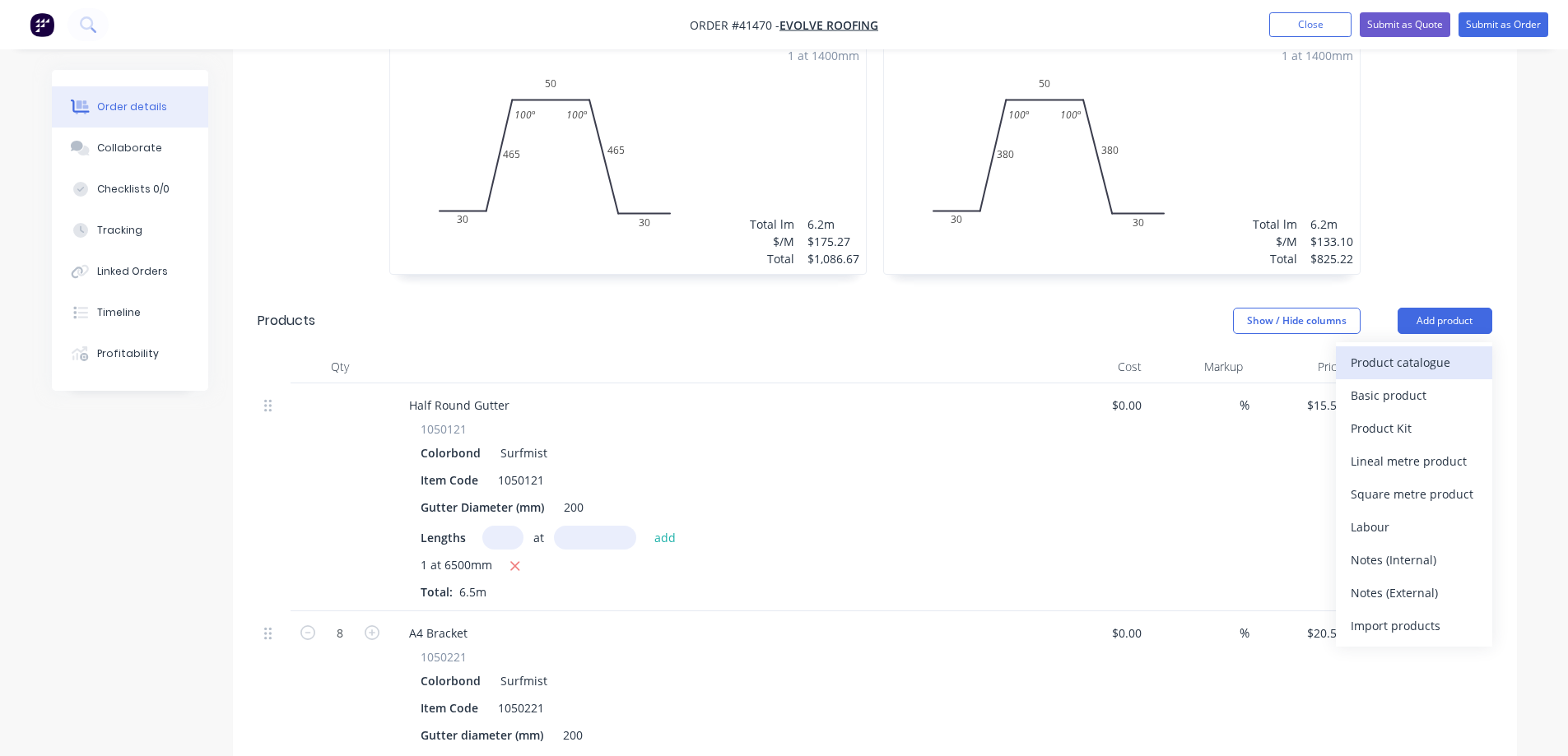
click at [1452, 350] on div "Product catalogue" at bounding box center [1414, 362] width 127 height 24
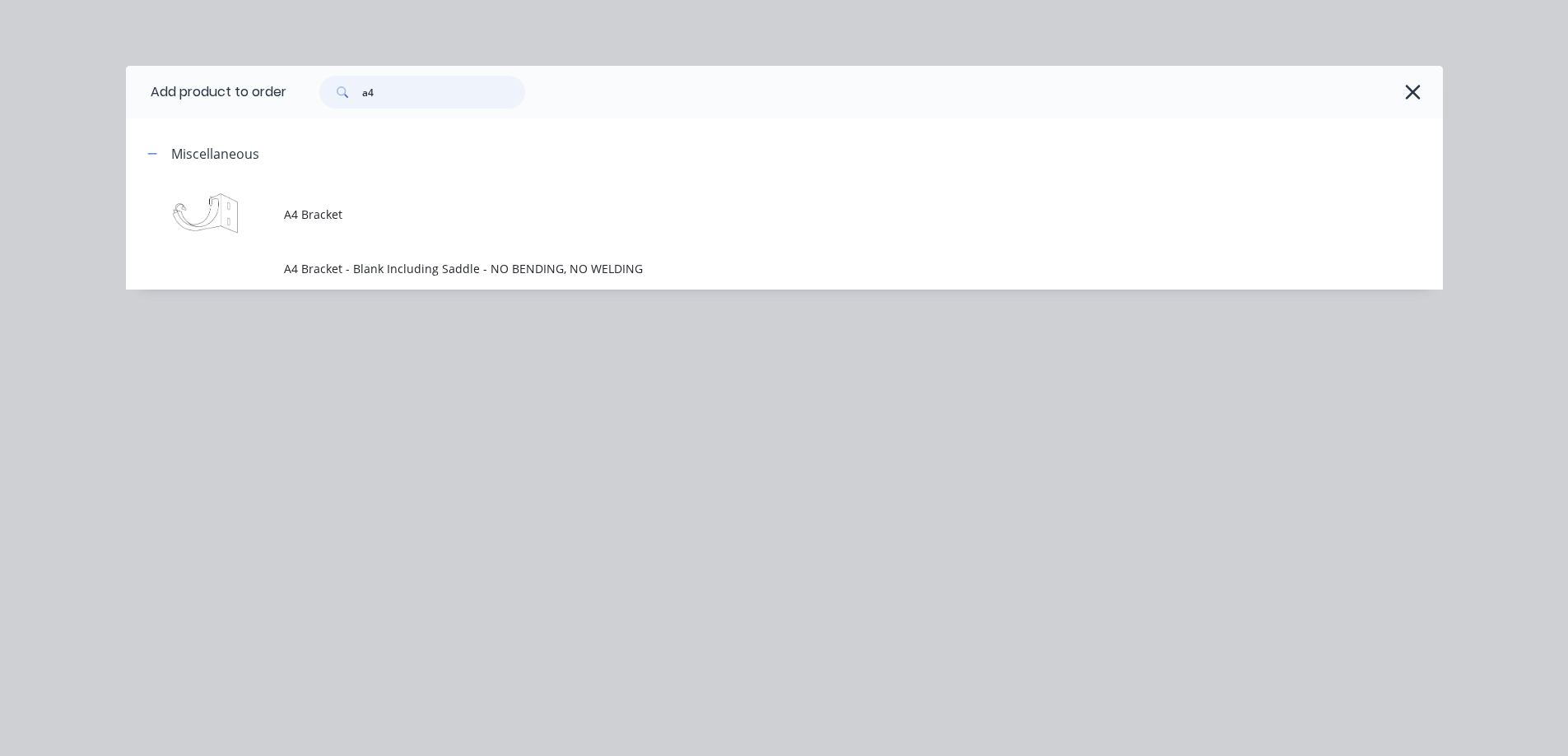
drag, startPoint x: 382, startPoint y: 99, endPoint x: 357, endPoint y: 101, distance: 25.1
click at [357, 101] on div "a4" at bounding box center [422, 92] width 205 height 33
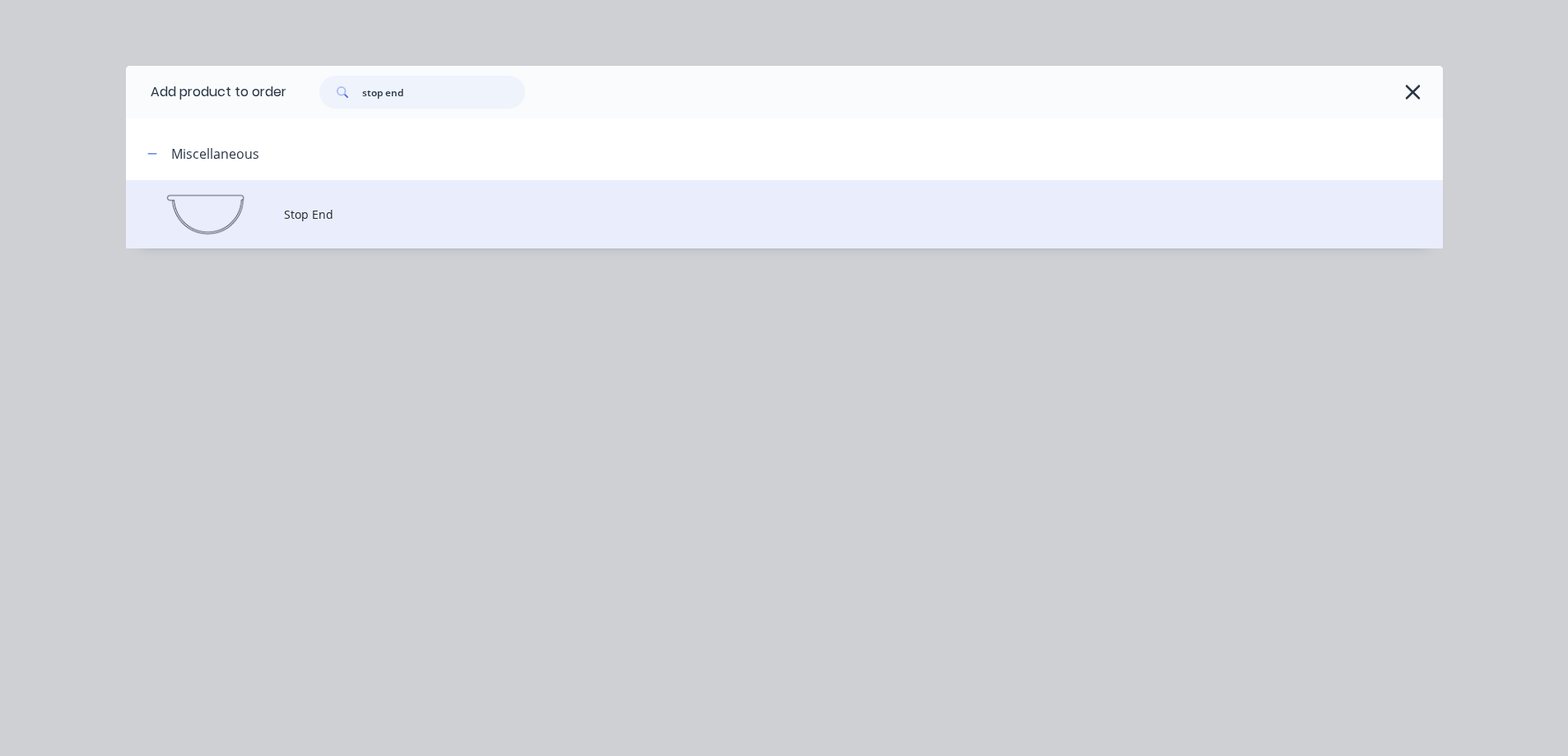
type input "stop end"
click at [336, 210] on span "Stop End" at bounding box center [747, 214] width 927 height 18
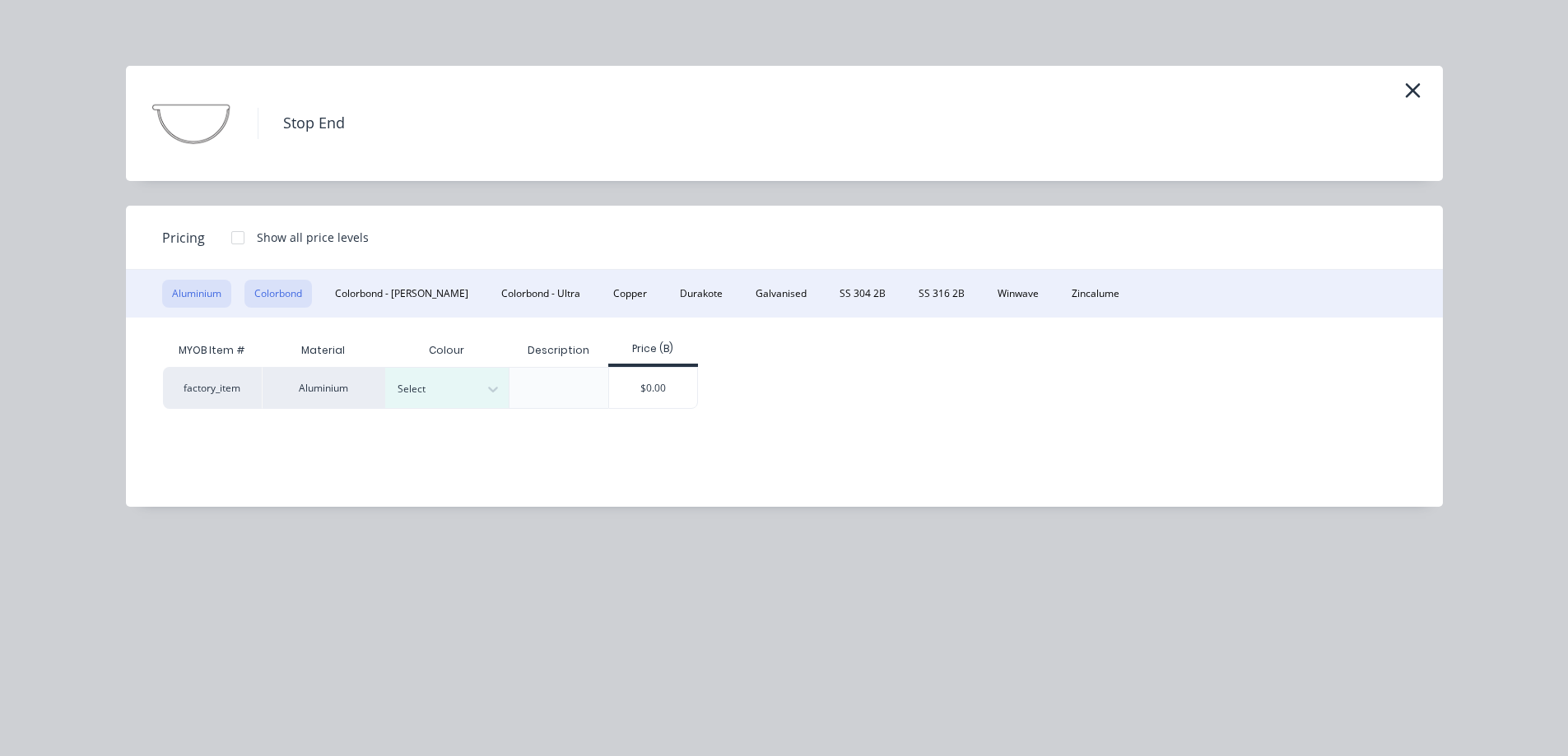
click at [296, 295] on button "Colorbond" at bounding box center [278, 294] width 68 height 28
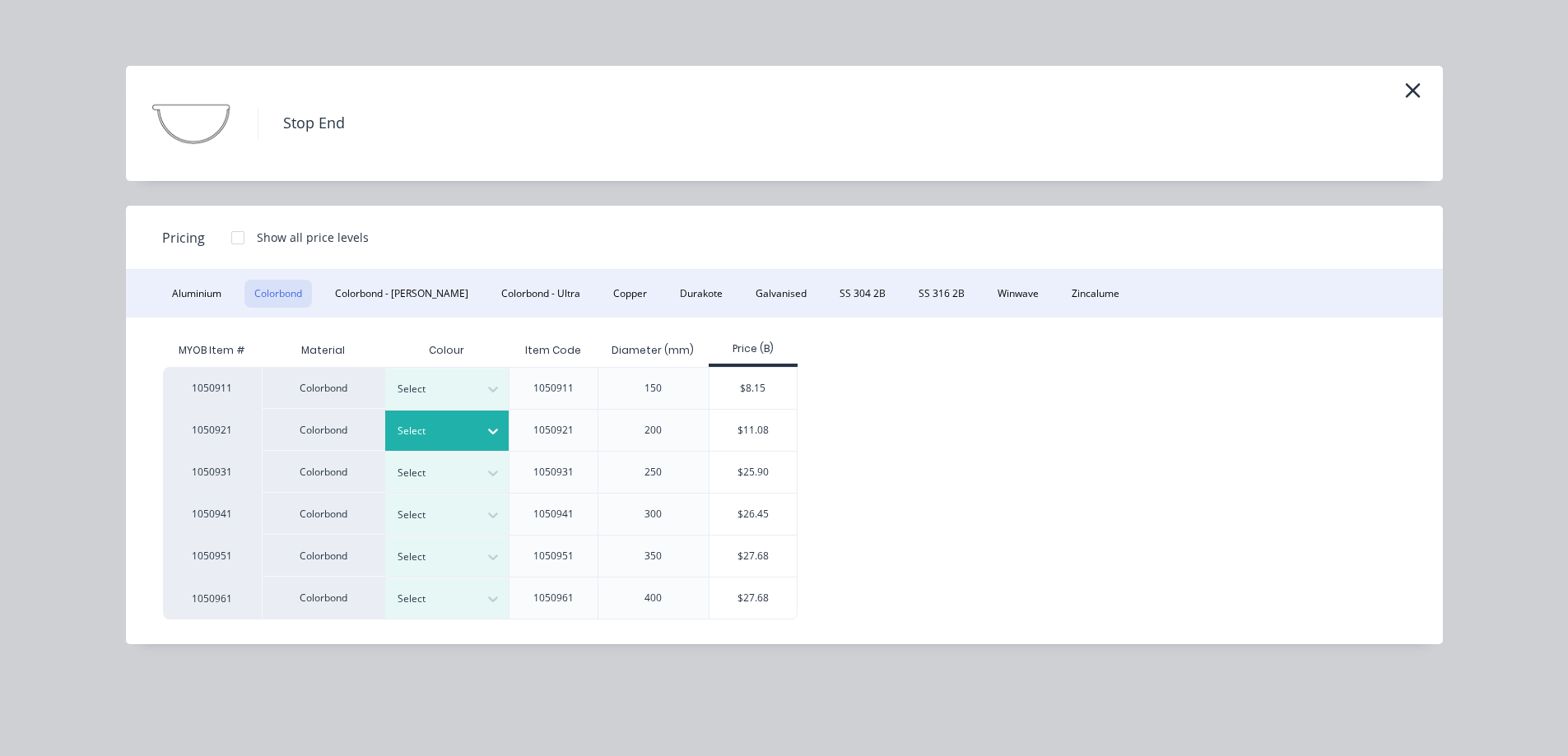
click at [471, 430] on div at bounding box center [434, 431] width 74 height 18
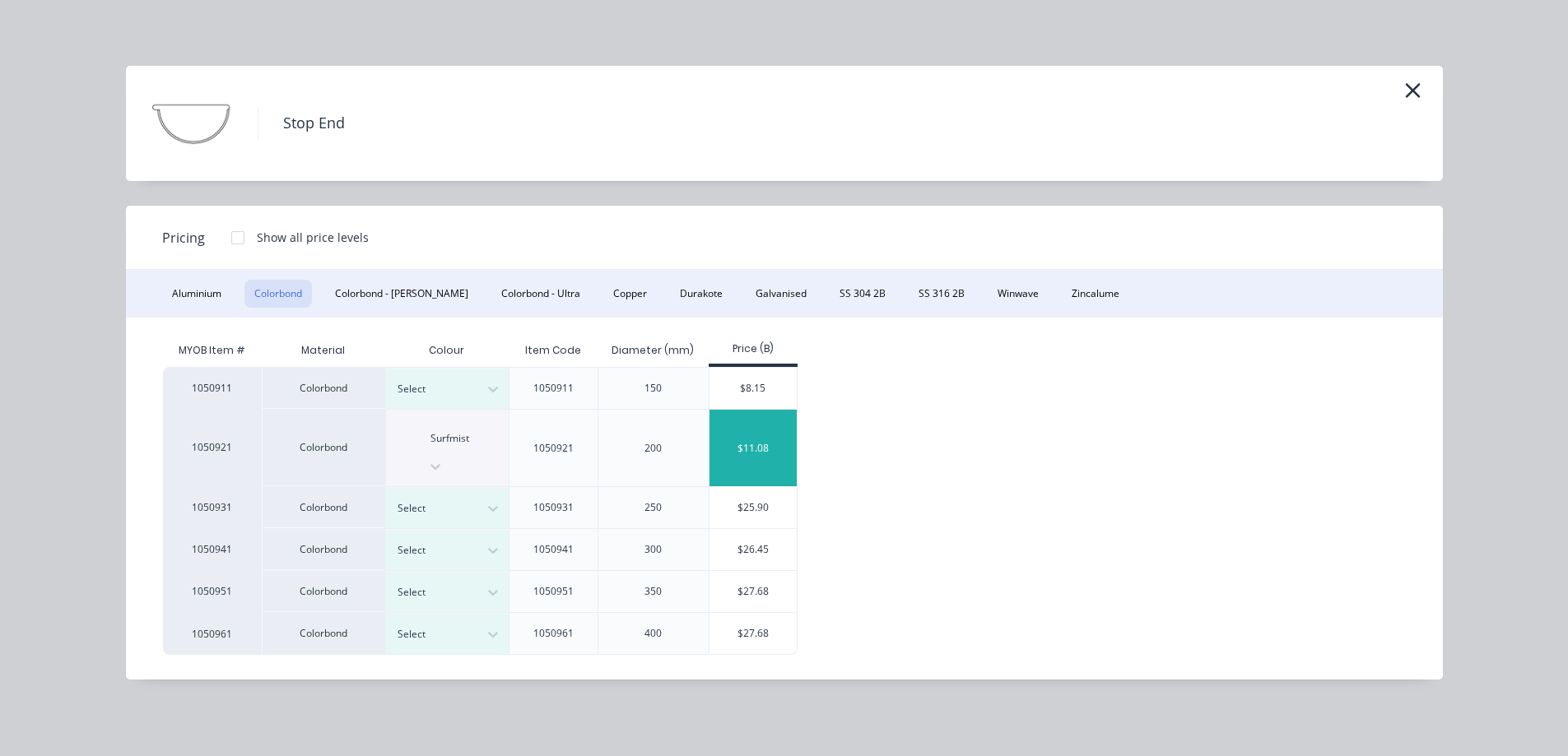
click at [750, 437] on div "$11.08" at bounding box center [753, 448] width 88 height 77
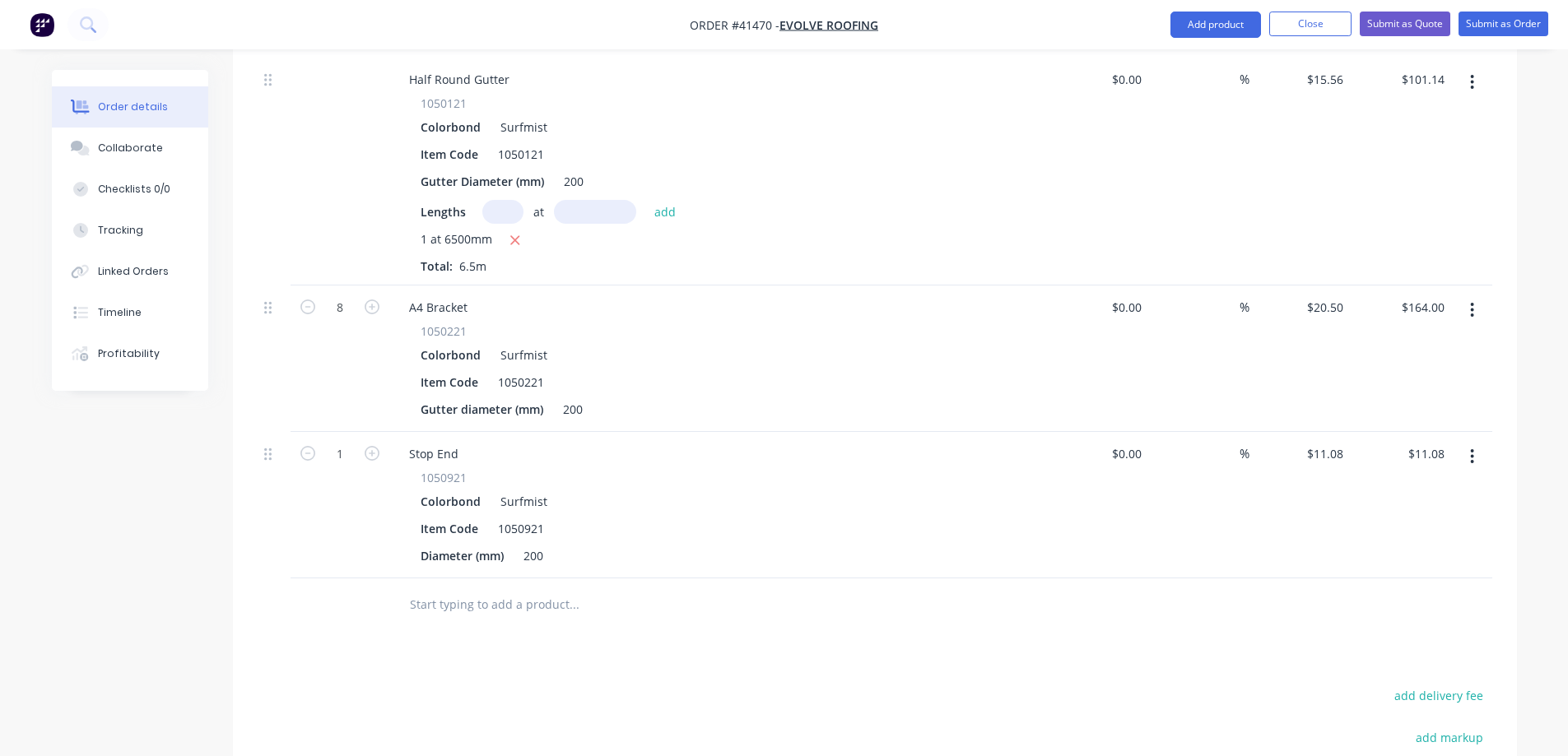
scroll to position [1505, 0]
click at [343, 317] on input "1" at bounding box center [340, 305] width 43 height 25
type input "2"
type input "$22.16"
click at [659, 541] on div "Diameter (mm) 200" at bounding box center [716, 552] width 603 height 24
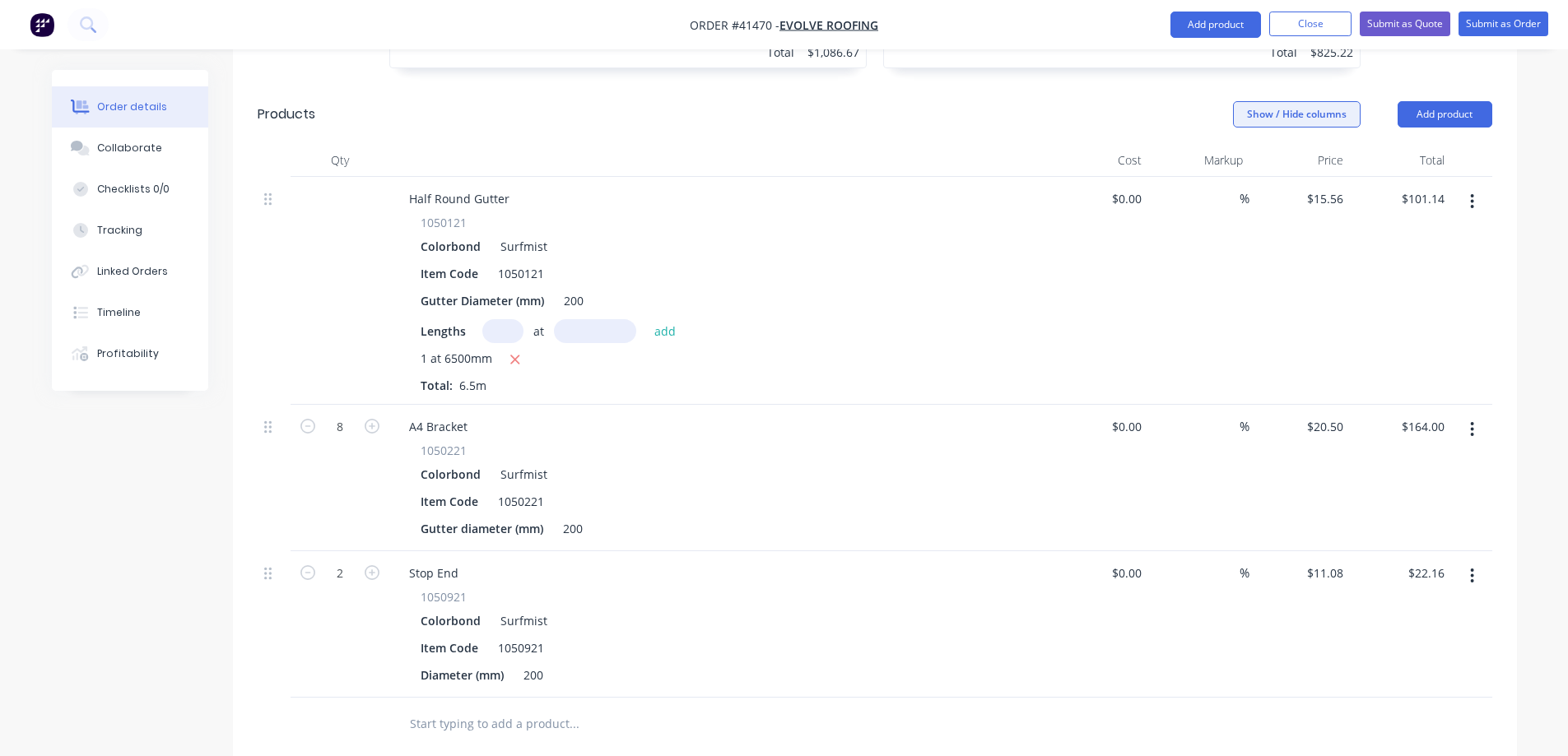
scroll to position [1258, 0]
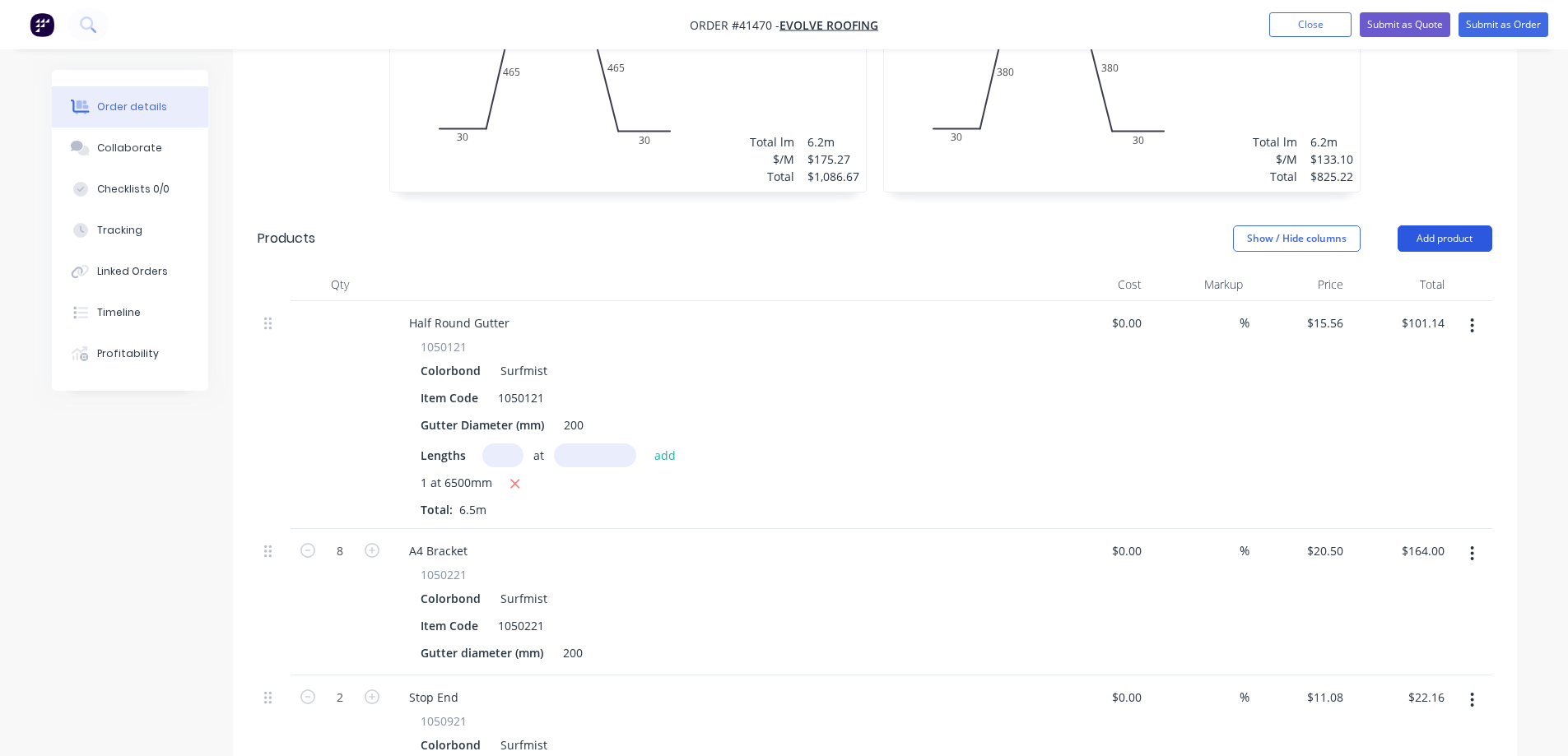
click at [1439, 225] on button "Add product" at bounding box center [1444, 239] width 94 height 27
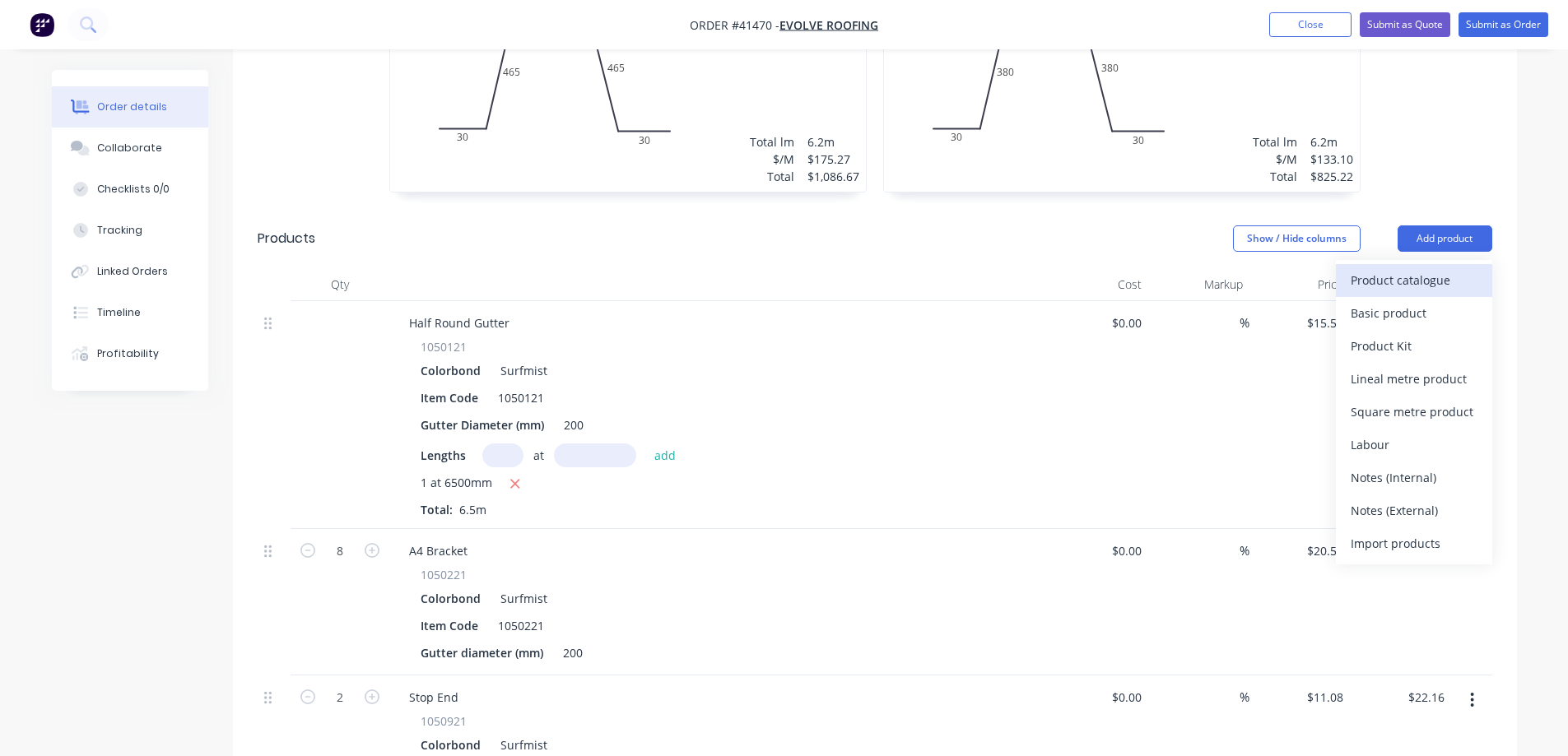
click at [1434, 268] on div "Product catalogue" at bounding box center [1414, 280] width 127 height 24
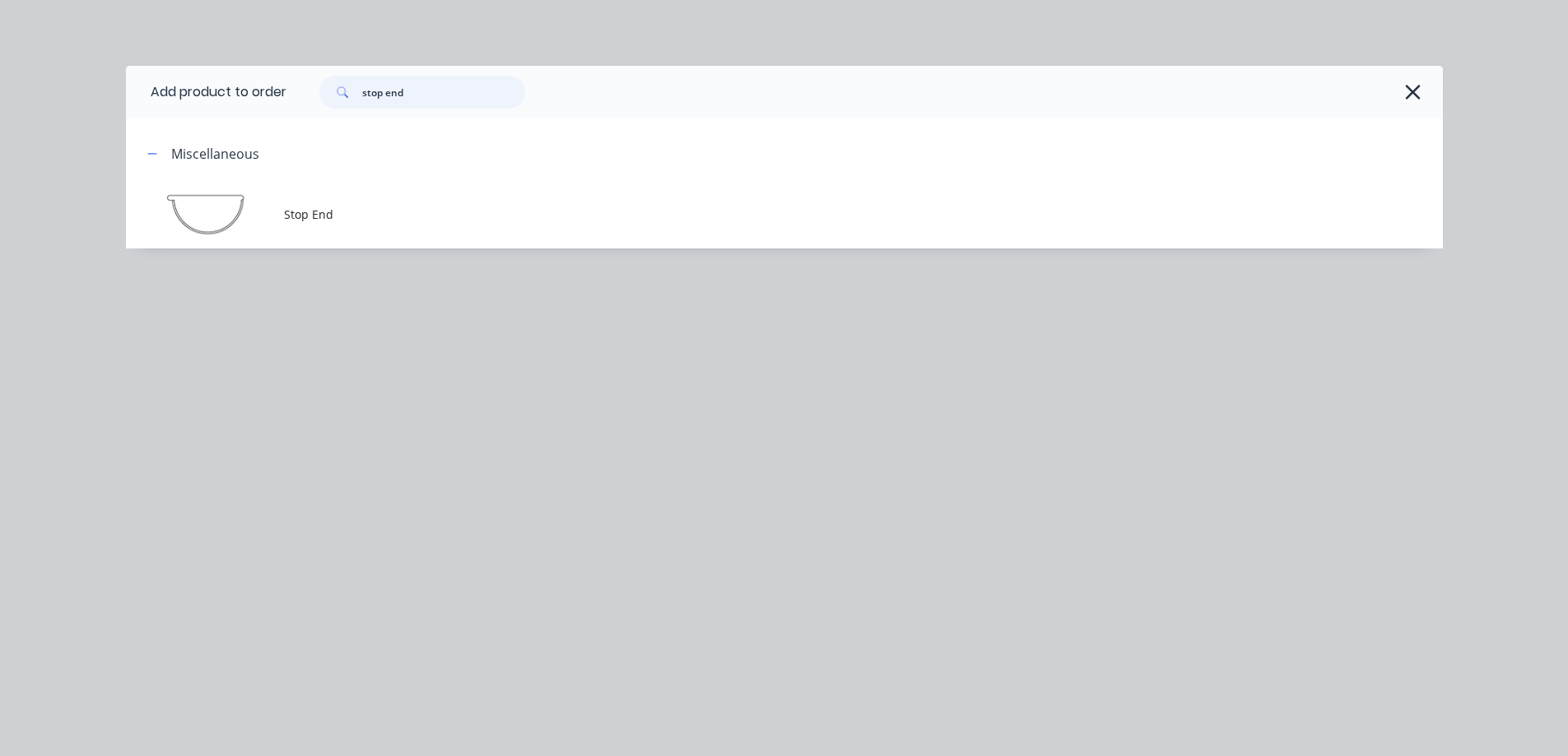
drag, startPoint x: 433, startPoint y: 98, endPoint x: 347, endPoint y: 105, distance: 86.3
click at [347, 105] on div "stop end" at bounding box center [422, 92] width 205 height 33
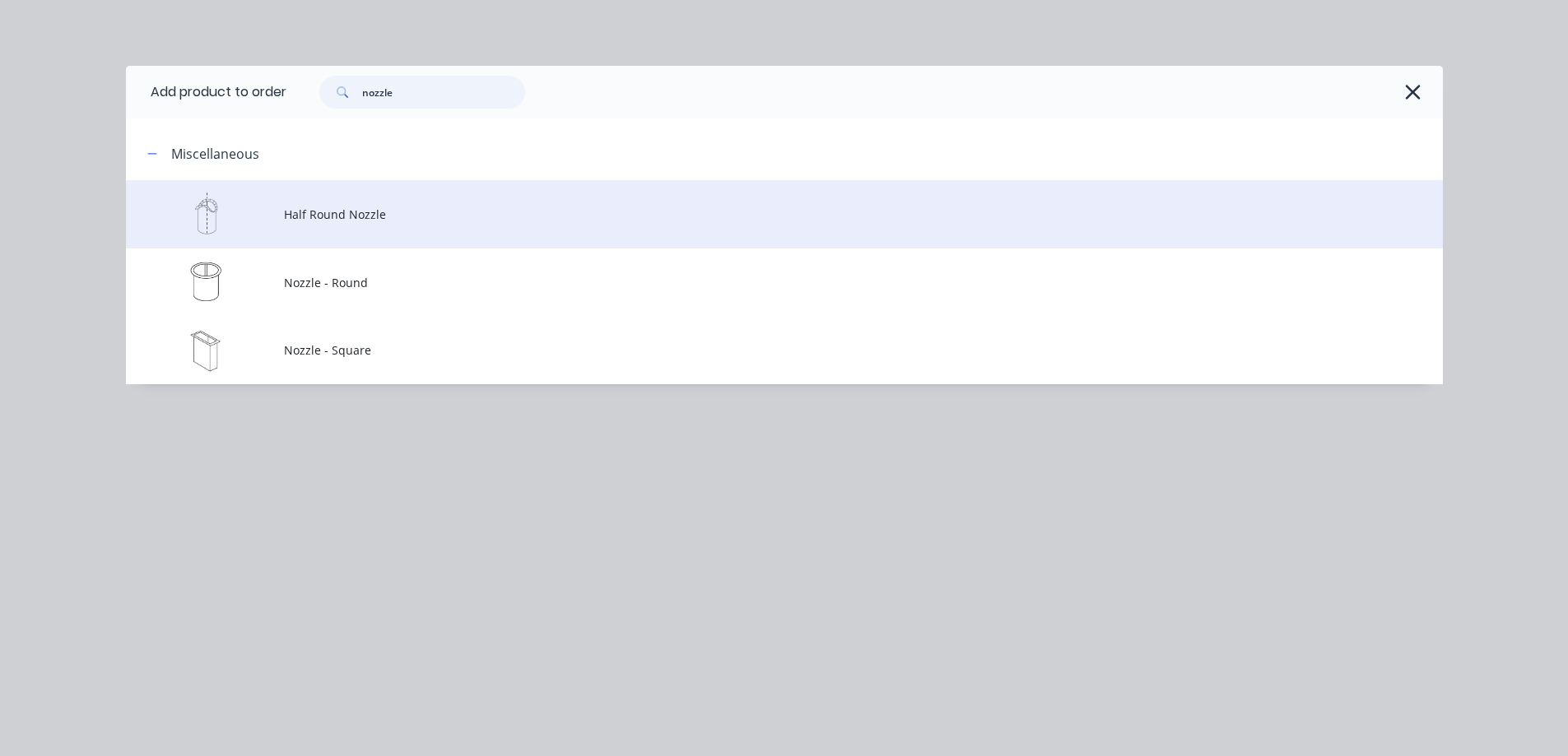
type input "nozzle"
click at [347, 217] on span "Half Round Nozzle" at bounding box center [747, 214] width 927 height 18
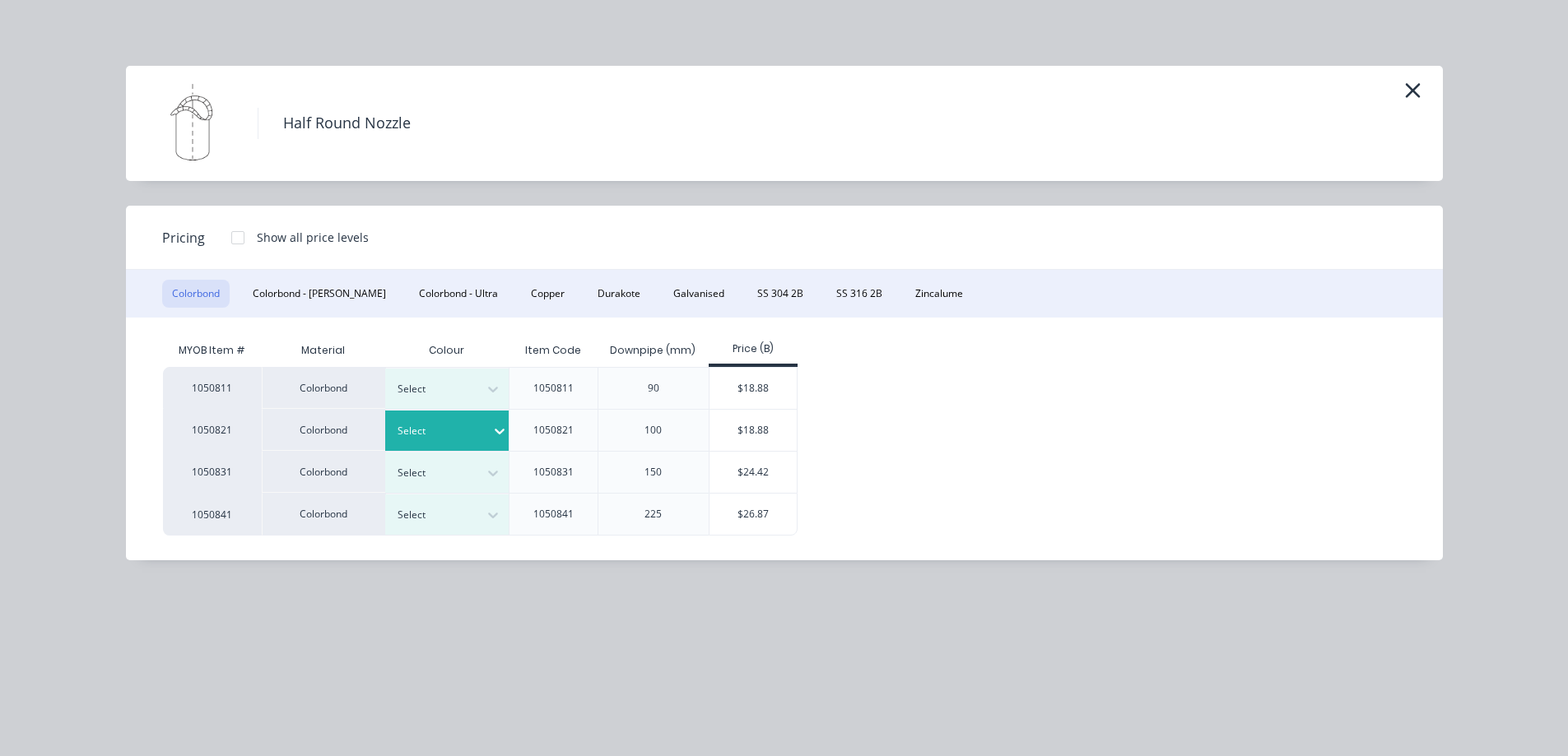
click at [495, 434] on icon at bounding box center [500, 431] width 17 height 17
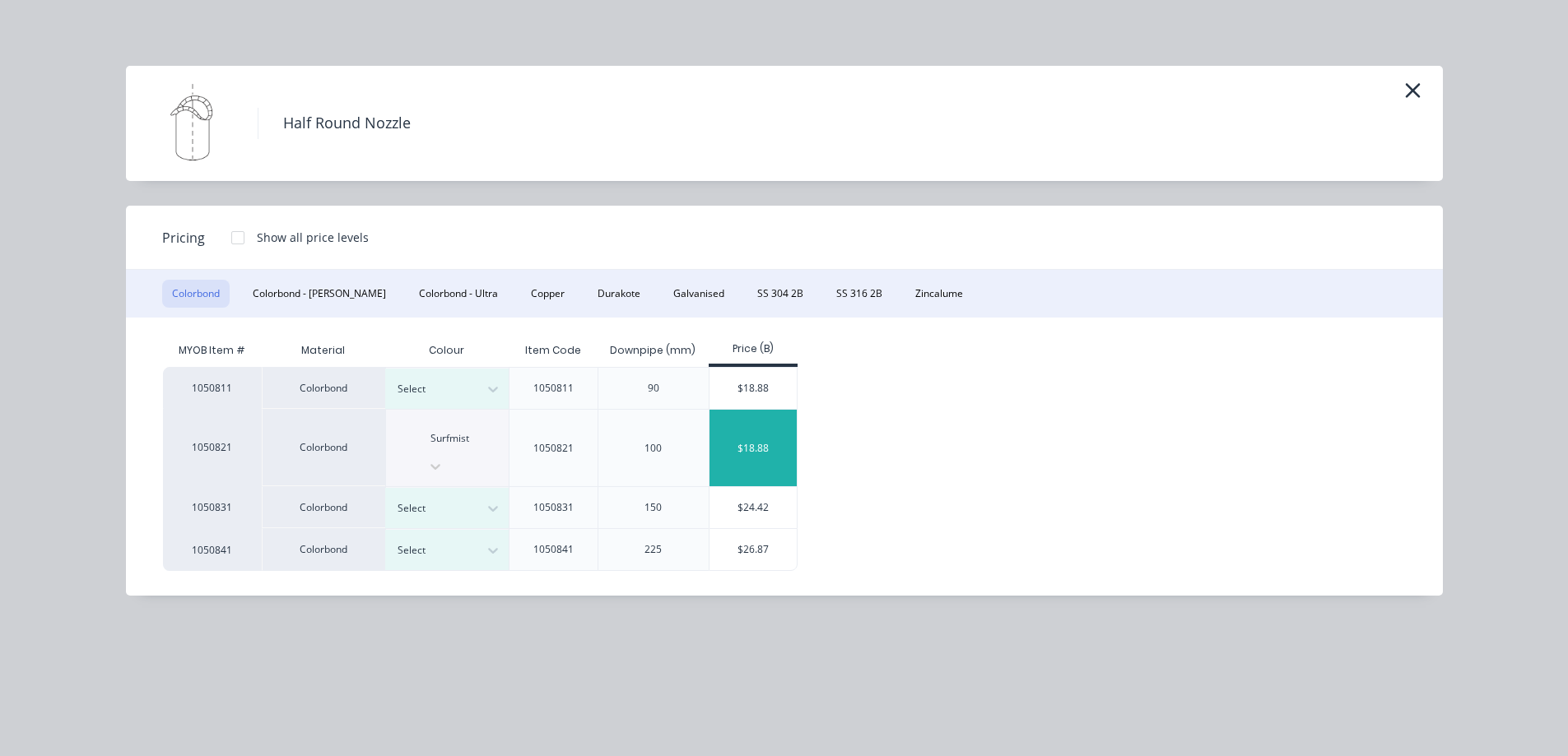
click at [778, 429] on div "$18.88" at bounding box center [753, 448] width 88 height 77
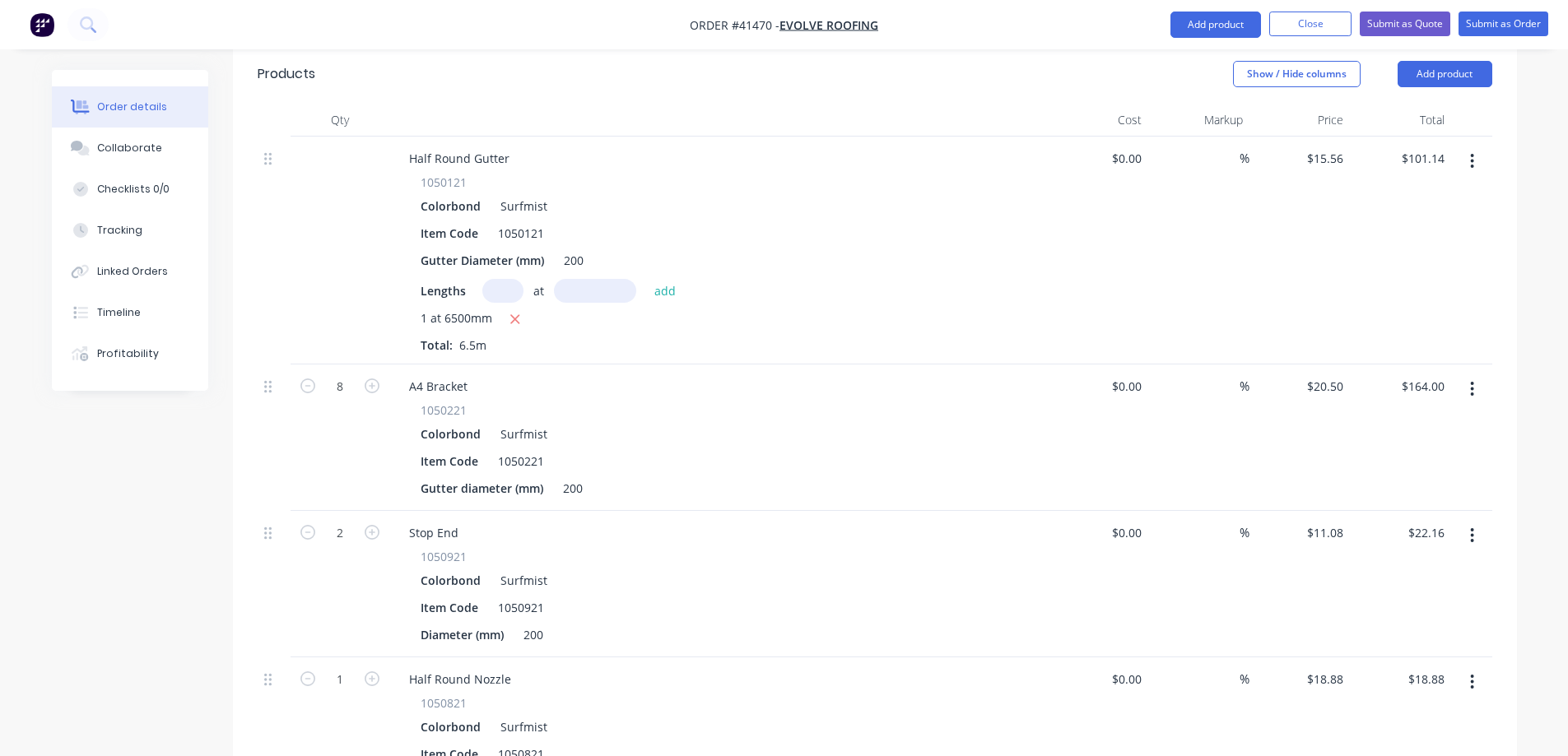
scroll to position [1505, 0]
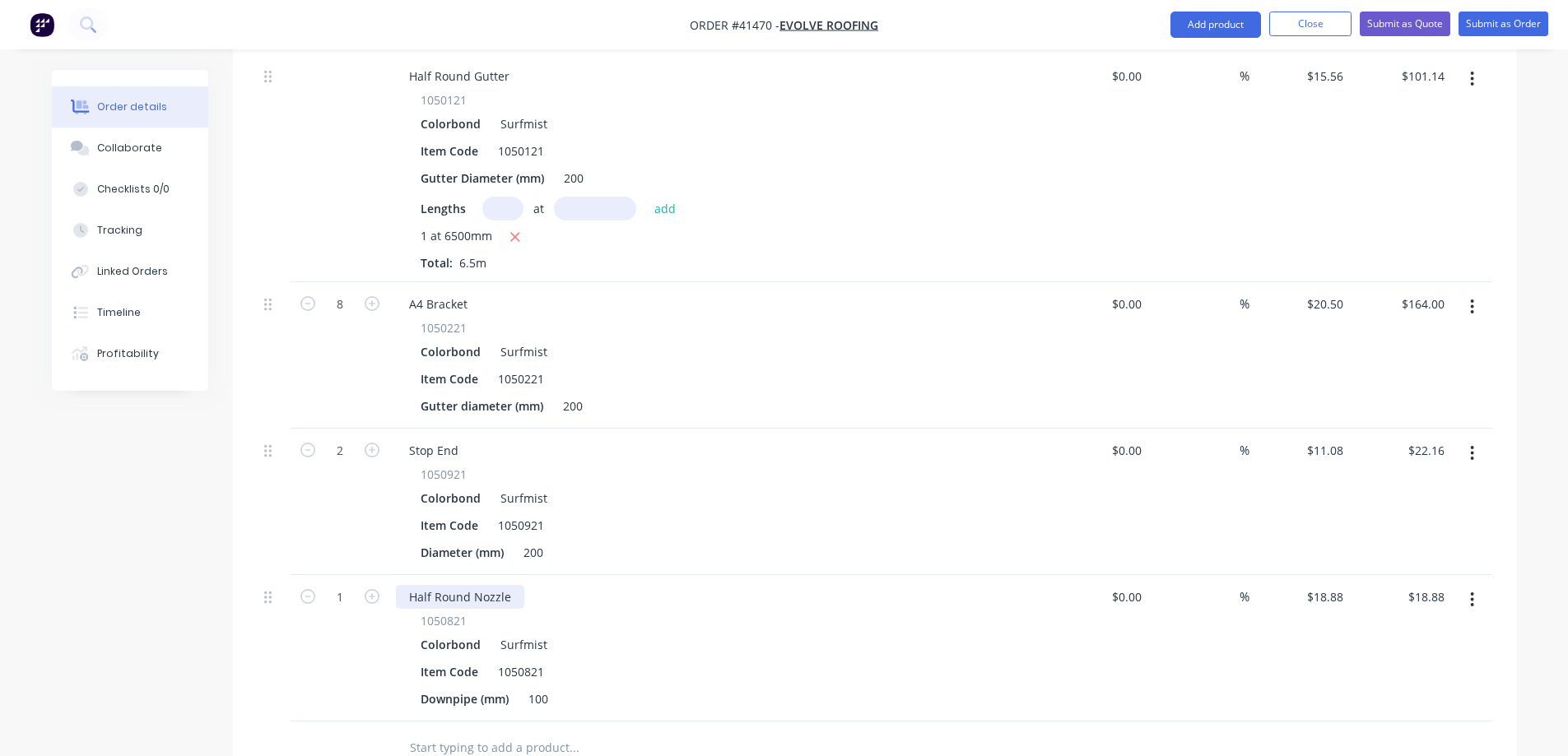
click at [508, 585] on div "Half Round Nozzle" at bounding box center [460, 597] width 129 height 24
click at [346, 317] on input "1" at bounding box center [340, 305] width 43 height 25
type input "2"
type input "$37.76"
drag, startPoint x: 689, startPoint y: 476, endPoint x: 502, endPoint y: 434, distance: 191.7
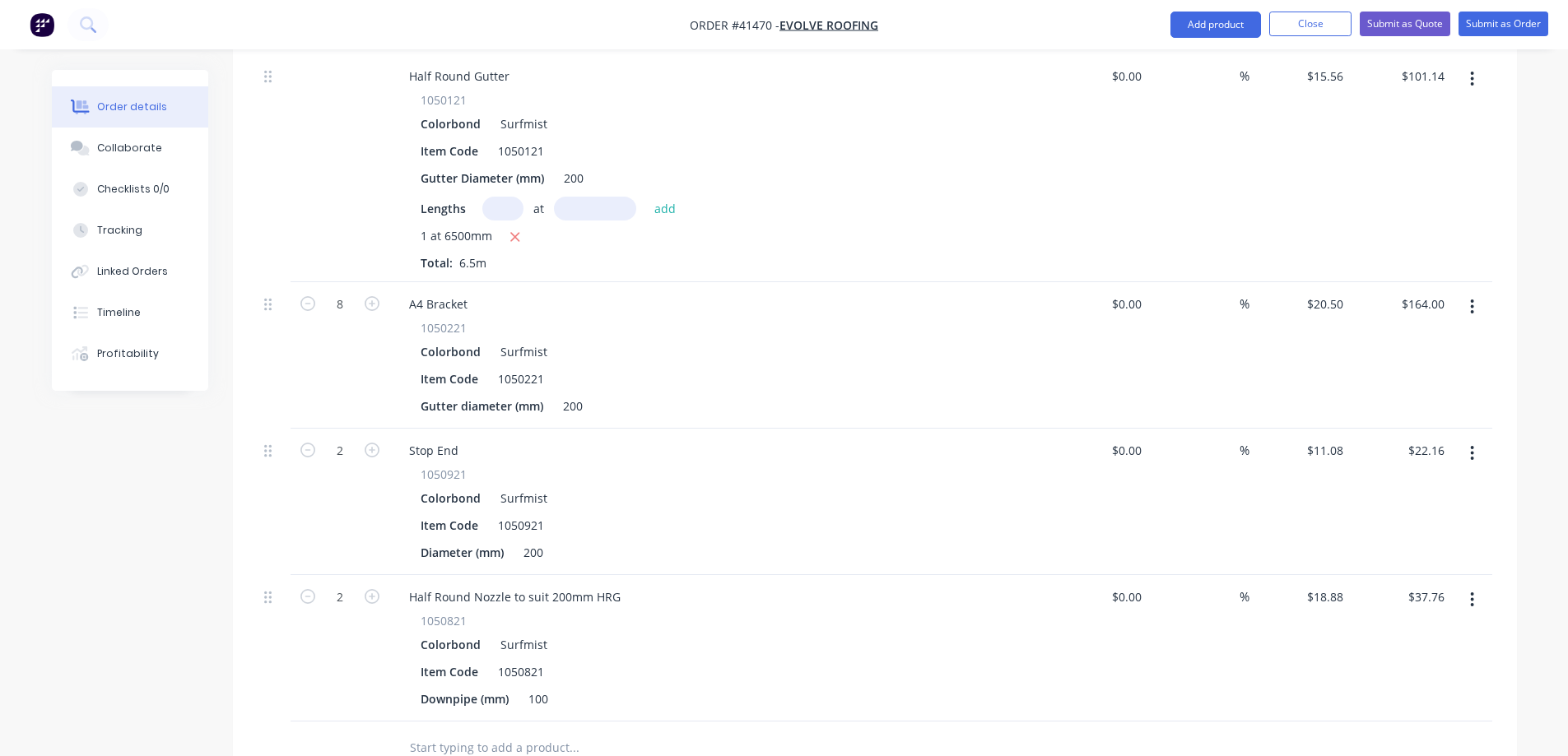
click at [690, 541] on div "Diameter (mm) 200" at bounding box center [716, 552] width 603 height 24
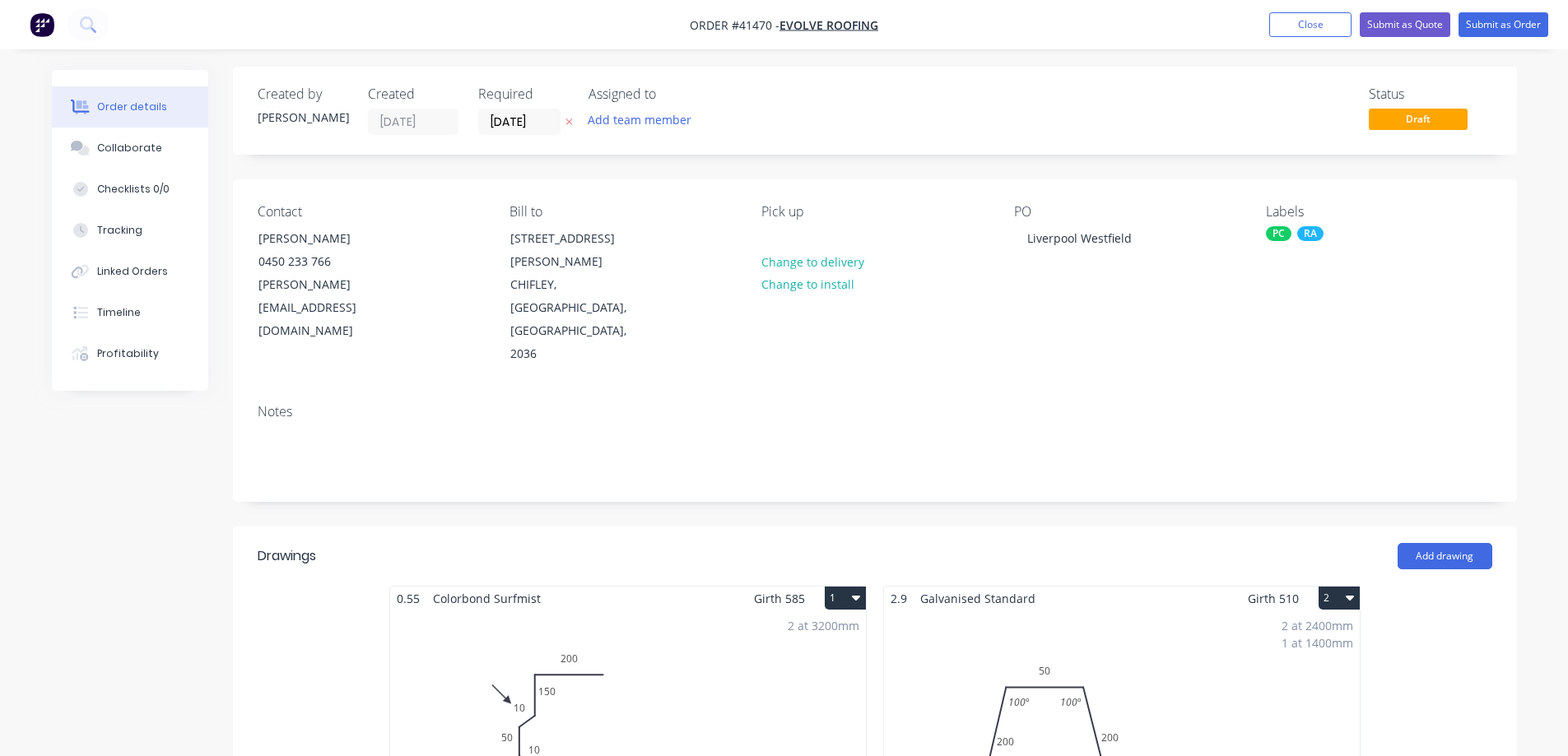
scroll to position [0, 0]
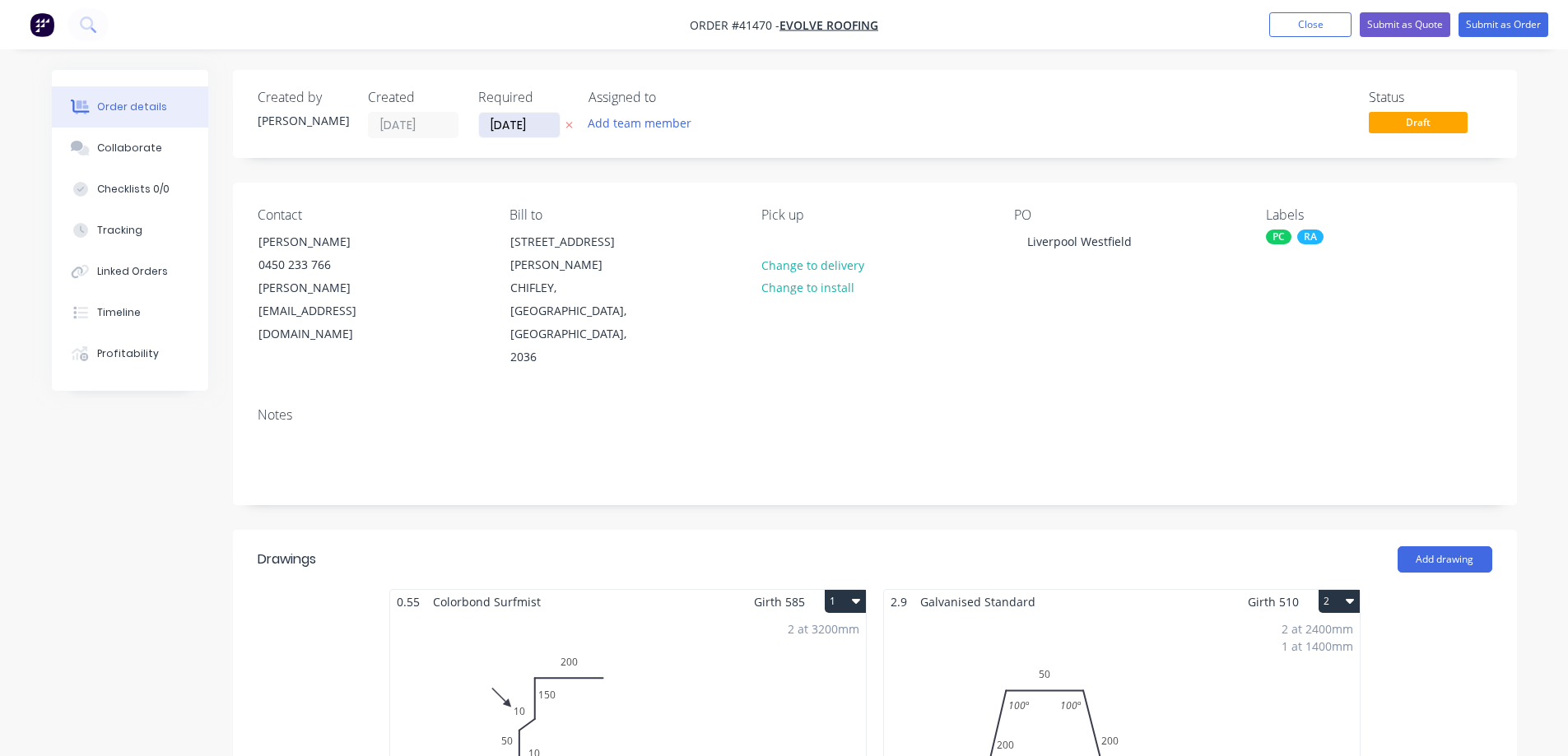
click at [501, 130] on input "[DATE]" at bounding box center [519, 125] width 81 height 25
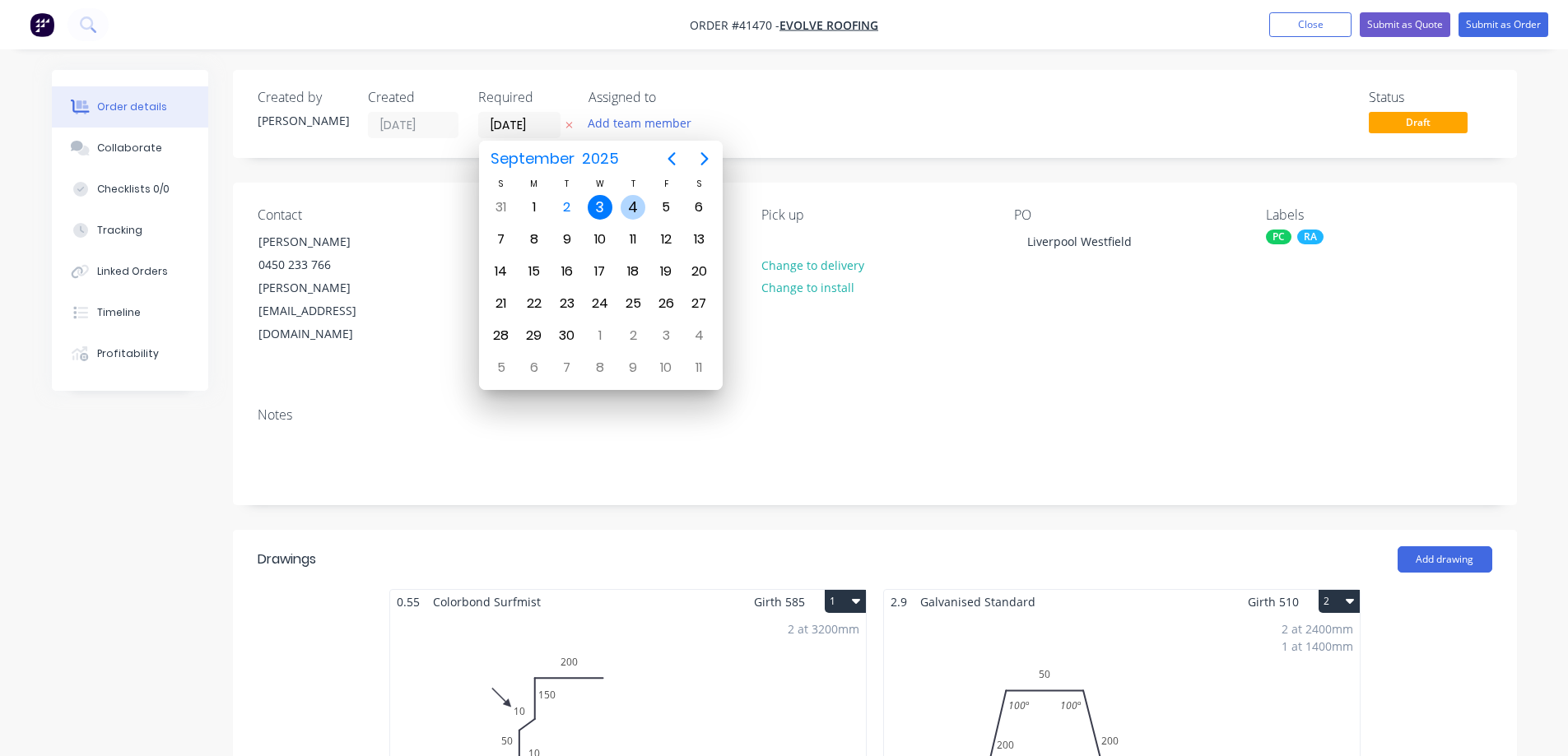
click at [631, 206] on div "4" at bounding box center [633, 208] width 25 height 25
type input "04/09/25"
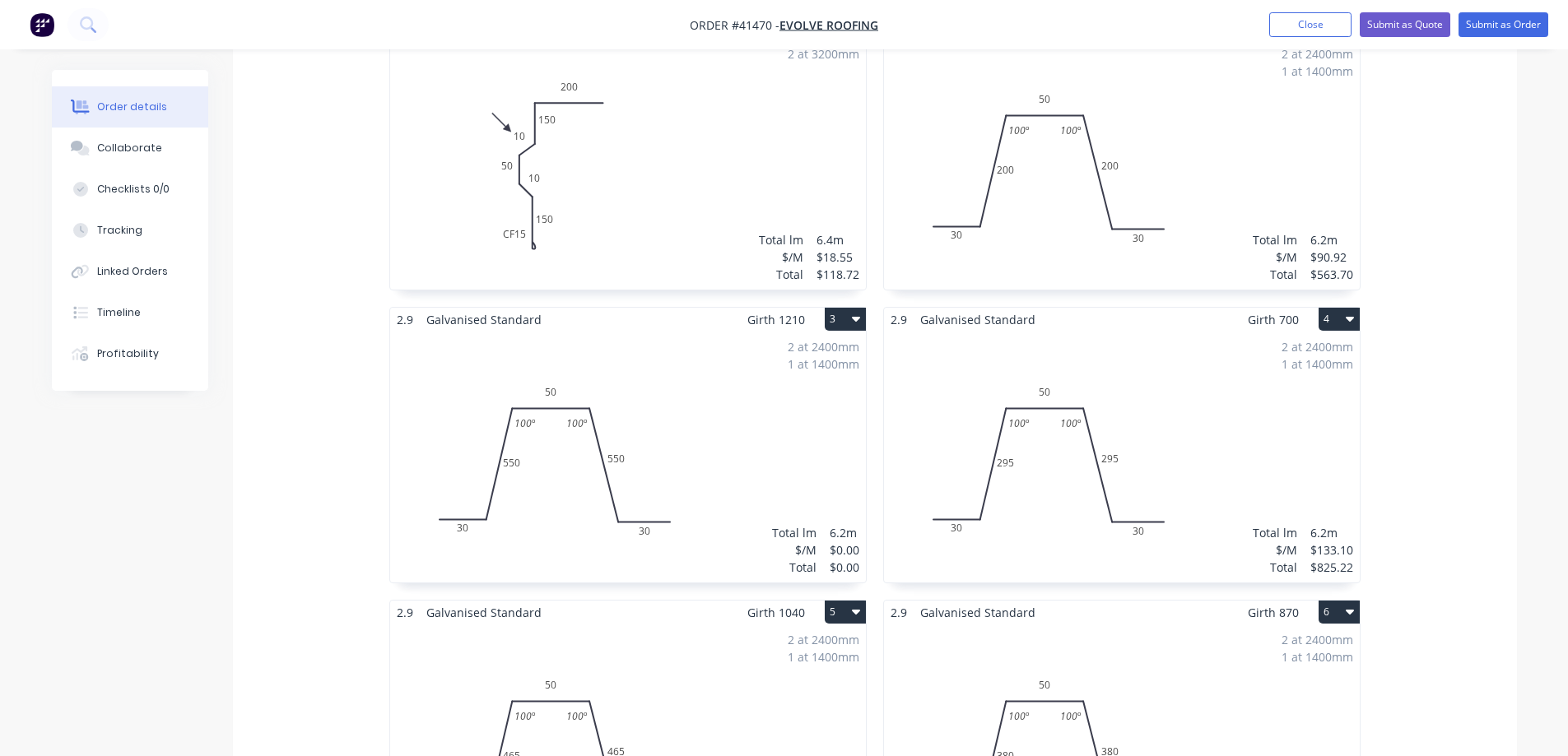
scroll to position [164, 0]
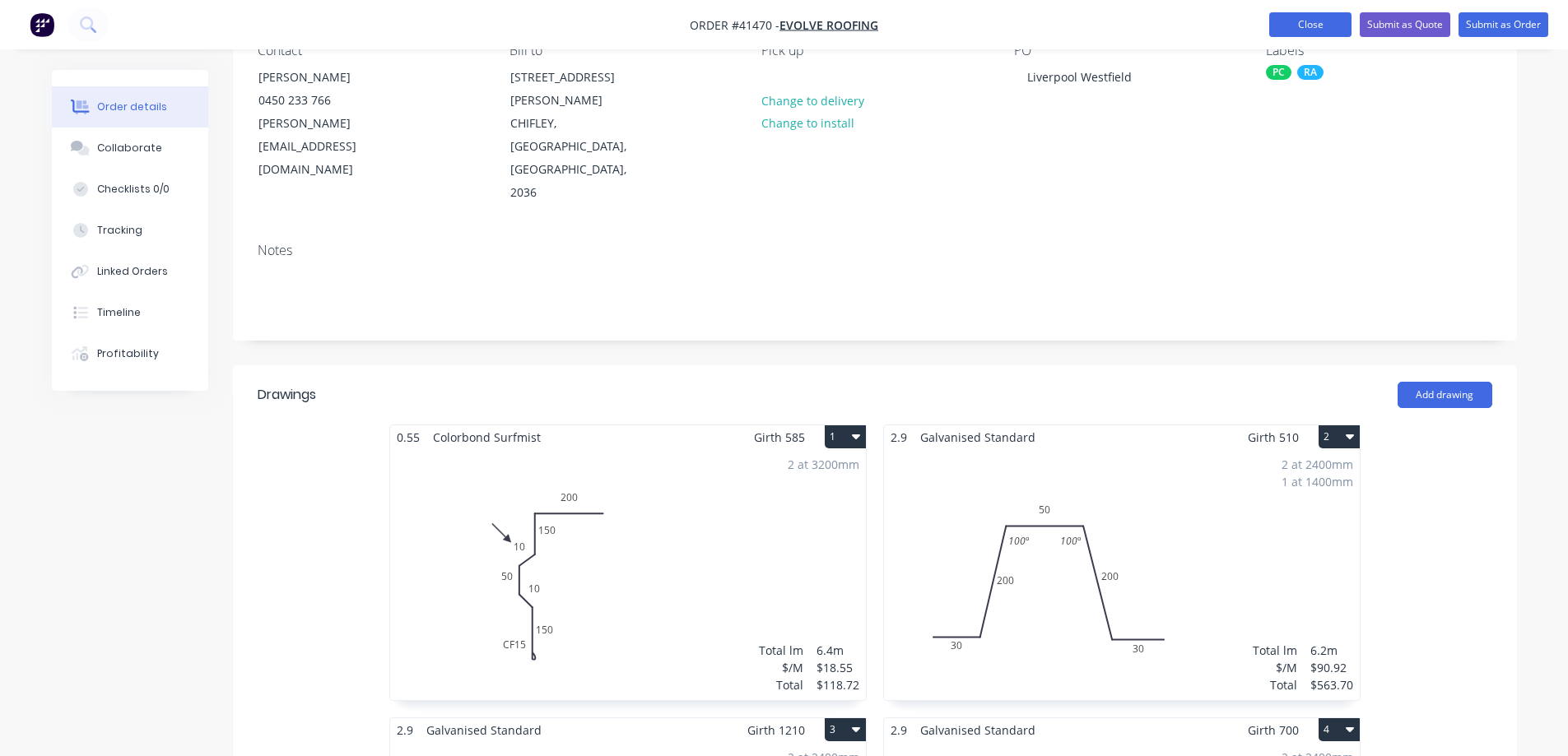
click at [1329, 26] on button "Close" at bounding box center [1310, 25] width 83 height 25
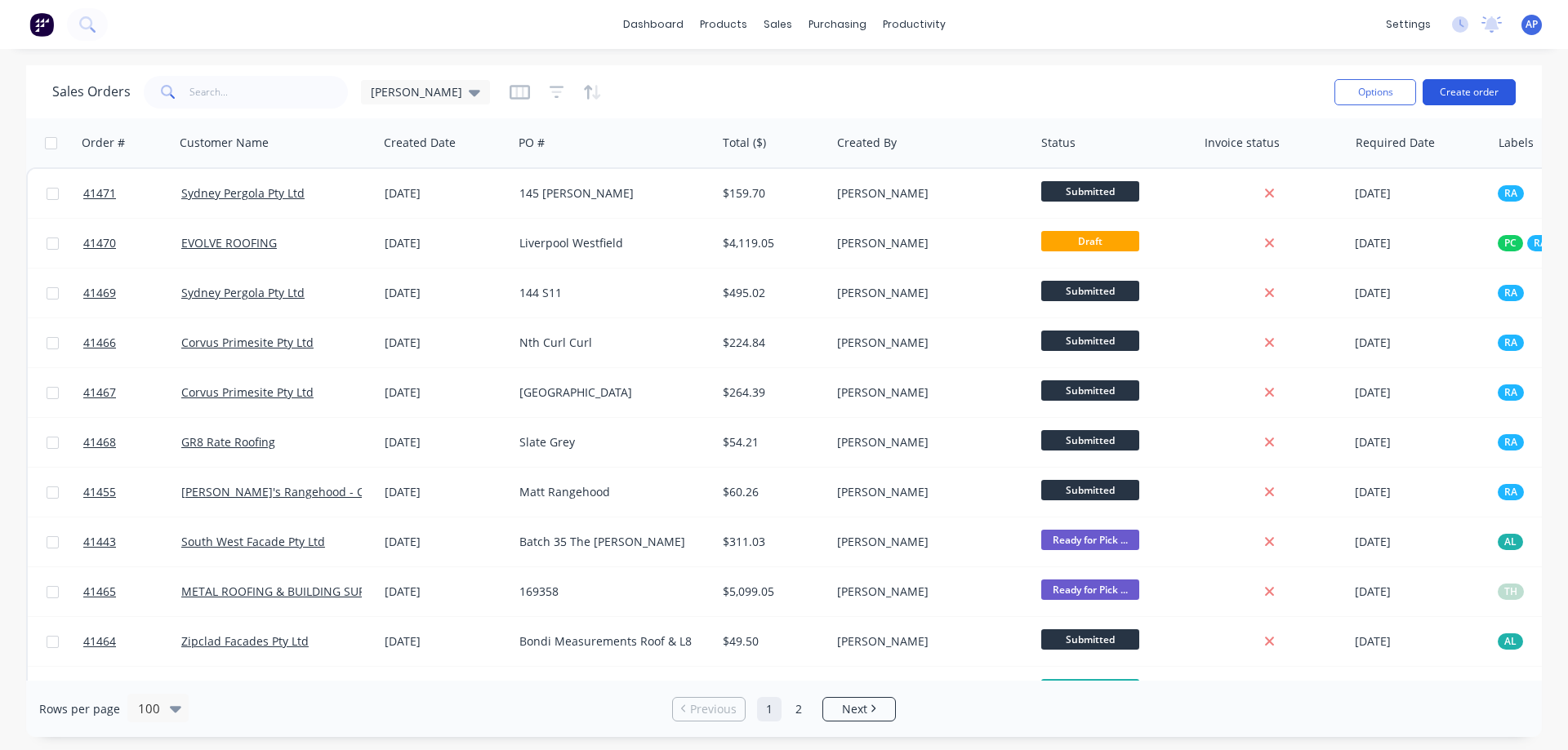
click at [1481, 93] on button "Create order" at bounding box center [1469, 93] width 93 height 26
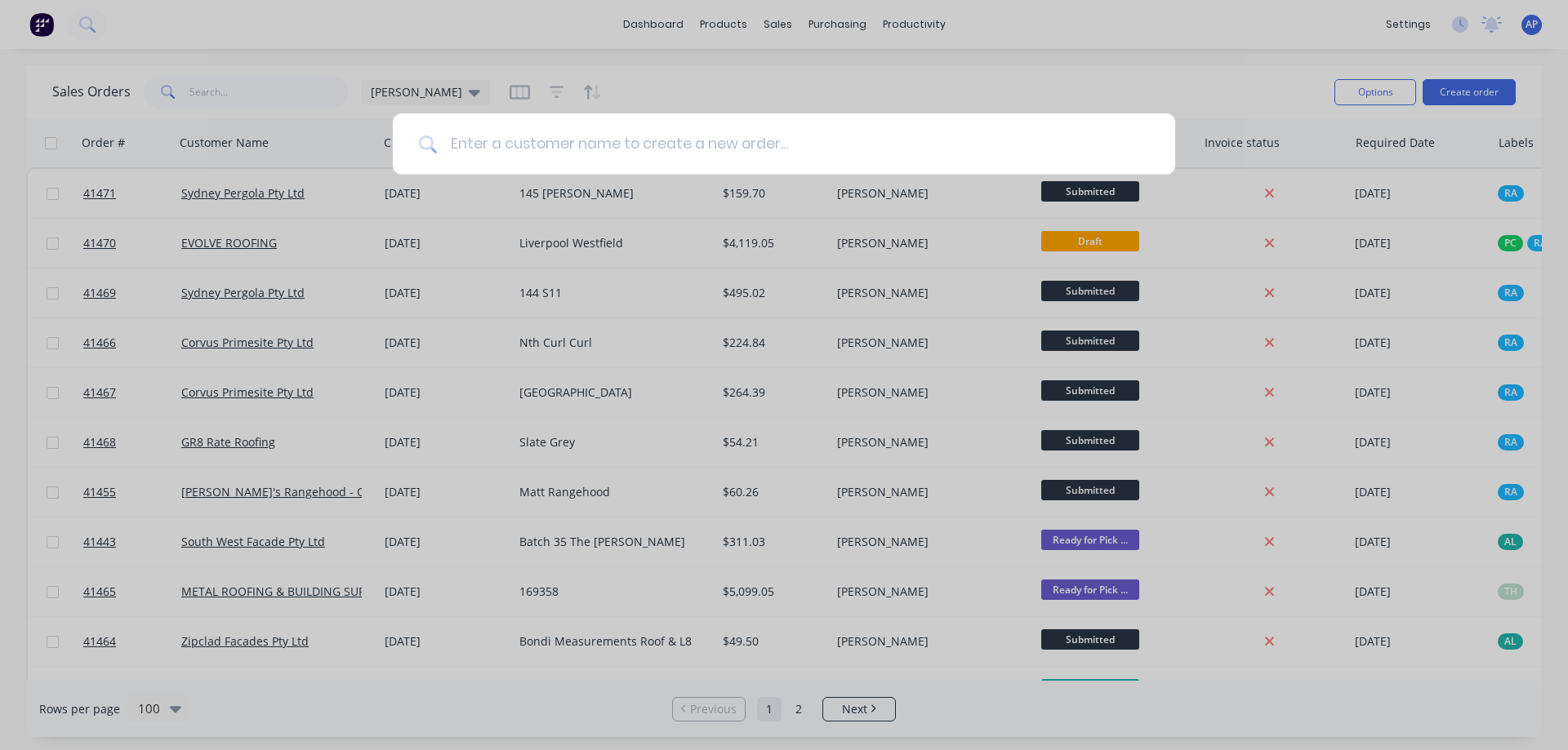
click at [605, 138] on input at bounding box center [793, 144] width 712 height 61
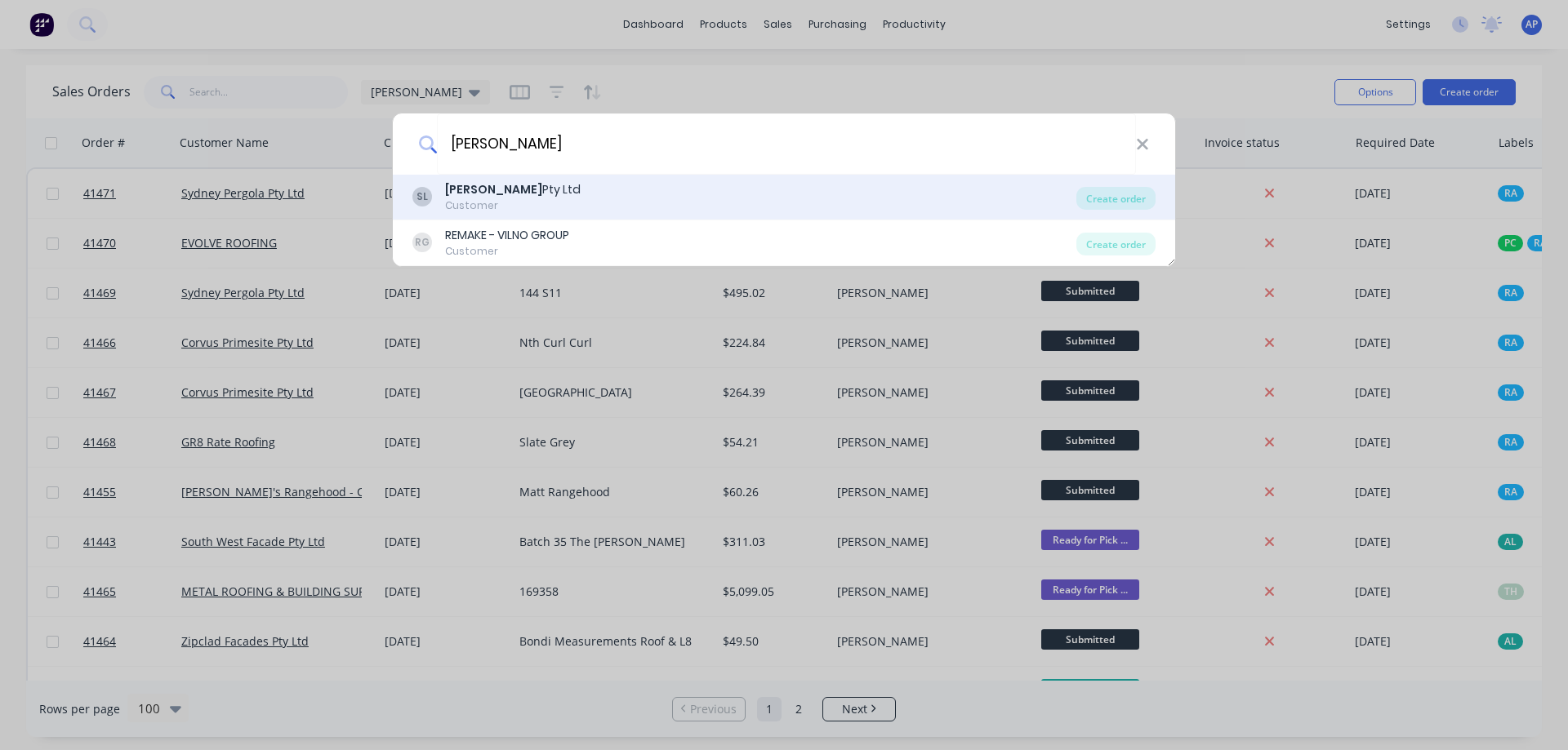
type input "SYDNEY PERGOLA"
click at [533, 196] on b "Sydney Pergola" at bounding box center [493, 190] width 97 height 17
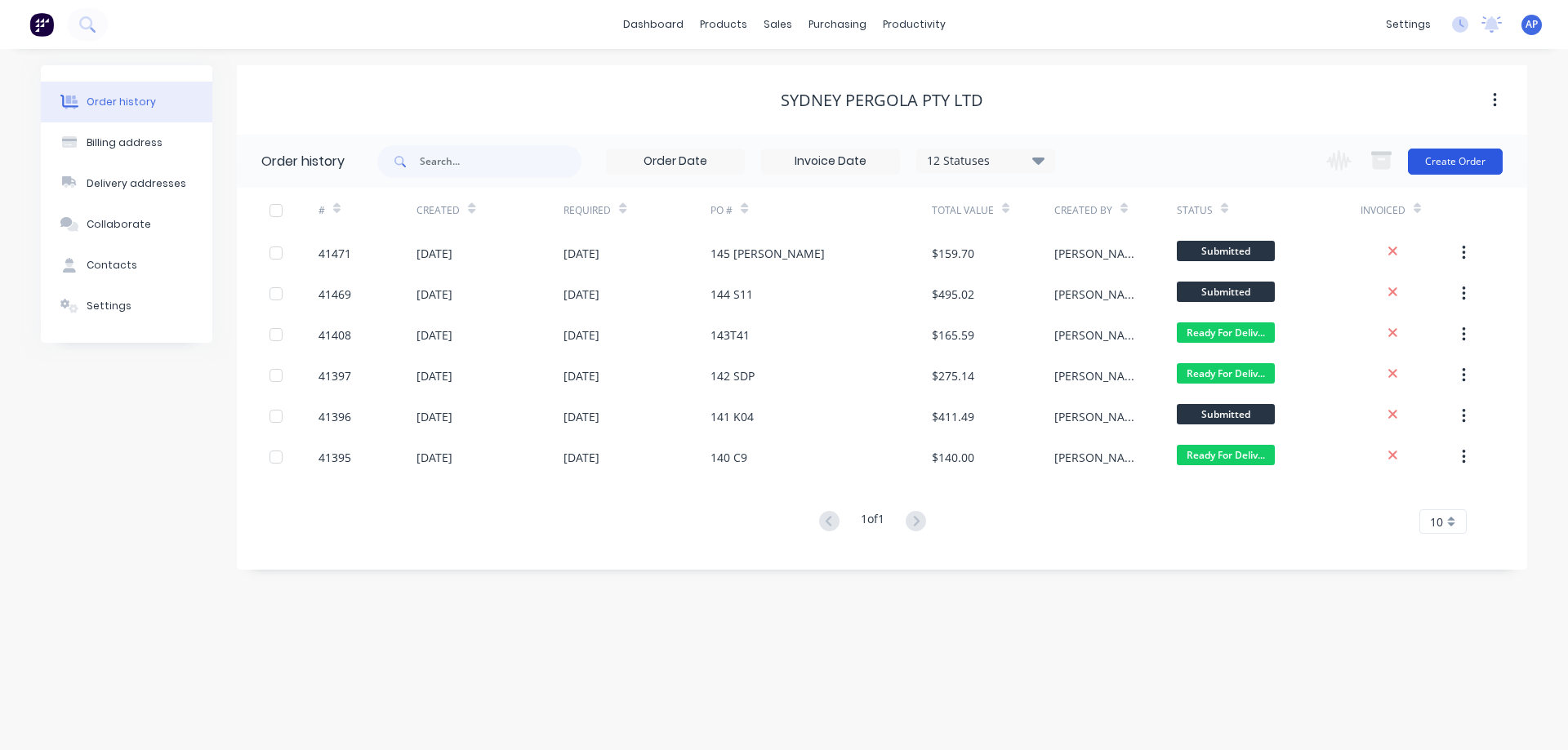
click at [1444, 161] on button "Create Order" at bounding box center [1455, 161] width 94 height 26
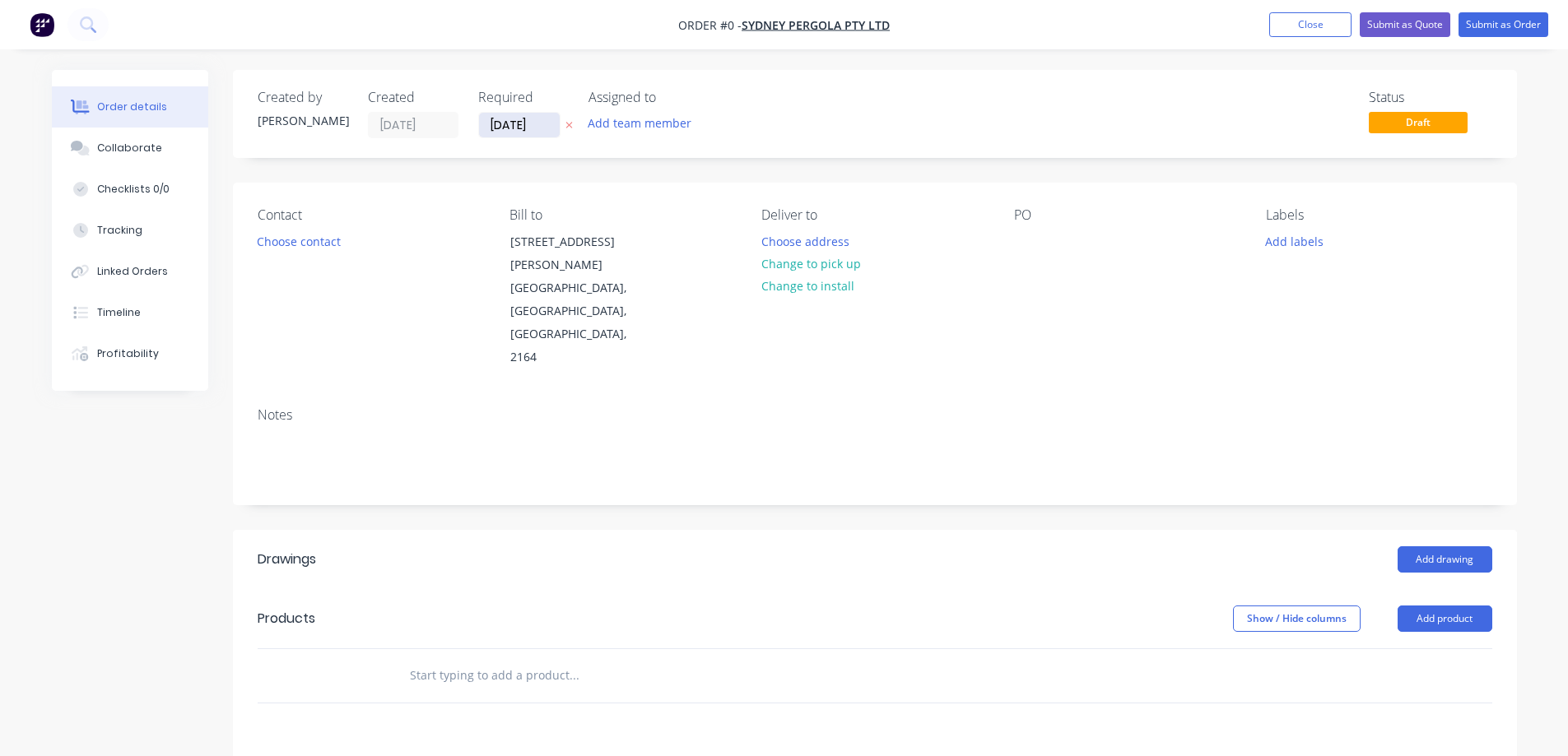
click at [509, 119] on input "02/09/25" at bounding box center [519, 125] width 81 height 25
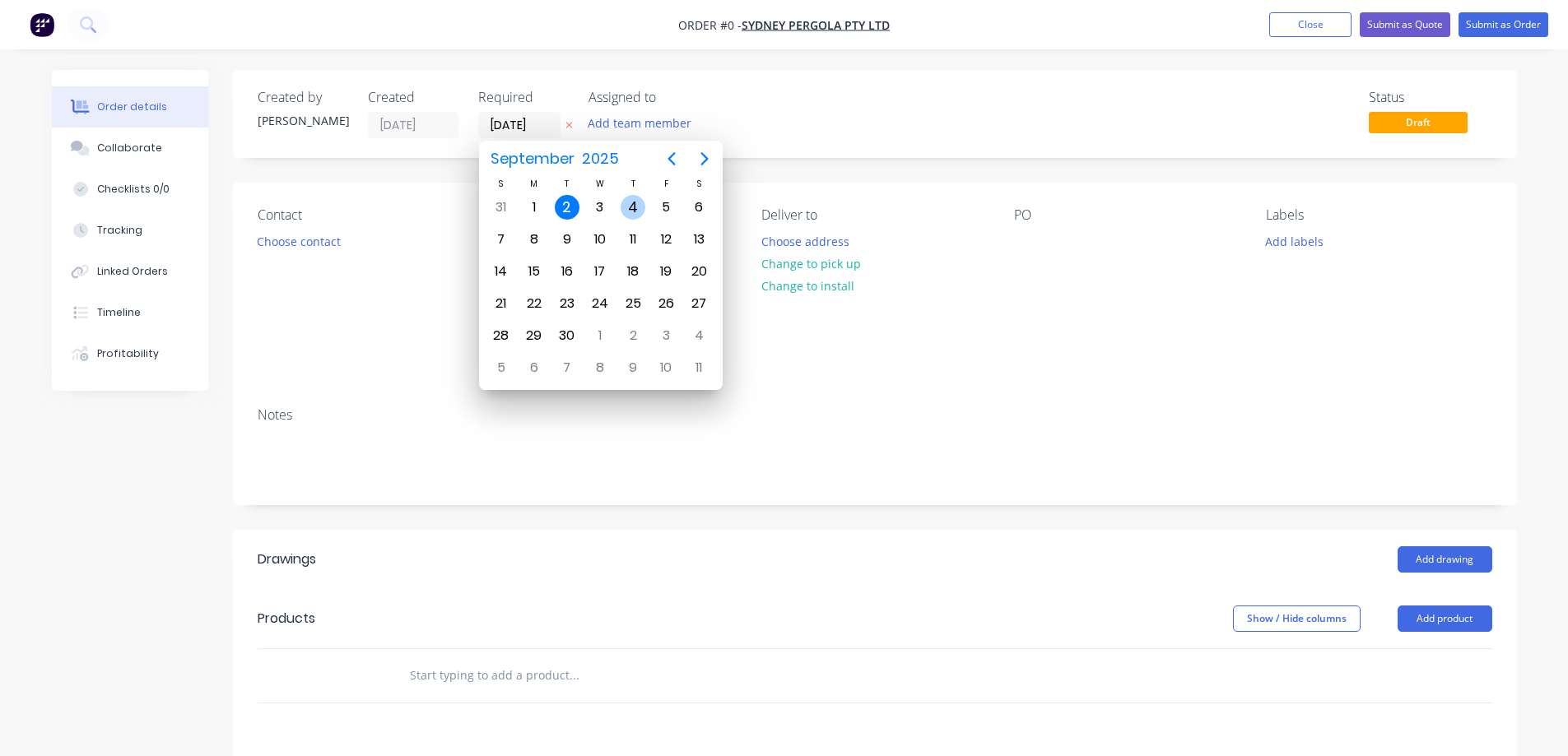
click at [635, 204] on div "4" at bounding box center [633, 208] width 25 height 25
type input "04/09/25"
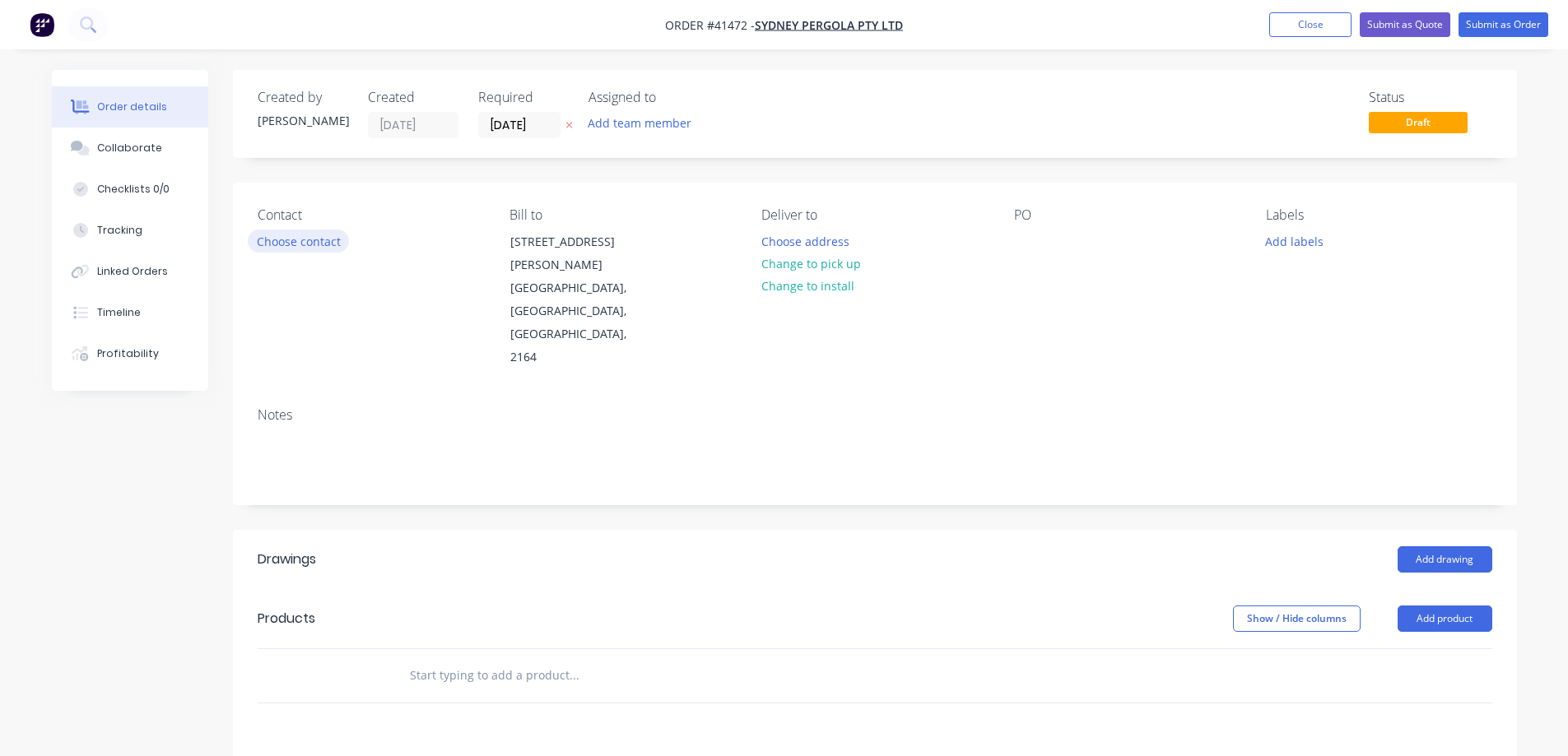
click at [330, 243] on button "Choose contact" at bounding box center [298, 240] width 101 height 23
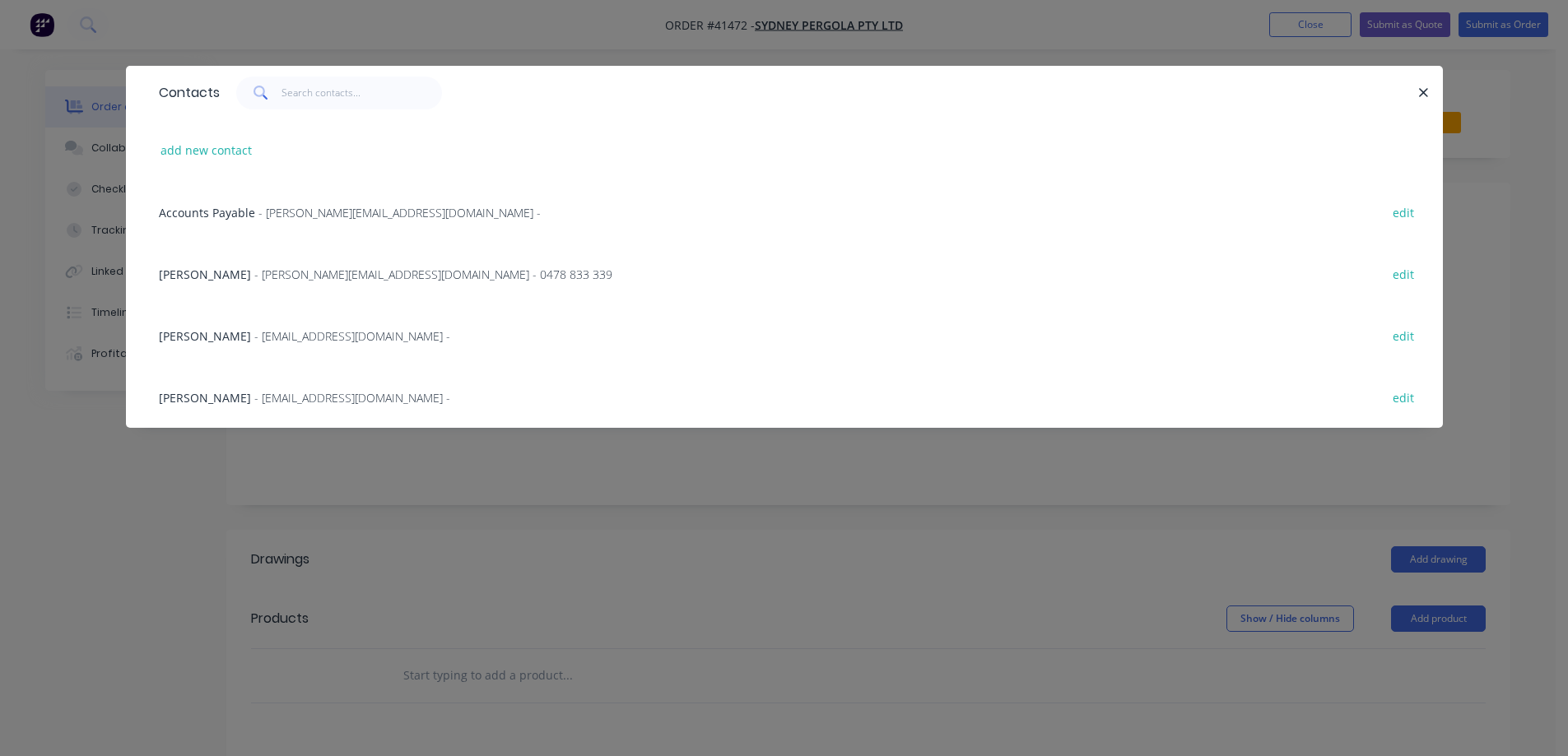
click at [326, 275] on span "- allan@sydneypergolaservices.com.au - 0478 833 339" at bounding box center [433, 274] width 358 height 16
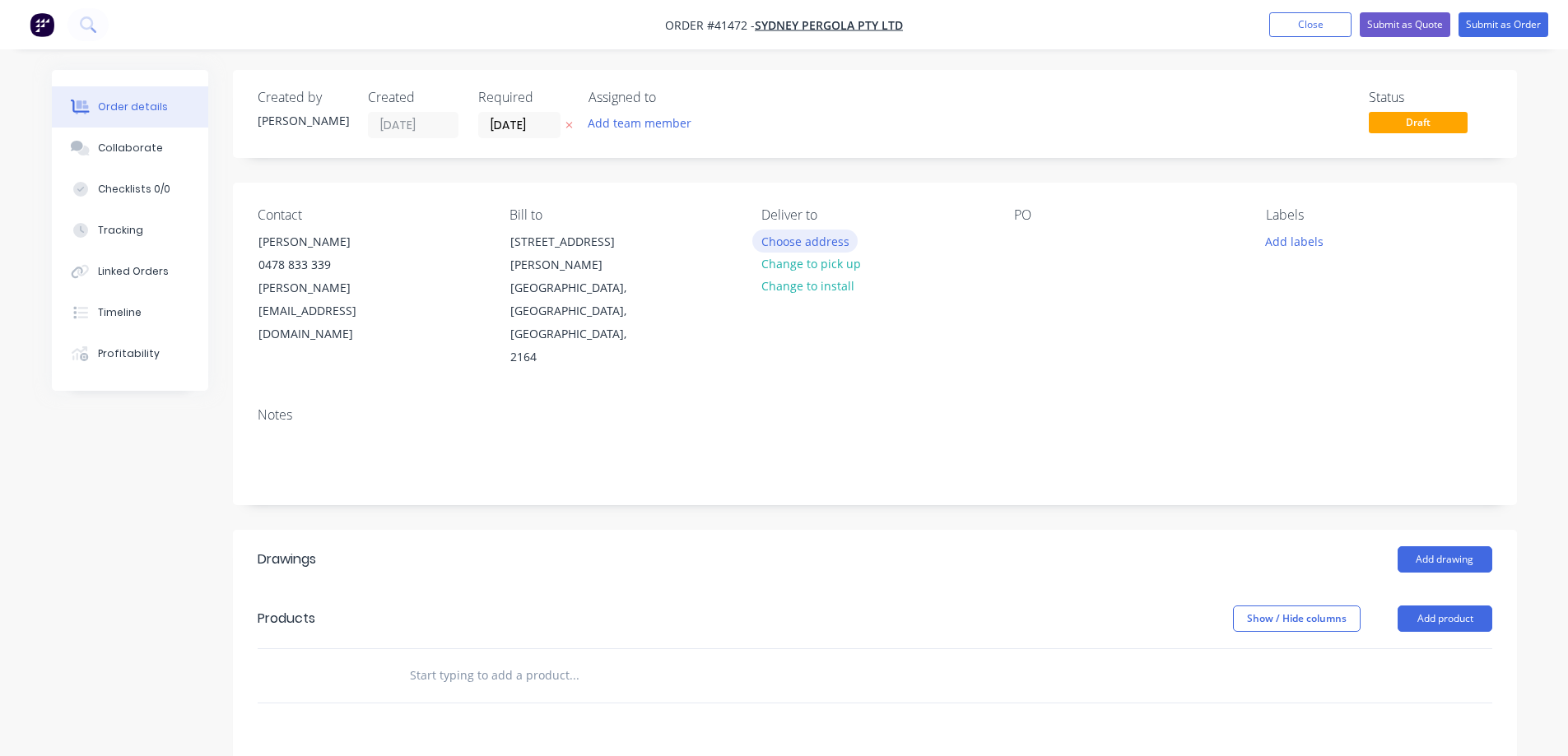
click at [779, 243] on button "Choose address" at bounding box center [805, 240] width 105 height 23
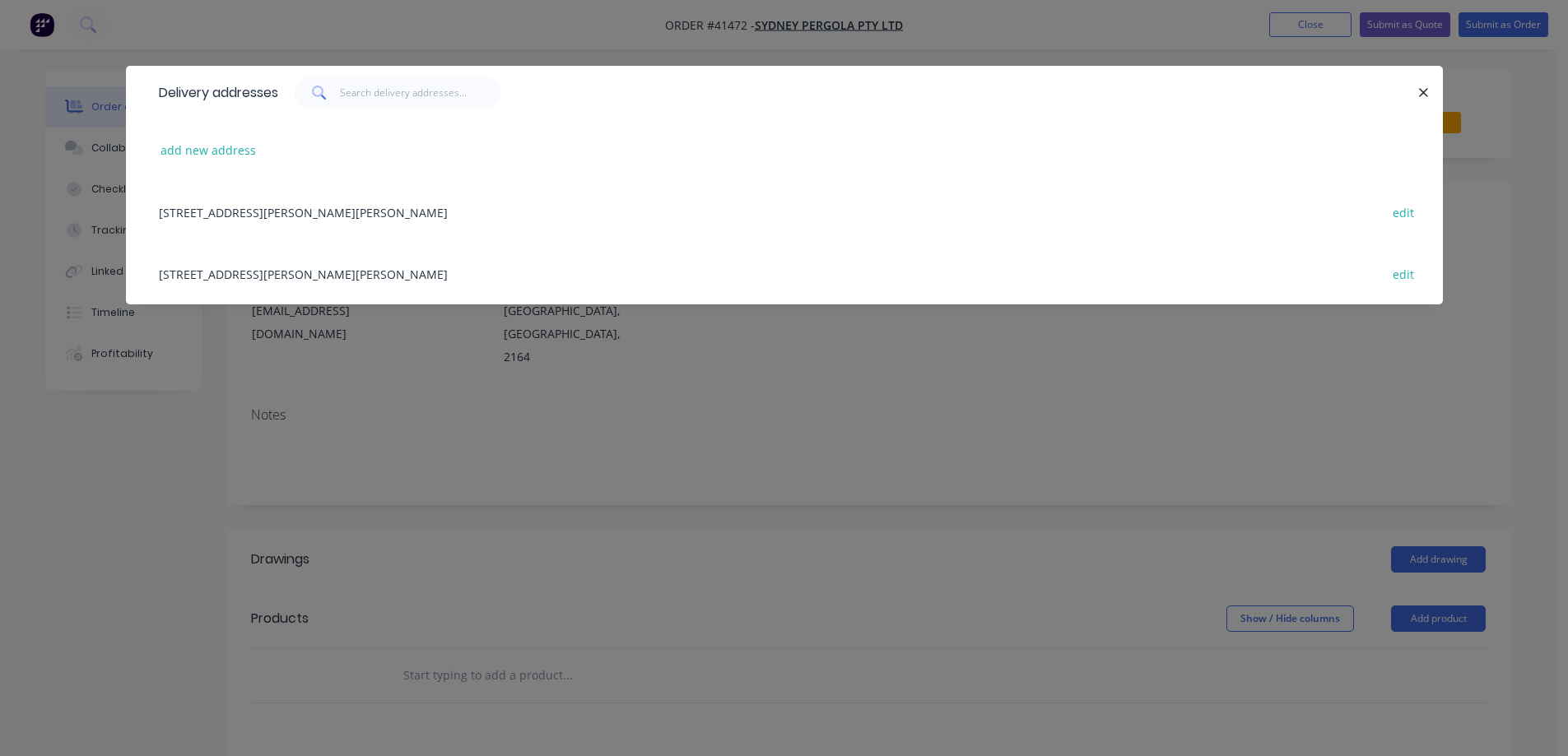
drag, startPoint x: 417, startPoint y: 204, endPoint x: 464, endPoint y: 215, distance: 48.3
click at [418, 204] on div "5/132-136 Newton rd, WETHERILL PARK, New South Wales, Australia, 2164 edit" at bounding box center [784, 212] width 1267 height 62
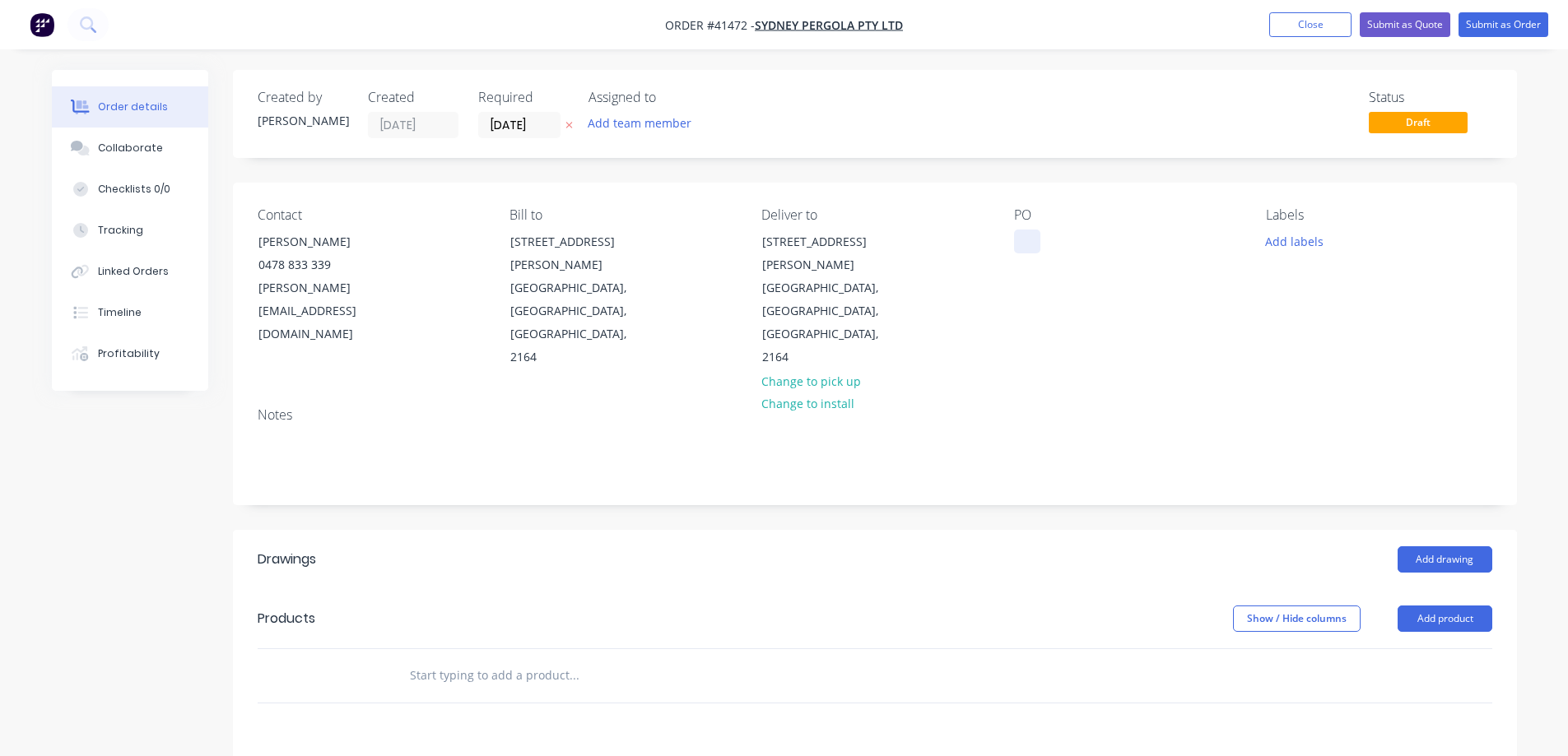
click at [1029, 239] on div at bounding box center [1028, 241] width 27 height 24
click at [1029, 240] on div at bounding box center [1028, 241] width 27 height 24
paste div
click at [1270, 239] on button "Add labels" at bounding box center [1295, 240] width 76 height 23
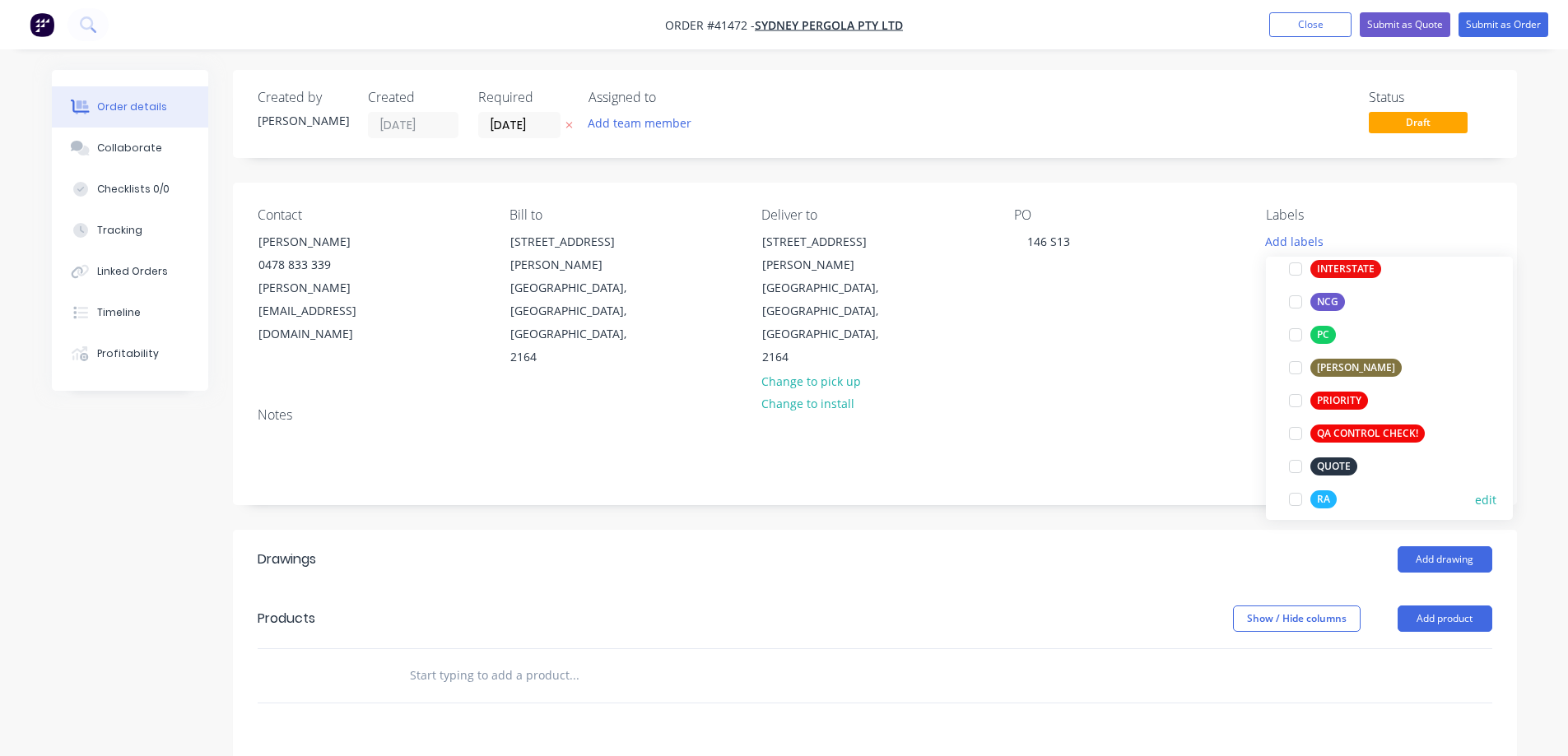
scroll to position [411, 0]
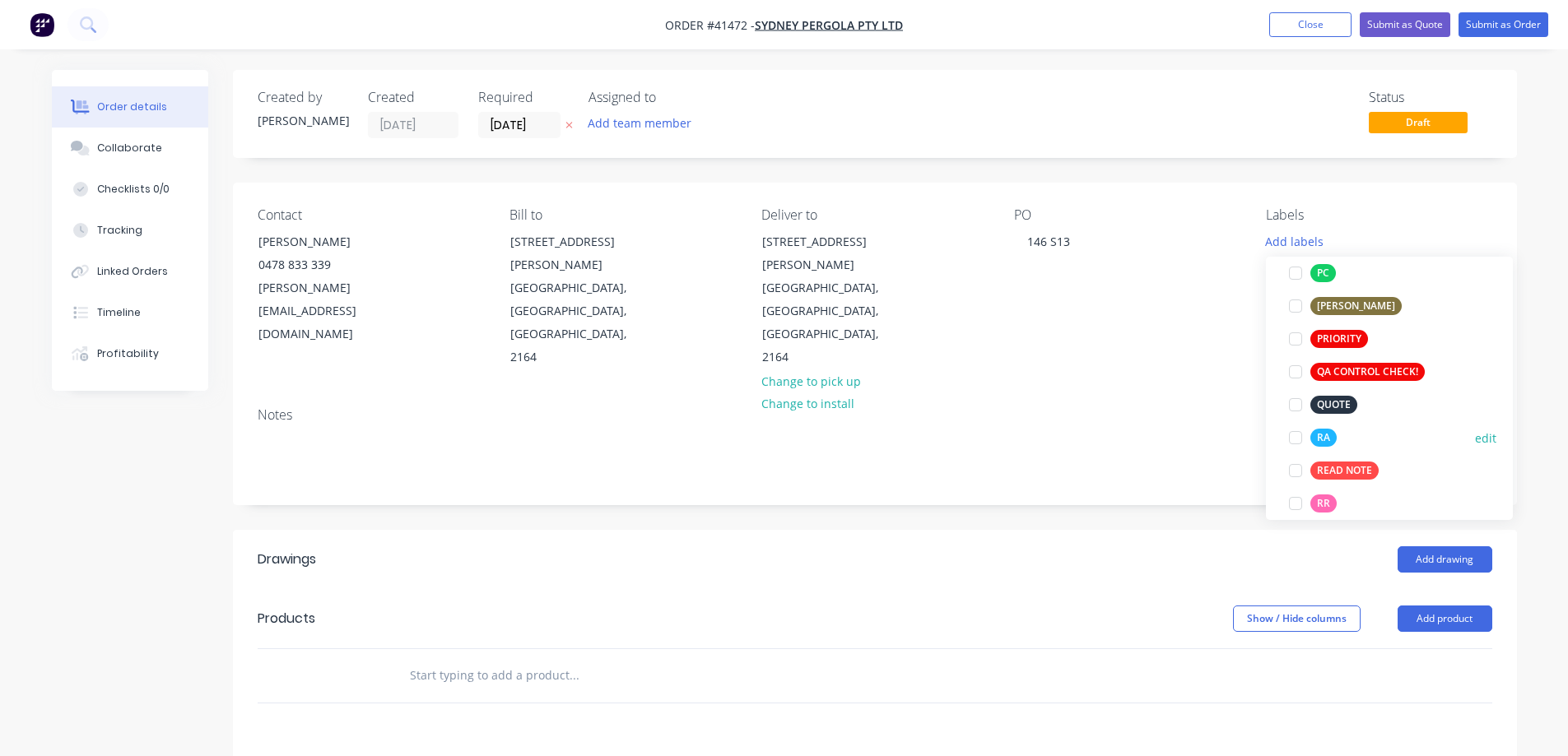
click at [1300, 437] on div at bounding box center [1295, 437] width 33 height 33
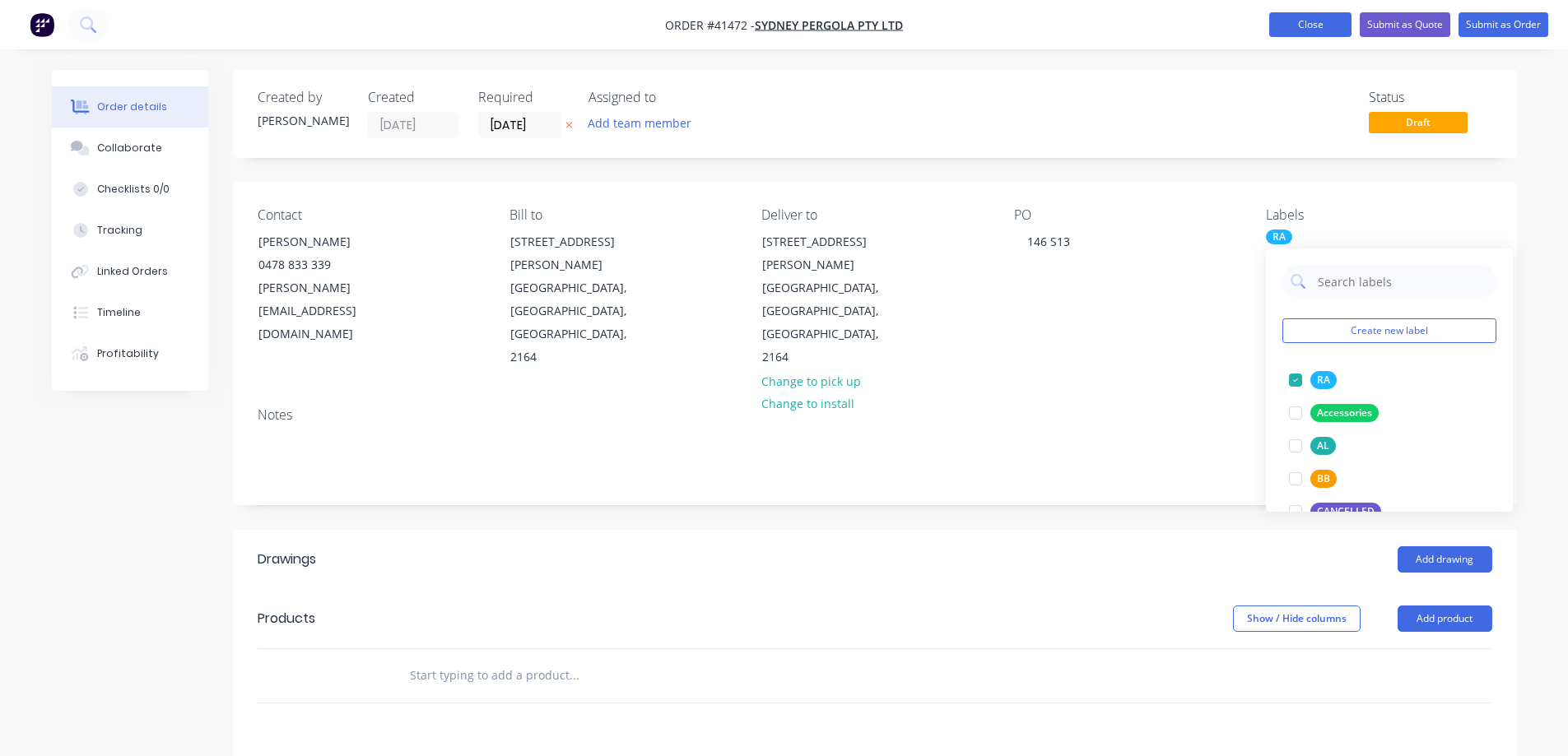
click at [1314, 25] on button "Close" at bounding box center [1310, 25] width 83 height 25
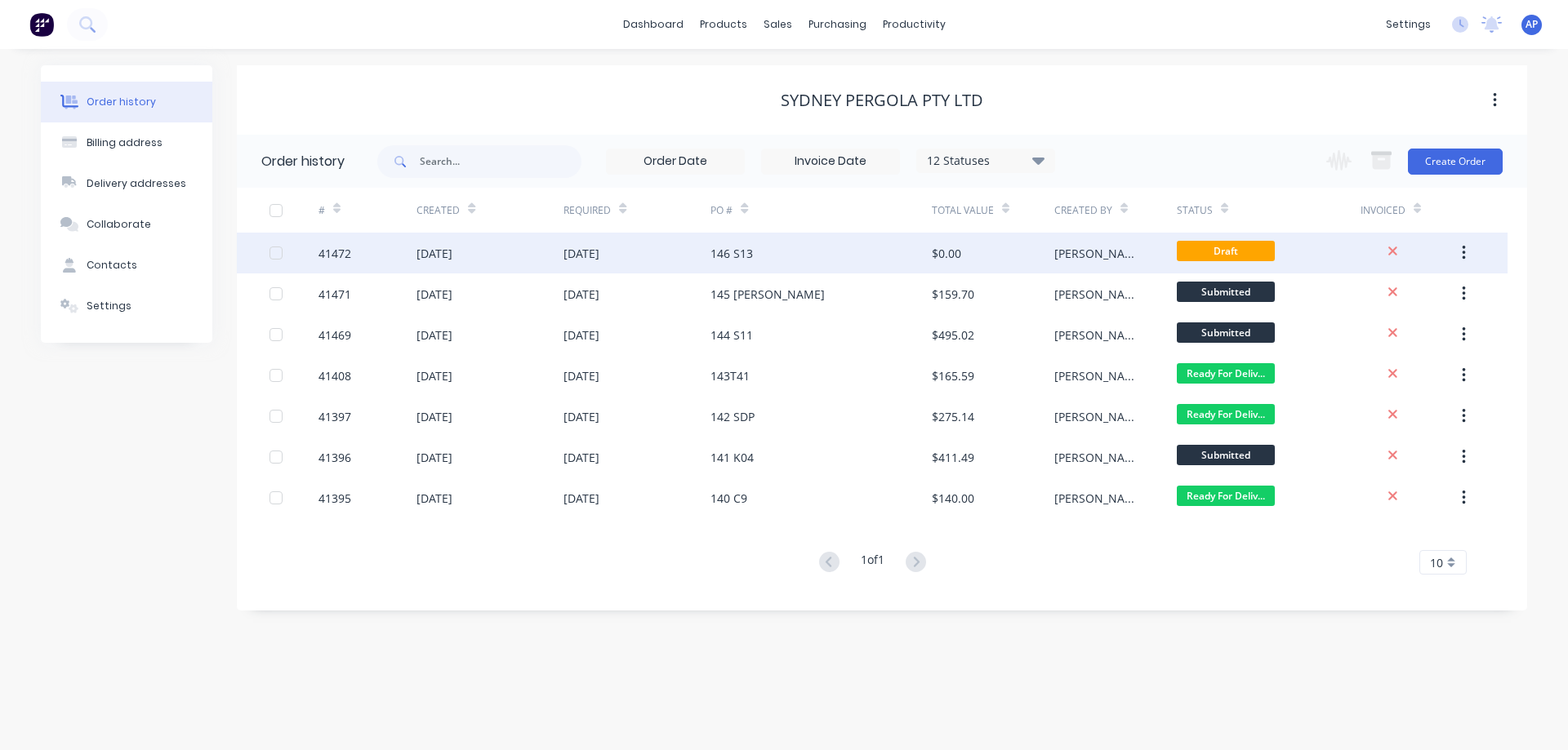
click at [808, 257] on div "146 S13" at bounding box center [821, 252] width 220 height 41
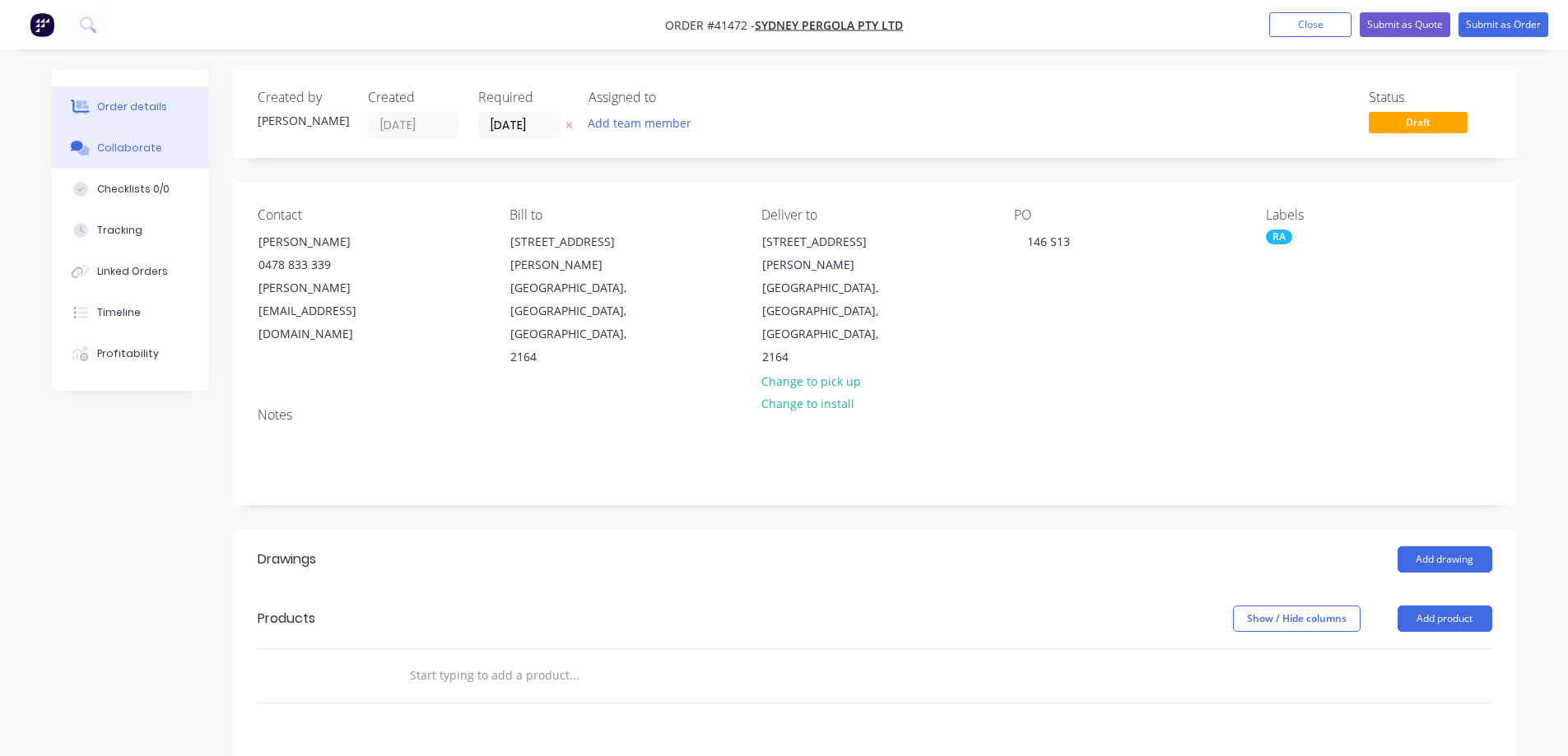
click at [97, 149] on div "Collaborate" at bounding box center [129, 149] width 65 height 15
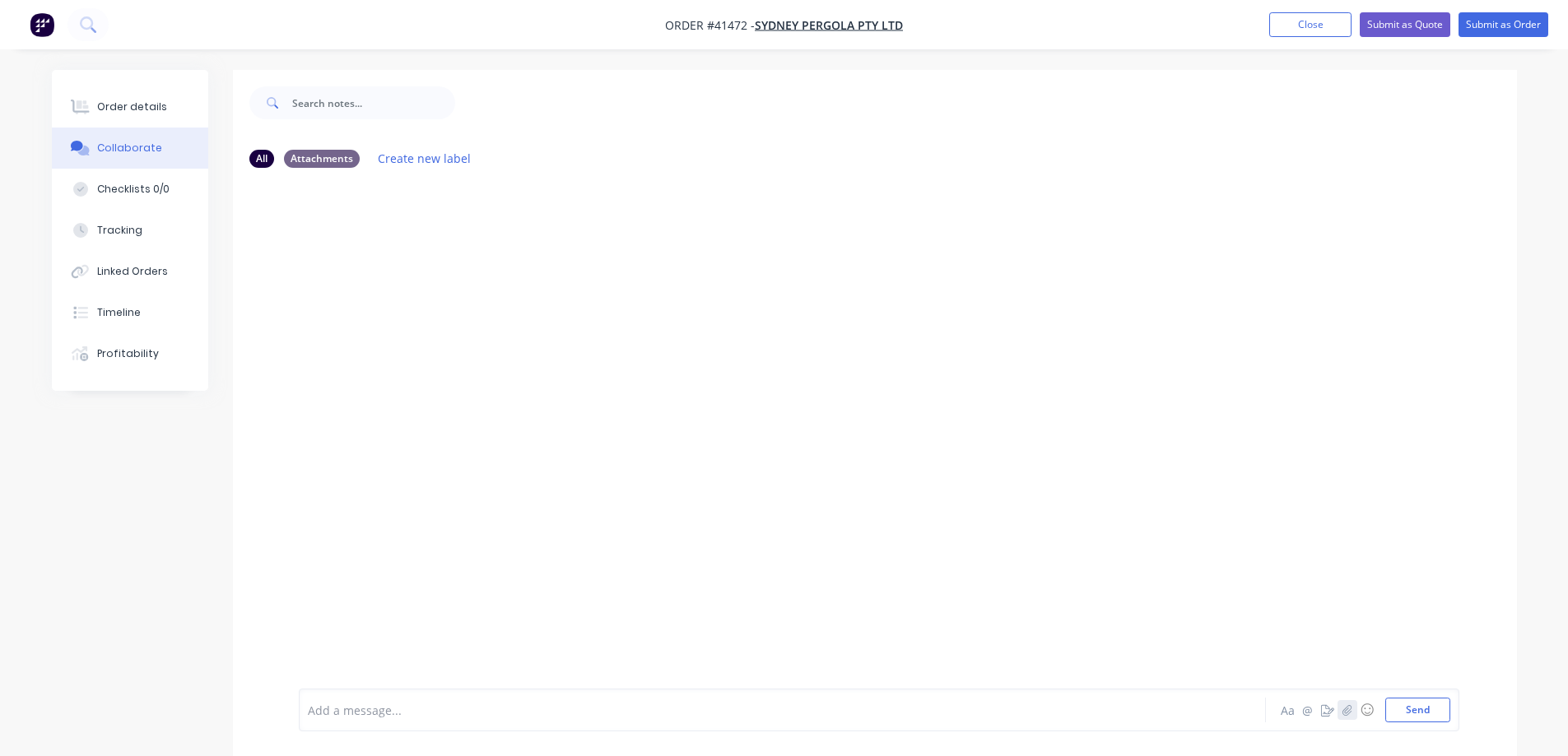
click at [1349, 708] on icon "button" at bounding box center [1347, 710] width 10 height 12
click at [1348, 714] on icon "button" at bounding box center [1347, 709] width 9 height 11
click at [1400, 712] on button "Send" at bounding box center [1418, 710] width 65 height 25
click at [1350, 711] on icon "button" at bounding box center [1347, 710] width 10 height 12
click at [1401, 716] on button "Send" at bounding box center [1418, 710] width 65 height 25
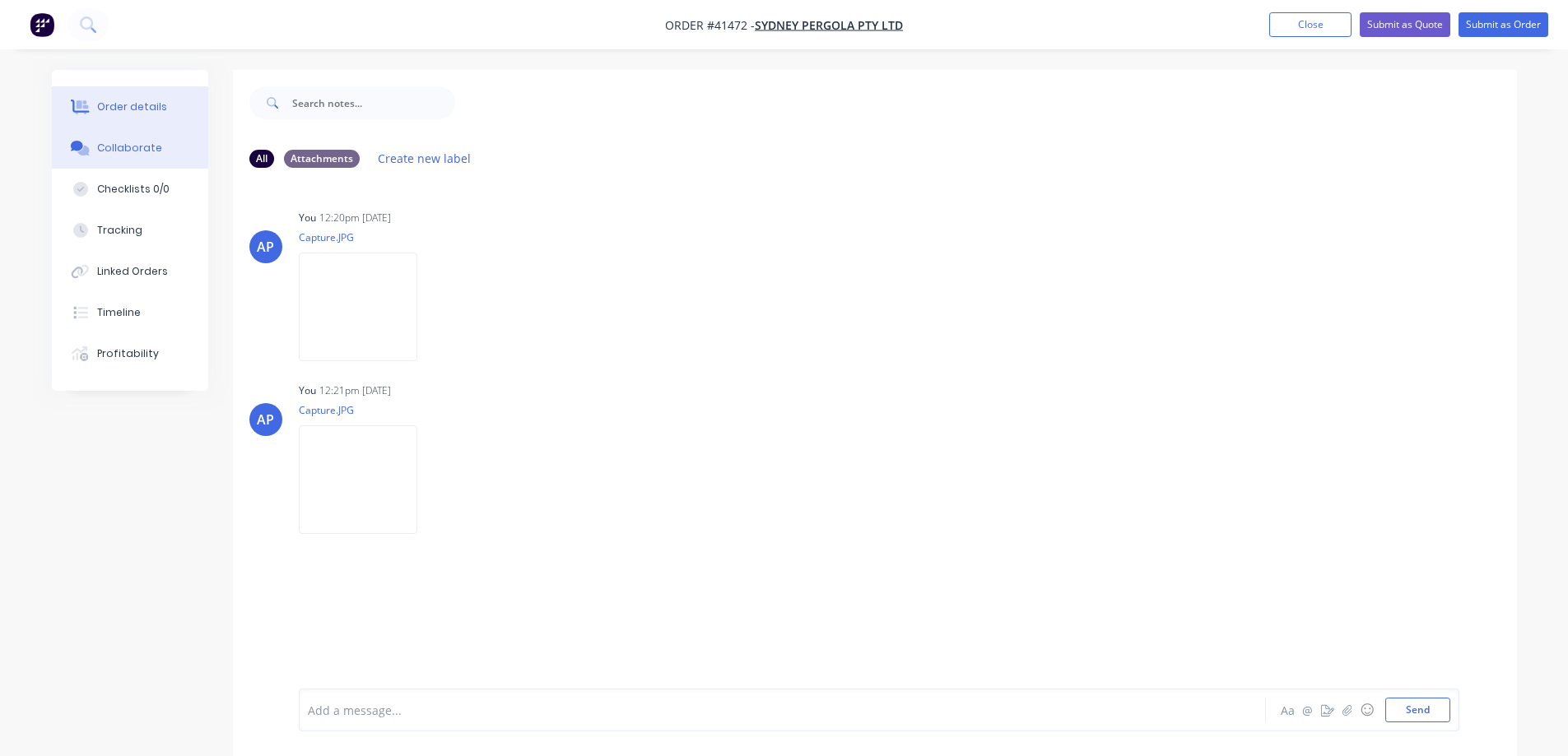
click at [104, 102] on div "Order details" at bounding box center [132, 107] width 70 height 15
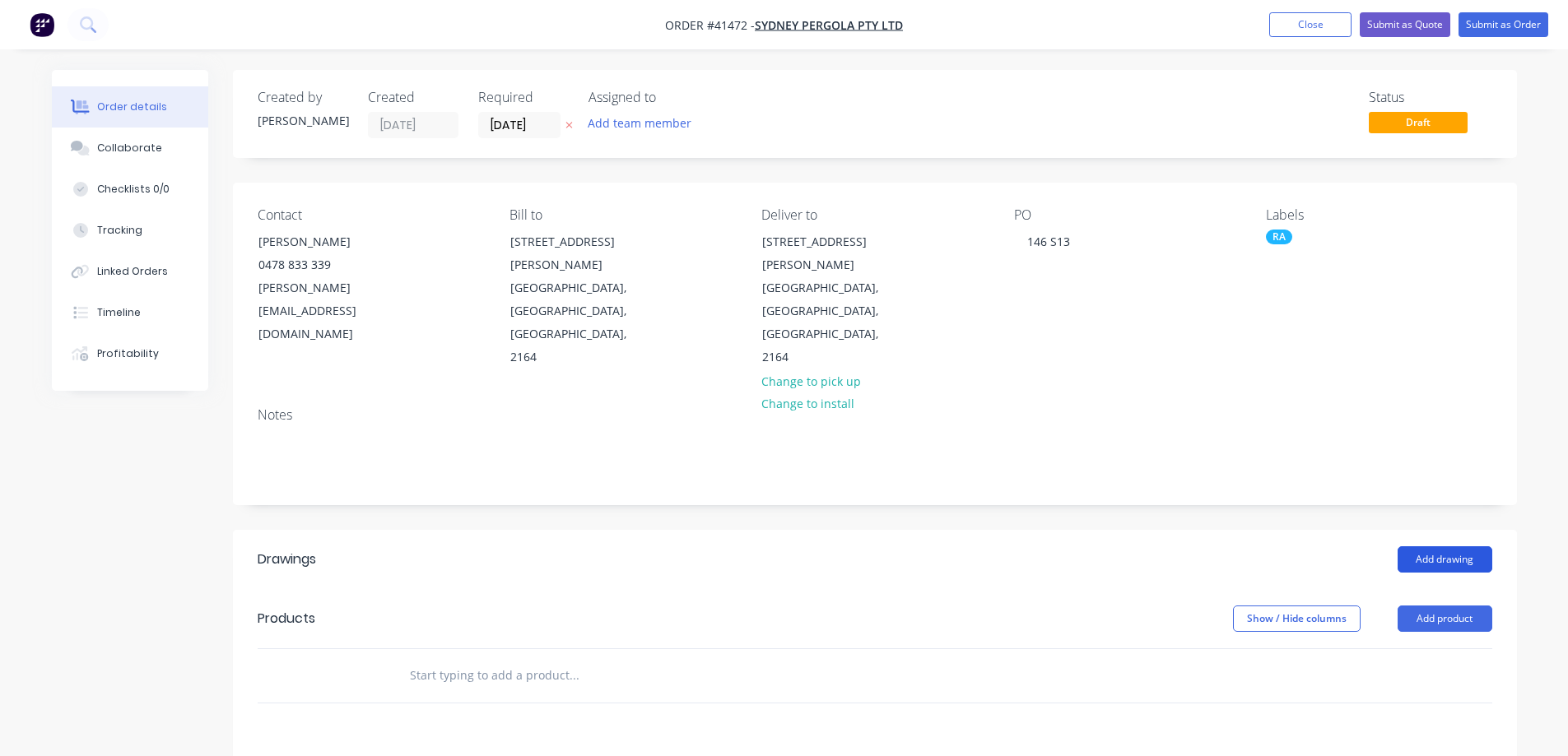
click at [1433, 547] on button "Add drawing" at bounding box center [1444, 560] width 94 height 27
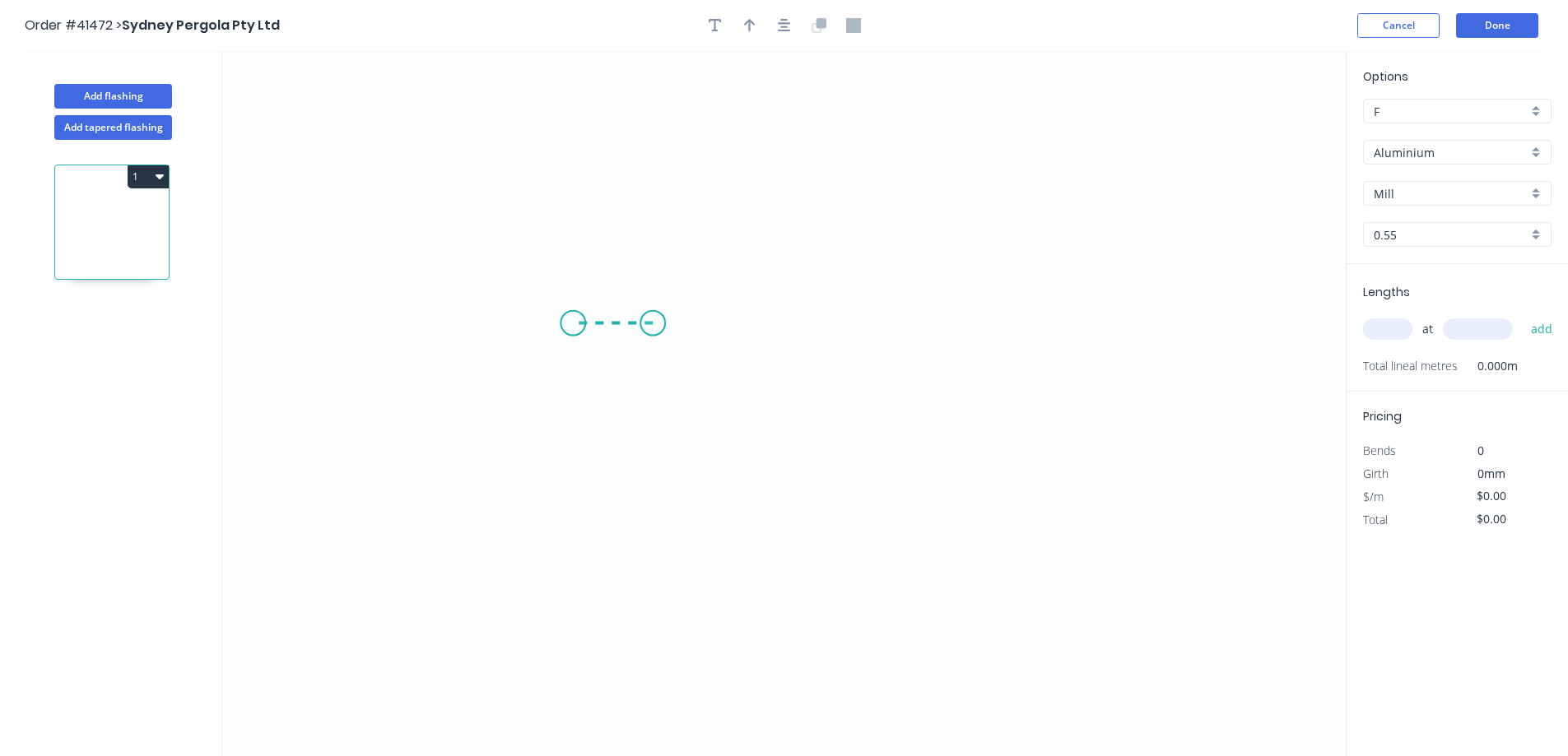
drag, startPoint x: 653, startPoint y: 323, endPoint x: 571, endPoint y: 323, distance: 82.0
click at [571, 323] on icon "0" at bounding box center [784, 403] width 1124 height 705
drag, startPoint x: 583, startPoint y: 419, endPoint x: 574, endPoint y: 553, distance: 134.3
click at [574, 553] on icon "0 ?" at bounding box center [784, 403] width 1124 height 705
drag, startPoint x: 665, startPoint y: 555, endPoint x: 829, endPoint y: 561, distance: 164.1
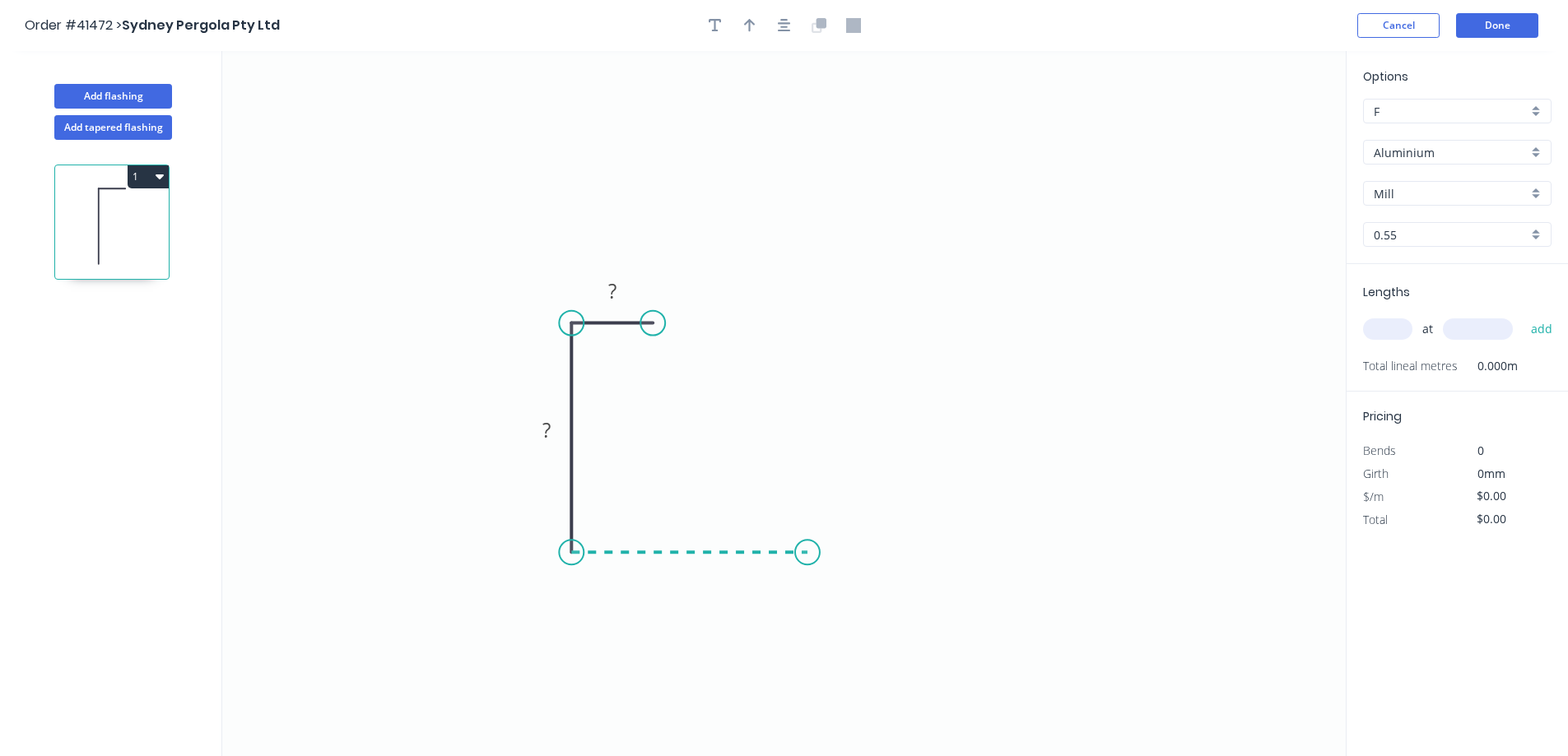
click at [829, 561] on icon "0 ? ?" at bounding box center [784, 403] width 1124 height 705
drag, startPoint x: 904, startPoint y: 486, endPoint x: 1000, endPoint y: 418, distance: 117.6
click at [1000, 418] on icon "0 ? ? ?" at bounding box center [784, 403] width 1124 height 705
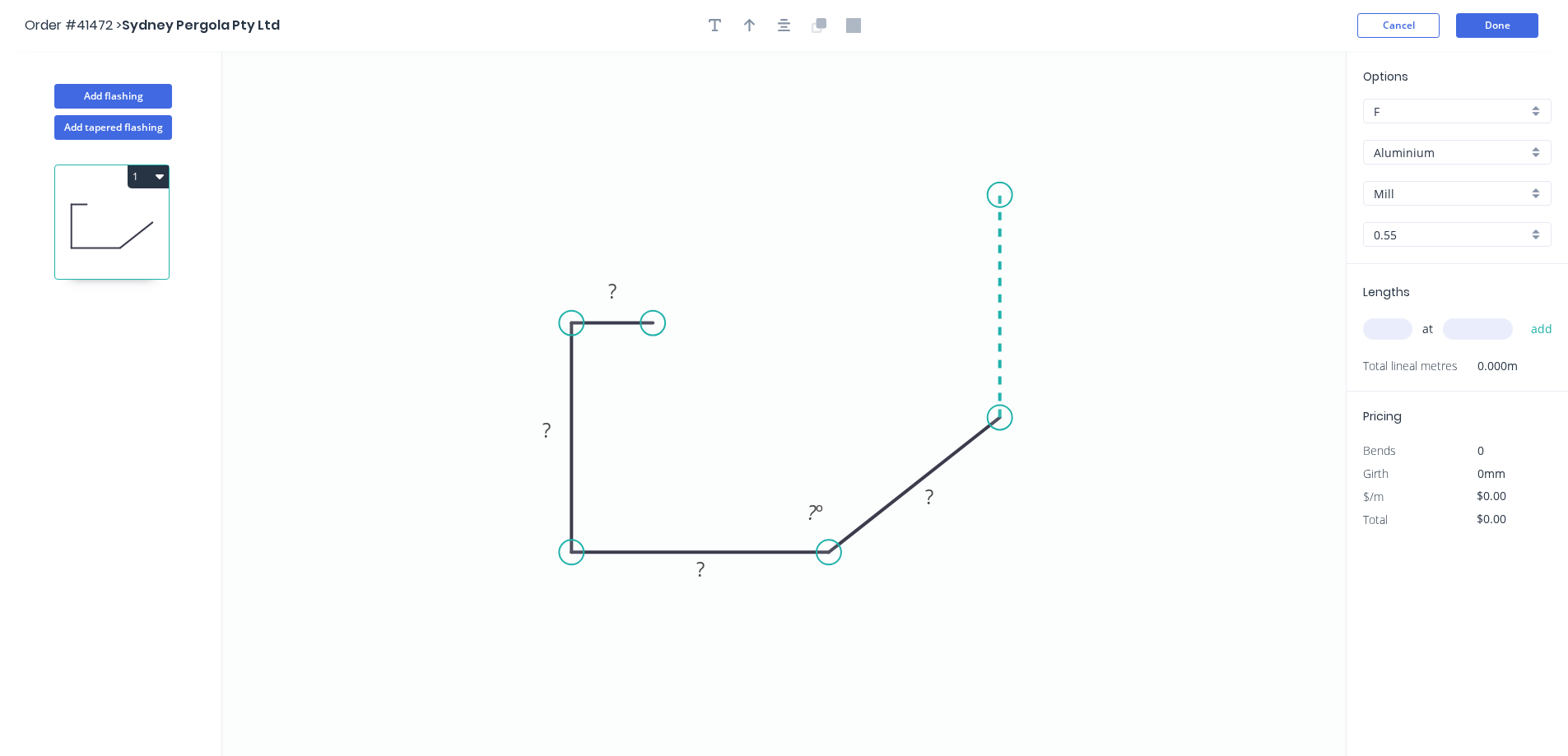
drag, startPoint x: 1004, startPoint y: 400, endPoint x: 997, endPoint y: 192, distance: 208.1
click at [997, 192] on icon "0 ? ? ? ? ? º" at bounding box center [784, 403] width 1124 height 705
drag, startPoint x: 985, startPoint y: 192, endPoint x: 913, endPoint y: 188, distance: 72.1
click at [913, 188] on icon "0 ? ? ? ? ? ? º ? º" at bounding box center [784, 403] width 1124 height 705
click at [915, 256] on icon "0 ? ? ? ? ? ? ? º ? º" at bounding box center [784, 403] width 1124 height 705
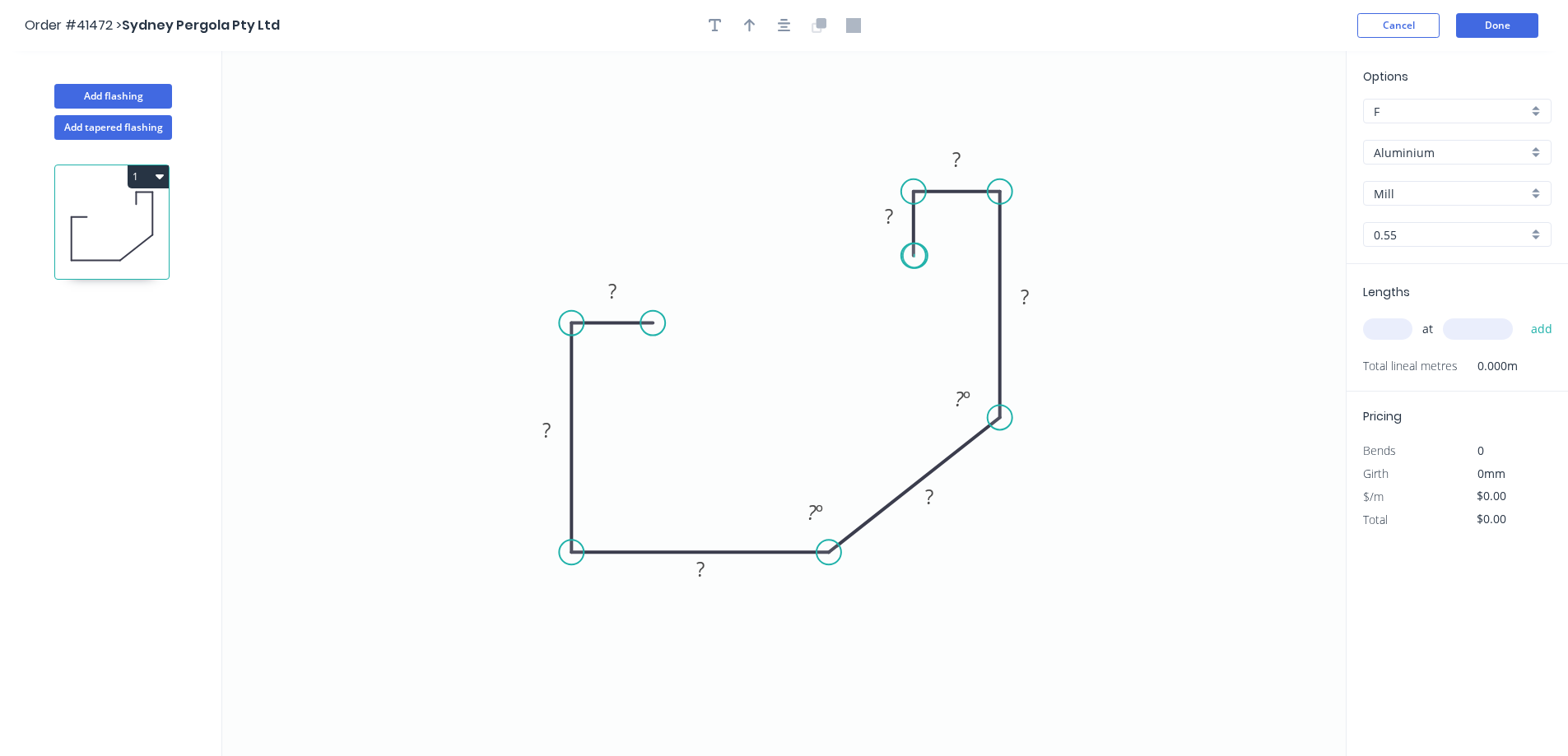
click at [915, 256] on circle at bounding box center [914, 256] width 25 height 25
click at [618, 297] on rect at bounding box center [612, 292] width 33 height 23
type input "$15.18"
drag, startPoint x: 755, startPoint y: 21, endPoint x: 1082, endPoint y: 81, distance: 332.5
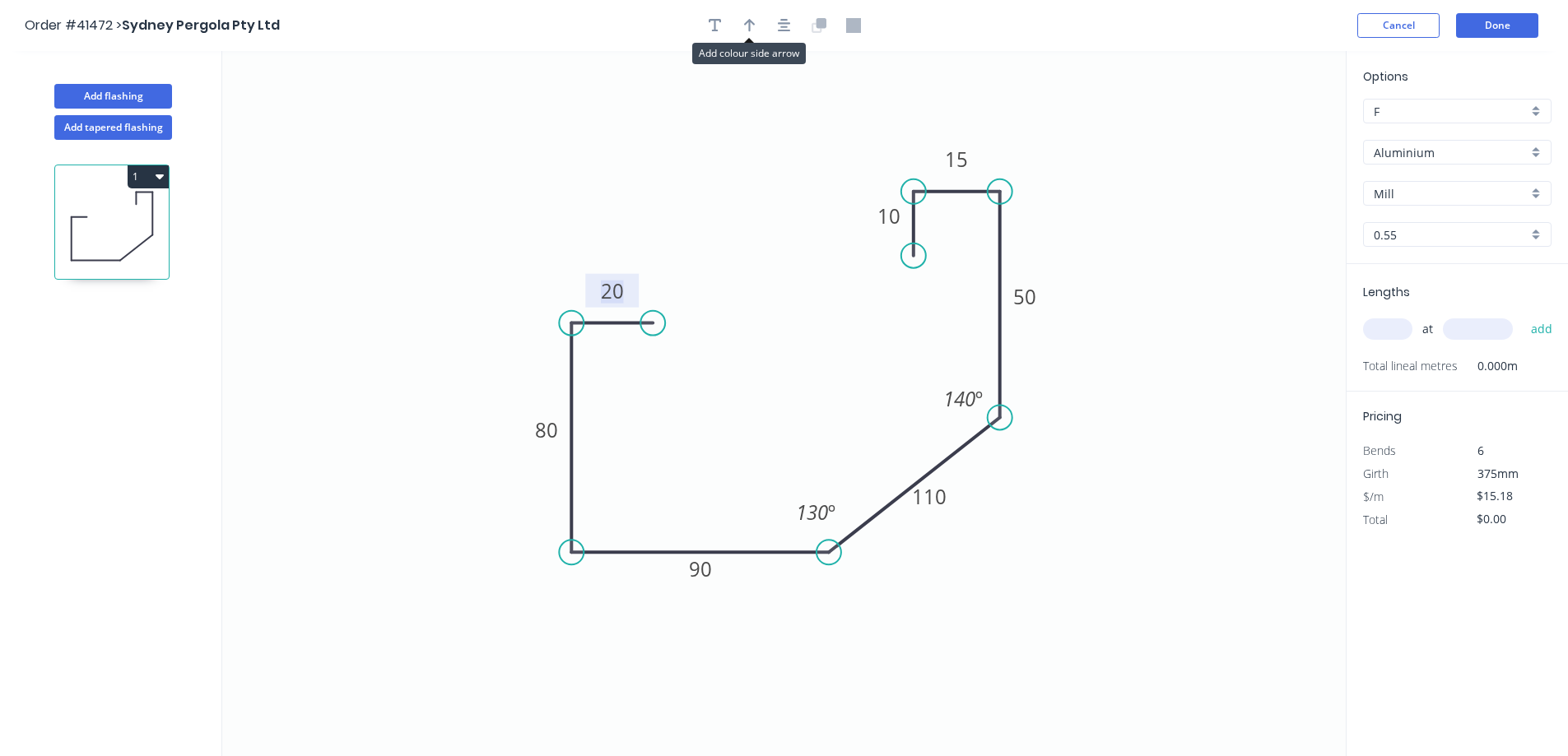
click at [755, 20] on icon "button" at bounding box center [750, 26] width 12 height 15
drag, startPoint x: 1182, startPoint y: 287, endPoint x: 1166, endPoint y: 305, distance: 24.1
click at [1174, 295] on icon at bounding box center [1181, 268] width 15 height 53
click at [1166, 305] on icon at bounding box center [1165, 286] width 15 height 53
click at [1166, 305] on icon at bounding box center [1178, 290] width 48 height 48
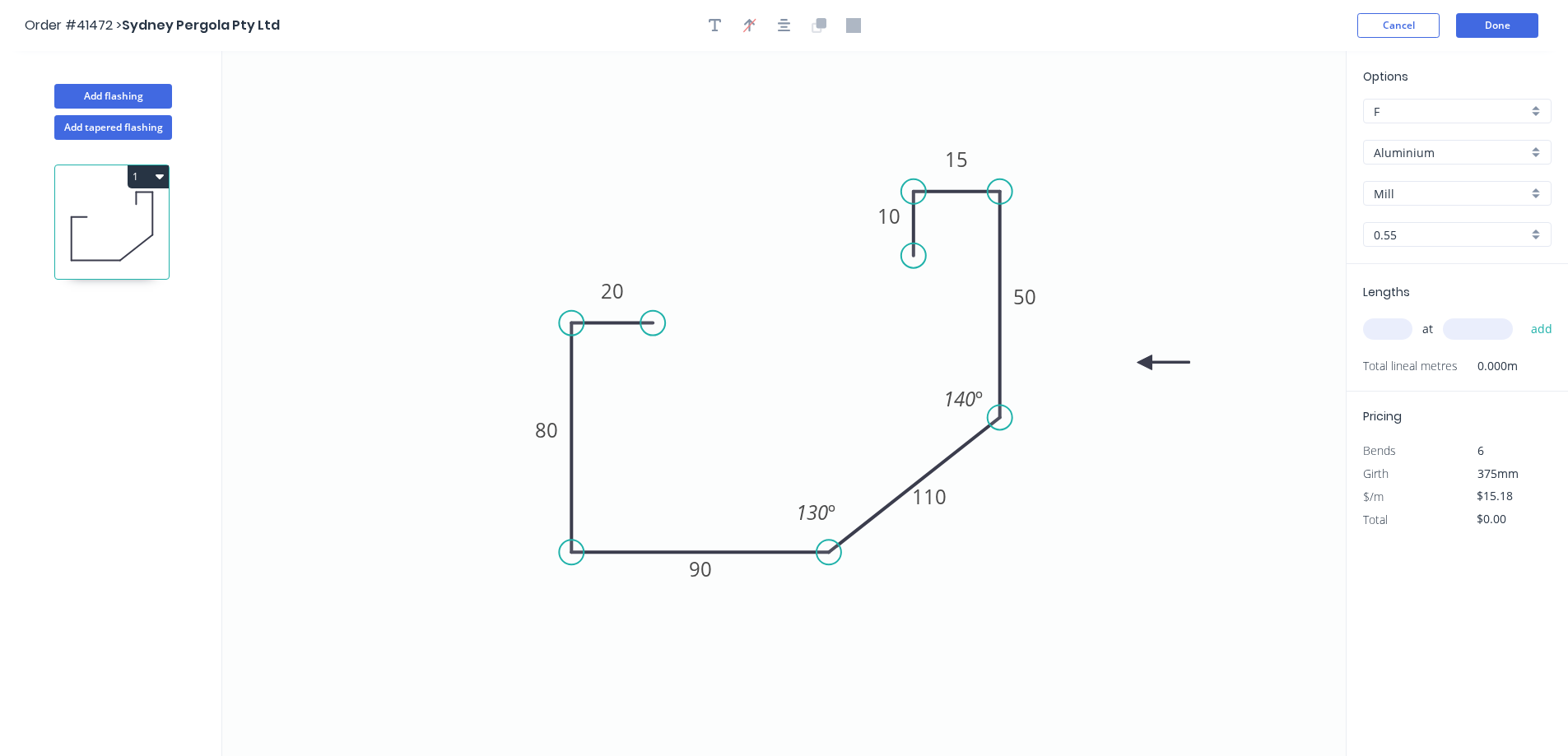
drag, startPoint x: 1166, startPoint y: 305, endPoint x: 1187, endPoint y: 339, distance: 40.0
click at [1147, 361] on icon at bounding box center [1163, 363] width 53 height 15
click at [1535, 145] on div "Aluminium" at bounding box center [1458, 153] width 189 height 25
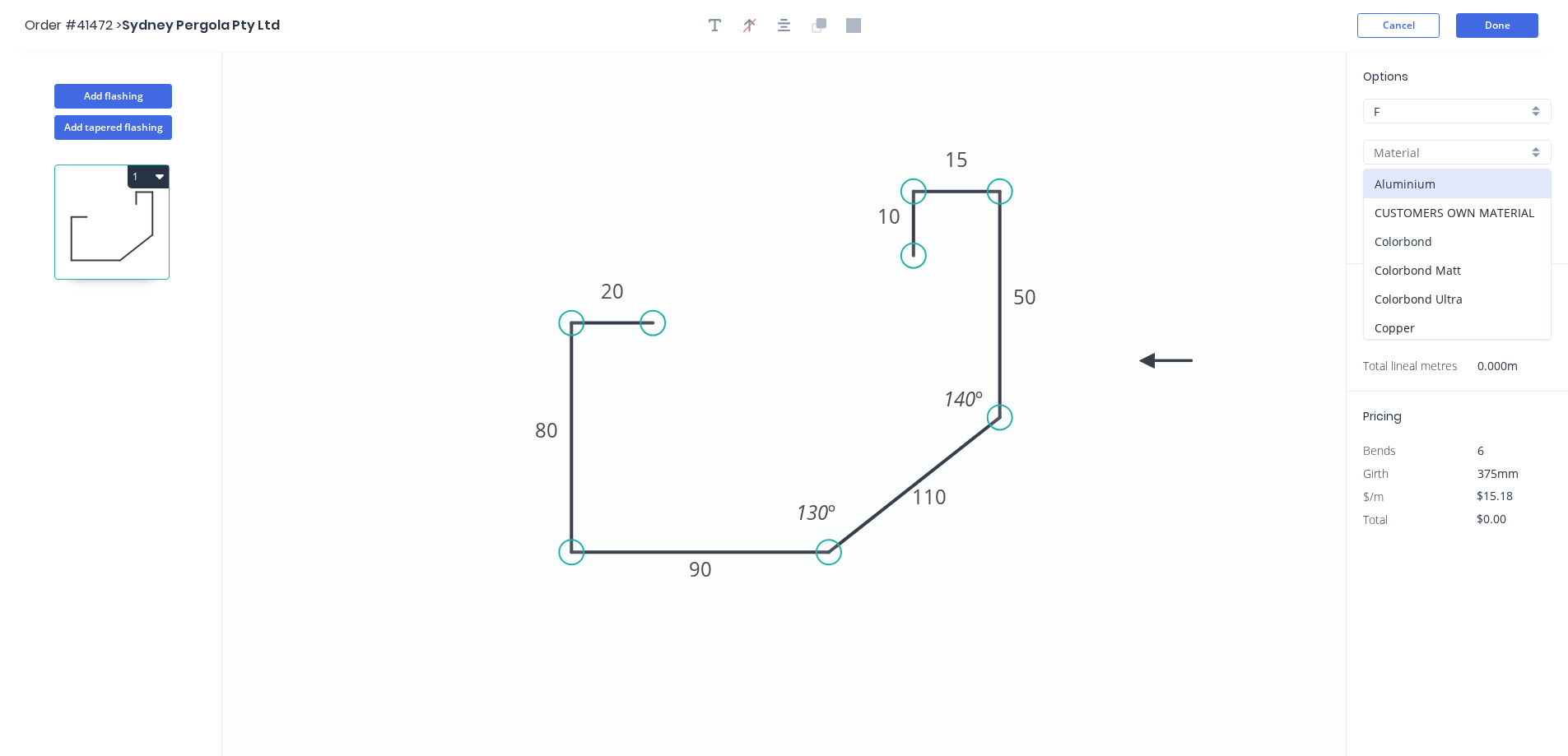
click at [1456, 240] on div "Colorbond" at bounding box center [1458, 241] width 187 height 29
type input "Colorbond"
type input "Basalt"
type input "$11.58"
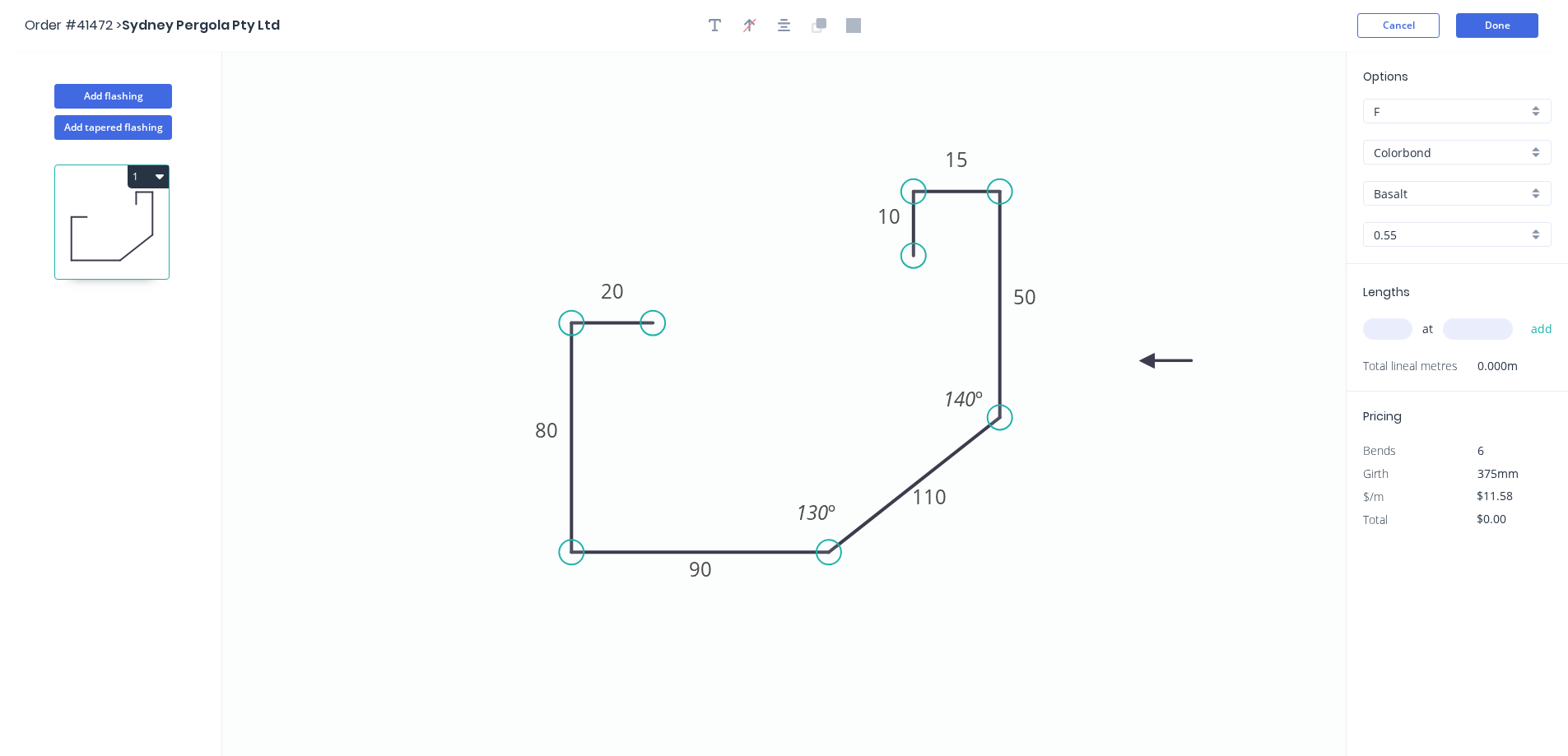
click at [1540, 189] on div "Basalt" at bounding box center [1458, 194] width 189 height 25
click at [1461, 364] on div "Woodland Grey" at bounding box center [1458, 365] width 187 height 29
type input "Woodland Grey"
click at [1396, 334] on input "text" at bounding box center [1388, 330] width 49 height 22
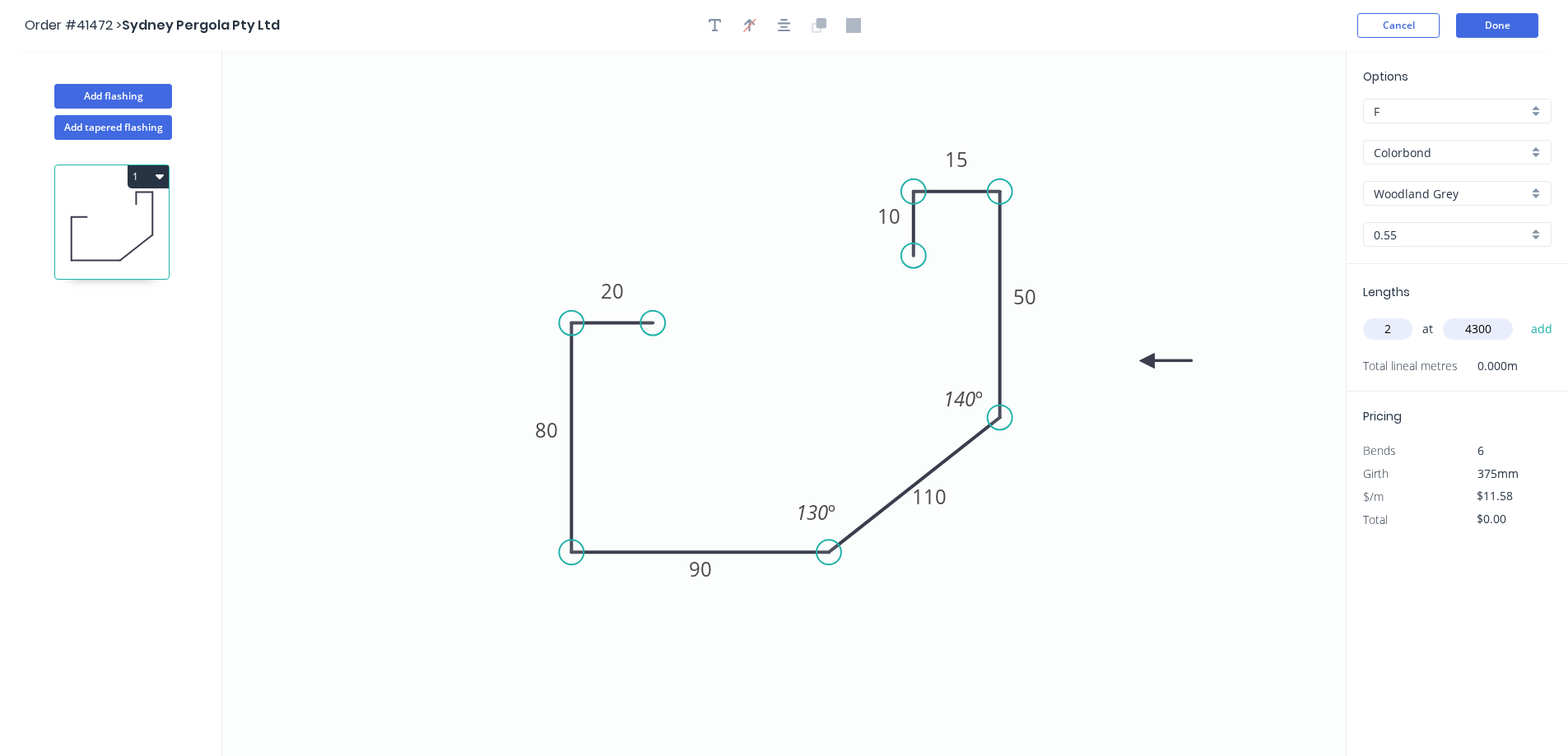
click at [1523, 315] on button "add" at bounding box center [1542, 330] width 38 height 28
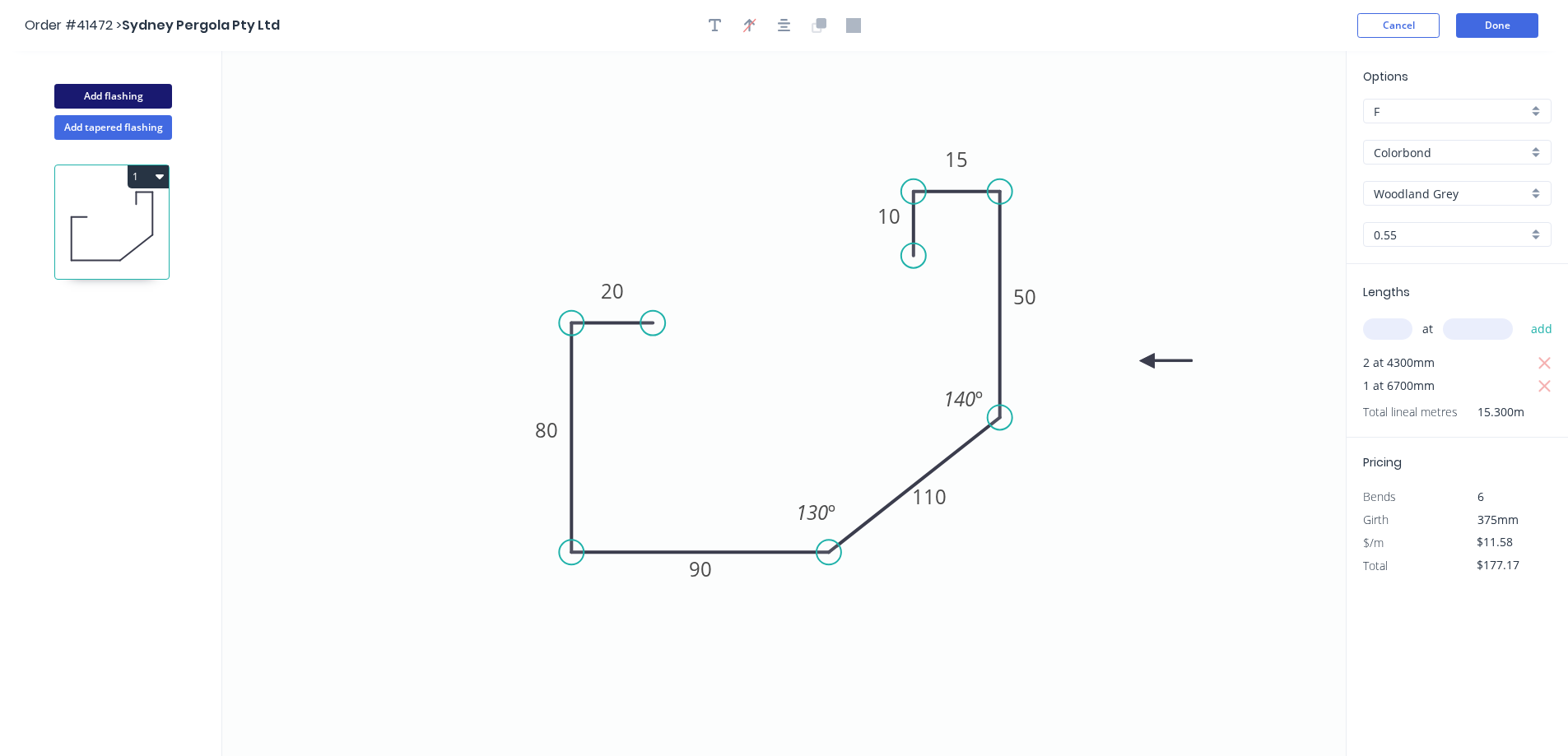
click at [156, 91] on button "Add flashing" at bounding box center [113, 97] width 118 height 25
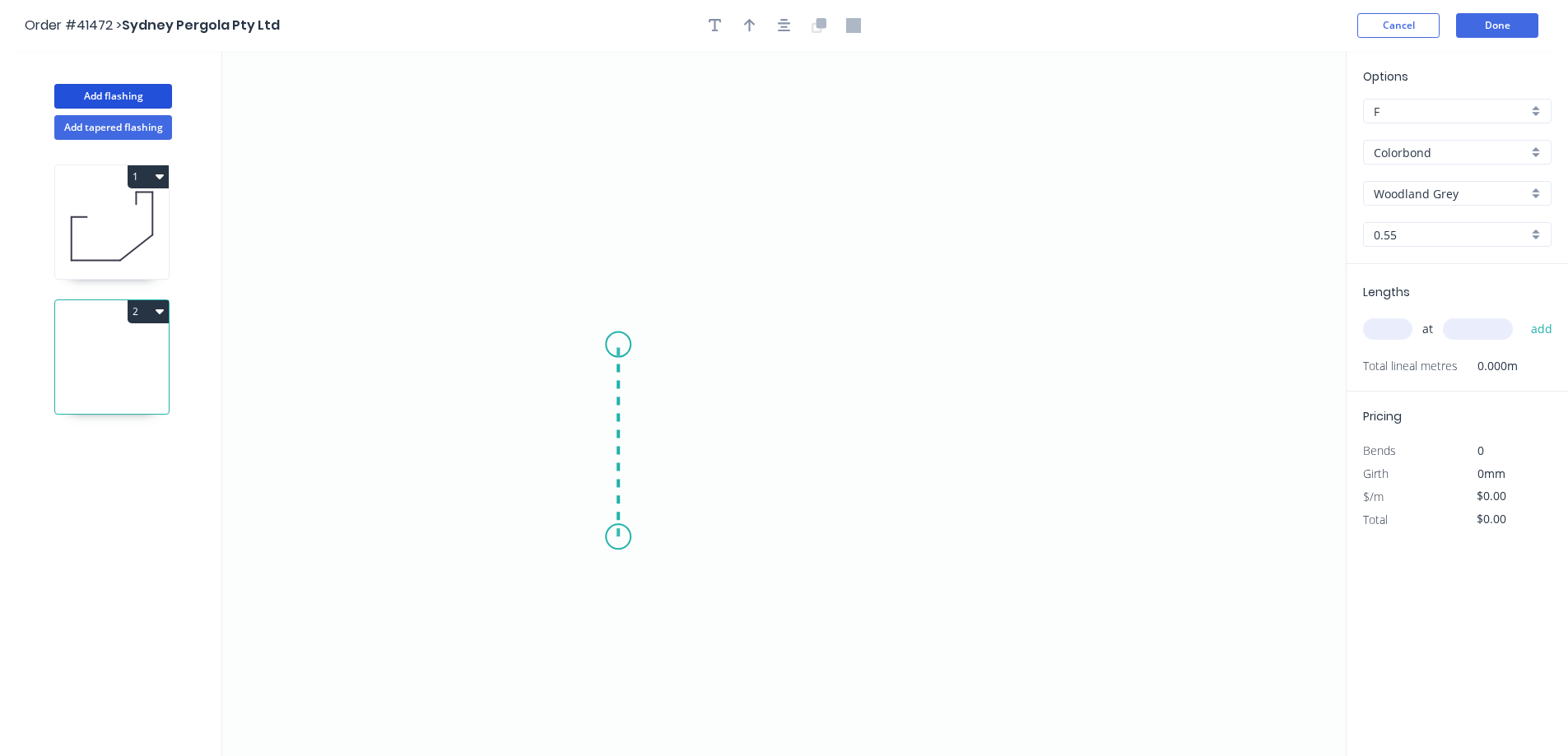
drag, startPoint x: 618, startPoint y: 537, endPoint x: 613, endPoint y: 345, distance: 192.1
click at [613, 345] on icon "0" at bounding box center [784, 403] width 1124 height 705
drag, startPoint x: 613, startPoint y: 345, endPoint x: 778, endPoint y: 349, distance: 165.0
click at [778, 349] on icon "0 ?" at bounding box center [784, 403] width 1124 height 705
click at [777, 349] on circle at bounding box center [778, 345] width 25 height 25
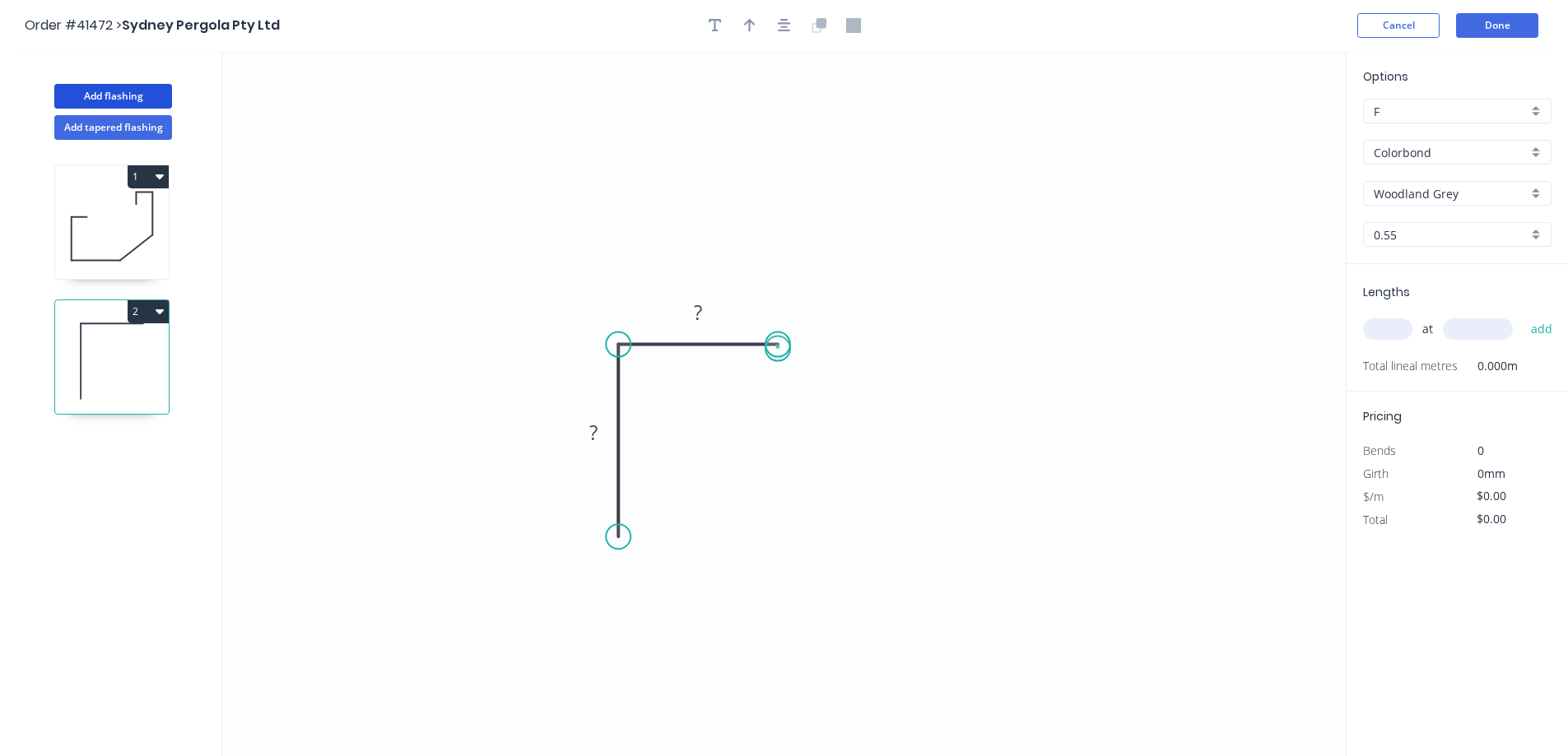
click at [777, 349] on circle at bounding box center [778, 345] width 25 height 25
drag, startPoint x: 624, startPoint y: 533, endPoint x: 625, endPoint y: 566, distance: 33.0
click at [625, 566] on circle at bounding box center [619, 563] width 25 height 25
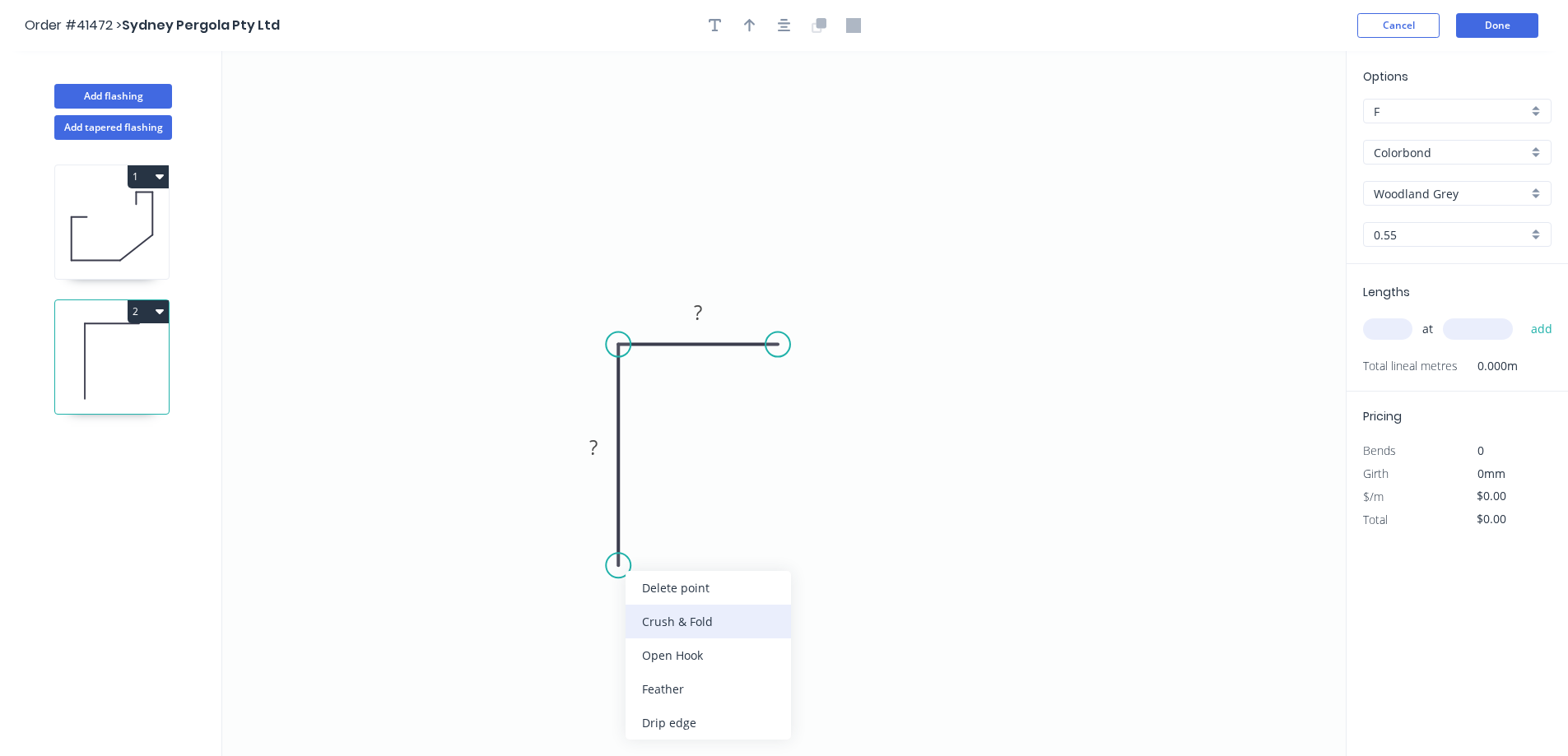
click at [660, 618] on div "Crush & Fold" at bounding box center [708, 622] width 165 height 33
click at [600, 451] on rect at bounding box center [593, 449] width 33 height 23
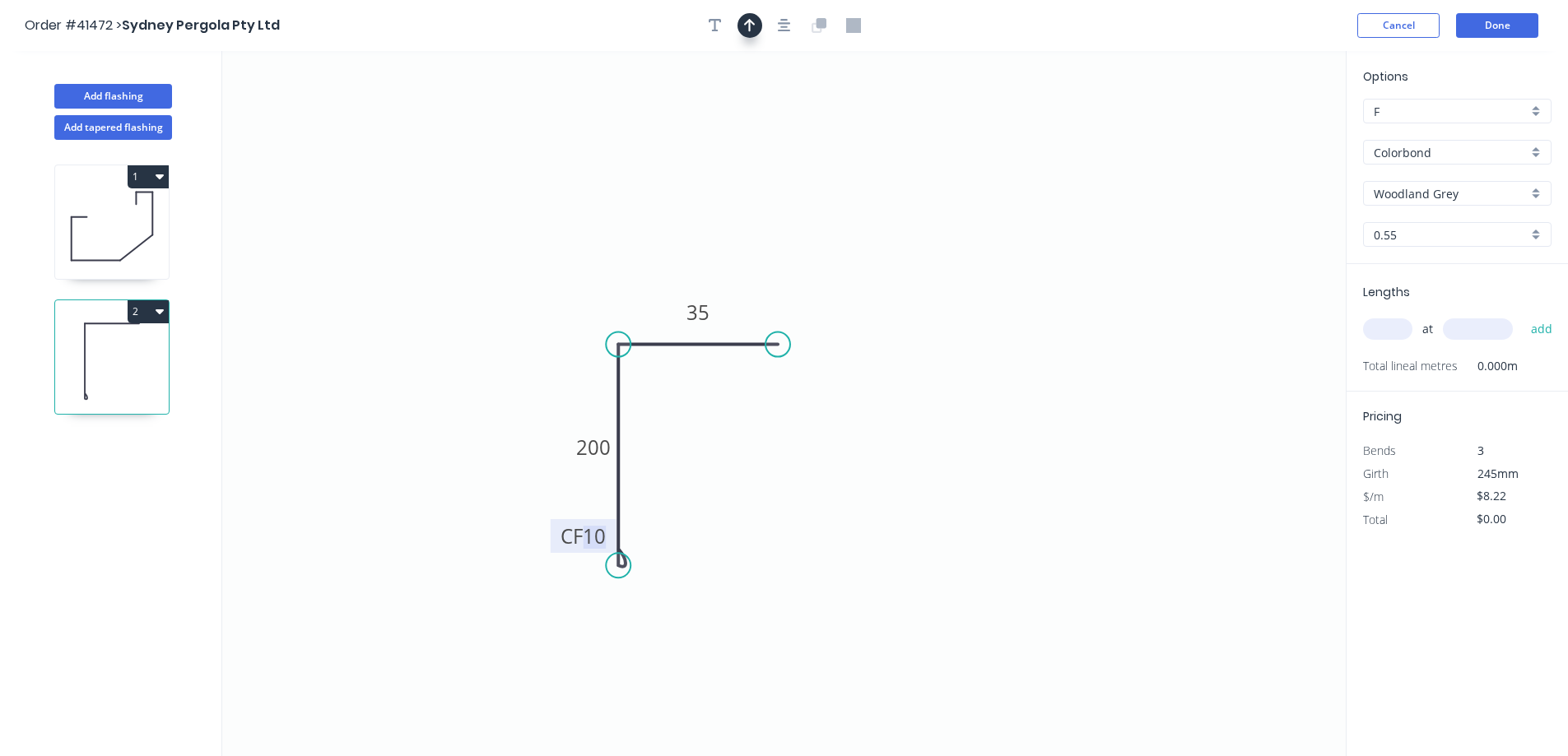
click at [752, 23] on icon "button" at bounding box center [750, 26] width 12 height 13
drag, startPoint x: 1259, startPoint y: 130, endPoint x: 650, endPoint y: 294, distance: 630.7
click at [650, 294] on icon at bounding box center [651, 275] width 15 height 53
click at [596, 535] on tspan "10" at bounding box center [594, 536] width 23 height 28
click at [716, 478] on icon "0 CF 15 200 35" at bounding box center [784, 403] width 1124 height 705
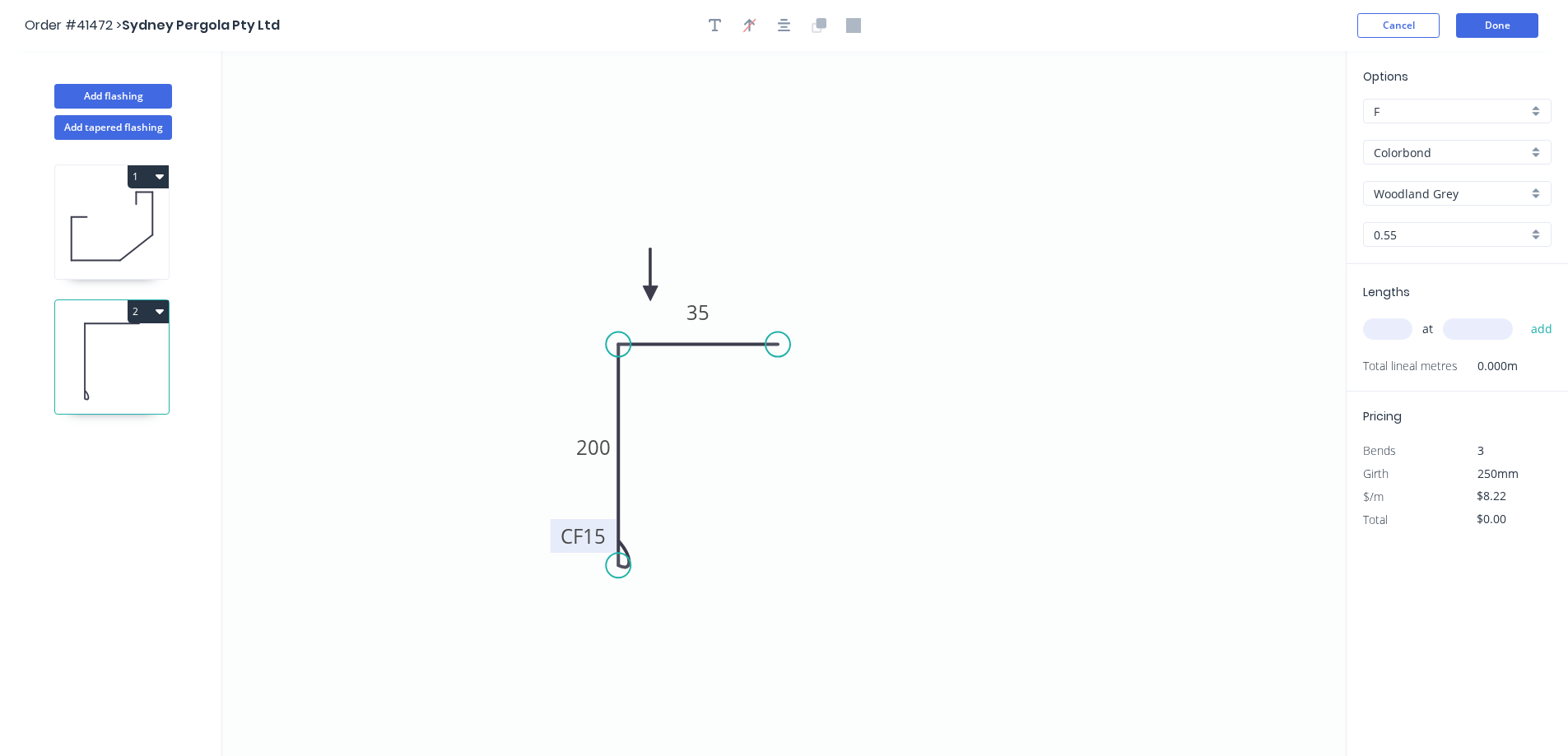
click at [1537, 193] on div "Woodland Grey" at bounding box center [1458, 194] width 189 height 25
click at [1439, 244] on div "Monument" at bounding box center [1458, 241] width 187 height 29
click at [1386, 329] on input "text" at bounding box center [1388, 330] width 49 height 22
click at [1523, 315] on button "add" at bounding box center [1542, 330] width 38 height 28
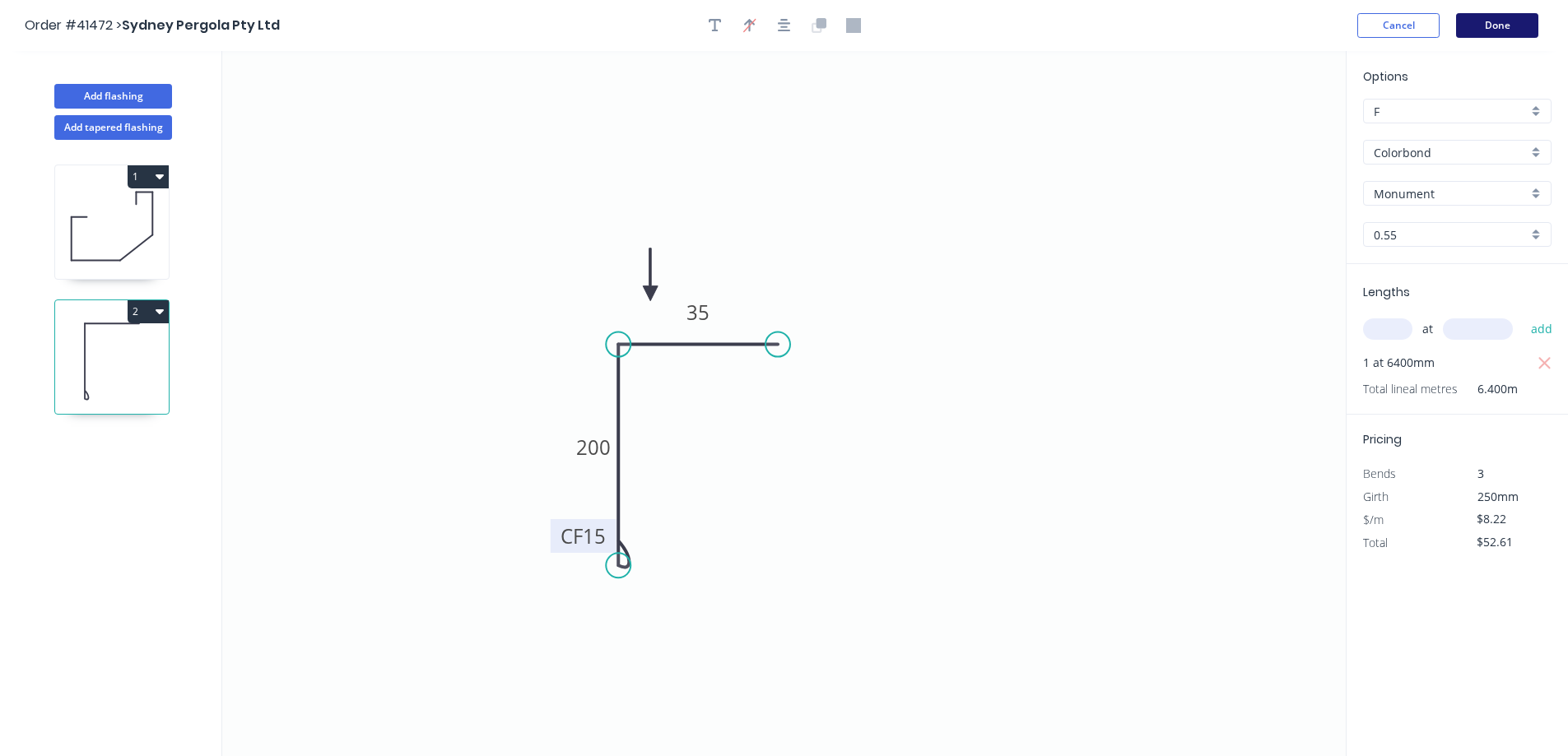
click at [1498, 26] on button "Done" at bounding box center [1497, 26] width 83 height 25
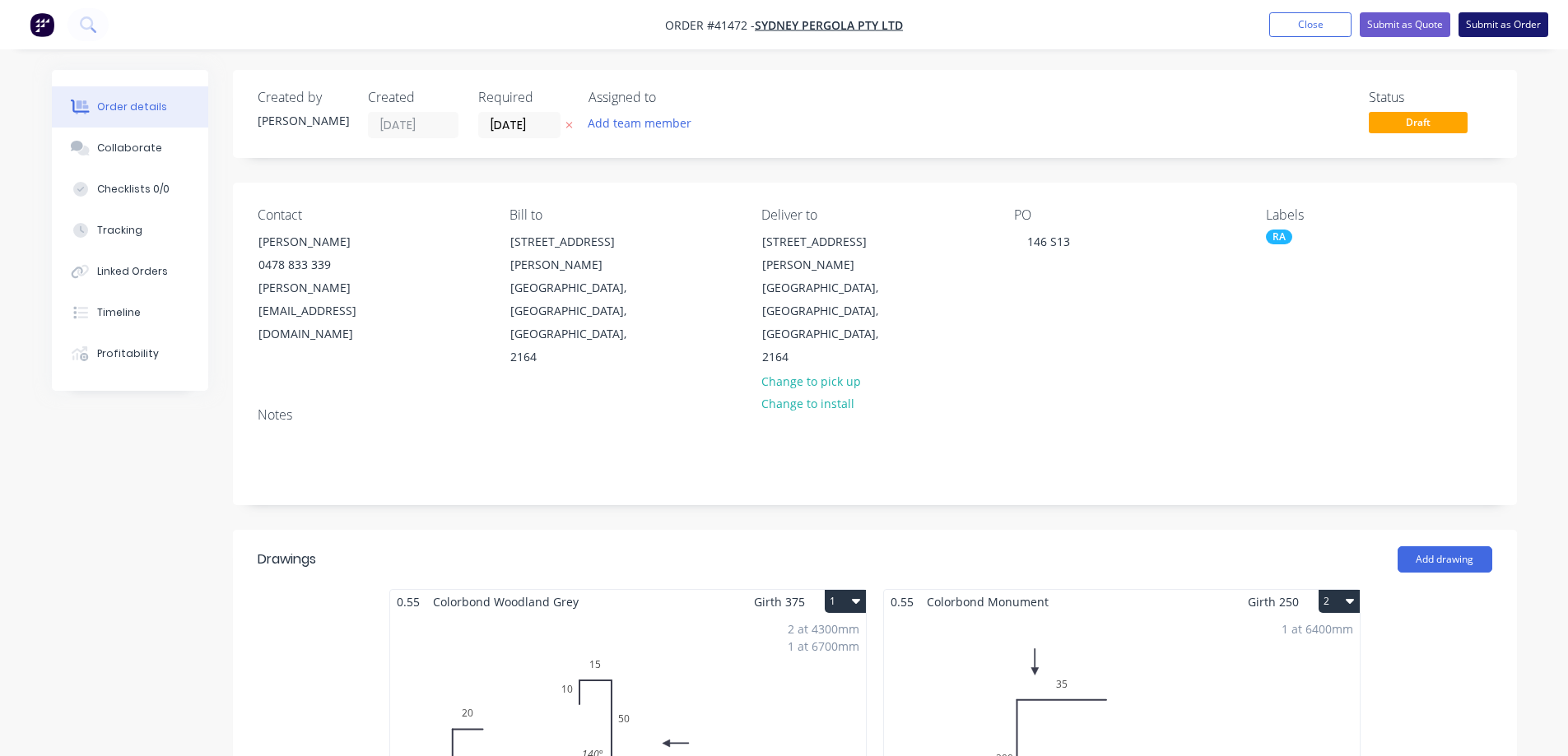
click at [1490, 29] on button "Submit as Order" at bounding box center [1503, 25] width 89 height 25
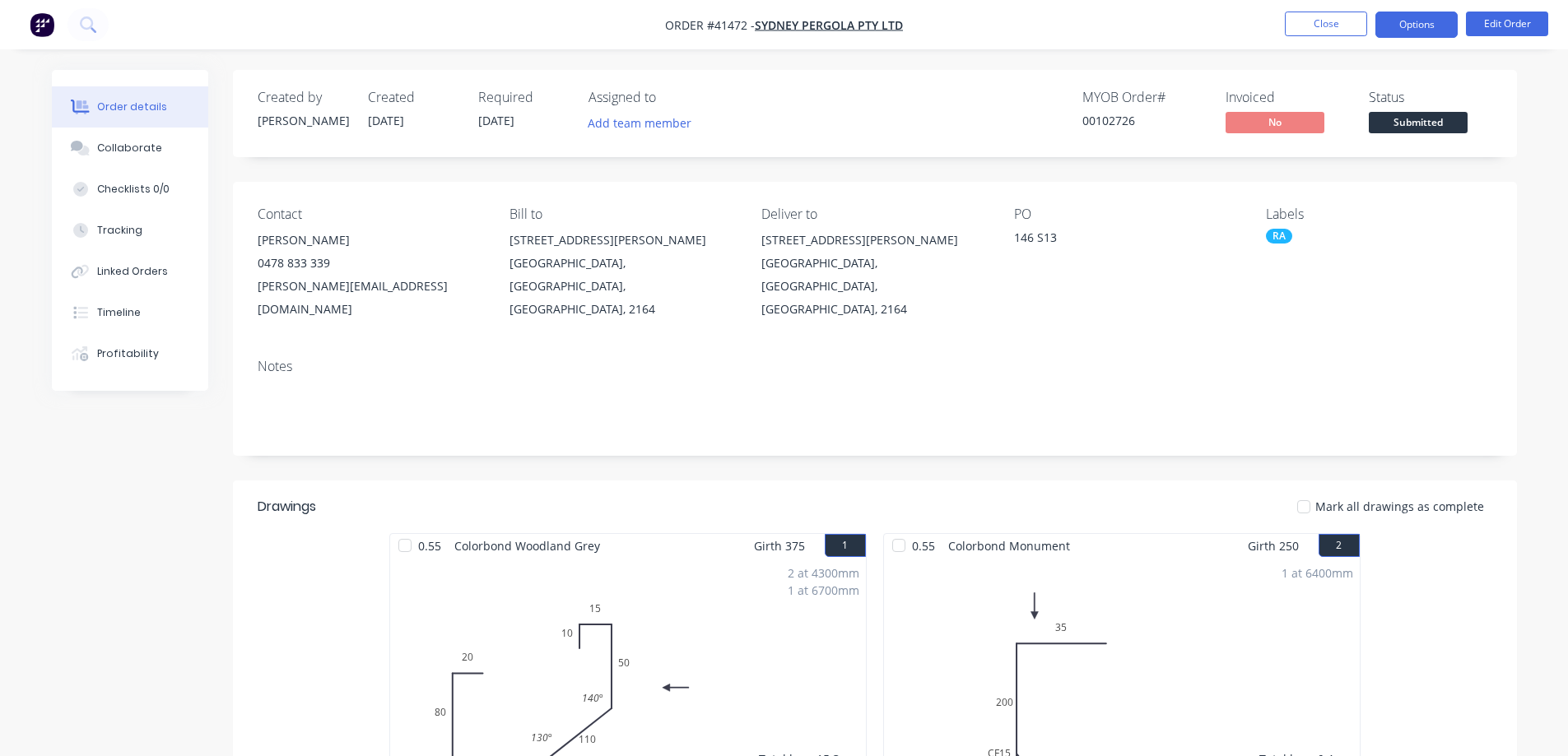
click at [1421, 25] on button "Options" at bounding box center [1417, 25] width 83 height 27
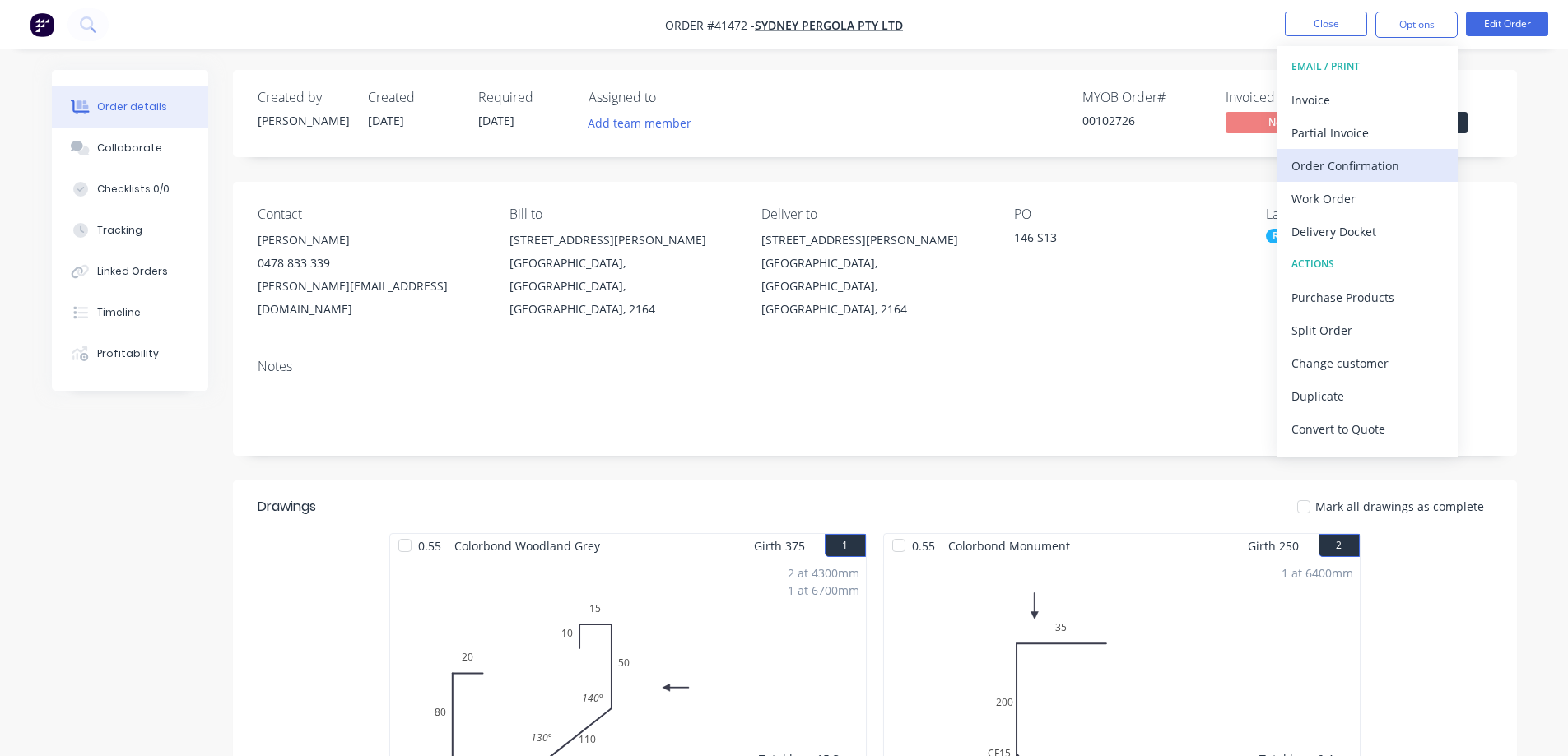
click at [1385, 165] on div "Order Confirmation" at bounding box center [1367, 165] width 151 height 24
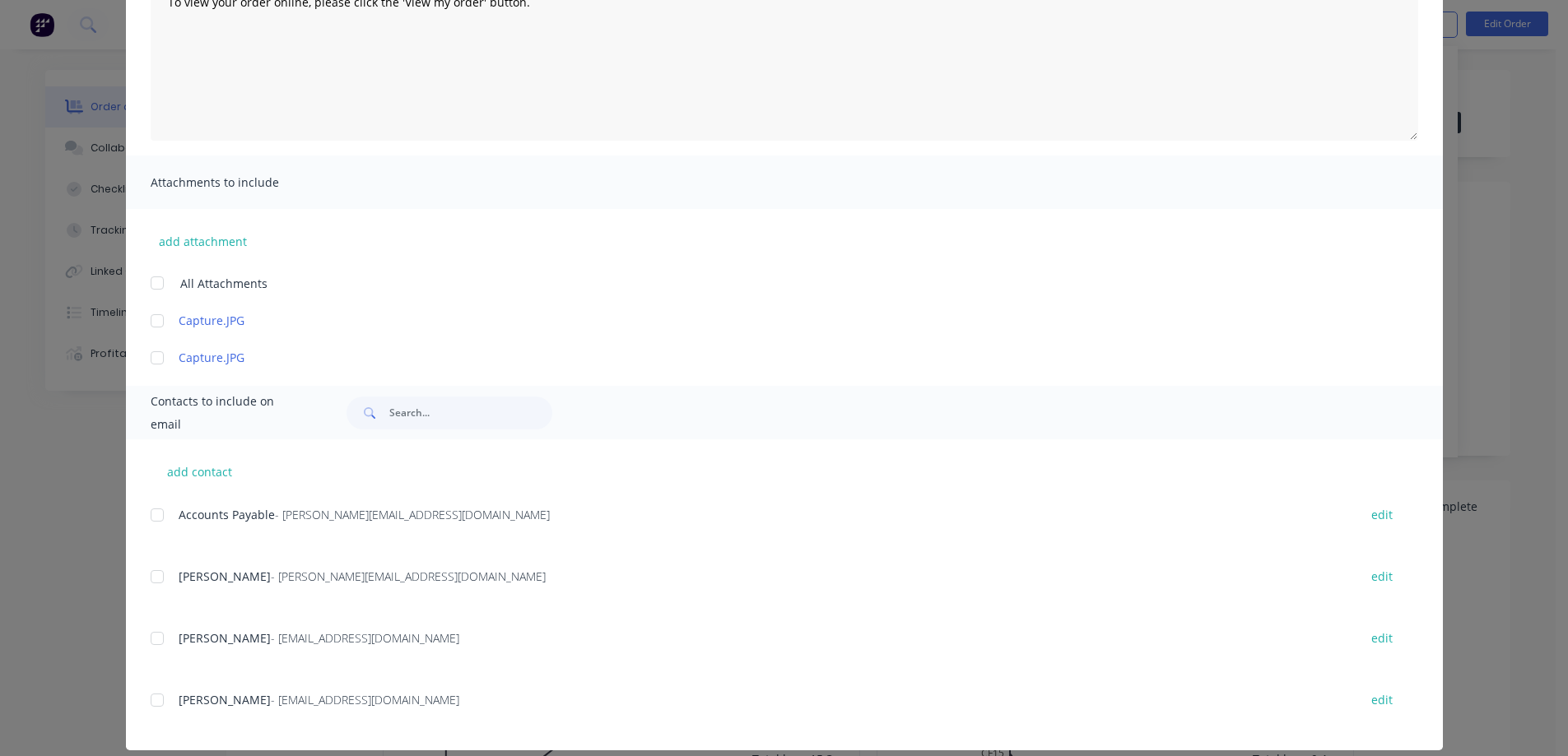
scroll to position [229, 0]
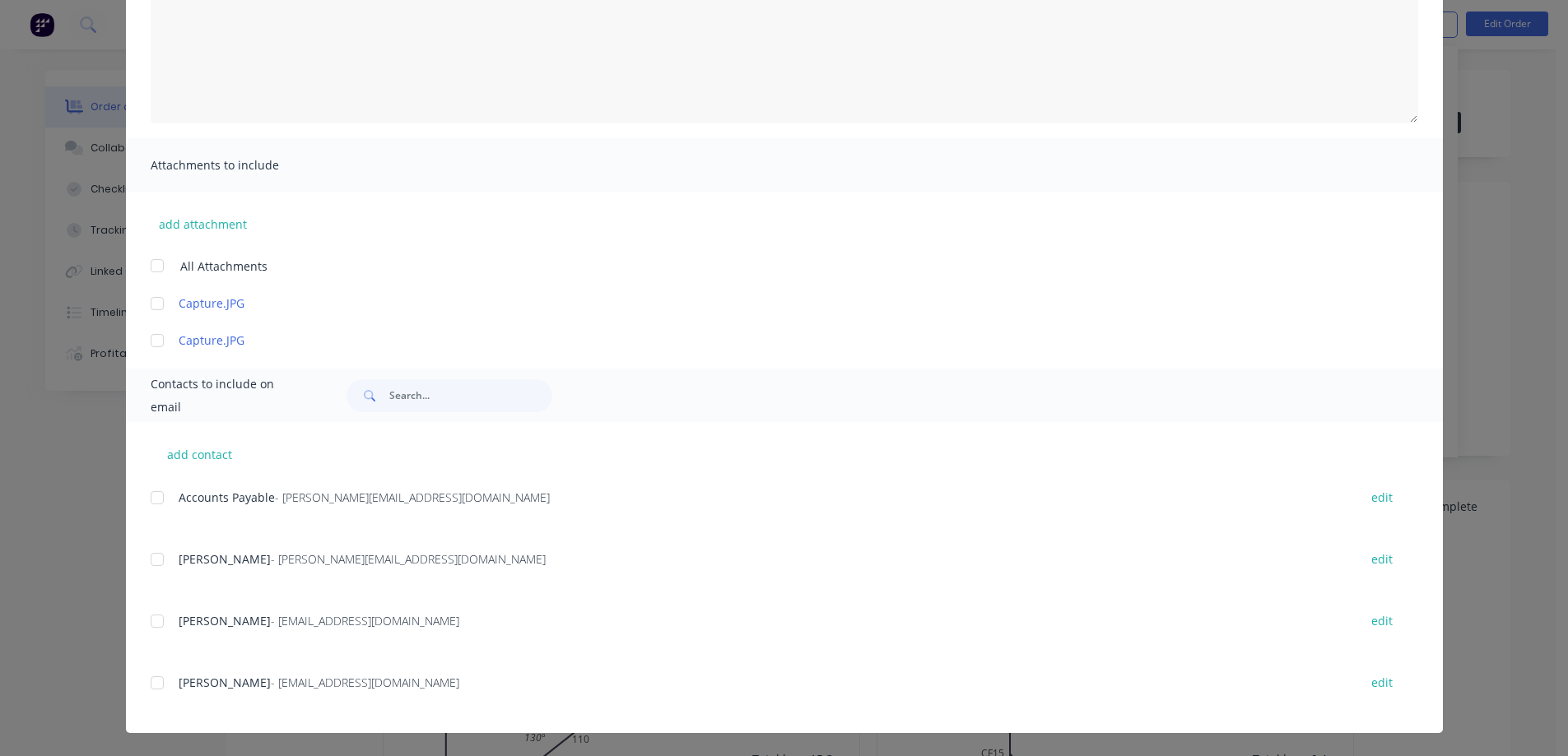
click at [158, 562] on div at bounding box center [157, 559] width 33 height 33
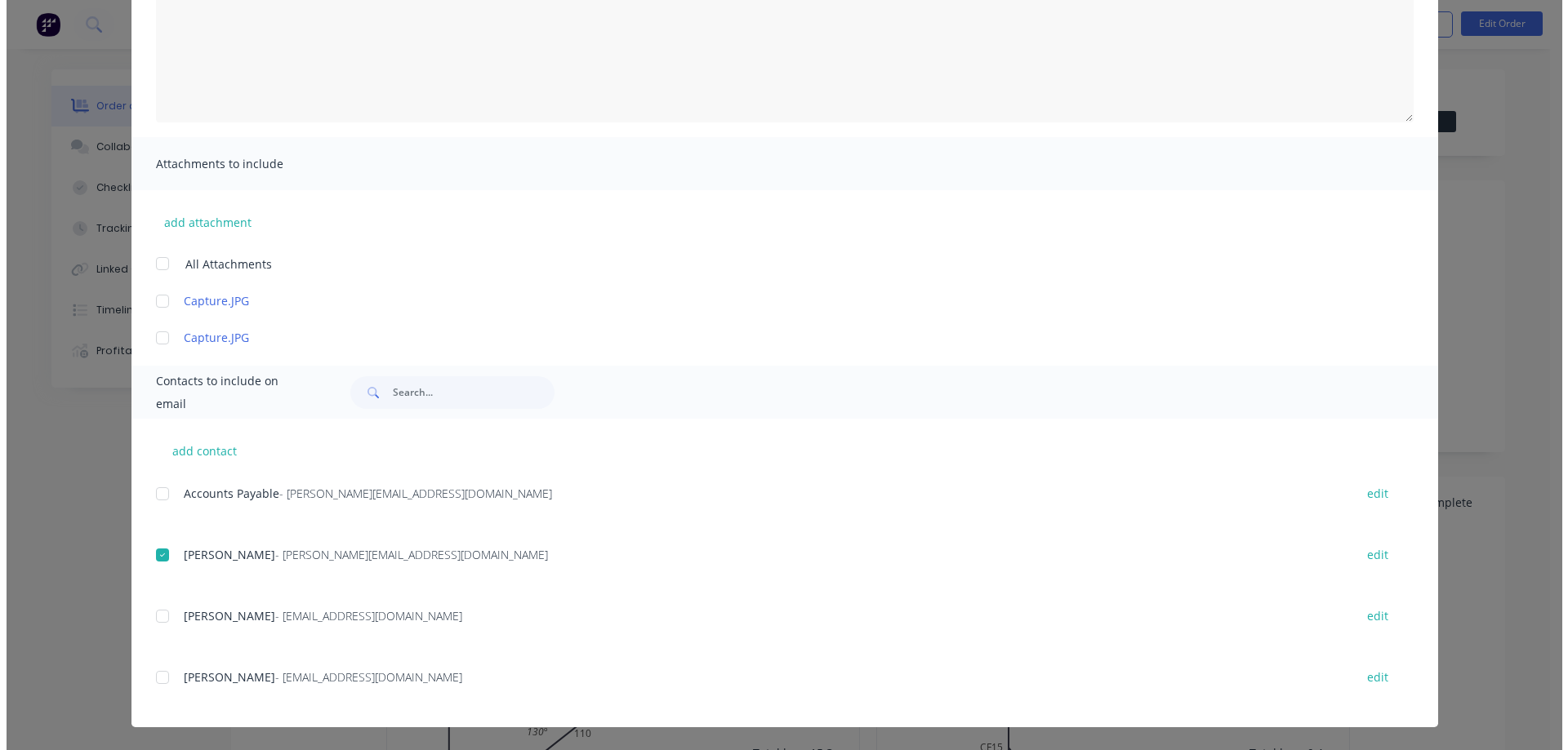
scroll to position [0, 0]
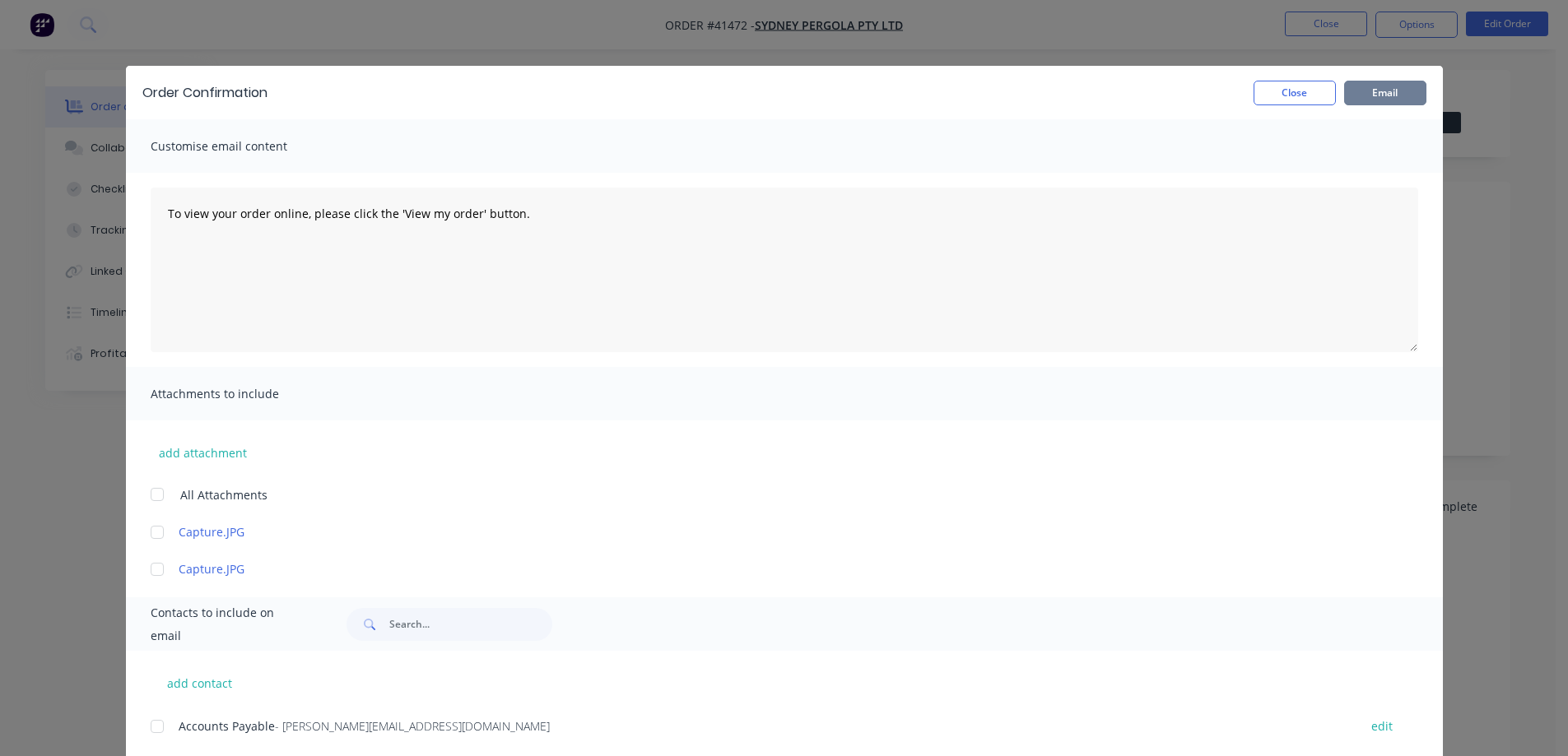
click at [1388, 93] on button "Email" at bounding box center [1385, 93] width 83 height 25
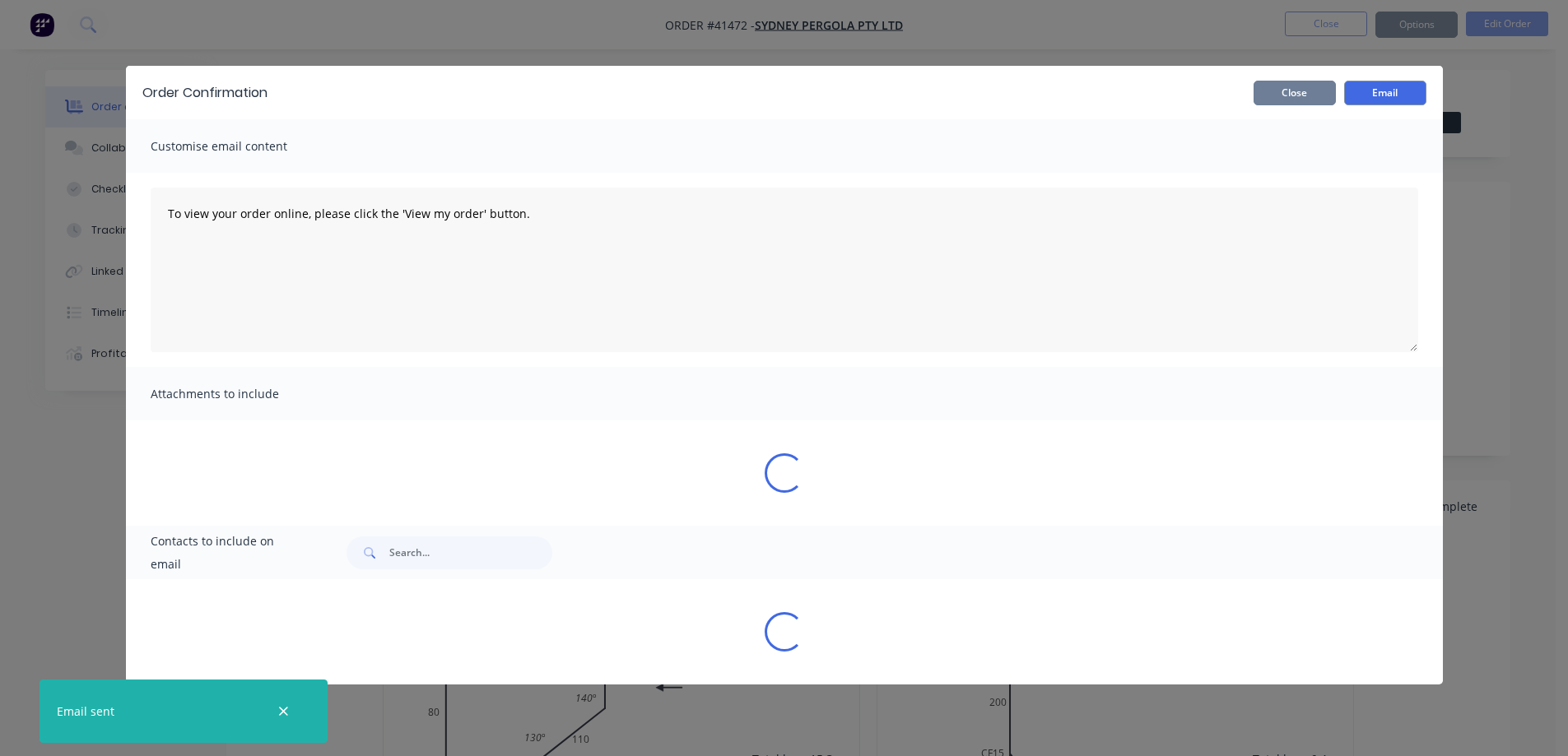
click at [1319, 93] on button "Close" at bounding box center [1295, 93] width 83 height 25
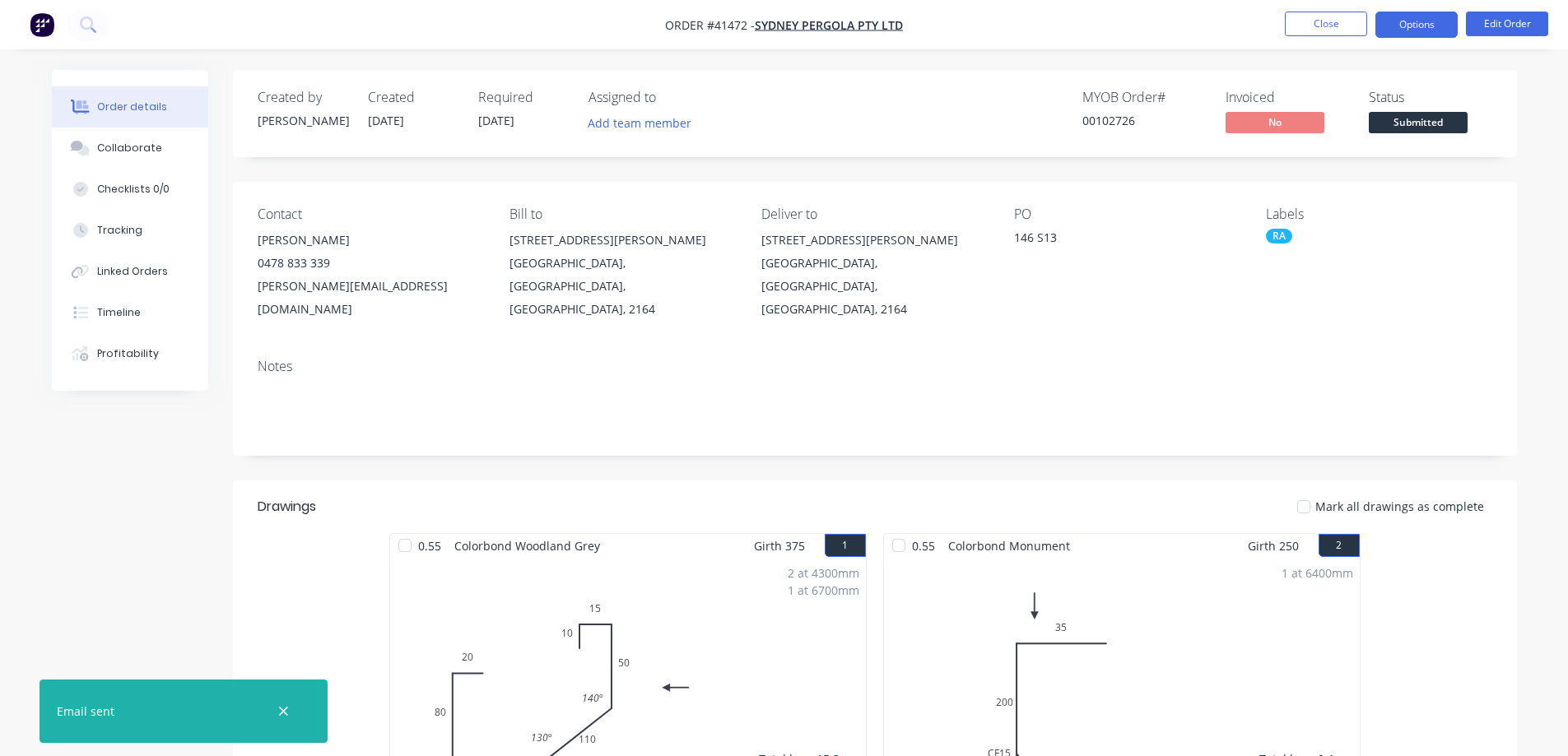
click at [1409, 25] on button "Options" at bounding box center [1417, 25] width 83 height 27
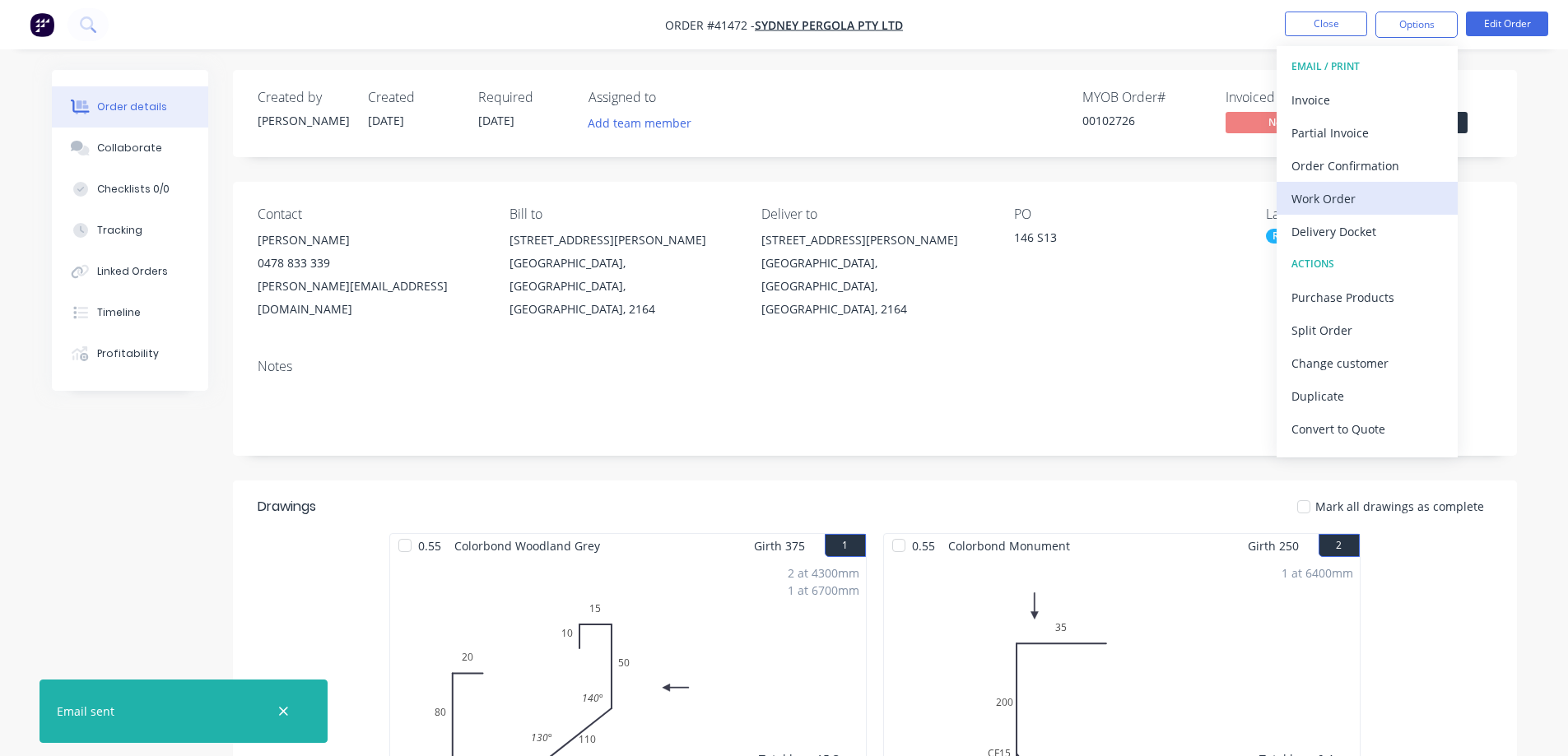
click at [1329, 198] on div "Work Order" at bounding box center [1367, 199] width 151 height 24
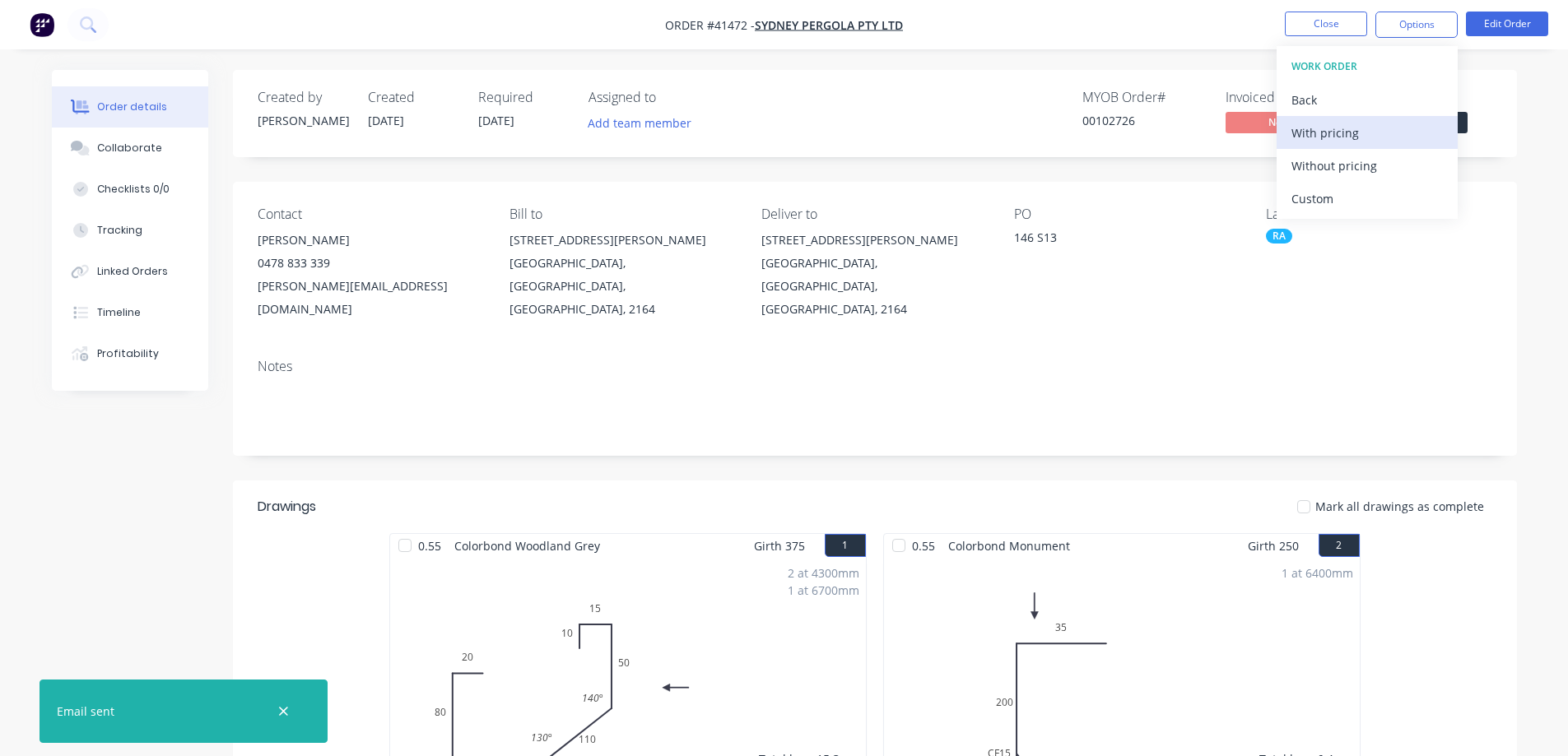
click at [1354, 128] on div "With pricing" at bounding box center [1367, 133] width 151 height 24
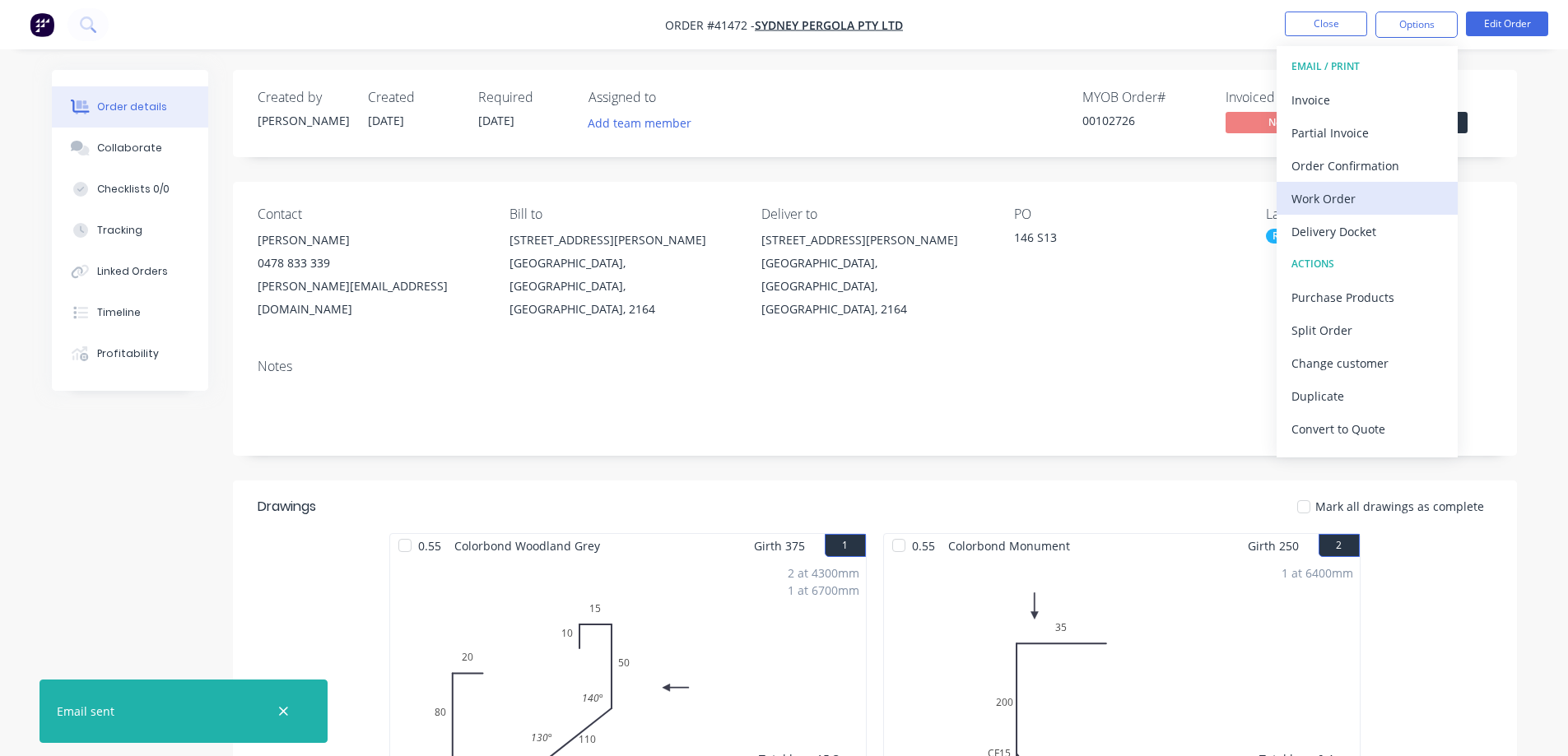
click at [1350, 204] on div "Work Order" at bounding box center [1367, 199] width 151 height 24
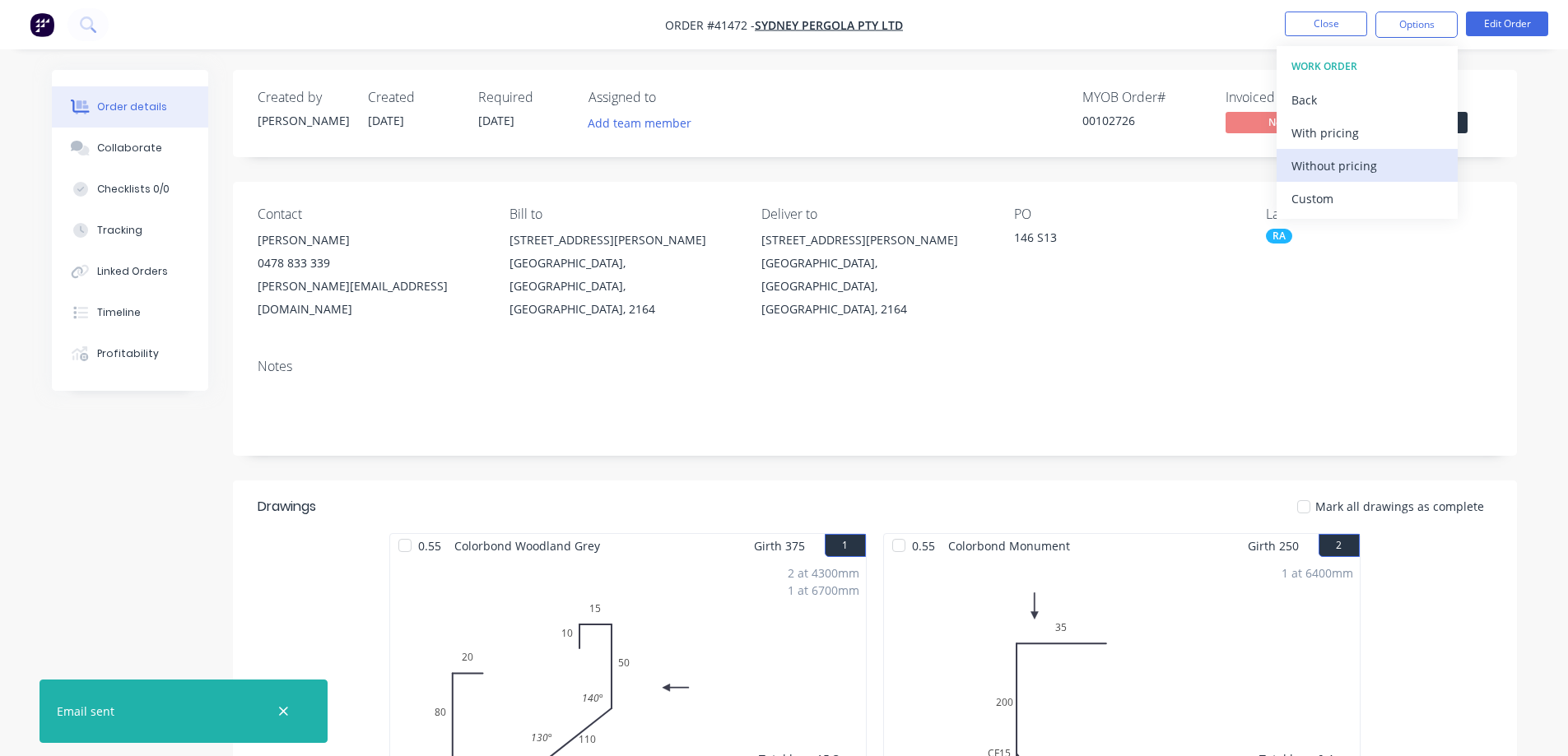
click at [1377, 164] on div "Without pricing" at bounding box center [1367, 165] width 151 height 24
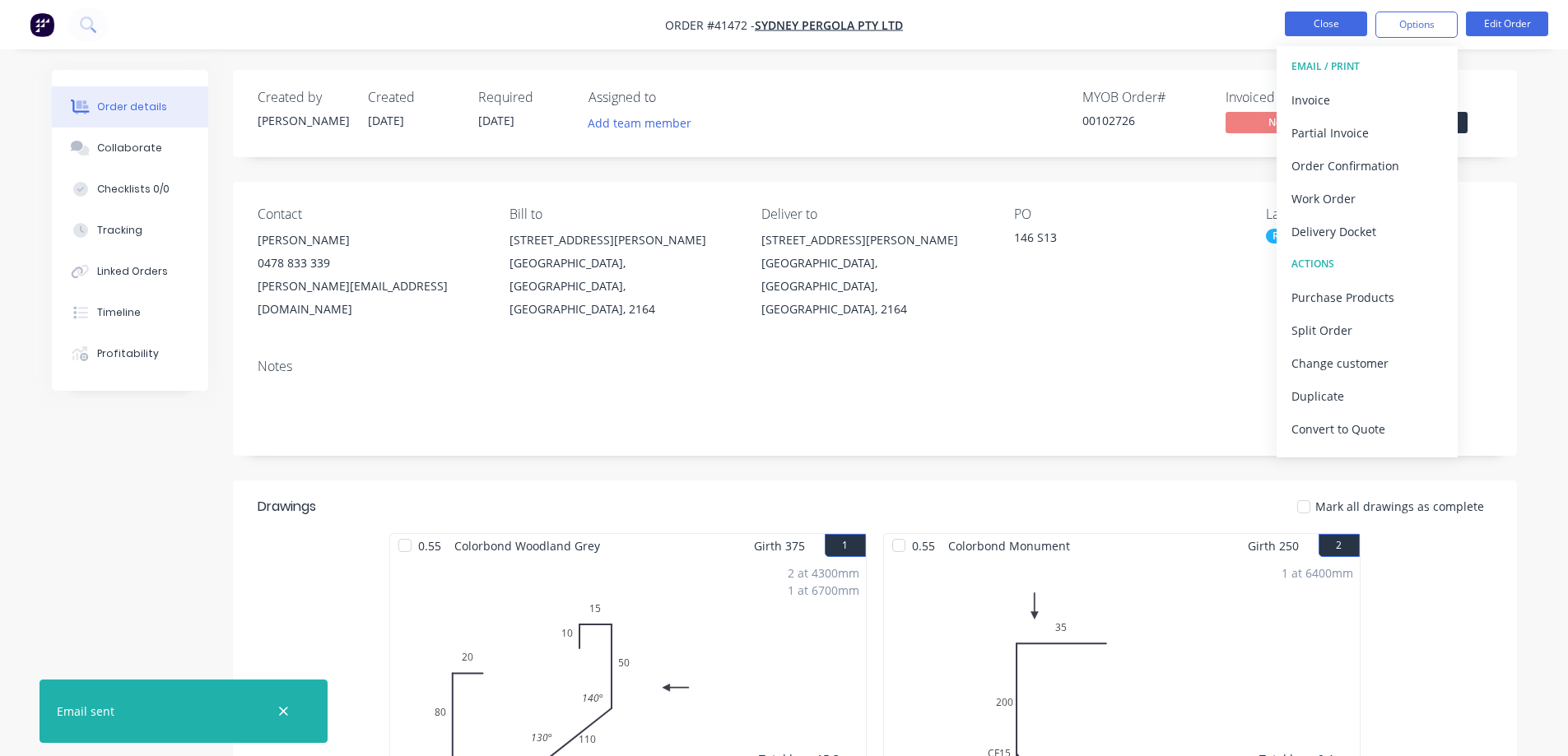
click at [1299, 23] on button "Close" at bounding box center [1326, 24] width 83 height 25
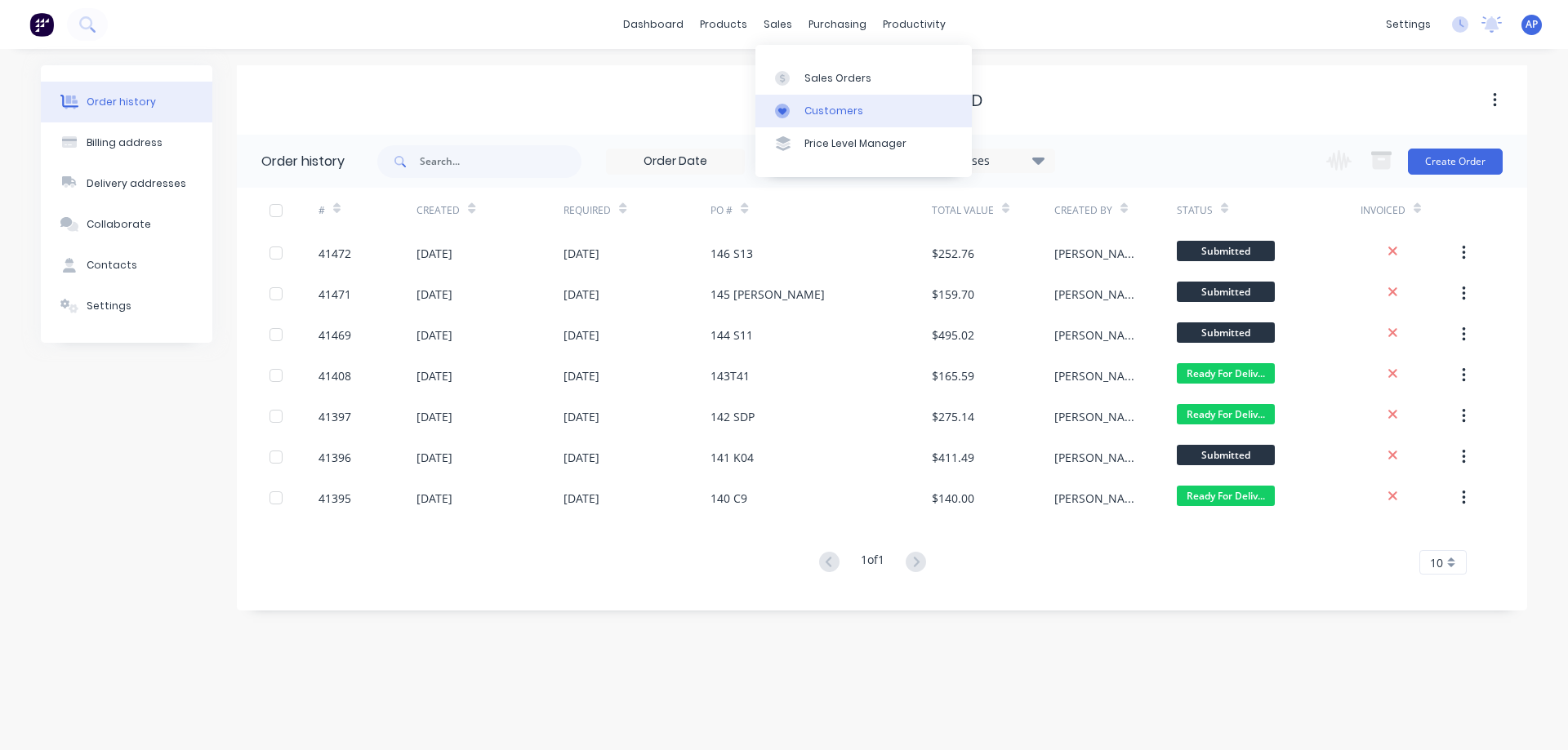
click at [827, 110] on div "Customers" at bounding box center [833, 111] width 59 height 15
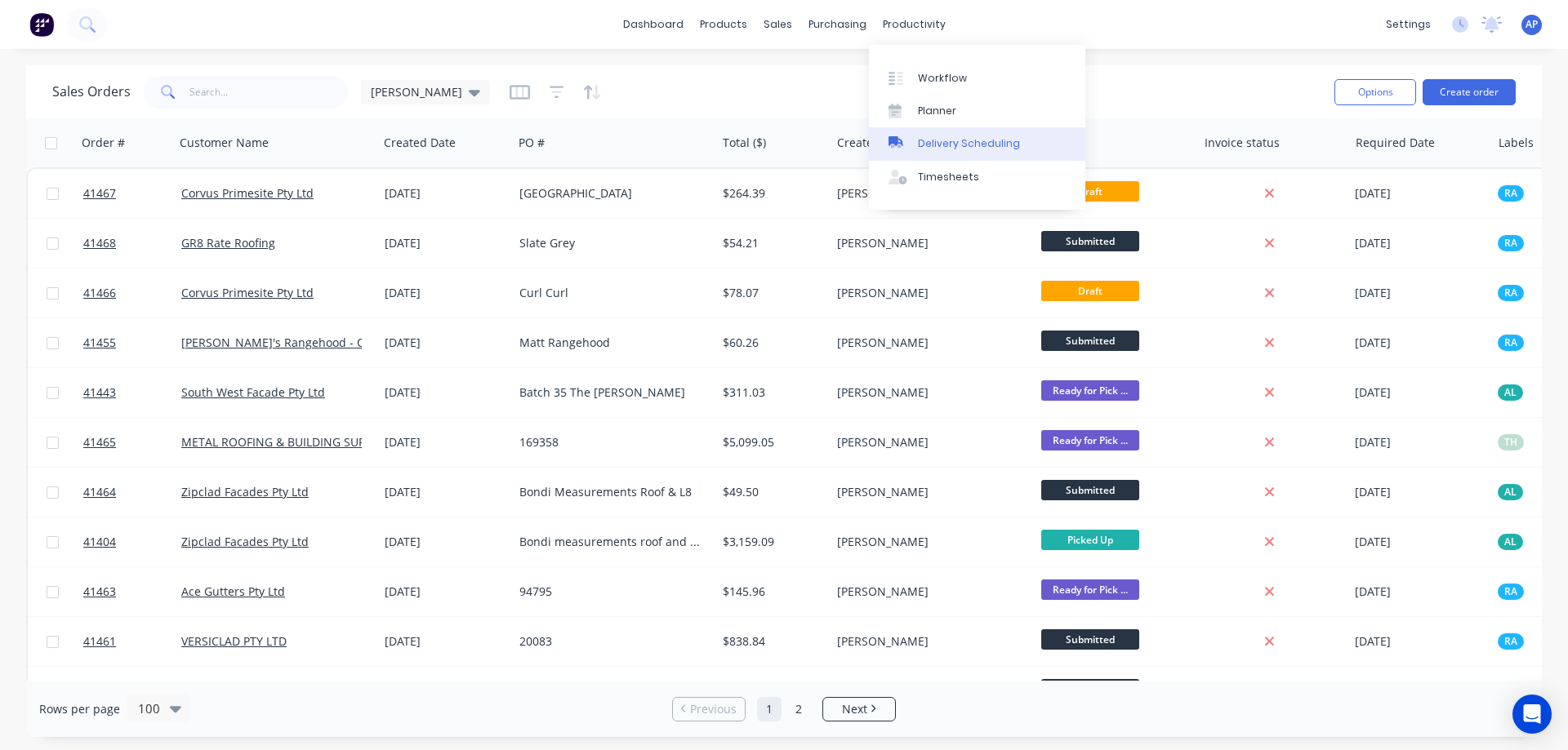
click at [1001, 138] on div "Delivery Scheduling" at bounding box center [968, 144] width 102 height 15
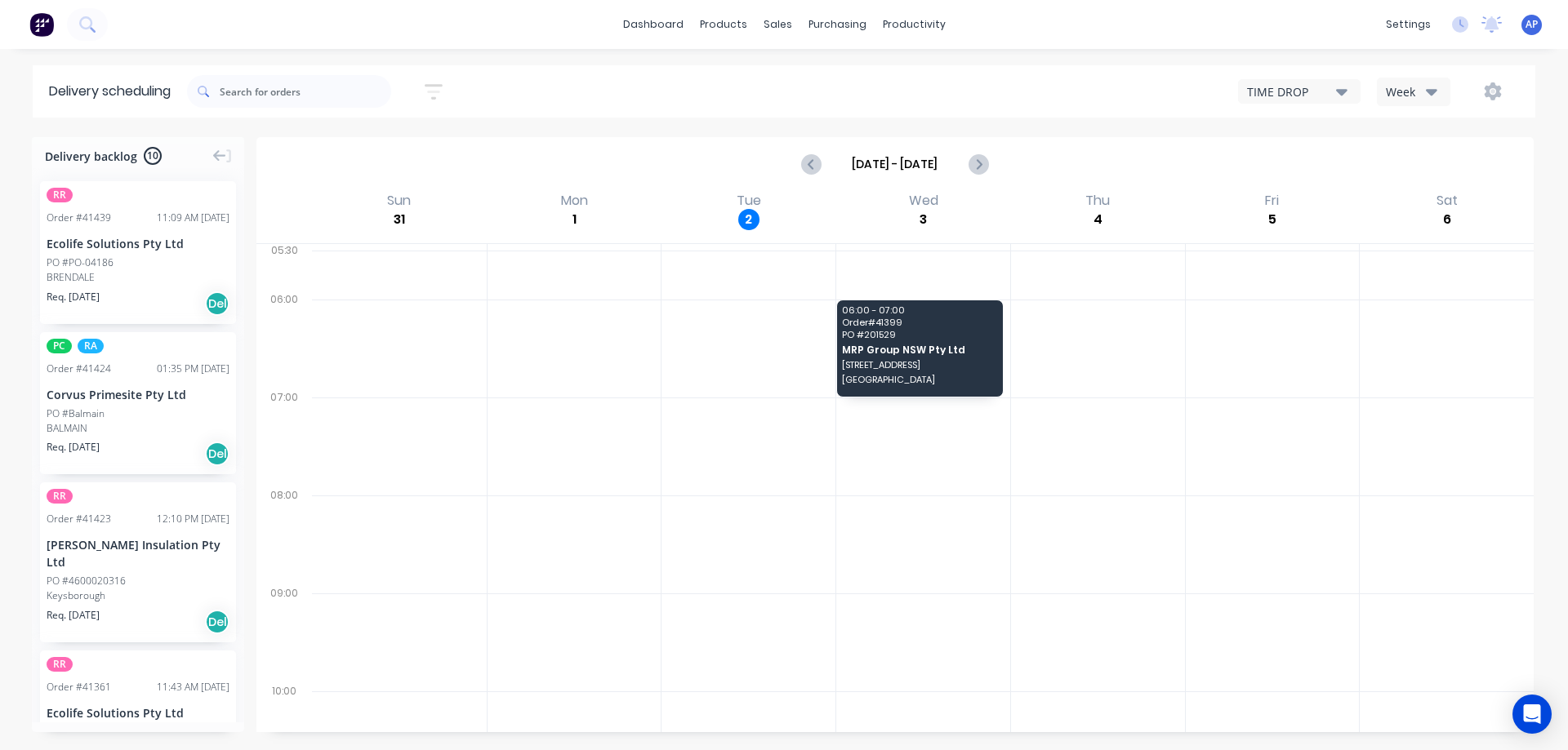
click at [1421, 87] on div "Week" at bounding box center [1409, 92] width 47 height 17
click at [1441, 158] on div "Vehicle" at bounding box center [1458, 166] width 162 height 32
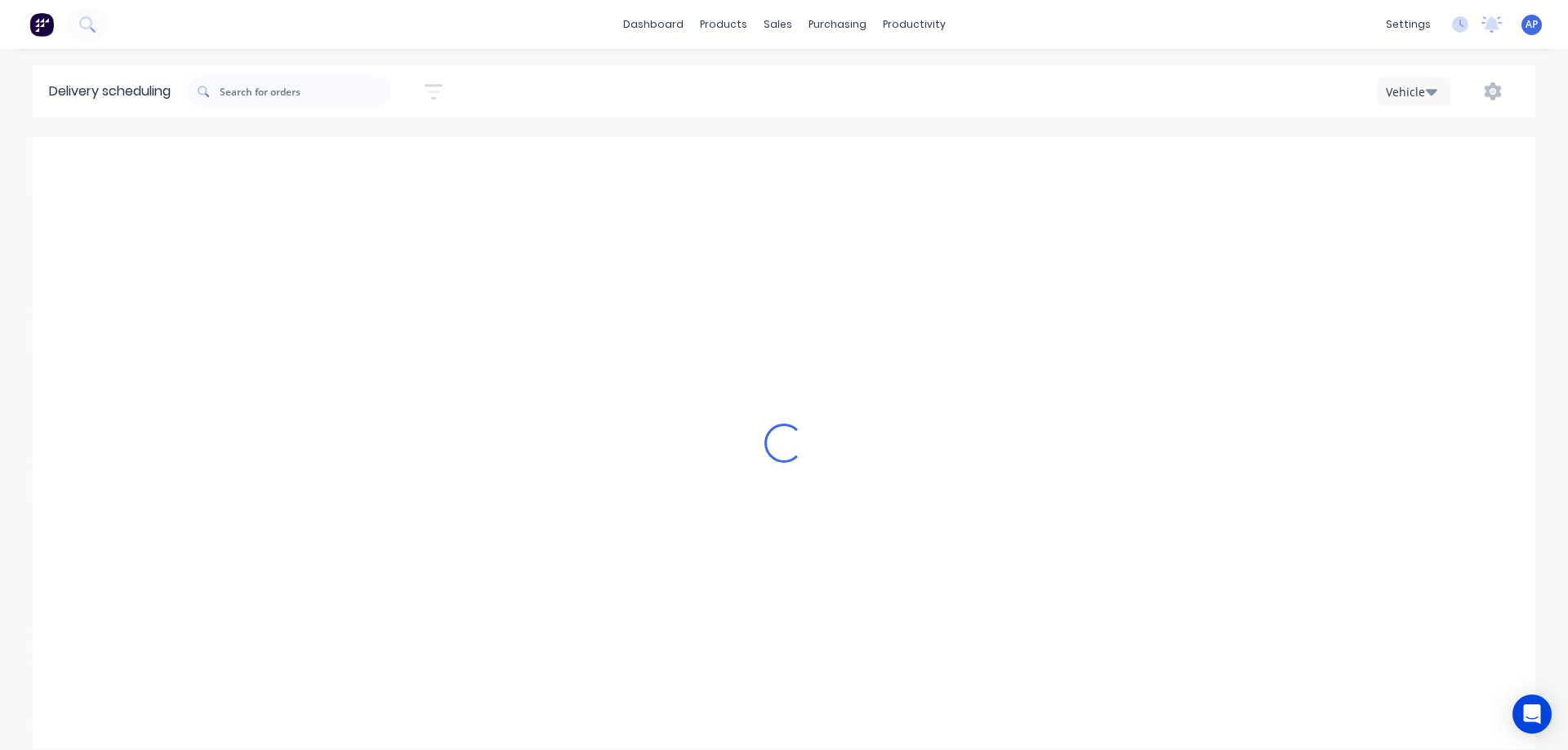
scroll to position [0, 1]
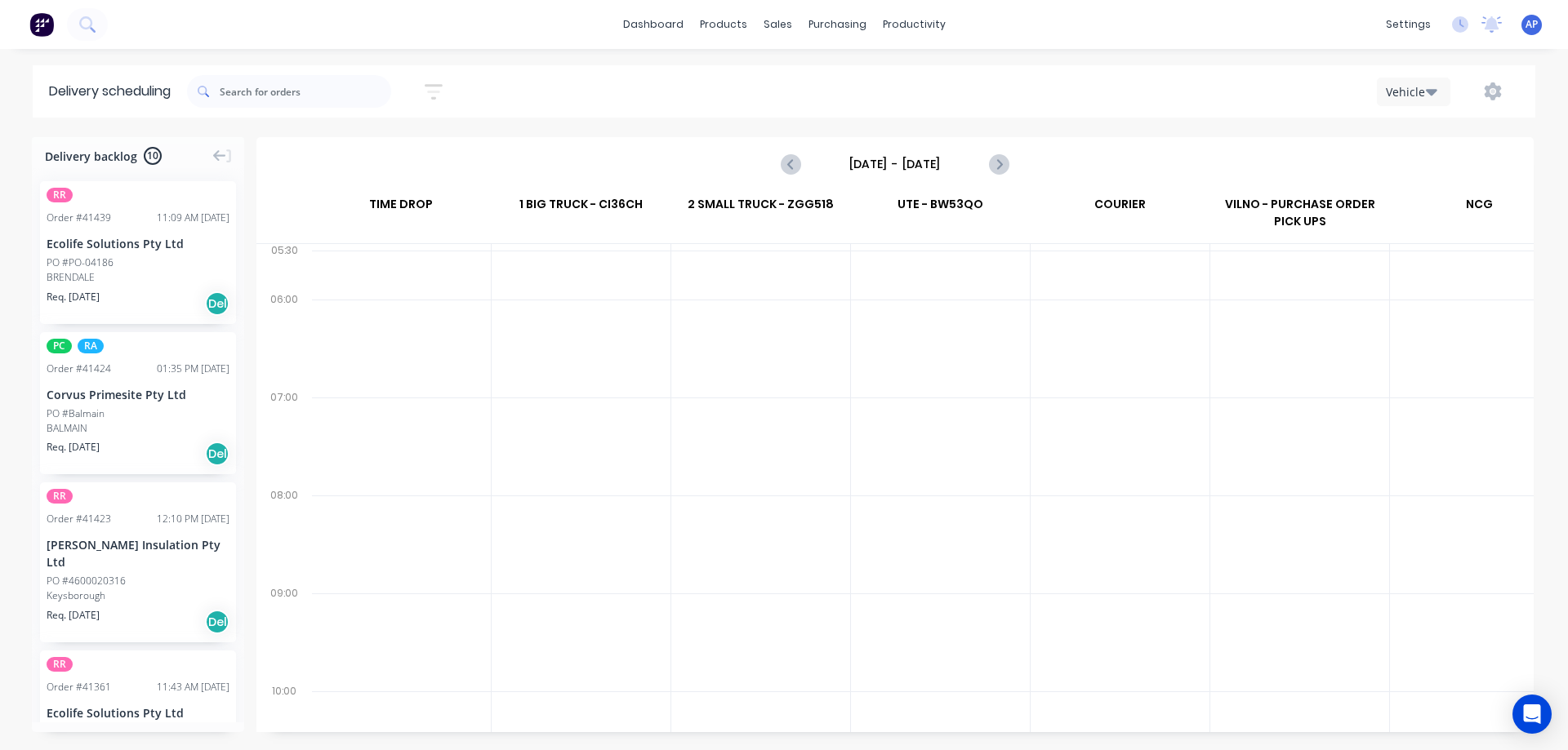
click at [924, 166] on input "[DATE] - [DATE]" at bounding box center [895, 164] width 162 height 25
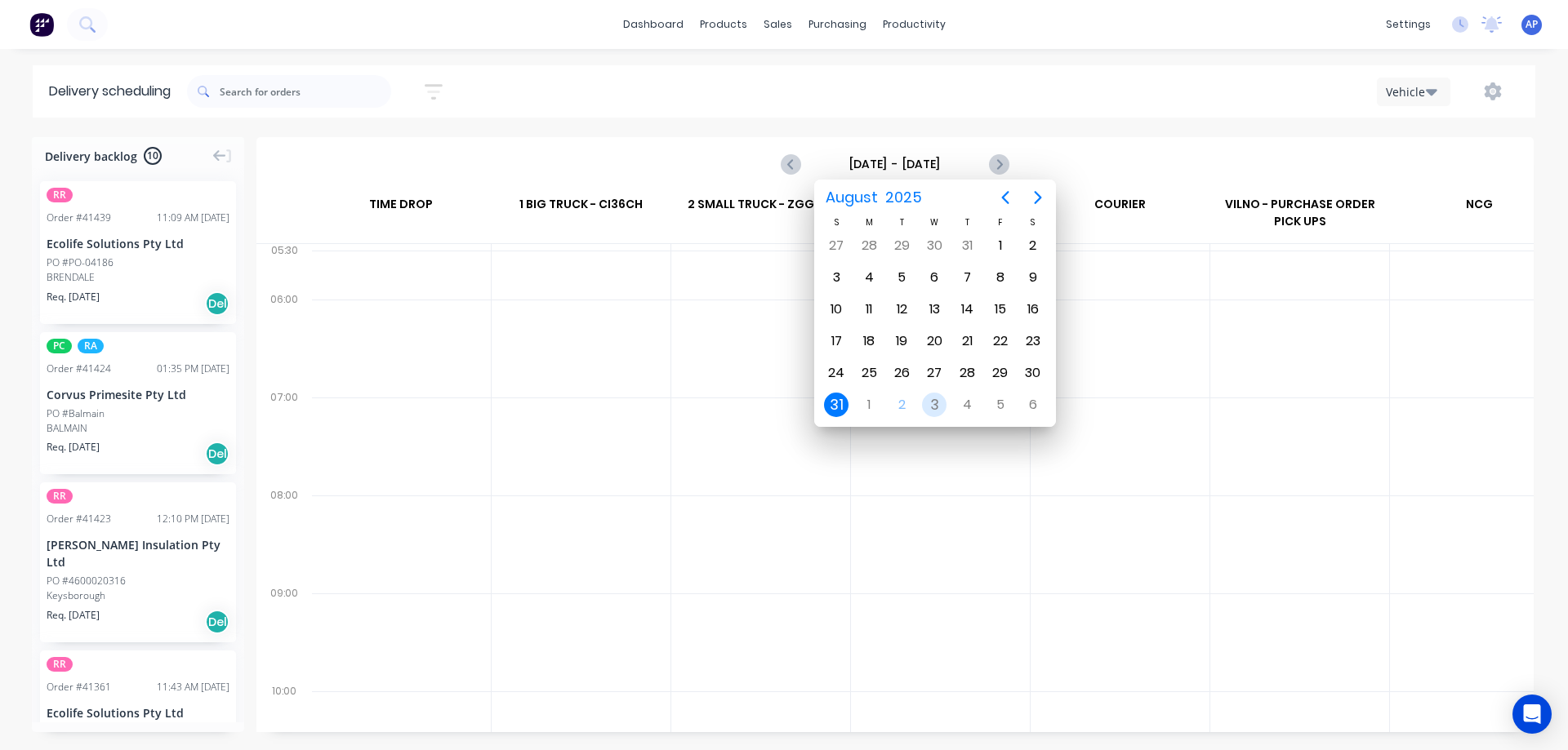
click at [939, 401] on div "3" at bounding box center [934, 405] width 25 height 25
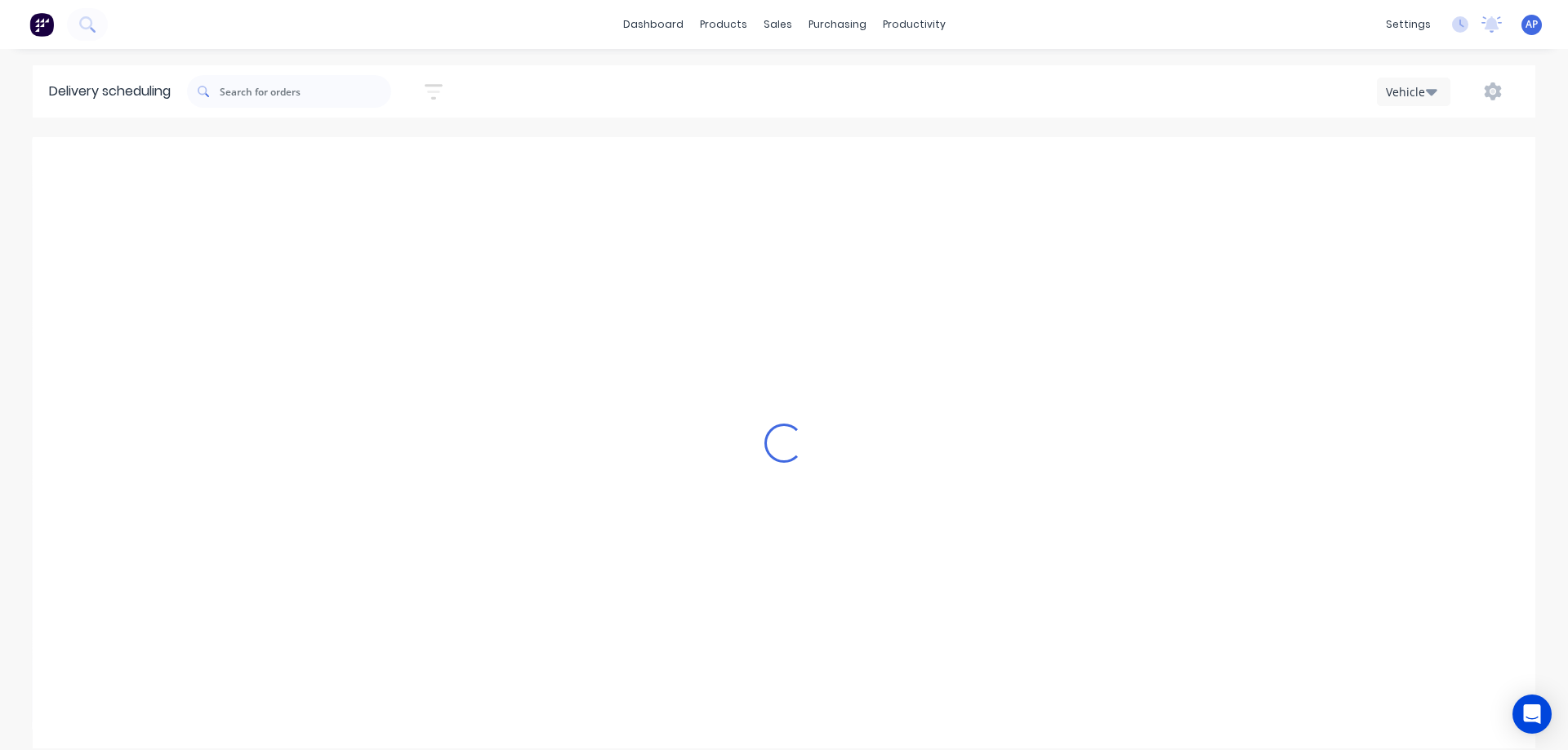
type input "Wednesday - 03/09/25"
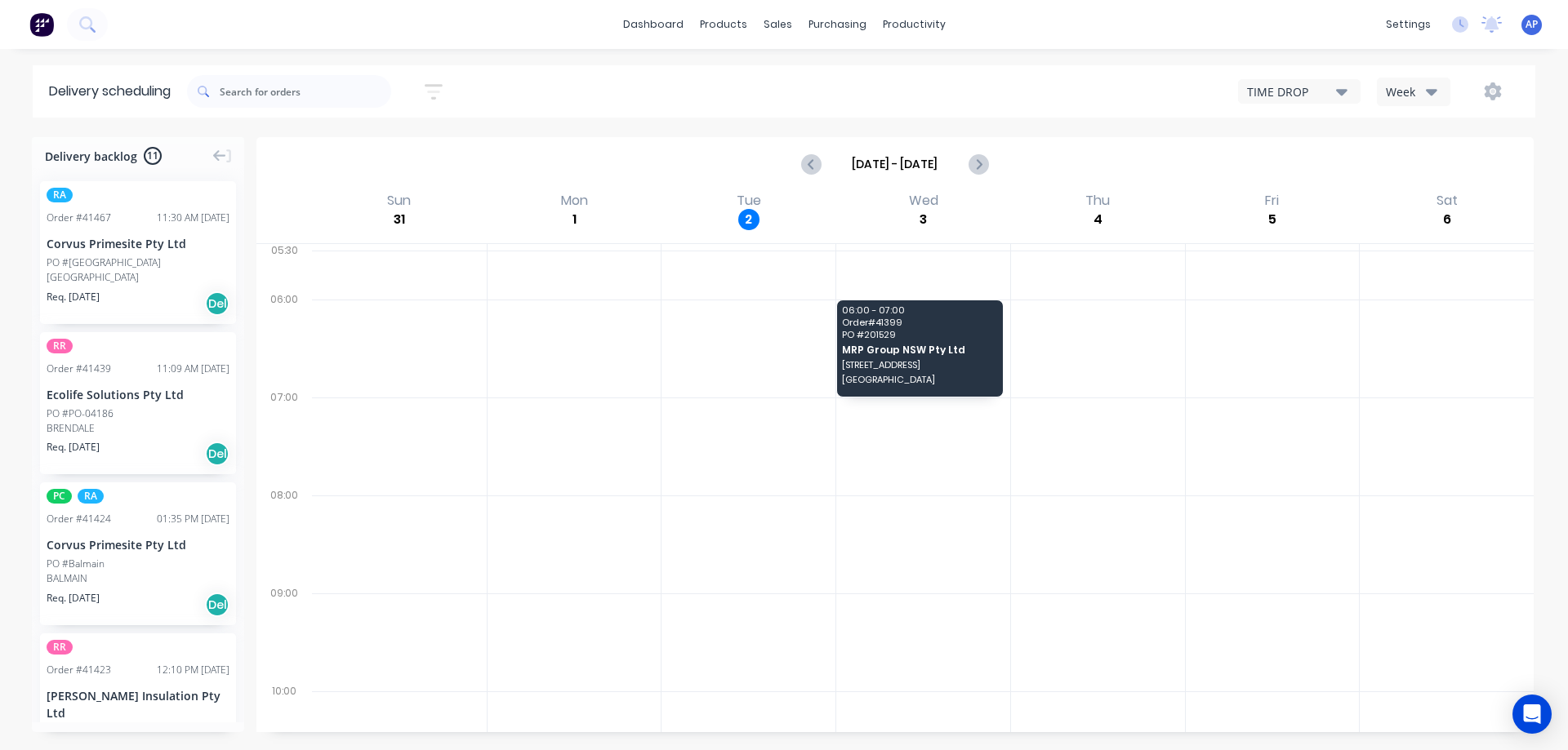
click at [1413, 87] on div "Week" at bounding box center [1409, 92] width 47 height 17
click at [1435, 163] on div "Vehicle" at bounding box center [1458, 166] width 162 height 32
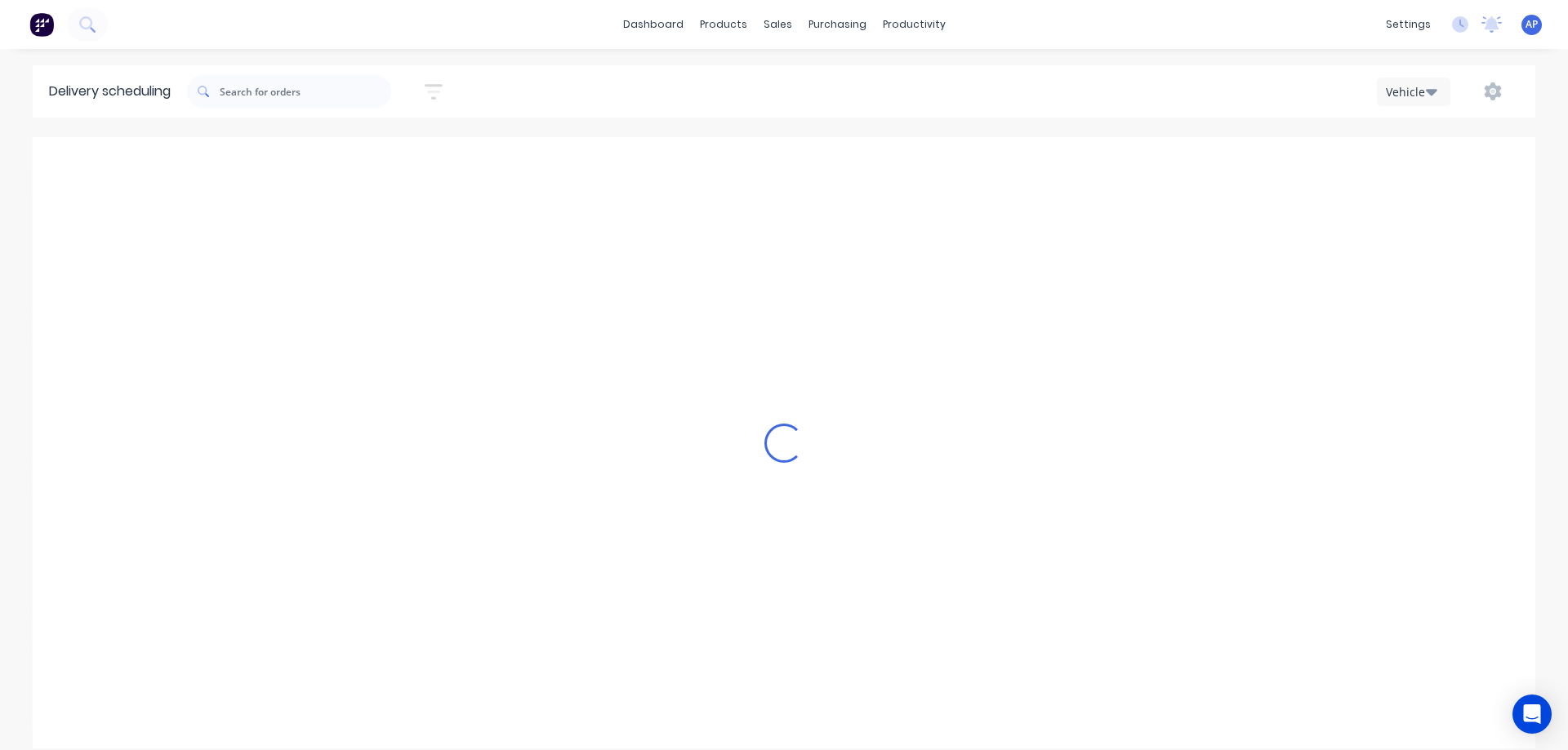
scroll to position [0, 1]
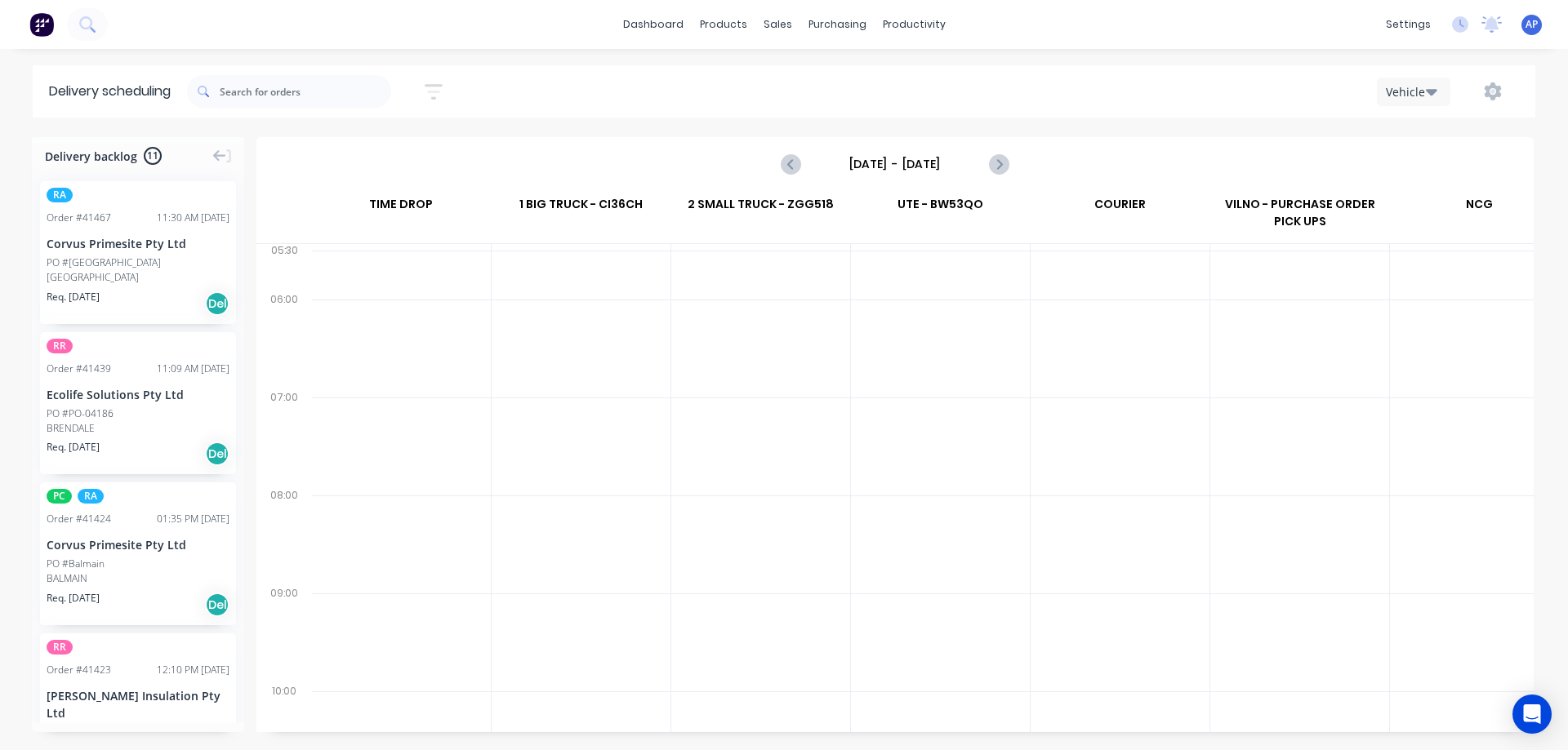
click at [886, 158] on input "[DATE] - [DATE]" at bounding box center [895, 164] width 162 height 25
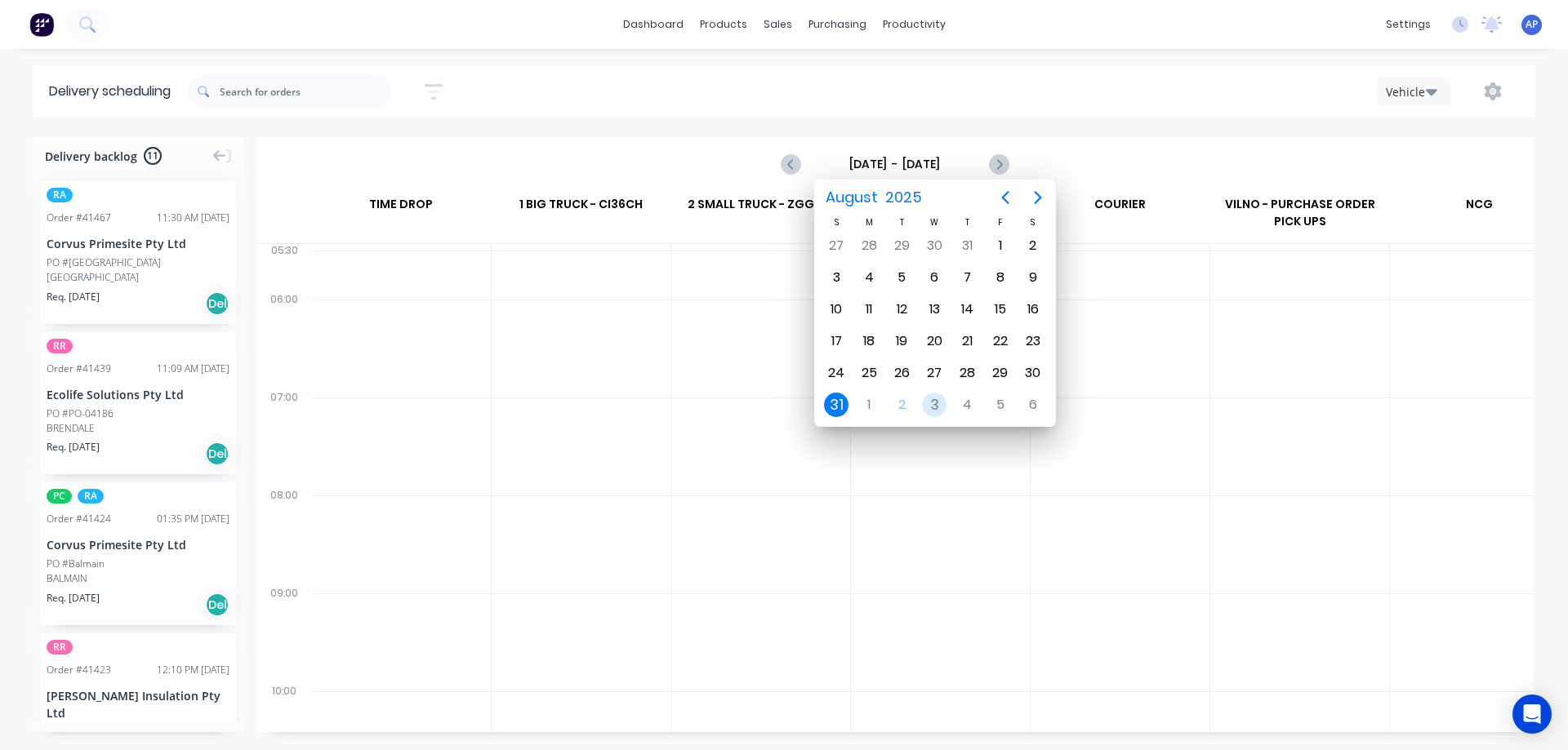
click at [937, 398] on div "3" at bounding box center [934, 405] width 25 height 25
type input "Wednesday - 03/09/25"
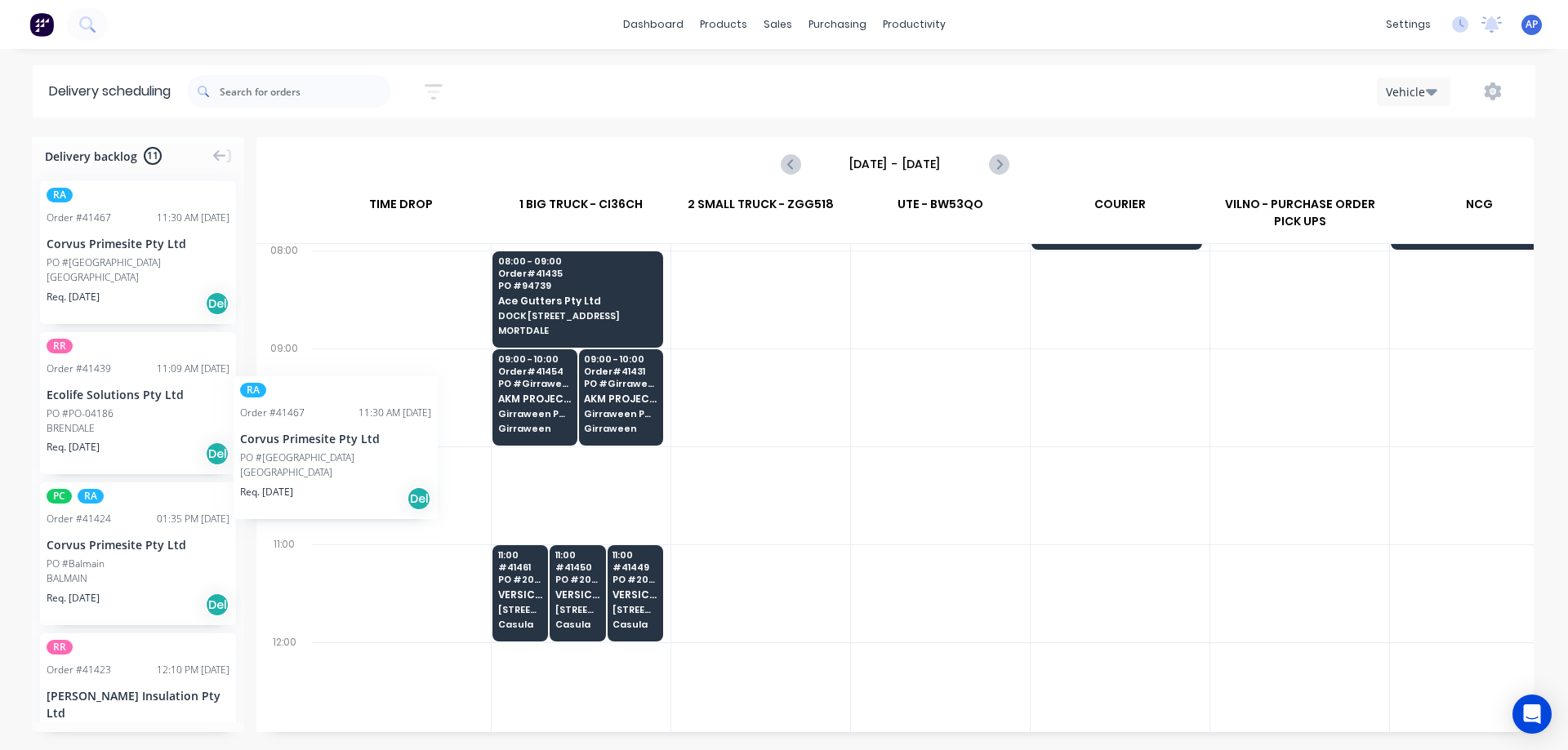
scroll to position [245, 0]
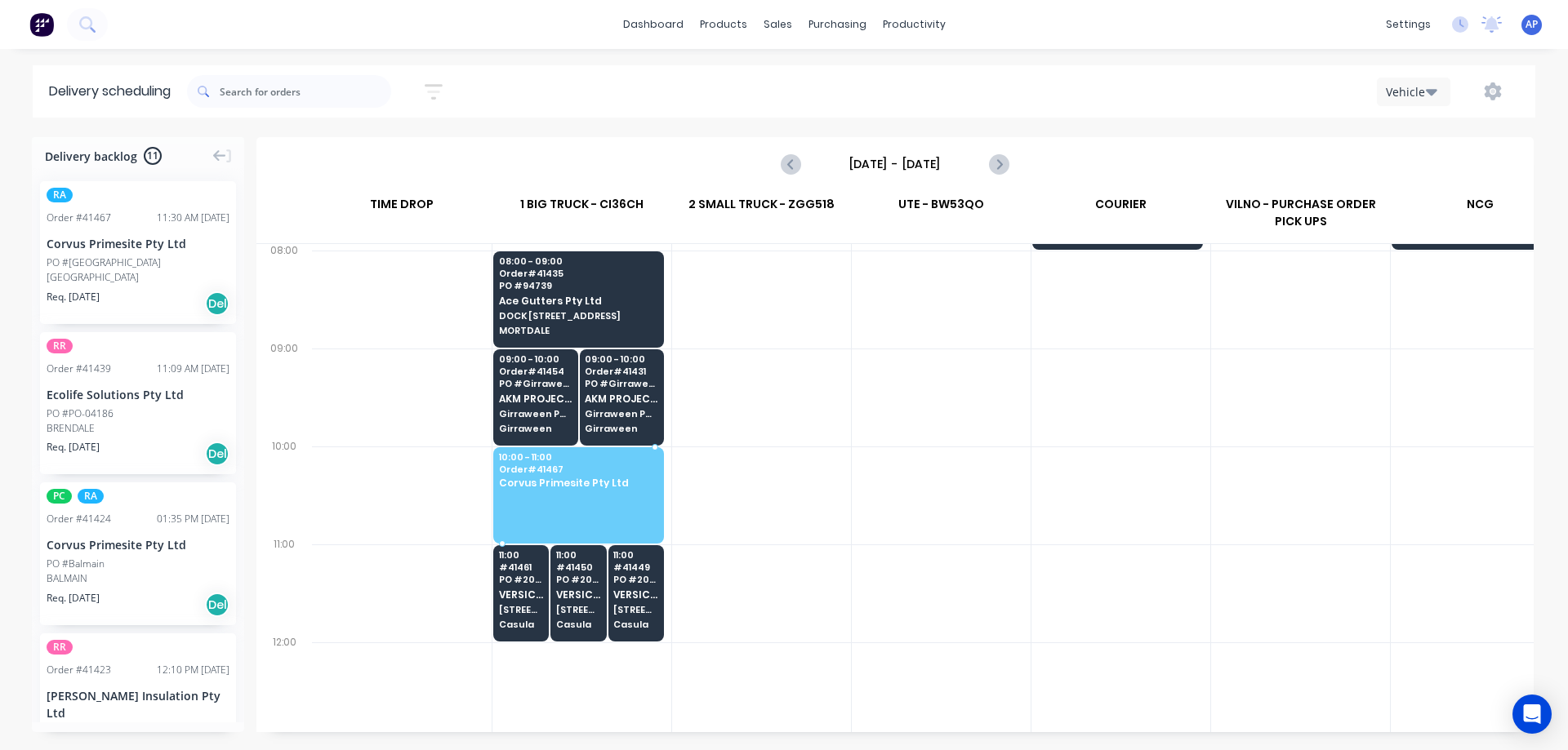
drag, startPoint x: 119, startPoint y: 286, endPoint x: 526, endPoint y: 483, distance: 452.2
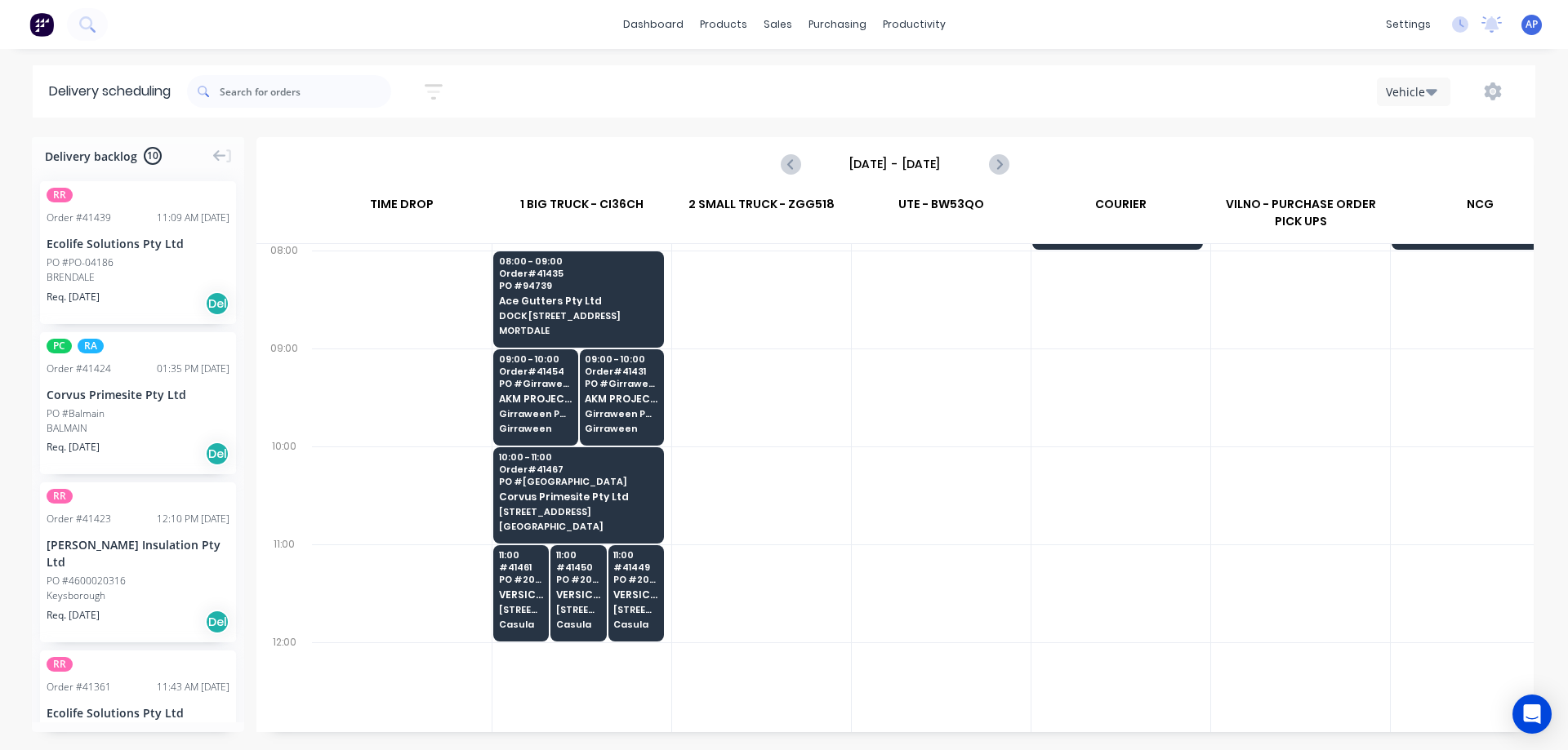
click at [125, 411] on div "PO #Balmain" at bounding box center [138, 414] width 183 height 15
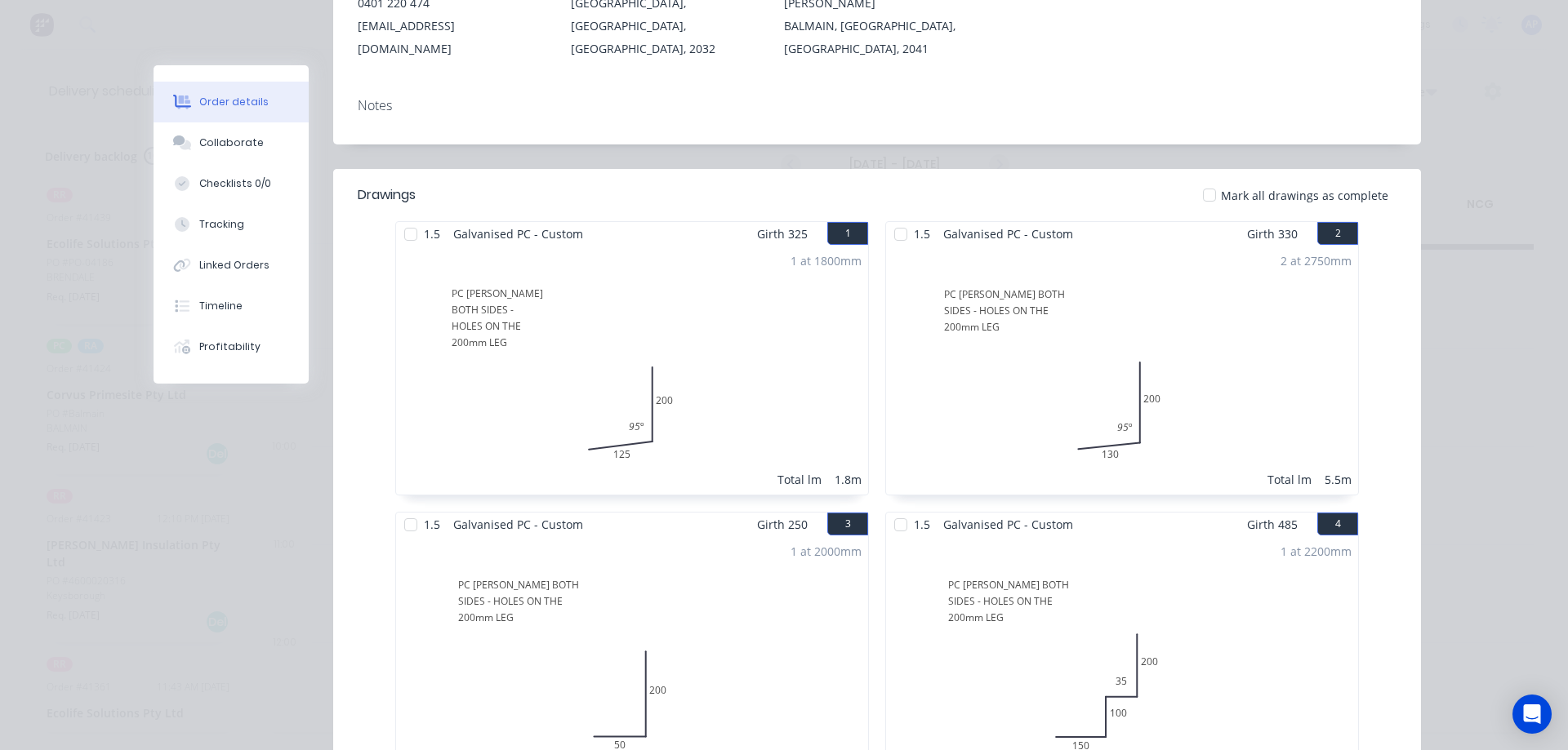
scroll to position [0, 0]
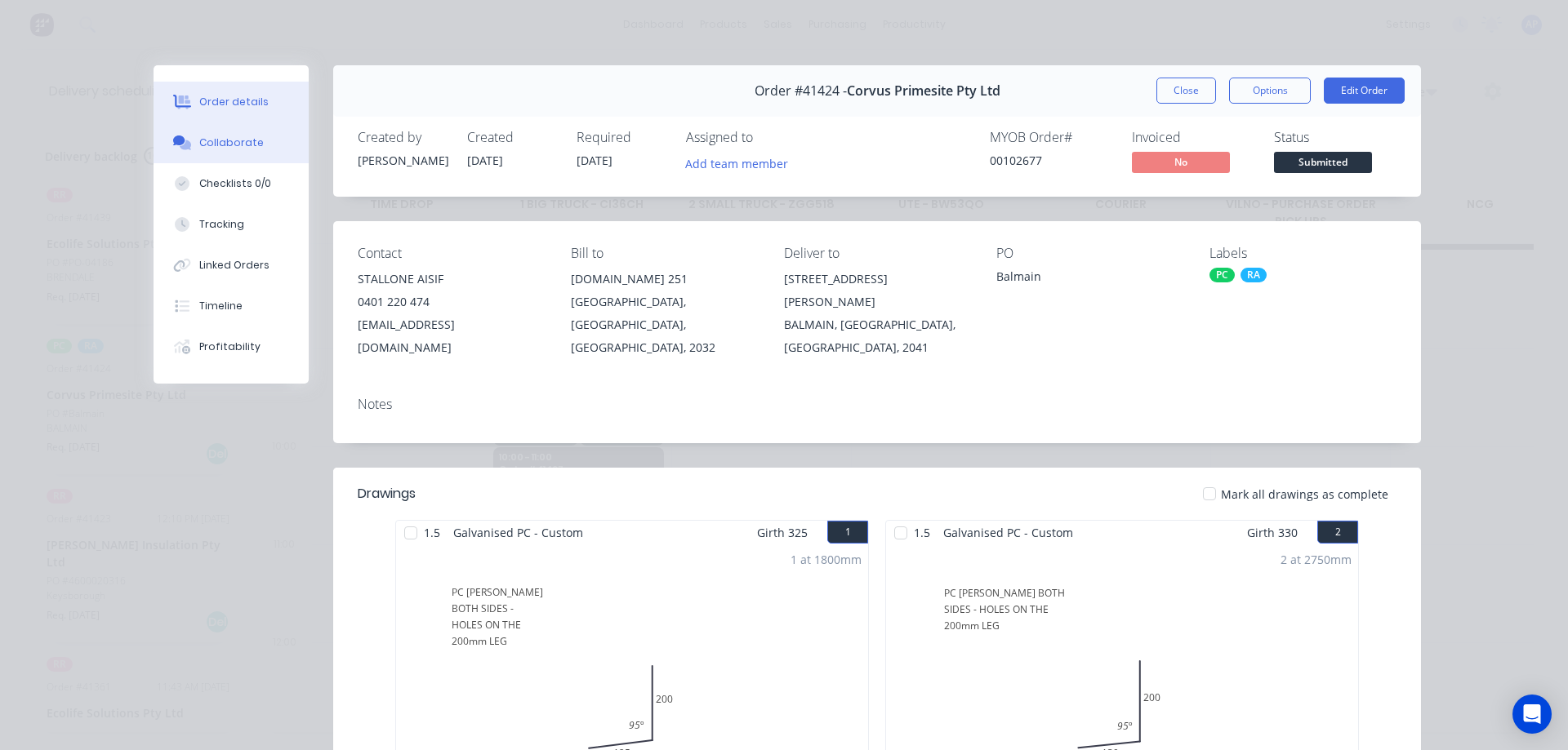
click at [234, 143] on div "Collaborate" at bounding box center [232, 143] width 65 height 15
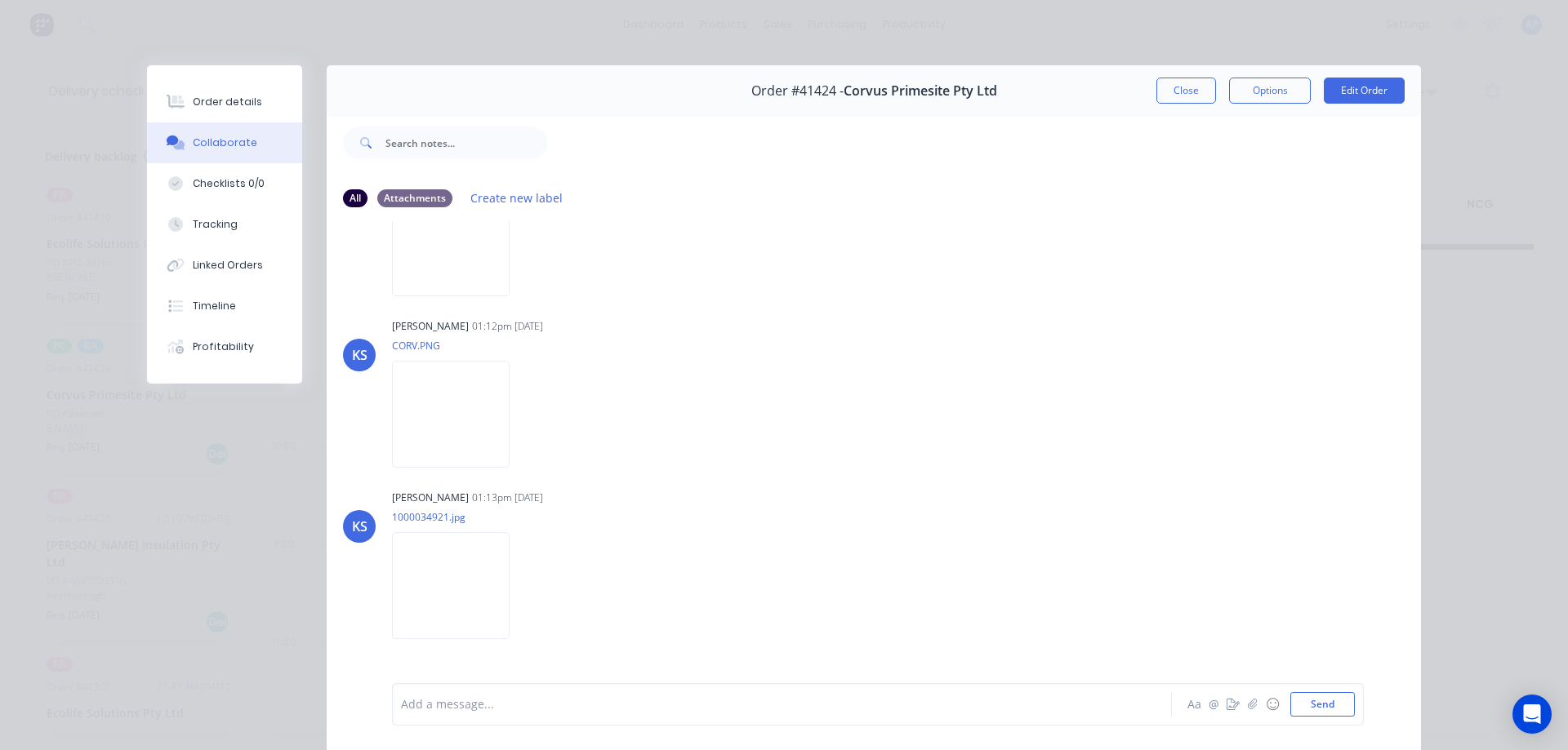
scroll to position [240, 0]
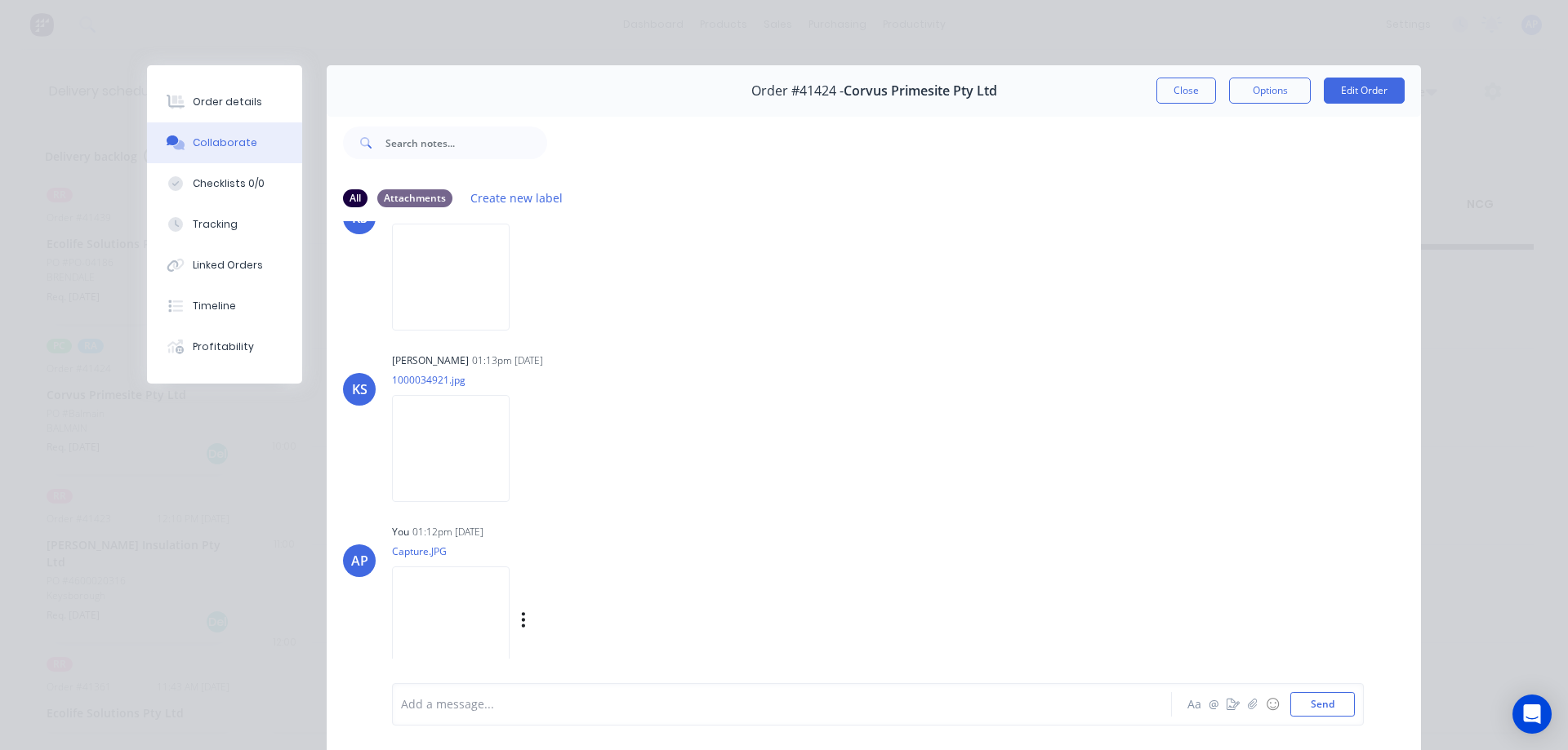
click at [494, 641] on img at bounding box center [451, 619] width 118 height 107
click at [249, 102] on div "Order details" at bounding box center [228, 102] width 70 height 15
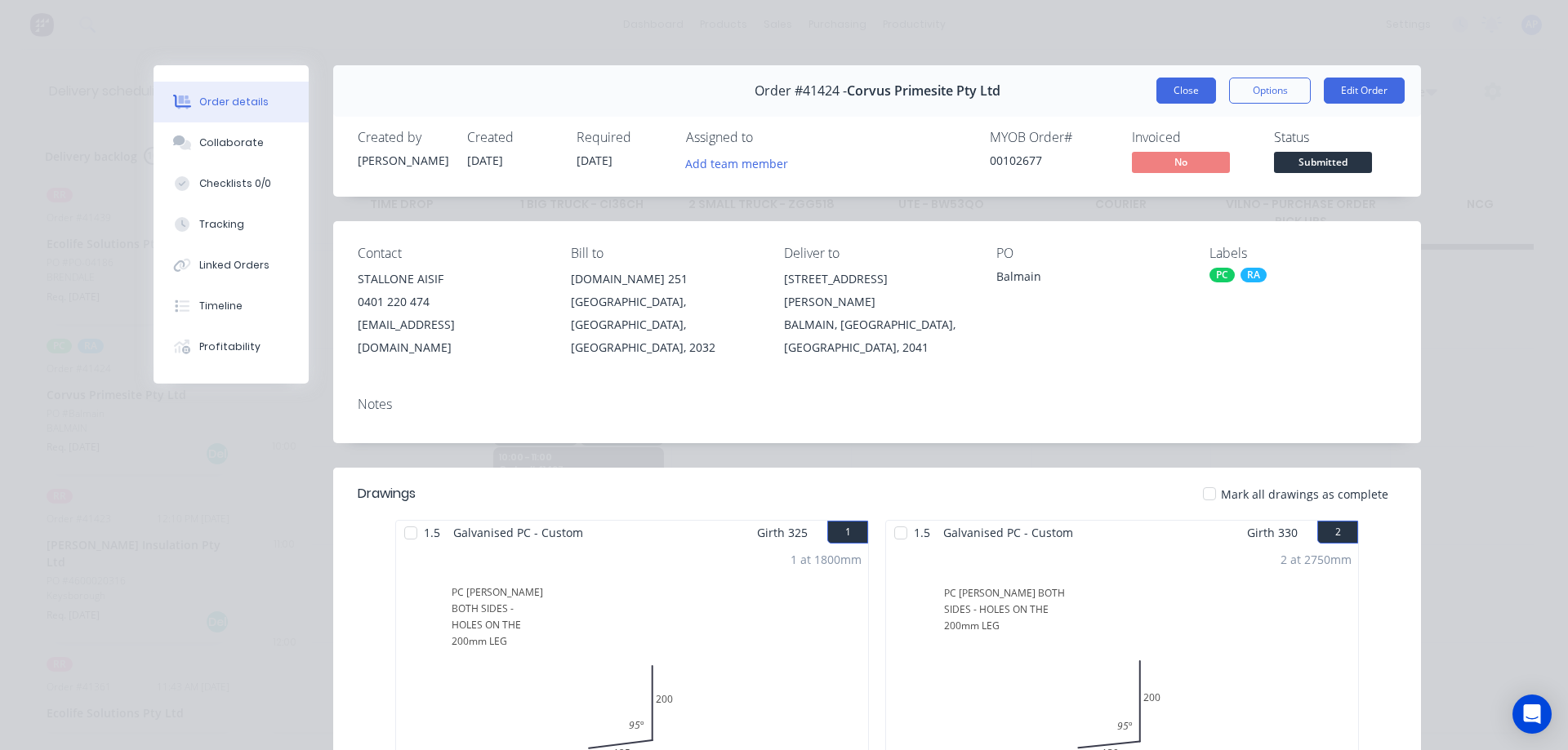
click at [1176, 96] on button "Close" at bounding box center [1186, 91] width 60 height 26
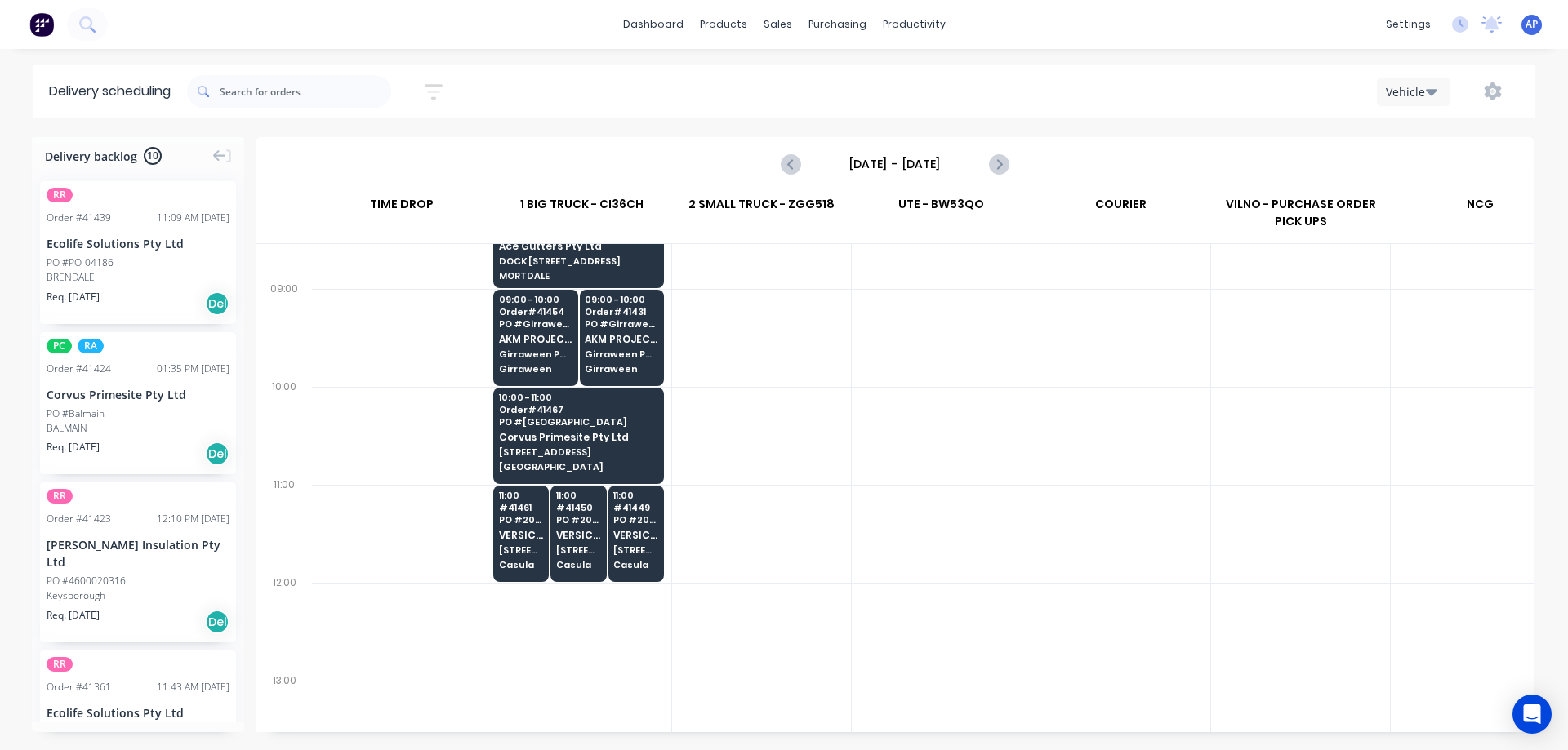
scroll to position [408, 0]
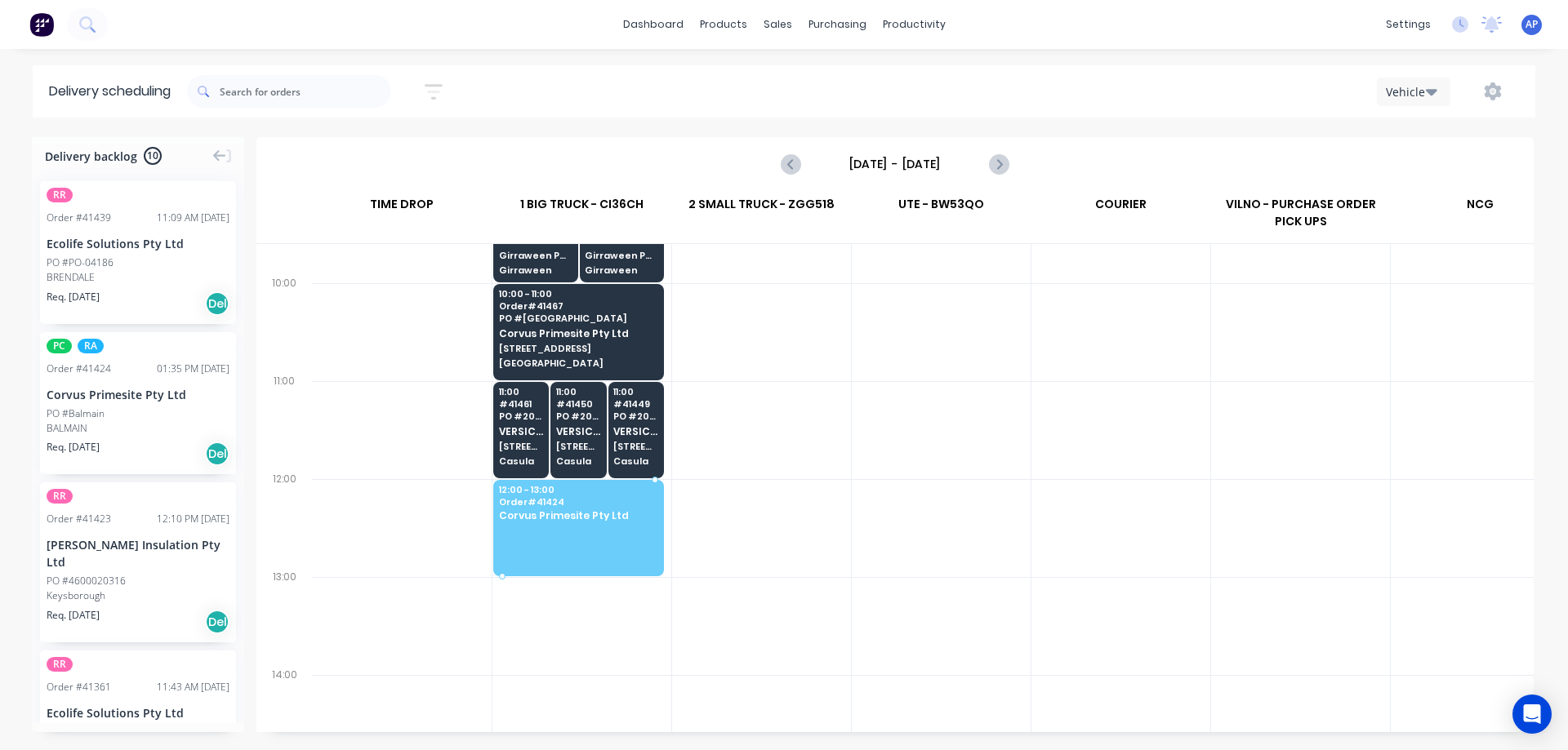
drag, startPoint x: 104, startPoint y: 377, endPoint x: 516, endPoint y: 525, distance: 437.8
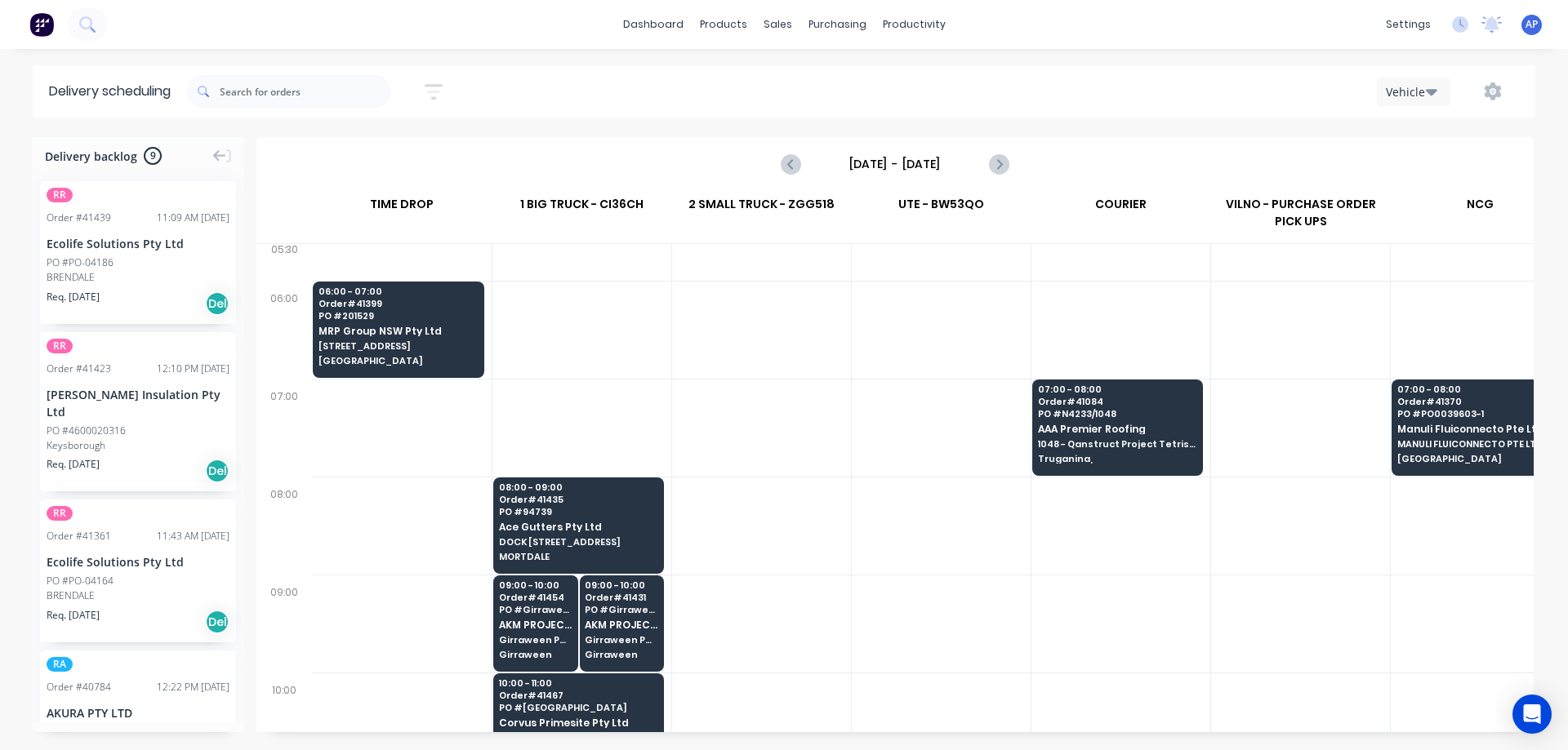
scroll to position [0, 0]
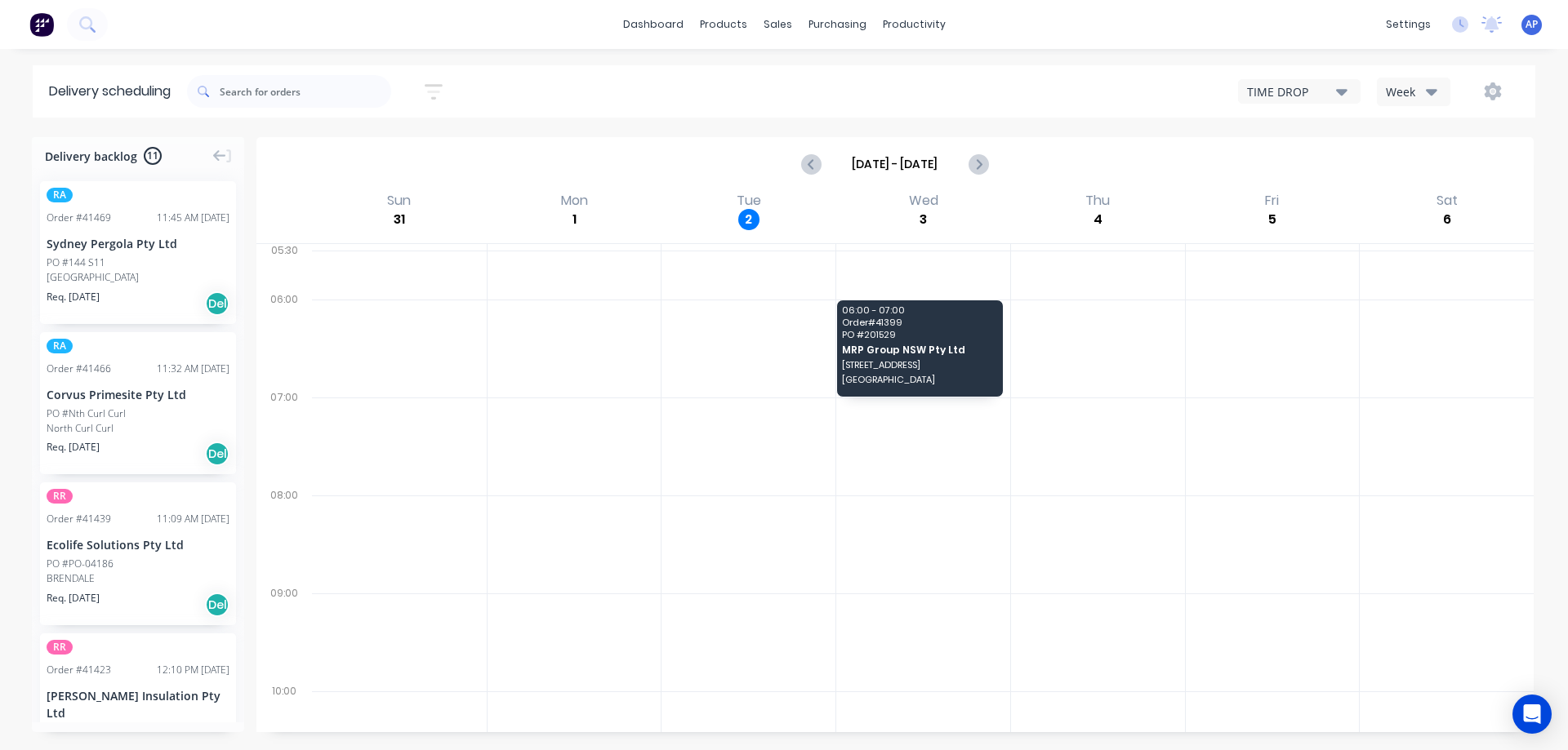
click at [1406, 92] on div "Week" at bounding box center [1409, 92] width 47 height 17
click at [1424, 164] on div "Vehicle" at bounding box center [1458, 166] width 162 height 32
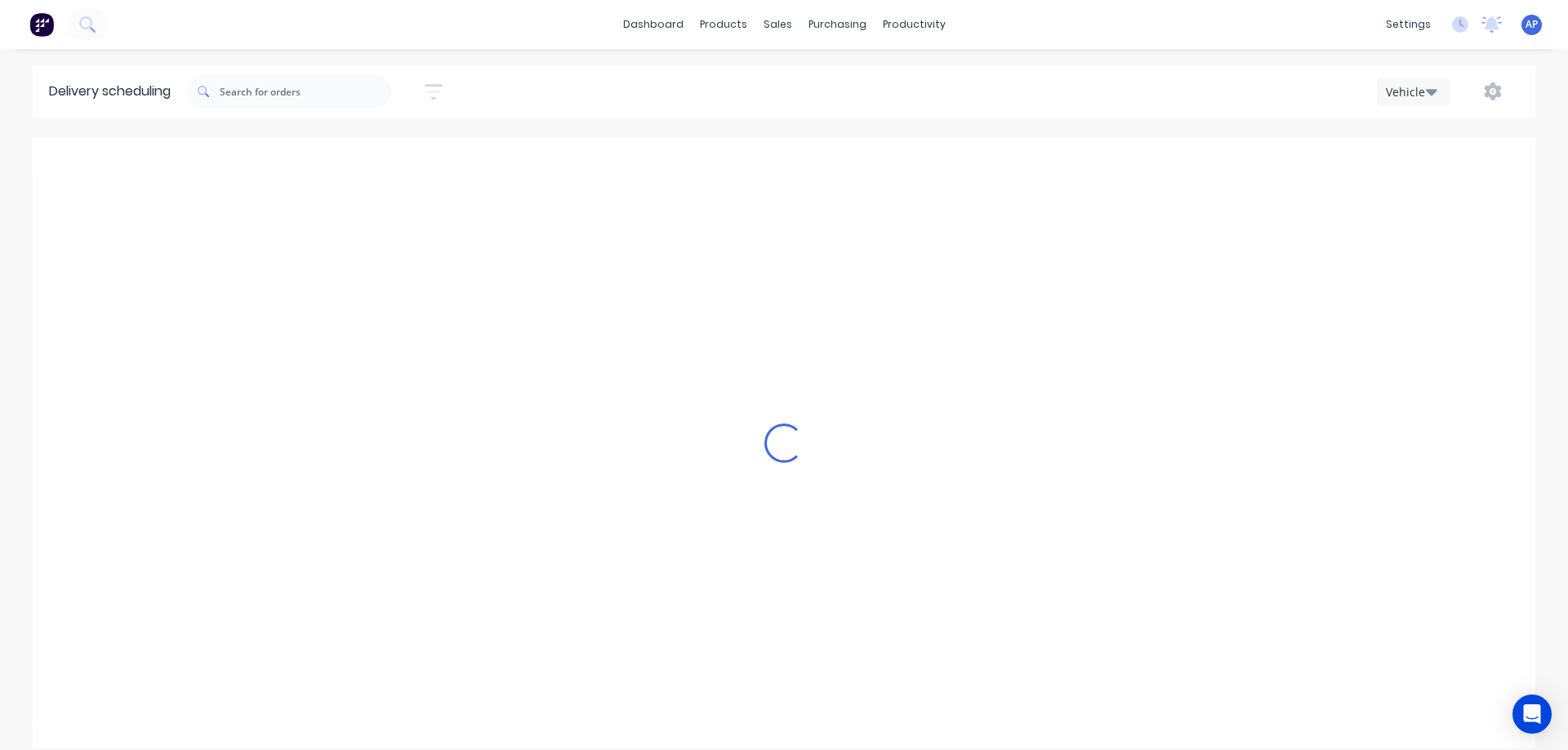
scroll to position [0, 1]
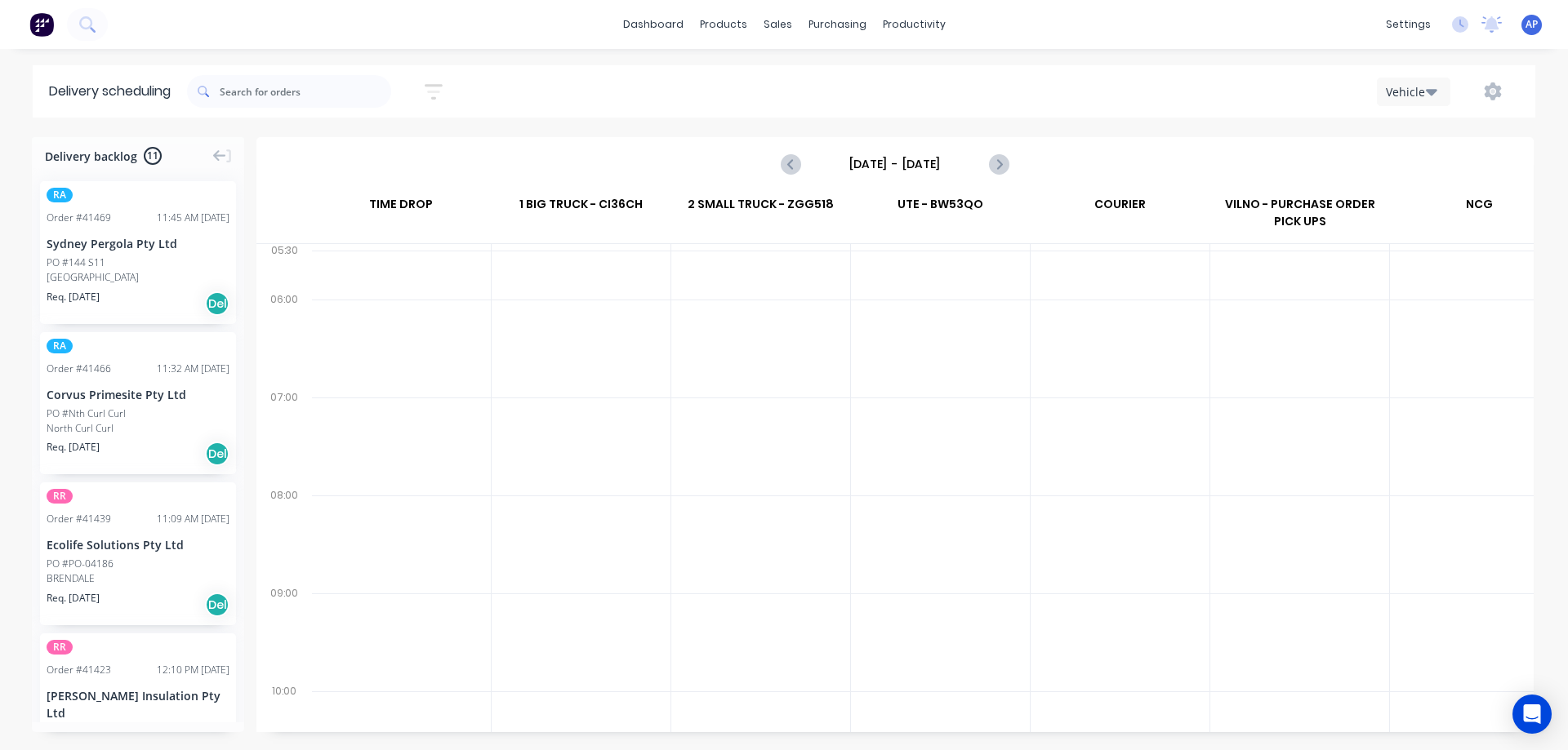
click at [921, 162] on input "[DATE] - [DATE]" at bounding box center [895, 164] width 162 height 25
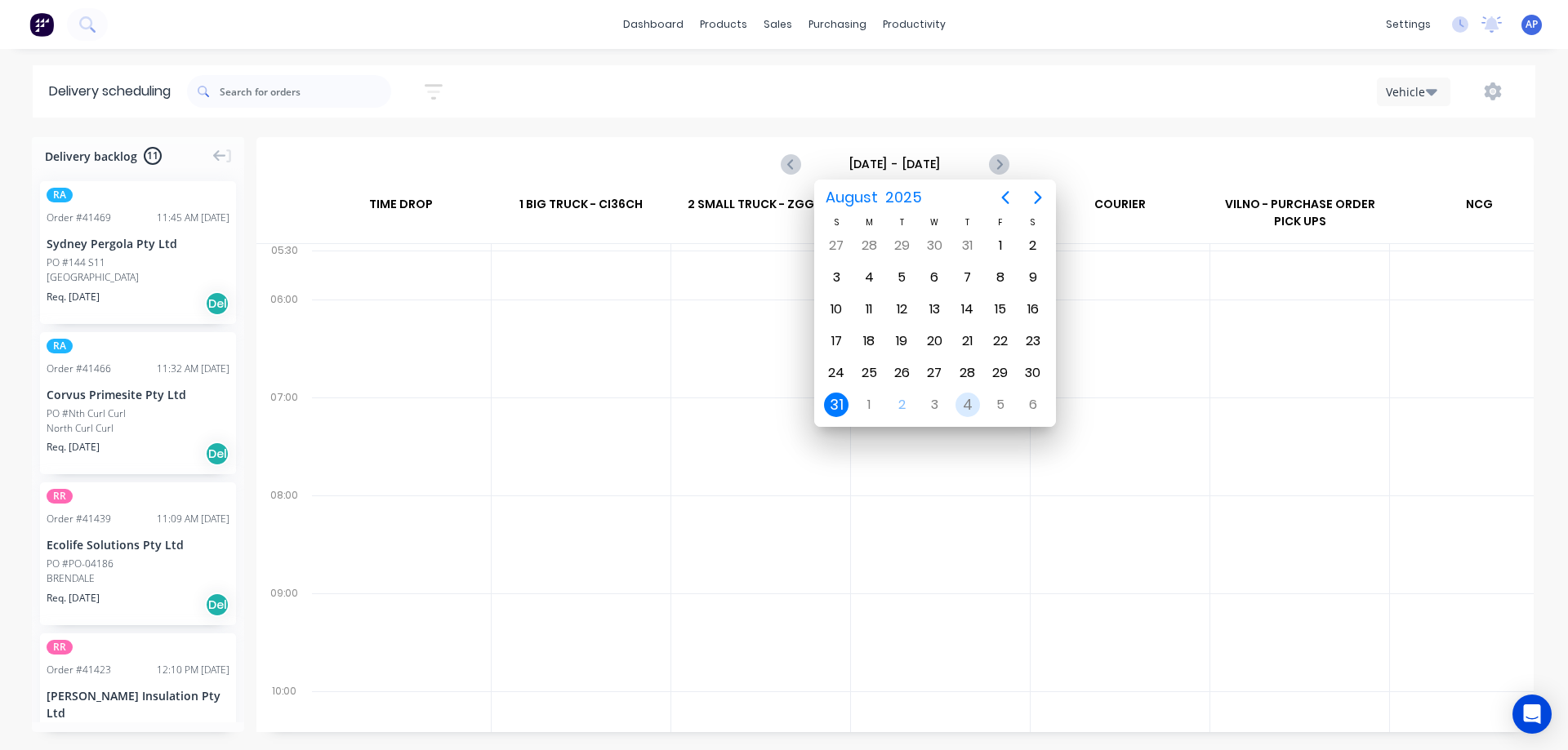
click at [965, 401] on div "4" at bounding box center [968, 405] width 25 height 25
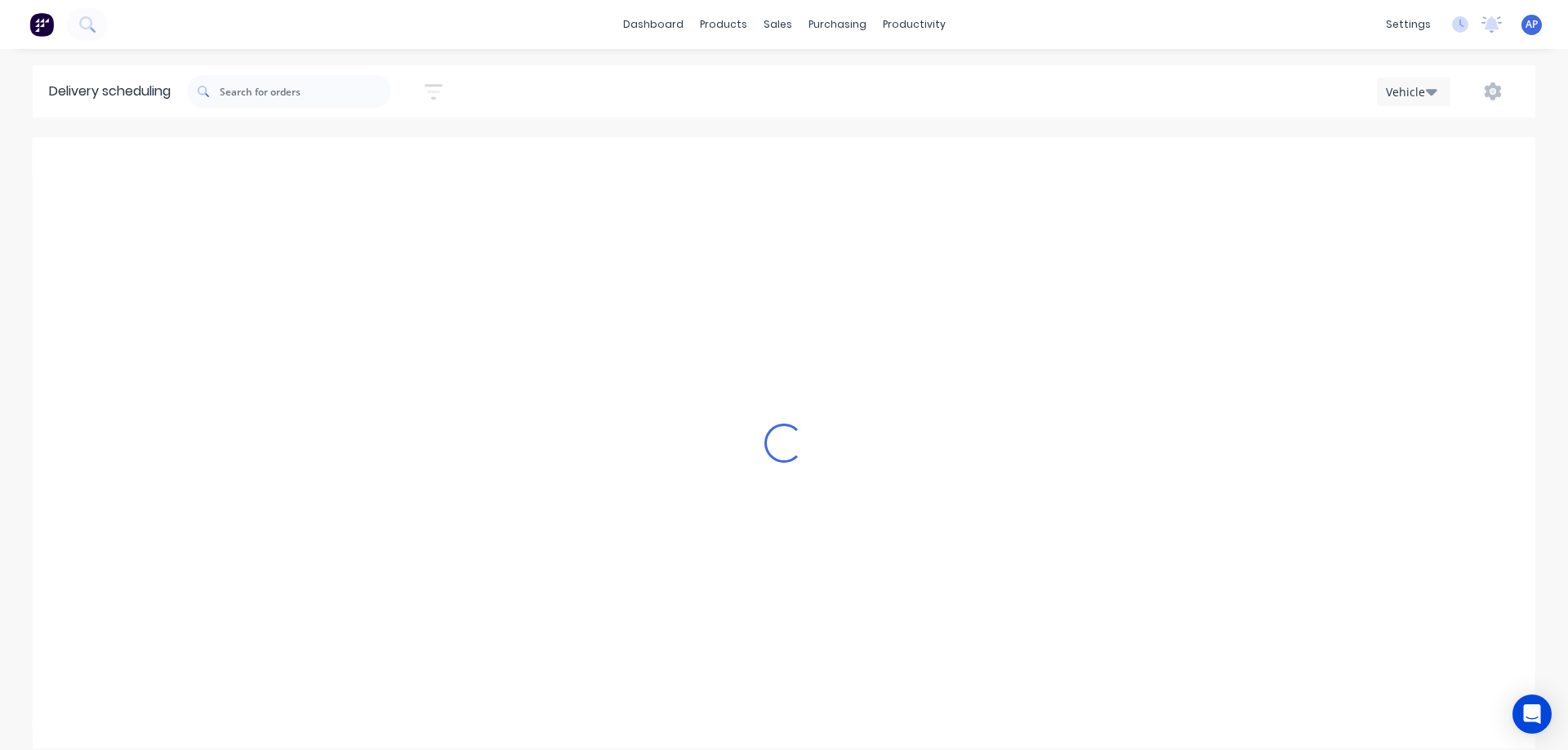
type input "Thursday - 04/09/25"
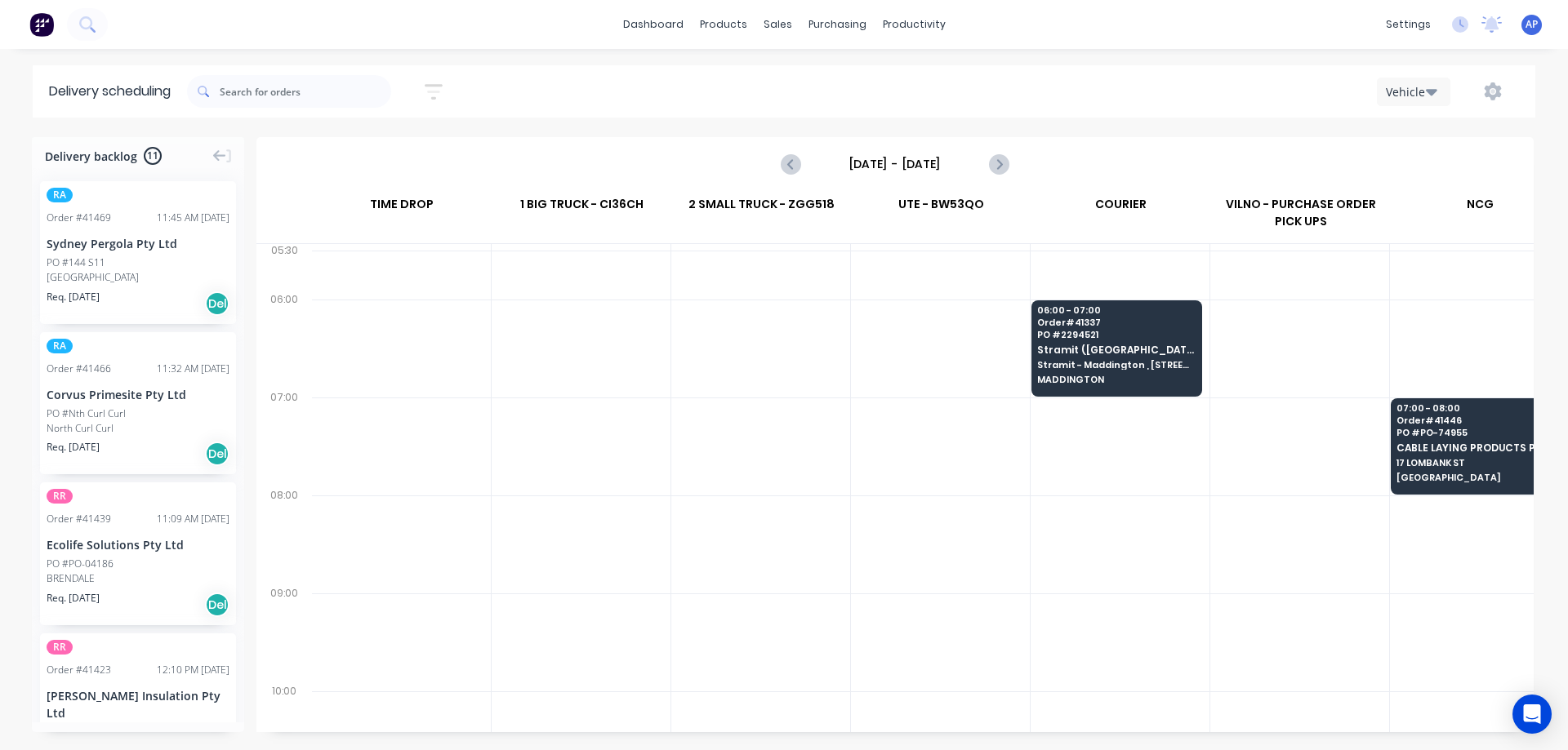
scroll to position [0, 0]
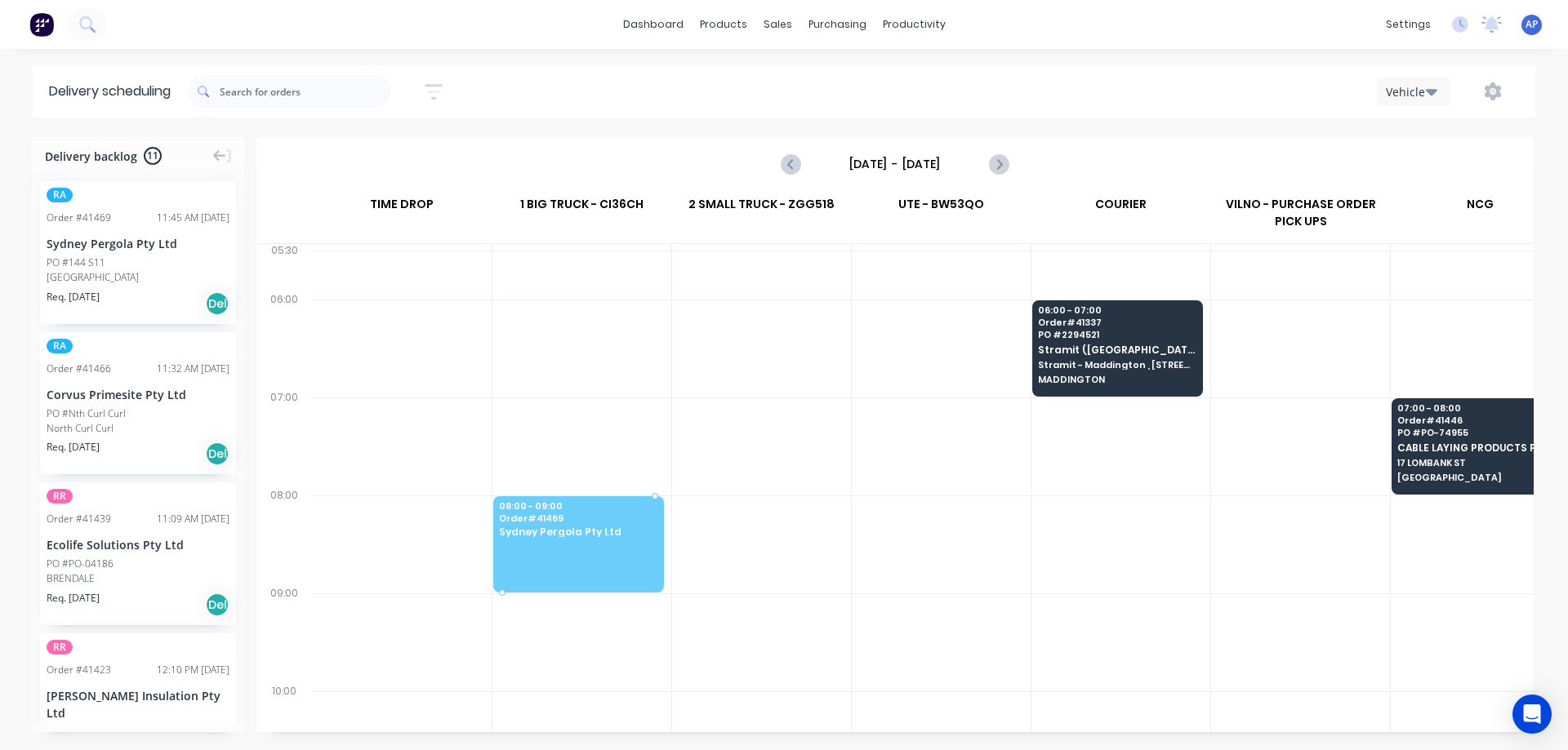
drag, startPoint x: 95, startPoint y: 247, endPoint x: 596, endPoint y: 511, distance: 566.3
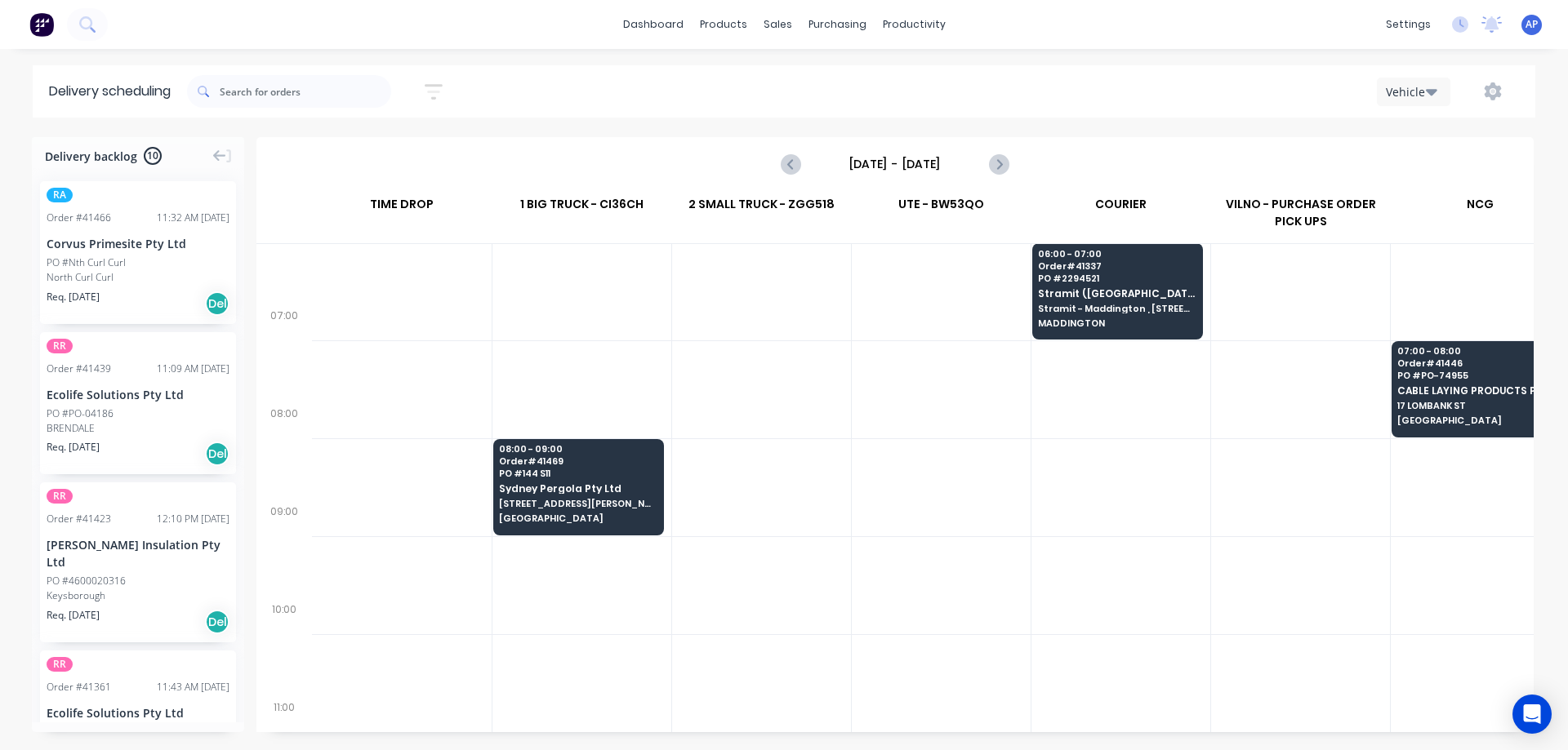
scroll to position [82, 0]
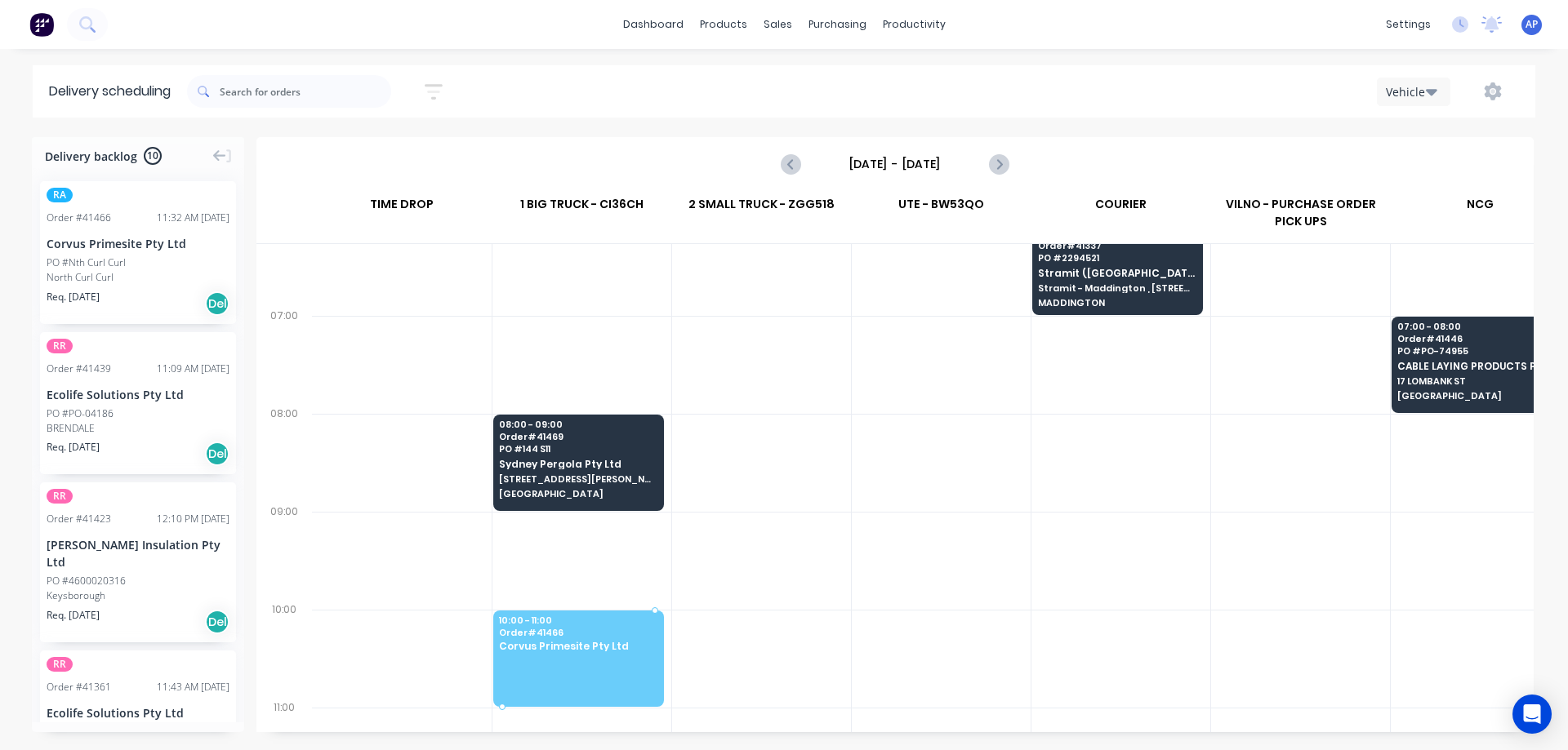
drag, startPoint x: 115, startPoint y: 248, endPoint x: 548, endPoint y: 629, distance: 576.8
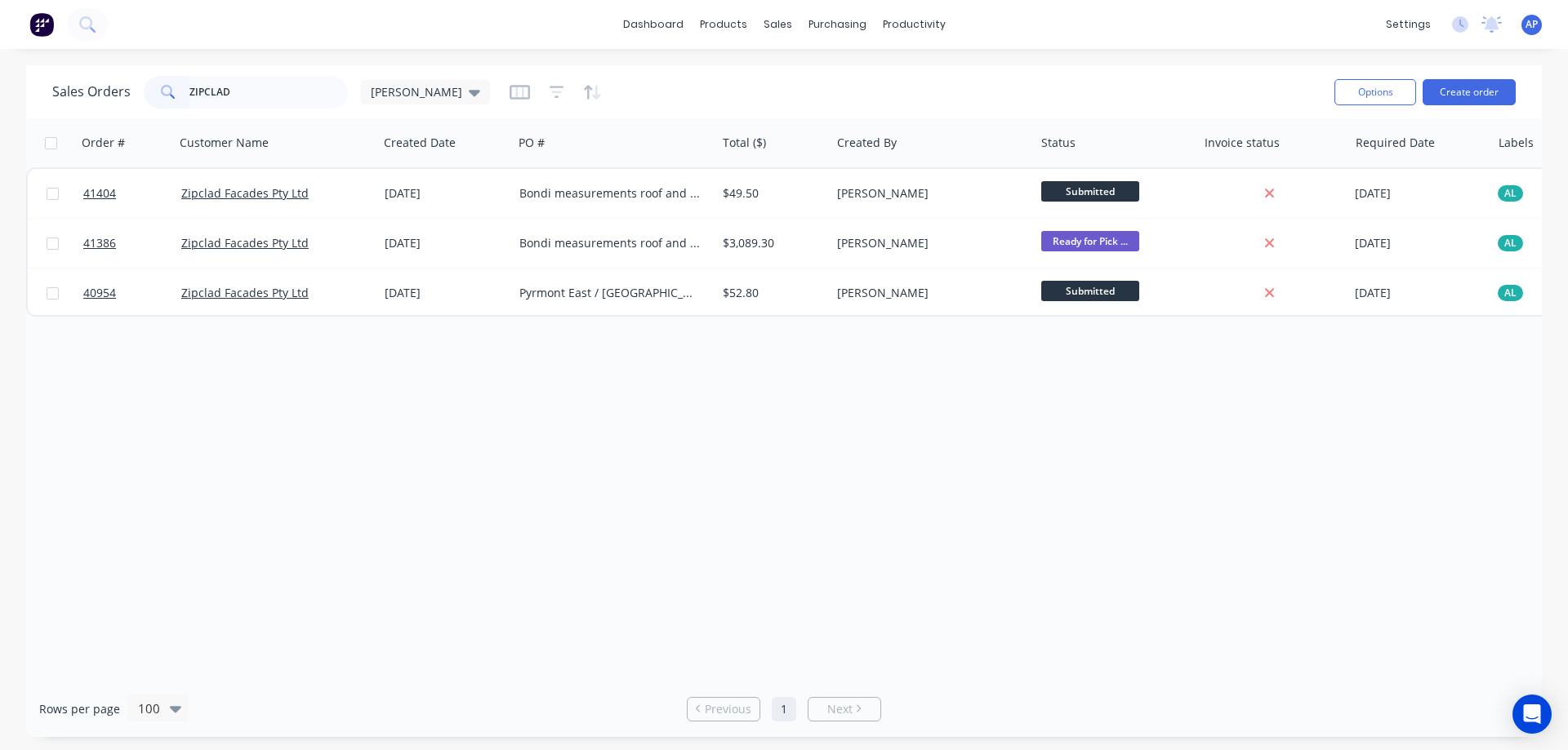
click at [171, 104] on div "ZIPCLAD" at bounding box center [246, 92] width 204 height 32
type input "evolve"
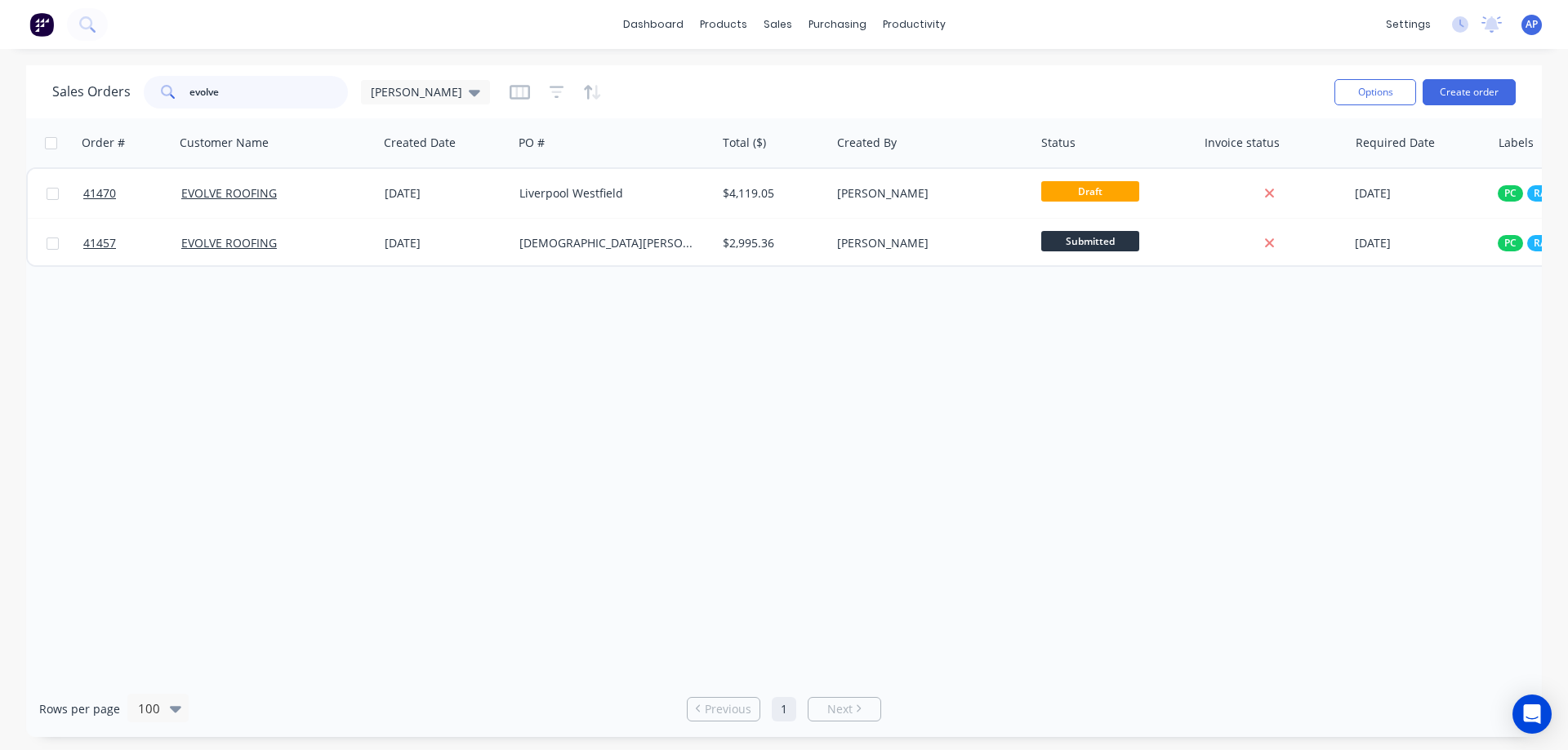
drag, startPoint x: 236, startPoint y: 94, endPoint x: 168, endPoint y: 106, distance: 69.1
click at [168, 106] on div "evolve" at bounding box center [246, 92] width 204 height 32
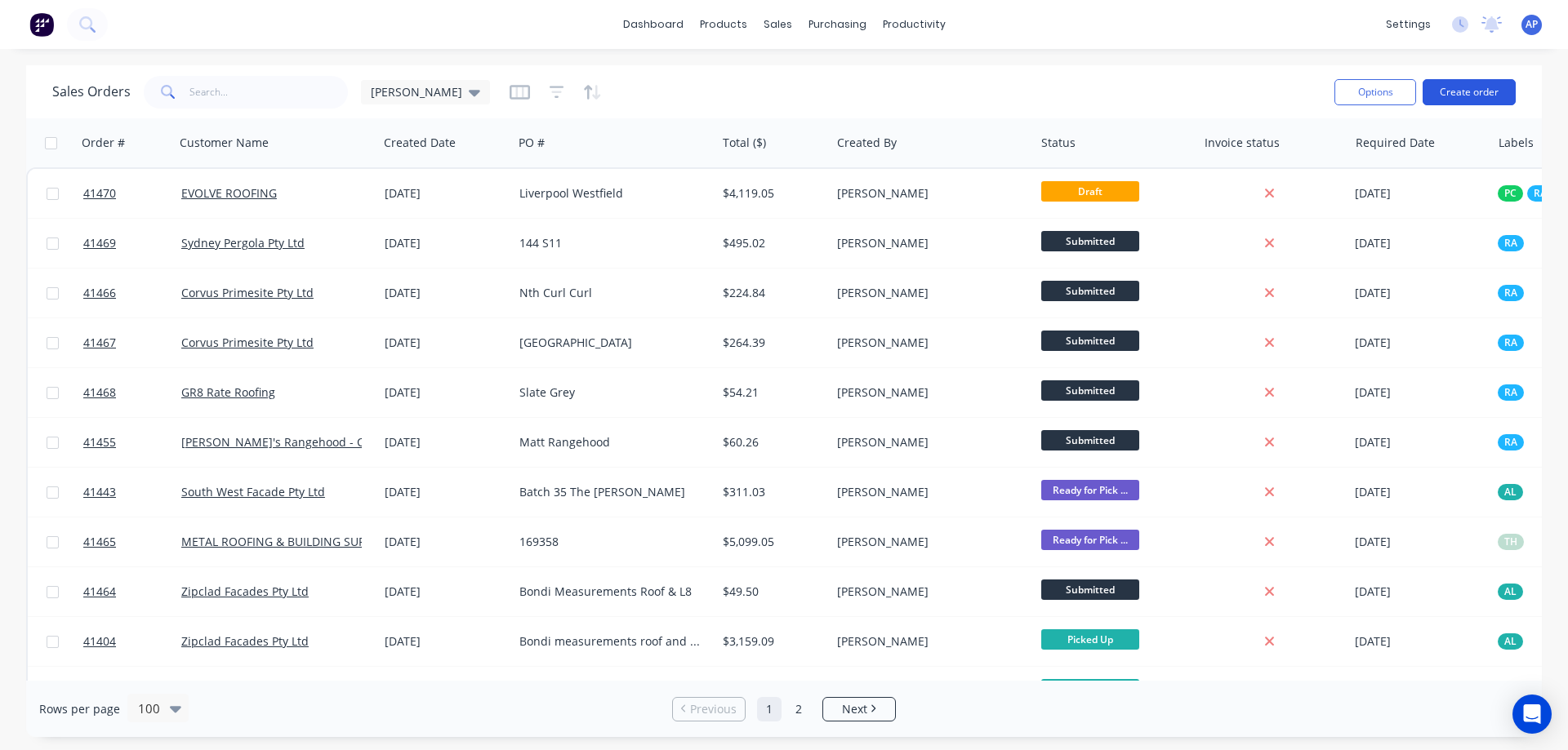
click at [1496, 92] on button "Create order" at bounding box center [1469, 93] width 93 height 26
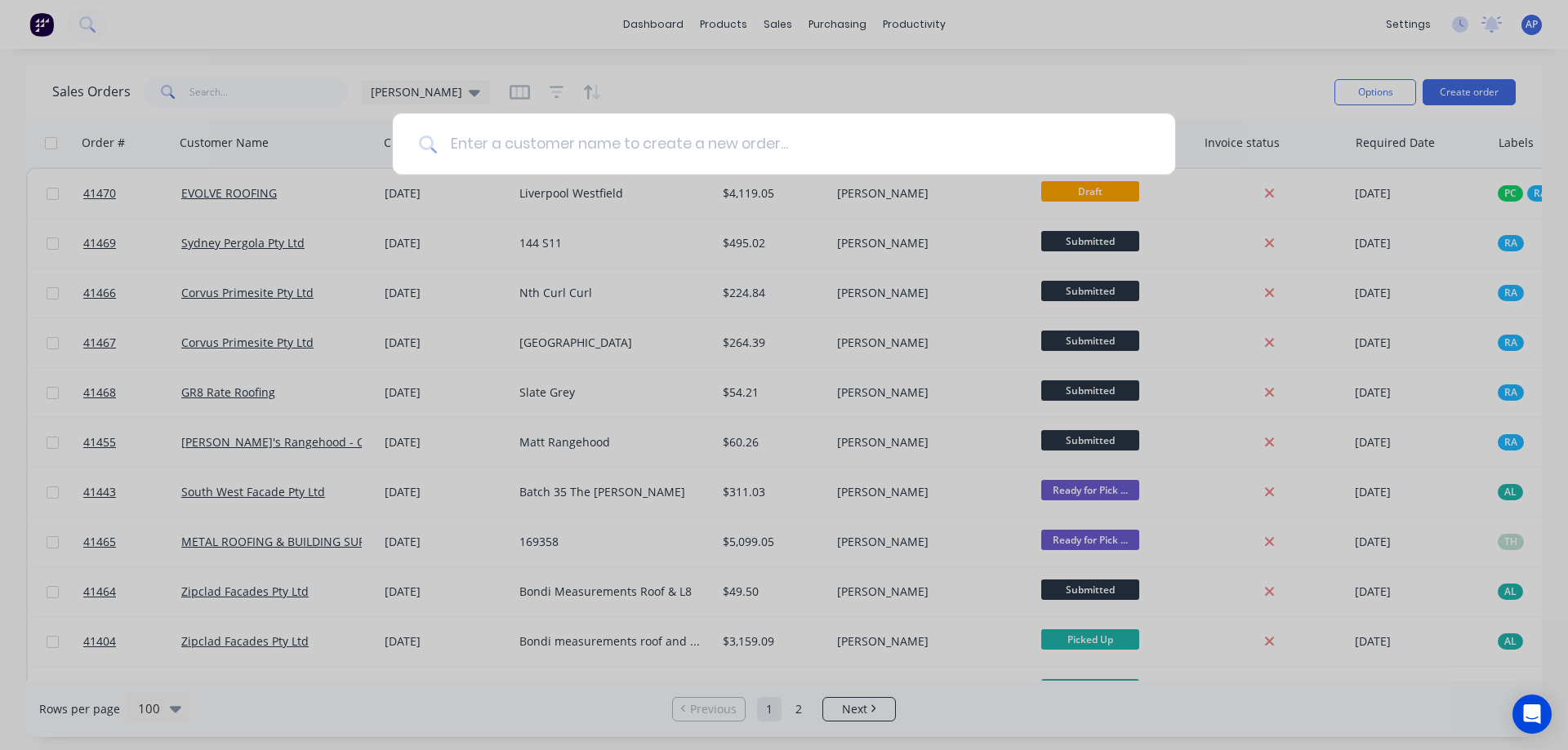
click at [654, 134] on input at bounding box center [793, 144] width 712 height 61
type input "y"
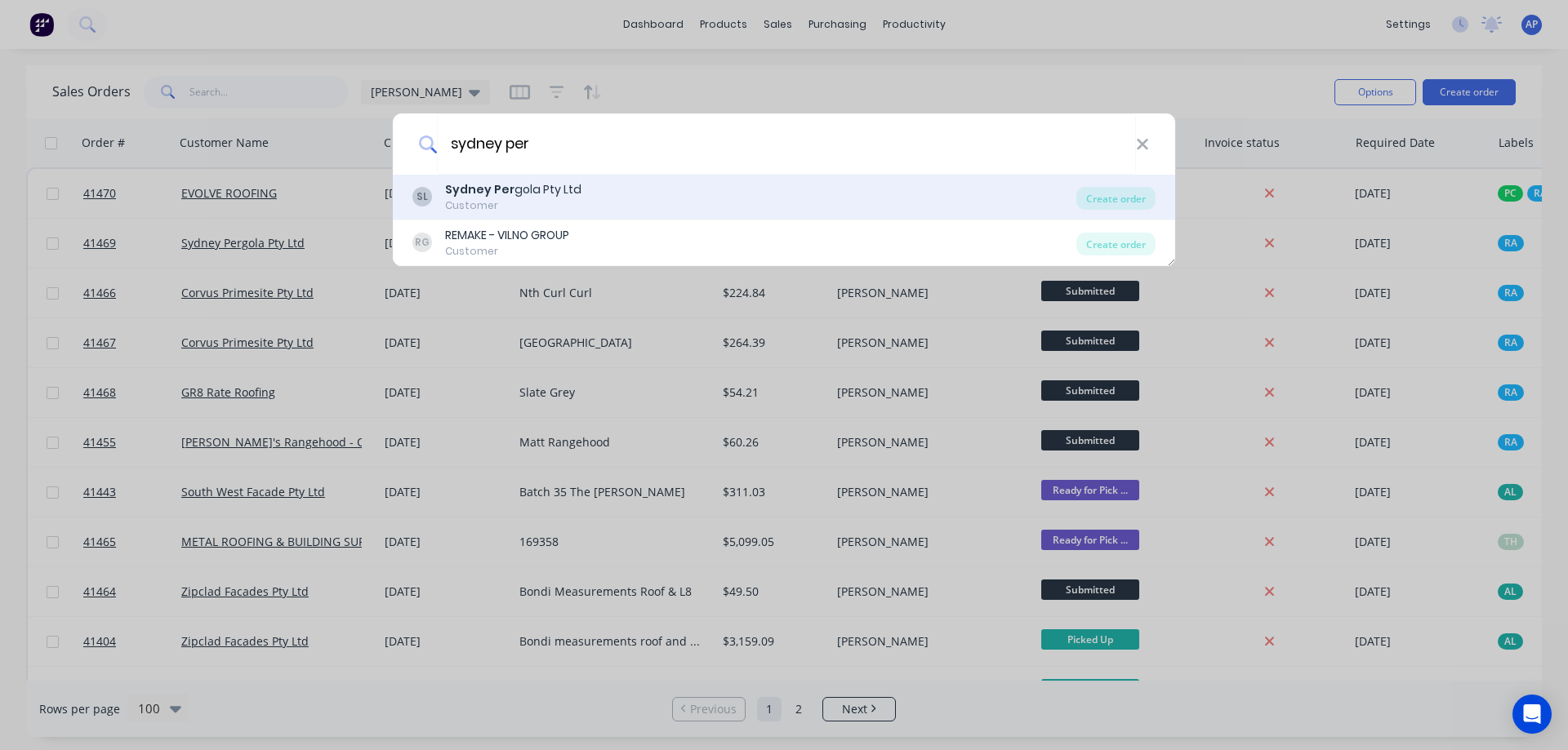
type input "sydney per"
click at [554, 191] on div "Sydney Per gola Pty Ltd" at bounding box center [513, 190] width 137 height 17
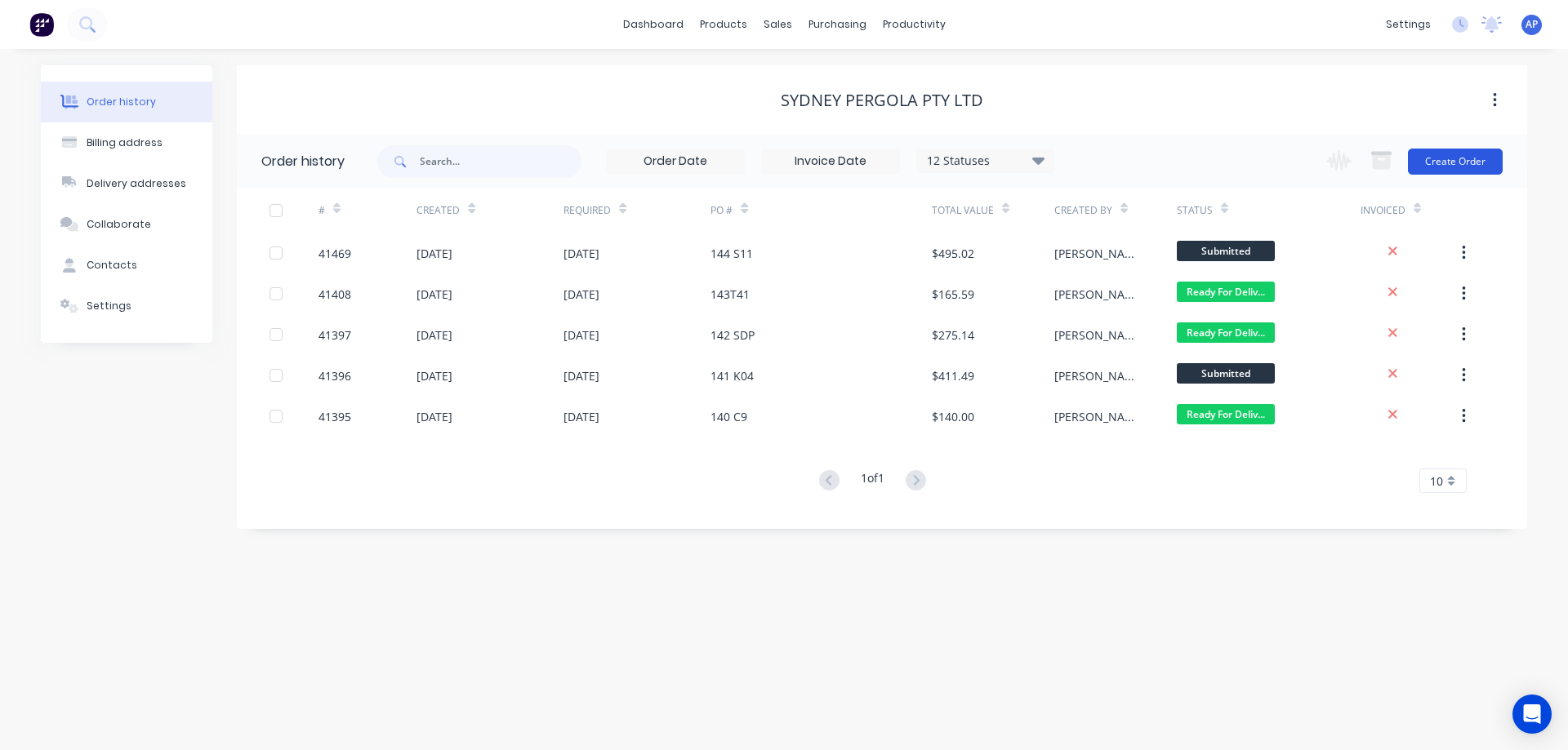
click at [1436, 161] on button "Create Order" at bounding box center [1455, 161] width 94 height 26
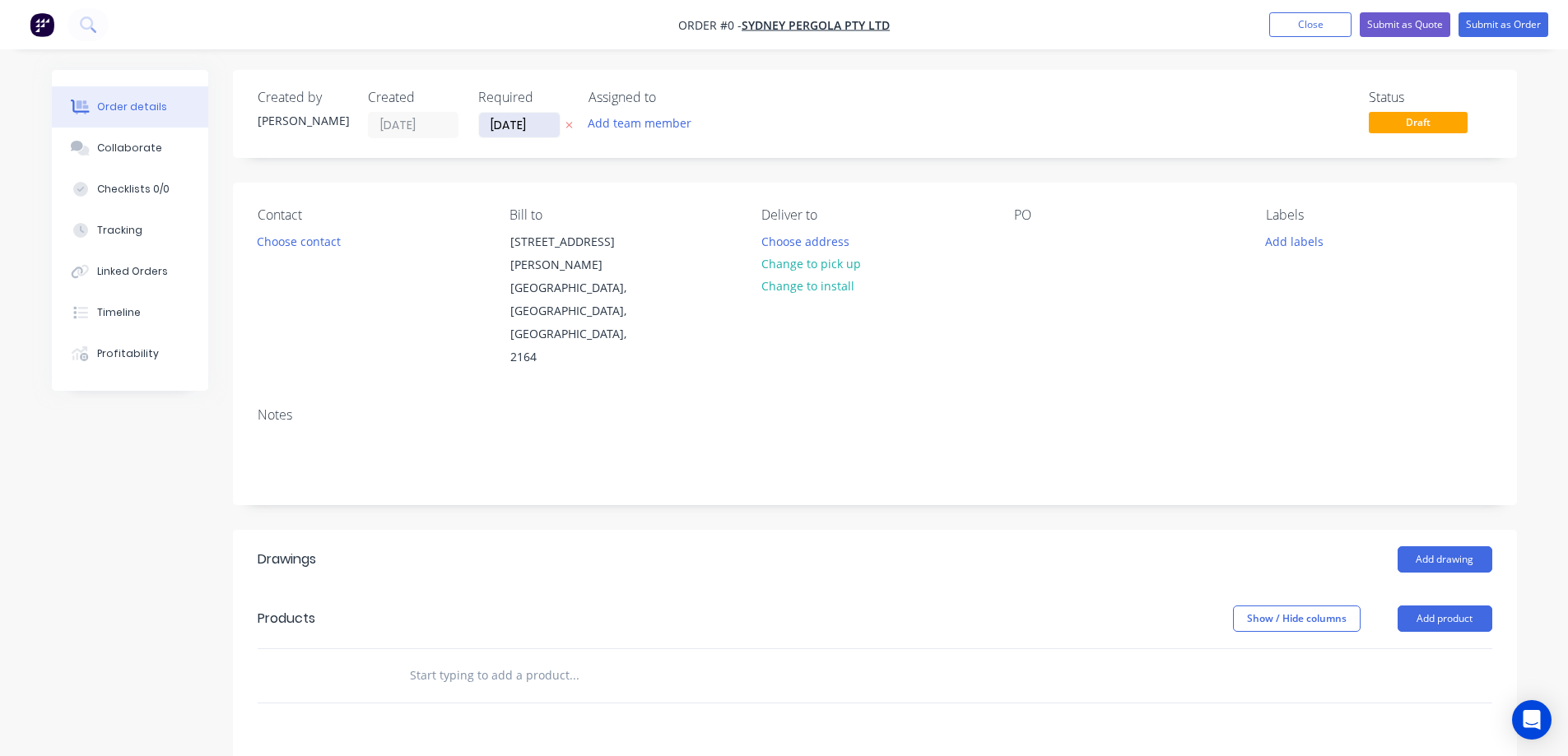
click at [502, 126] on input "02/09/25" at bounding box center [519, 125] width 81 height 25
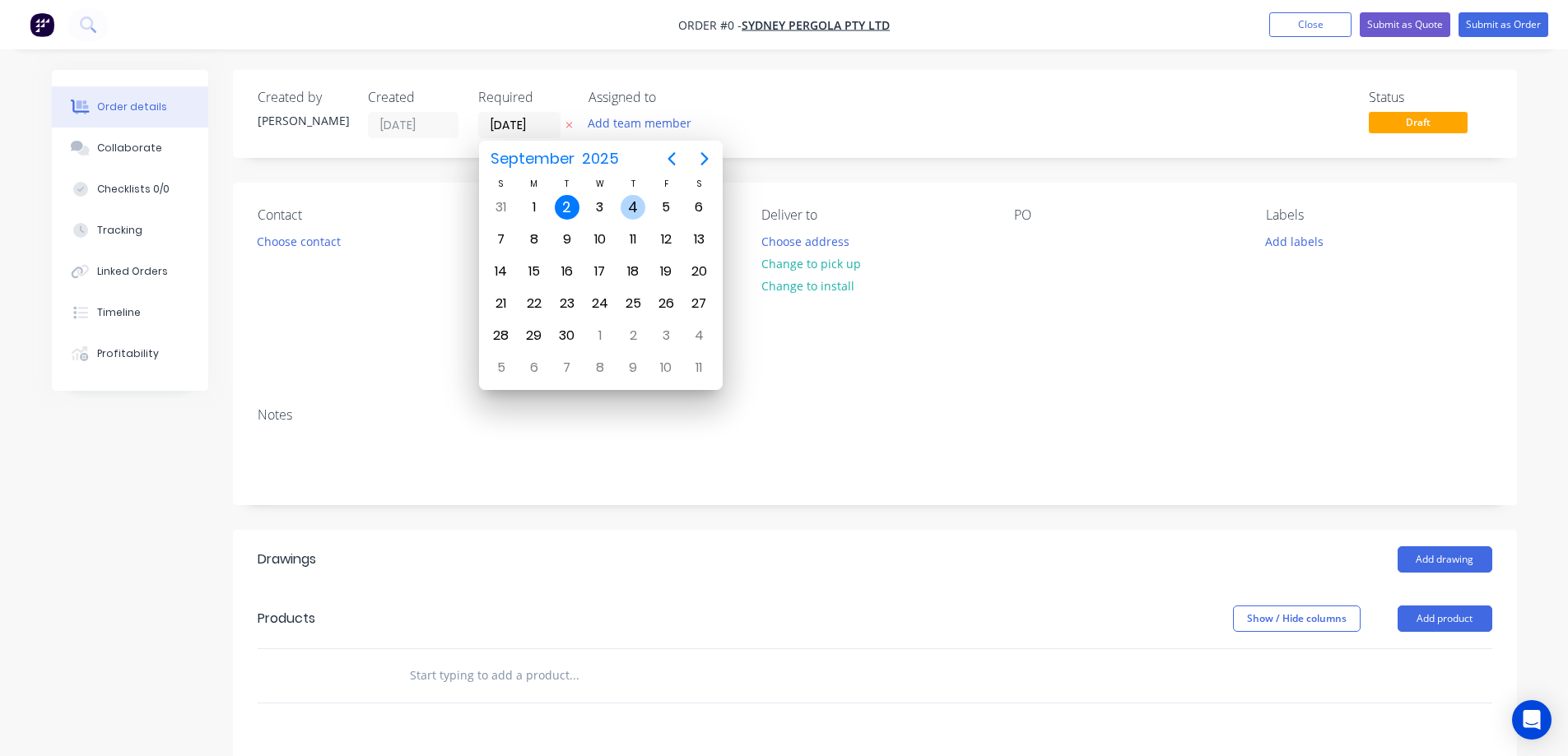
click at [630, 201] on div "4" at bounding box center [633, 208] width 25 height 25
type input "[DATE]"
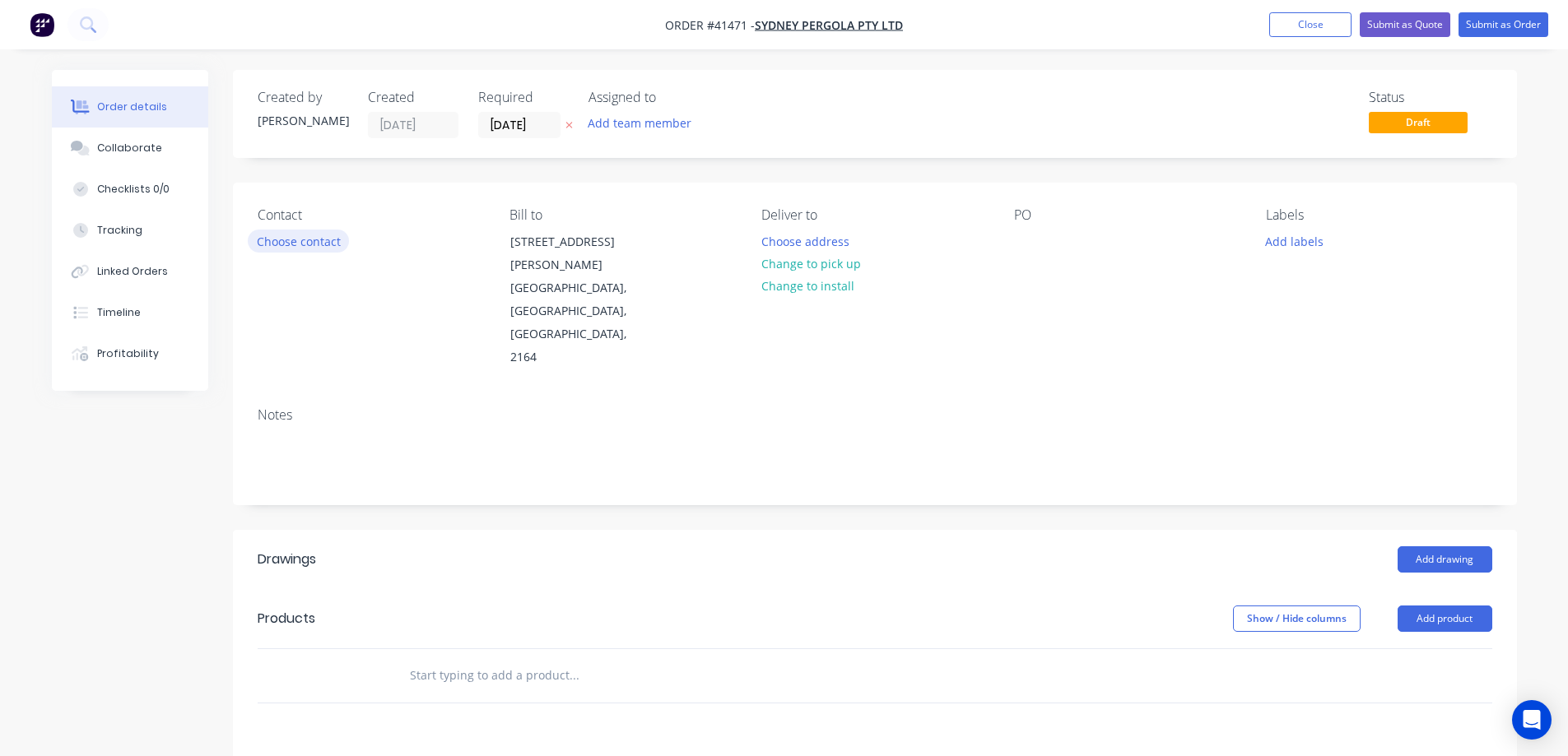
click at [321, 237] on button "Choose contact" at bounding box center [298, 240] width 101 height 23
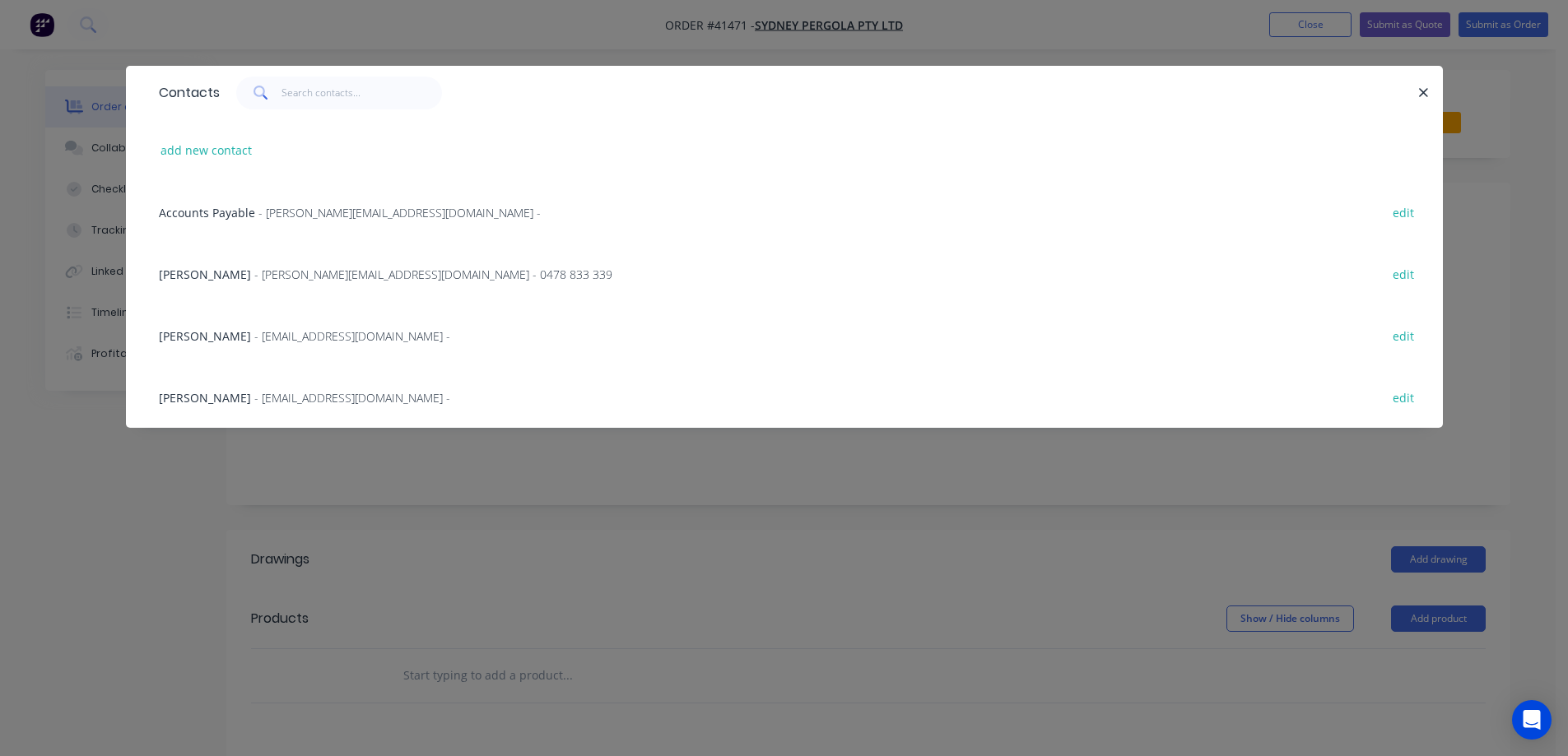
click at [284, 276] on span "- allan@sydneypergolaservices.com.au - 0478 833 339" at bounding box center [433, 274] width 358 height 16
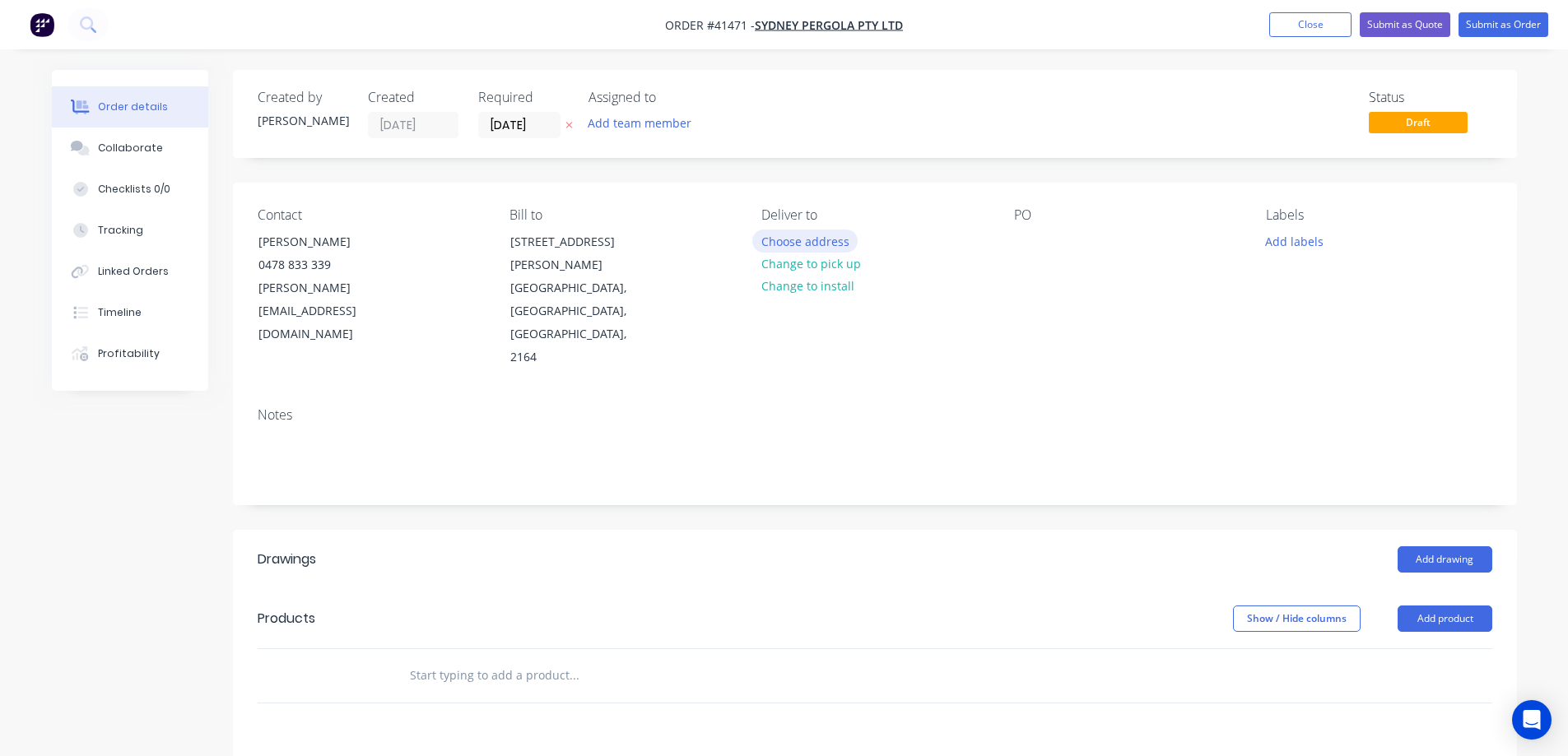
click at [801, 241] on button "Choose address" at bounding box center [805, 240] width 105 height 23
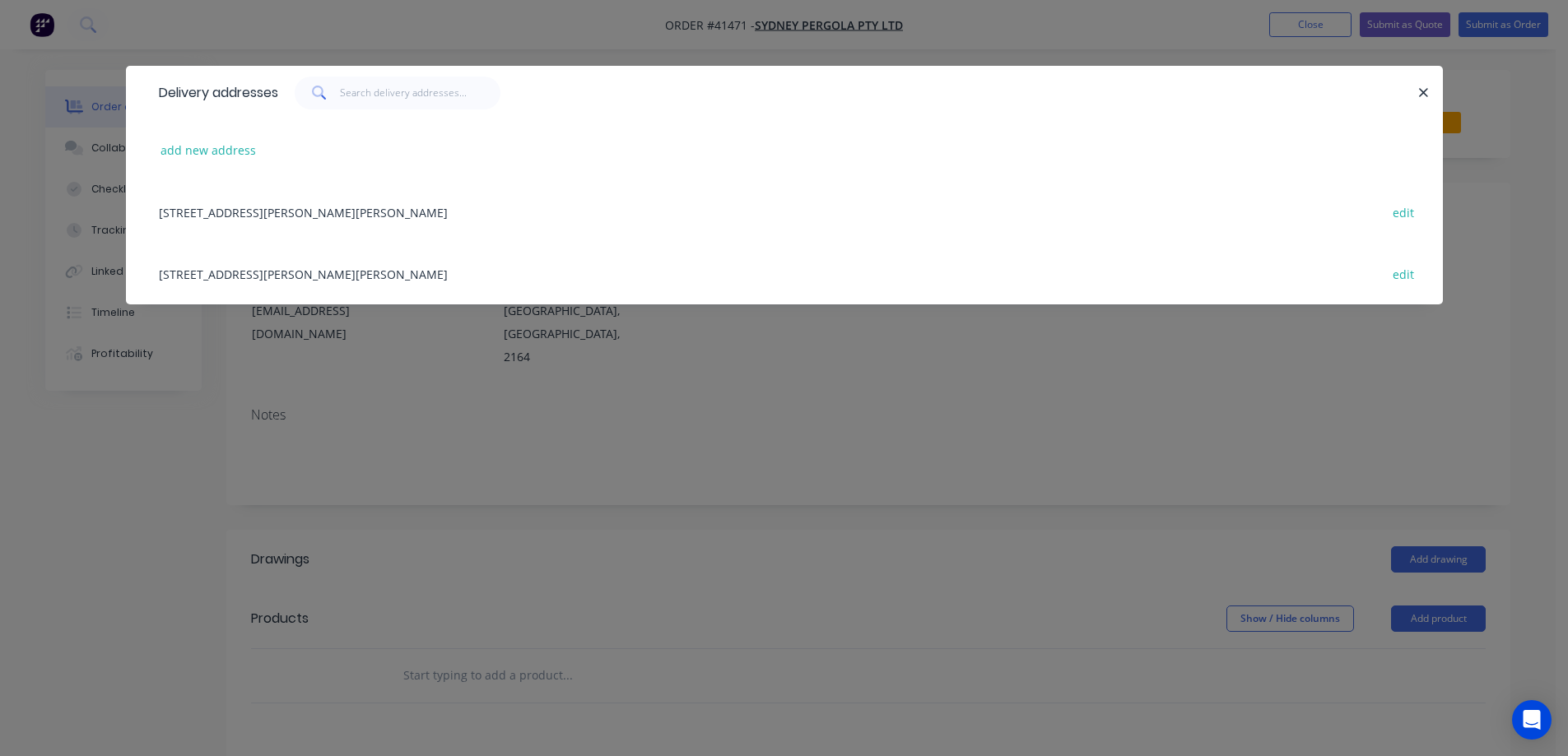
click at [371, 212] on div "5/132-136 Newton rd, WETHERILL PARK, New South Wales, Australia, 2164 edit" at bounding box center [784, 212] width 1267 height 62
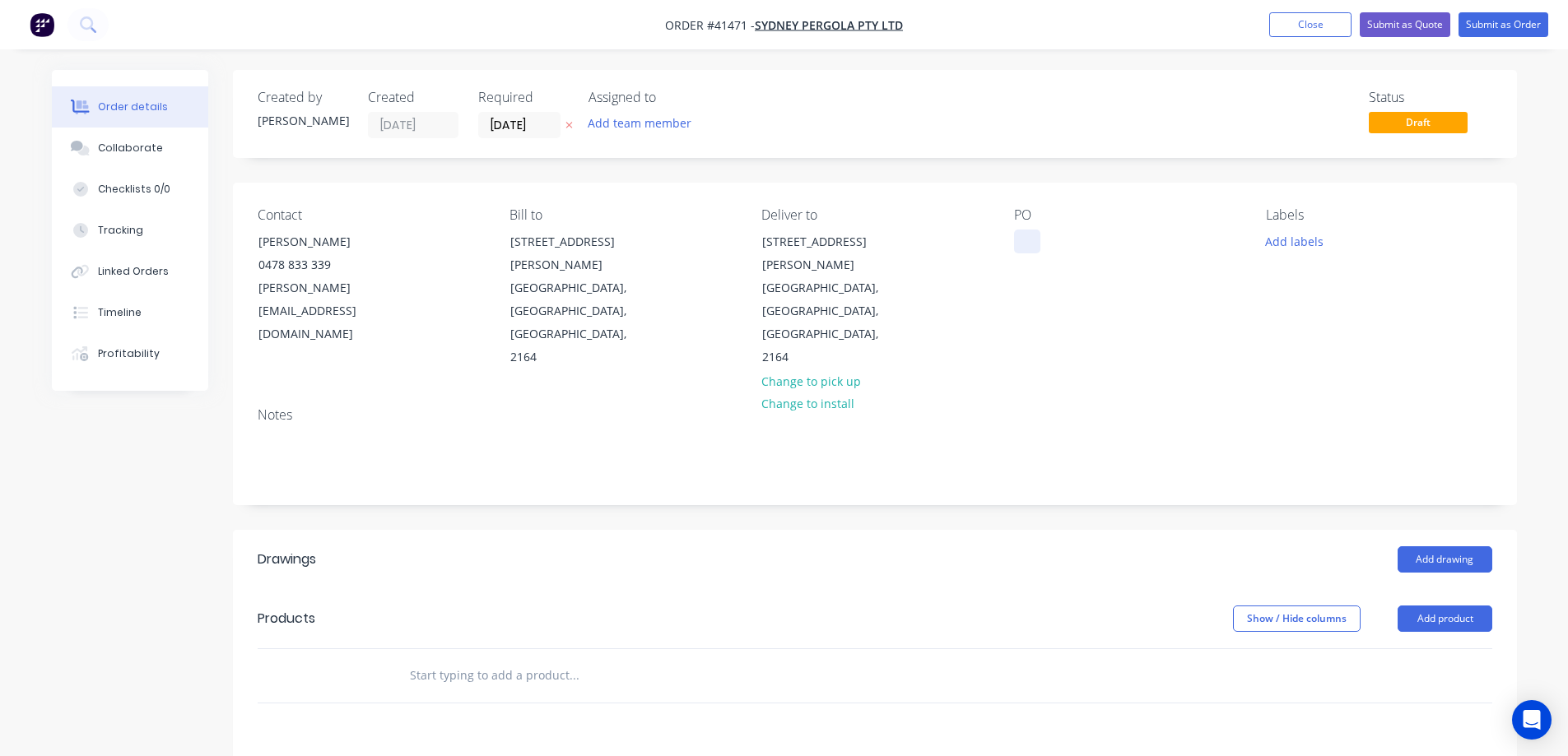
click at [1025, 237] on div at bounding box center [1028, 241] width 27 height 24
click at [1274, 241] on button "Add labels" at bounding box center [1295, 240] width 76 height 23
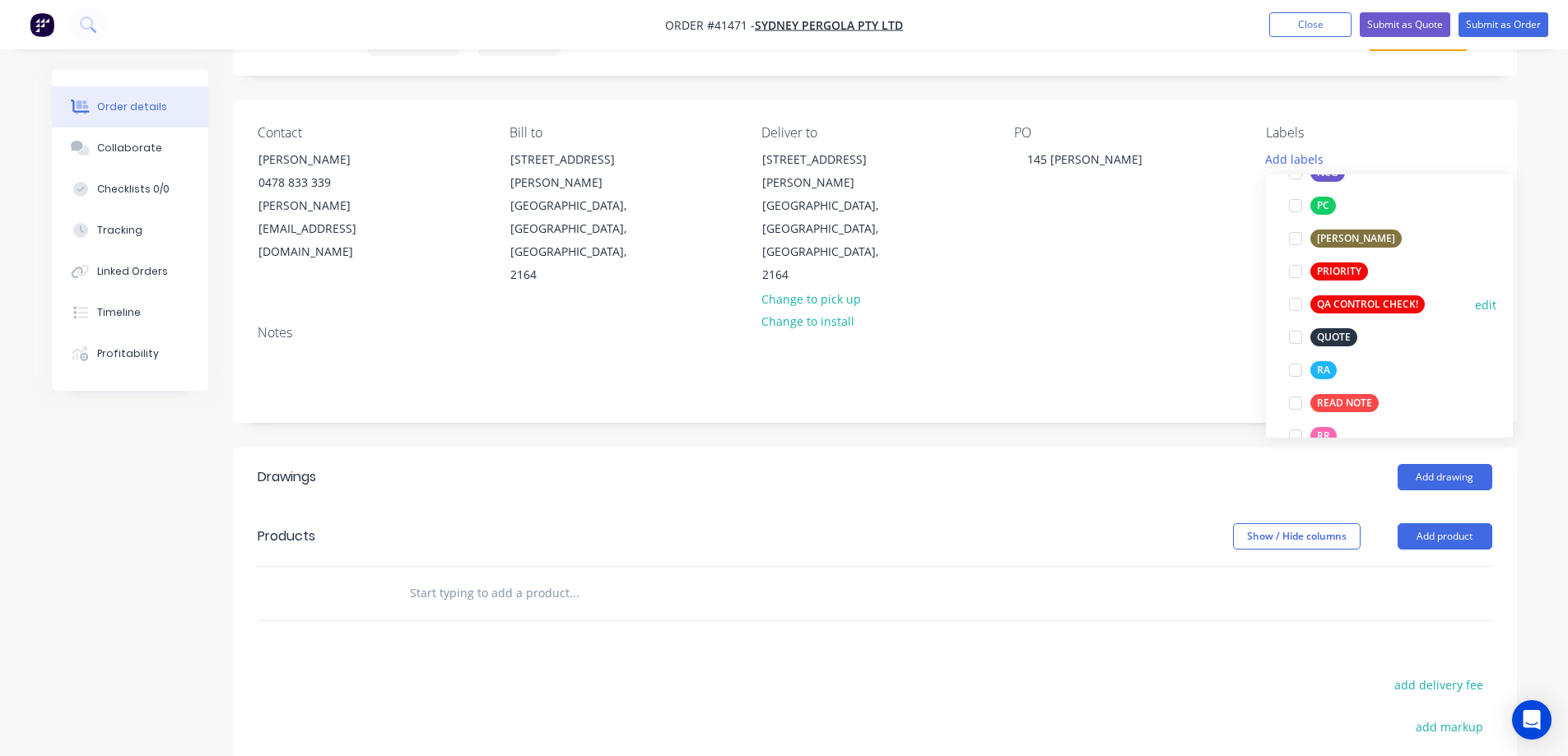
scroll to position [411, 0]
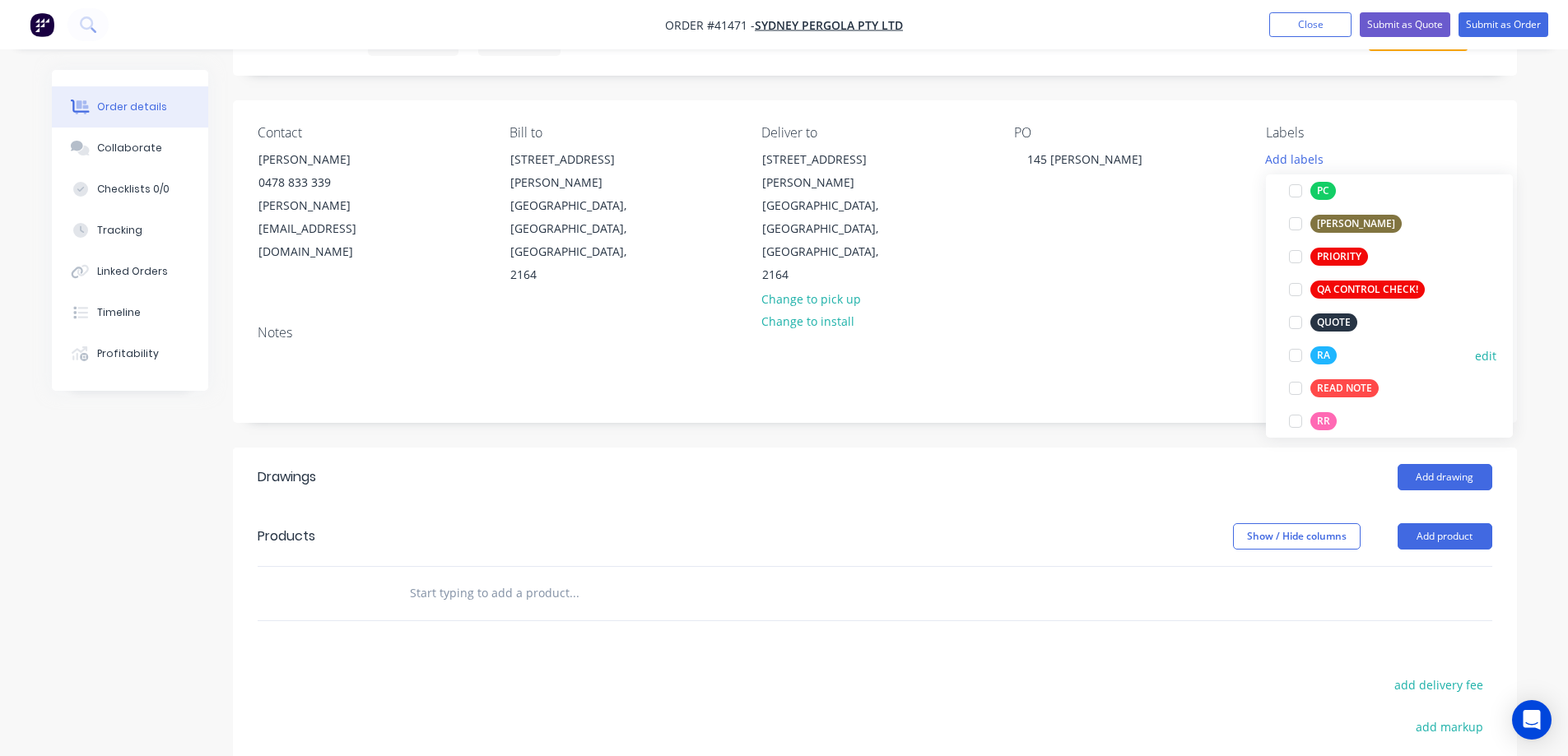
click at [1297, 354] on div at bounding box center [1295, 355] width 33 height 33
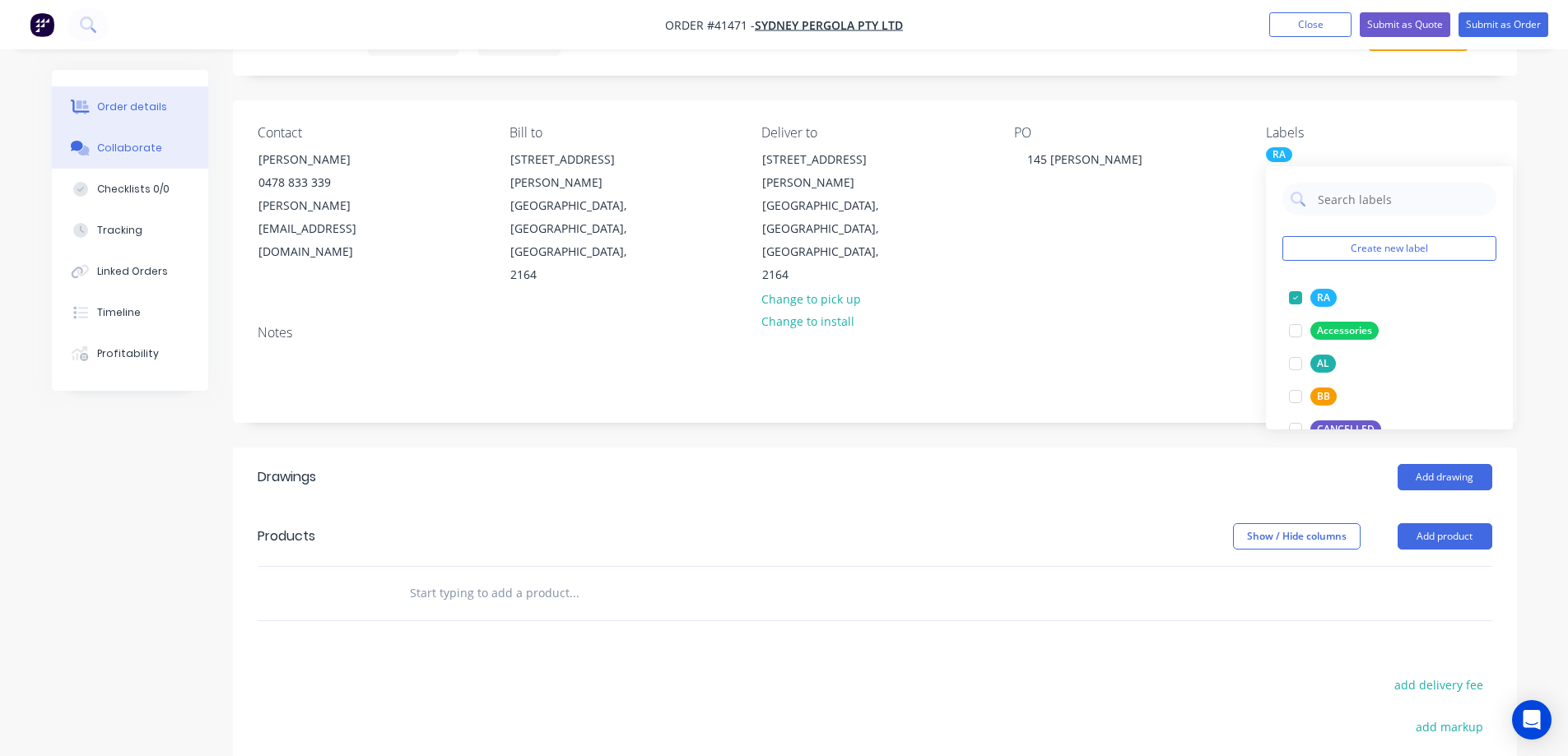
click at [146, 155] on button "Collaborate" at bounding box center [129, 148] width 156 height 41
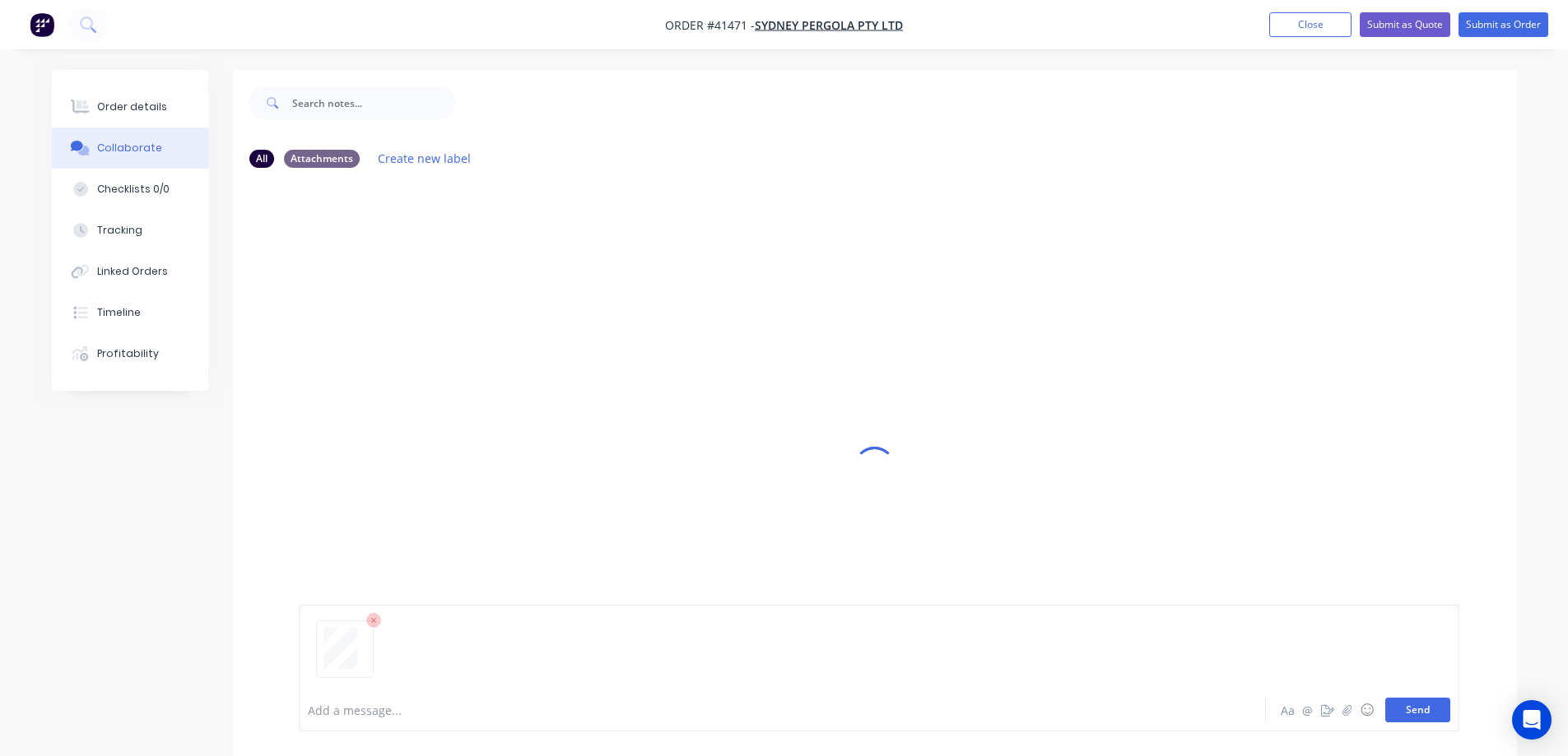
click at [1403, 707] on button "Send" at bounding box center [1418, 710] width 65 height 25
click at [1399, 705] on button "Send" at bounding box center [1418, 710] width 65 height 25
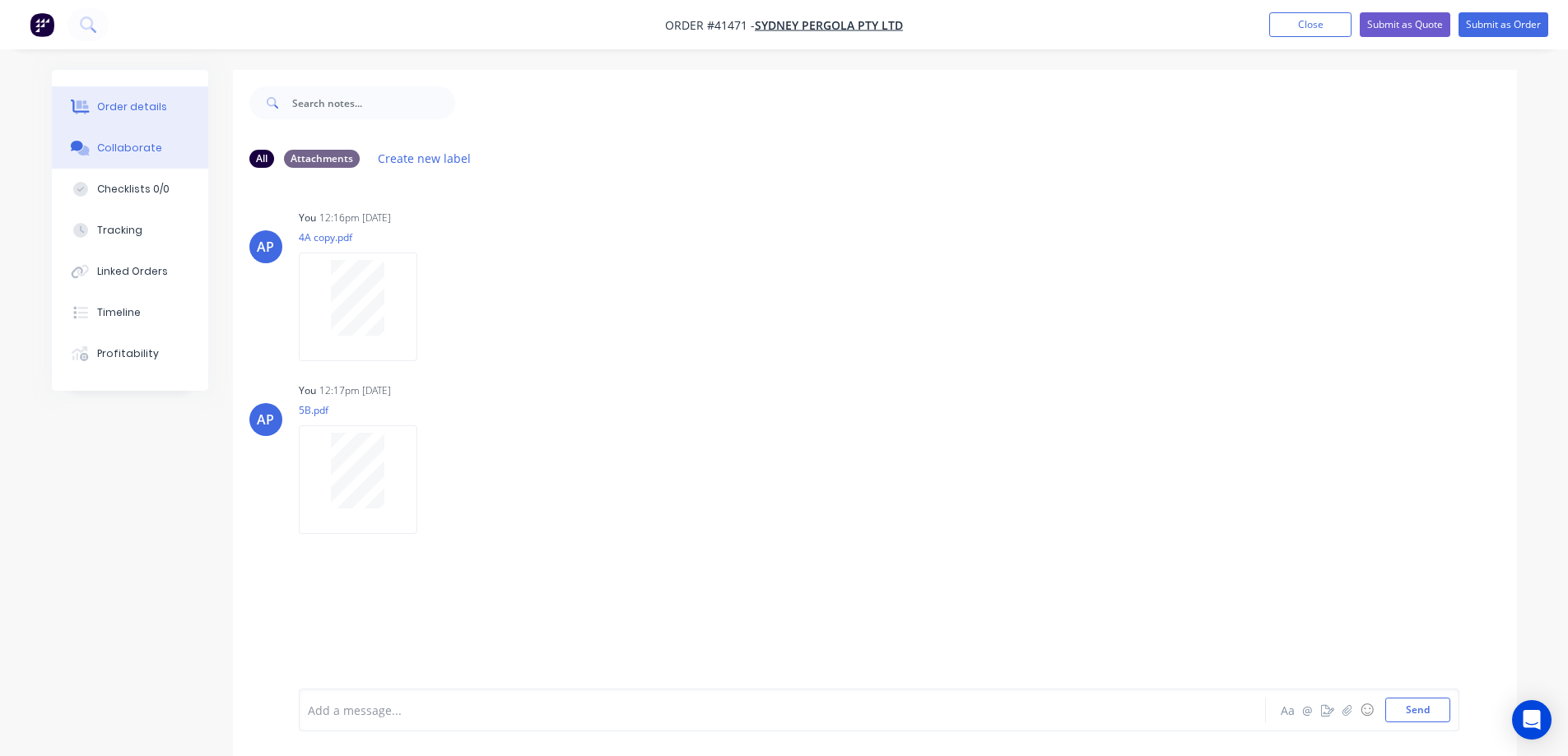
click at [142, 103] on div "Order details" at bounding box center [132, 107] width 70 height 15
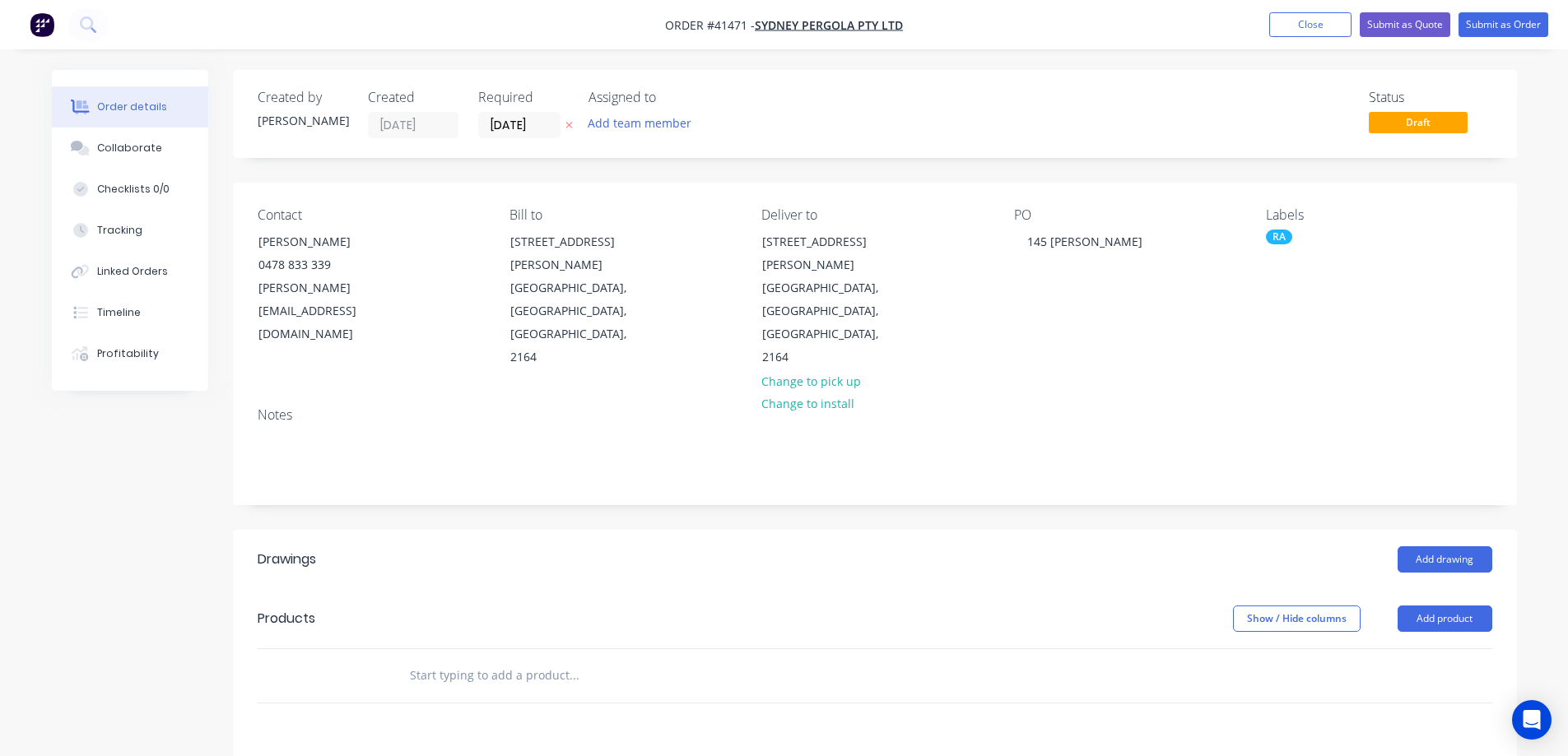
scroll to position [83, 0]
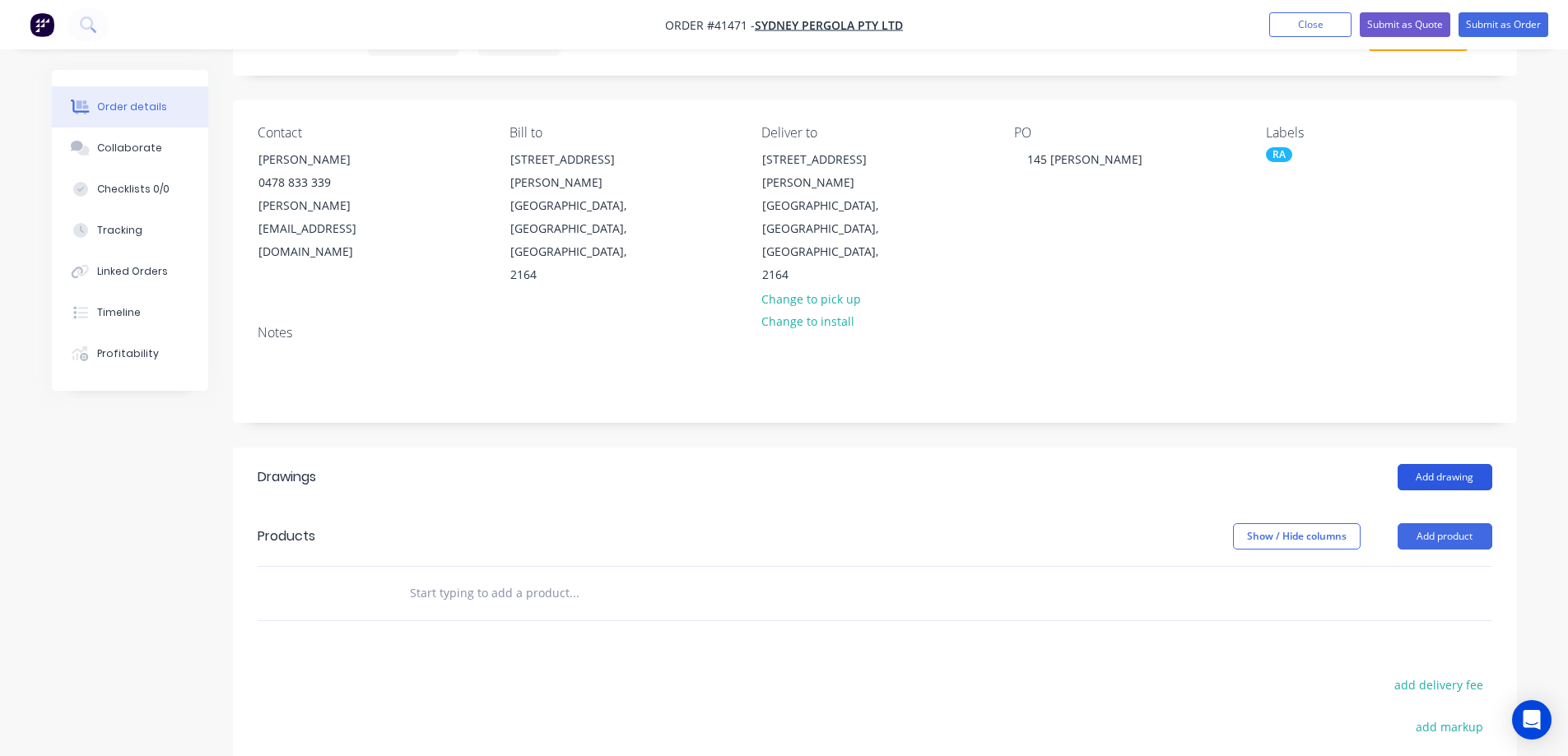
click at [1434, 464] on button "Add drawing" at bounding box center [1444, 477] width 94 height 27
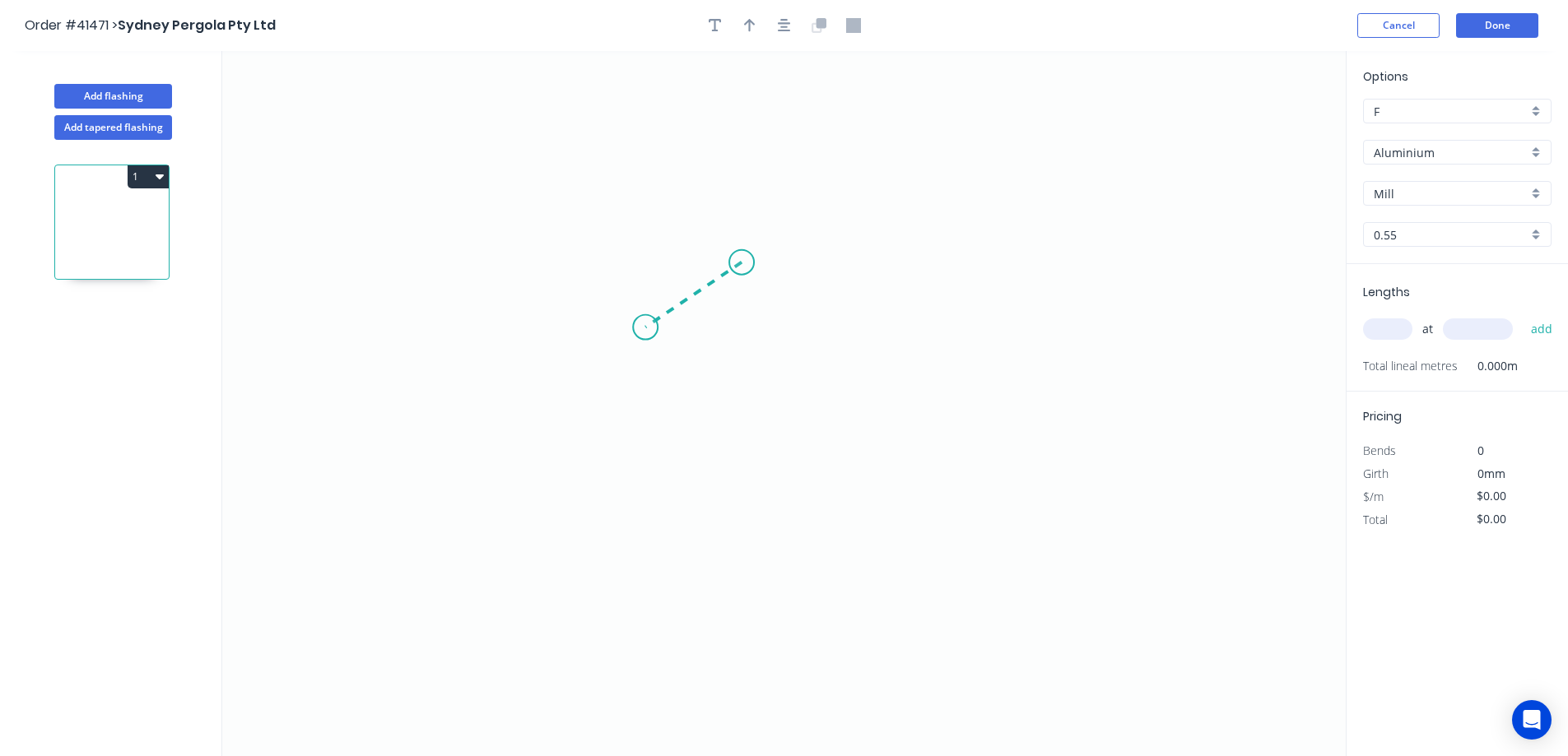
drag, startPoint x: 741, startPoint y: 263, endPoint x: 645, endPoint y: 327, distance: 115.4
click at [645, 327] on icon "0" at bounding box center [784, 403] width 1124 height 705
drag, startPoint x: 649, startPoint y: 389, endPoint x: 640, endPoint y: 513, distance: 124.3
click at [640, 513] on icon "0 ?" at bounding box center [784, 403] width 1124 height 705
drag, startPoint x: 640, startPoint y: 513, endPoint x: 1093, endPoint y: 528, distance: 453.2
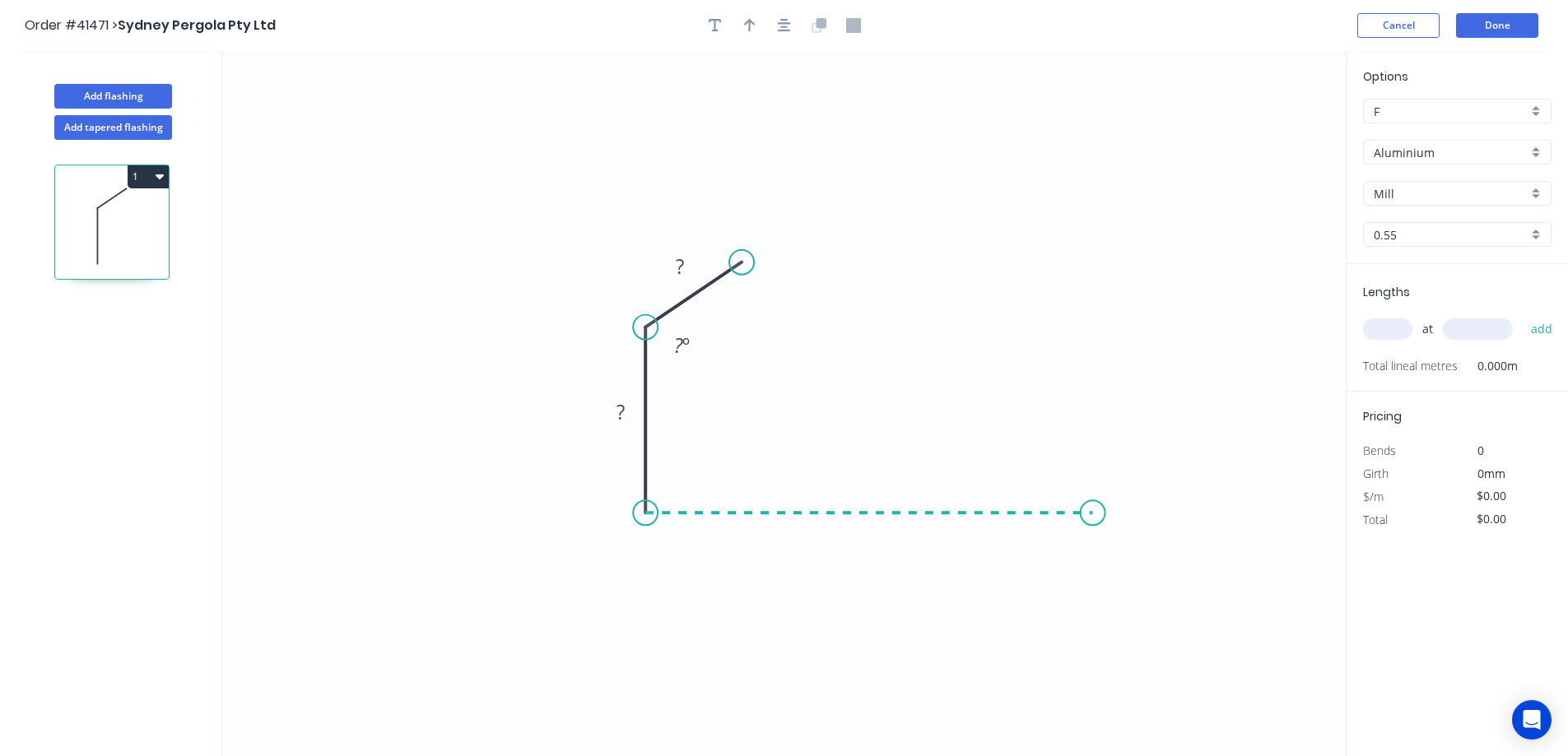
click at [1093, 528] on icon "0 ? ? ? º" at bounding box center [784, 403] width 1124 height 705
drag, startPoint x: 1146, startPoint y: 554, endPoint x: 1186, endPoint y: 565, distance: 41.5
click at [1186, 565] on icon "0 ? ? ? ? º" at bounding box center [784, 403] width 1124 height 705
click at [1186, 565] on circle at bounding box center [1186, 565] width 25 height 25
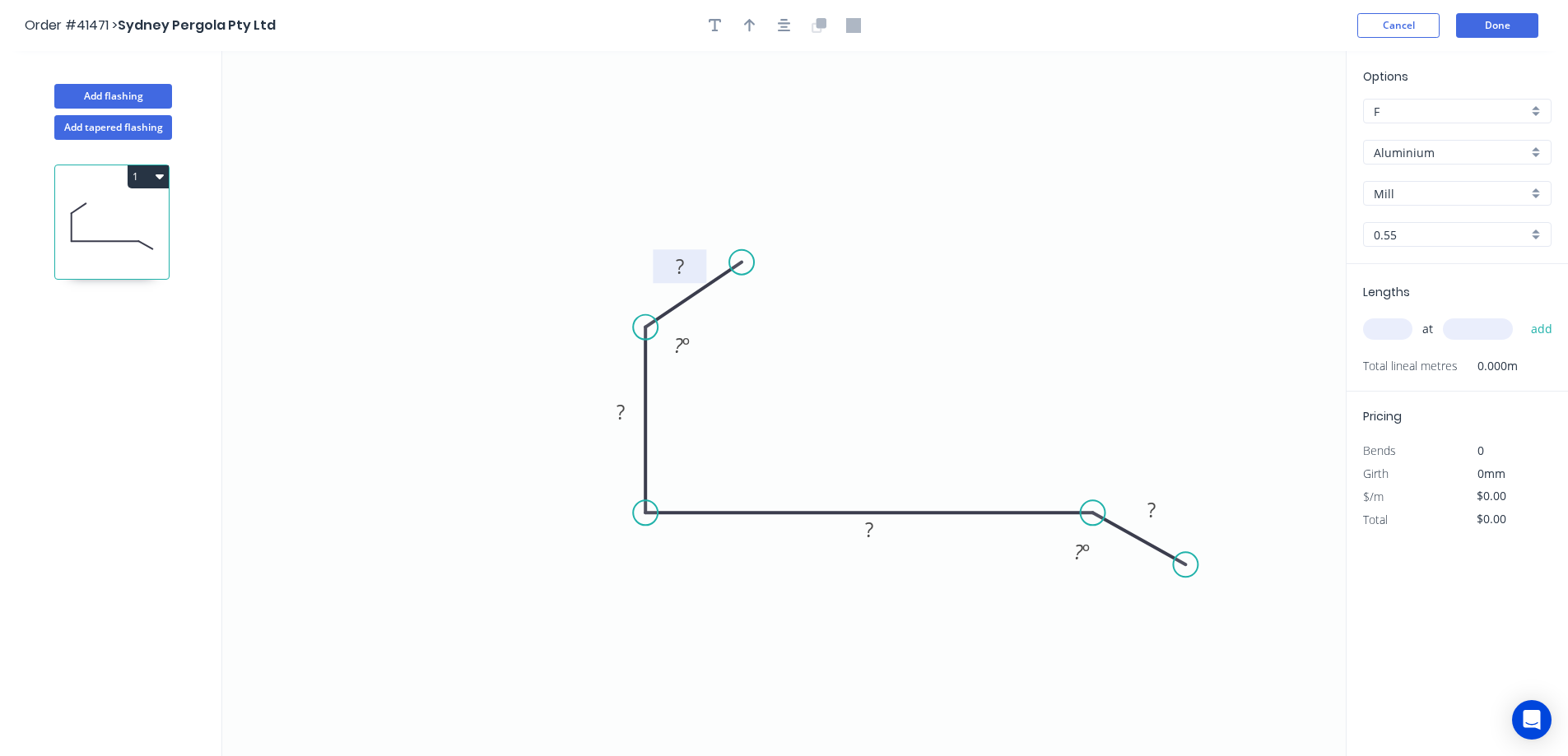
click at [697, 272] on rect at bounding box center [680, 266] width 53 height 33
click at [685, 262] on rect at bounding box center [679, 268] width 33 height 23
type input "$8.57"
click at [746, 23] on icon "button" at bounding box center [750, 26] width 12 height 13
drag, startPoint x: 1262, startPoint y: 131, endPoint x: 1008, endPoint y: 279, distance: 294.0
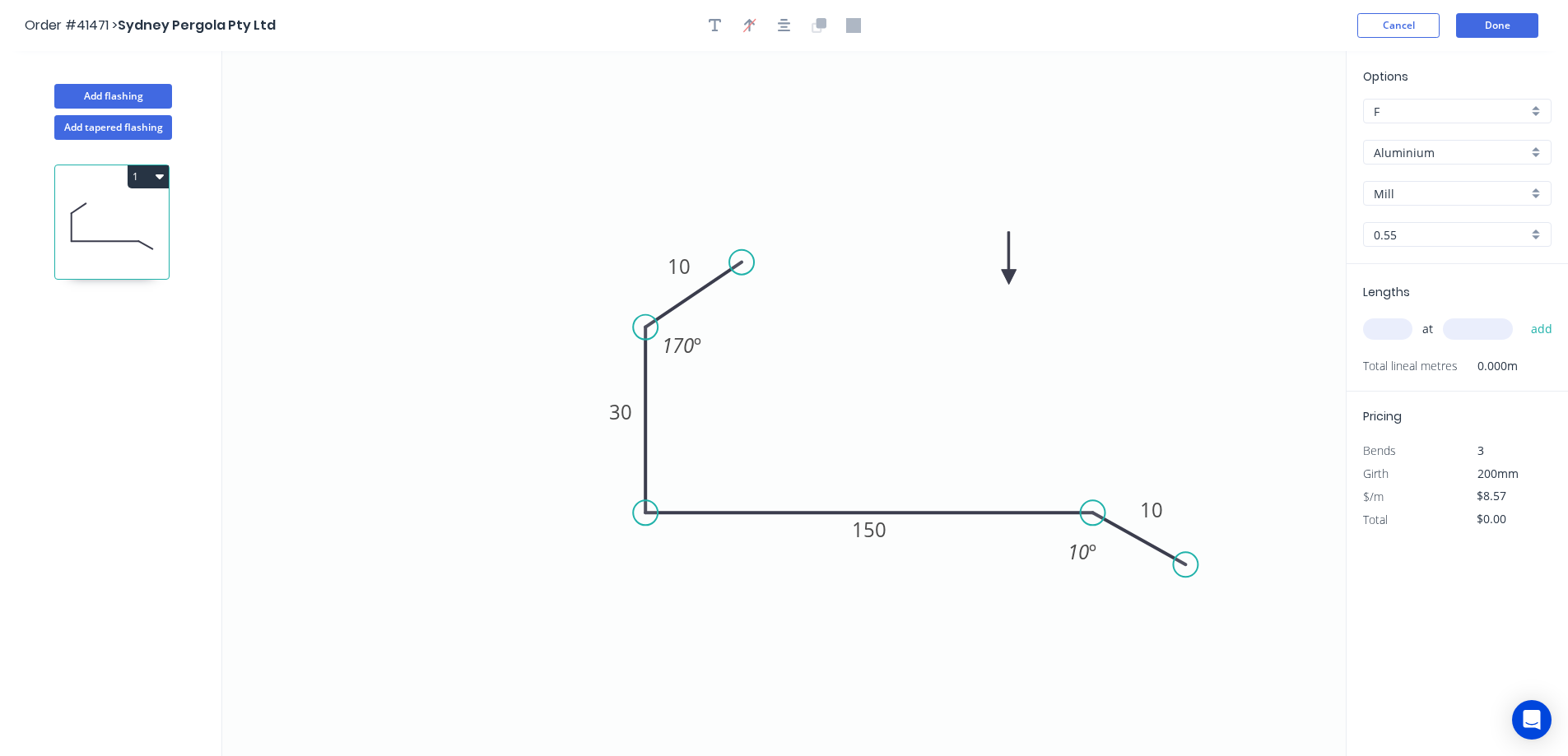
click at [1008, 279] on icon at bounding box center [1009, 258] width 15 height 53
click at [1008, 278] on icon at bounding box center [1008, 260] width 15 height 53
click at [1538, 152] on div "Aluminium" at bounding box center [1458, 153] width 189 height 25
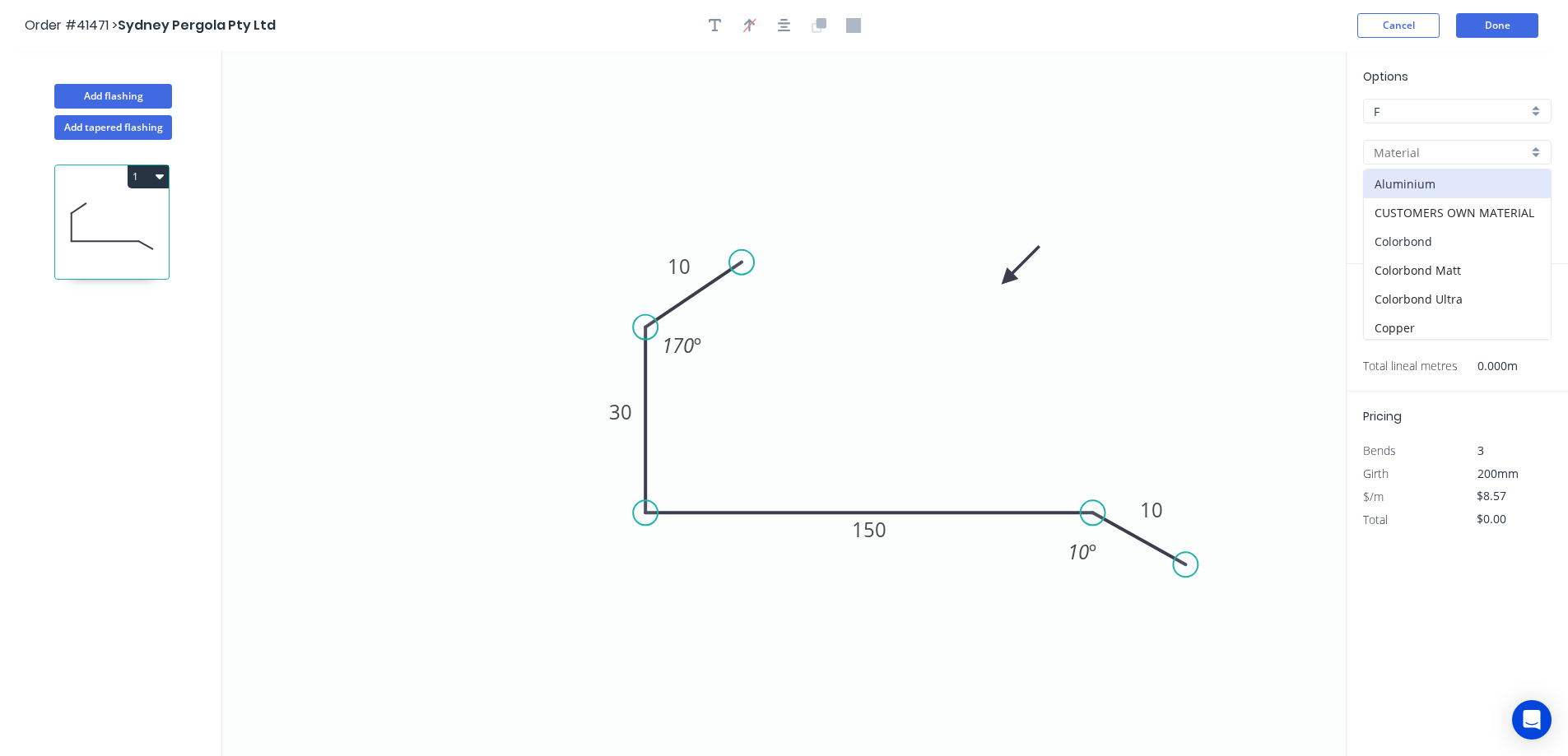
click at [1455, 237] on div "Colorbond" at bounding box center [1458, 241] width 187 height 29
type input "Colorbond"
type input "Basalt"
type input "$6.39"
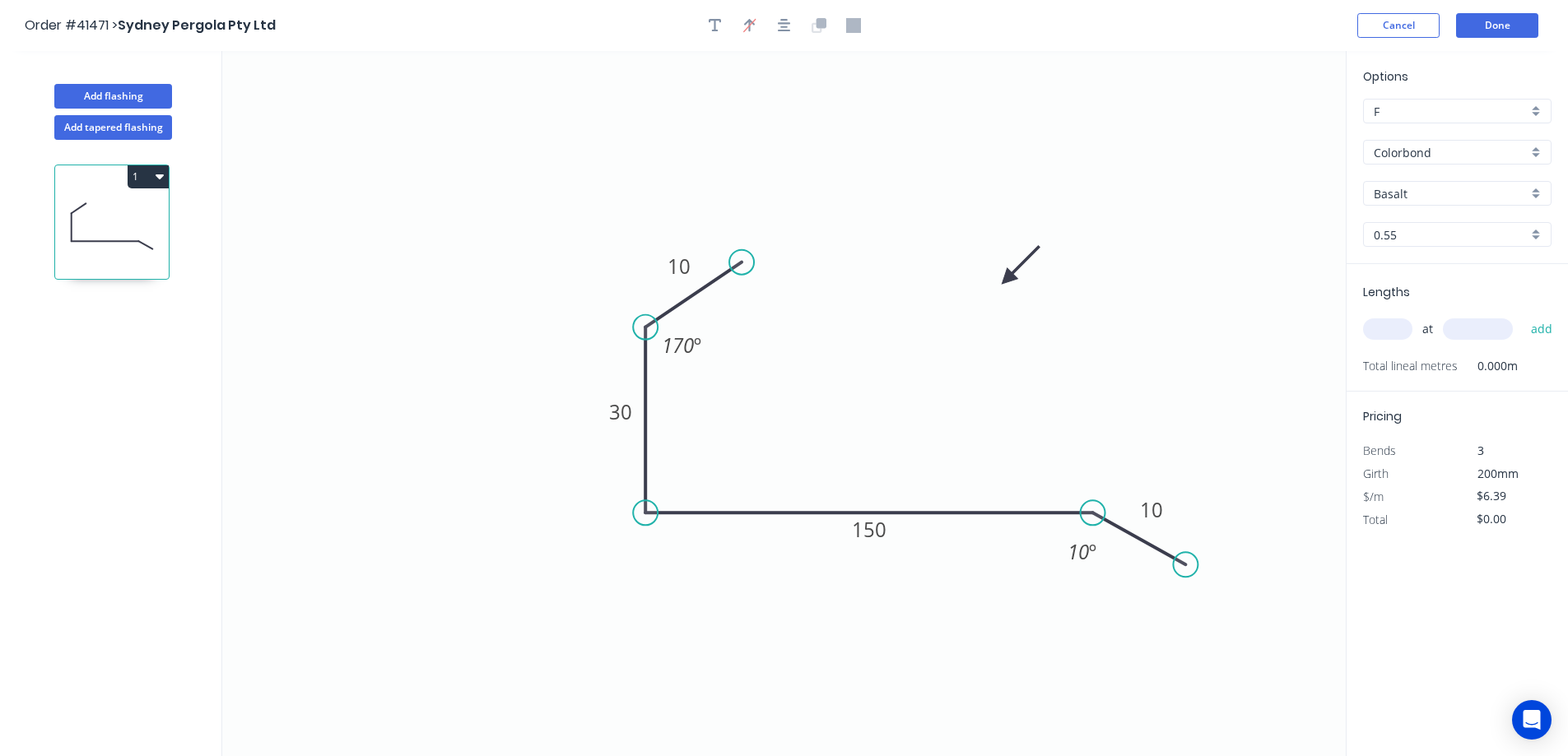
click at [1536, 190] on div "Basalt" at bounding box center [1458, 194] width 189 height 25
click at [1448, 338] on div "Woodland Grey" at bounding box center [1458, 336] width 187 height 29
type input "Woodland Grey"
click at [1394, 335] on input "text" at bounding box center [1388, 330] width 49 height 22
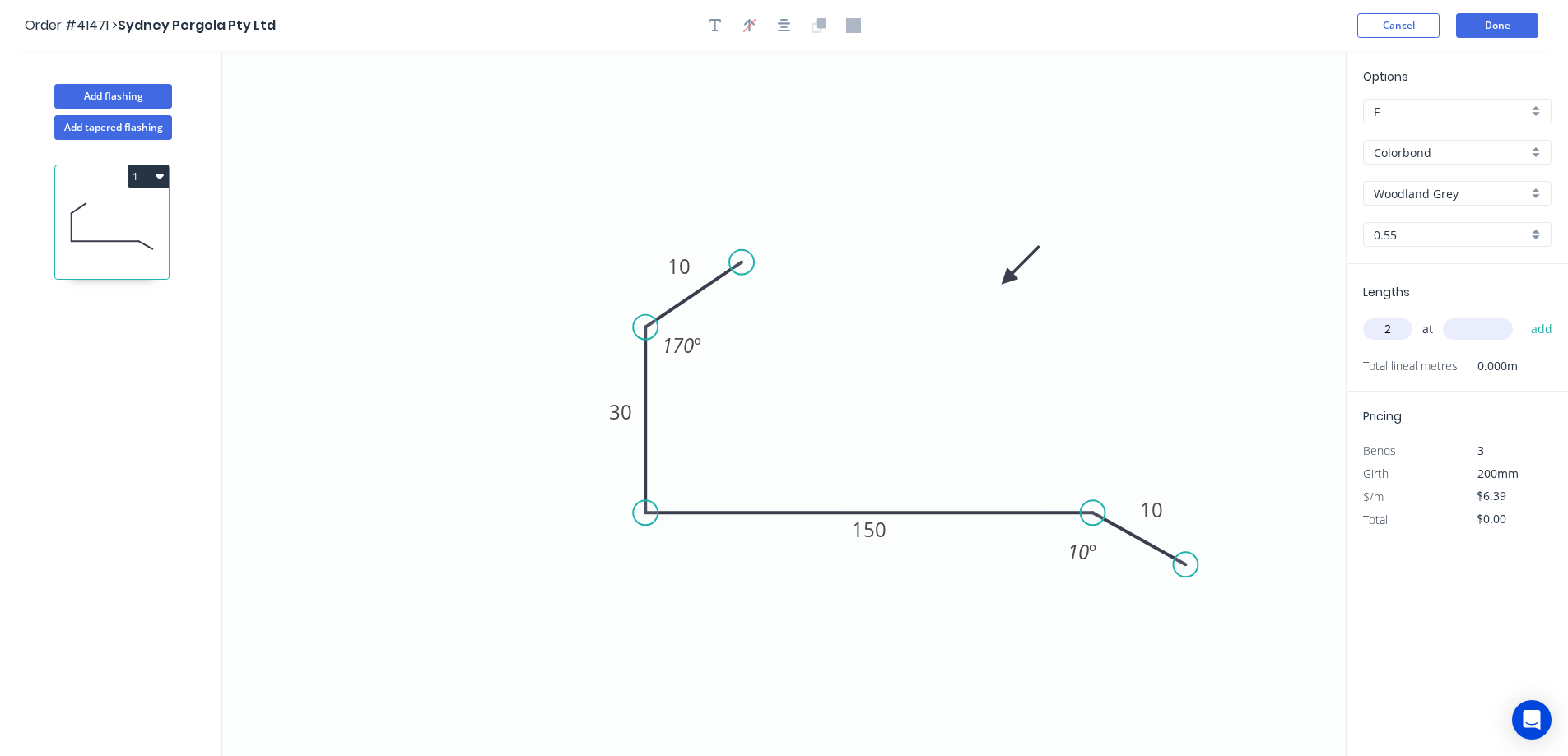
type input "2"
type input "7000"
click at [1523, 315] on button "add" at bounding box center [1542, 330] width 38 height 28
type input "$89.46"
click at [162, 95] on button "Add flashing" at bounding box center [113, 97] width 118 height 25
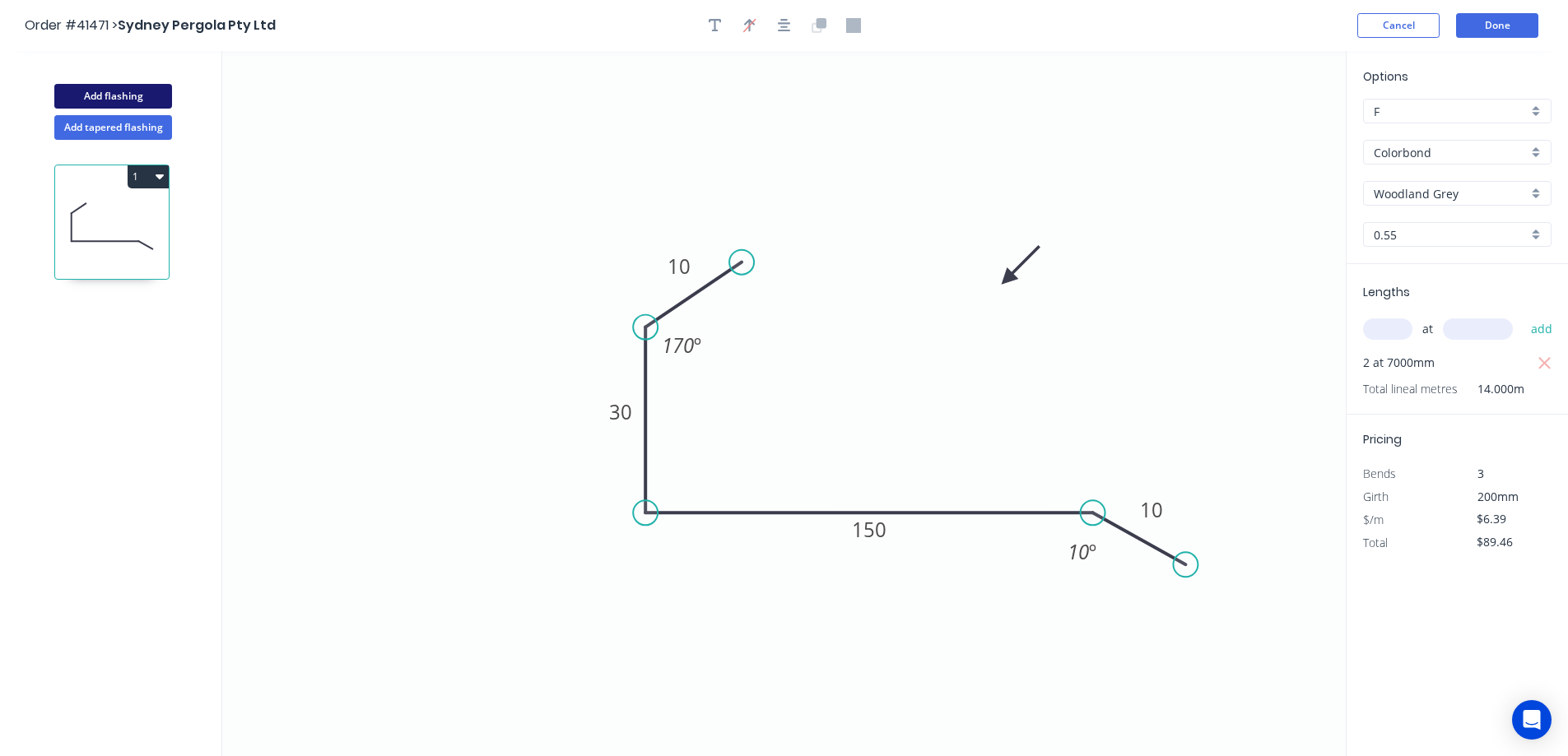
type input "$0.00"
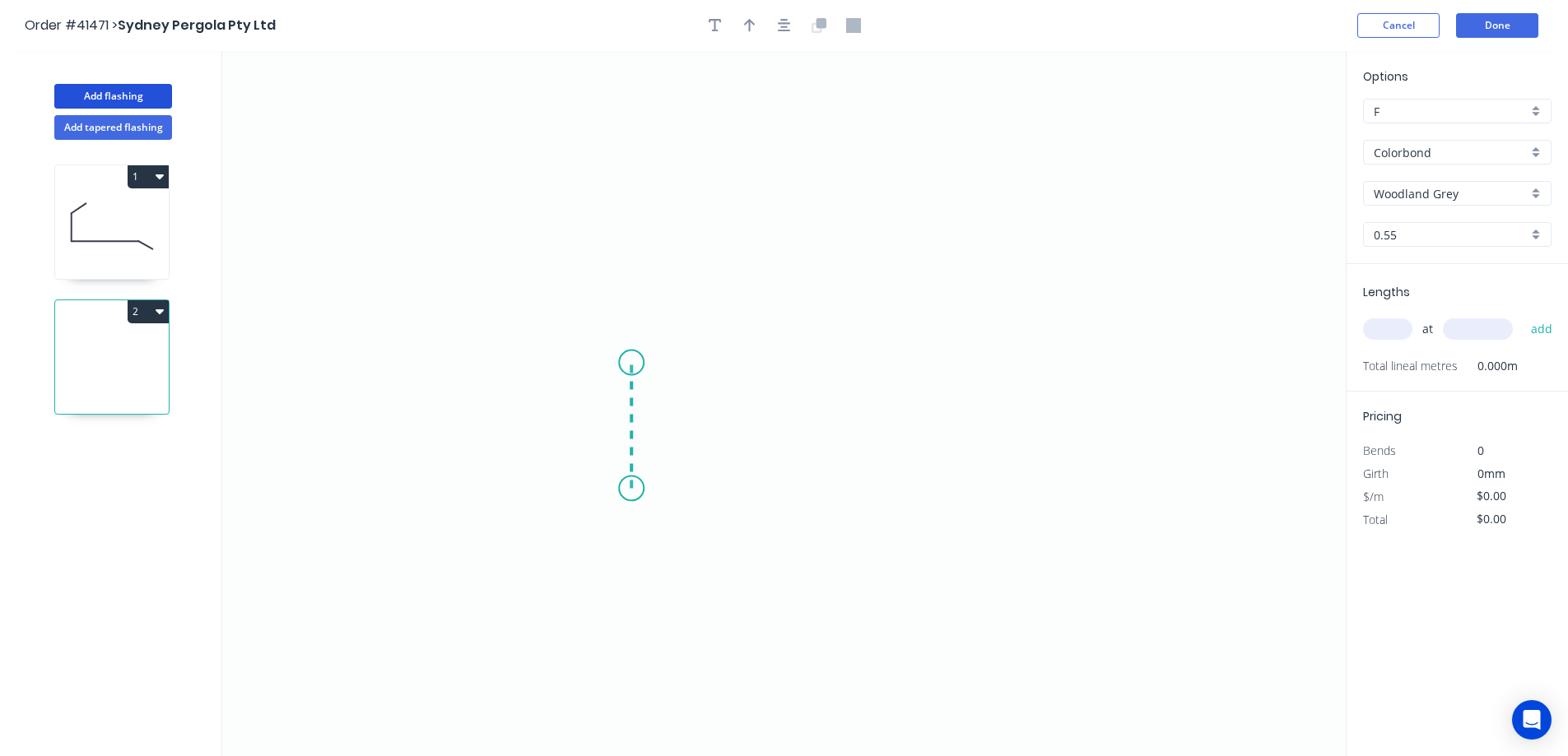
drag, startPoint x: 632, startPoint y: 489, endPoint x: 628, endPoint y: 363, distance: 126.1
click at [628, 363] on icon "0" at bounding box center [784, 403] width 1124 height 705
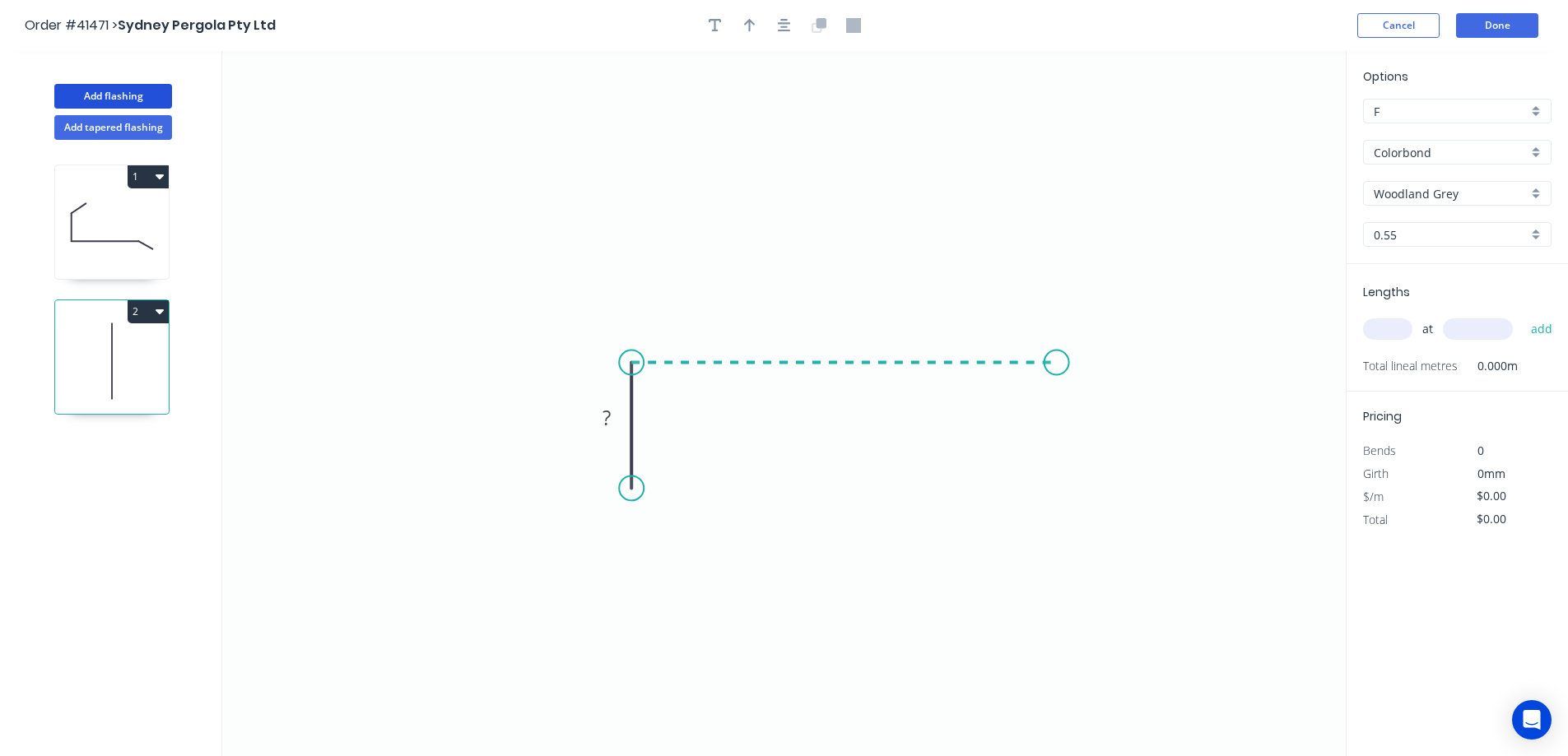
drag, startPoint x: 741, startPoint y: 362, endPoint x: 1057, endPoint y: 360, distance: 316.0
click at [1057, 360] on icon "0 ?" at bounding box center [784, 403] width 1124 height 705
click at [1057, 360] on circle at bounding box center [1057, 363] width 25 height 25
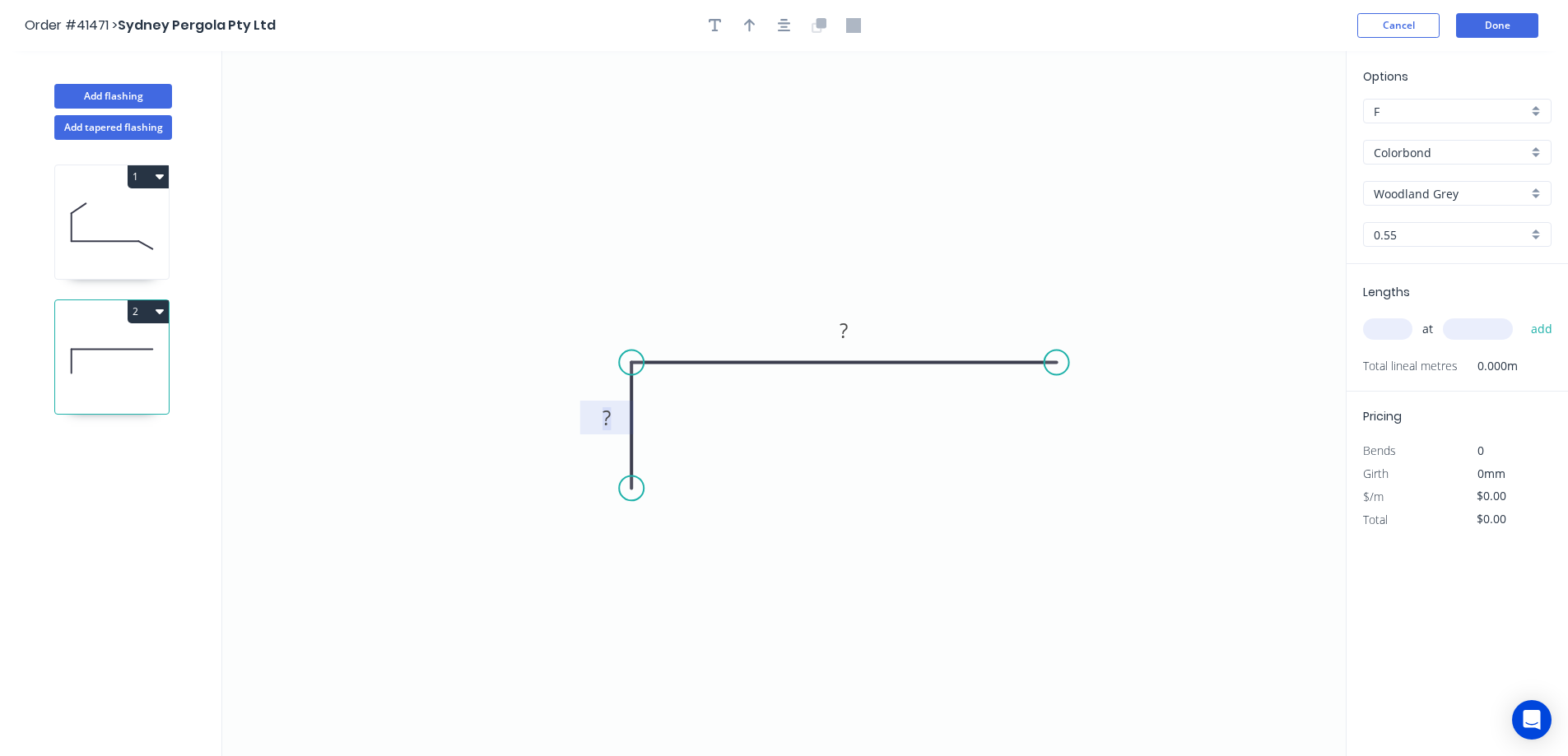
click at [616, 411] on rect at bounding box center [606, 419] width 33 height 23
type input "$7.96"
click at [751, 25] on icon "button" at bounding box center [750, 26] width 12 height 15
drag, startPoint x: 1262, startPoint y: 132, endPoint x: 1063, endPoint y: 242, distance: 227.4
click at [739, 297] on icon at bounding box center [737, 276] width 15 height 53
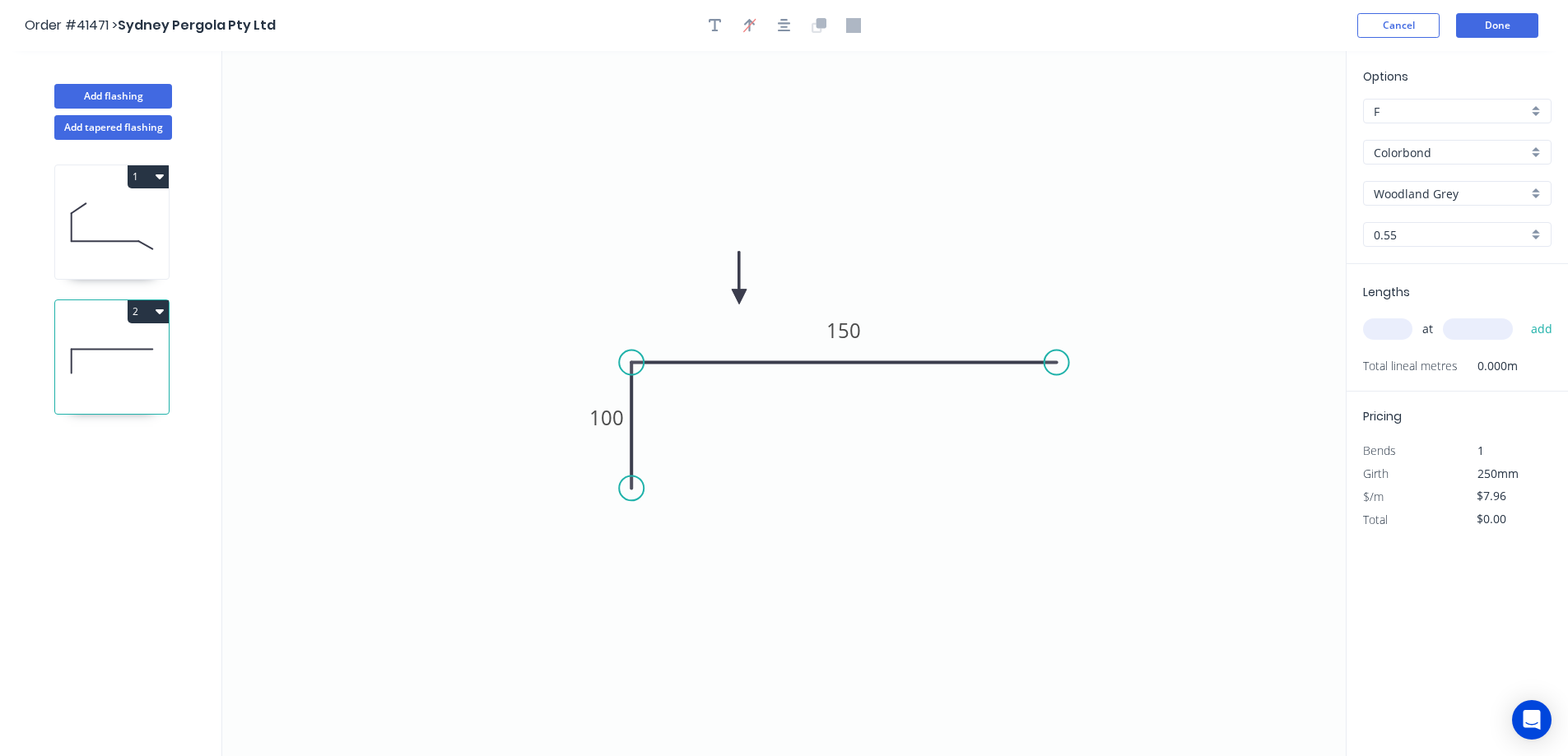
click at [1390, 317] on div "at add" at bounding box center [1459, 330] width 192 height 28
click at [1390, 330] on input "text" at bounding box center [1388, 330] width 49 height 22
type input "1"
type input "7000"
click at [1523, 315] on button "add" at bounding box center [1542, 330] width 38 height 28
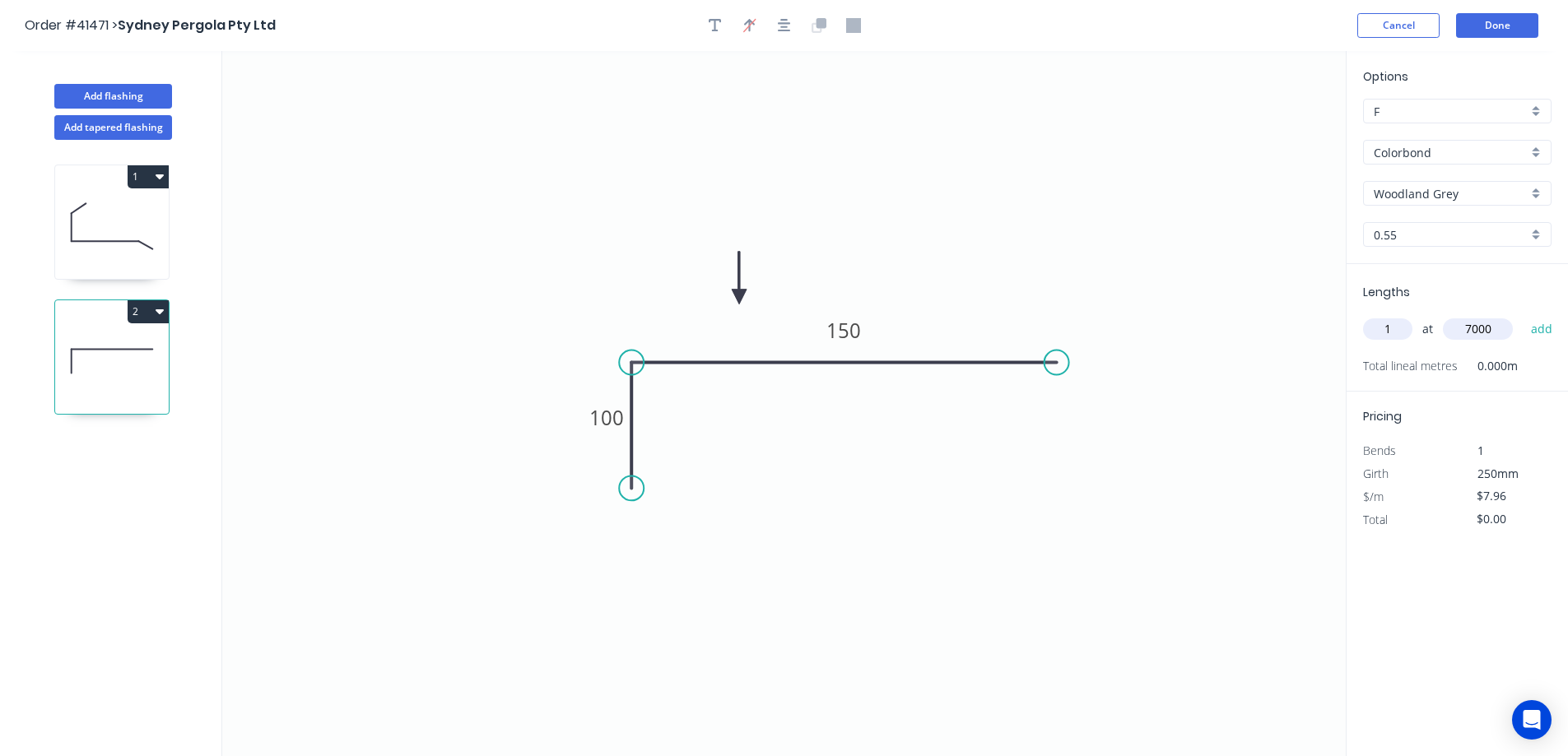
type input "$55.72"
click at [1491, 28] on button "Done" at bounding box center [1497, 26] width 83 height 25
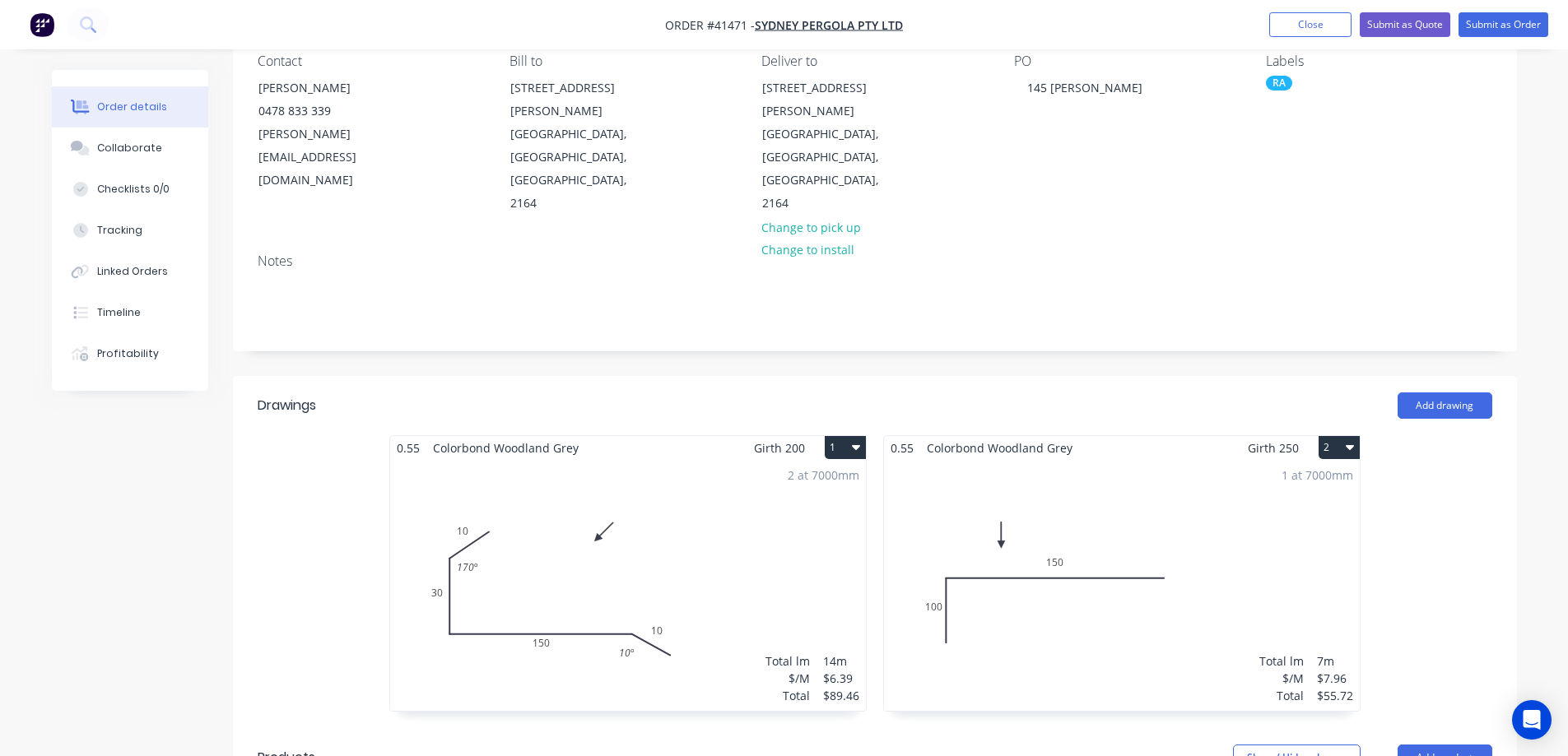
scroll to position [164, 0]
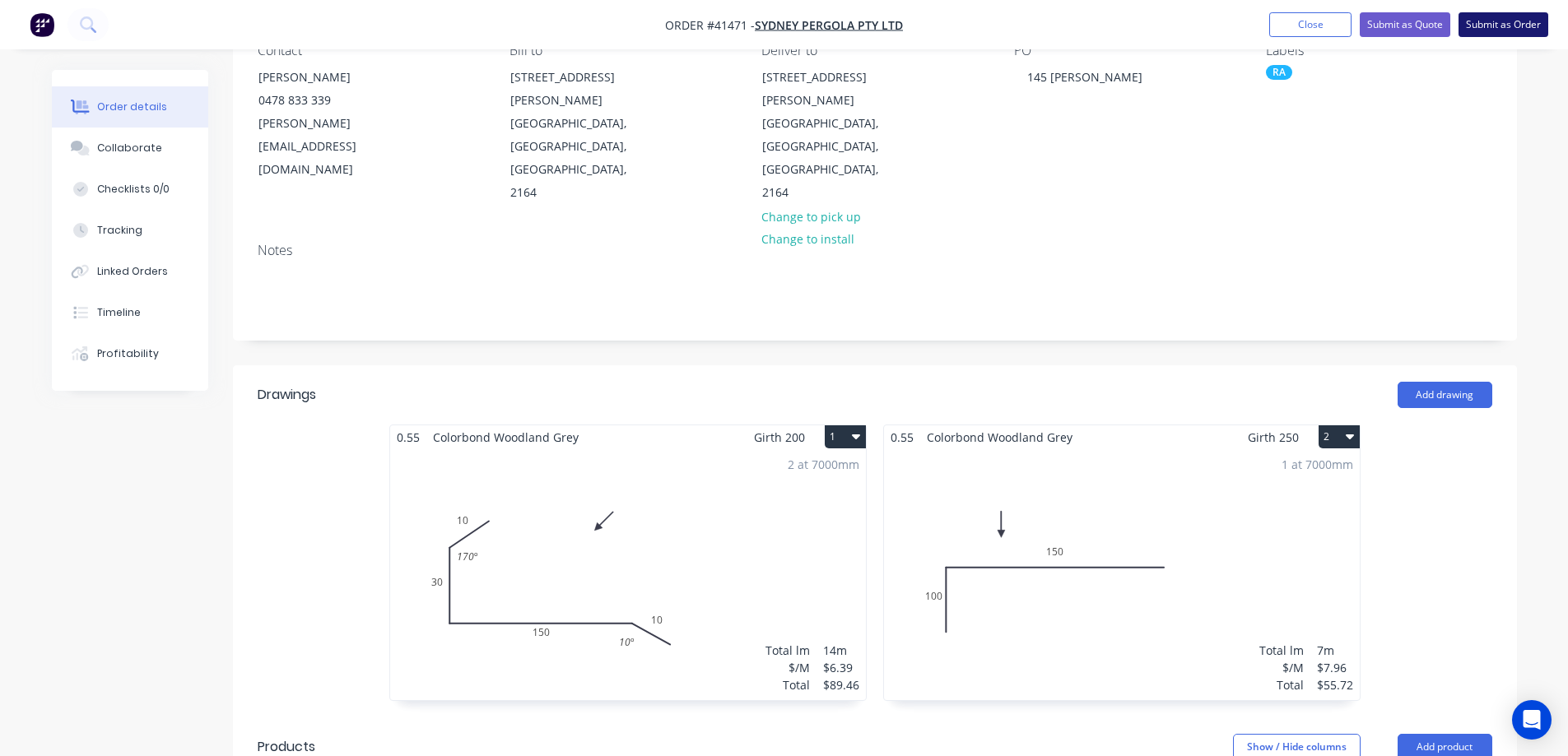
click at [1490, 20] on button "Submit as Order" at bounding box center [1503, 25] width 89 height 25
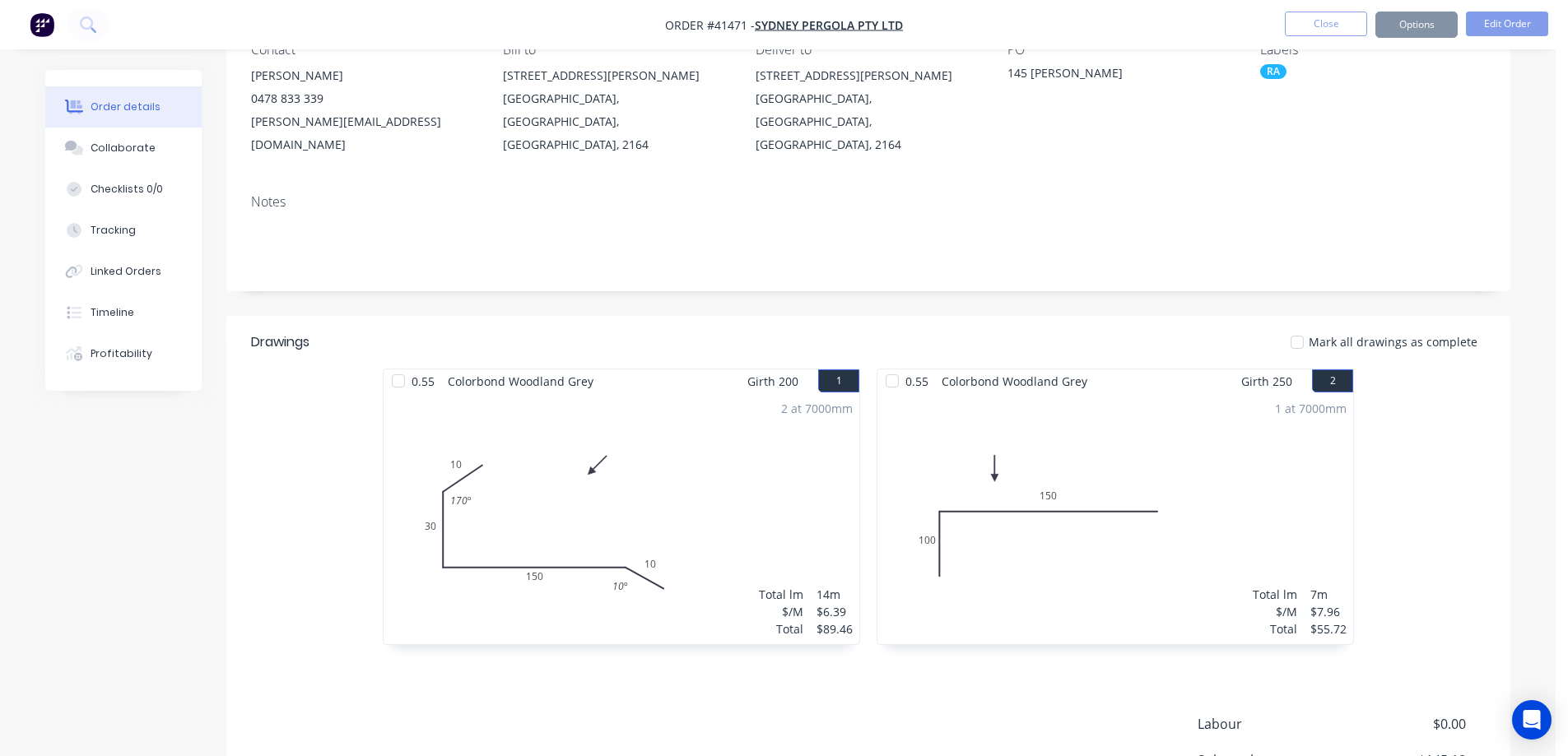
scroll to position [0, 0]
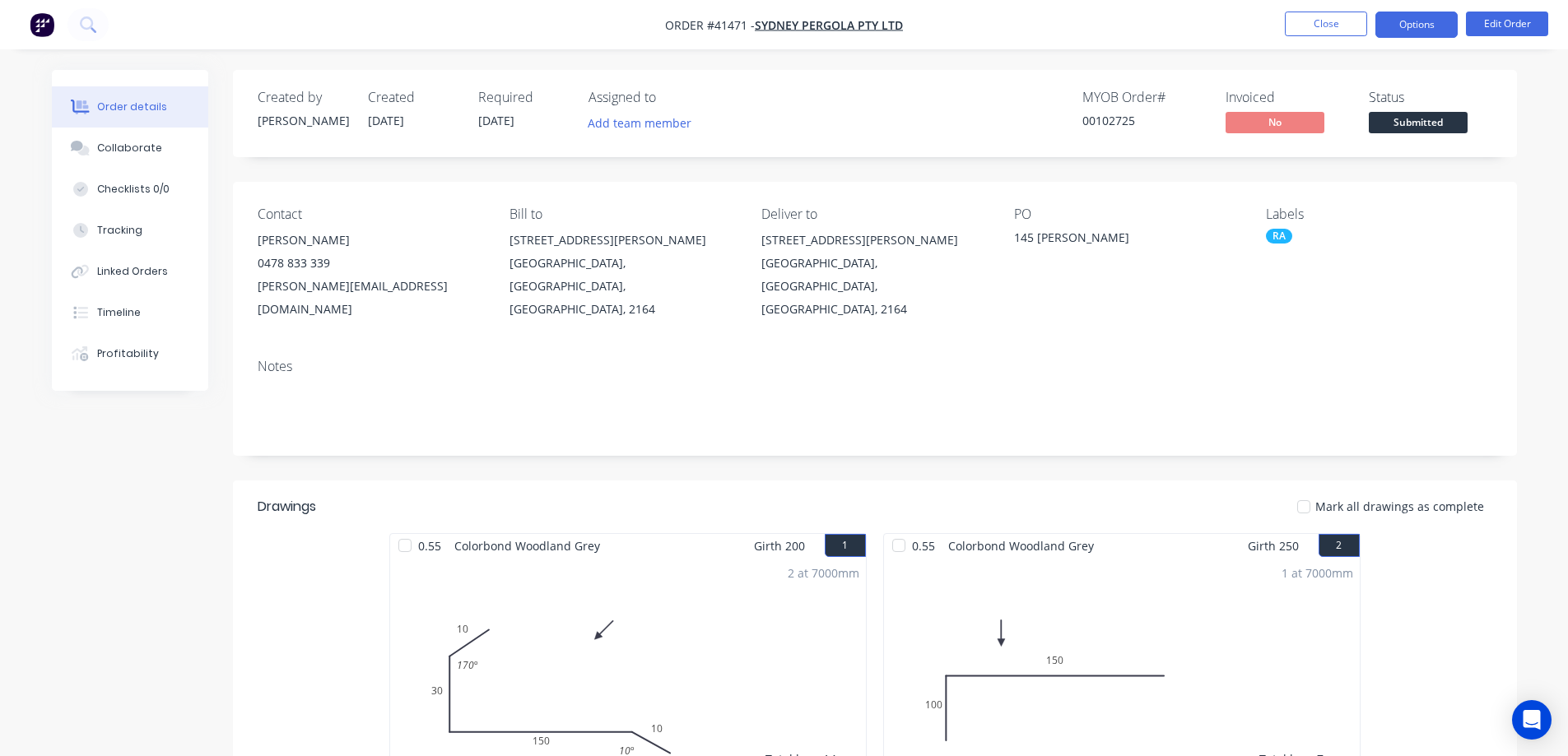
click at [1416, 25] on button "Options" at bounding box center [1417, 25] width 83 height 27
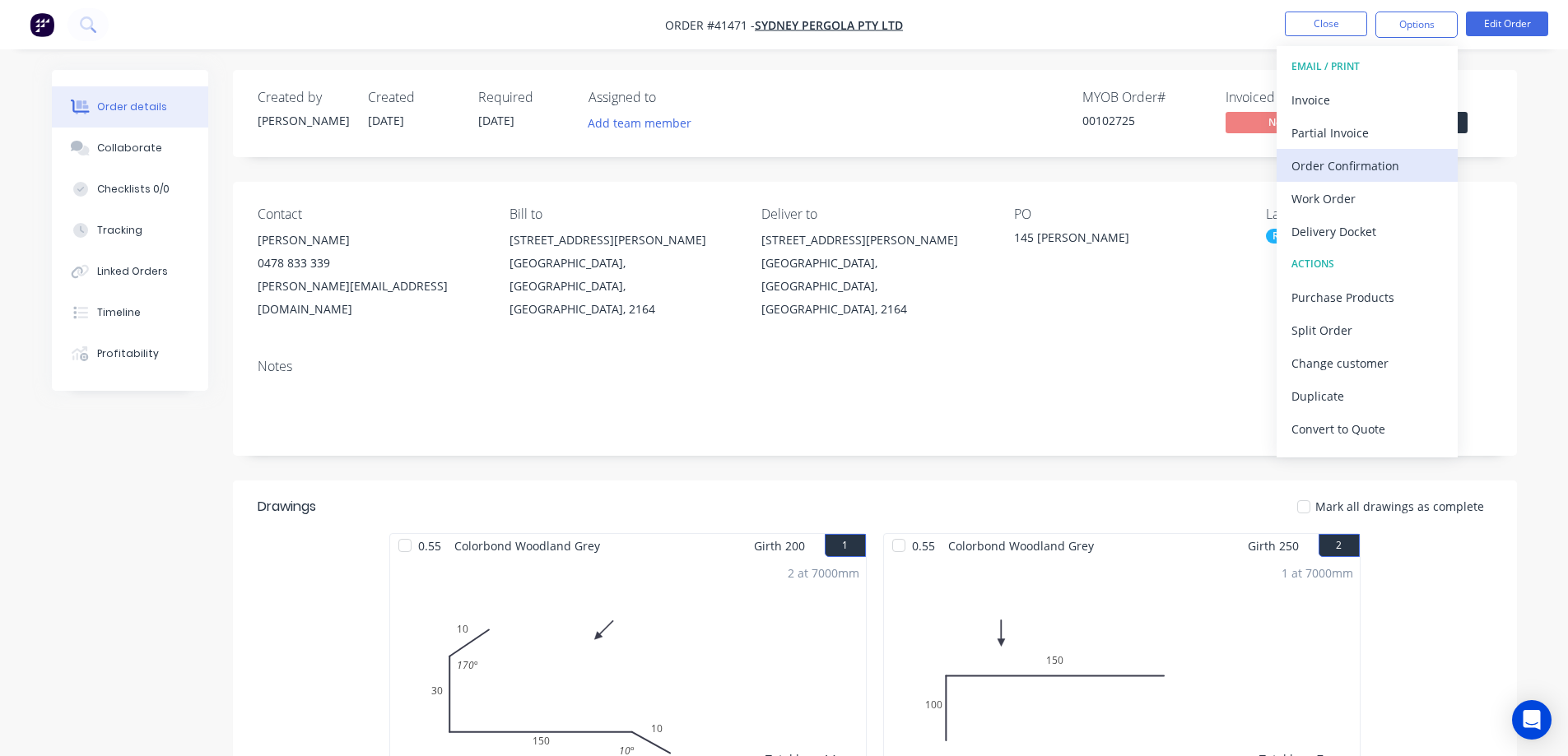
click at [1377, 166] on div "Order Confirmation" at bounding box center [1367, 165] width 151 height 24
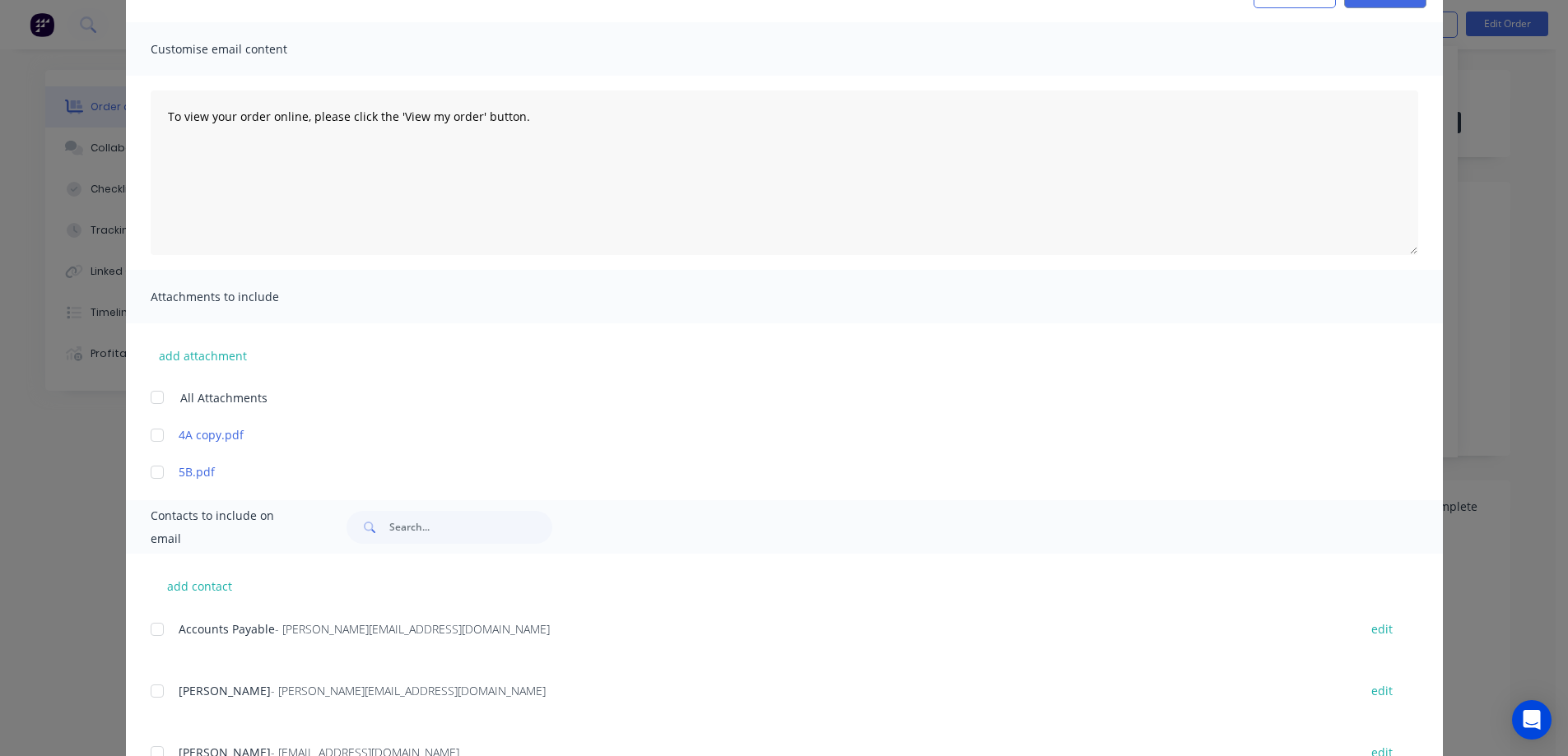
scroll to position [229, 0]
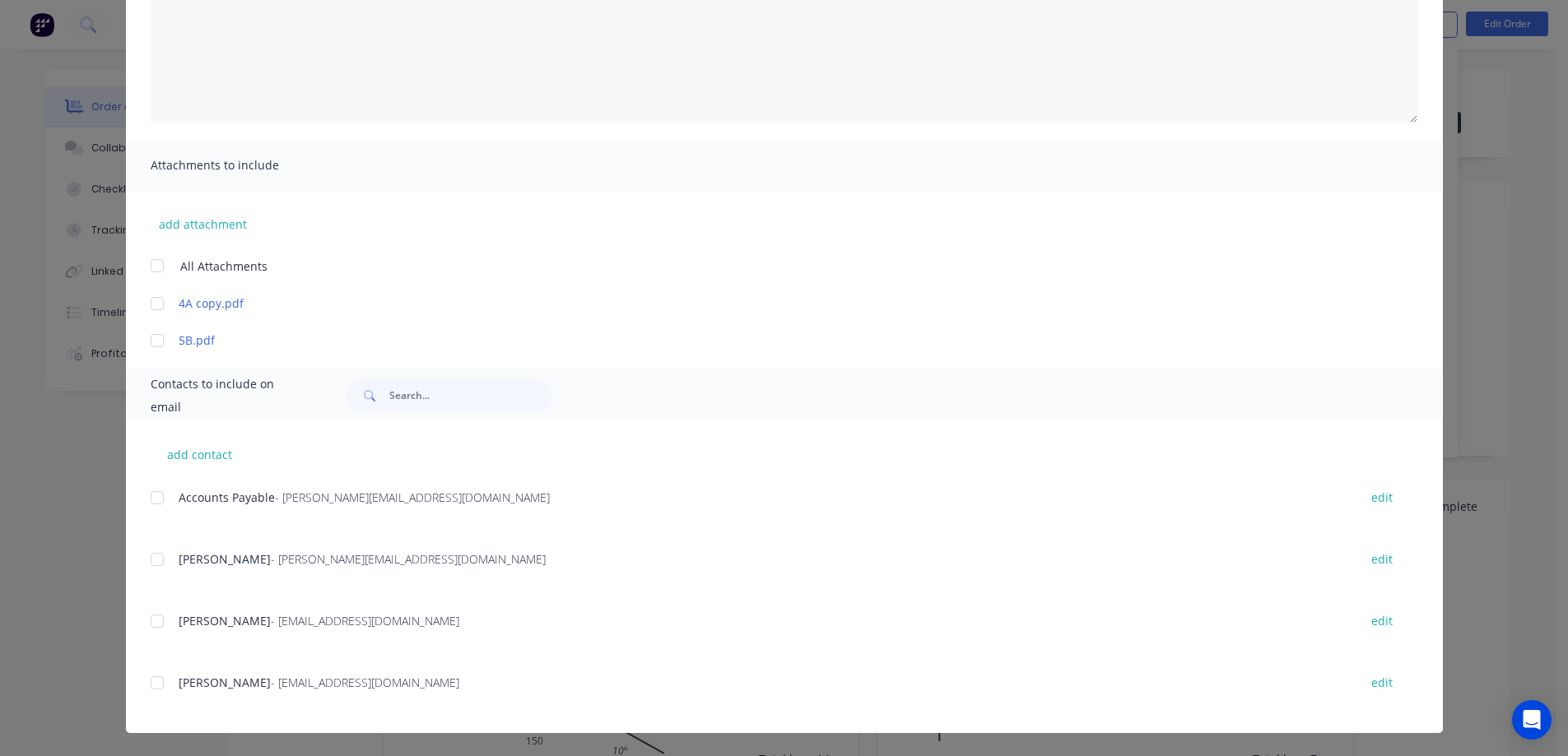
drag, startPoint x: 150, startPoint y: 560, endPoint x: 320, endPoint y: 525, distance: 173.6
click at [153, 558] on div at bounding box center [157, 559] width 33 height 33
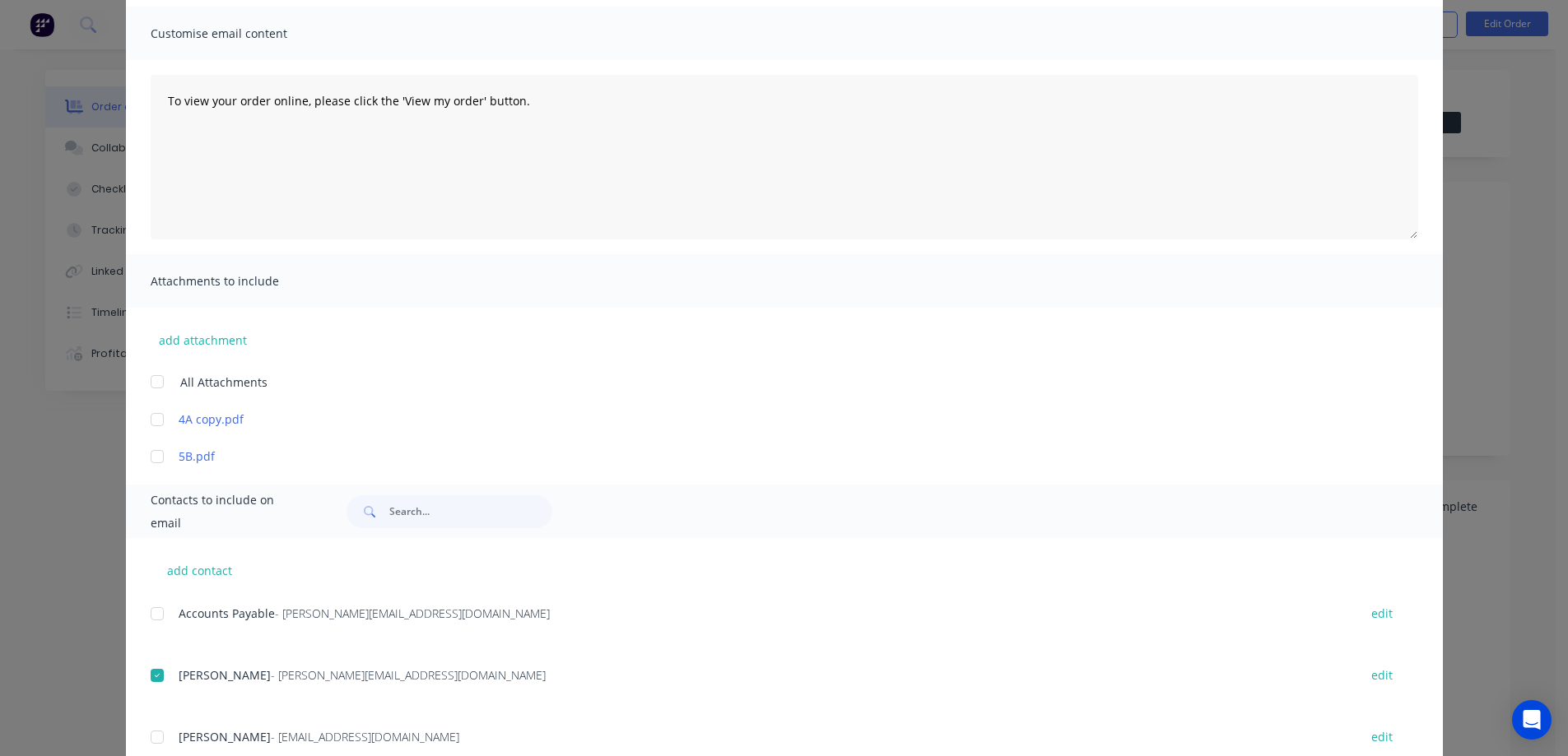
scroll to position [0, 0]
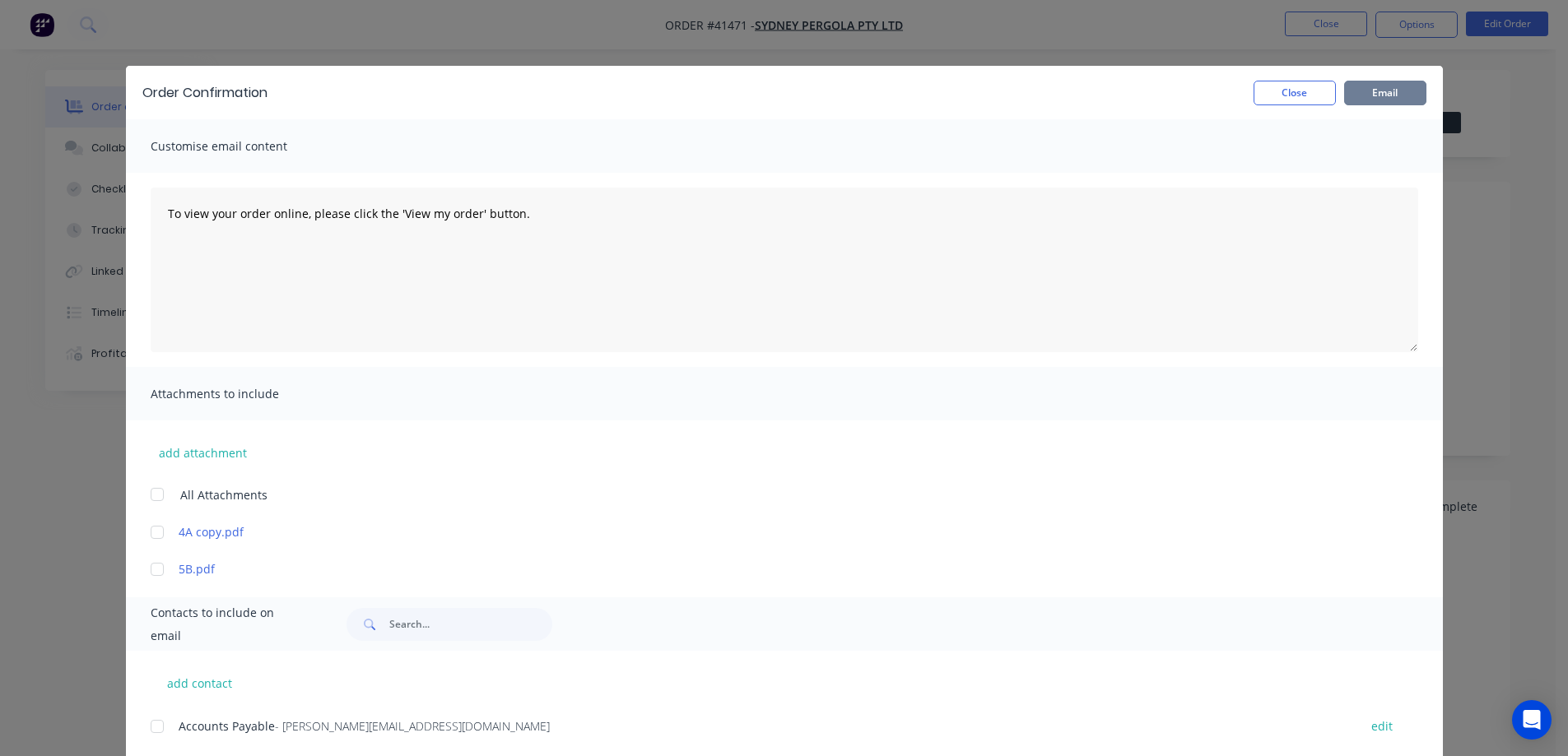
click at [1364, 96] on button "Email" at bounding box center [1385, 93] width 83 height 25
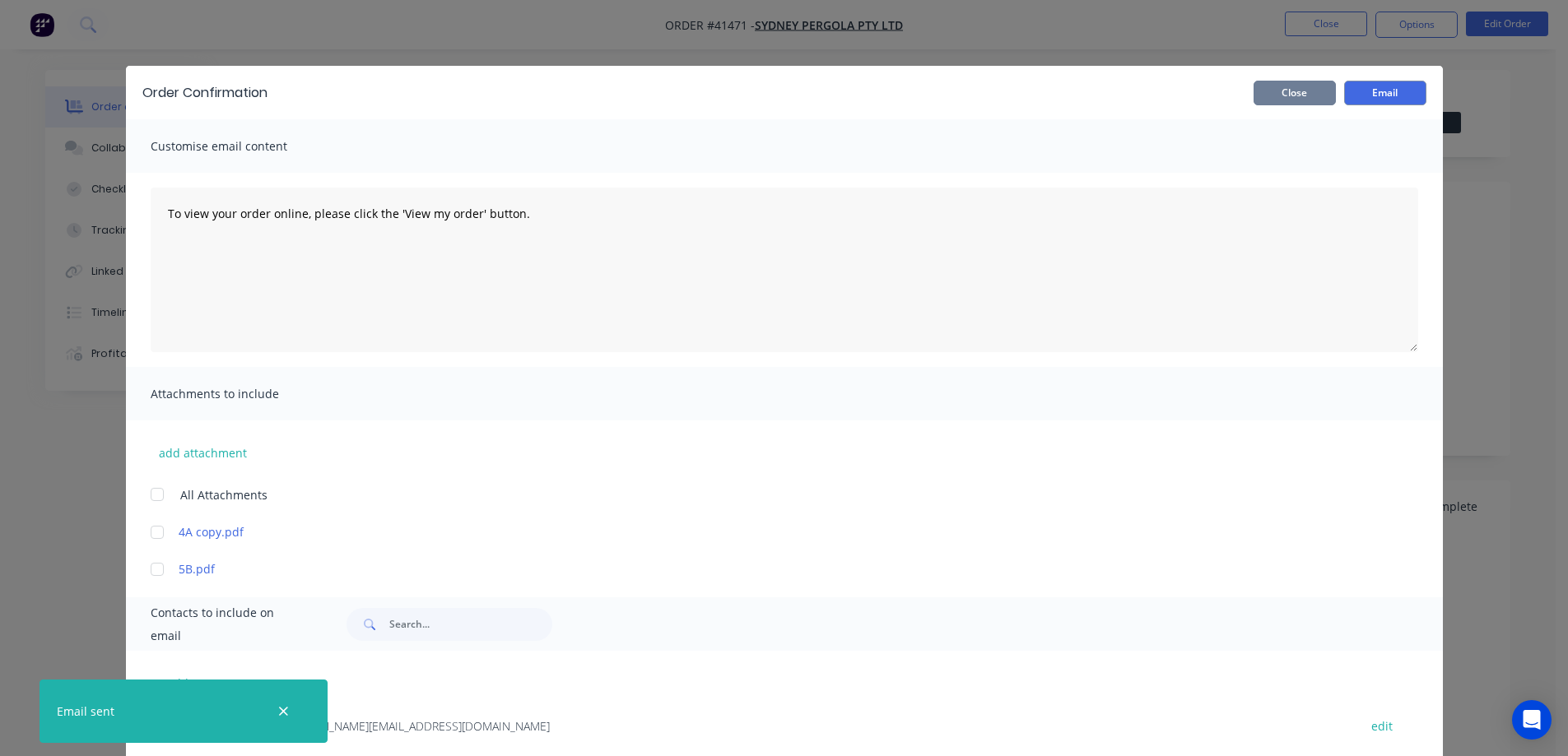
click at [1320, 94] on button "Close" at bounding box center [1295, 93] width 83 height 25
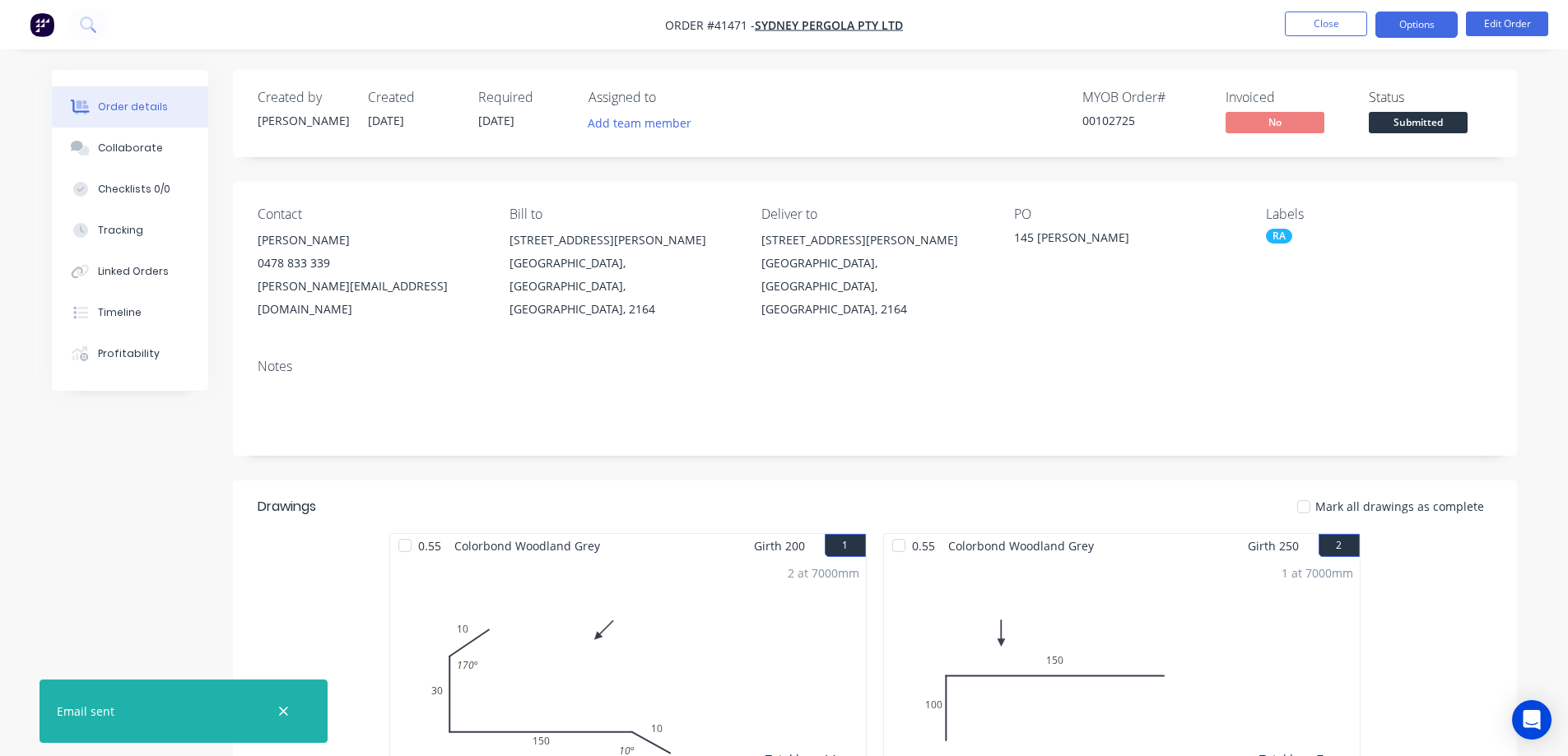
click at [1392, 23] on button "Options" at bounding box center [1417, 25] width 83 height 27
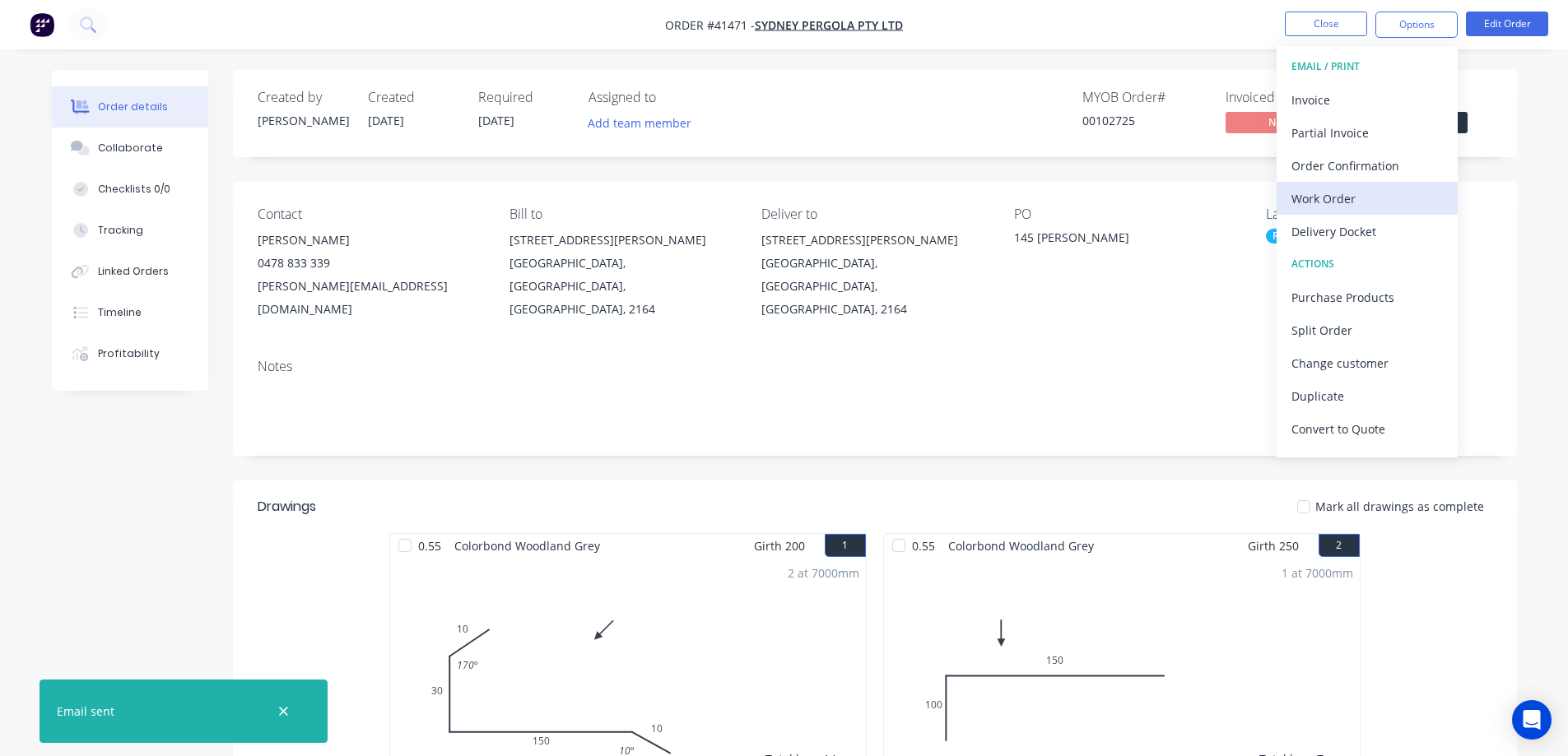
click at [1333, 199] on div "Work Order" at bounding box center [1367, 199] width 151 height 24
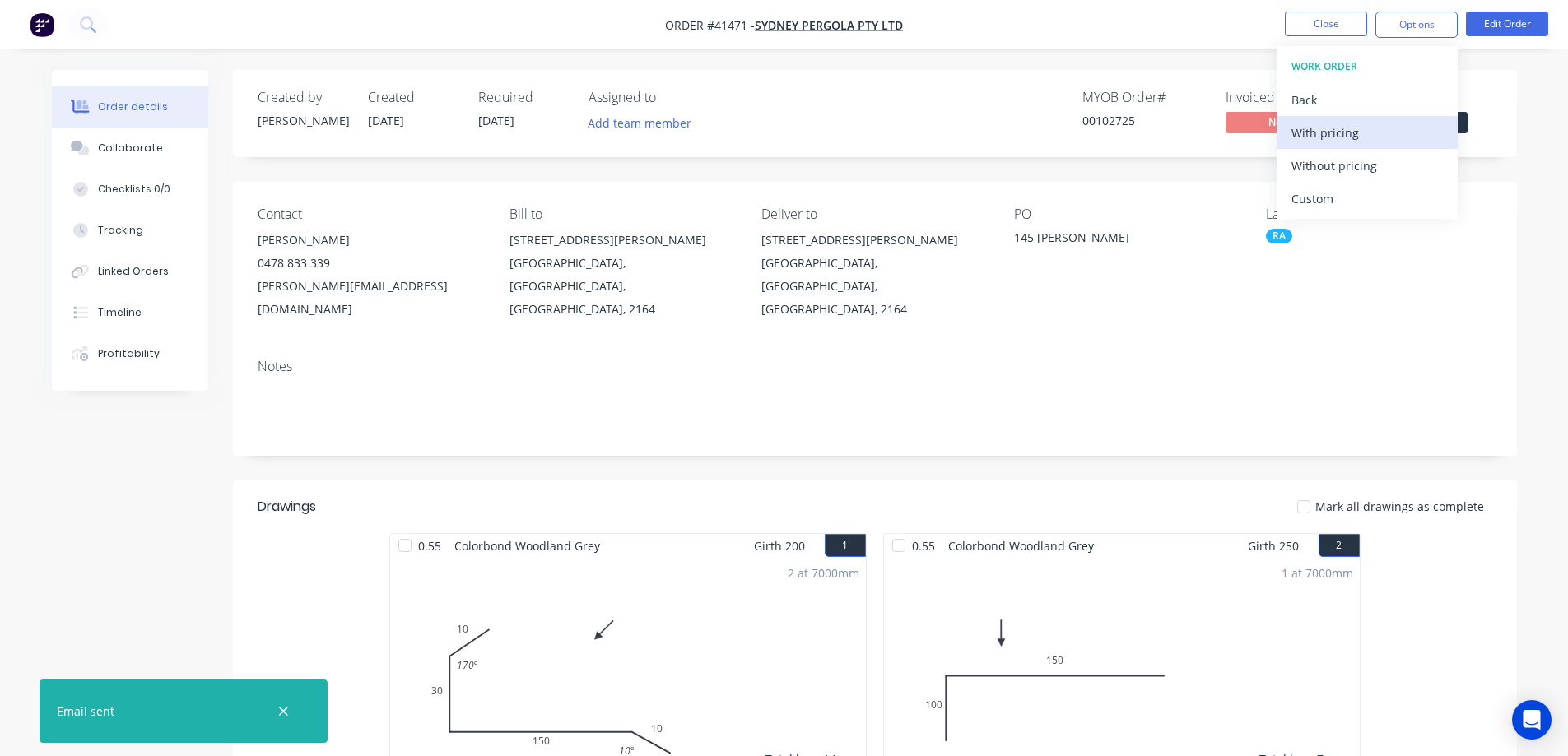
click at [1347, 131] on div "With pricing" at bounding box center [1367, 133] width 151 height 24
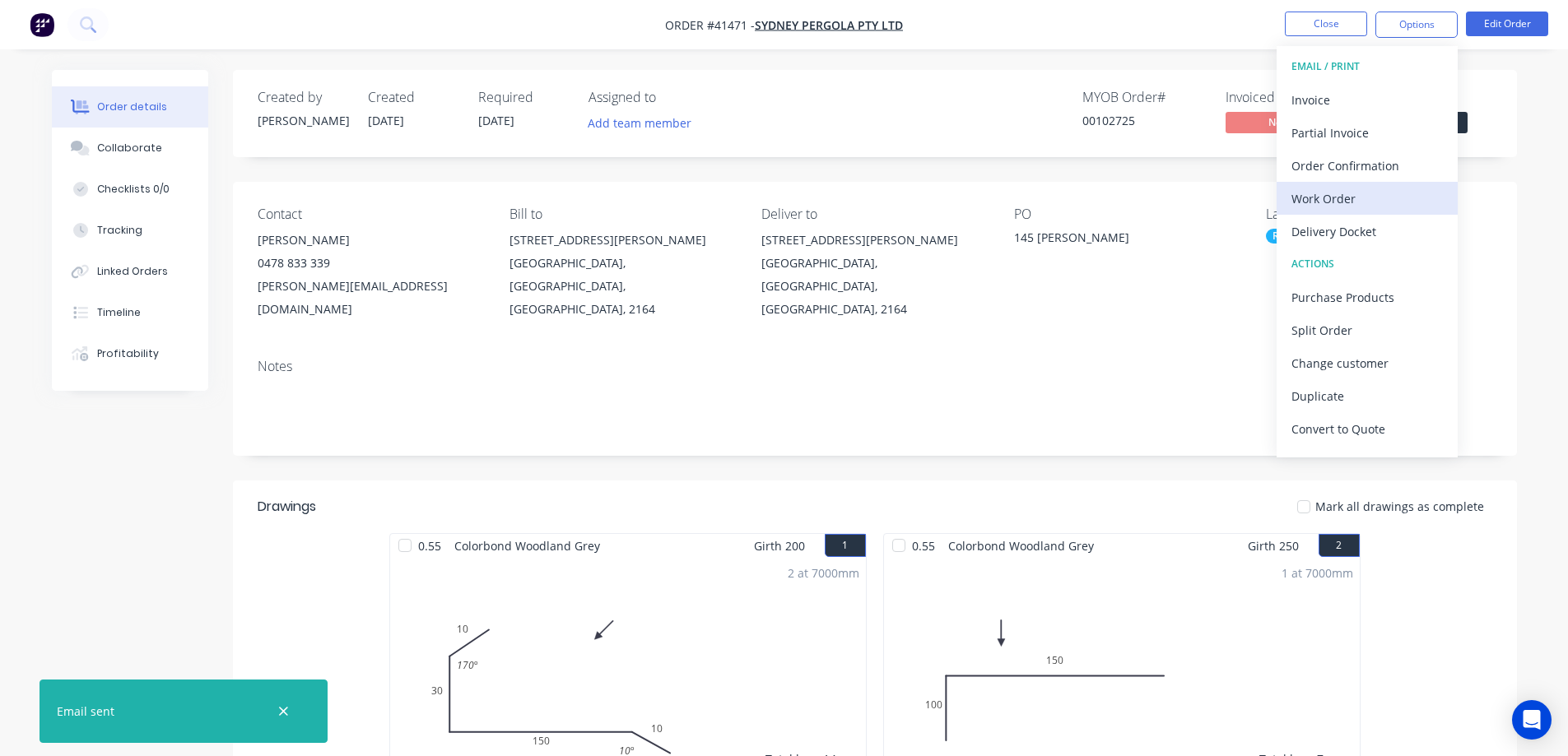
click at [1313, 197] on div "Work Order" at bounding box center [1367, 199] width 151 height 24
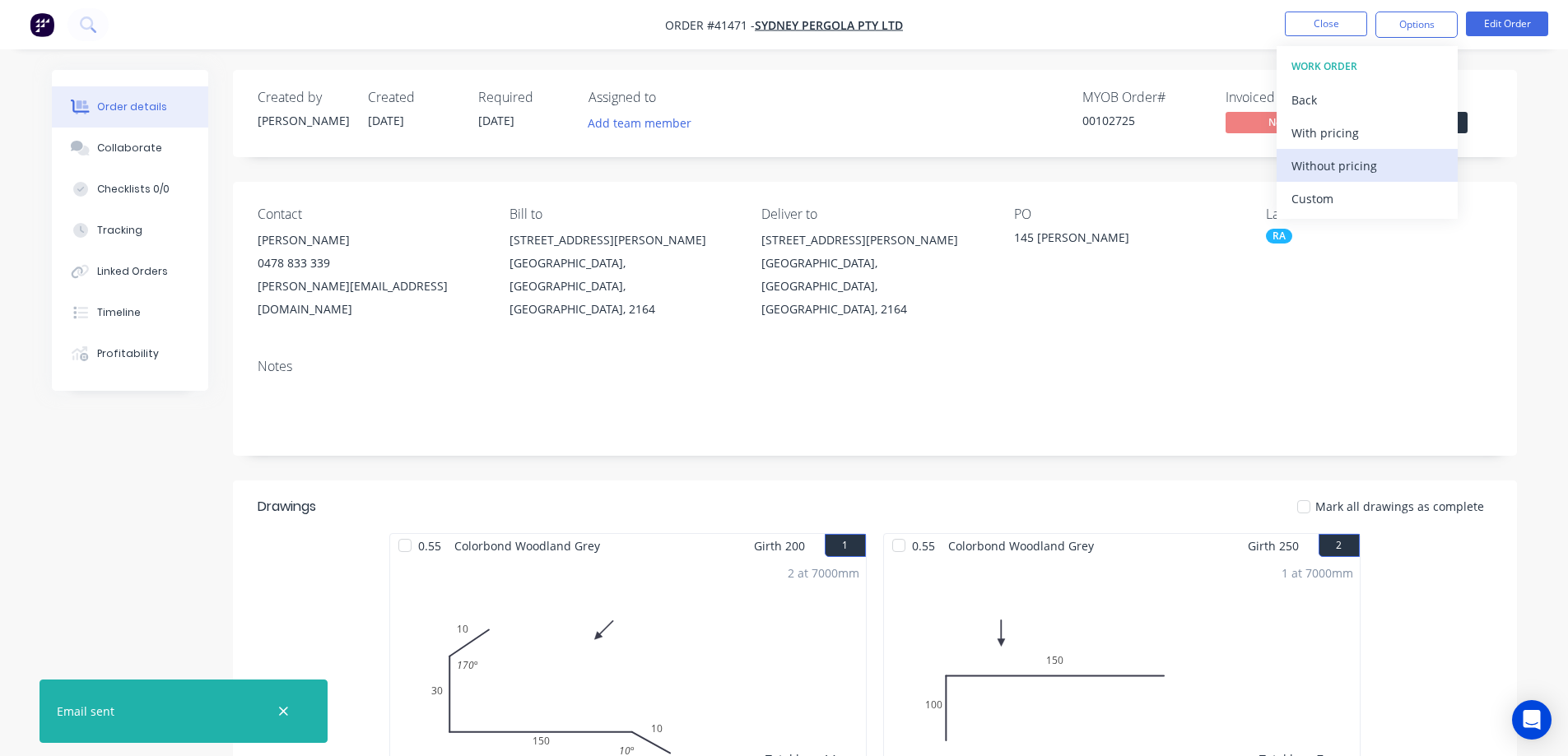
click at [1343, 165] on div "Without pricing" at bounding box center [1367, 165] width 151 height 24
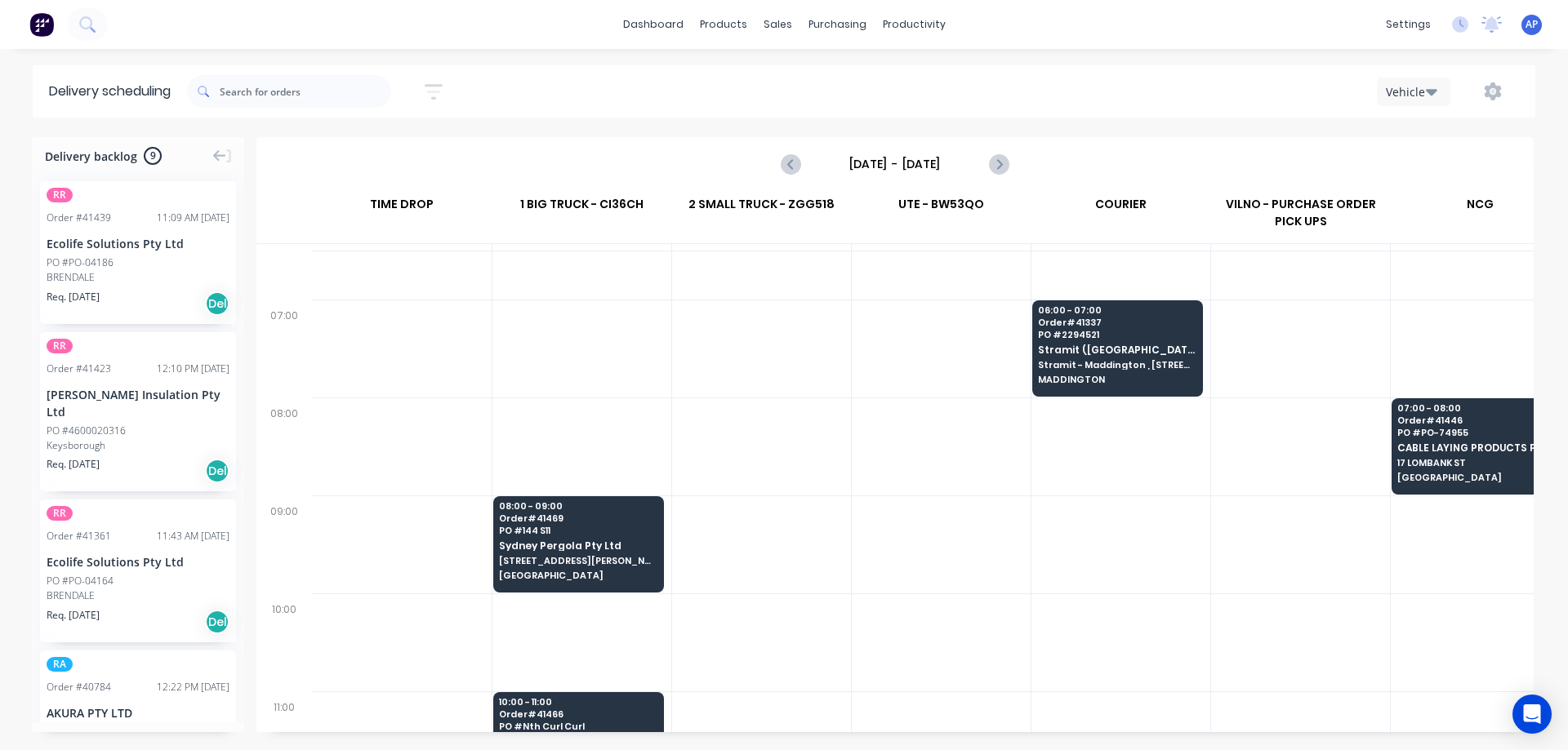
scroll to position [82, 0]
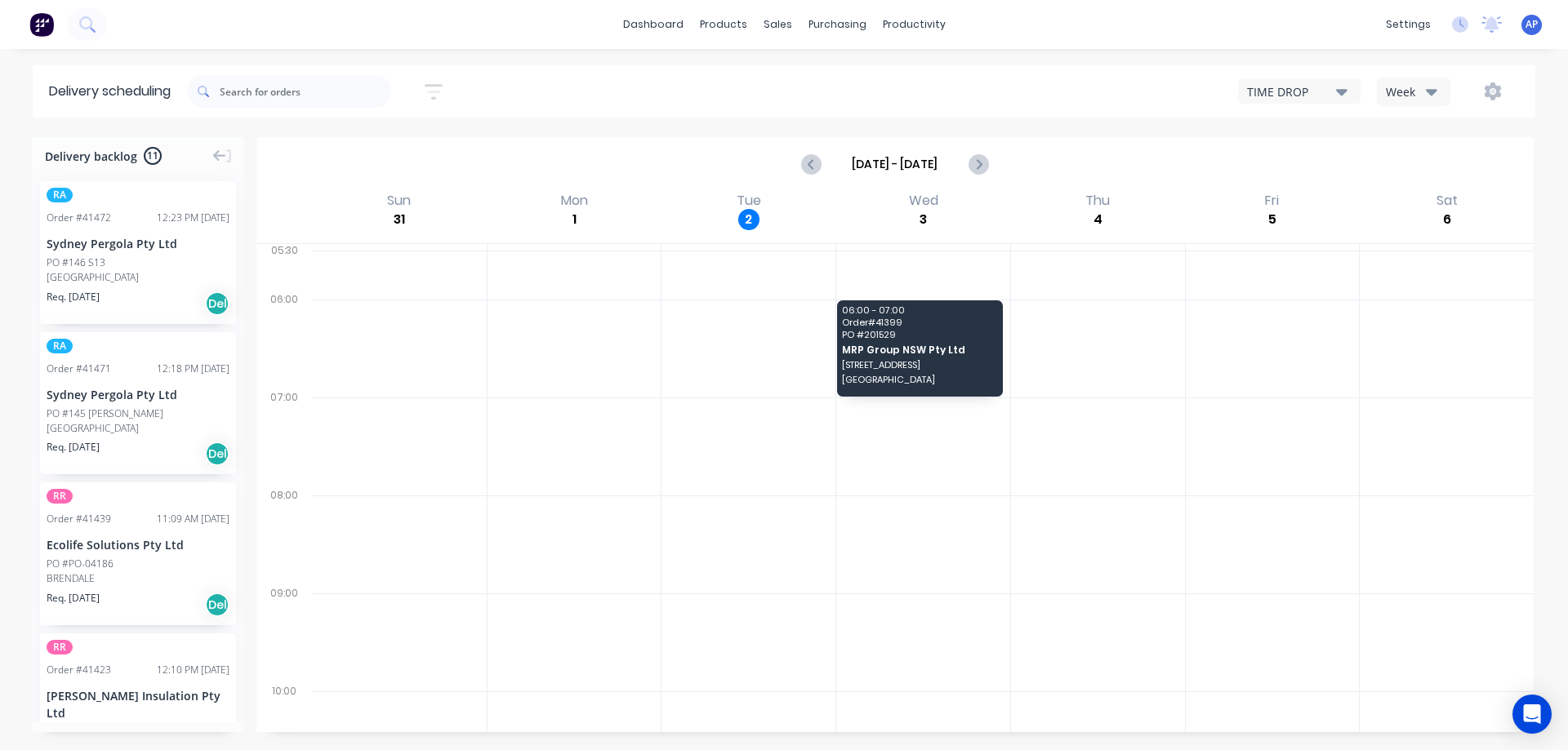
click at [1418, 87] on div "Week" at bounding box center [1409, 92] width 47 height 17
click at [1440, 167] on div "Vehicle" at bounding box center [1458, 166] width 162 height 32
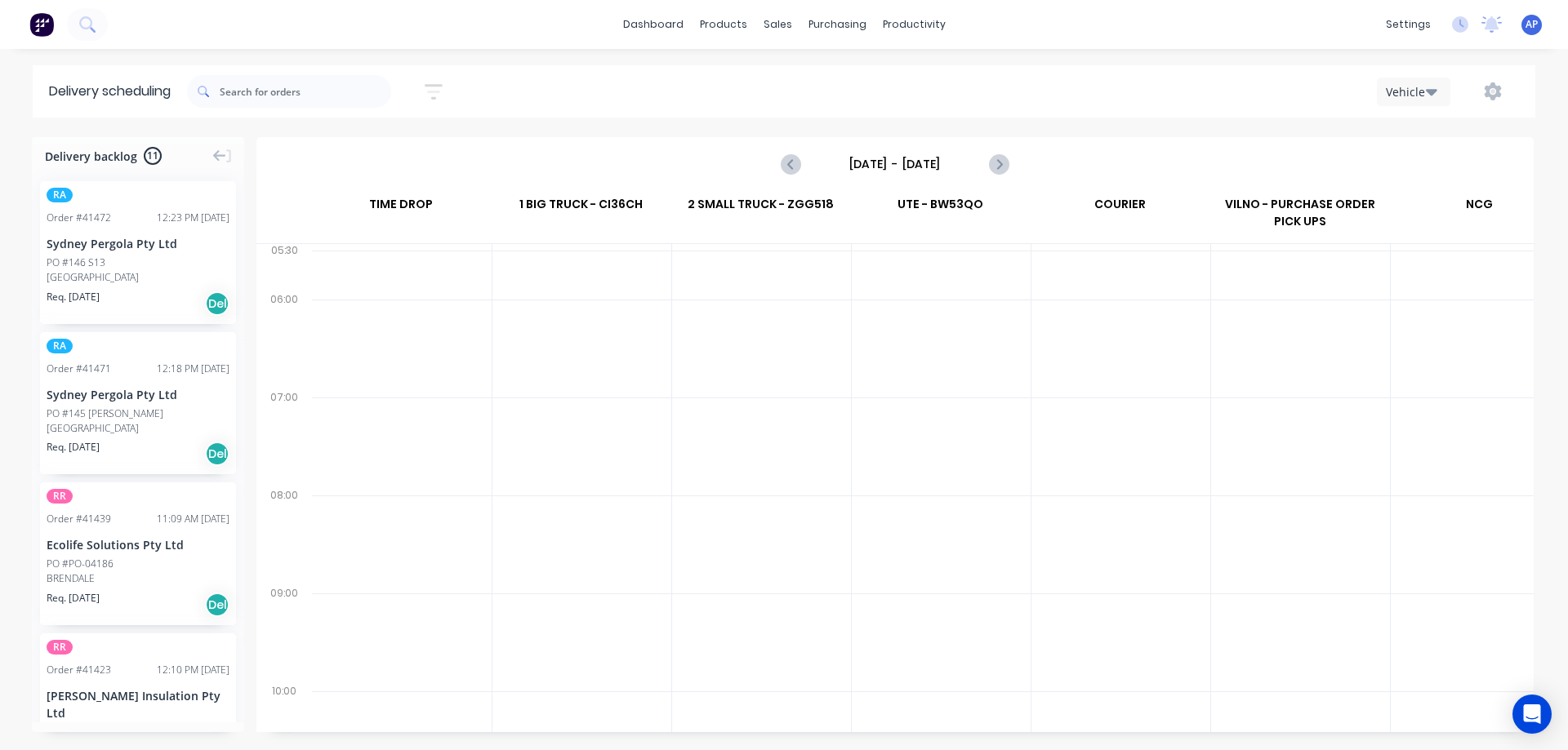
scroll to position [0, 1]
click at [914, 163] on input "[DATE] - [DATE]" at bounding box center [895, 164] width 162 height 25
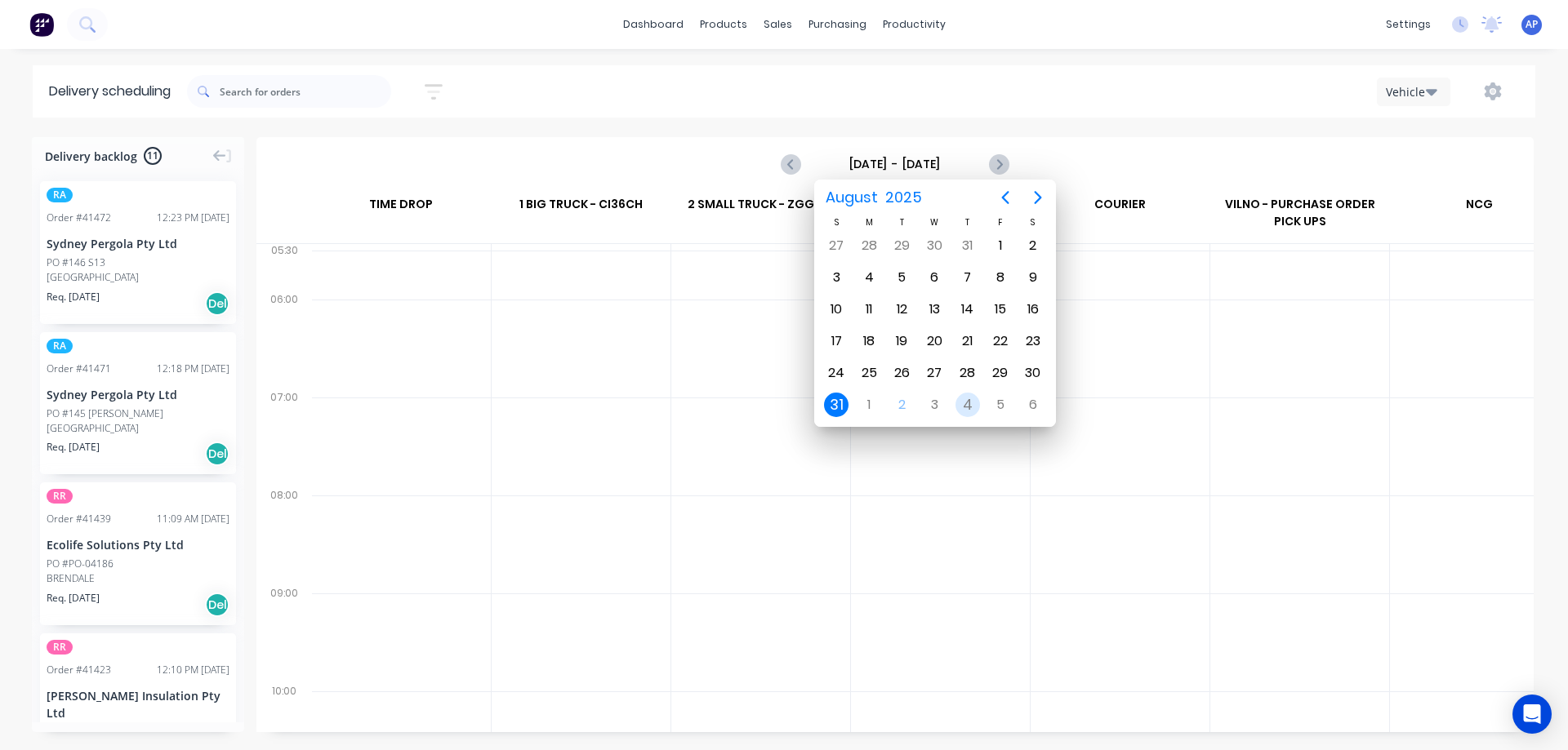
click at [965, 402] on div "4" at bounding box center [968, 405] width 25 height 25
type input "[DATE] - [DATE]"
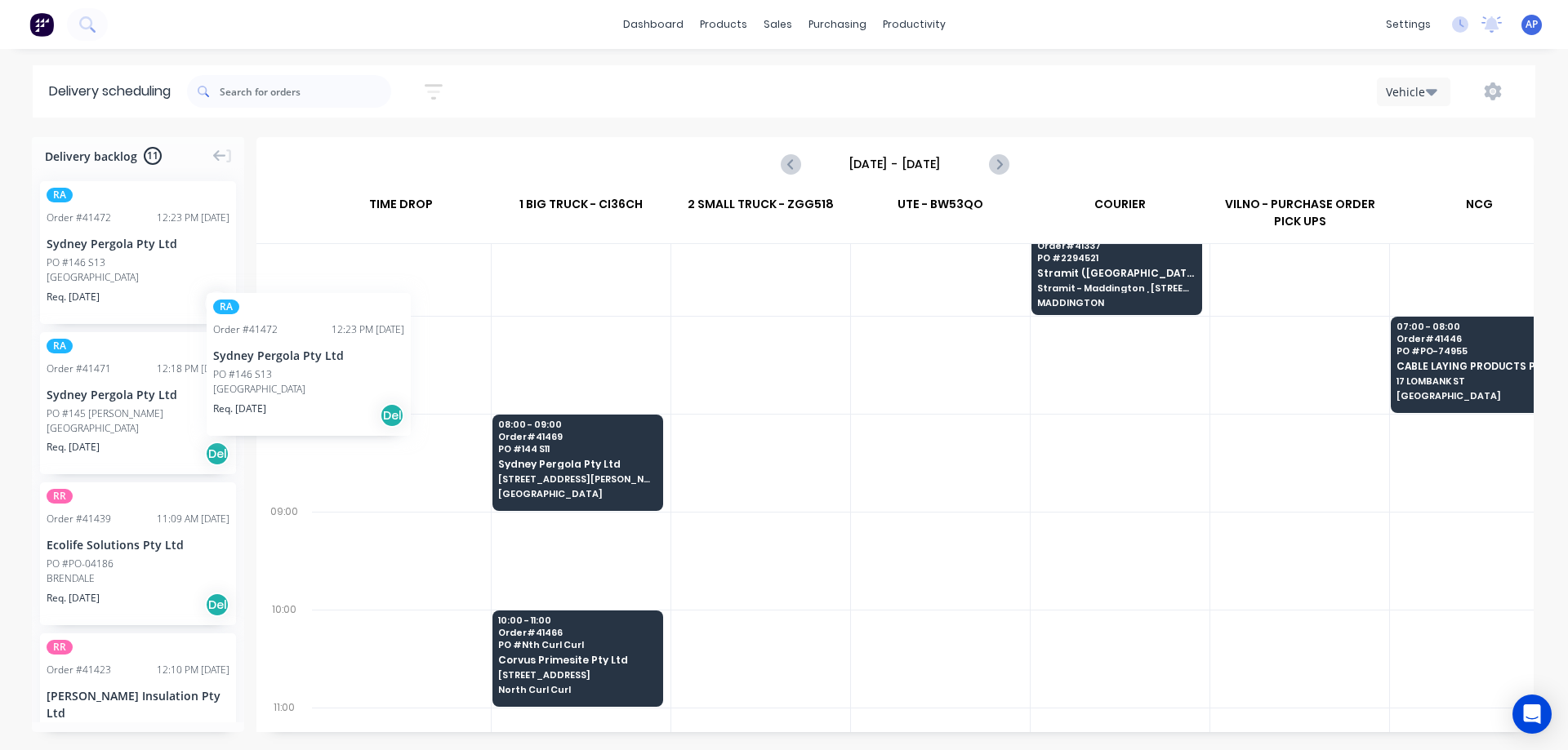
scroll to position [82, 0]
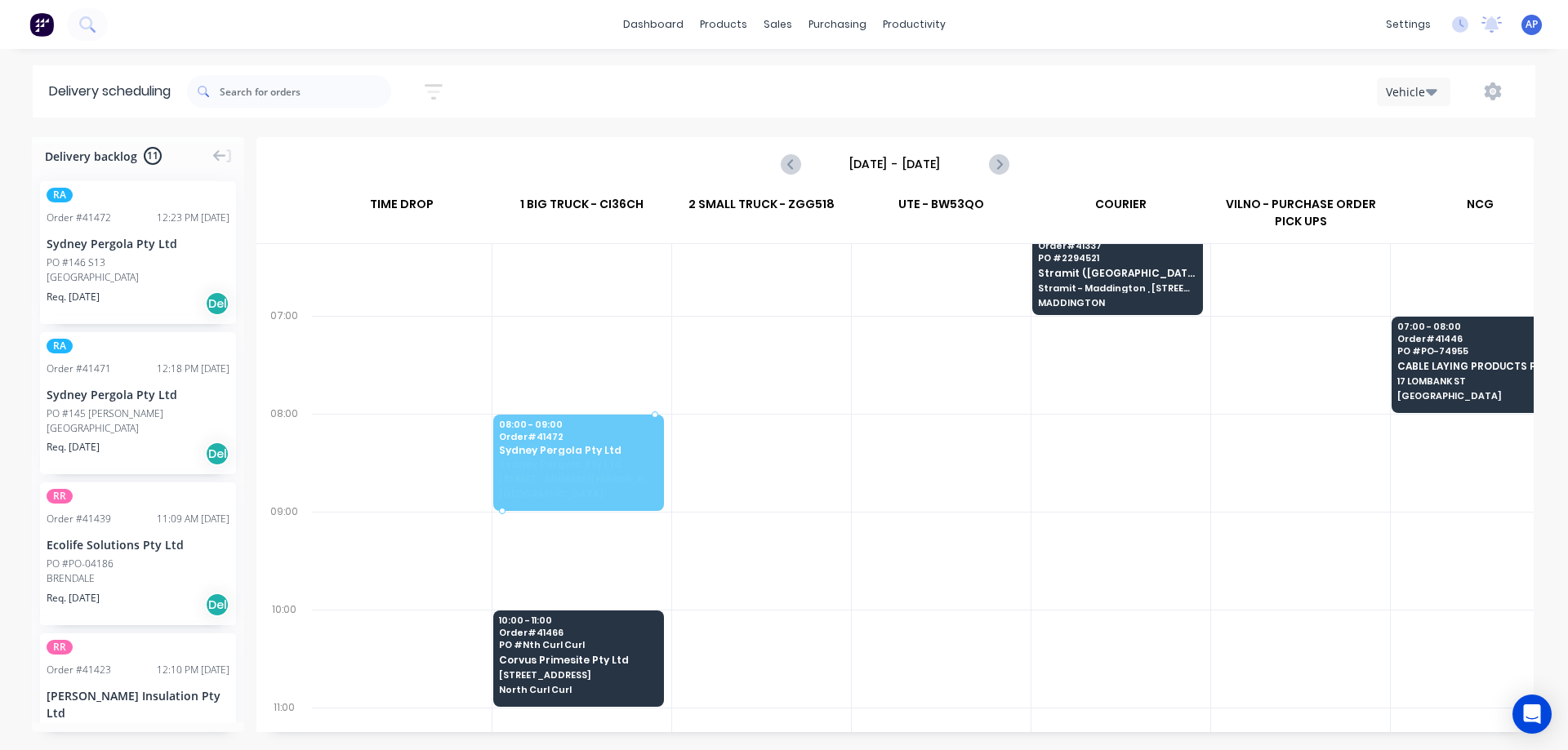
drag, startPoint x: 145, startPoint y: 260, endPoint x: 509, endPoint y: 422, distance: 398.4
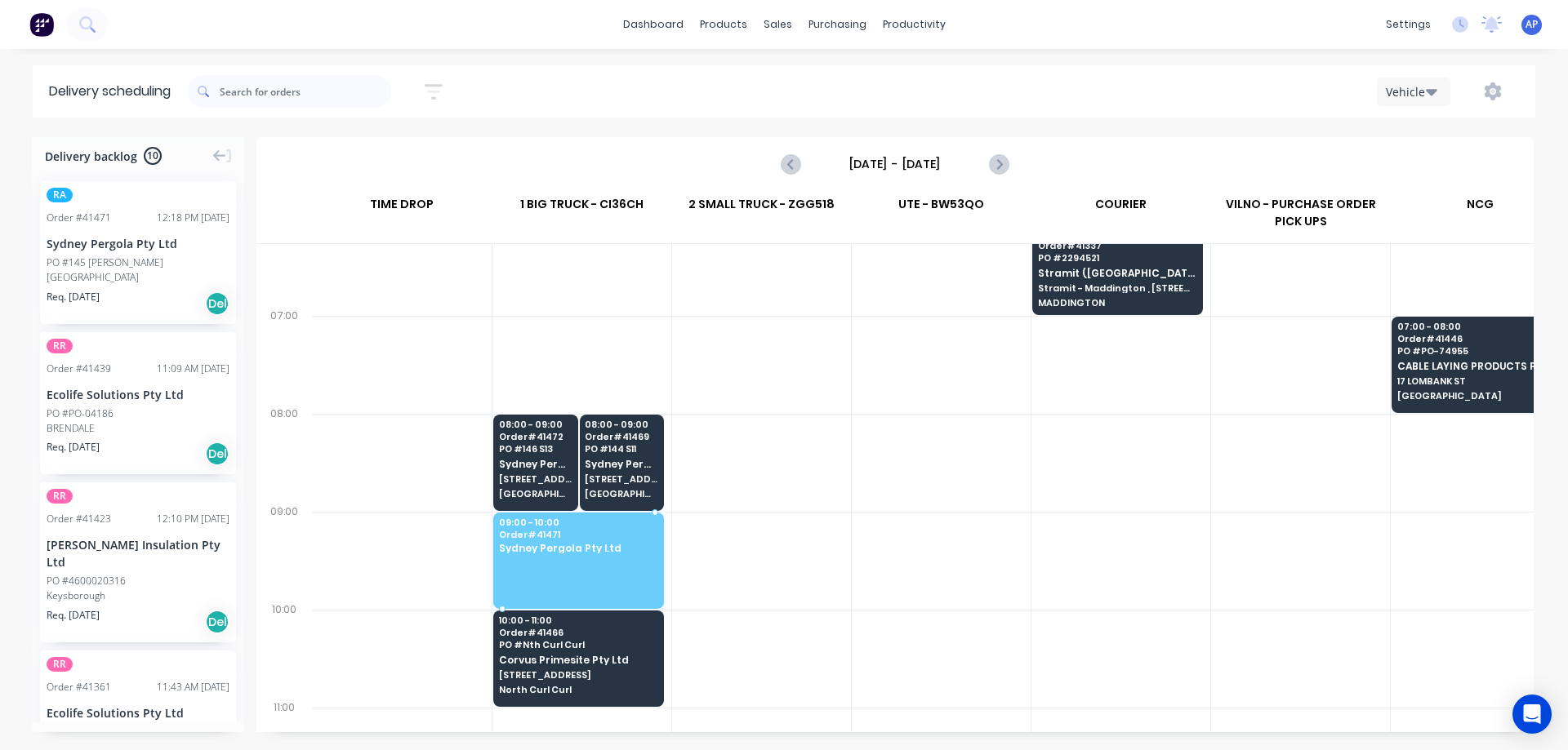
drag, startPoint x: 123, startPoint y: 284, endPoint x: 557, endPoint y: 516, distance: 492.1
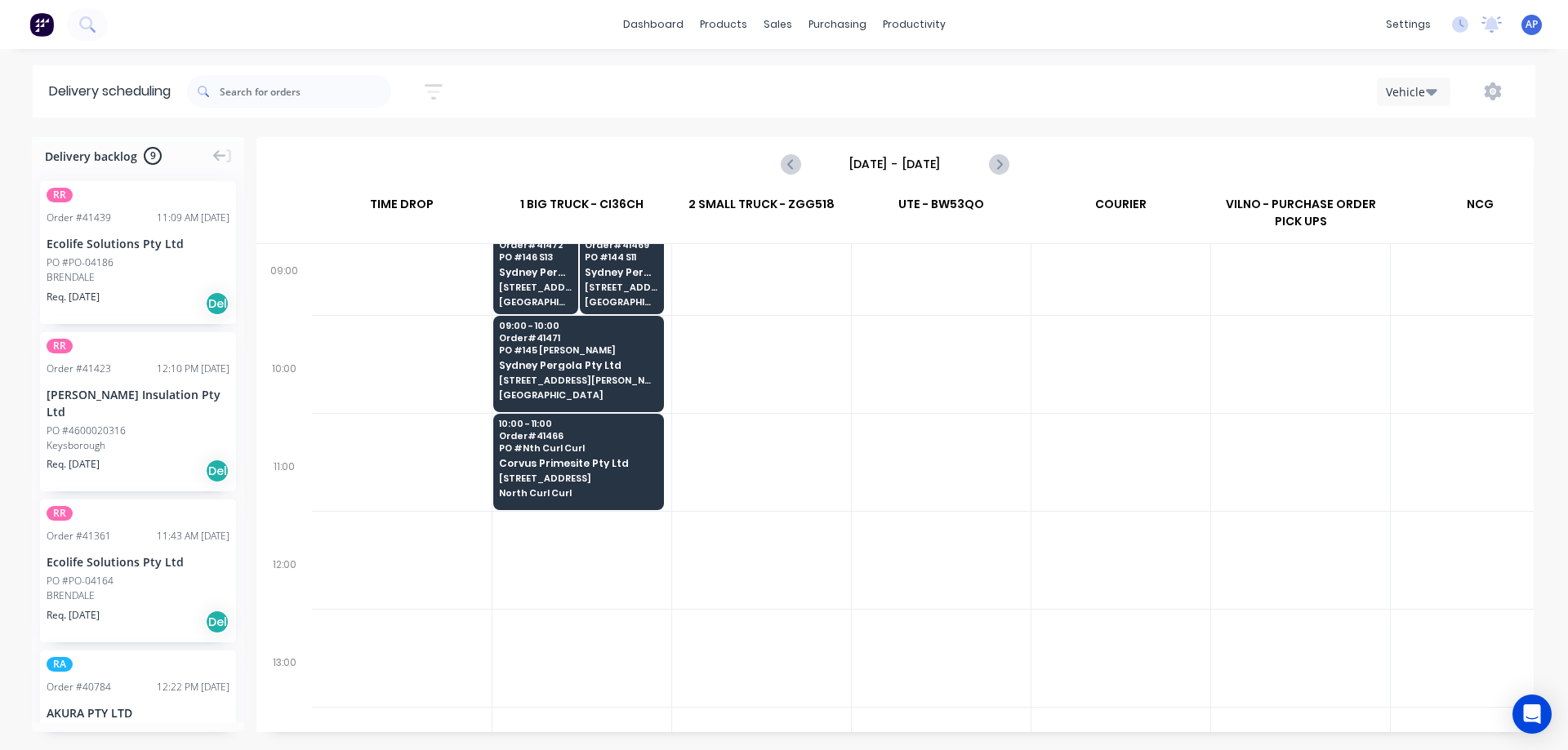
scroll to position [326, 0]
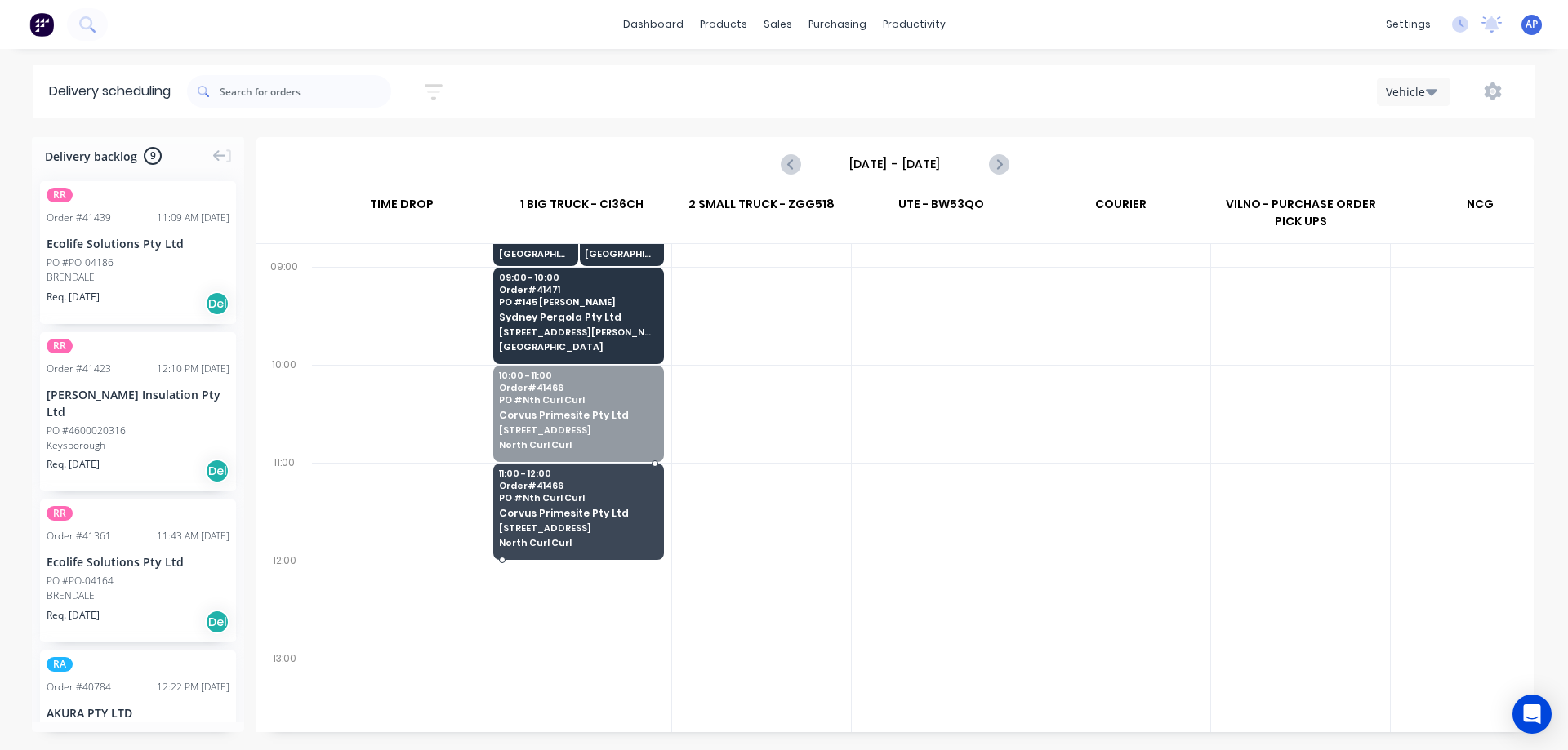
drag, startPoint x: 590, startPoint y: 432, endPoint x: 784, endPoint y: 439, distance: 194.1
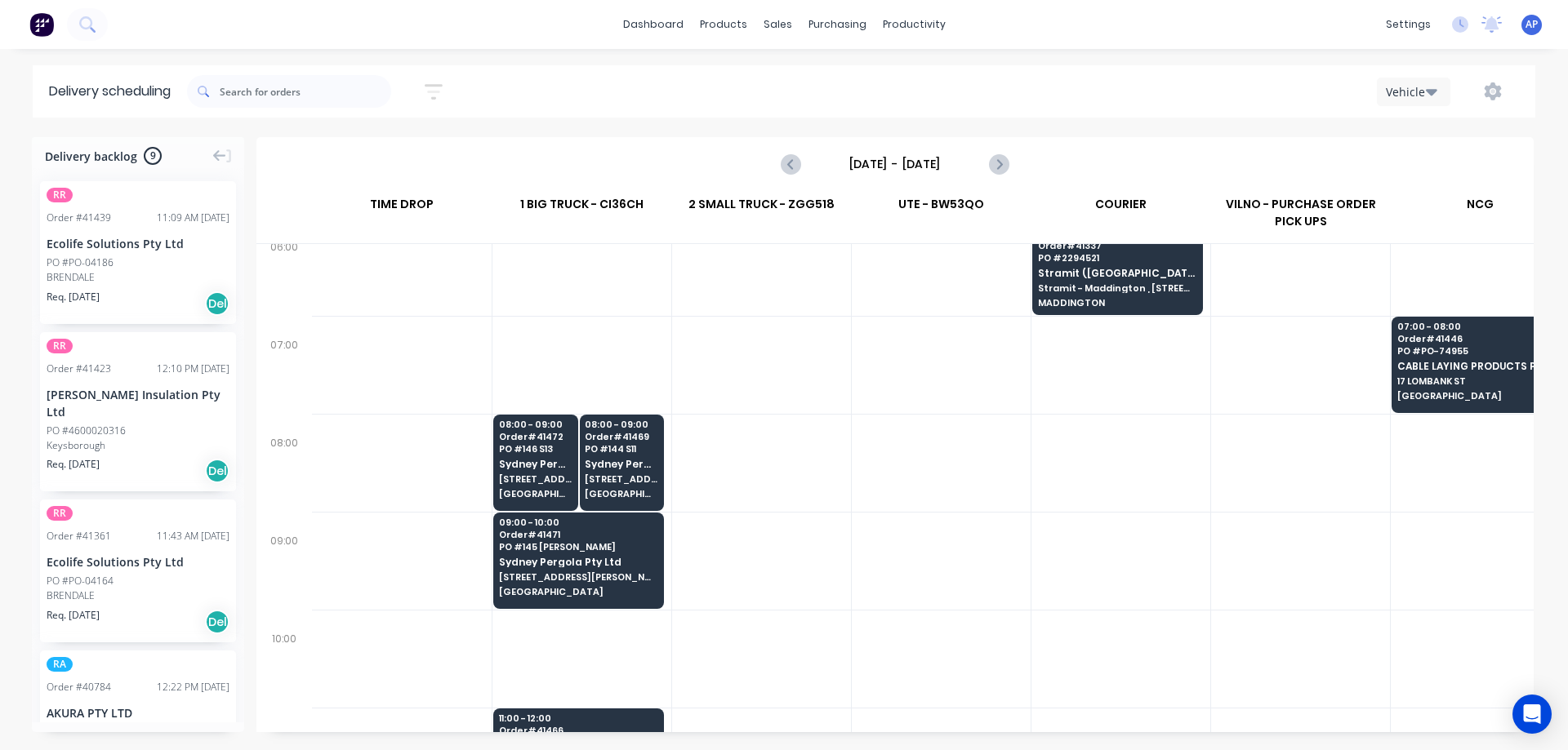
scroll to position [0, 0]
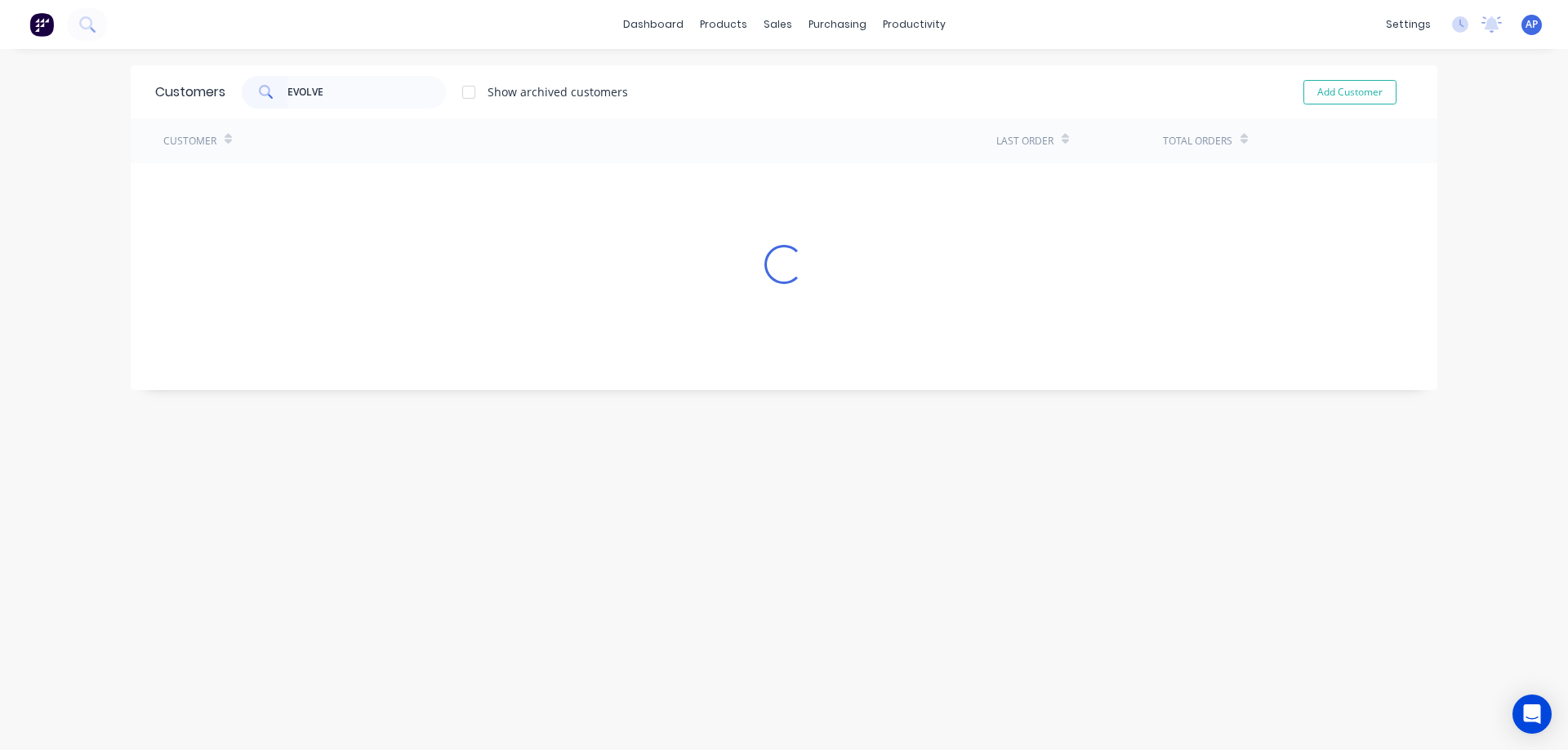
type input "EVOLVE"
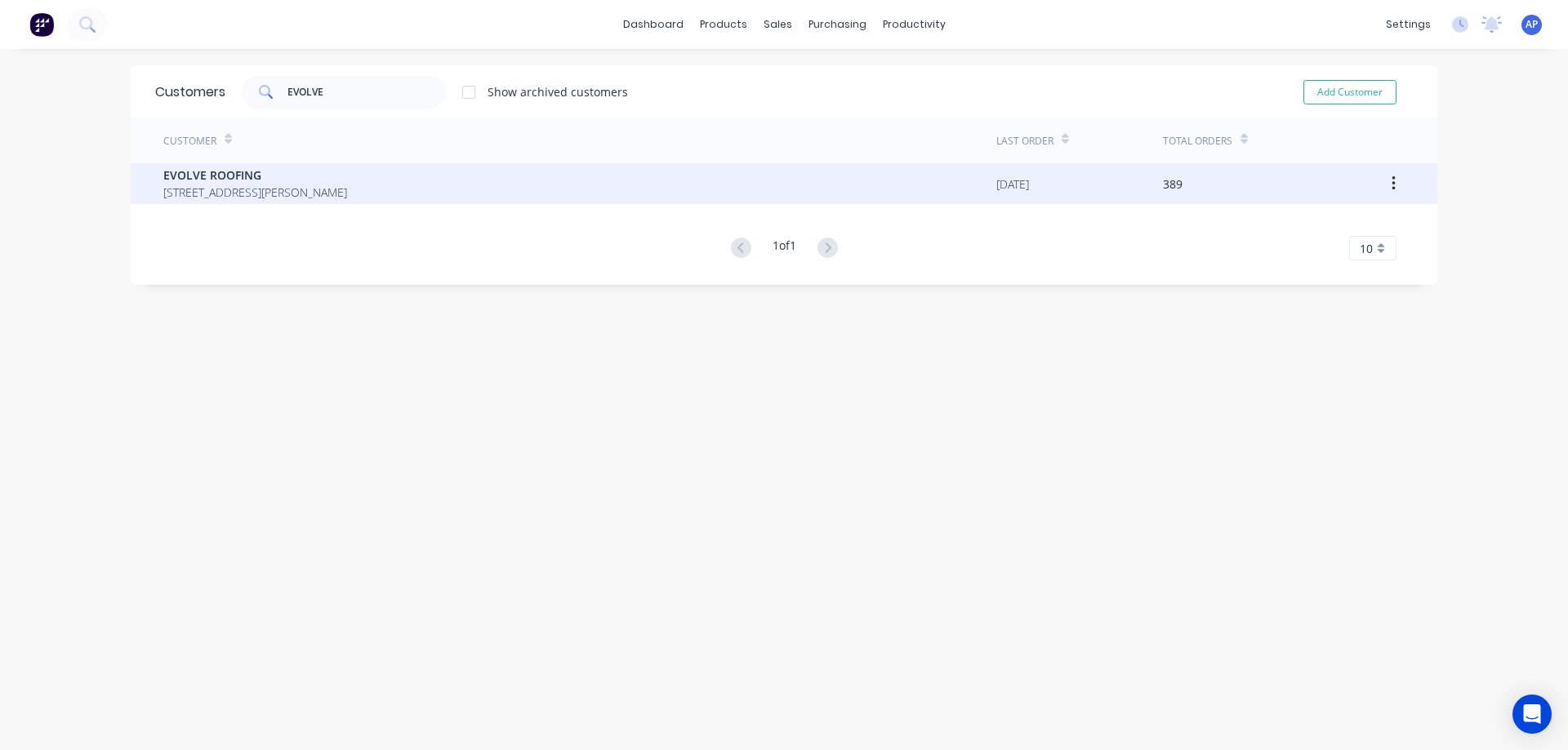
click at [191, 182] on span "EVOLVE ROOFING" at bounding box center [255, 175] width 184 height 17
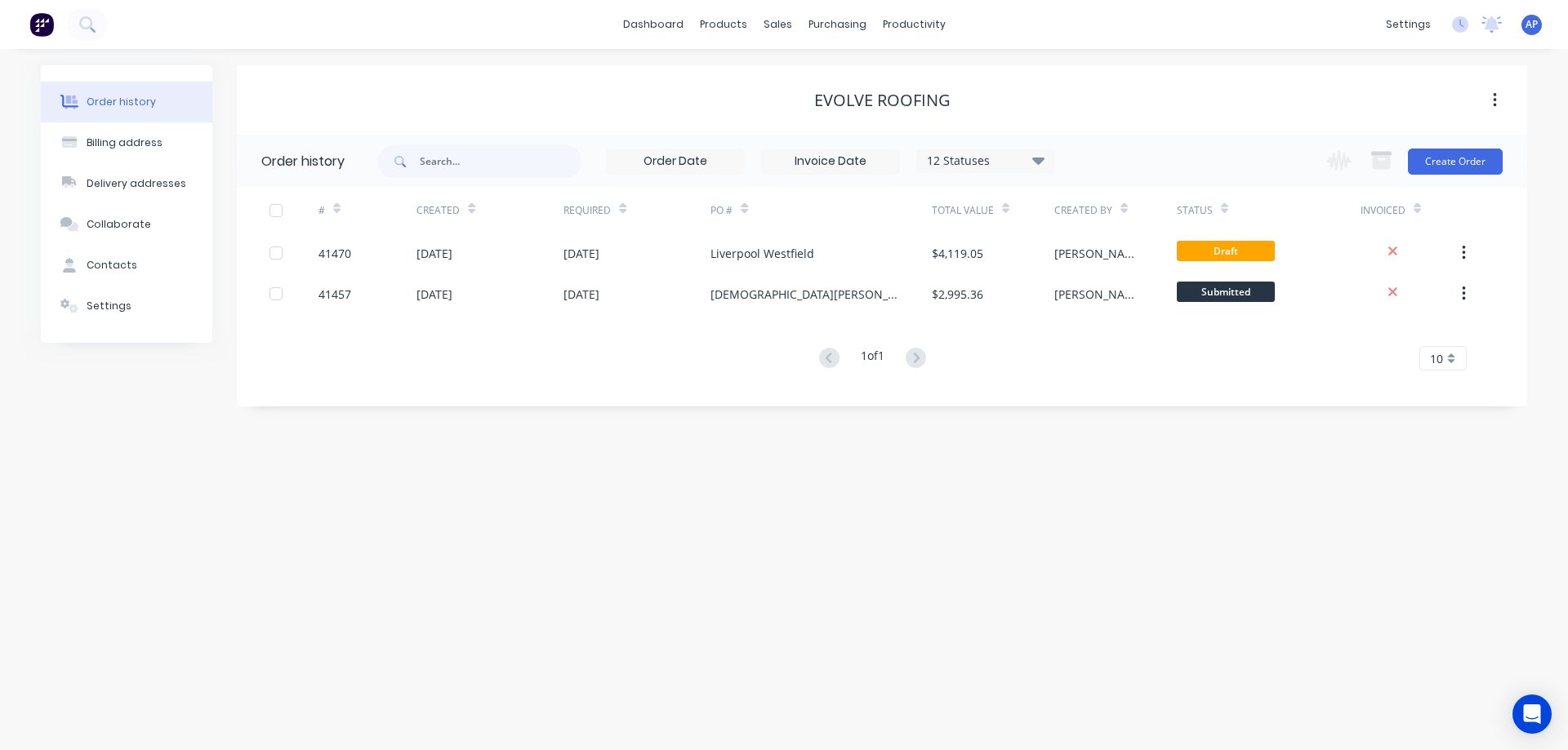
click at [1037, 161] on icon at bounding box center [1038, 160] width 12 height 7
drag, startPoint x: 1089, startPoint y: 358, endPoint x: 1136, endPoint y: 471, distance: 122.4
click at [1121, 349] on label at bounding box center [1121, 349] width 0 height 0
click at [1121, 358] on input "checkbox" at bounding box center [1127, 356] width 13 height 16
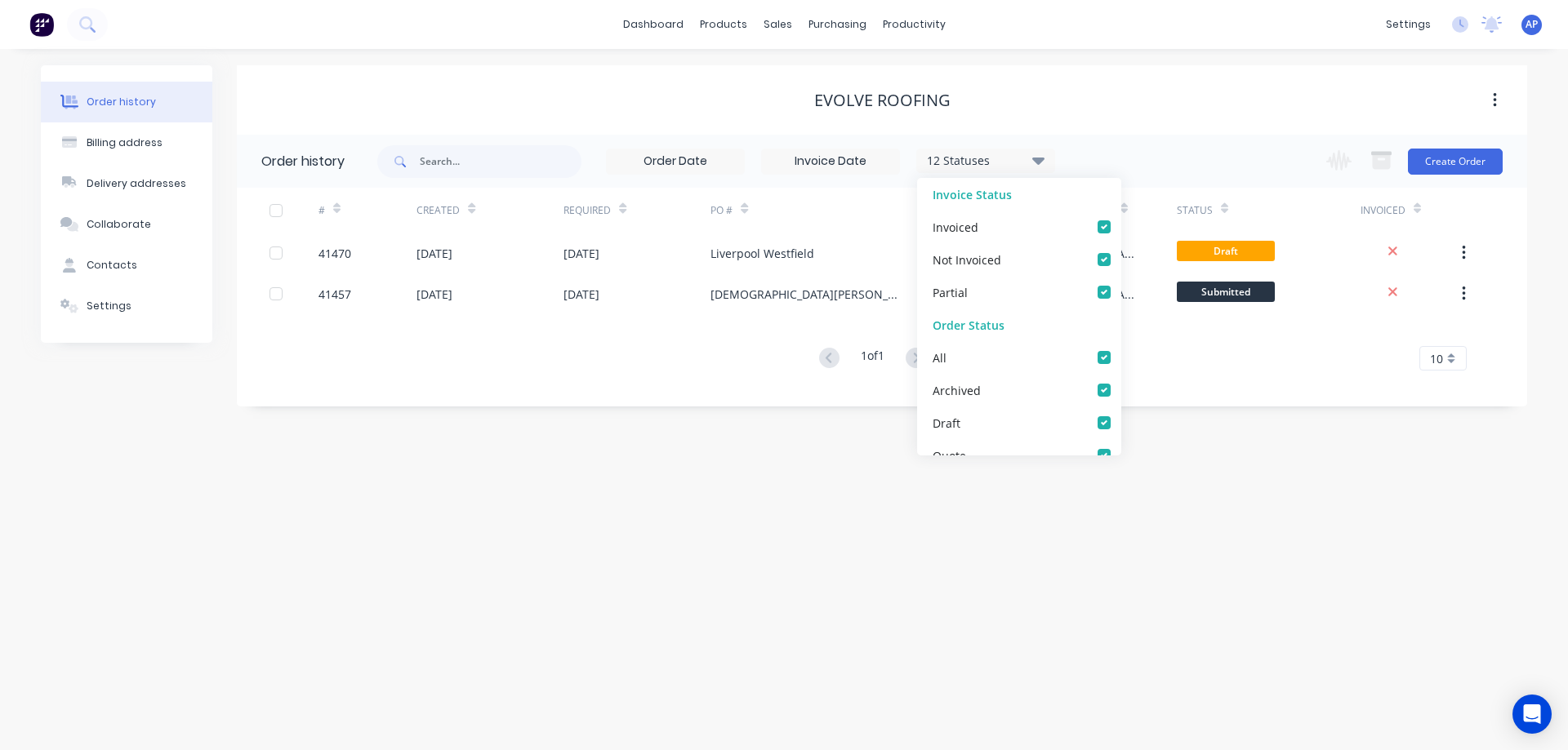
checkbox input "true"
click at [1189, 543] on div "Order history Billing address Delivery addresses Collaborate Contacts Settings …" at bounding box center [784, 399] width 1568 height 701
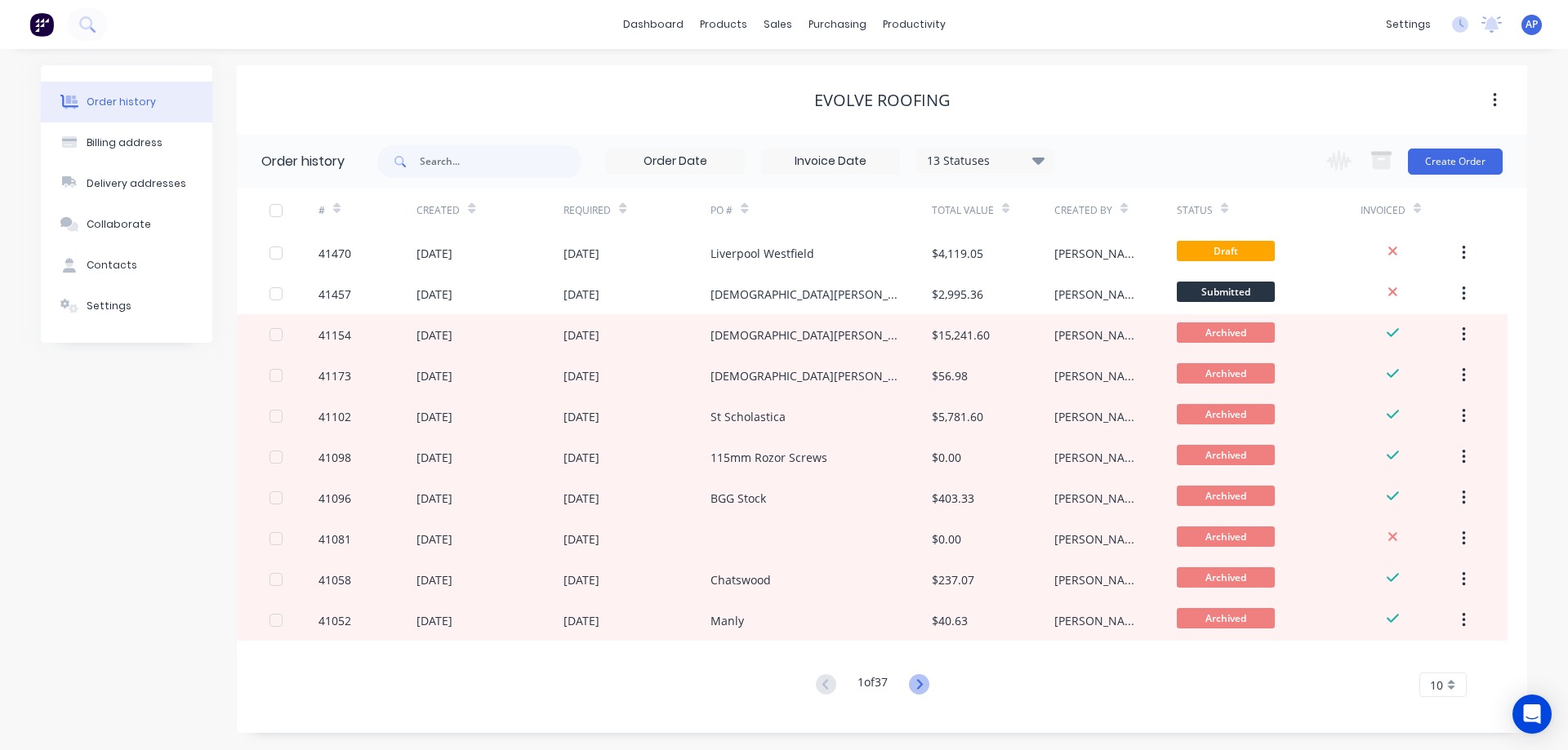
click at [921, 685] on icon at bounding box center [919, 684] width 21 height 21
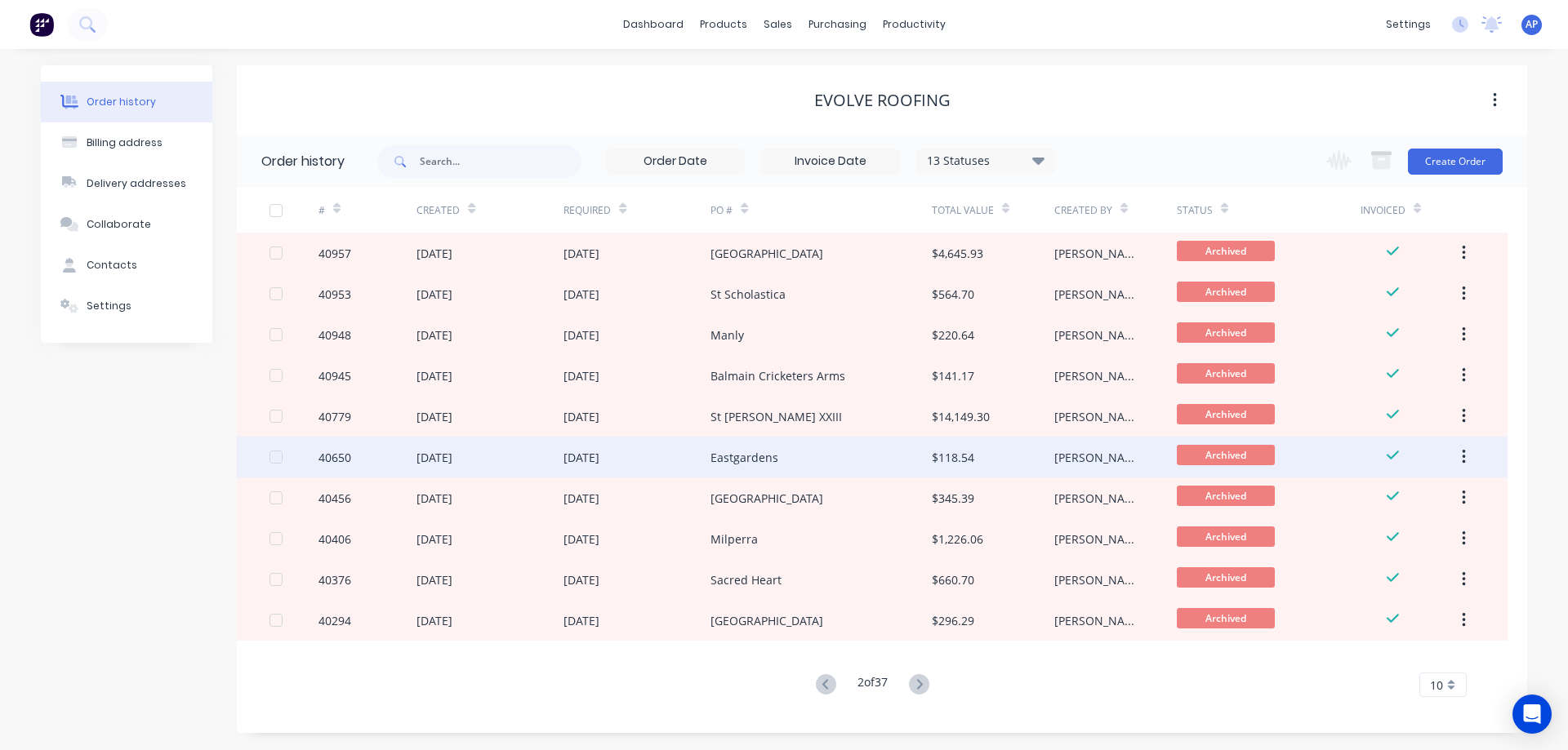
click at [686, 462] on div "16 Jul 2025" at bounding box center [636, 456] width 147 height 41
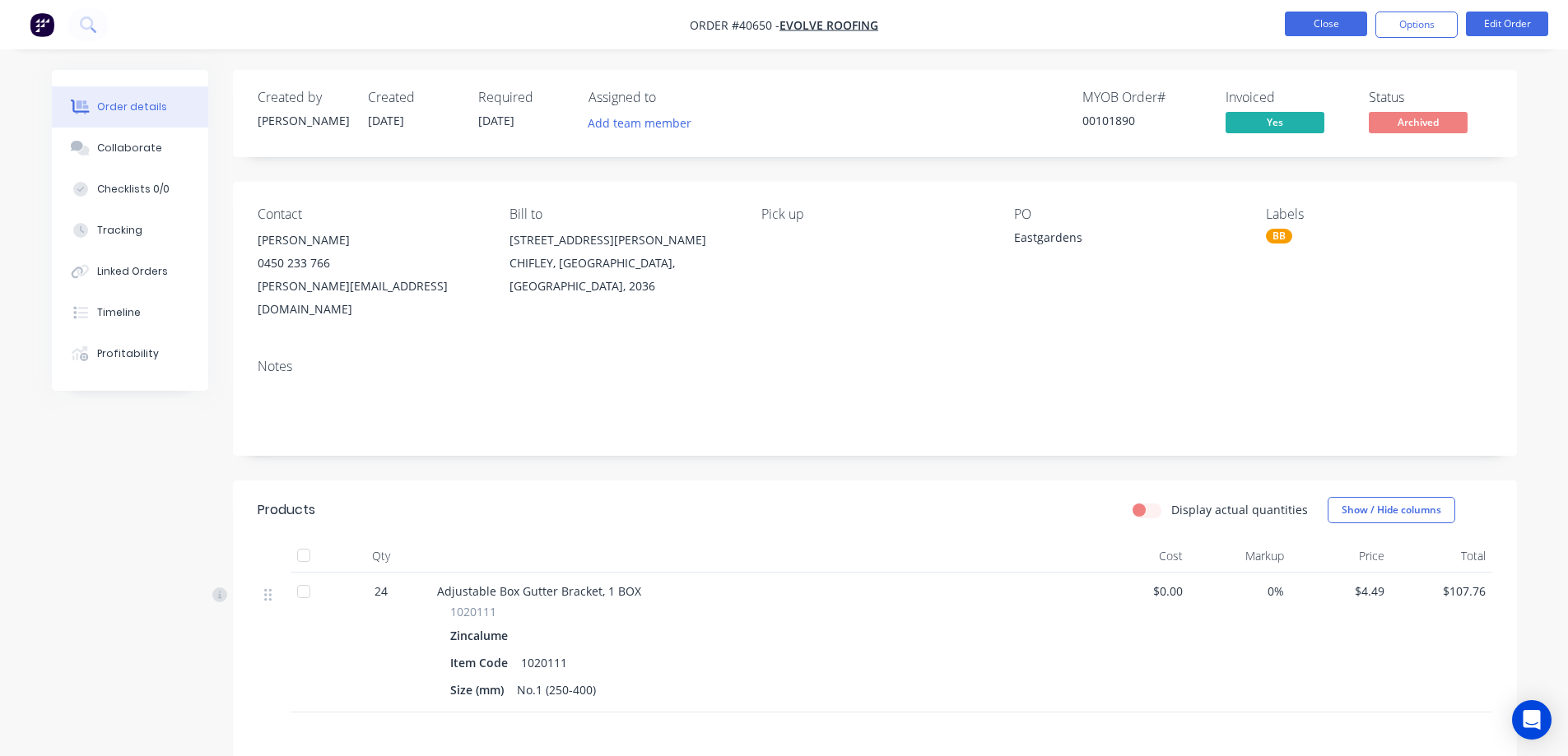
click at [1294, 25] on button "Close" at bounding box center [1326, 24] width 83 height 25
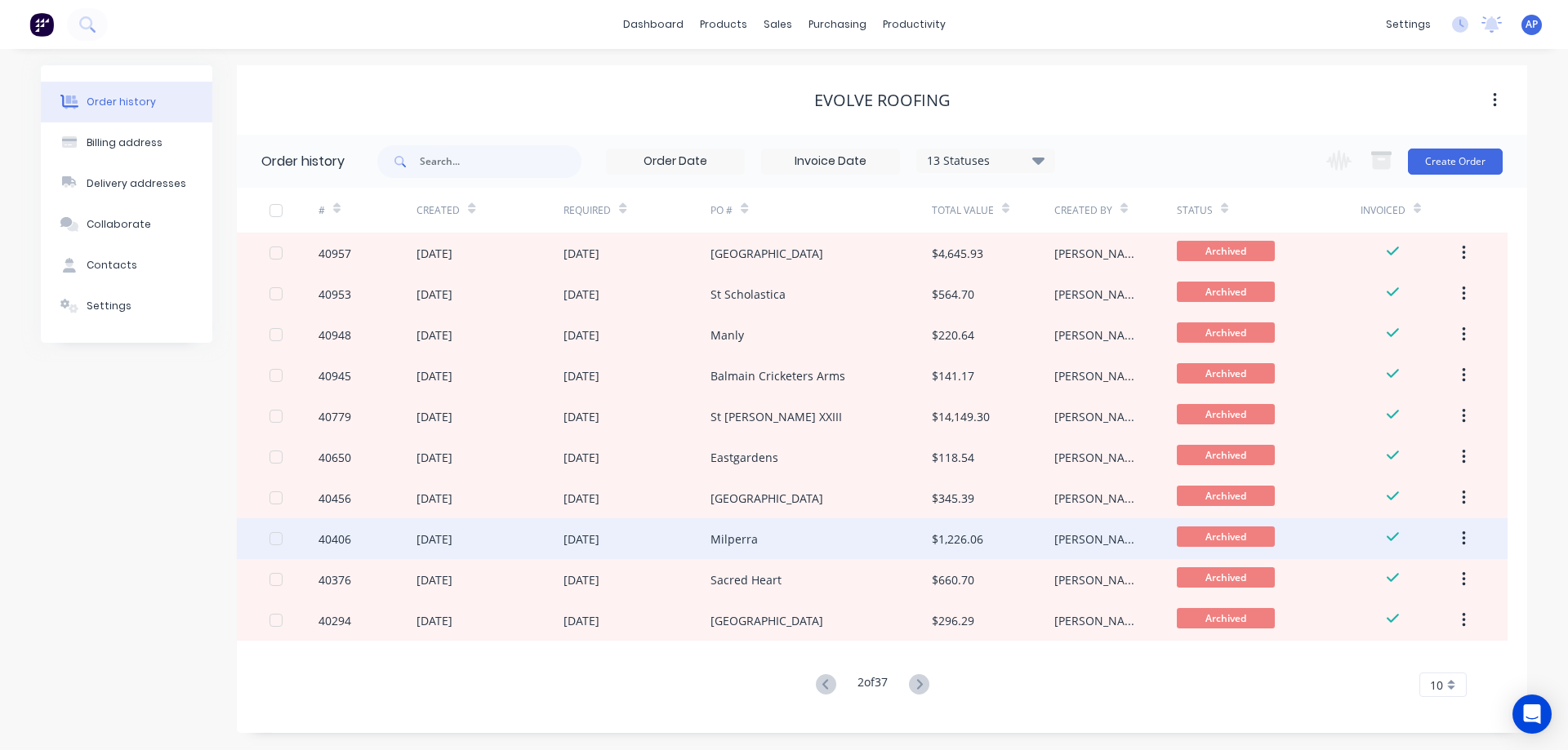
click at [668, 543] on div "04 Jul 2025" at bounding box center [636, 538] width 147 height 41
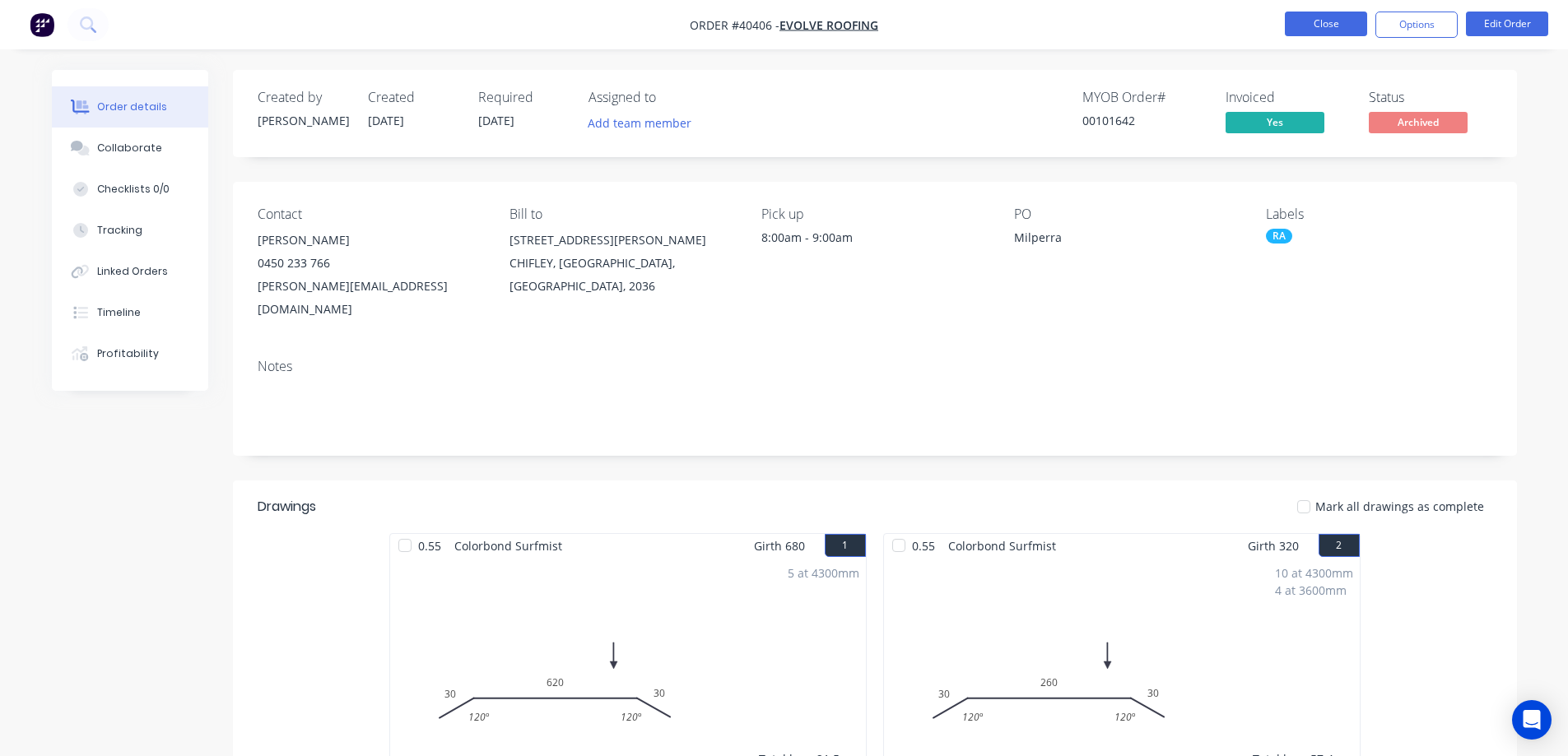
click at [1296, 16] on button "Close" at bounding box center [1326, 24] width 83 height 25
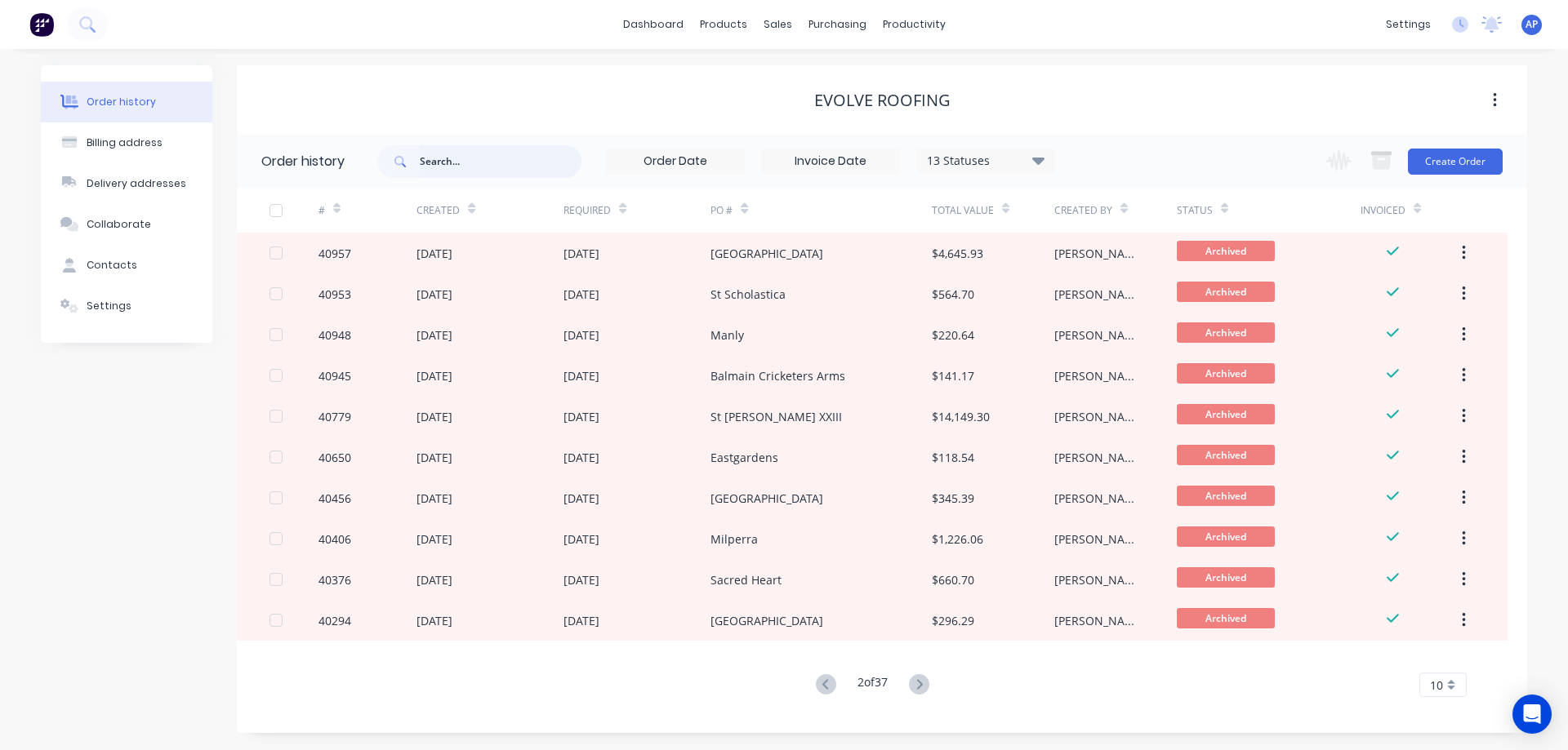
click at [447, 164] on input "text" at bounding box center [500, 161] width 162 height 32
type input "2.9"
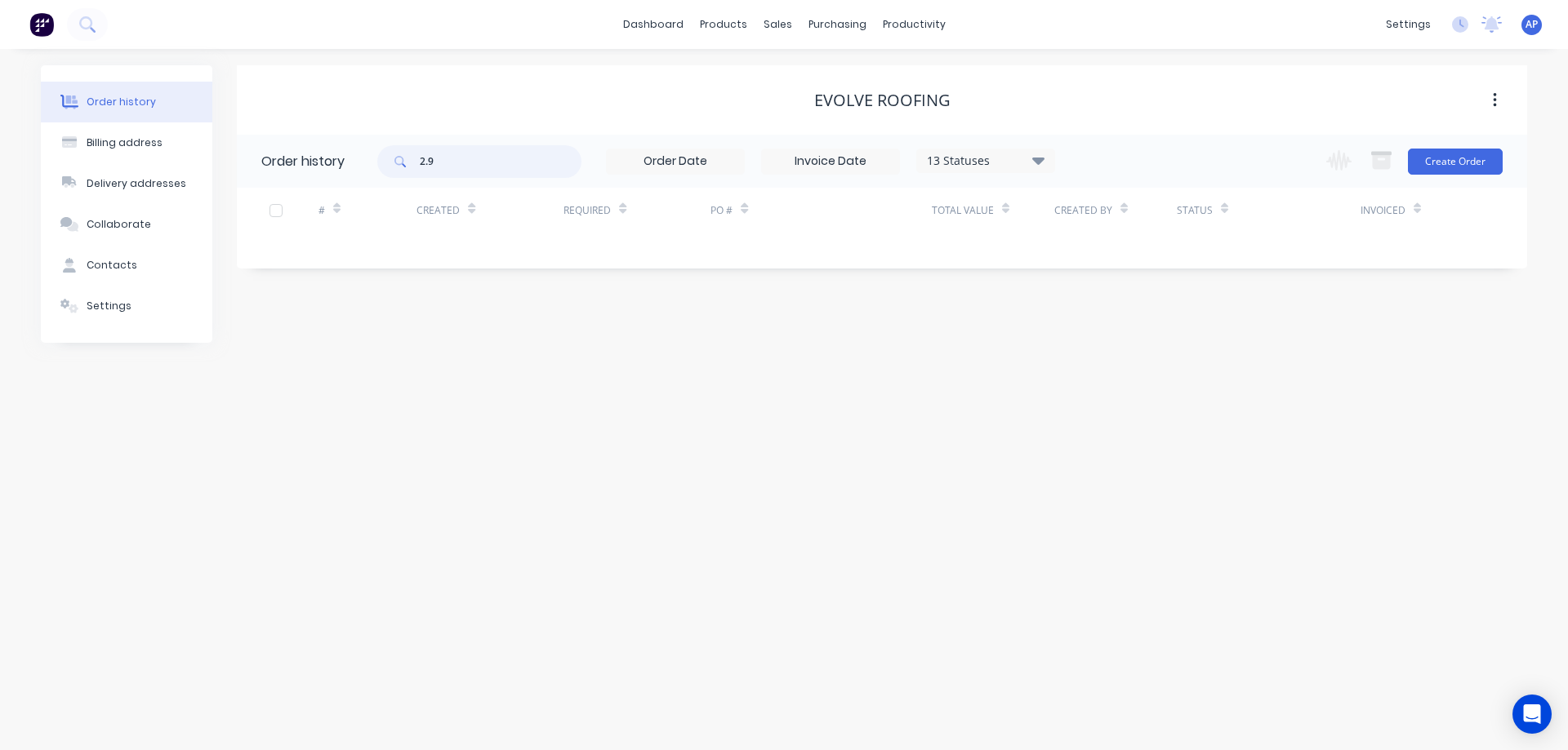
drag, startPoint x: 447, startPoint y: 164, endPoint x: 403, endPoint y: 168, distance: 44.2
click at [403, 168] on div "2.9" at bounding box center [480, 161] width 204 height 32
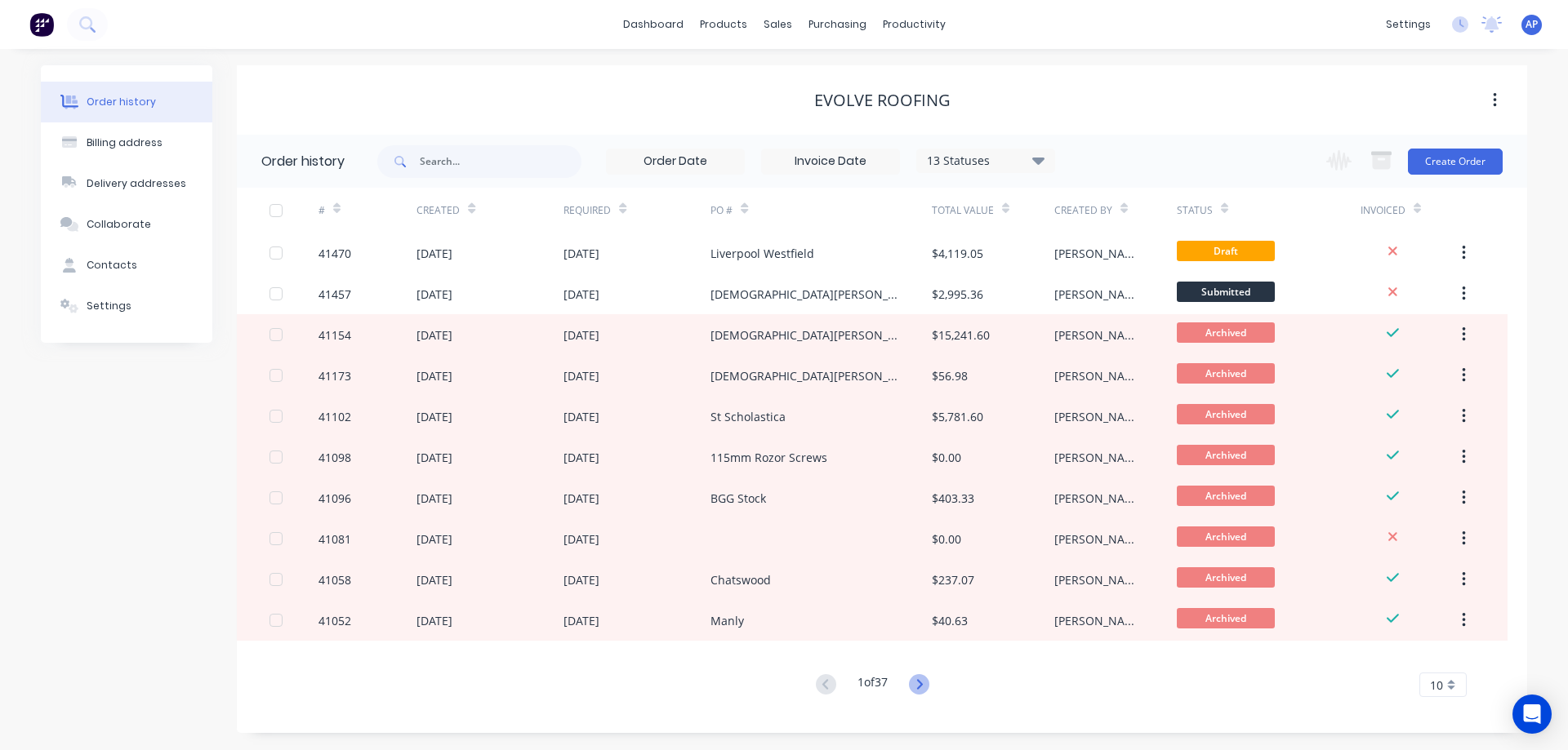
click at [921, 683] on icon at bounding box center [919, 684] width 21 height 21
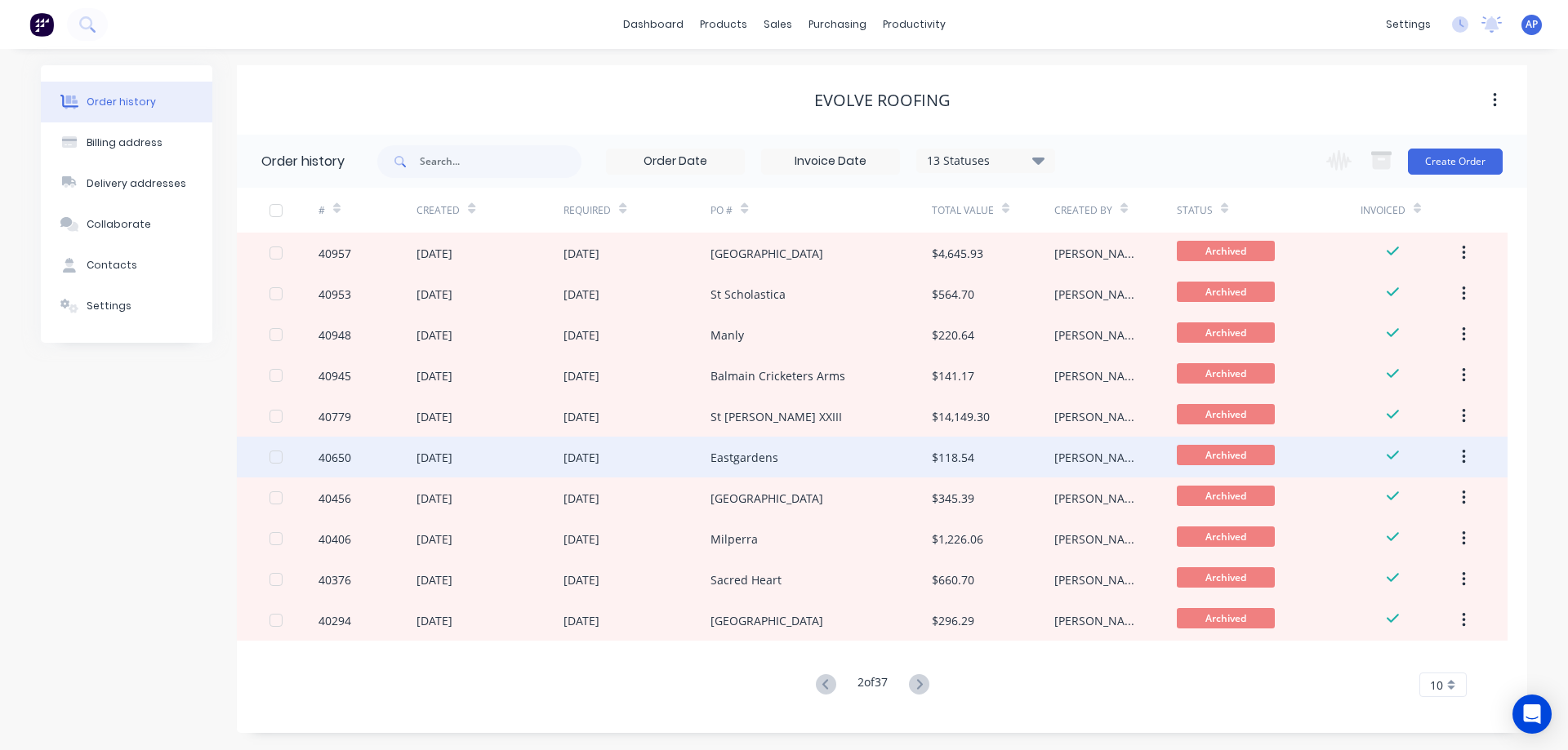
click at [768, 462] on div "Eastgardens" at bounding box center [745, 457] width 68 height 17
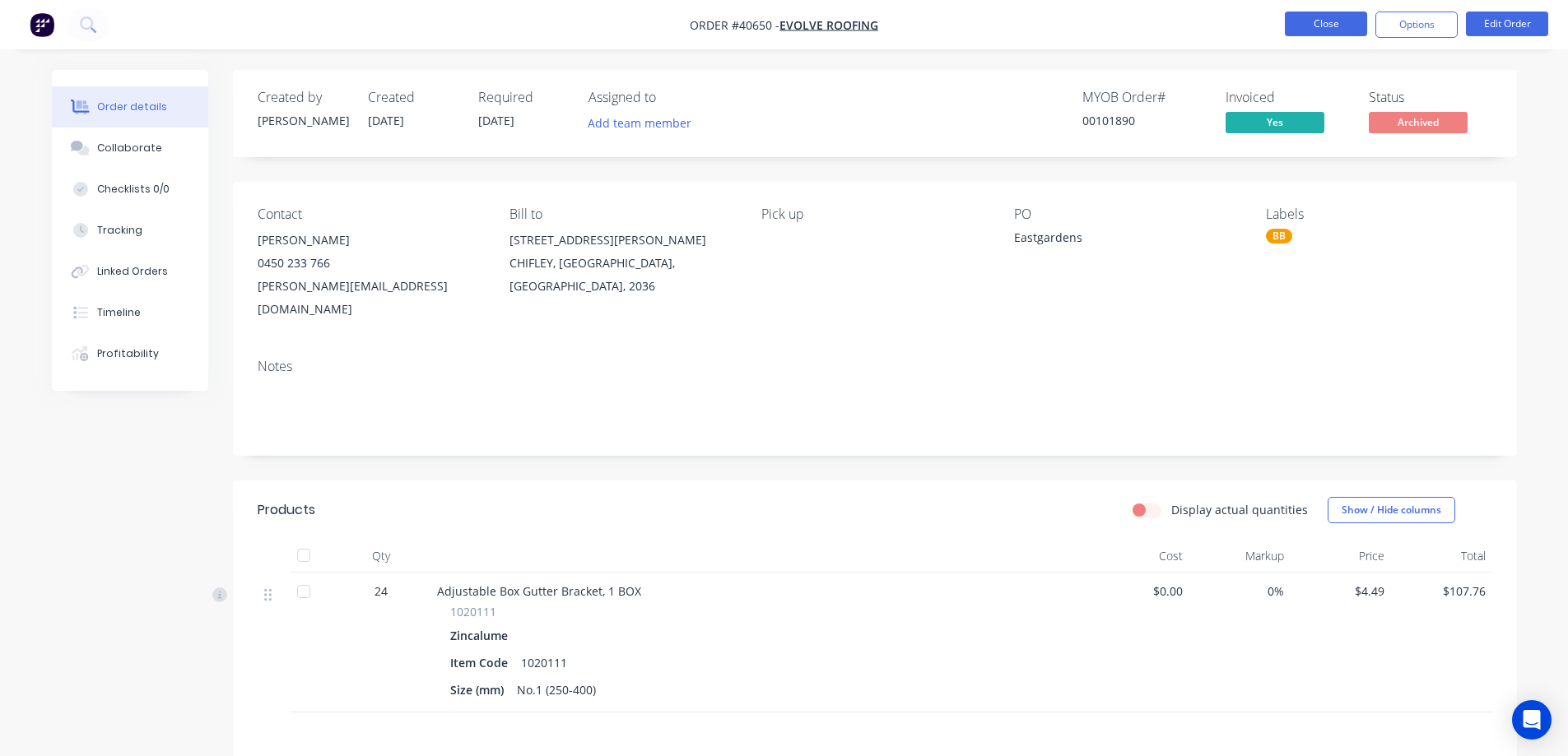
click at [1308, 17] on button "Close" at bounding box center [1326, 24] width 83 height 25
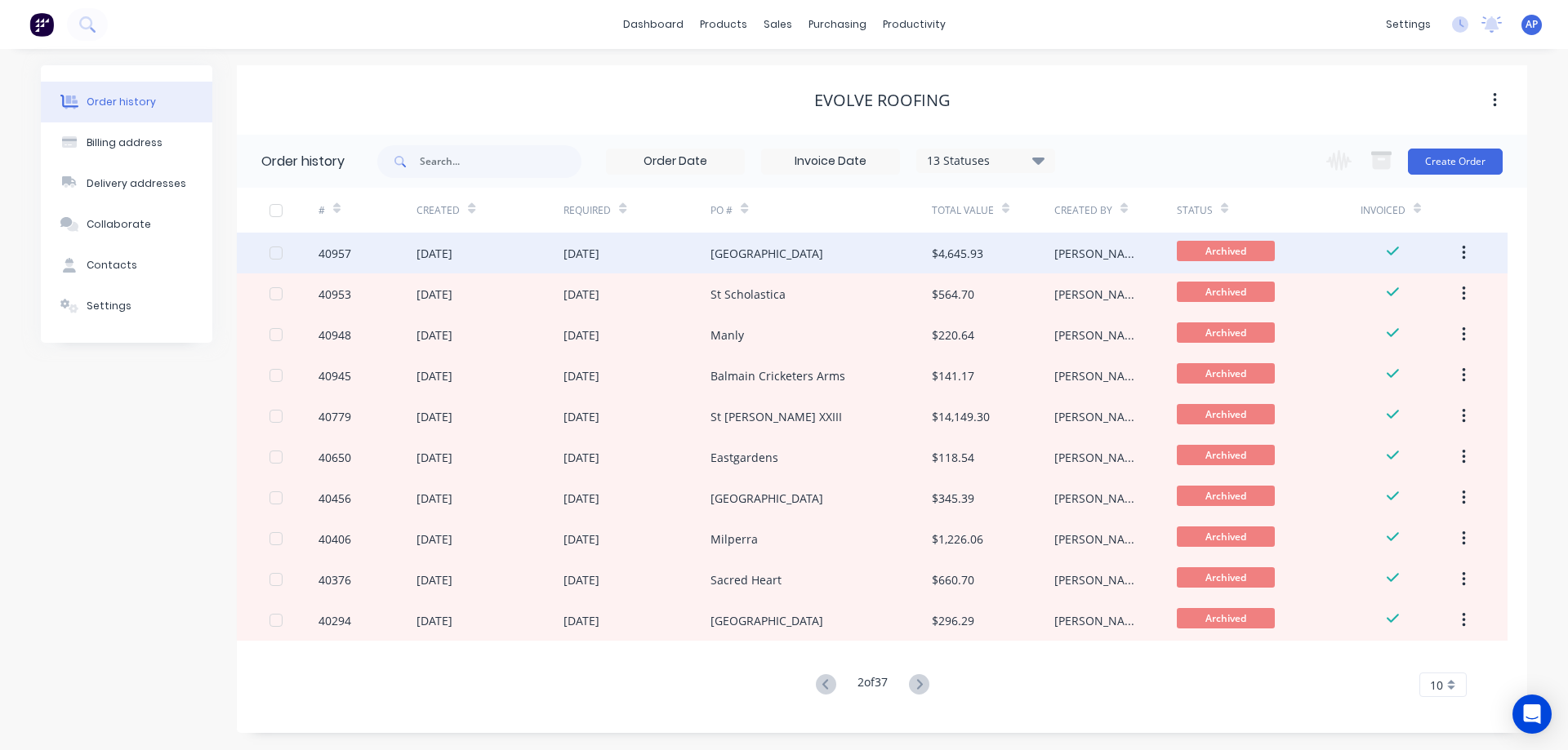
click at [670, 257] on div "06 Aug 2025" at bounding box center [636, 252] width 147 height 41
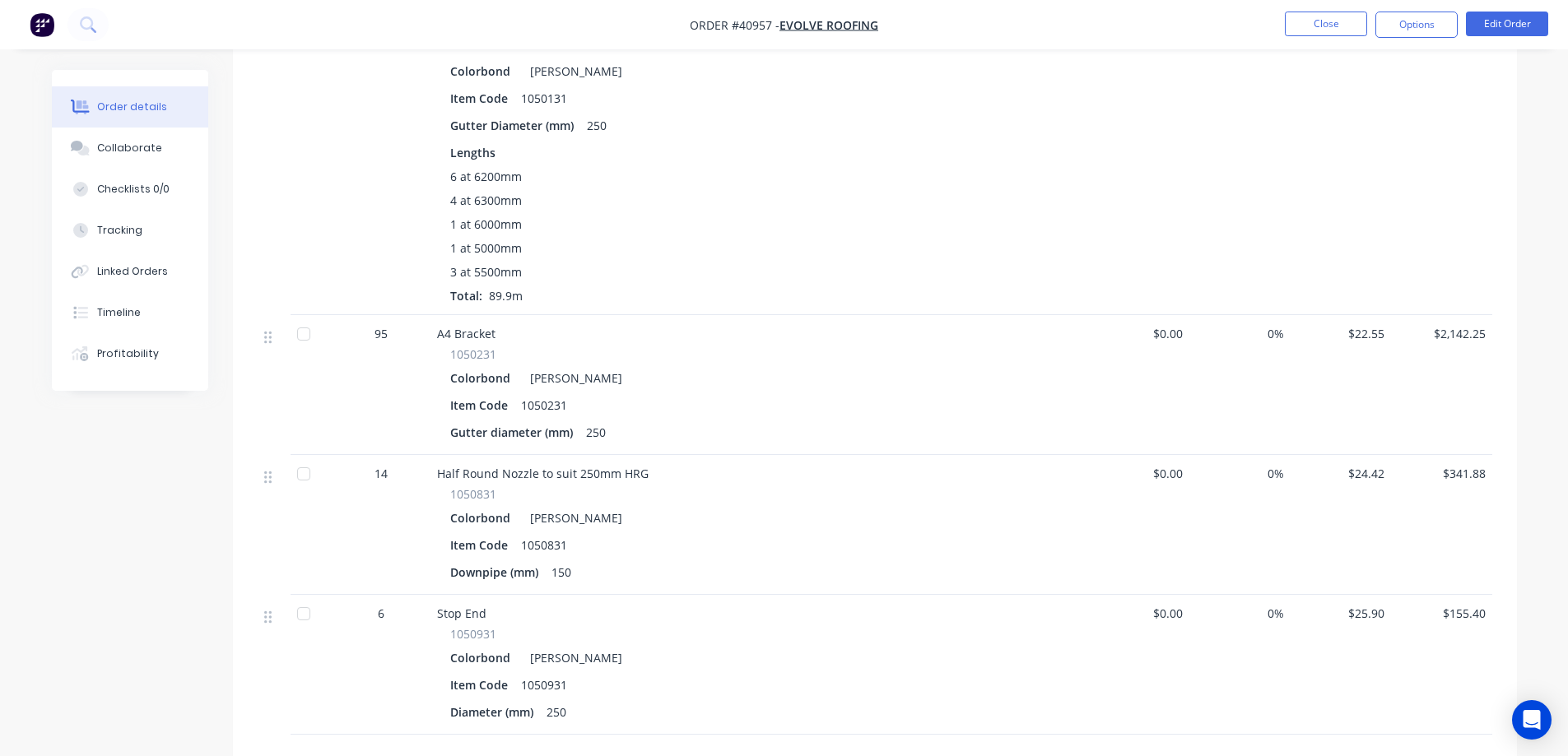
scroll to position [237, 0]
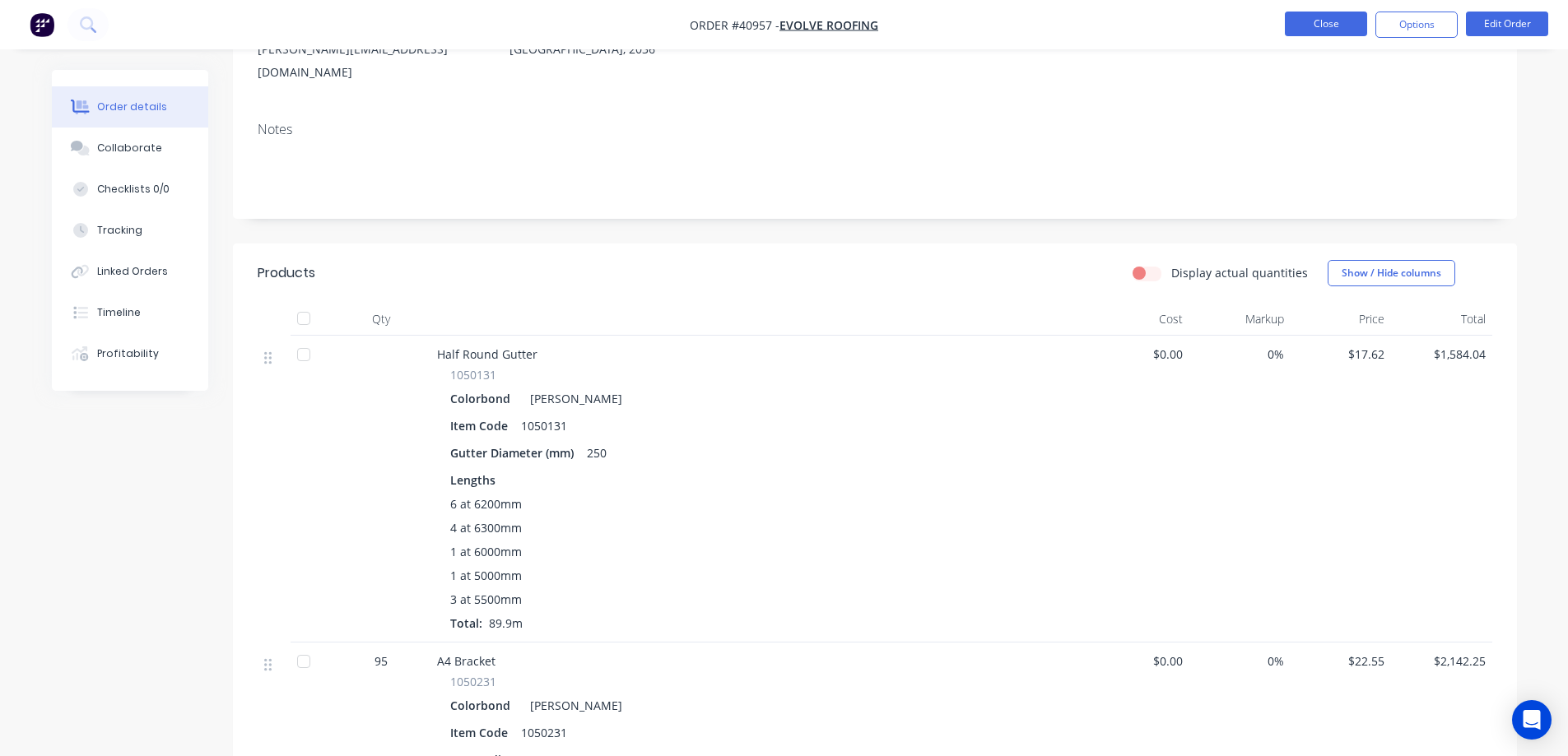
click at [1297, 26] on button "Close" at bounding box center [1326, 24] width 83 height 25
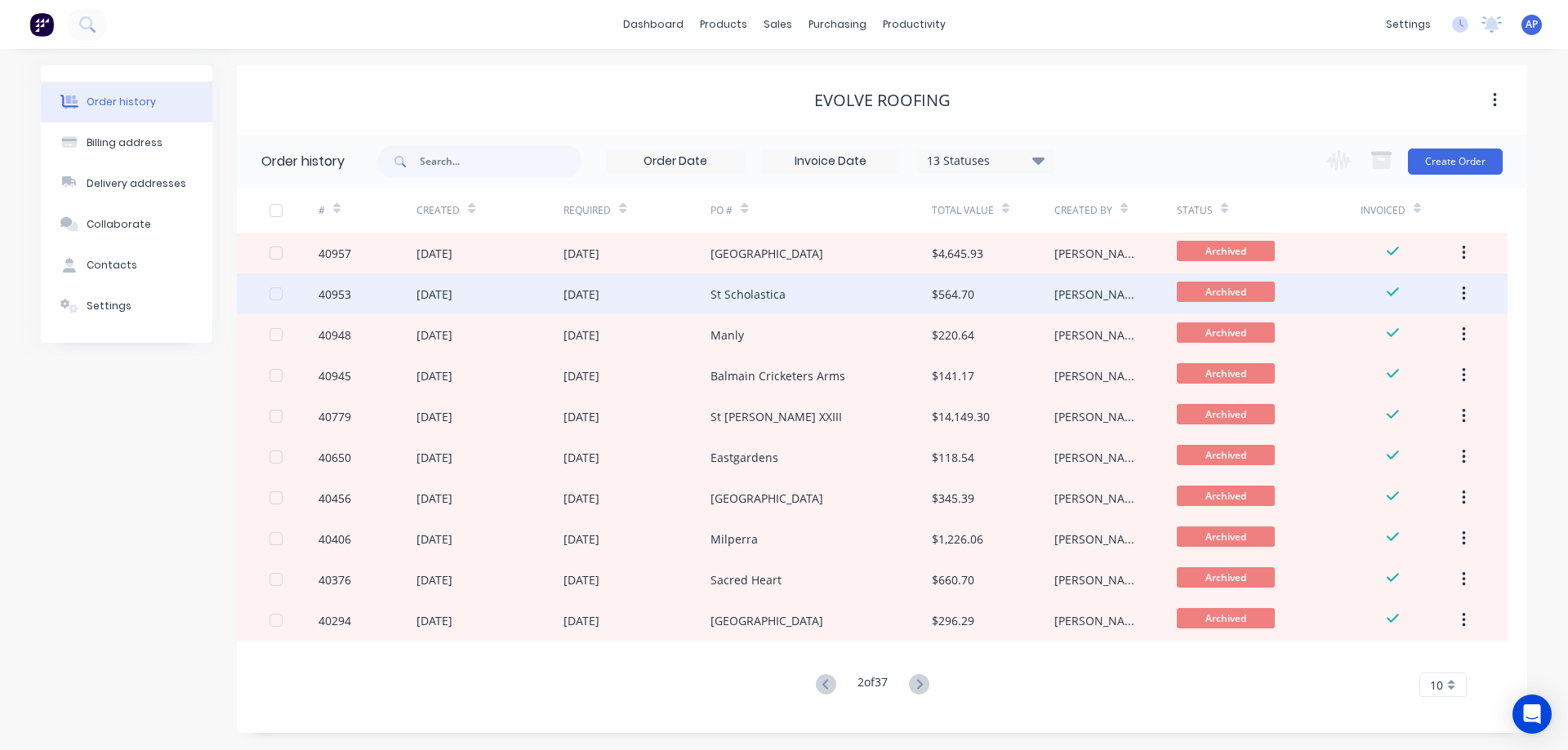
click at [653, 294] on div "05 Aug 2025" at bounding box center [636, 293] width 147 height 41
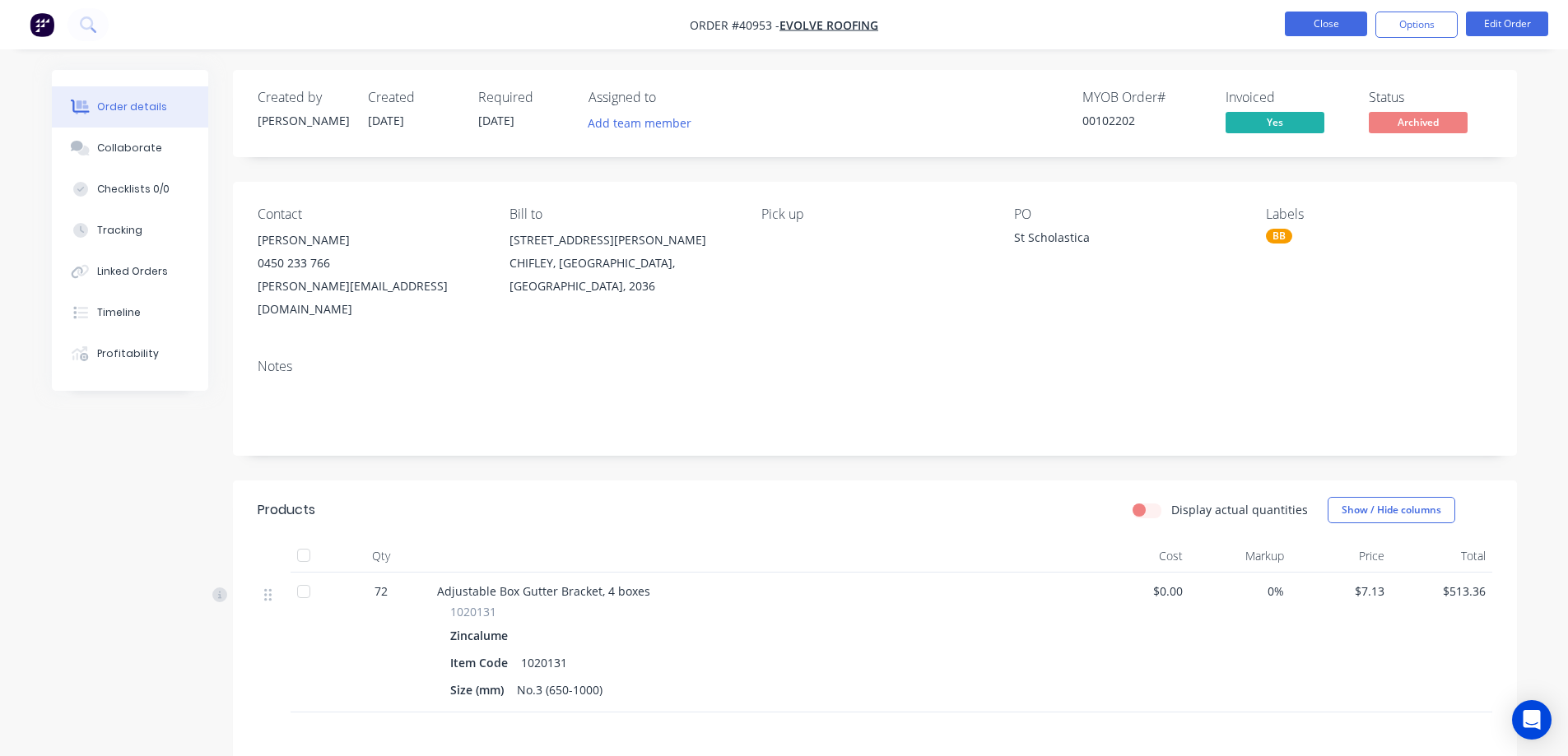
click at [1308, 23] on button "Close" at bounding box center [1326, 24] width 83 height 25
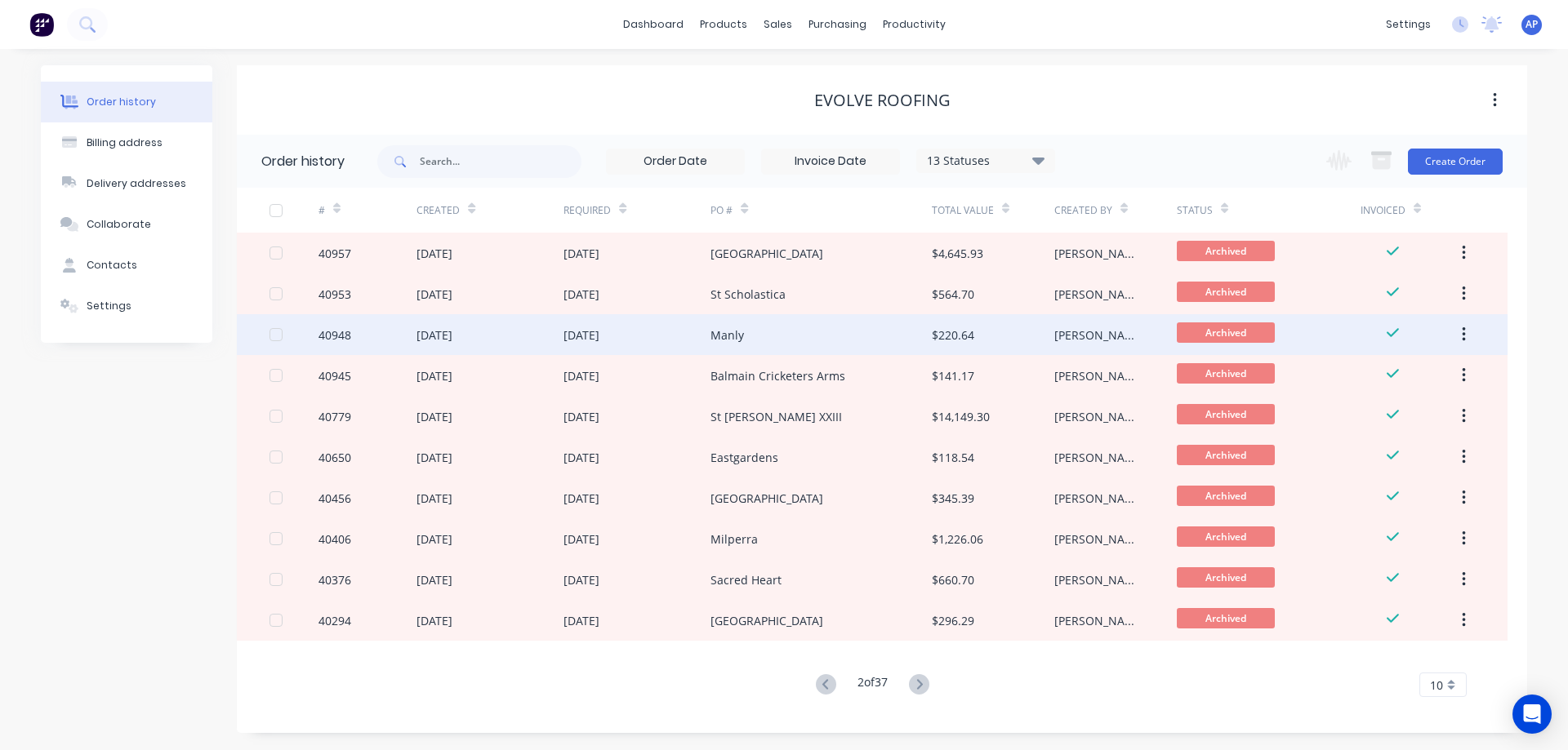
click at [649, 330] on div "06 Aug 2025" at bounding box center [636, 334] width 147 height 41
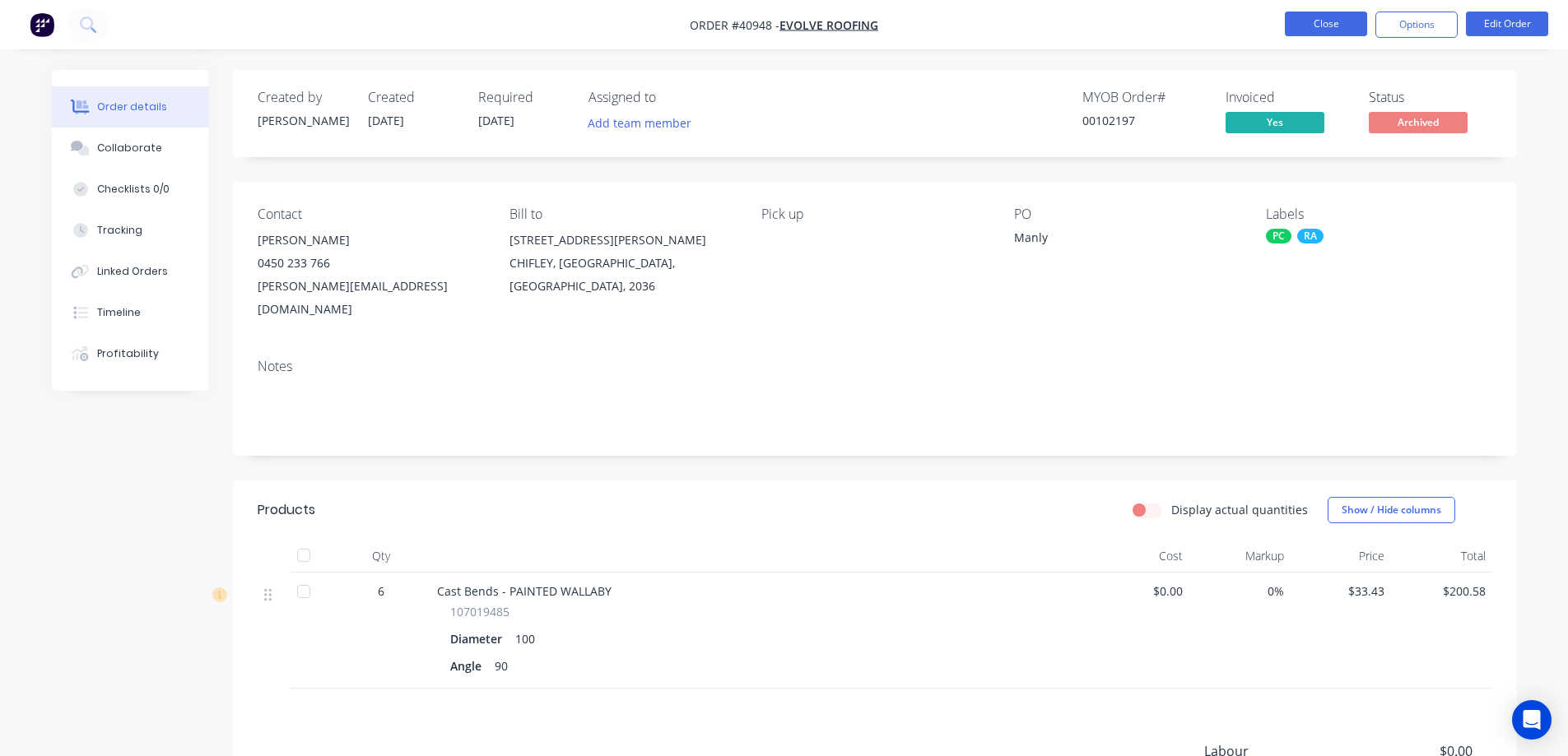
click at [1300, 24] on button "Close" at bounding box center [1326, 24] width 83 height 25
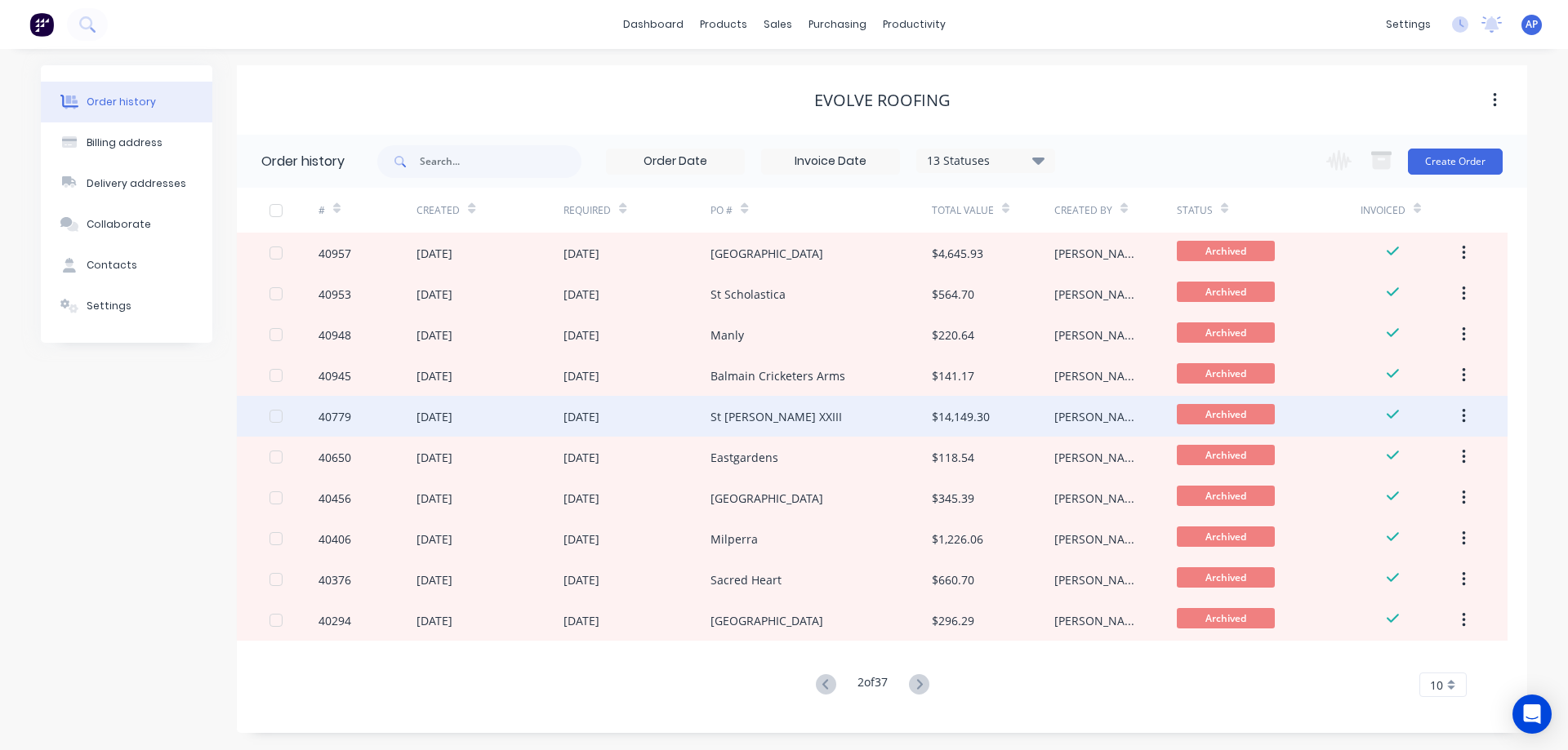
click at [634, 420] on div "31 Jul 2025" at bounding box center [636, 416] width 147 height 41
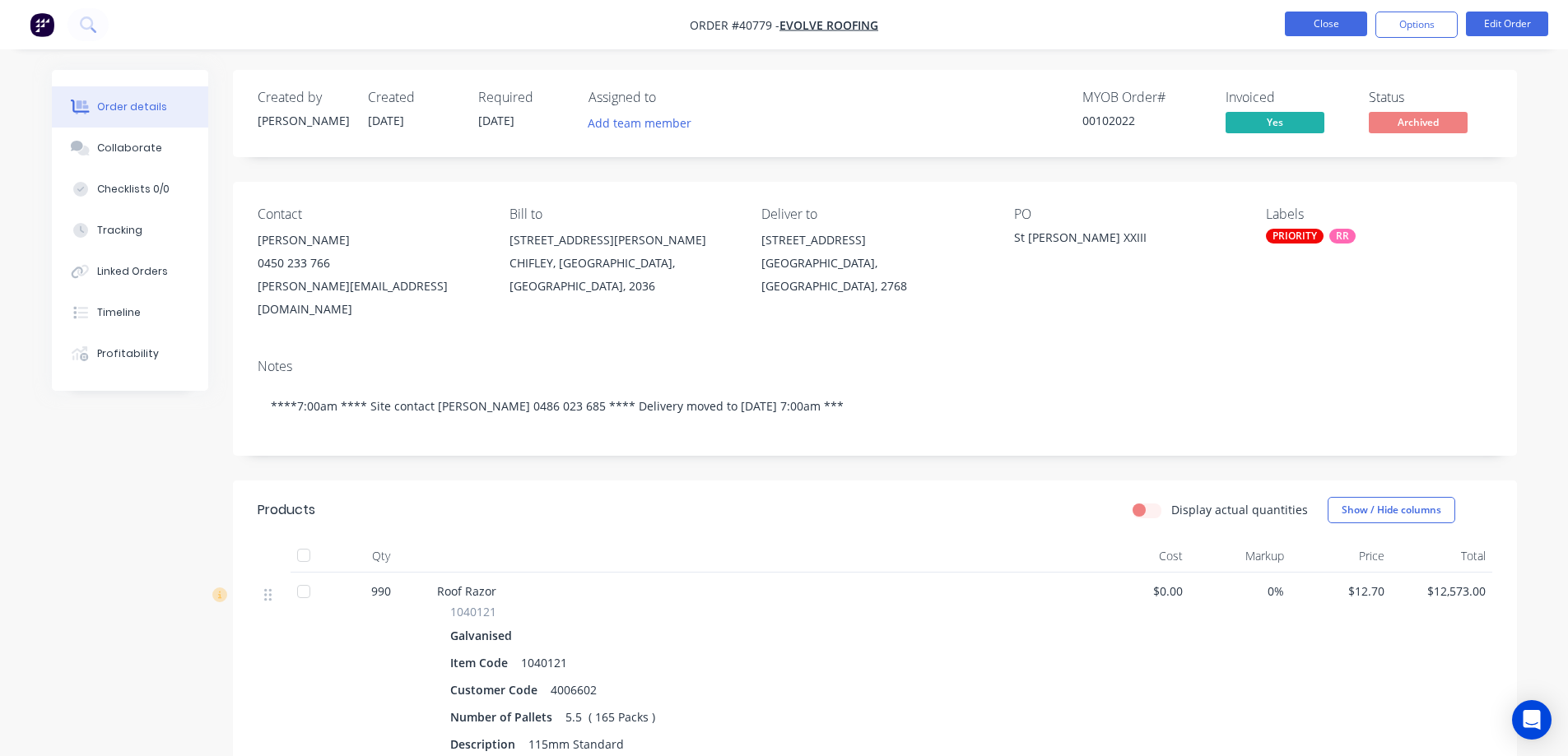
click at [1314, 28] on button "Close" at bounding box center [1326, 24] width 83 height 25
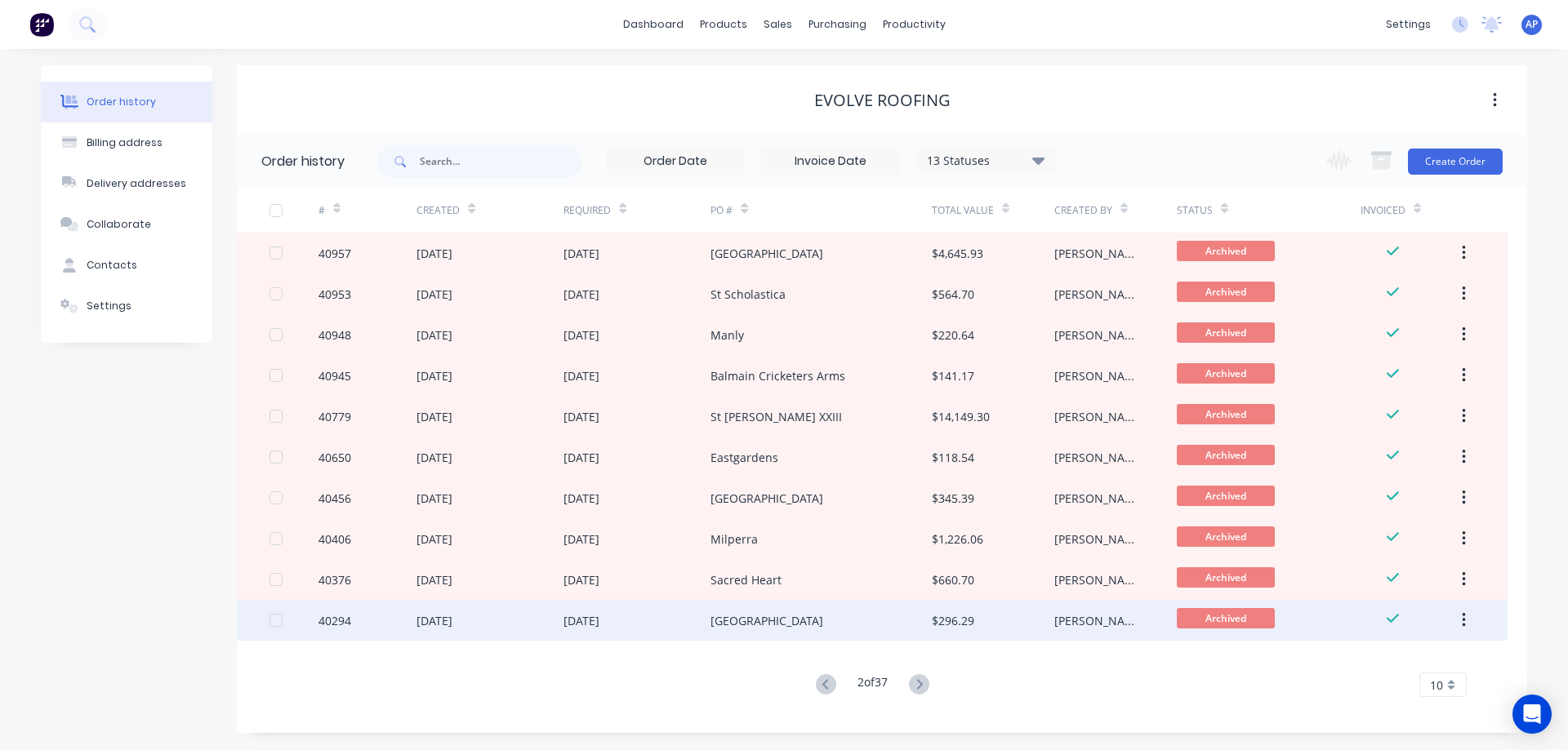
click at [635, 624] on div "30 Jun 2025" at bounding box center [636, 620] width 147 height 41
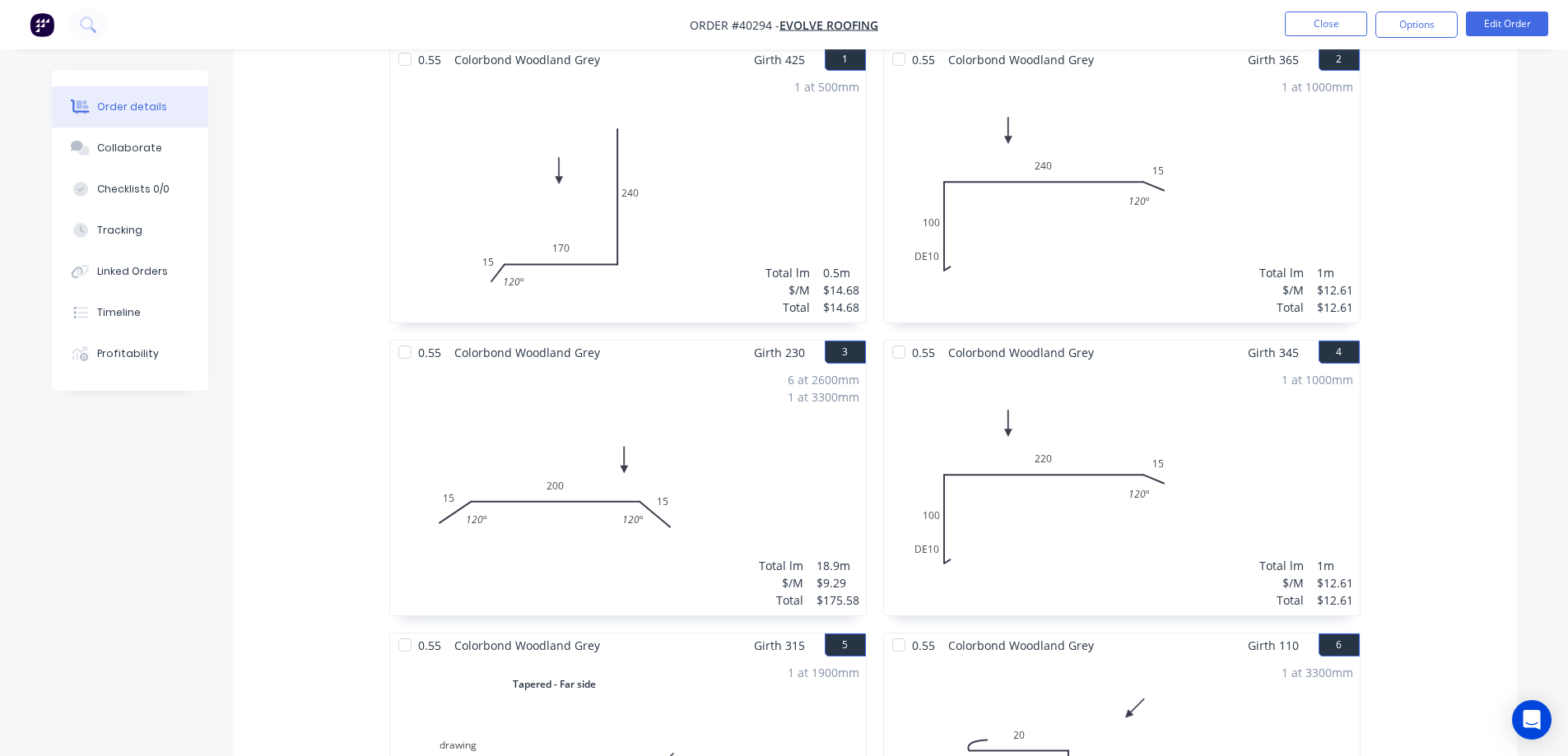
scroll to position [394, 0]
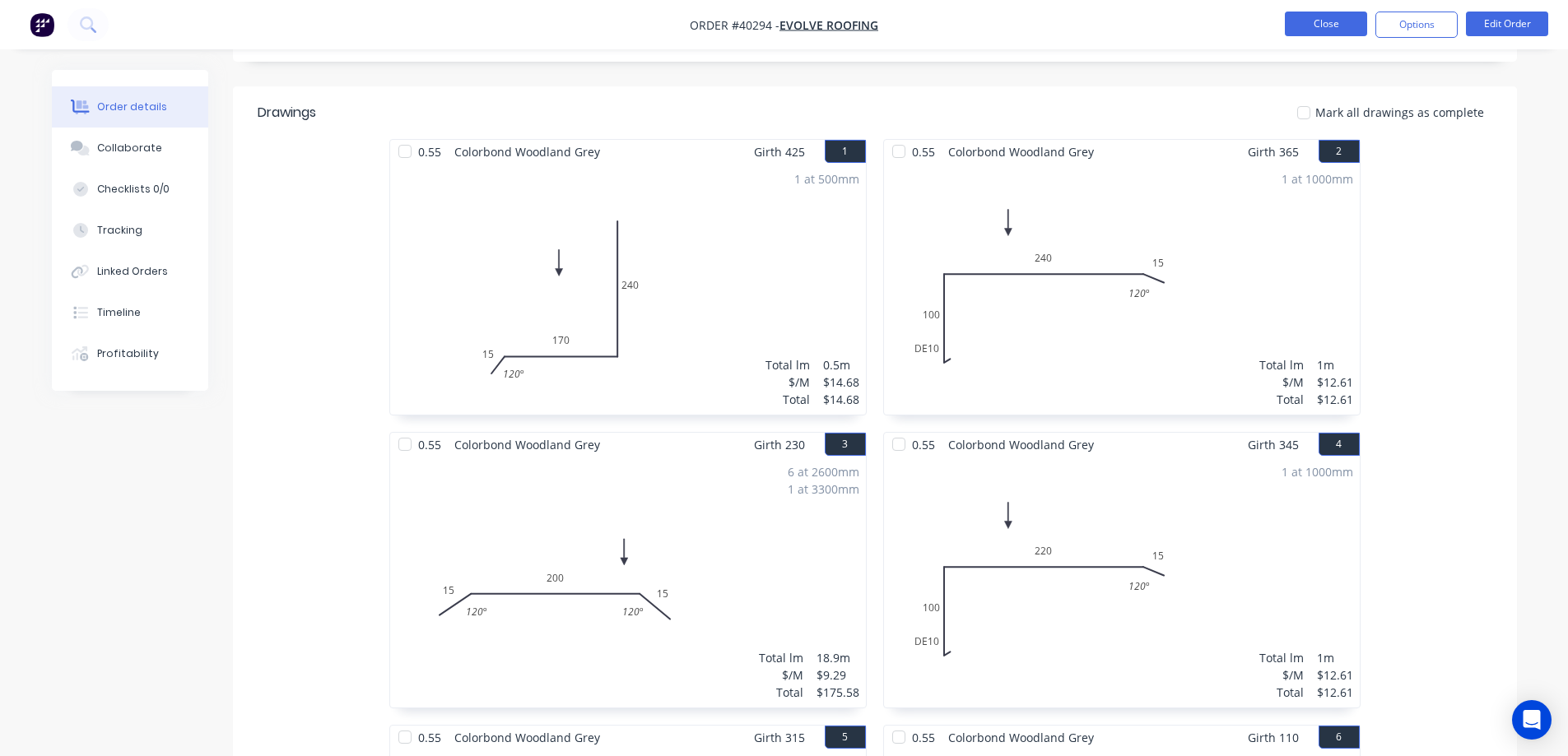
click at [1334, 15] on button "Close" at bounding box center [1326, 24] width 83 height 25
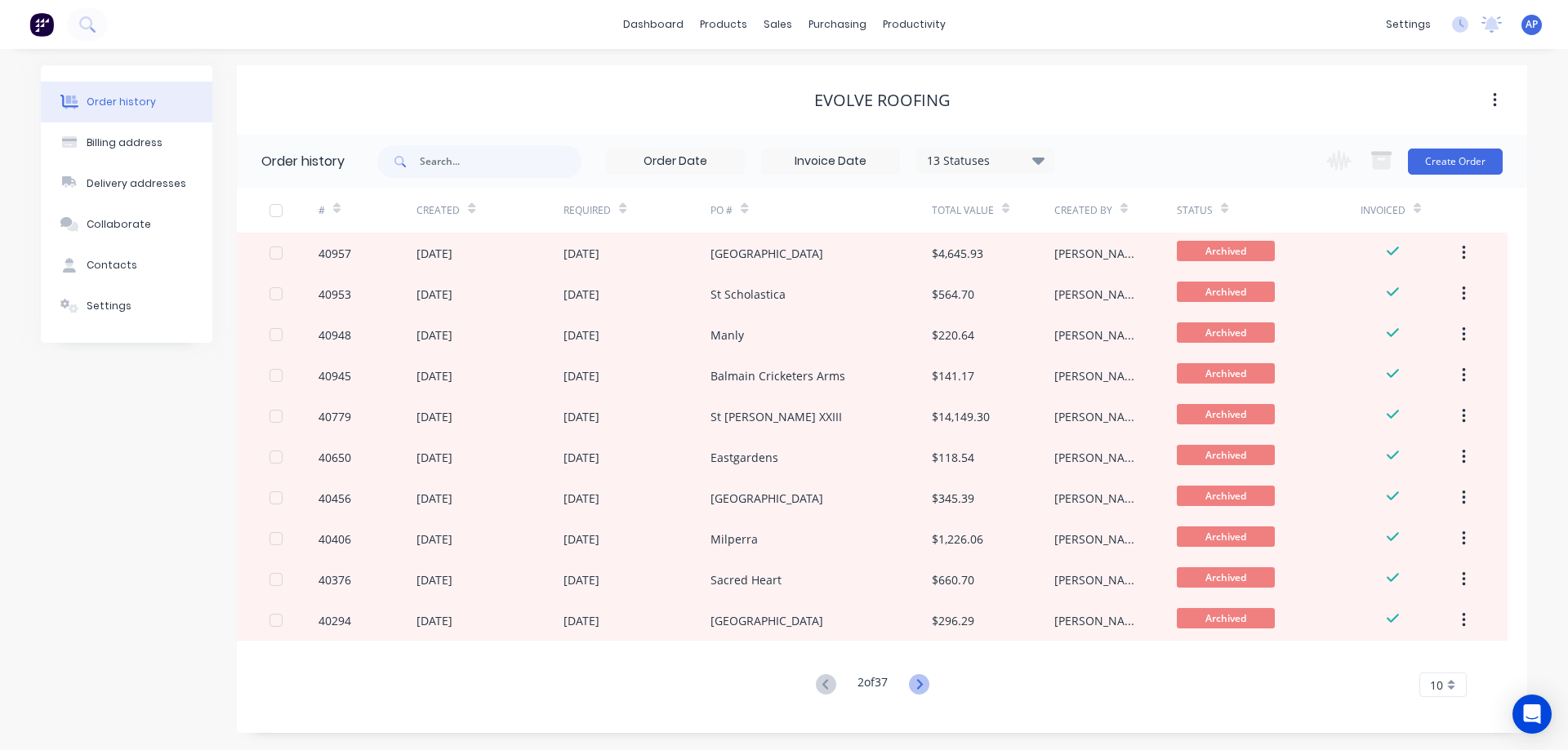
click at [916, 687] on icon at bounding box center [919, 684] width 21 height 21
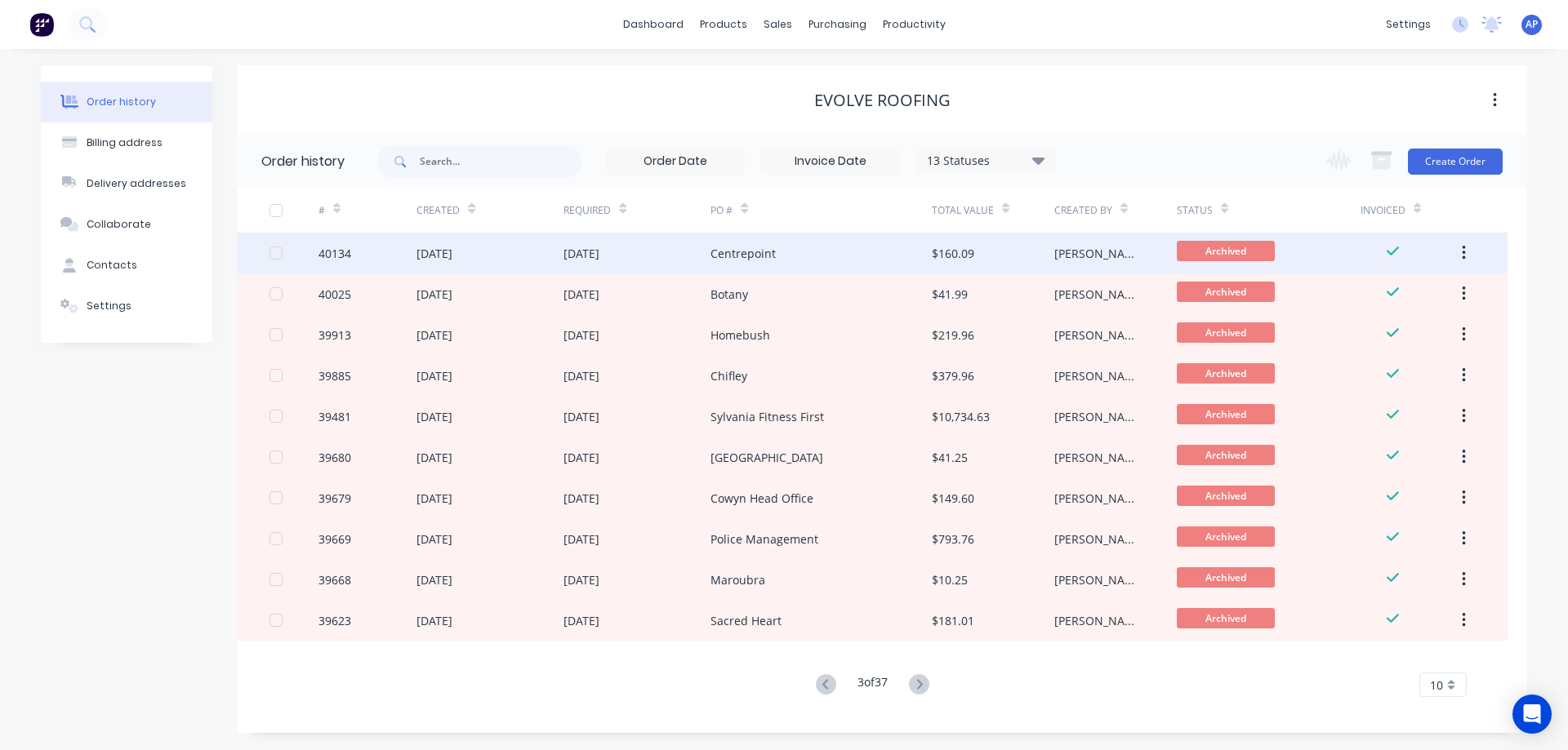
click at [828, 257] on div "Centrepoint" at bounding box center [821, 252] width 220 height 41
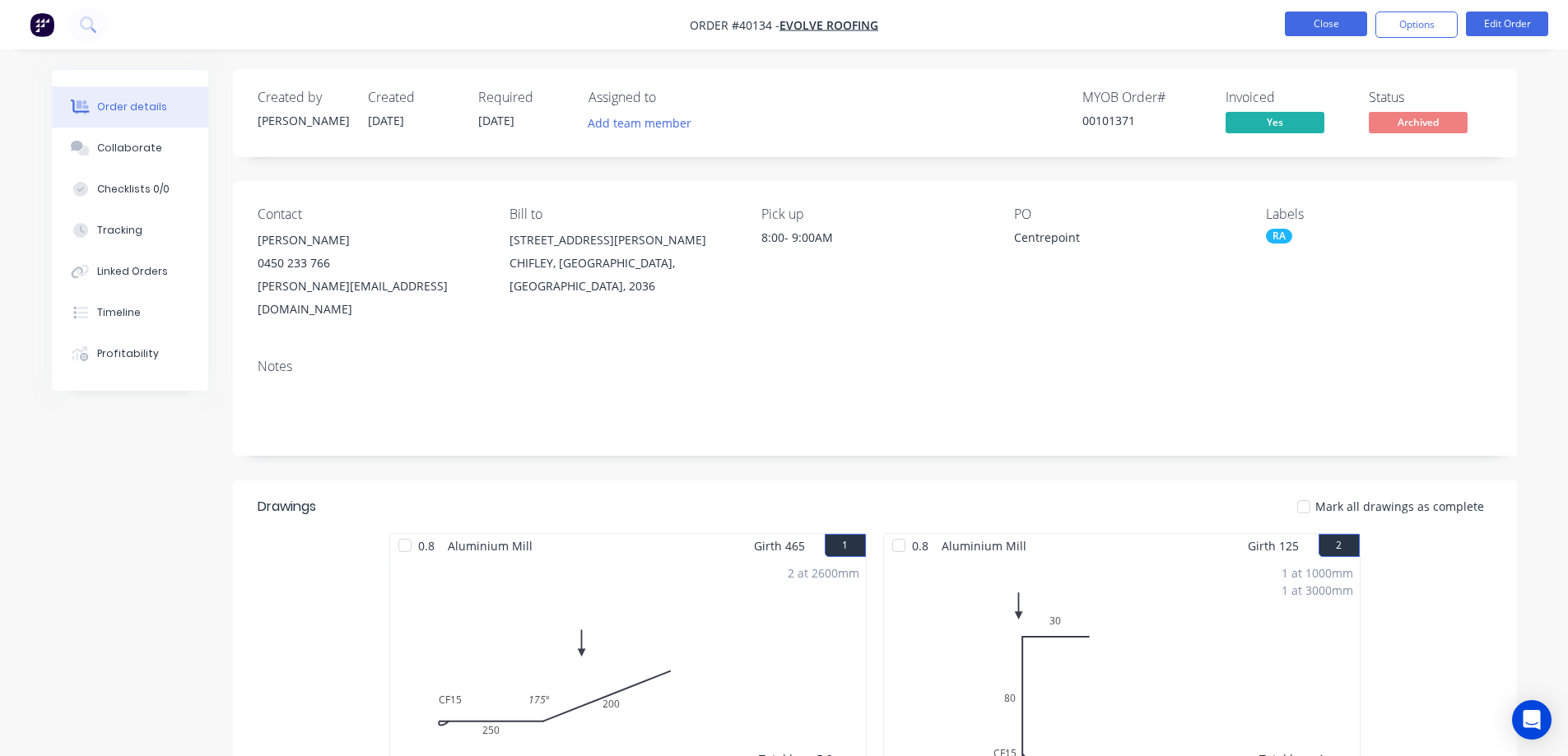
click at [1303, 23] on button "Close" at bounding box center [1326, 24] width 83 height 25
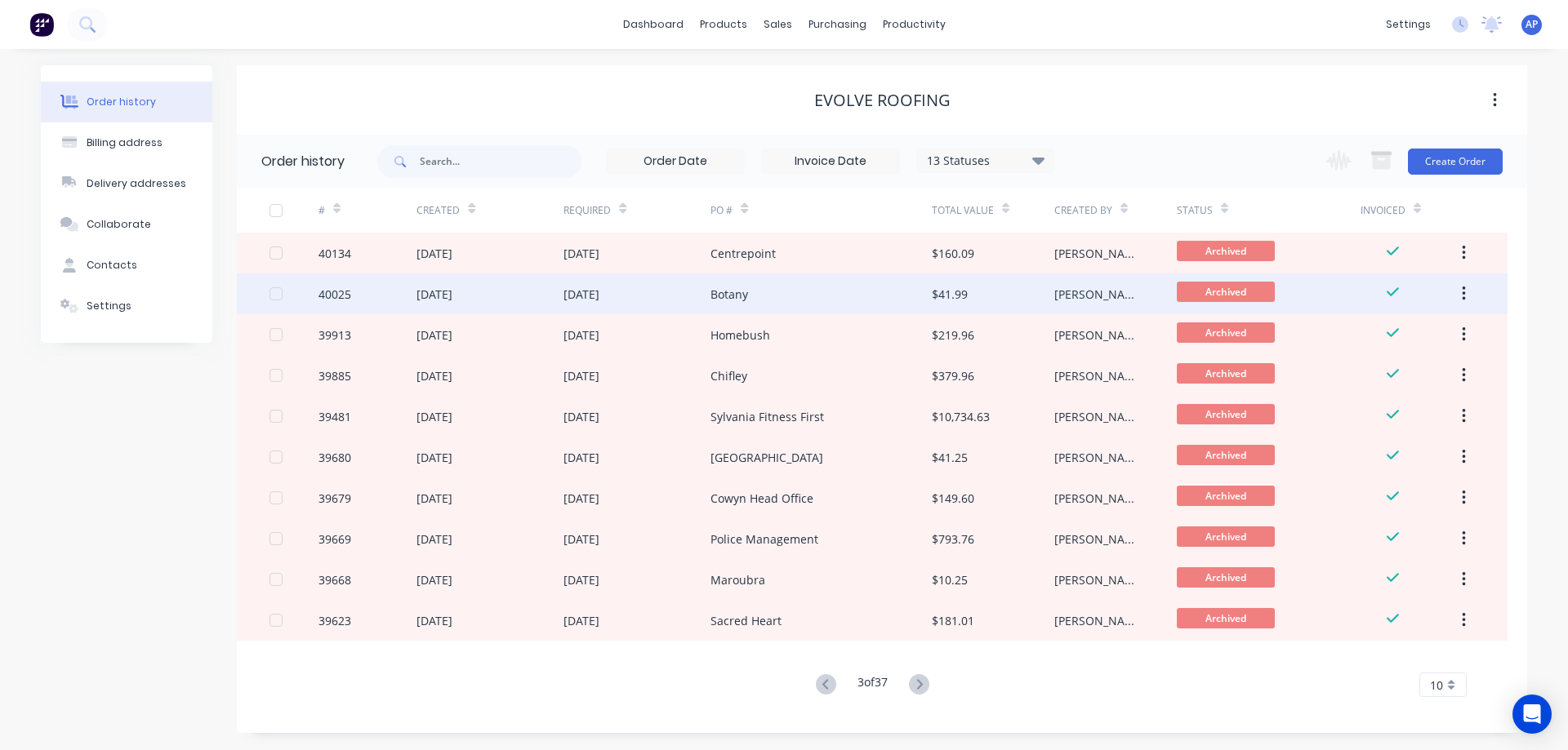
click at [784, 300] on div "Botany" at bounding box center [821, 293] width 220 height 41
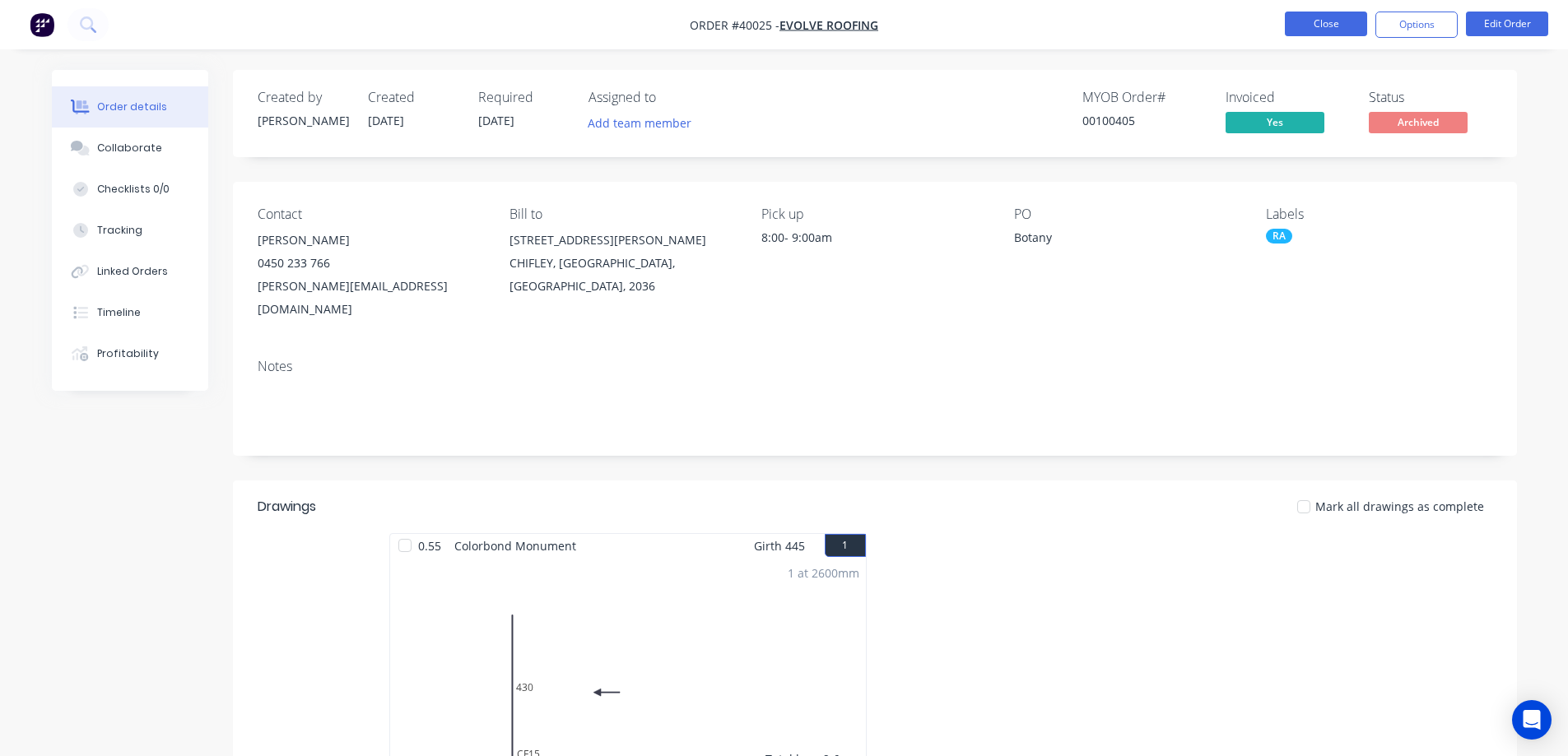
click at [1313, 18] on button "Close" at bounding box center [1326, 24] width 83 height 25
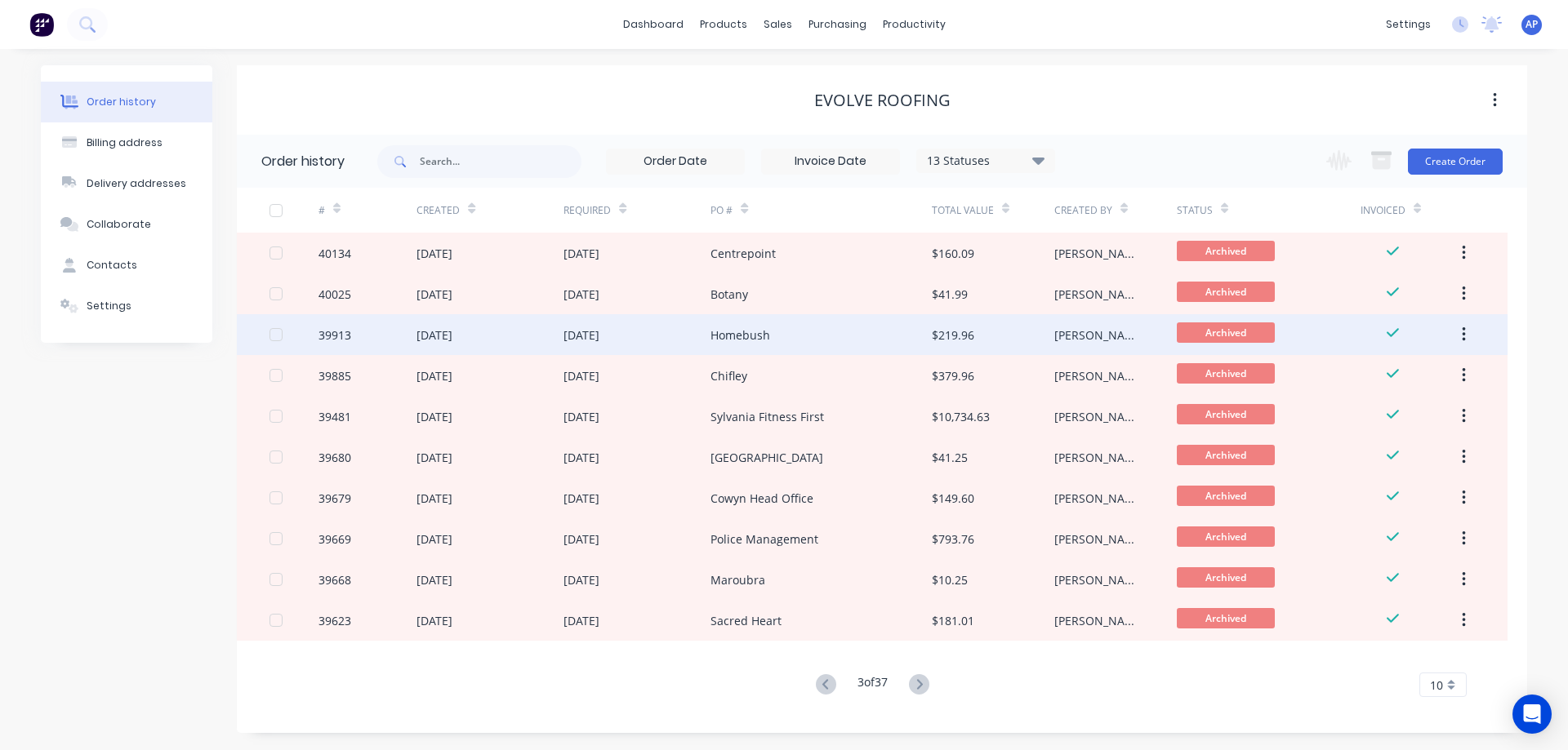
click at [726, 345] on div "Homebush" at bounding box center [821, 334] width 220 height 41
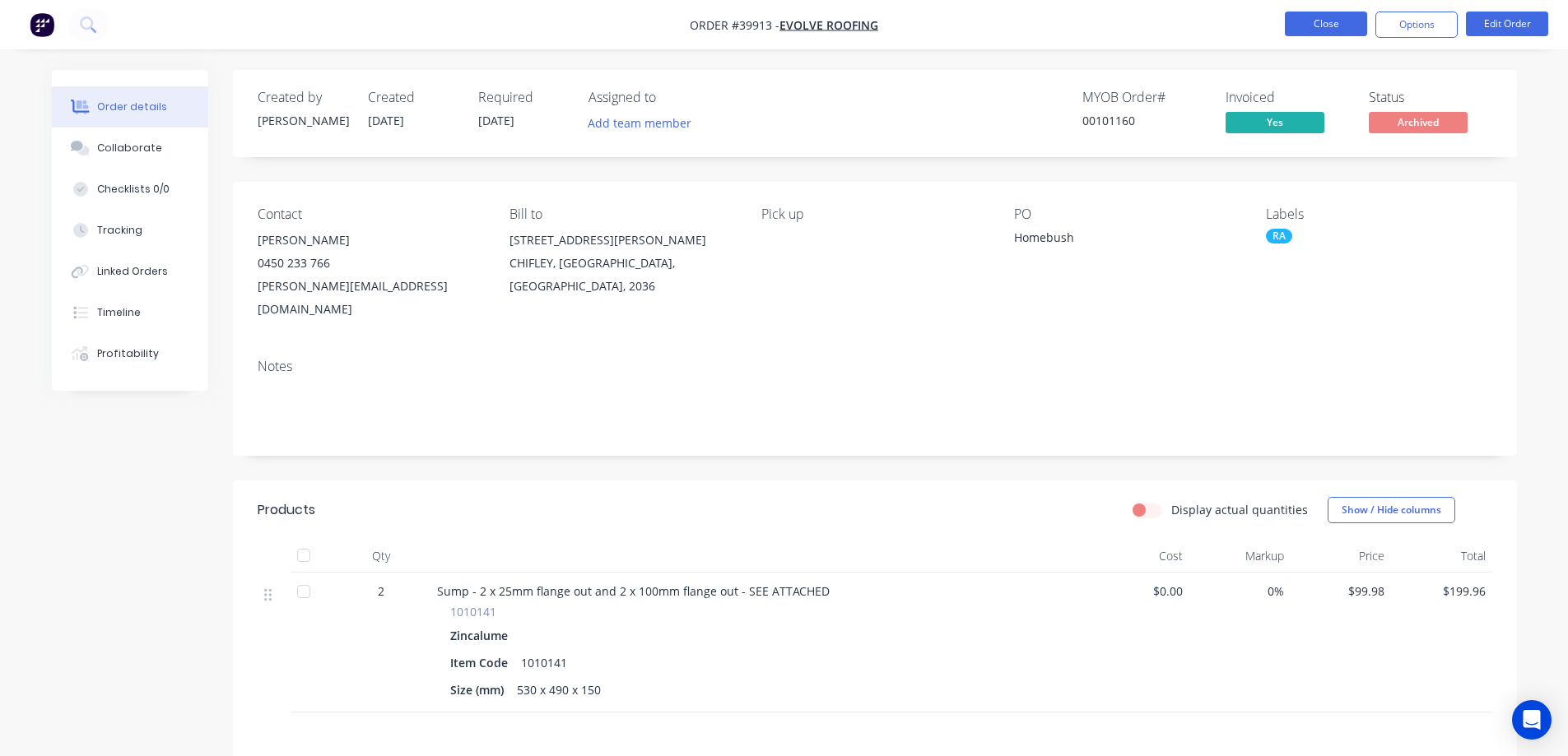
click at [1337, 12] on button "Close" at bounding box center [1326, 24] width 83 height 25
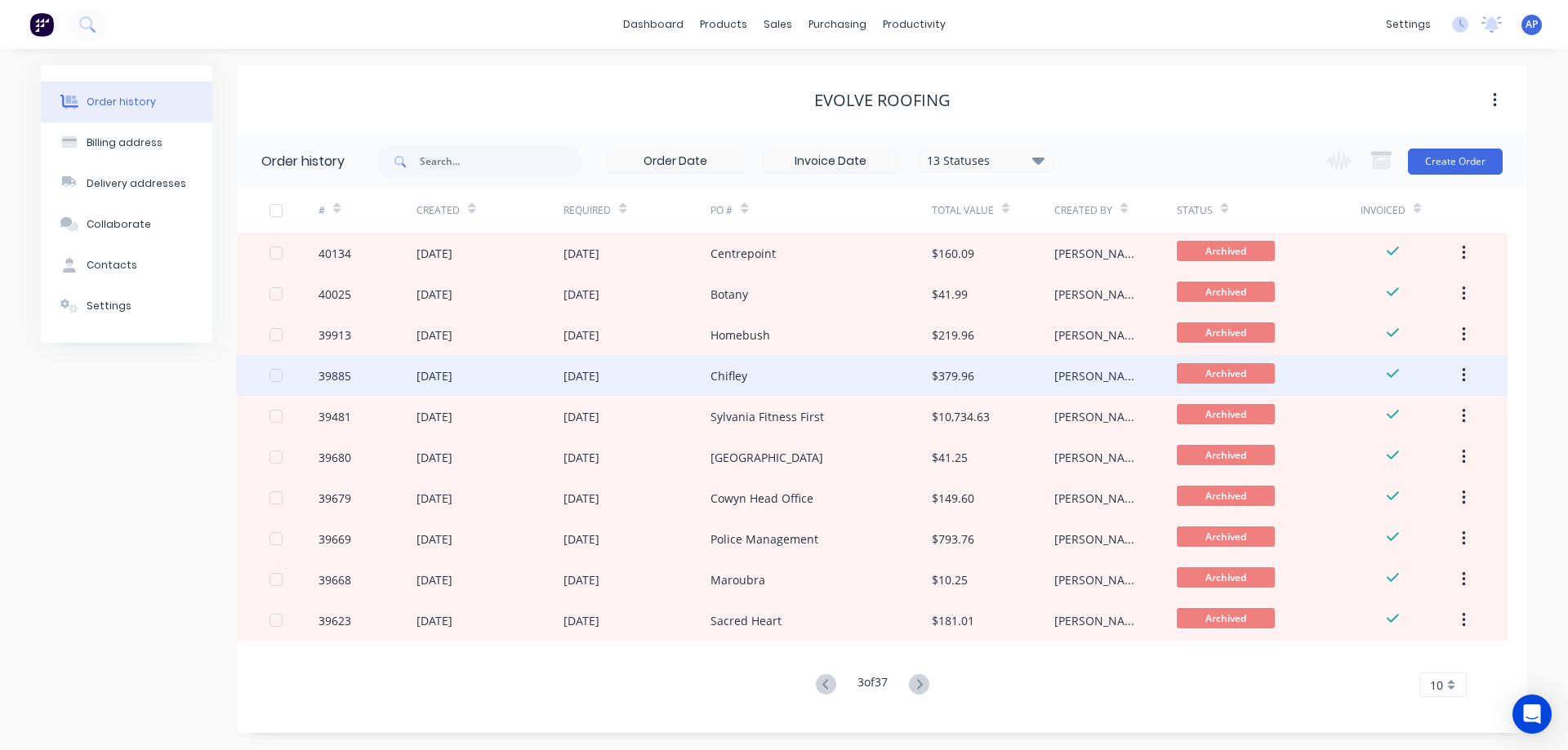
click at [697, 381] on div "05 Jun 2025" at bounding box center [636, 375] width 147 height 41
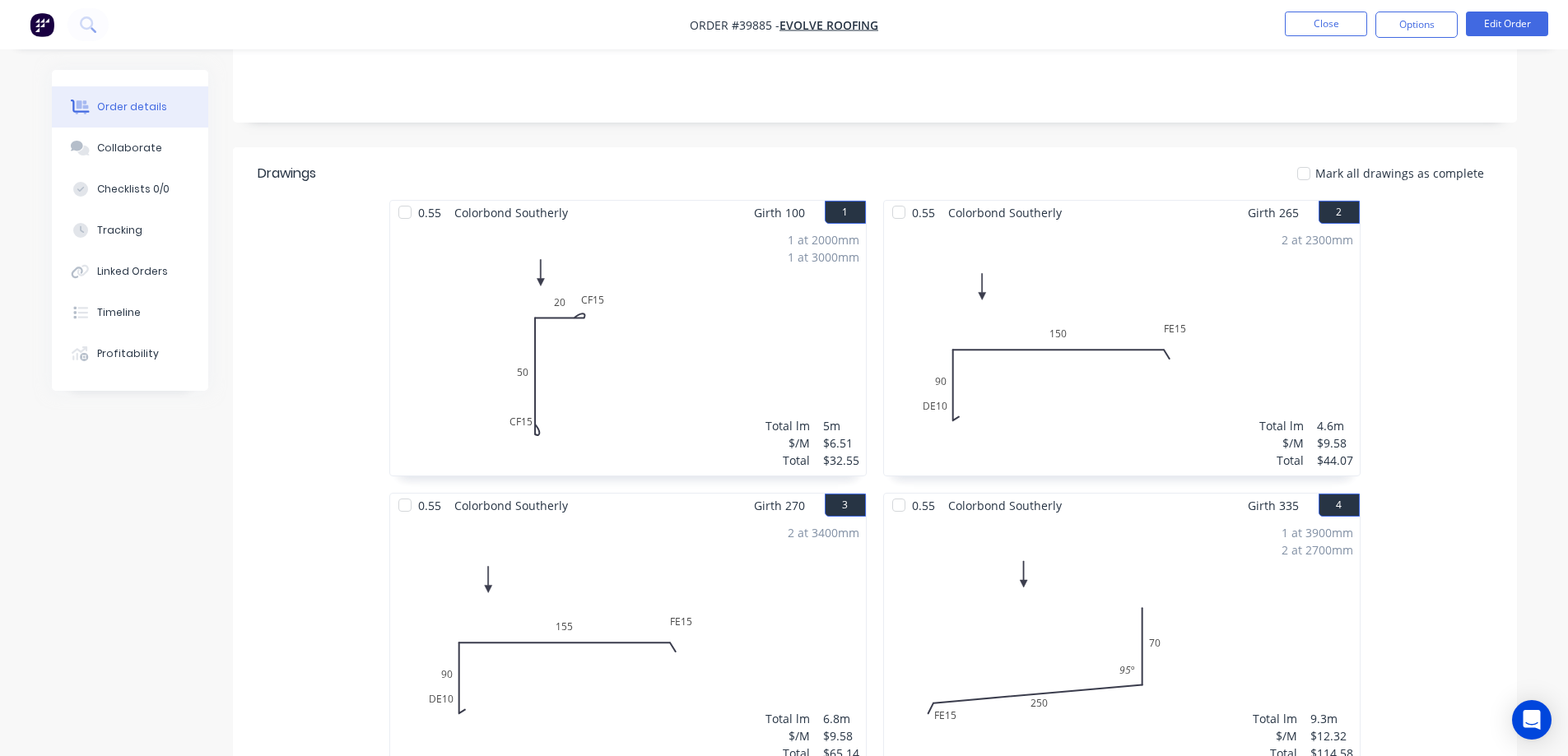
scroll to position [329, 0]
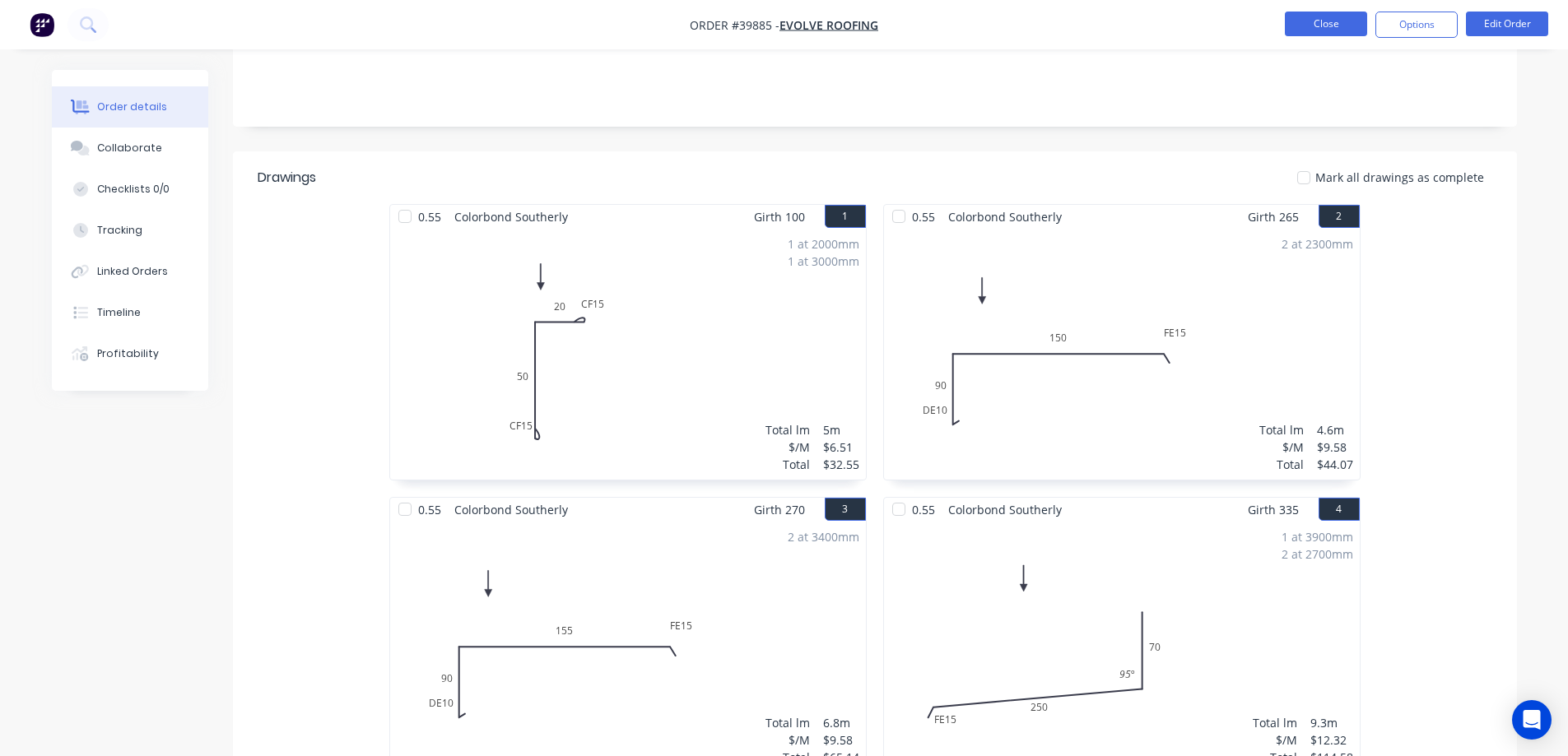
click at [1299, 23] on button "Close" at bounding box center [1326, 24] width 83 height 25
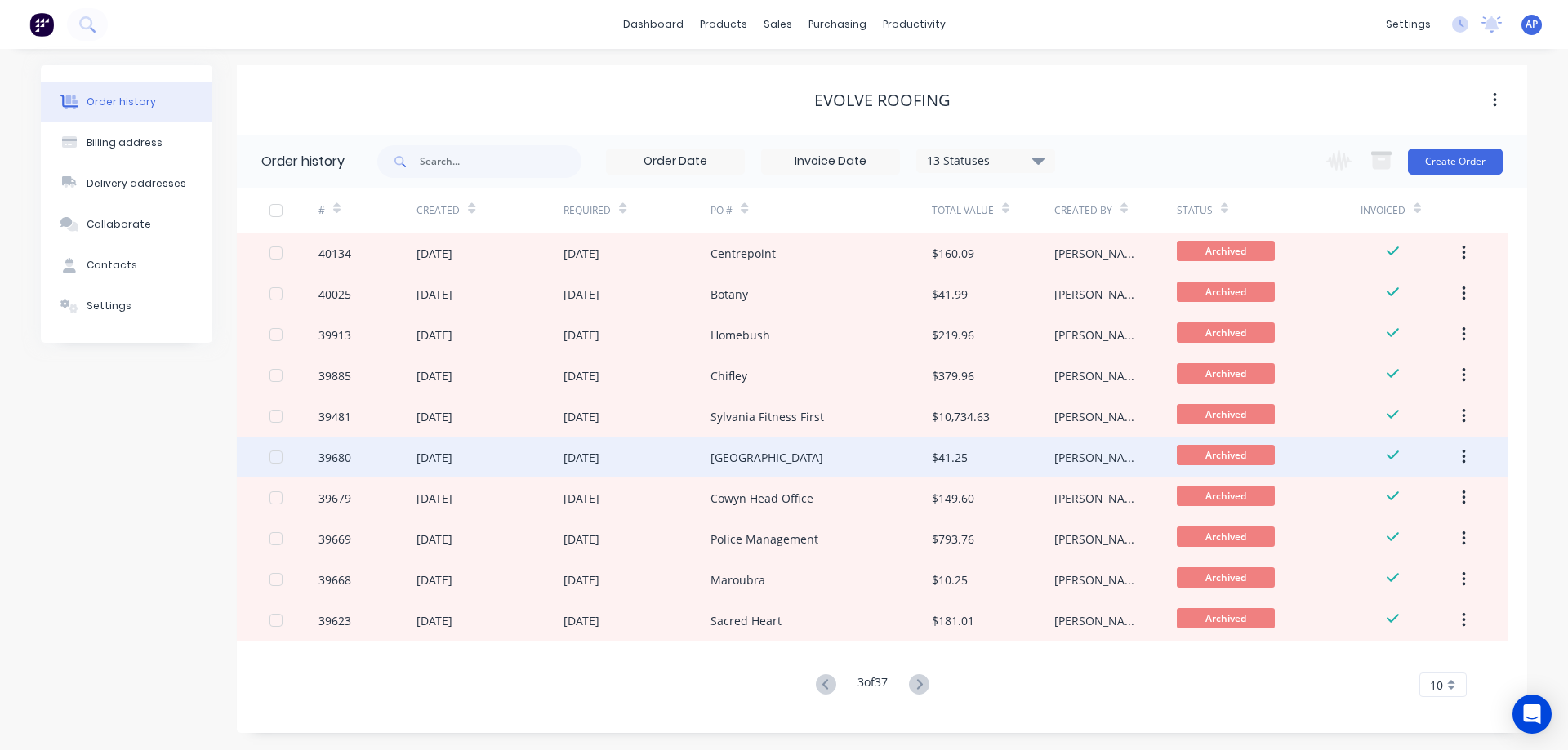
click at [668, 454] on div "26 May 2025" at bounding box center [636, 456] width 147 height 41
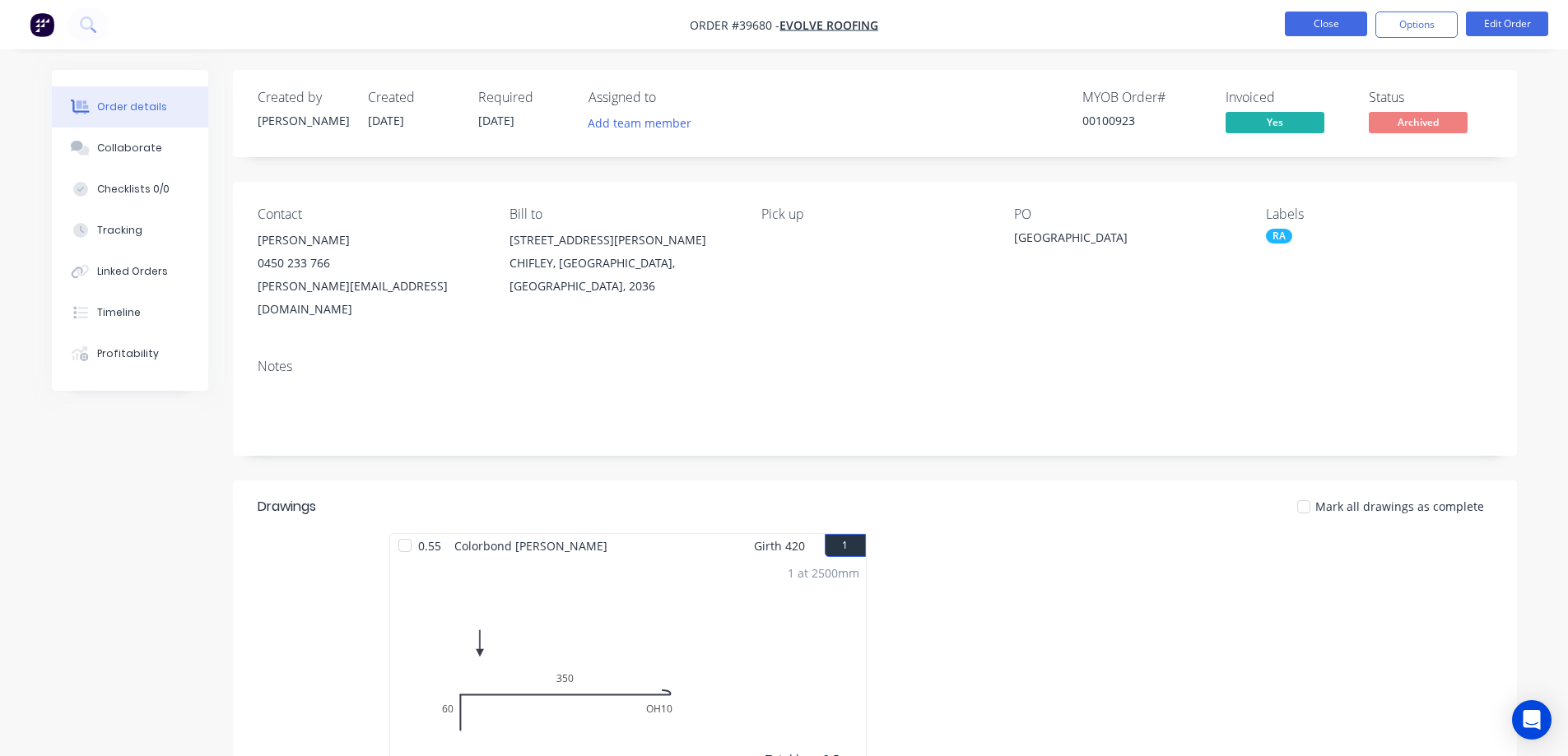
click at [1305, 20] on button "Close" at bounding box center [1326, 24] width 83 height 25
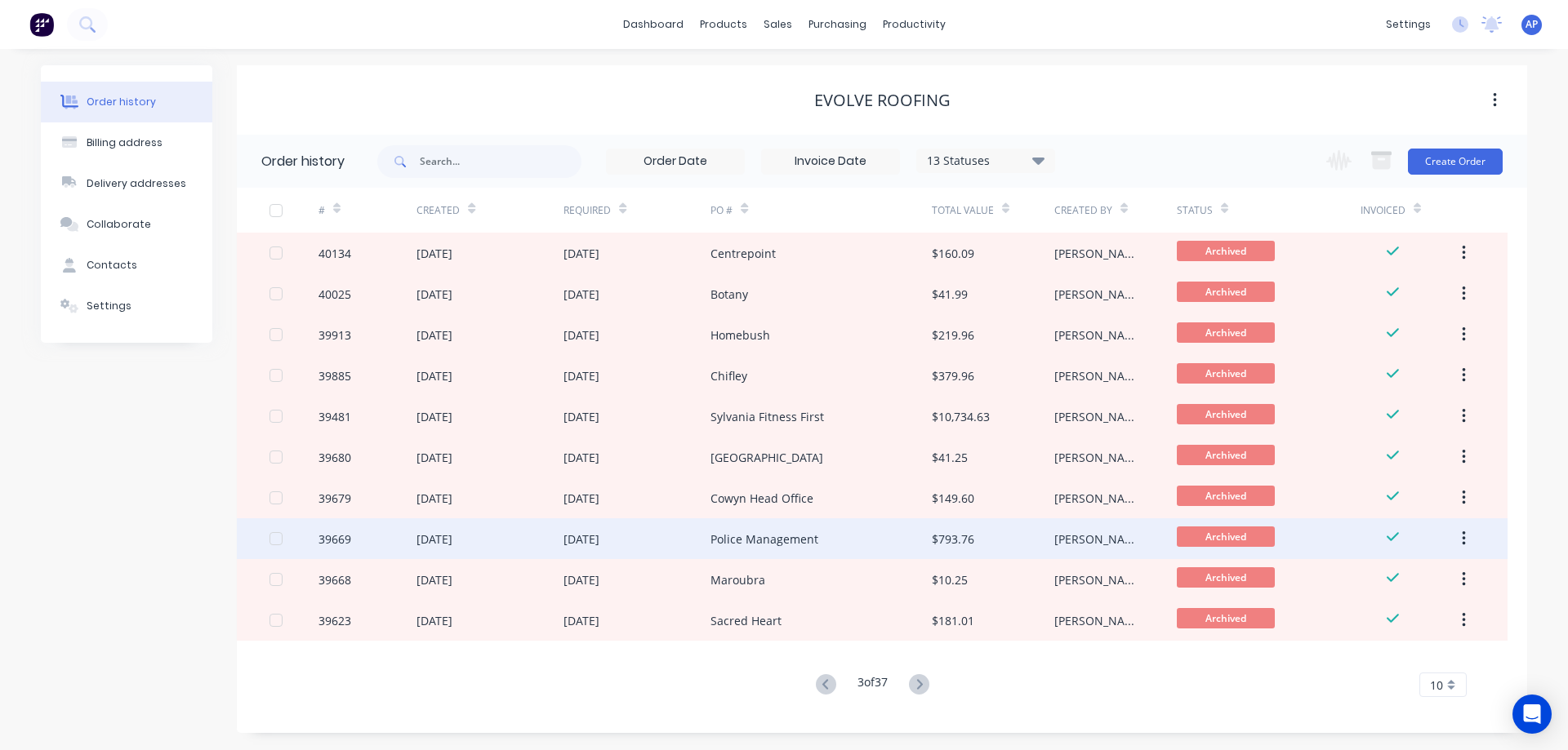
click at [663, 540] on div "26 May 2025" at bounding box center [636, 538] width 147 height 41
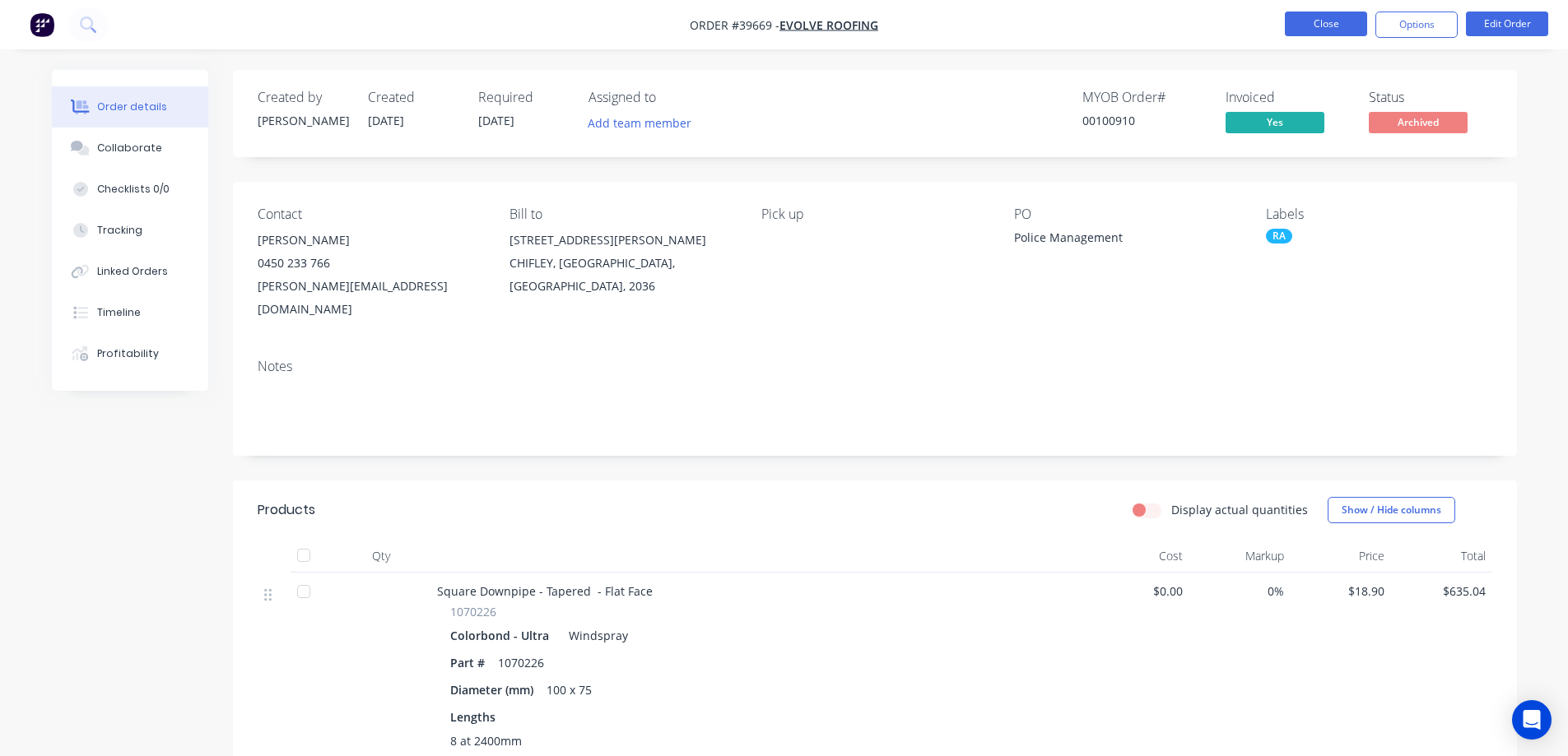
click at [1325, 22] on button "Close" at bounding box center [1326, 24] width 83 height 25
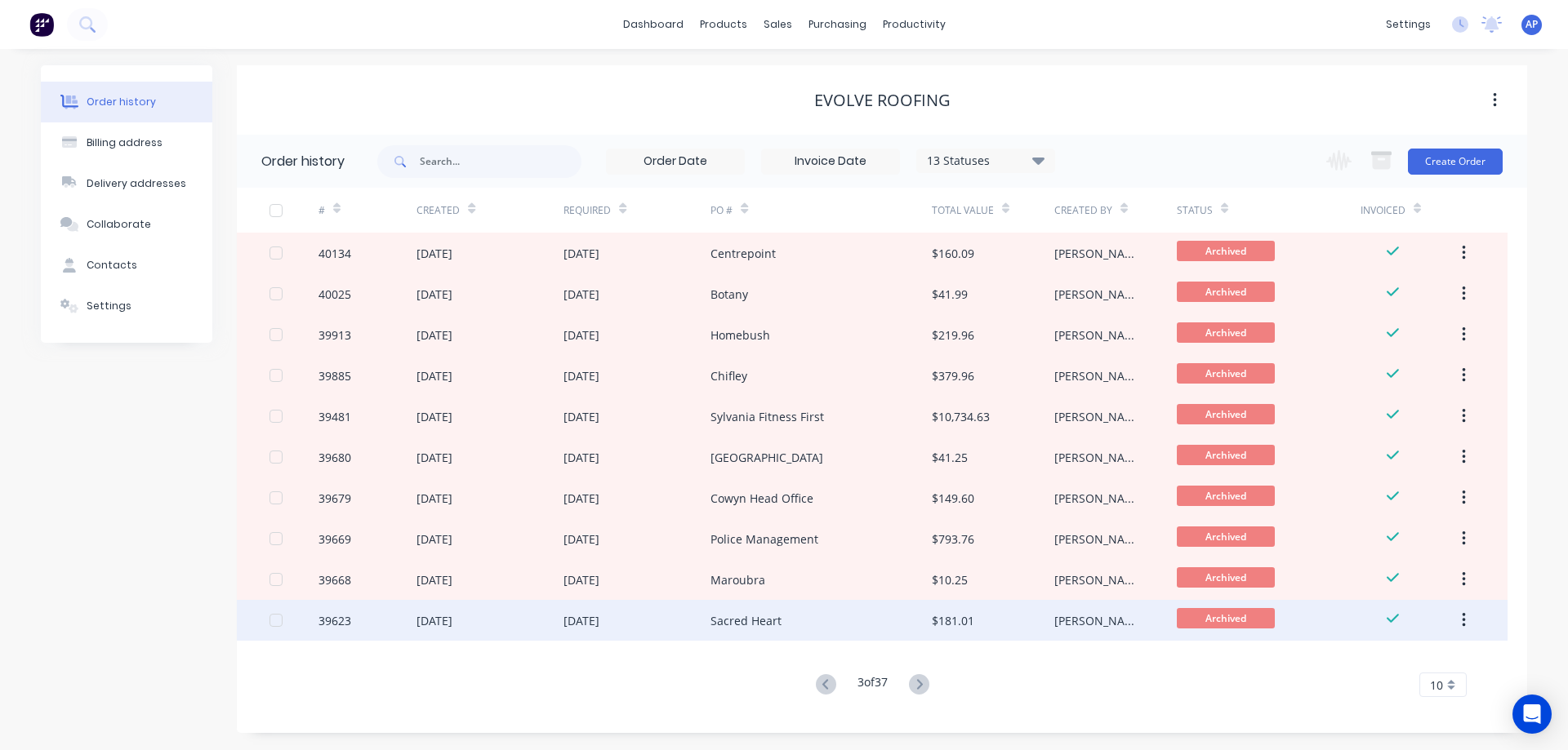
click at [663, 621] on div "21 May 2025" at bounding box center [636, 620] width 147 height 41
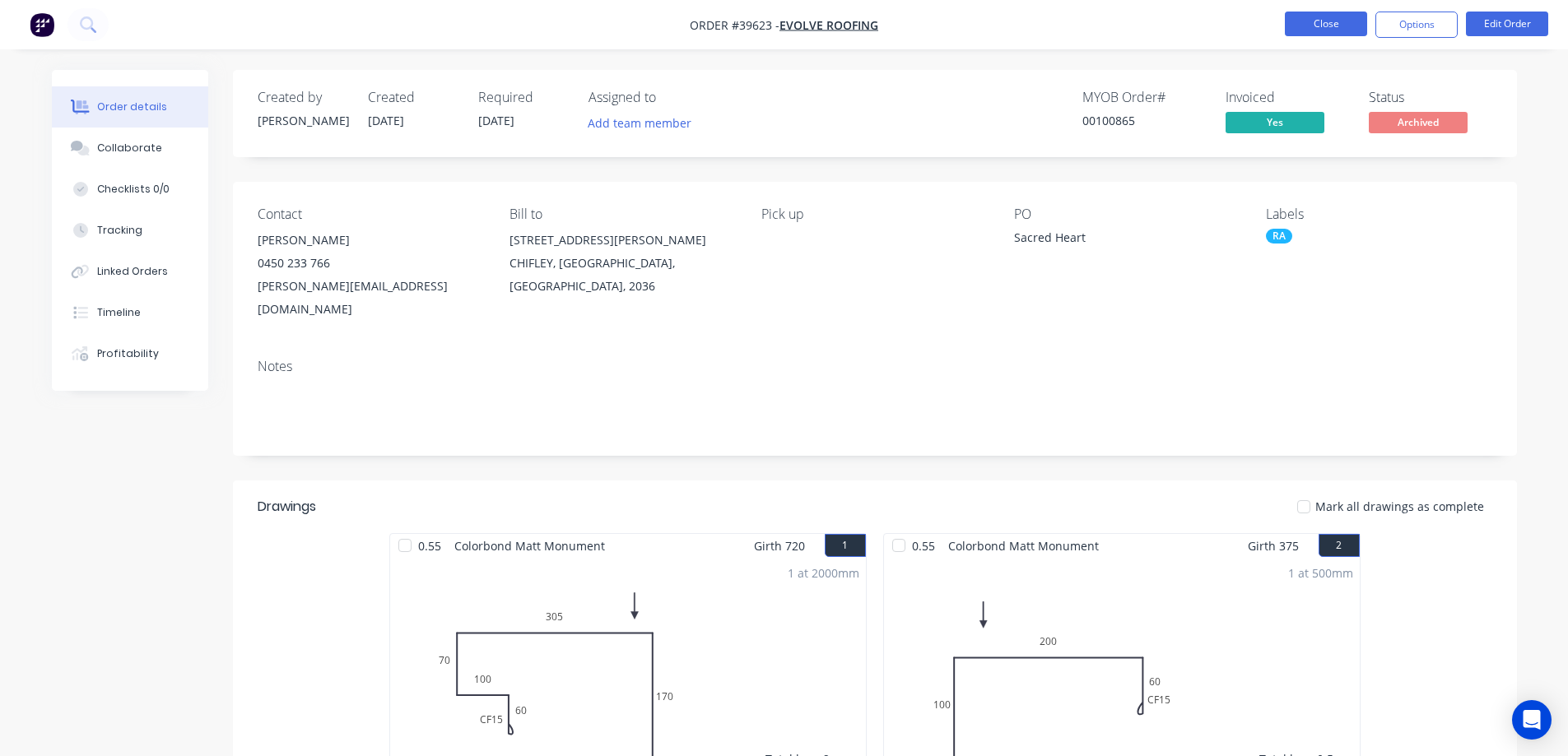
click at [1297, 26] on button "Close" at bounding box center [1326, 24] width 83 height 25
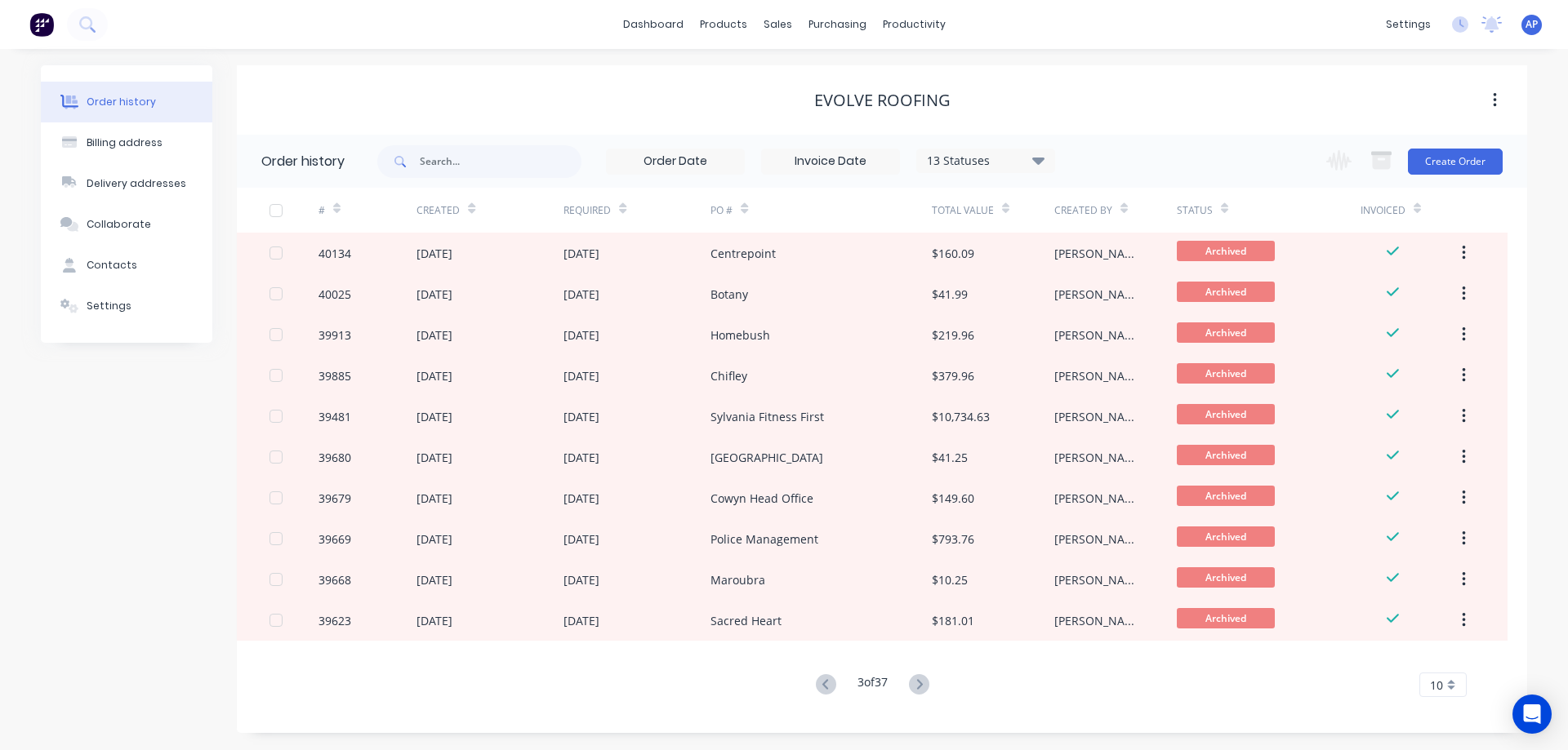
click at [922, 684] on icon at bounding box center [919, 684] width 21 height 21
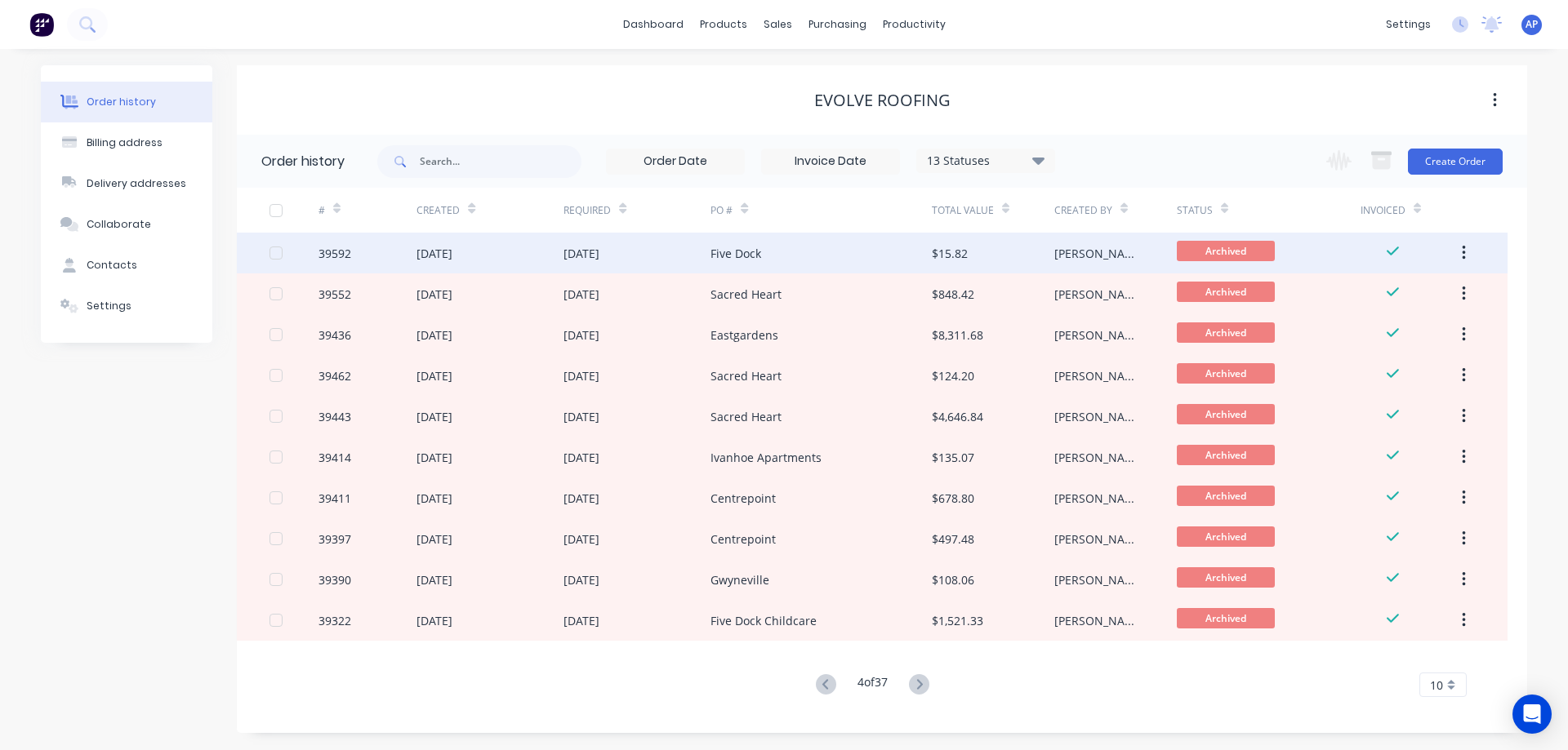
click at [779, 256] on div "Five Dock" at bounding box center [821, 252] width 220 height 41
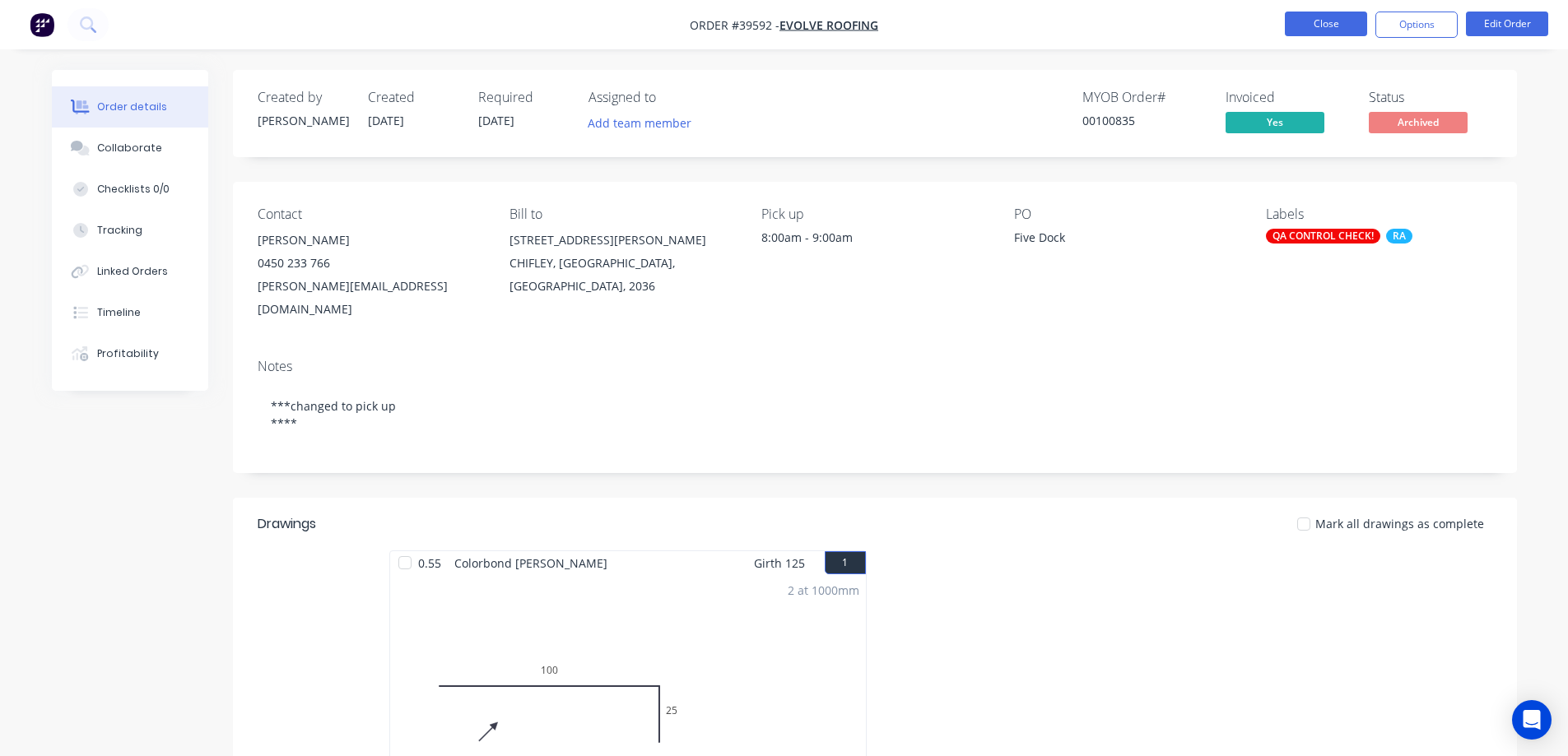
click at [1305, 23] on button "Close" at bounding box center [1326, 24] width 83 height 25
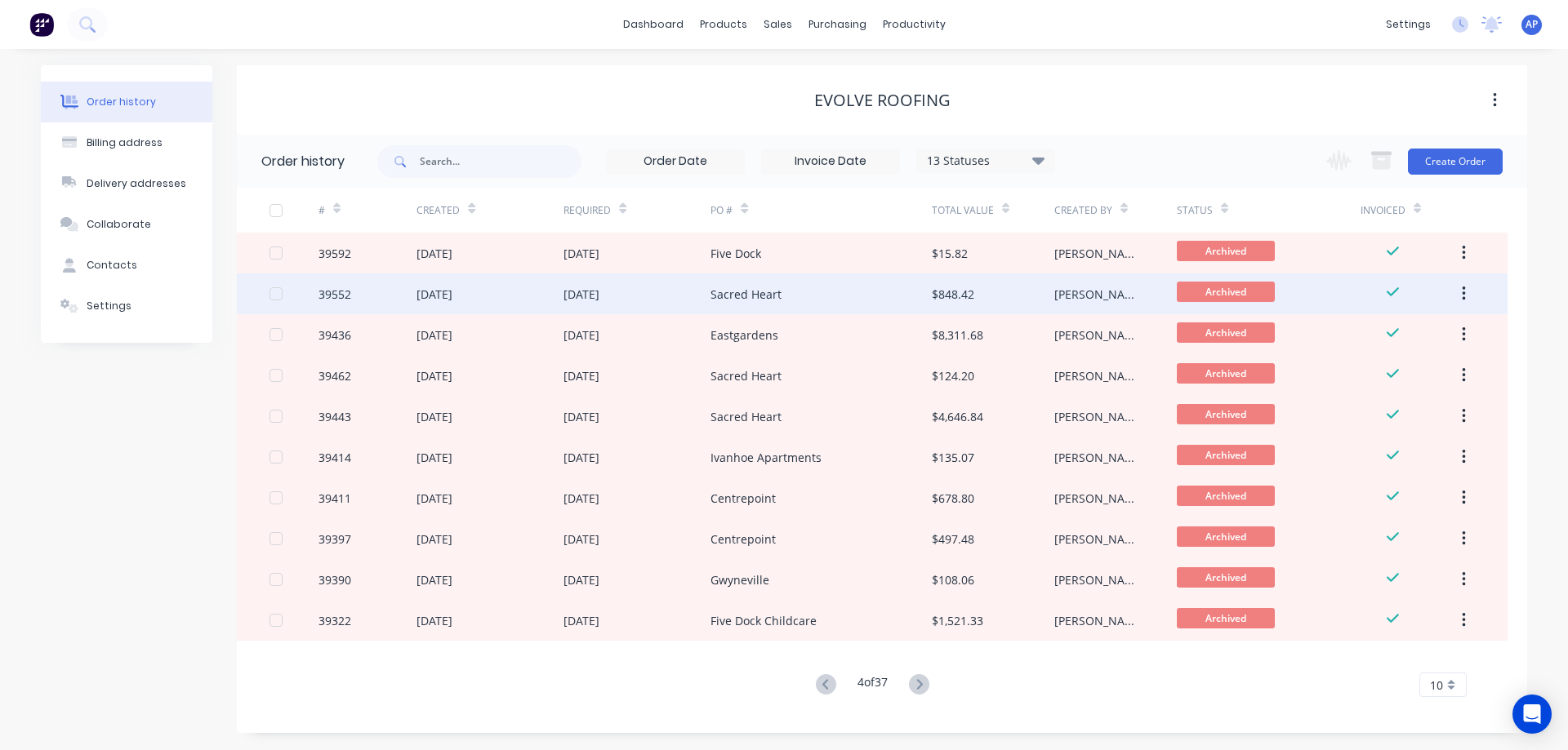
click at [784, 299] on div "Sacred Heart" at bounding box center [821, 293] width 220 height 41
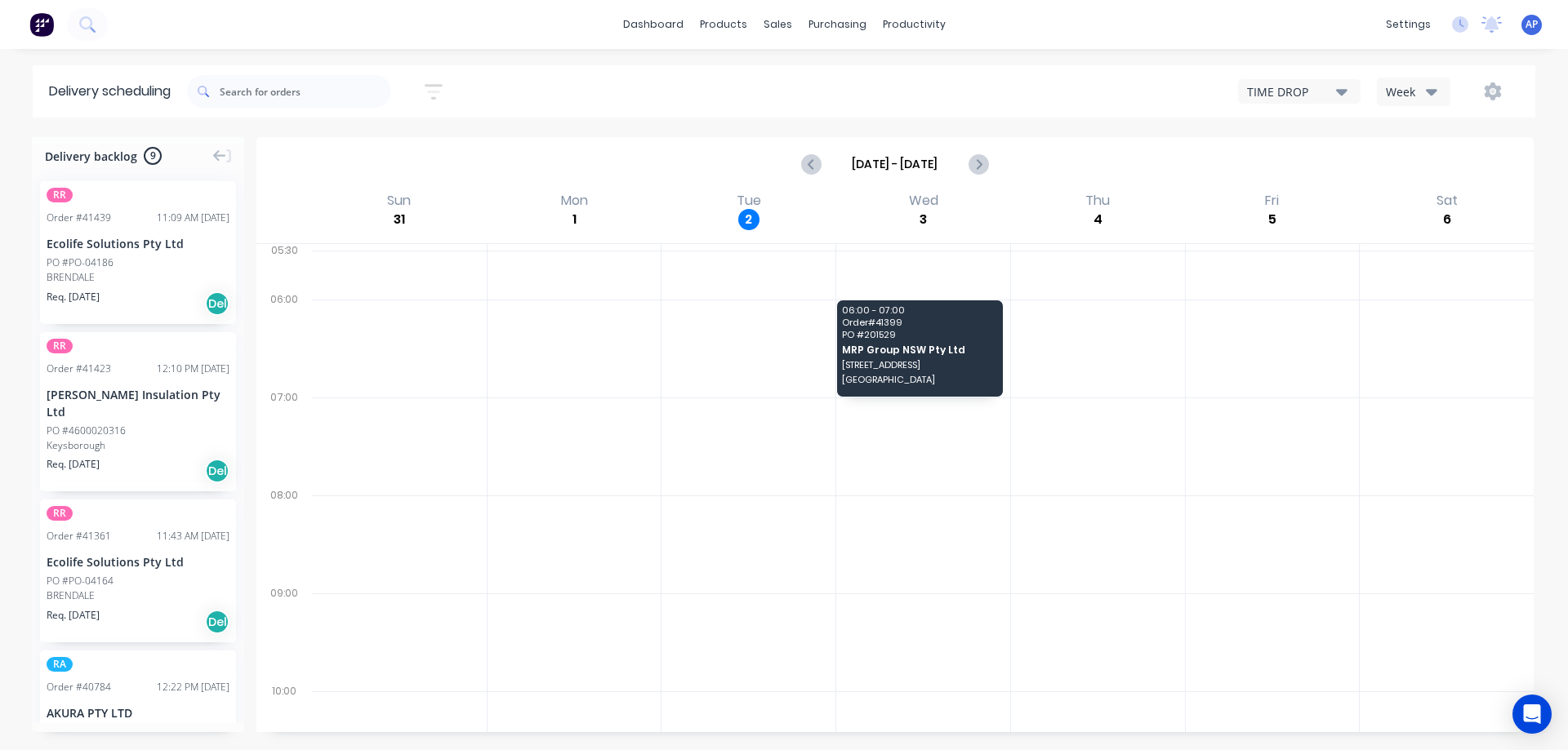
click at [1414, 88] on div "Week" at bounding box center [1409, 92] width 47 height 17
click at [1445, 163] on div "Vehicle" at bounding box center [1458, 166] width 162 height 32
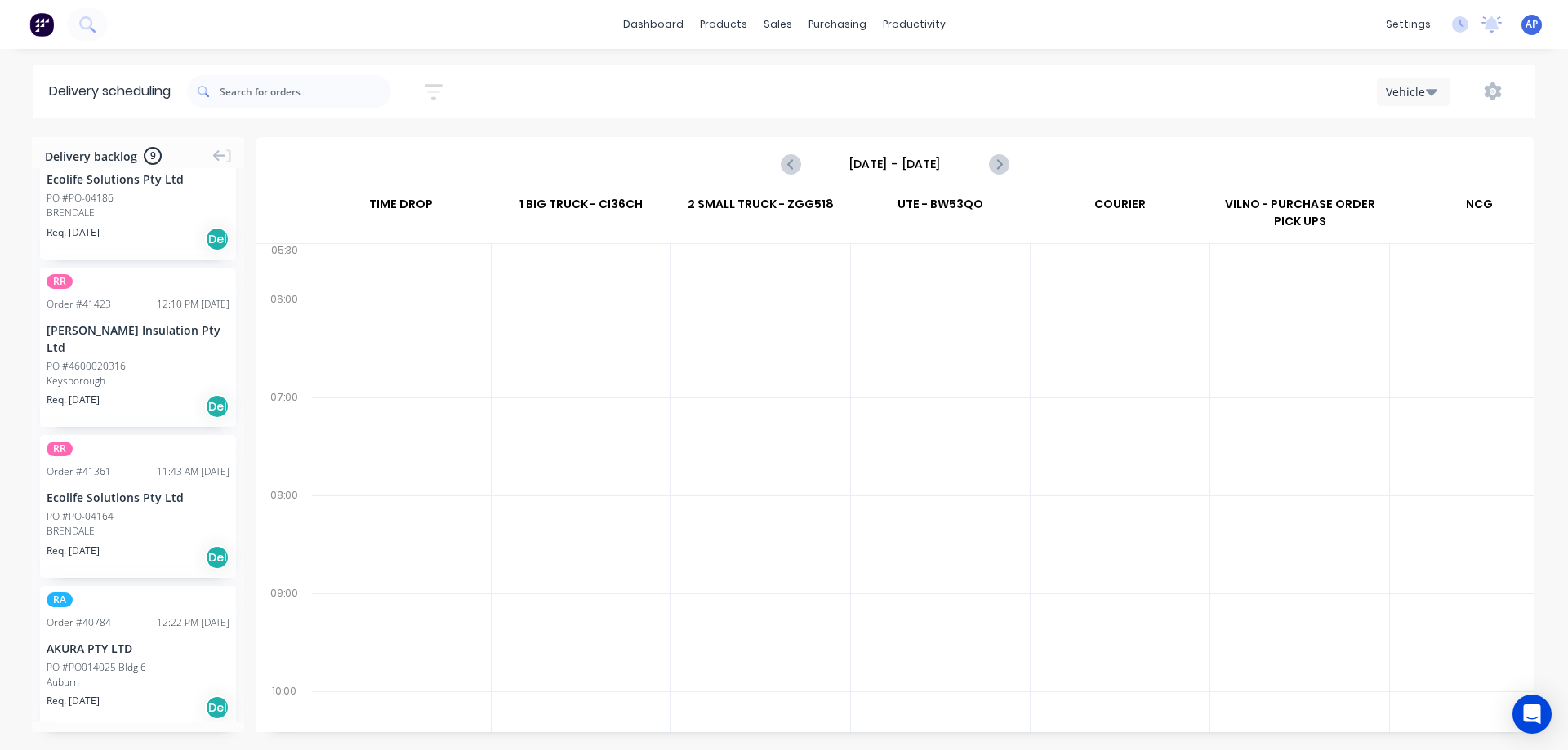
scroll to position [82, 0]
